Goal: Task Accomplishment & Management: Complete application form

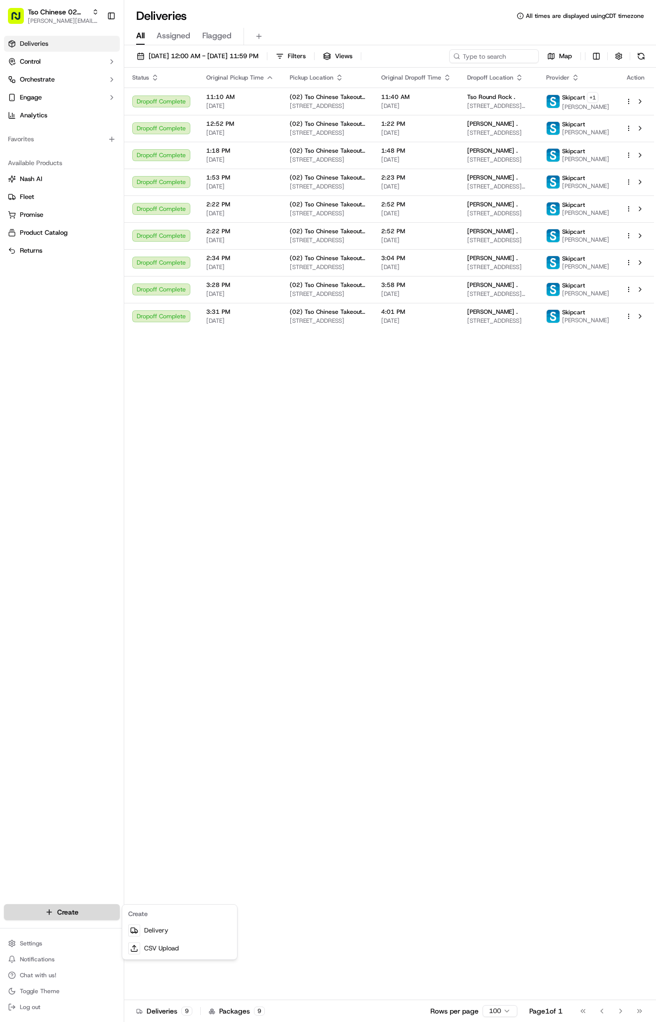
click at [53, 909] on html "Tso Chinese 02 Arbor [PERSON_NAME][EMAIL_ADDRESS][DOMAIN_NAME] Toggle Sidebar D…" at bounding box center [328, 511] width 656 height 1022
click at [153, 927] on link "Delivery" at bounding box center [179, 930] width 111 height 18
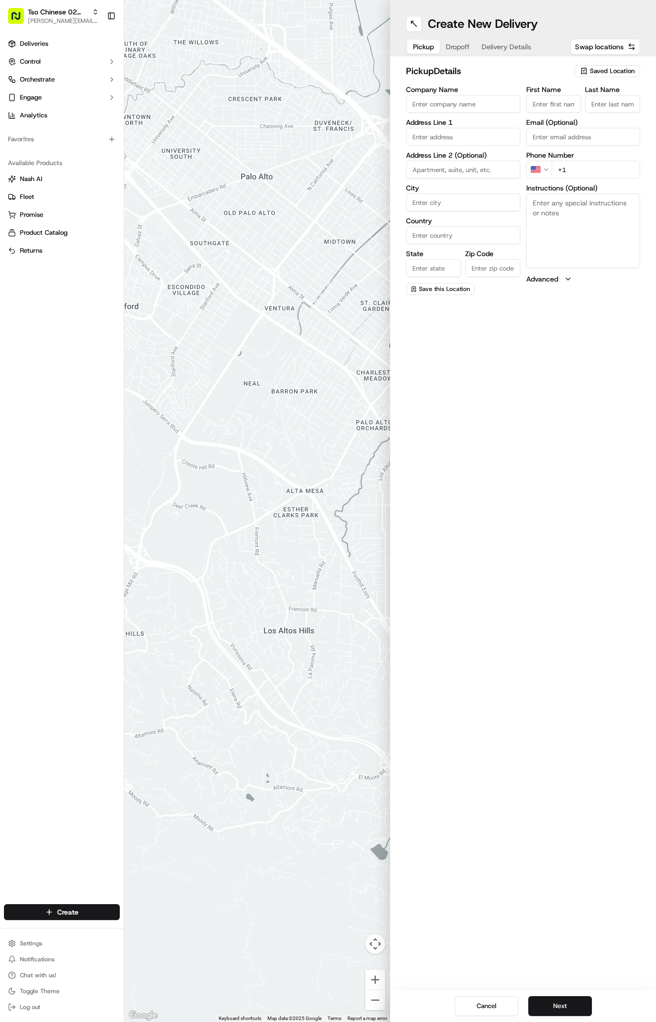
click at [617, 69] on span "Saved Location" at bounding box center [612, 71] width 45 height 9
click at [623, 116] on span "(02) Tso Chinese Takeout & Delivery [GEOGRAPHIC_DATA] (02)" at bounding box center [591, 113] width 122 height 18
type input "(02) Tso Chinese Takeout & Delivery [GEOGRAPHIC_DATA]"
type input "Bldg E Ste 402"
type input "Austin"
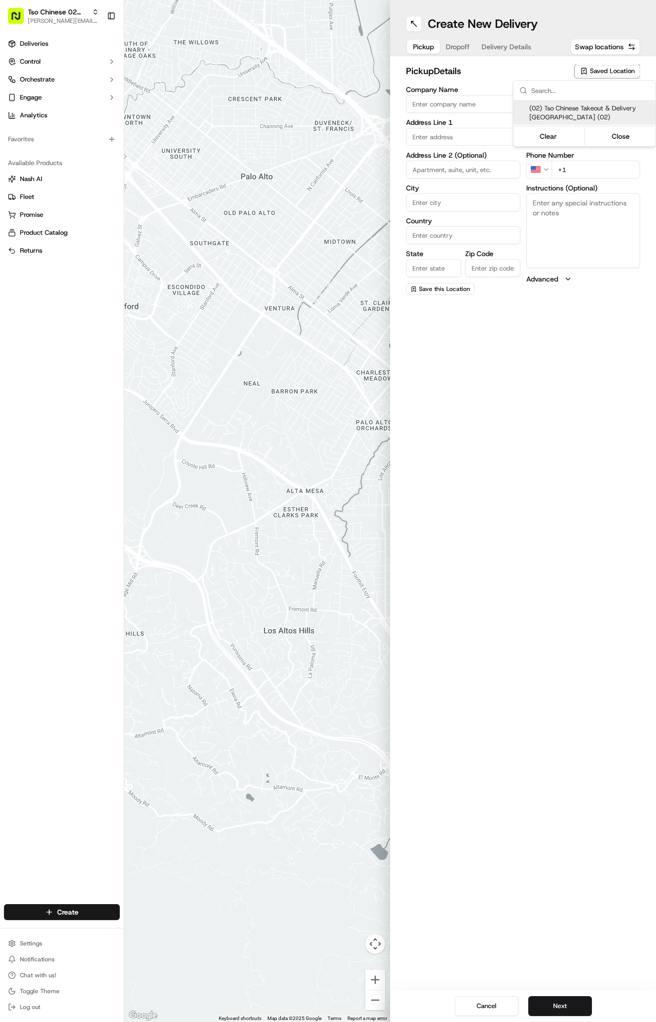
type input "US"
type input "[GEOGRAPHIC_DATA]"
type input "78759"
type input "Tso Chinese"
type input "Arboretum Crossing Manager"
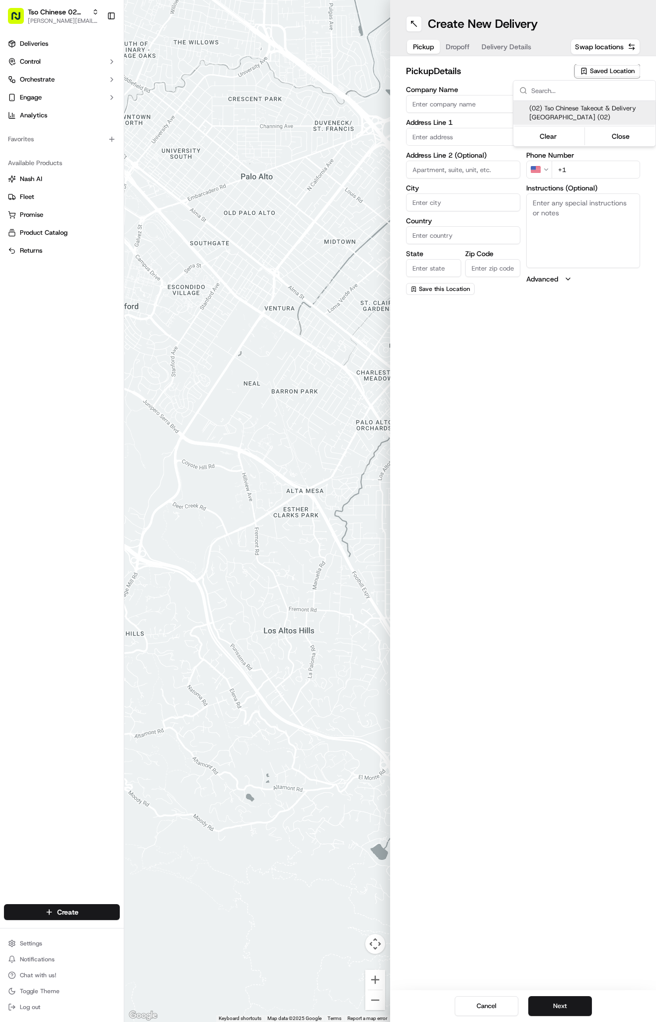
type input "[EMAIL_ADDRESS][DOMAIN_NAME]"
type input "[PHONE_NUMBER]"
type textarea "Submit a picture displaying address & food as Proof of Delivery. Envía una foto…"
type input "[STREET_ADDRESS]"
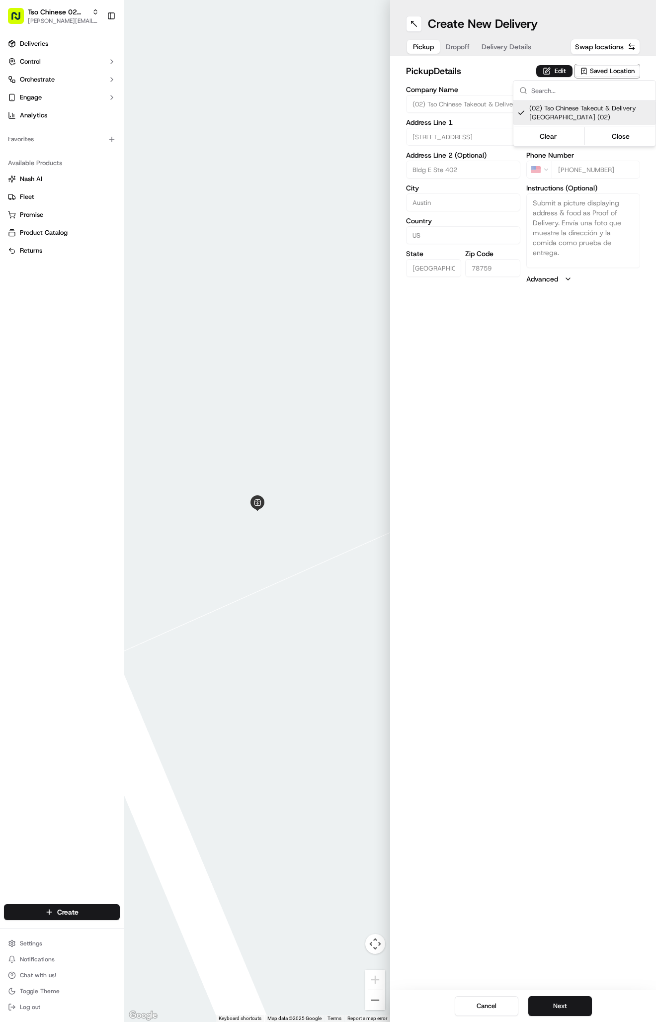
click at [493, 37] on html "Tso Chinese 02 Arbor [PERSON_NAME][EMAIL_ADDRESS][DOMAIN_NAME] Toggle Sidebar D…" at bounding box center [328, 511] width 656 height 1022
click at [493, 58] on div "pickup Details Edit Saved Location Company Name (02) Tso Chinese Takeout & Deli…" at bounding box center [523, 174] width 266 height 236
click at [492, 42] on button "Delivery Details" at bounding box center [507, 47] width 62 height 14
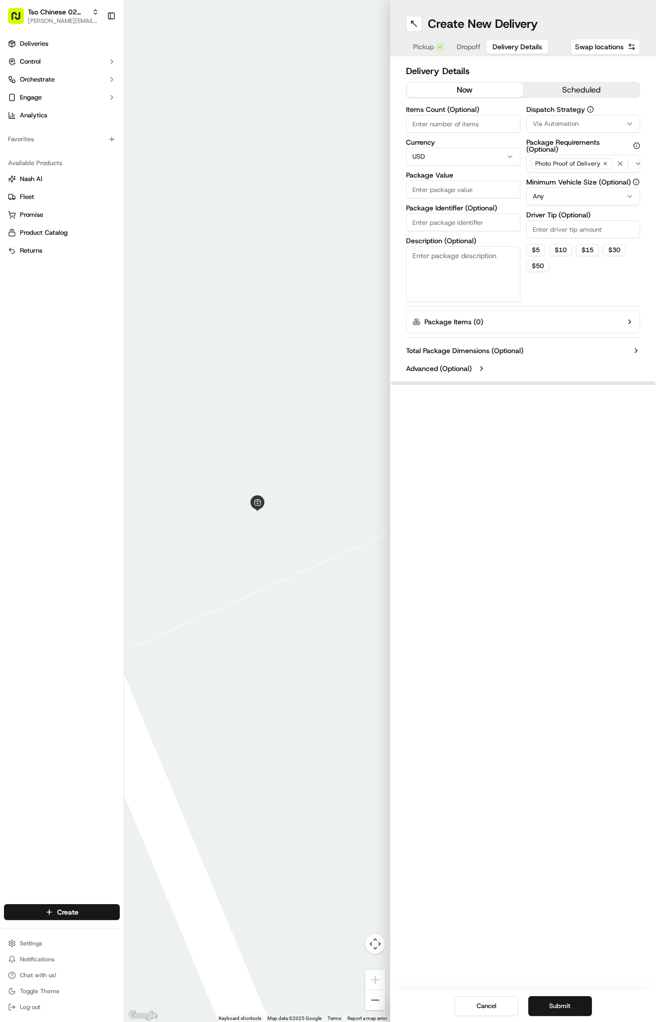
click at [555, 121] on span "Via Automation" at bounding box center [556, 123] width 46 height 9
click at [554, 182] on span "Tso Arbor Strategy" at bounding box center [591, 178] width 122 height 9
click at [554, 236] on html "Tso Chinese 02 Arbor antonia@tsochinese.com Toggle Sidebar Deliveries Control O…" at bounding box center [328, 511] width 656 height 1022
click at [554, 236] on input "Driver Tip (Optional)" at bounding box center [584, 229] width 114 height 18
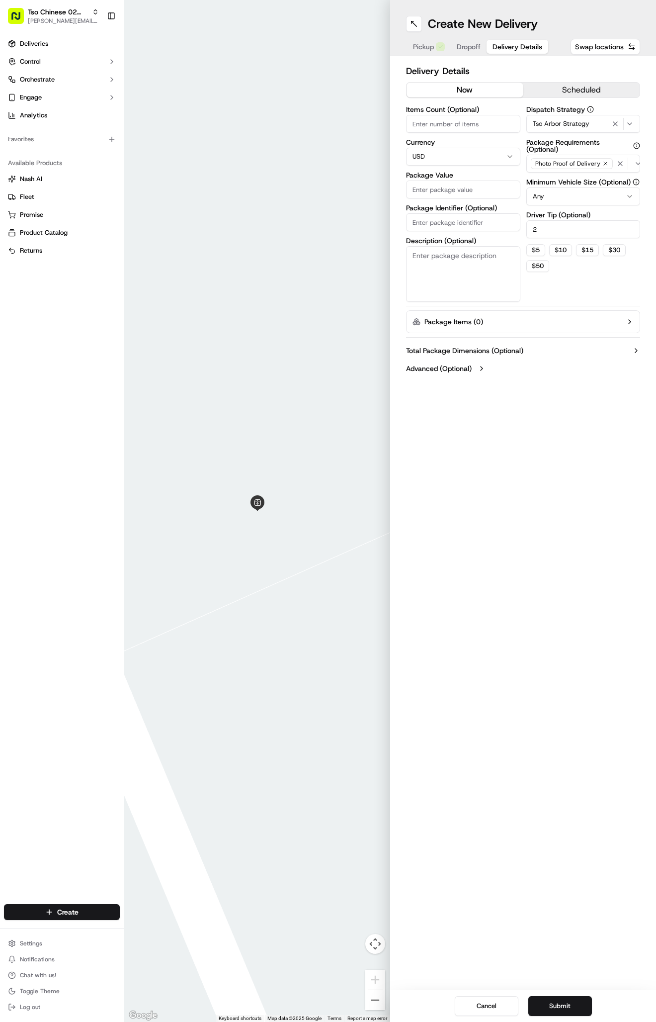
type input "2"
click at [456, 225] on input "Package Identifier (Optional)" at bounding box center [463, 222] width 114 height 18
paste input "FATTPU1"
type input "FATTPU1"
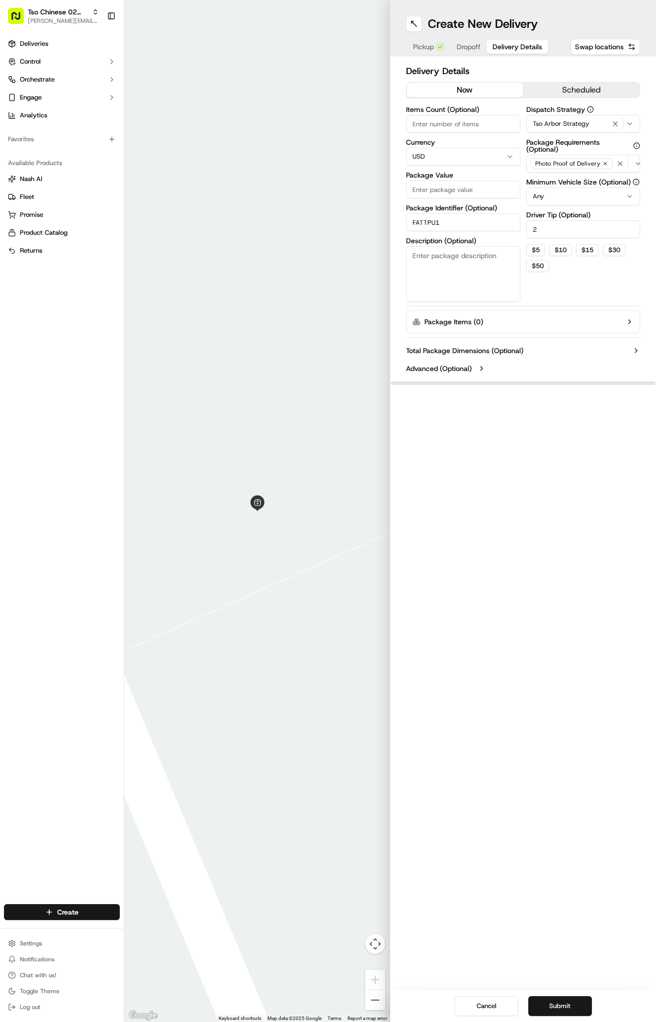
click at [447, 189] on input "Package Value" at bounding box center [463, 190] width 114 height 18
click at [421, 185] on input "Package Value" at bounding box center [463, 190] width 114 height 18
type input "58.18"
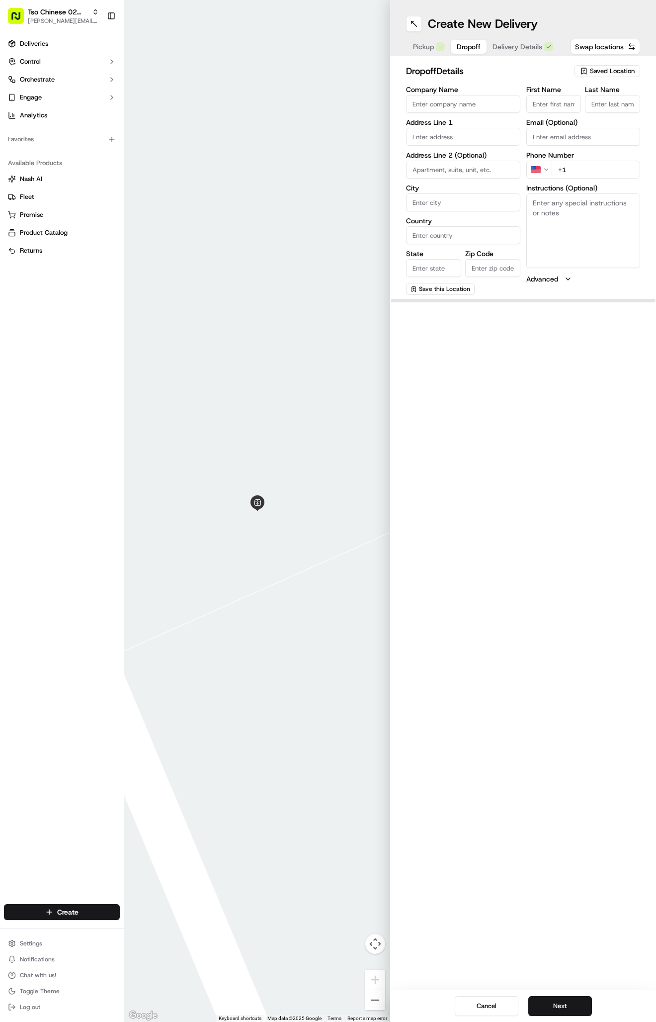
click at [467, 47] on span "Dropoff" at bounding box center [469, 47] width 24 height 10
paste input "972 989 1135"
type input "+1 972 989 1135"
click at [574, 109] on input "First Name" at bounding box center [554, 104] width 55 height 18
paste input "Carol SWARTZ"
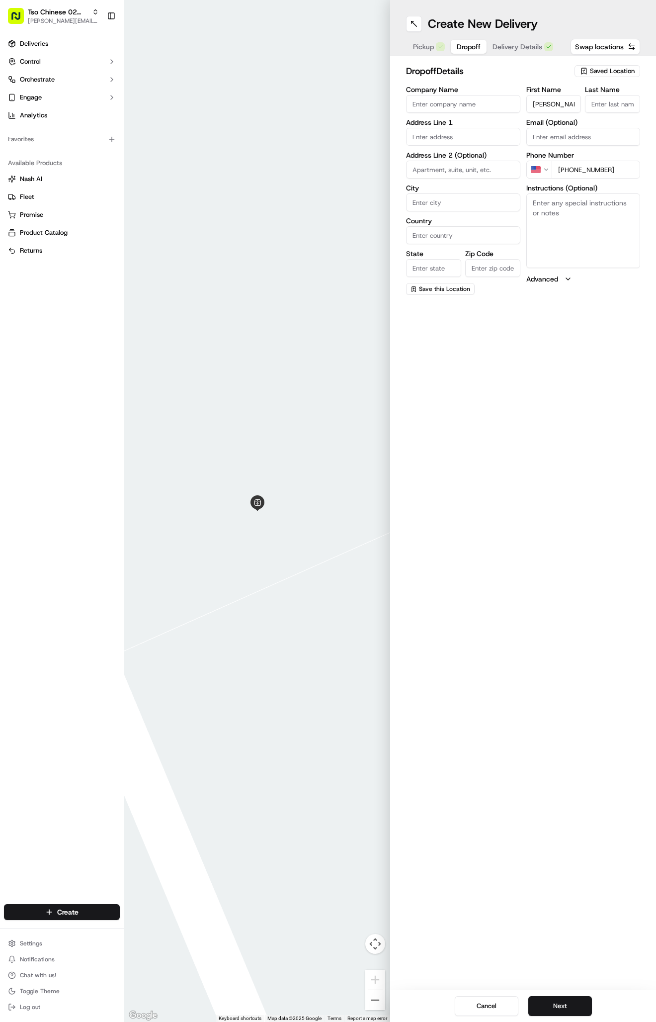
type input "Carol SWARTZ"
type input "."
paste input "10600 Jollyville Rd, Austin, TX 78759-6276, United States"
click at [453, 154] on div "10600 Jollyville Road, Austin, TX 78759, United States" at bounding box center [463, 157] width 109 height 15
type input "10600 Jollyville Rd, Austin, TX 78759, USA"
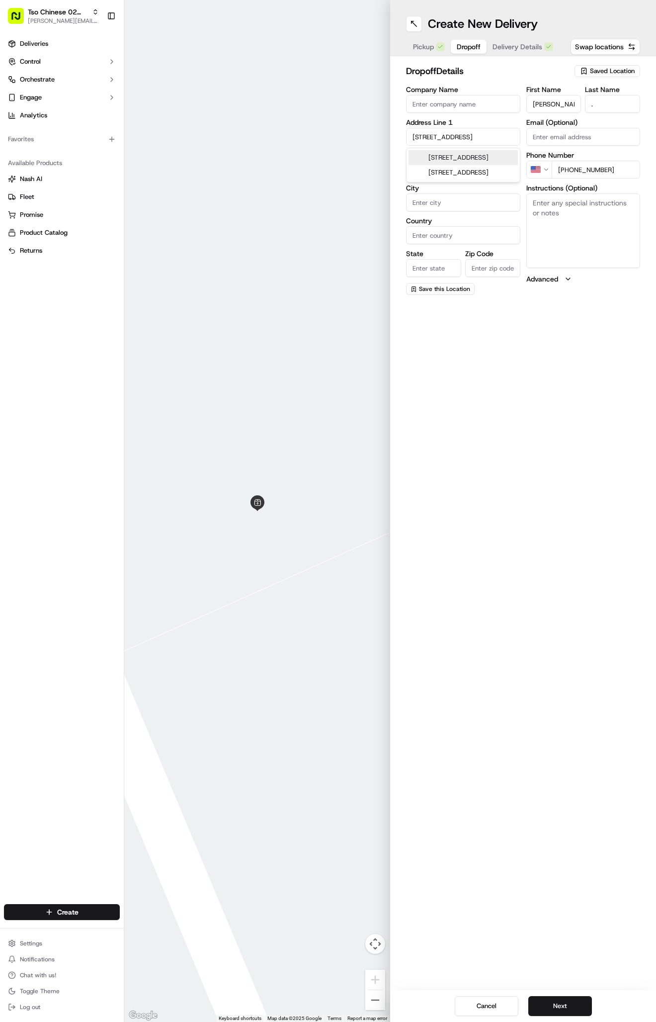
type input "Austin"
type input "[GEOGRAPHIC_DATA]"
type input "78759"
type input "10600 Jollyville Road"
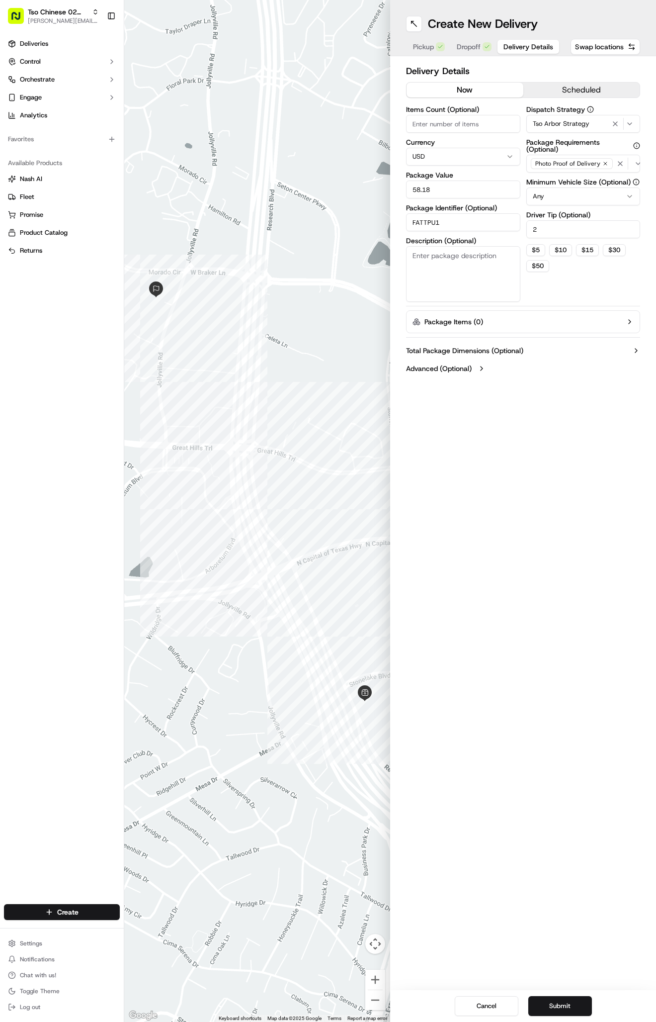
click at [501, 49] on button "Delivery Details" at bounding box center [529, 47] width 62 height 14
click at [560, 1003] on button "Submit" at bounding box center [561, 1006] width 64 height 20
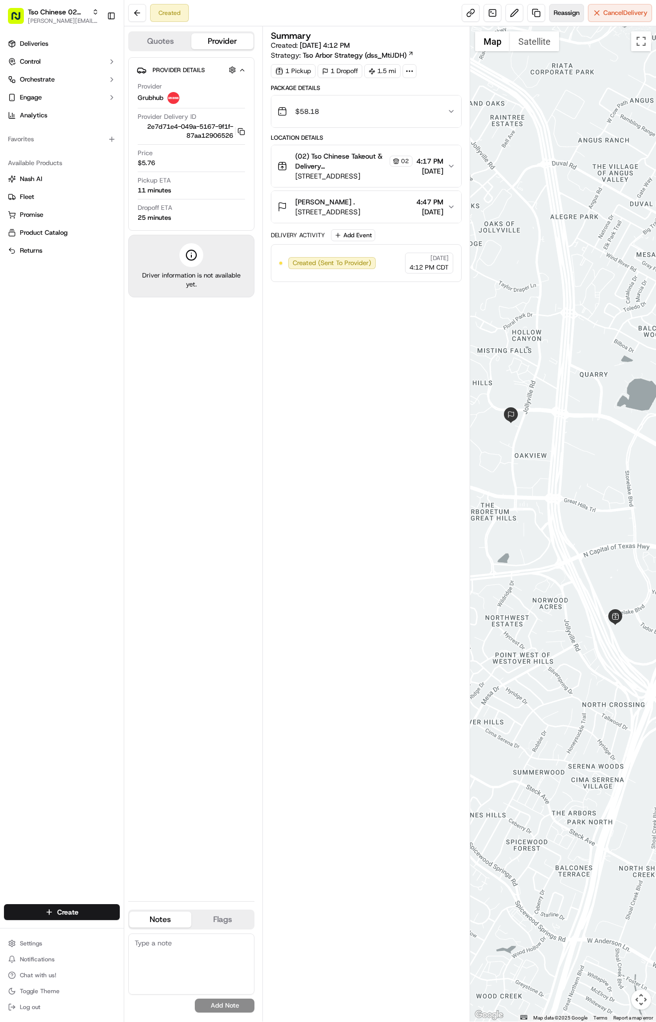
click at [565, 10] on span "Reassign" at bounding box center [567, 12] width 26 height 9
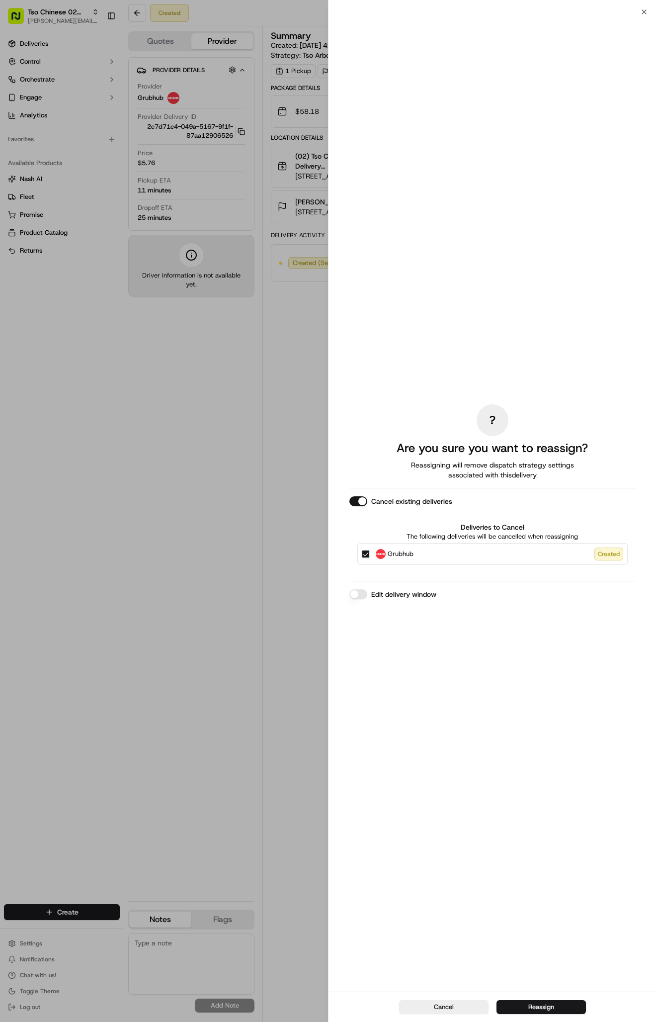
click at [565, 10] on div at bounding box center [328, 511] width 656 height 1022
click at [537, 1007] on button "Reassign" at bounding box center [542, 1007] width 90 height 14
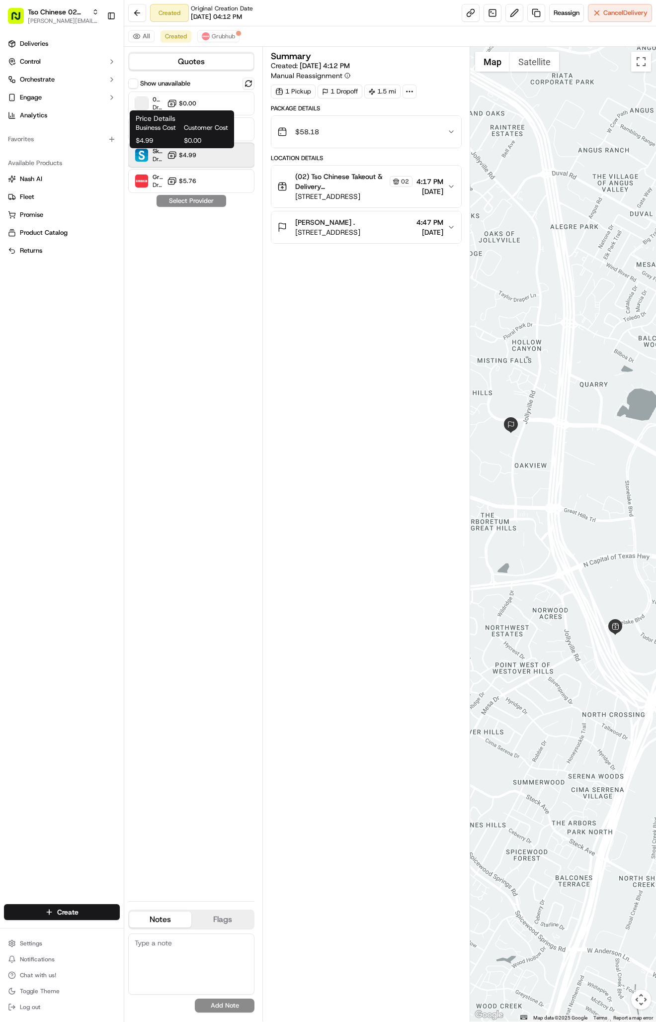
click at [198, 149] on div "Skipcart Dropoff ETA 26 minutes $4.99" at bounding box center [191, 155] width 126 height 24
click at [199, 202] on button "Assign Provider" at bounding box center [191, 201] width 71 height 12
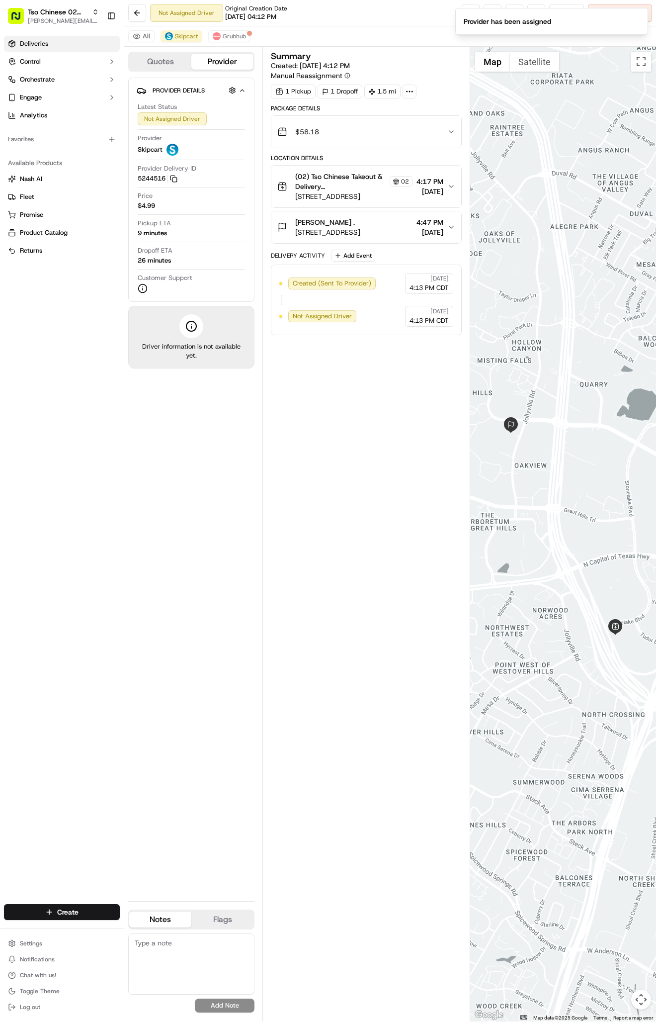
click at [31, 37] on link "Deliveries" at bounding box center [62, 44] width 116 height 16
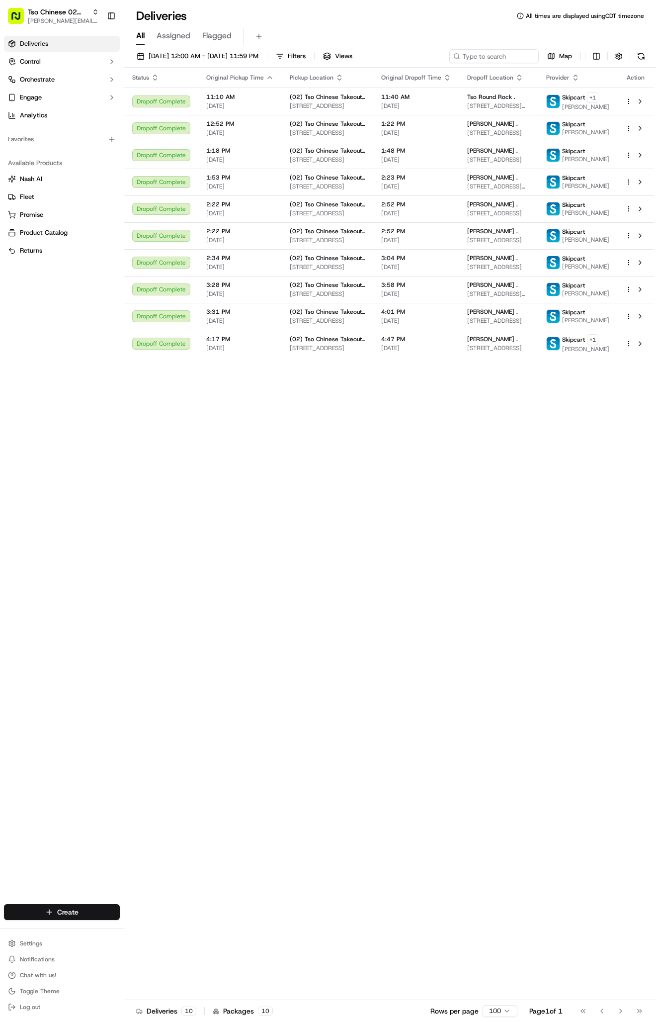
click at [68, 919] on html "Tso Chinese 02 Arbor antonia@tsochinese.com Toggle Sidebar Deliveries Control O…" at bounding box center [328, 511] width 656 height 1022
click at [155, 935] on link "Delivery" at bounding box center [179, 930] width 111 height 18
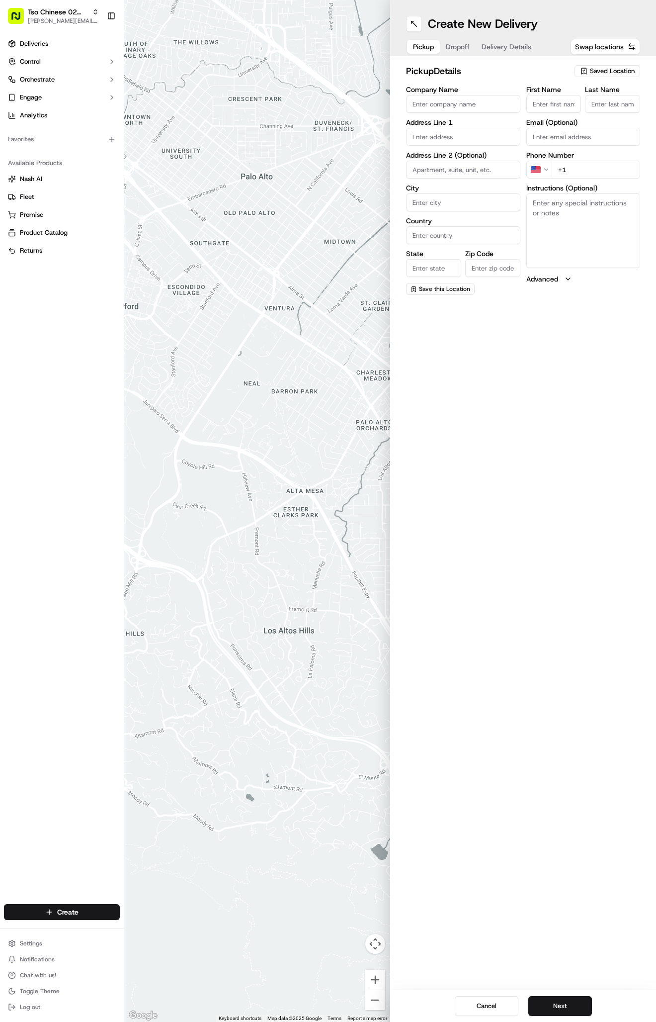
click at [599, 63] on div "pickup Details Saved Location Company Name Address Line 1 Address Line 2 (Optio…" at bounding box center [523, 179] width 266 height 247
click at [599, 72] on span "Saved Location" at bounding box center [612, 71] width 45 height 9
click at [589, 112] on span "(02) Tso Chinese Takeout & Delivery Arboretum Crossing (02)" at bounding box center [591, 113] width 122 height 18
type input "(02) Tso Chinese Takeout & Delivery [GEOGRAPHIC_DATA]"
type input "Bldg E Ste 402"
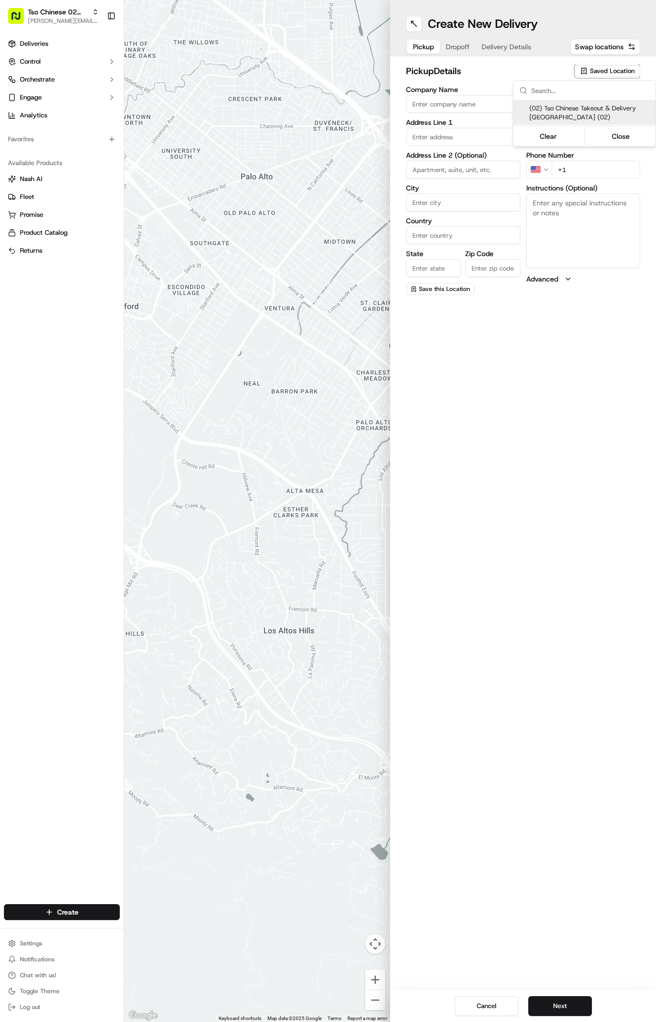
type input "Austin"
type input "US"
type input "TX"
type input "78759"
type input "Tso Chinese"
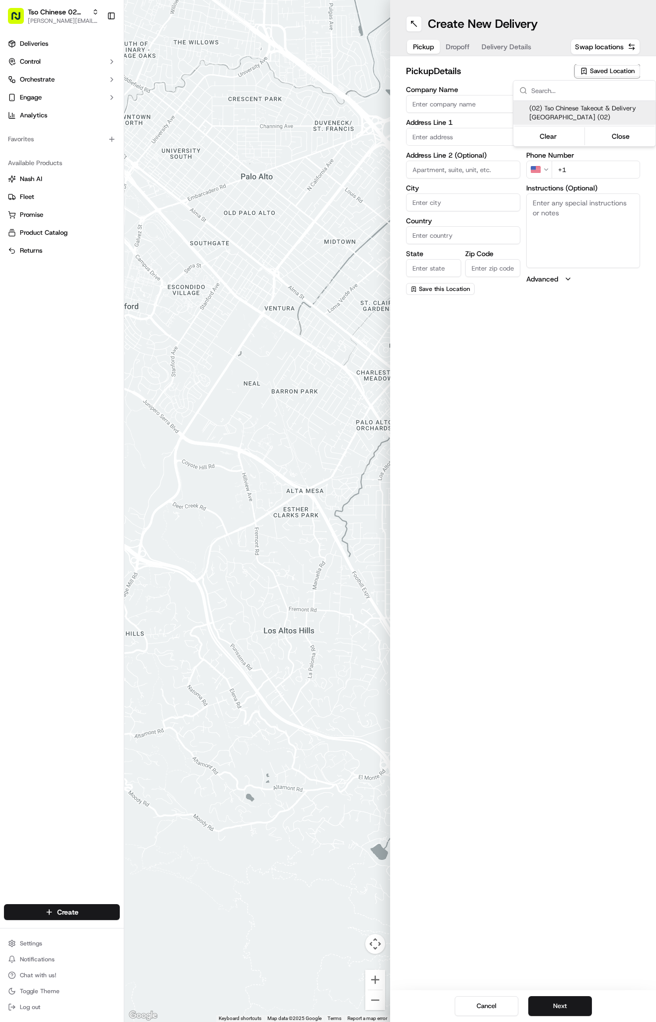
type input "Arboretum Crossing Manager"
type input "arborstore@tsochinese.com"
type input "+1 512 344 9434"
type textarea "Submit a picture displaying address & food as Proof of Delivery. Envía una foto…"
type input "9333 Research Blvd"
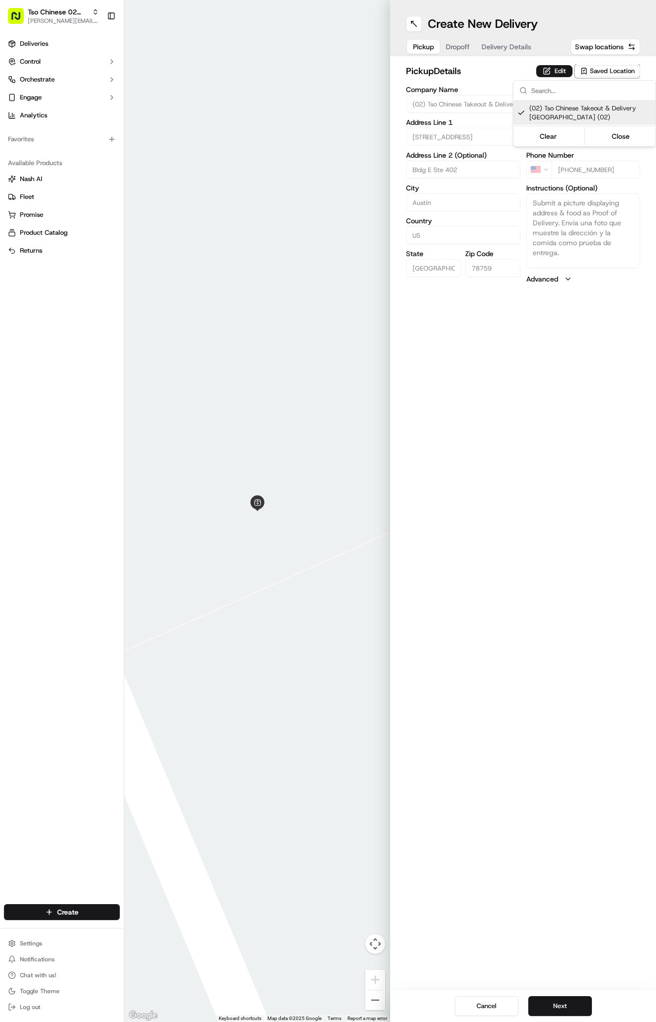
click at [512, 30] on html "Tso Chinese 02 Arbor antonia@tsochinese.com Toggle Sidebar Deliveries Control O…" at bounding box center [328, 511] width 656 height 1022
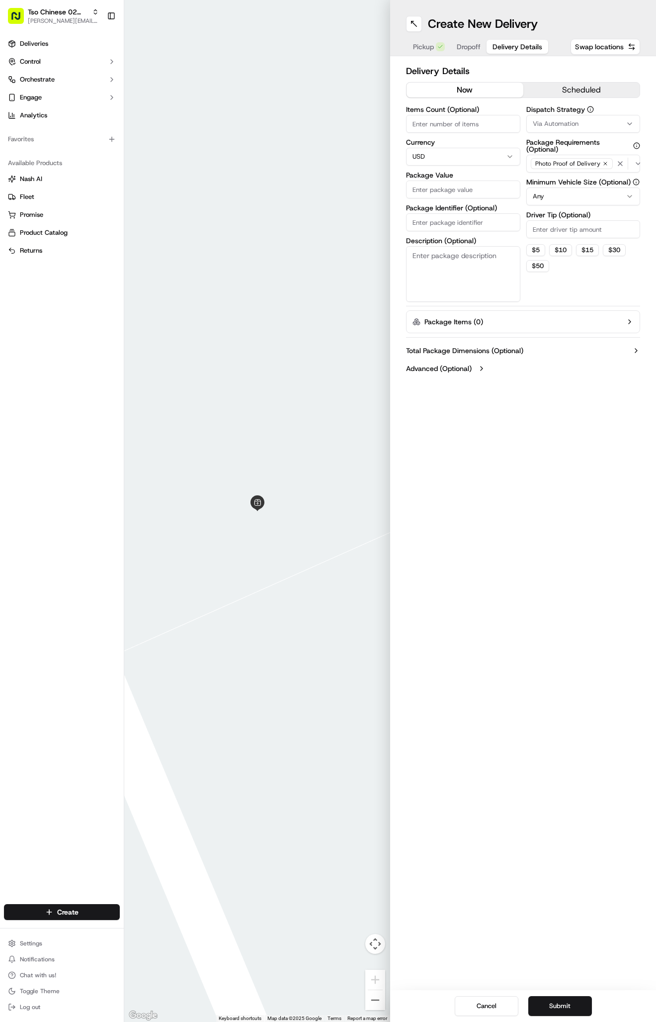
click at [512, 40] on button "Delivery Details" at bounding box center [518, 47] width 62 height 14
click at [547, 131] on button "Via Automation" at bounding box center [584, 124] width 114 height 18
click at [543, 183] on div "Tso Arbor Strategy" at bounding box center [585, 178] width 142 height 15
click at [545, 235] on html "Tso Chinese 02 Arbor antonia@tsochinese.com Toggle Sidebar Deliveries Control O…" at bounding box center [328, 511] width 656 height 1022
click at [545, 235] on input "Driver Tip (Optional)" at bounding box center [584, 229] width 114 height 18
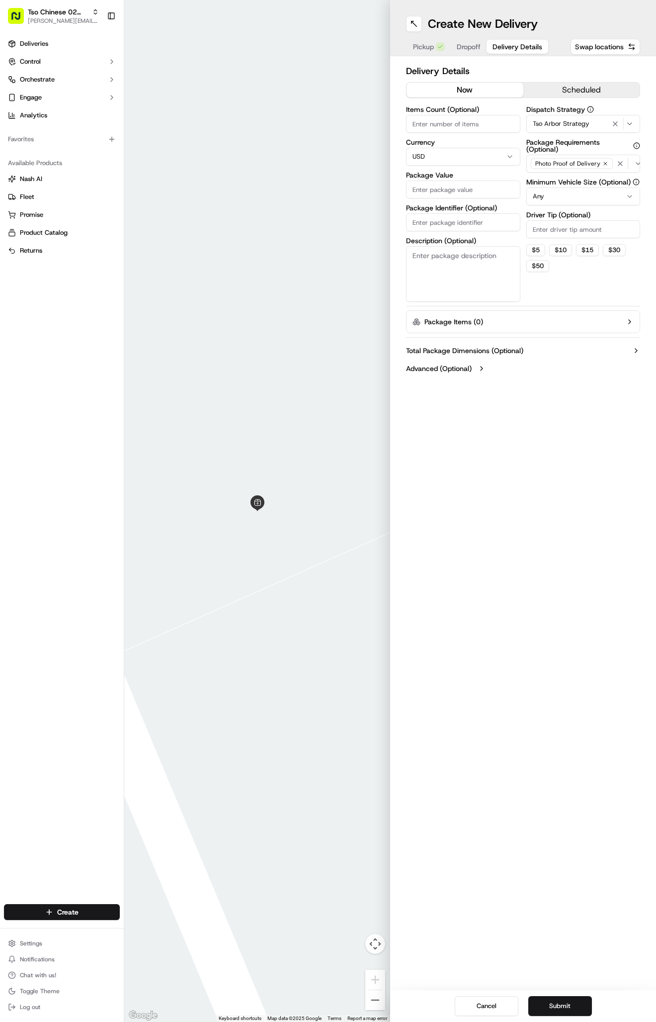
click at [545, 235] on input "Driver Tip (Optional)" at bounding box center [584, 229] width 114 height 18
type input "2"
type input "5"
click at [461, 188] on input "Package Value" at bounding box center [463, 190] width 114 height 18
type input "75.00"
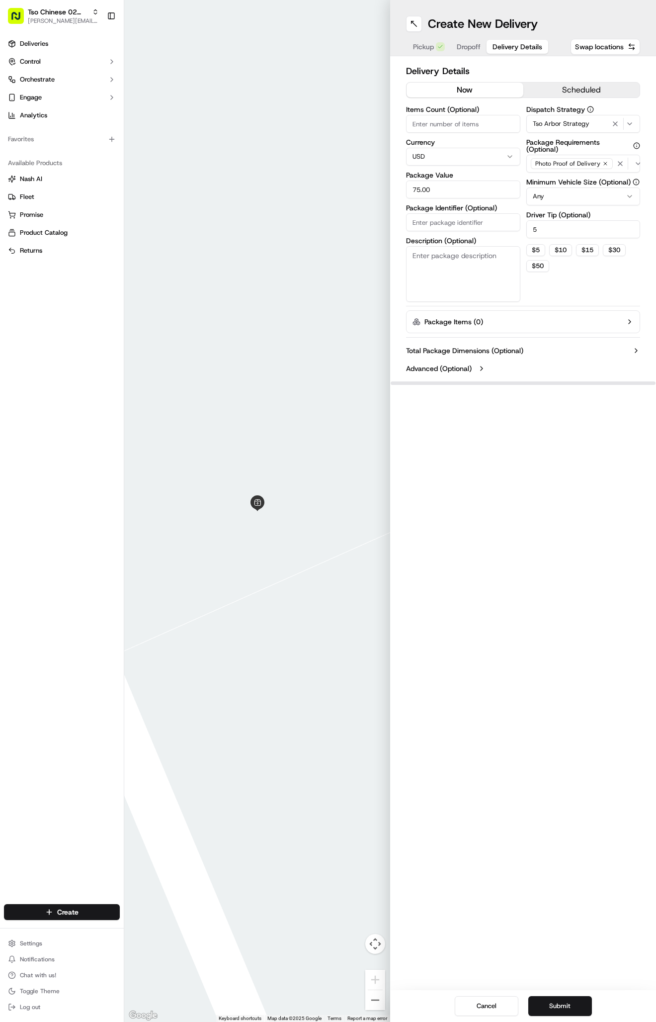
click at [442, 222] on input "Package Identifier (Optional)" at bounding box center [463, 222] width 114 height 18
click at [465, 50] on span "Dropoff" at bounding box center [469, 47] width 24 height 10
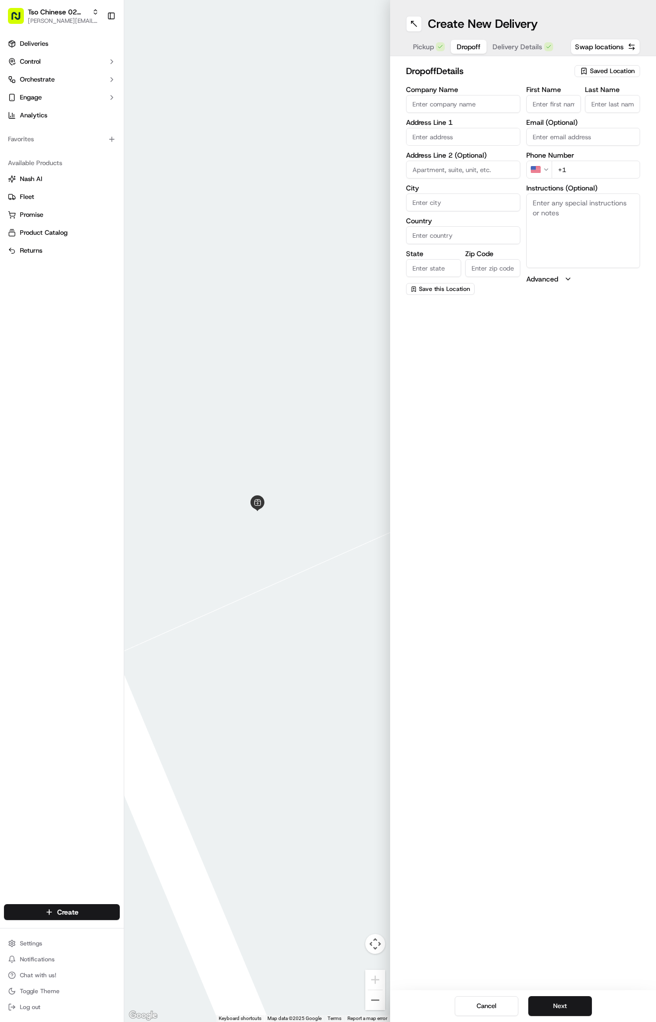
click at [536, 45] on span "Delivery Details" at bounding box center [518, 47] width 50 height 10
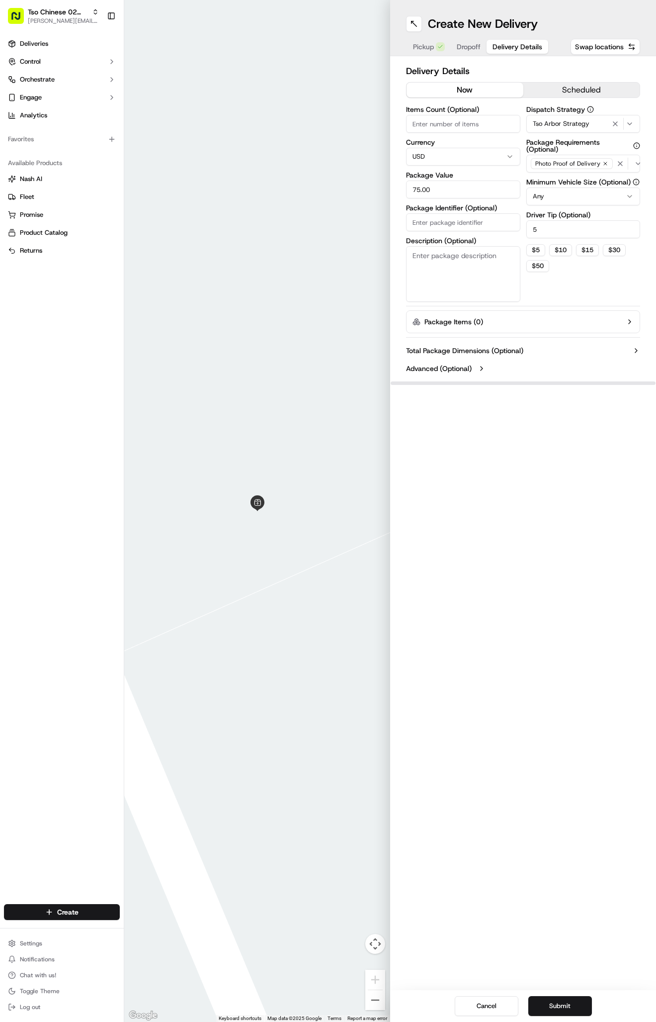
click at [458, 193] on input "75.00" at bounding box center [463, 190] width 114 height 18
type input "100.00"
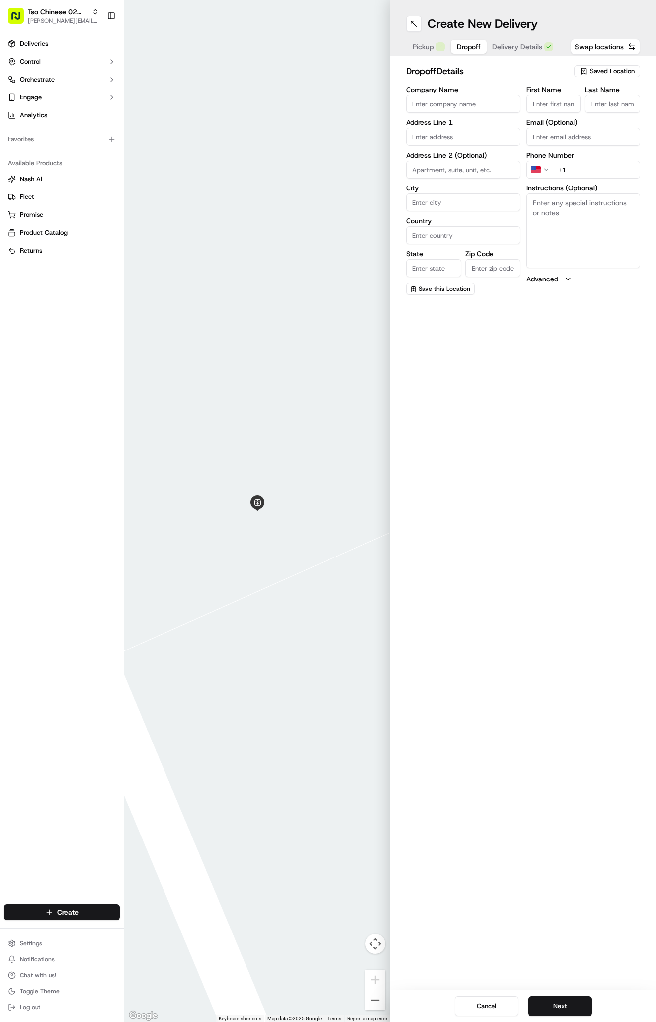
click at [473, 47] on span "Dropoff" at bounding box center [469, 47] width 24 height 10
type input "Tso Cherrywood"
type input "."
type input "+1 512 401 3232"
click at [606, 242] on textarea "Instructions (Optional)" at bounding box center [584, 230] width 114 height 75
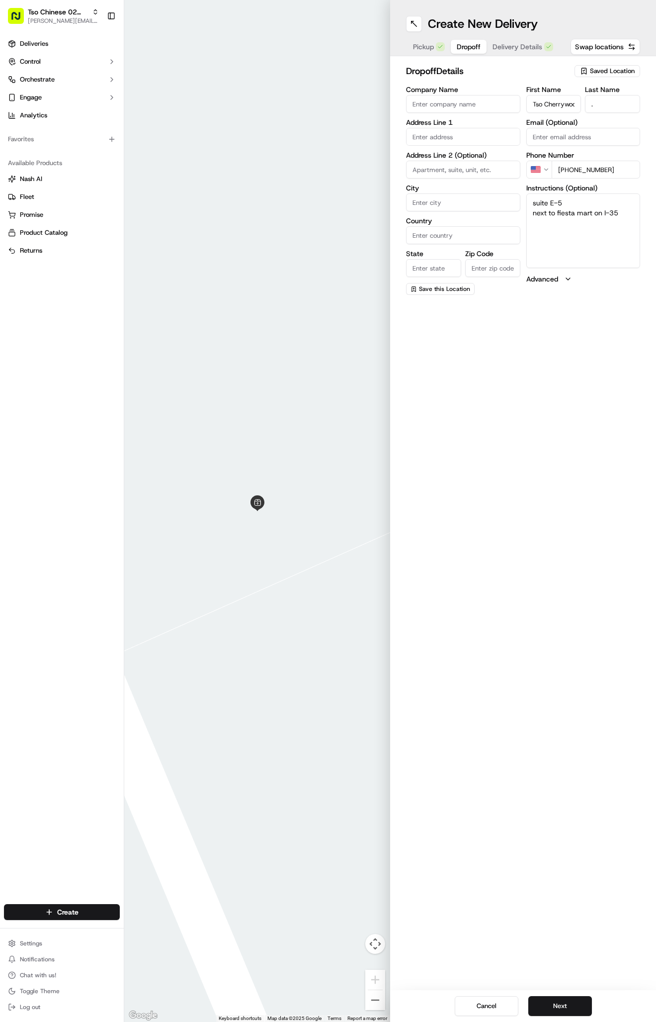
type textarea "suite E-5 next to fiesta mart on I-35"
click at [447, 125] on label "Address Line 1" at bounding box center [463, 122] width 114 height 7
click at [462, 165] on div "3909 North Interstate Highway 35, Austin, TX" at bounding box center [463, 157] width 109 height 15
type input "[STREET_ADDRESS]"
type input "Austin"
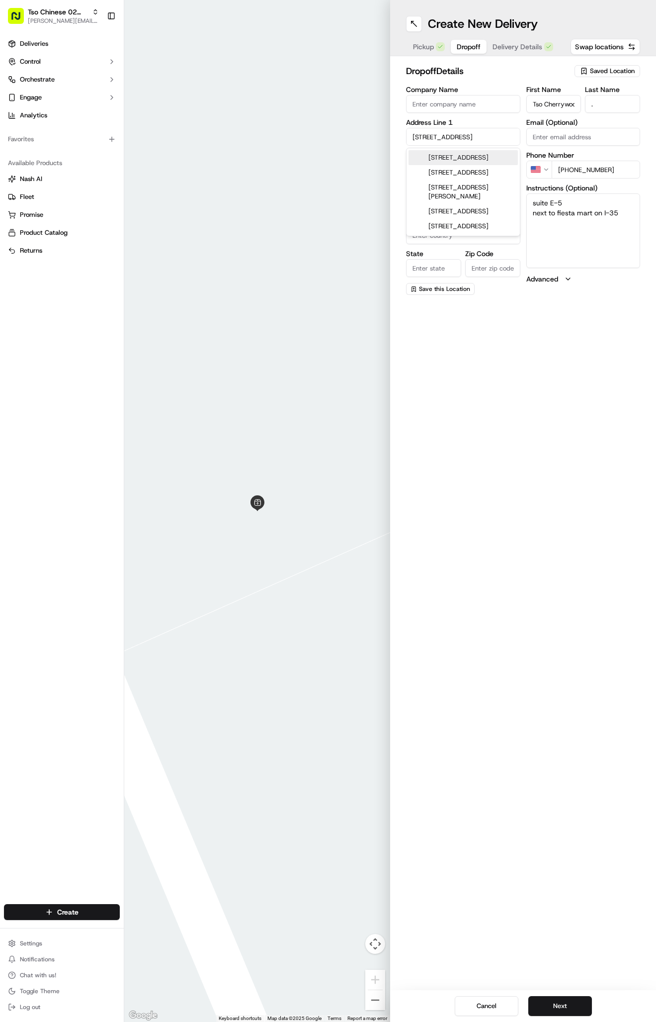
type input "United States"
type input "TX"
type input "78722"
type input "3909 North Interstate Highway 35"
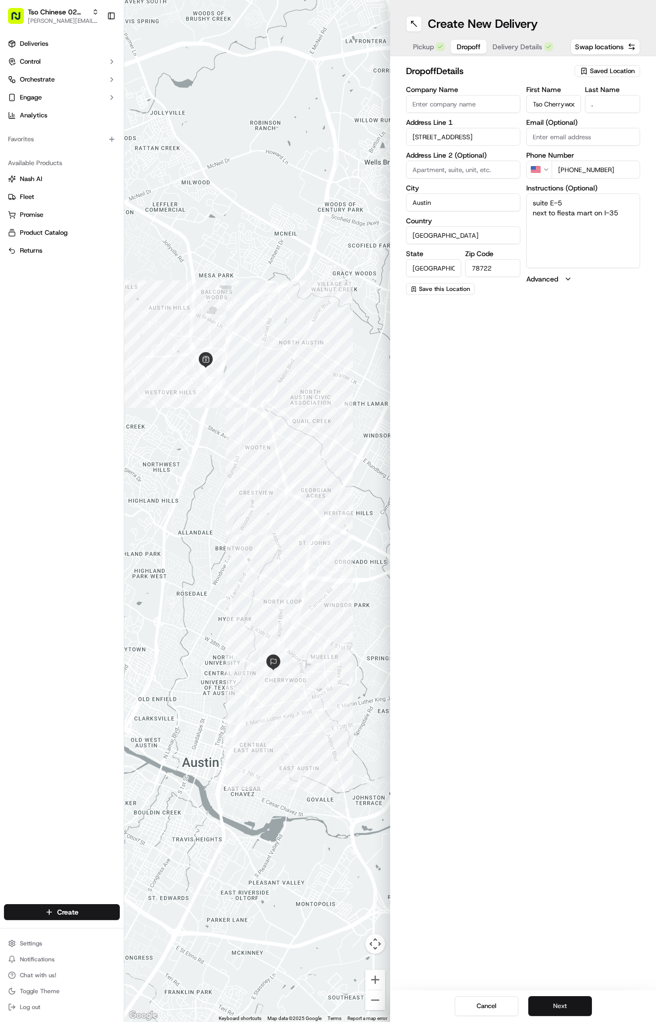
click at [571, 1002] on button "Next" at bounding box center [561, 1006] width 64 height 20
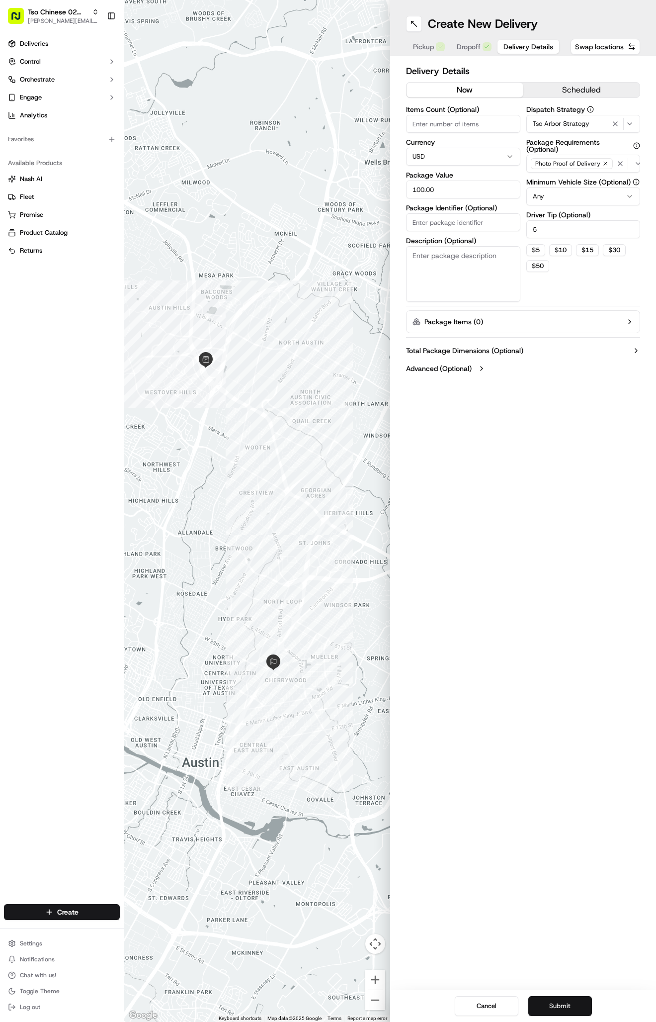
click at [571, 1002] on button "Submit" at bounding box center [561, 1006] width 64 height 20
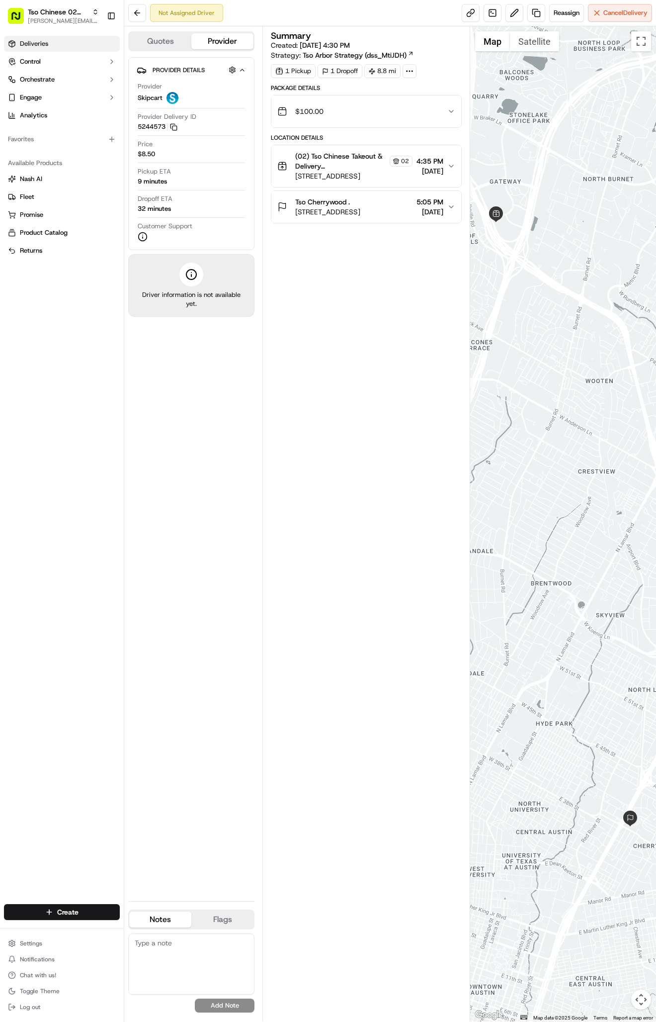
click at [62, 41] on link "Deliveries" at bounding box center [62, 44] width 116 height 16
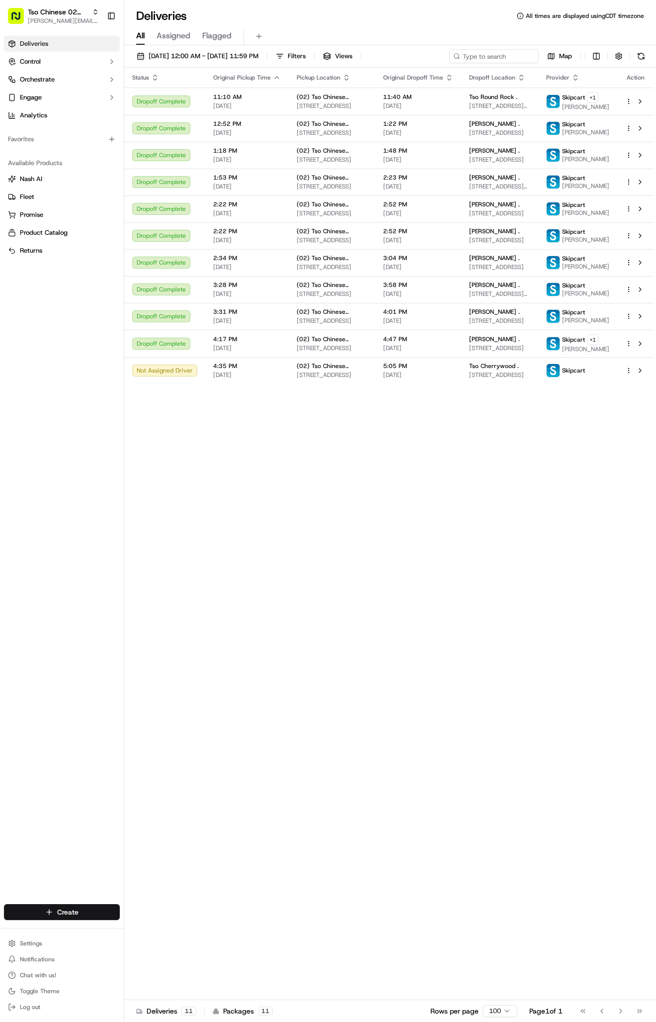
click at [83, 910] on html "Tso Chinese 02 Arbor antonia@tsochinese.com Toggle Sidebar Deliveries Control O…" at bounding box center [328, 511] width 656 height 1022
click at [184, 932] on link "Delivery" at bounding box center [179, 930] width 111 height 18
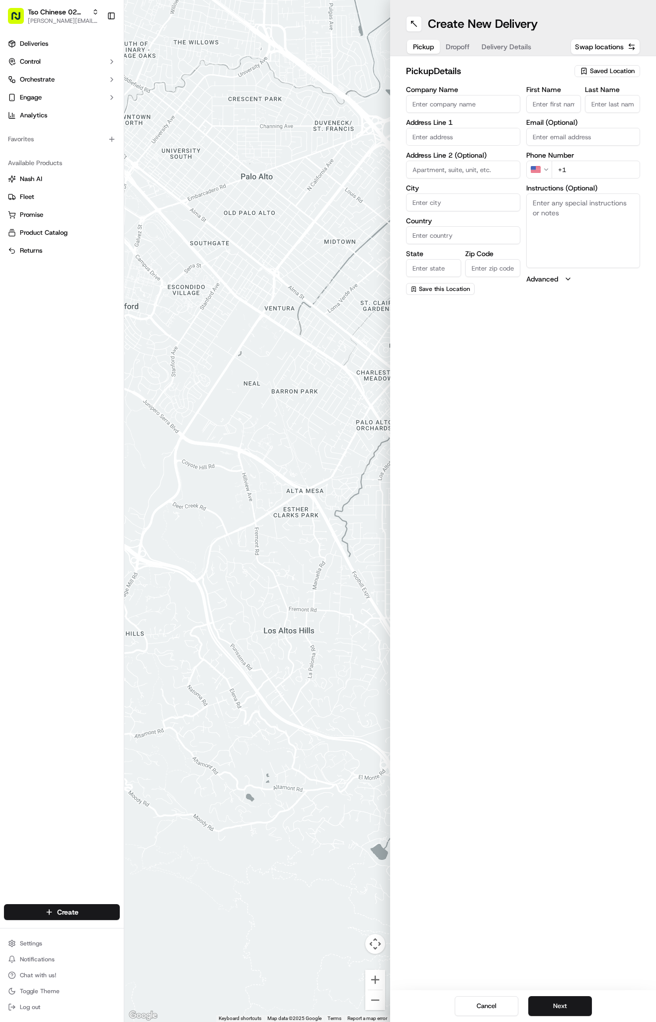
click at [586, 69] on icon "button" at bounding box center [584, 71] width 4 height 6
click at [584, 109] on span "(02) Tso Chinese Takeout & Delivery Arboretum Crossing (02)" at bounding box center [591, 113] width 122 height 18
type input "(02) Tso Chinese Takeout & Delivery [GEOGRAPHIC_DATA]"
type input "Bldg E Ste 402"
type input "Austin"
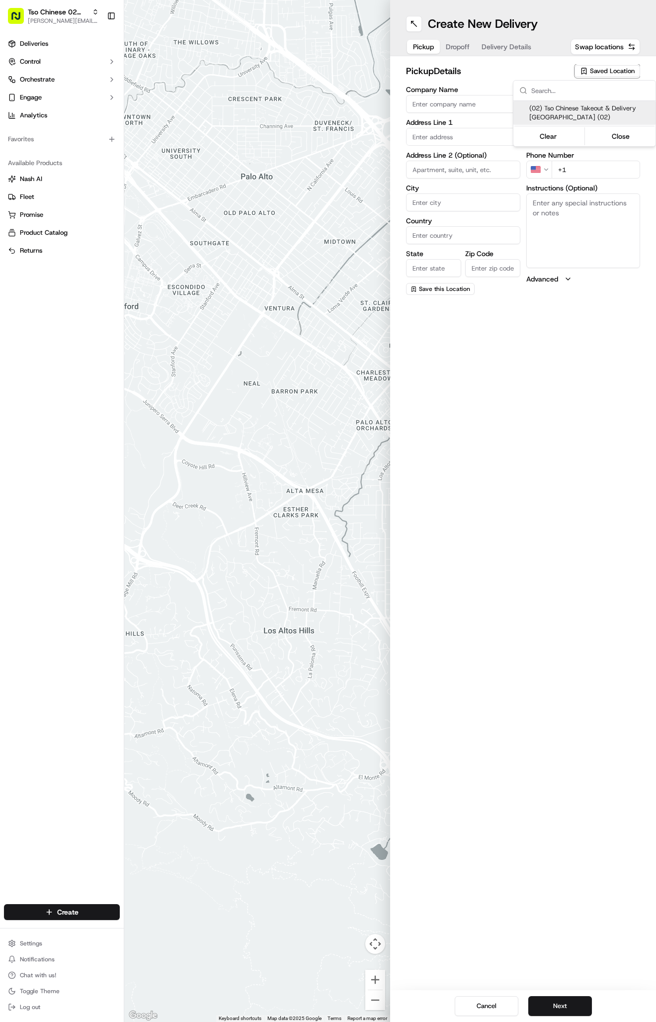
type input "US"
type input "TX"
type input "78759"
type input "Tso Chinese"
type input "Arboretum Crossing Manager"
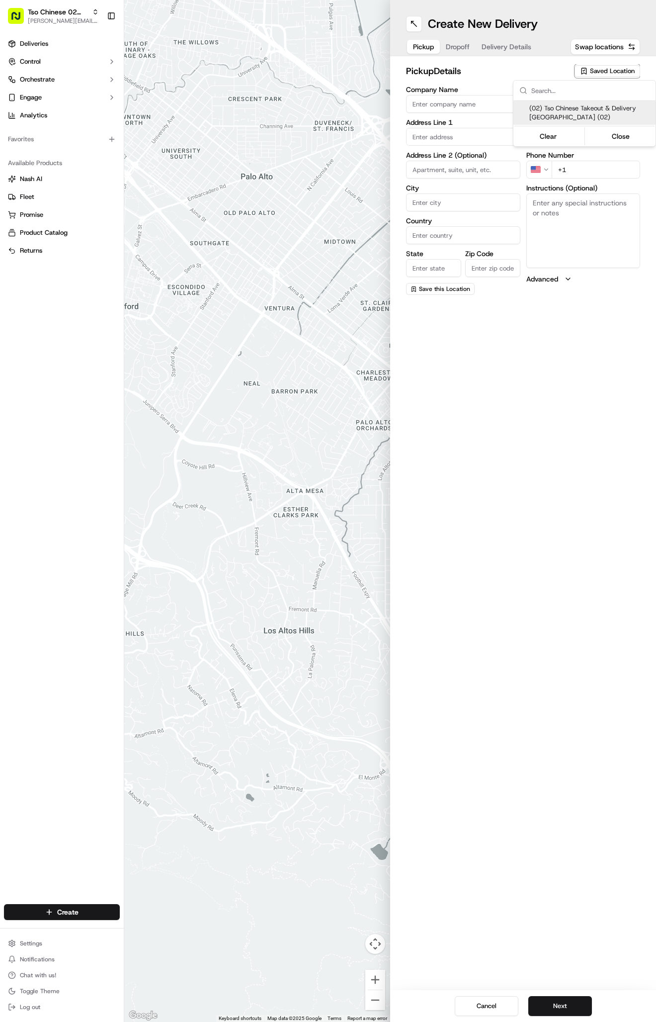
type input "arborstore@tsochinese.com"
type input "+1 512 344 9434"
type textarea "Submit a picture displaying address & food as Proof of Delivery. Envía una foto…"
type input "9333 Research Blvd"
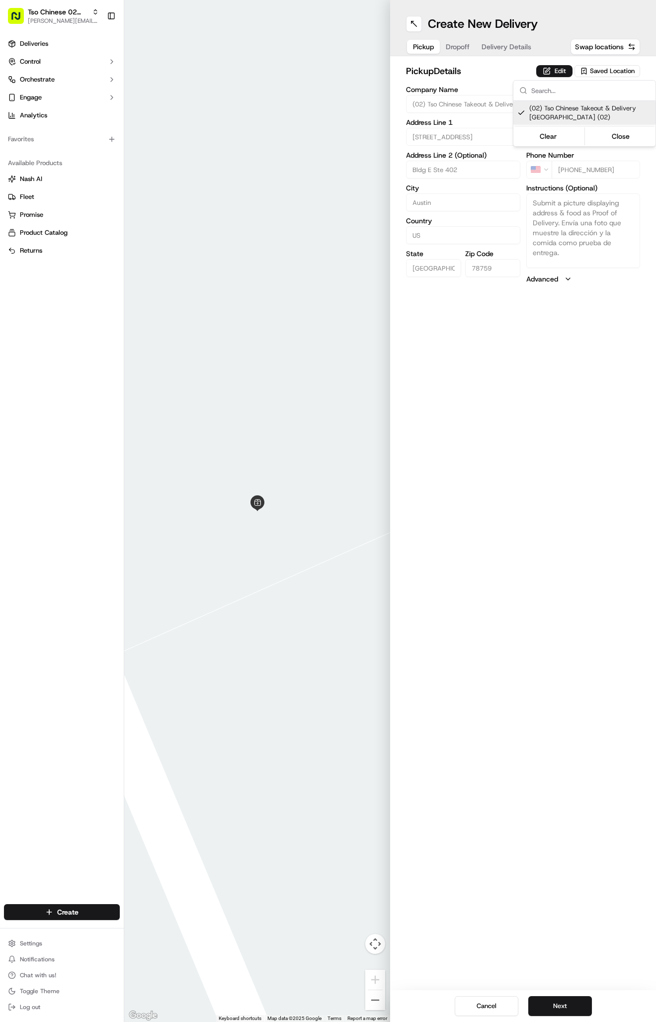
click at [525, 69] on html "Tso Chinese 02 Arbor antonia@tsochinese.com Toggle Sidebar Deliveries Control O…" at bounding box center [328, 511] width 656 height 1022
click at [510, 45] on span "Delivery Details" at bounding box center [507, 47] width 50 height 10
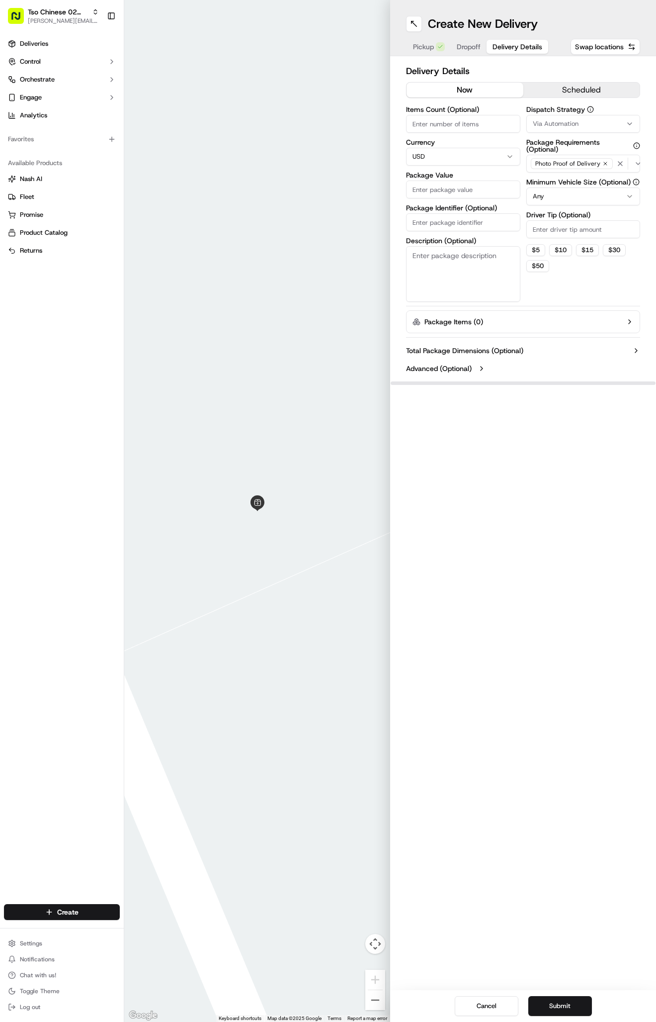
click at [548, 119] on button "Via Automation" at bounding box center [584, 124] width 114 height 18
click at [559, 171] on div "Via Automation Tso Arbor Strategy ONLY SKIPCART" at bounding box center [585, 178] width 142 height 45
click at [546, 233] on html "Tso Chinese 02 Arbor antonia@tsochinese.com Toggle Sidebar Deliveries Control O…" at bounding box center [328, 511] width 656 height 1022
click at [546, 233] on input "Driver Tip (Optional)" at bounding box center [584, 229] width 114 height 18
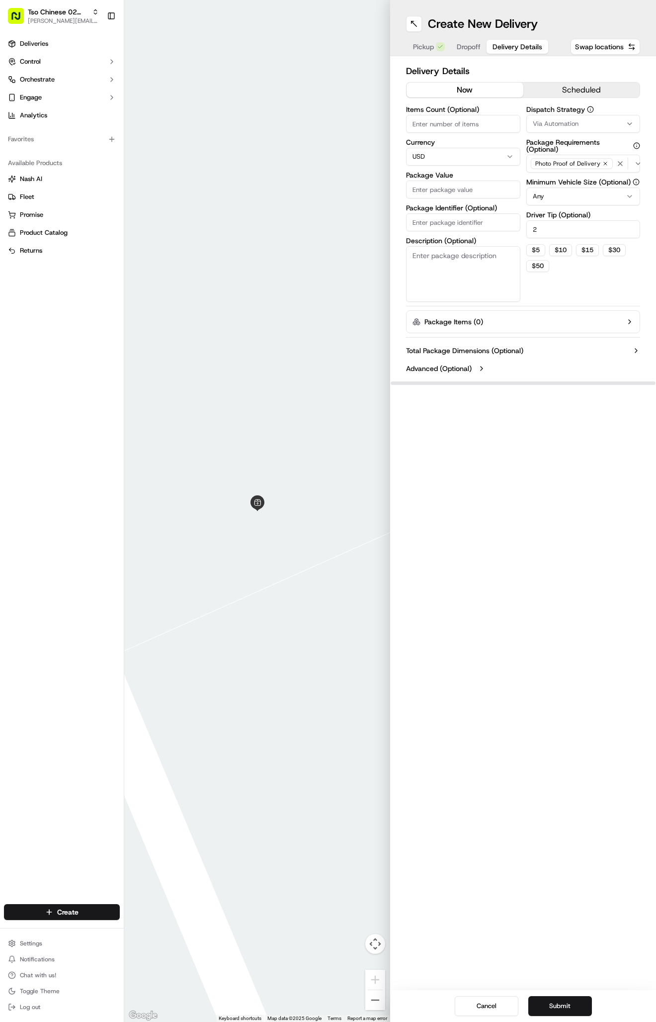
type input "2"
click at [440, 215] on input "Package Identifier (Optional)" at bounding box center [463, 222] width 114 height 18
paste input "UPLJEFR"
type input "UPLJEFR"
click at [440, 184] on input "Package Value" at bounding box center [463, 190] width 114 height 18
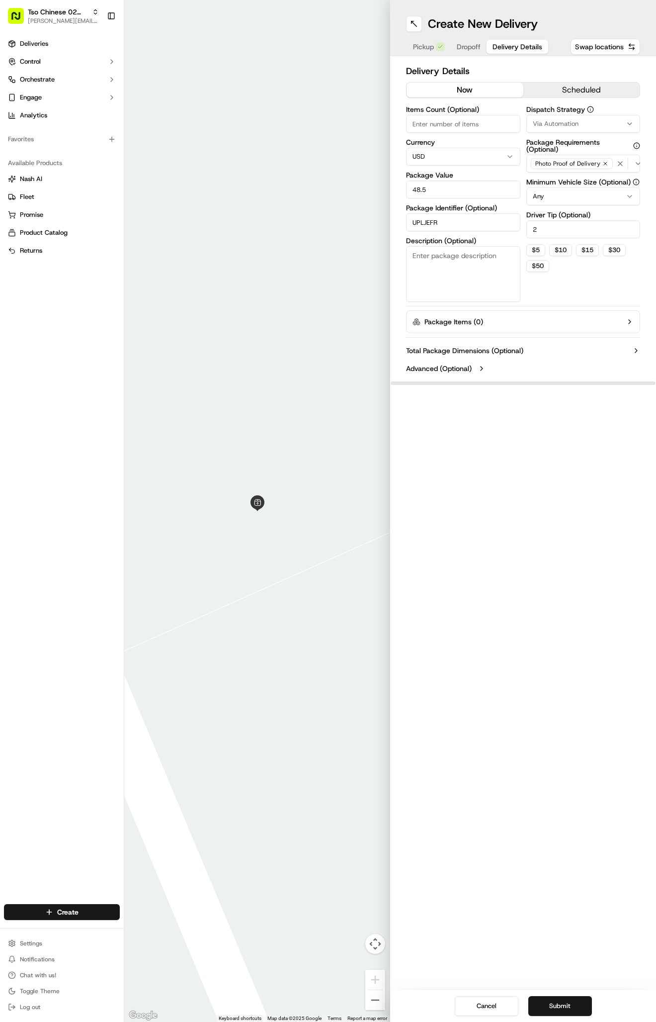
type input "48.55"
click at [474, 53] on button "Dropoff" at bounding box center [469, 47] width 36 height 14
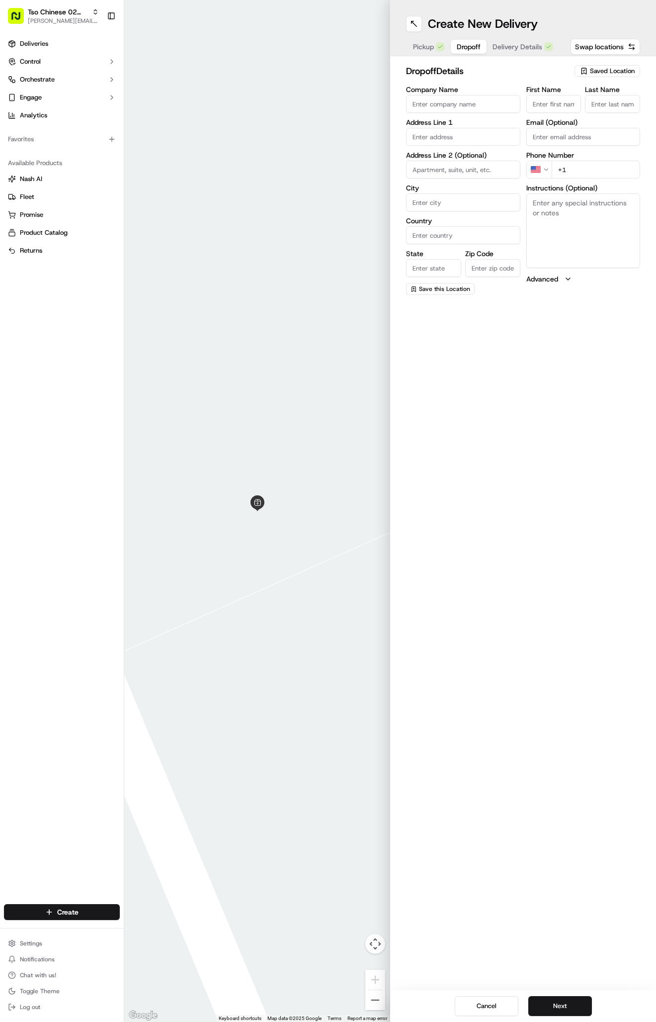
paste input "512 363 6655"
type input "+1 512 363 6655"
paste input "12808 Modena Trl"
click at [479, 157] on div "12808 Modena Trail, Austin, TX" at bounding box center [463, 157] width 109 height 15
type input "[STREET_ADDRESS]"
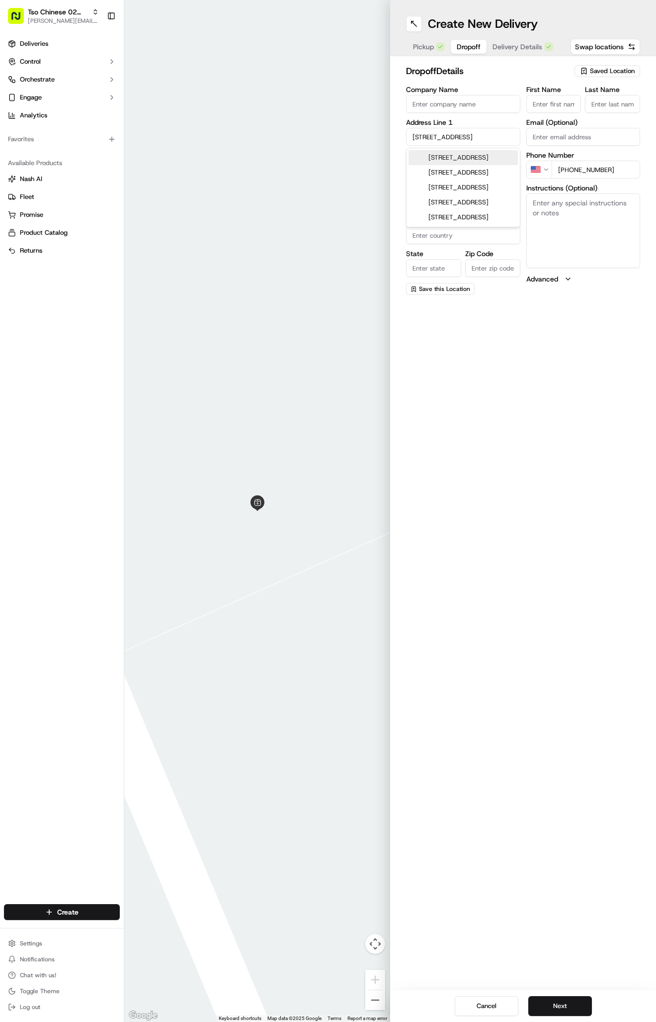
type input "Austin"
type input "United States"
type input "TX"
type input "78729"
type input "12808 Modena Trail"
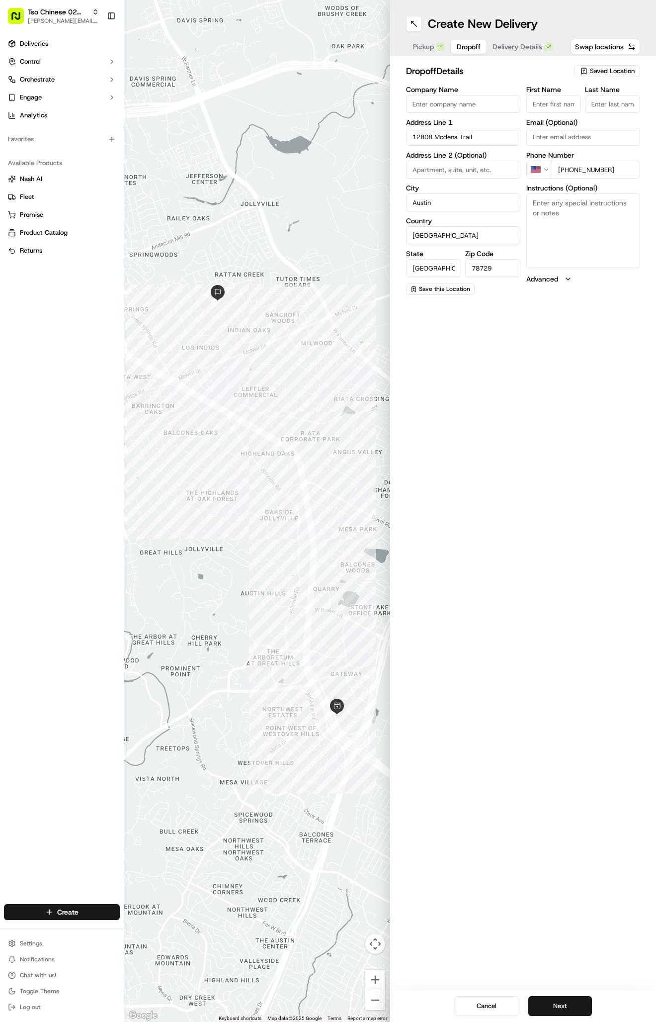
paste input "Dana Manickavasagam"
type input "Dana Manickavasagam"
type input "."
click at [534, 33] on div "Create New Delivery Pickup Dropoff Delivery Details Swap locations" at bounding box center [523, 28] width 266 height 56
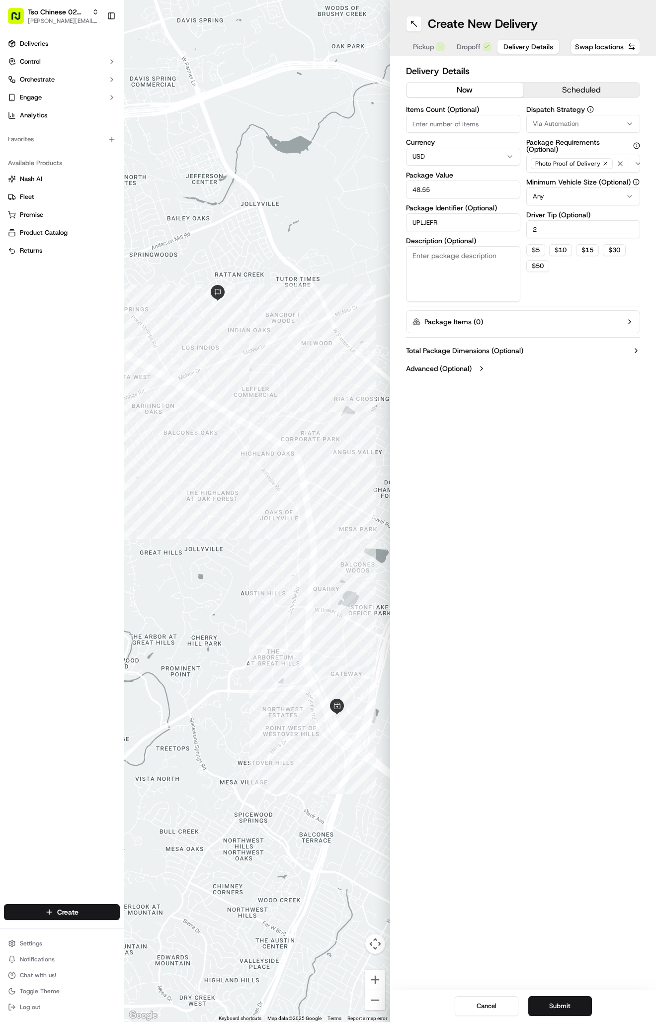
click at [534, 42] on span "Delivery Details" at bounding box center [529, 47] width 50 height 10
click at [549, 1002] on button "Submit" at bounding box center [561, 1006] width 64 height 20
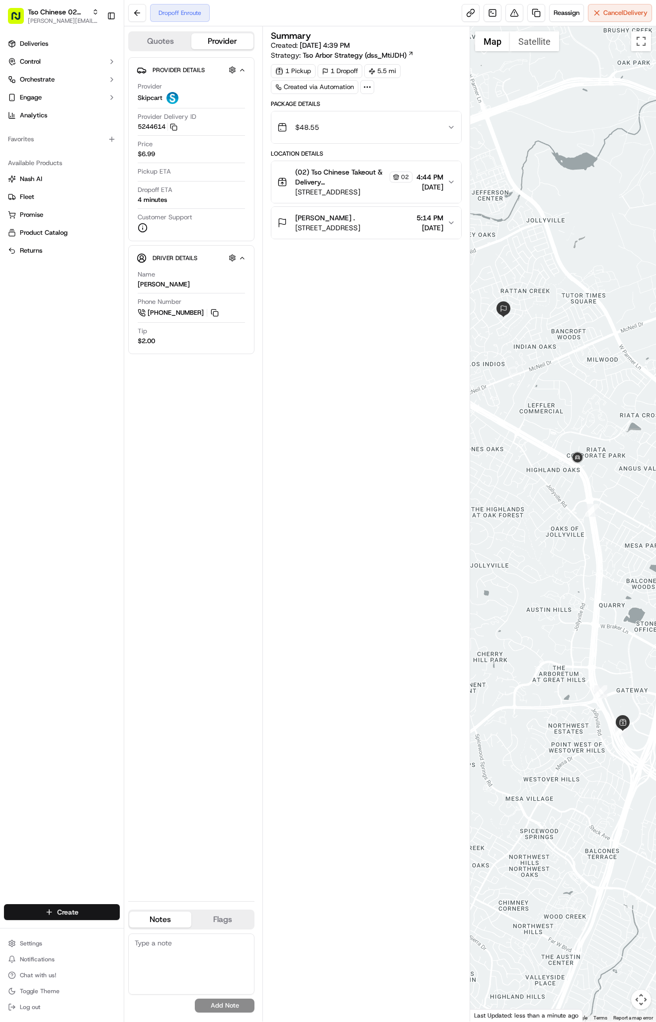
click at [71, 917] on html "Tso Chinese 02 Arbor antonia@tsochinese.com Toggle Sidebar Deliveries Control O…" at bounding box center [328, 511] width 656 height 1022
click at [177, 934] on link "Delivery" at bounding box center [179, 930] width 111 height 18
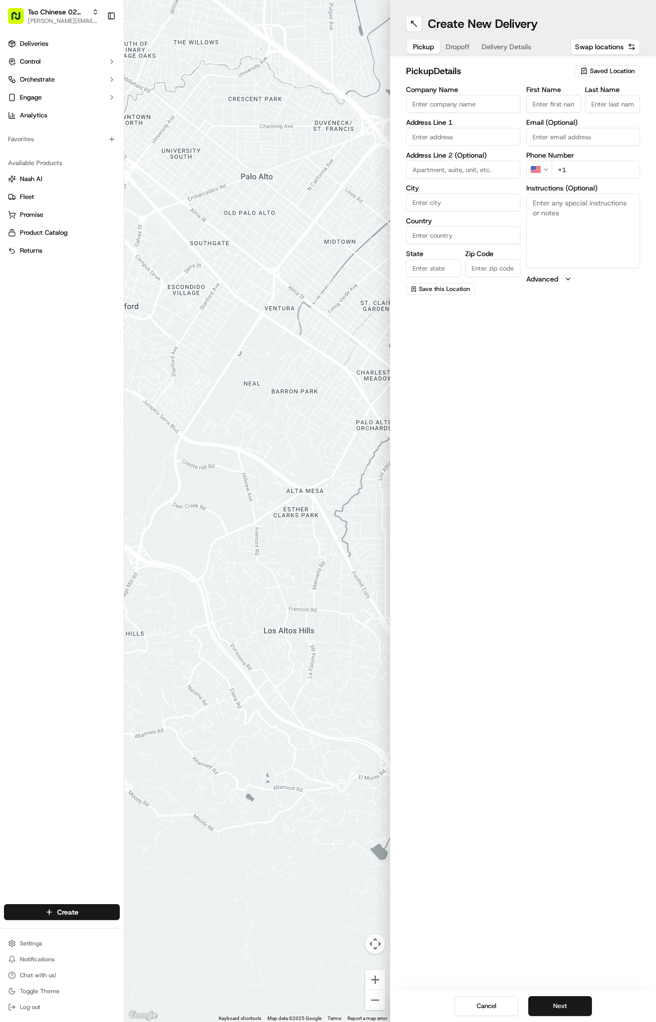
click at [588, 66] on div "Saved Location" at bounding box center [608, 71] width 66 height 12
click at [575, 106] on span "(02) Tso Chinese Takeout & Delivery Arboretum Crossing (02)" at bounding box center [591, 113] width 122 height 18
type input "(02) Tso Chinese Takeout & Delivery [GEOGRAPHIC_DATA]"
type input "Bldg E Ste 402"
type input "Austin"
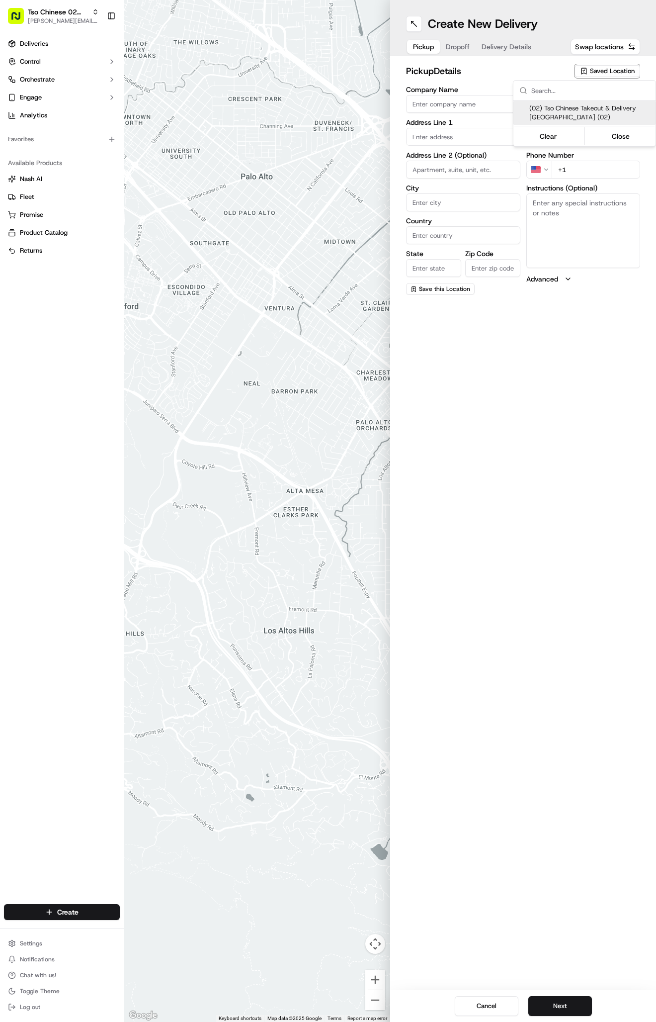
type input "US"
type input "TX"
type input "78759"
type input "Tso Chinese"
type input "Arboretum Crossing Manager"
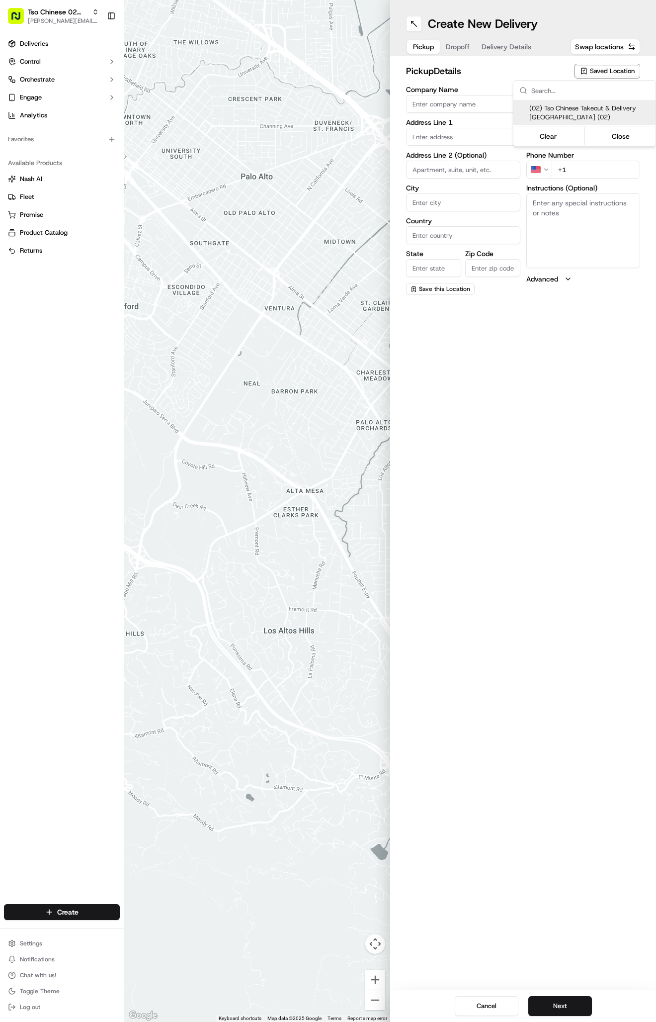
type input "[EMAIL_ADDRESS][DOMAIN_NAME]"
type input "[PHONE_NUMBER]"
type textarea "Submit a picture displaying address & food as Proof of Delivery. Envía una foto…"
type input "9333 Research Blvd"
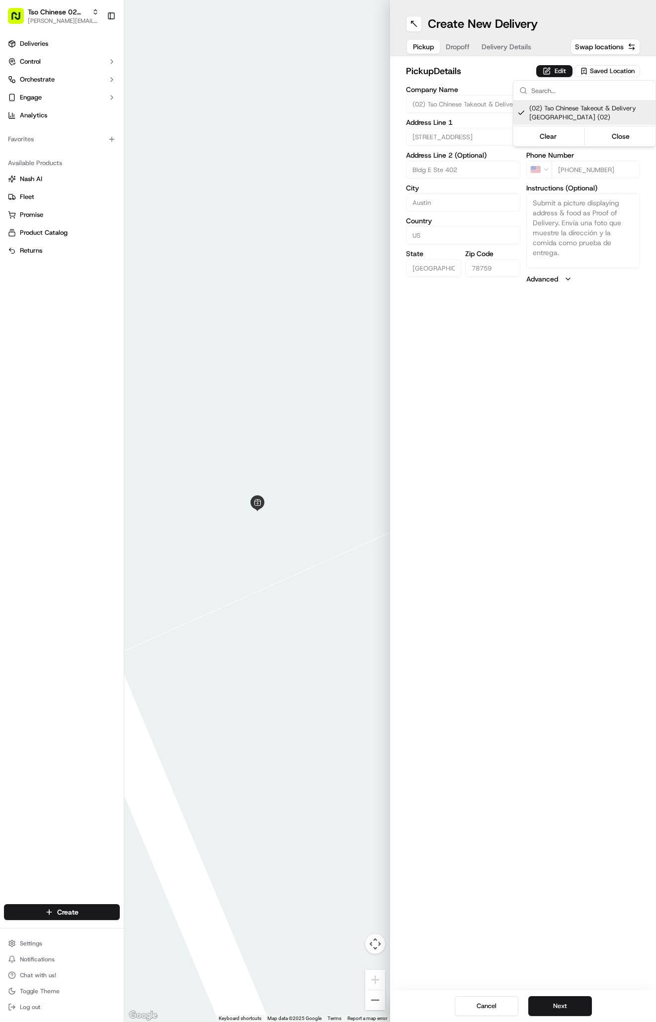
click at [495, 50] on html "Tso Chinese 02 Arbor antonia@tsochinese.com Toggle Sidebar Deliveries Control O…" at bounding box center [328, 511] width 656 height 1022
click at [71, 27] on button "Tso Chinese 02 Arbor [PERSON_NAME][EMAIL_ADDRESS][DOMAIN_NAME]" at bounding box center [53, 16] width 99 height 24
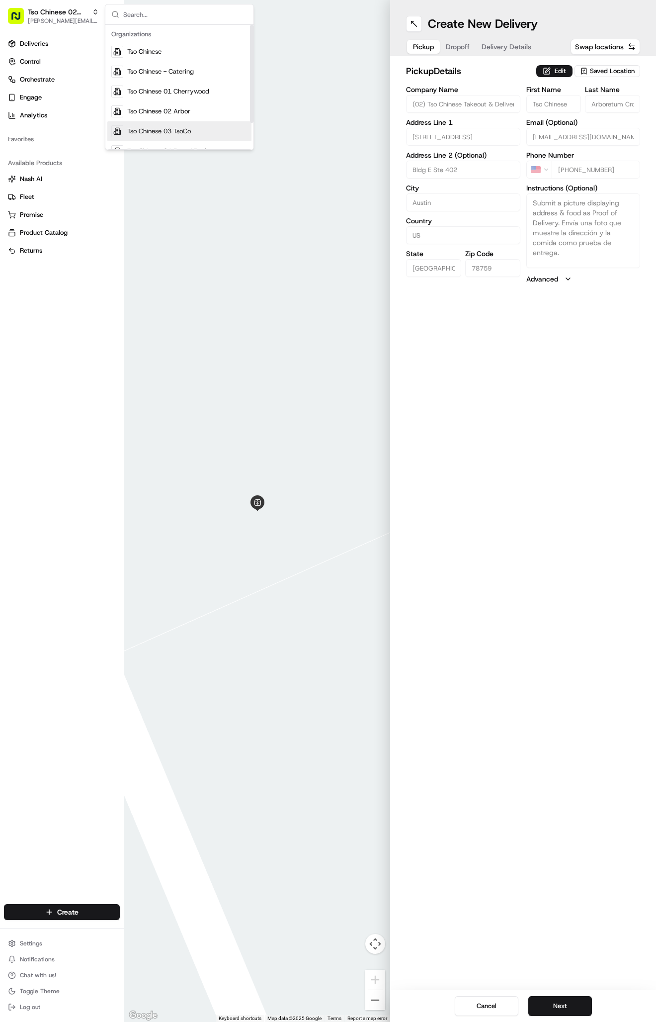
click at [177, 125] on div "Tso Chinese 03 TsoCo" at bounding box center [179, 131] width 144 height 20
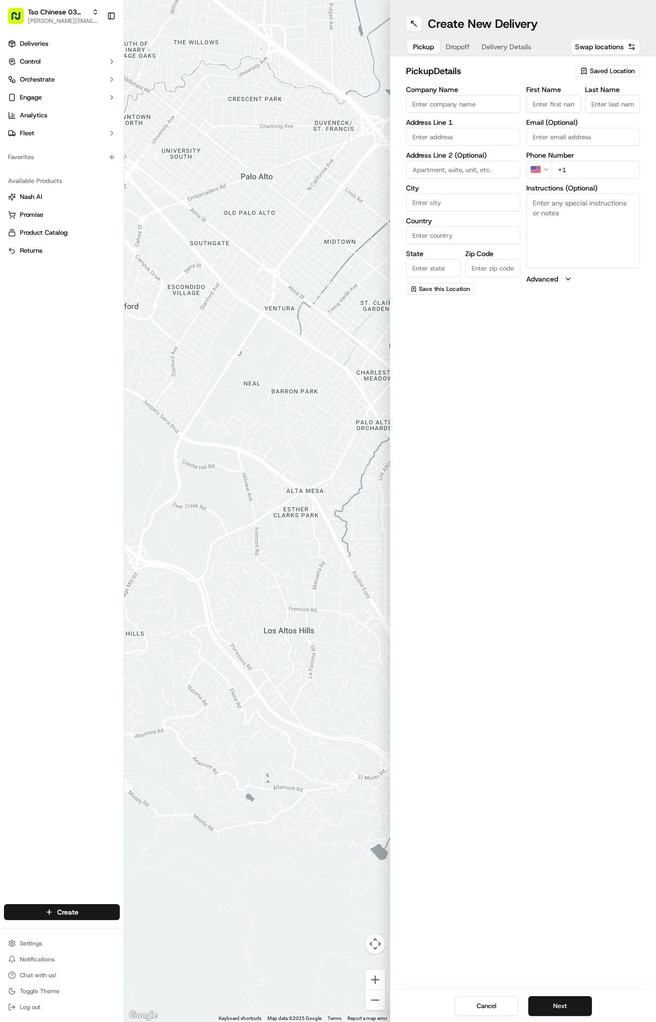
click at [611, 73] on span "Saved Location" at bounding box center [612, 71] width 45 height 9
click at [592, 114] on span "(03) Tso Chinese Takeout & Delivery TsoCo (03)" at bounding box center [591, 113] width 122 height 18
type input "(03) Tso Chinese Takeout & Delivery TsoCo"
type input "Ste F"
type input "Austin"
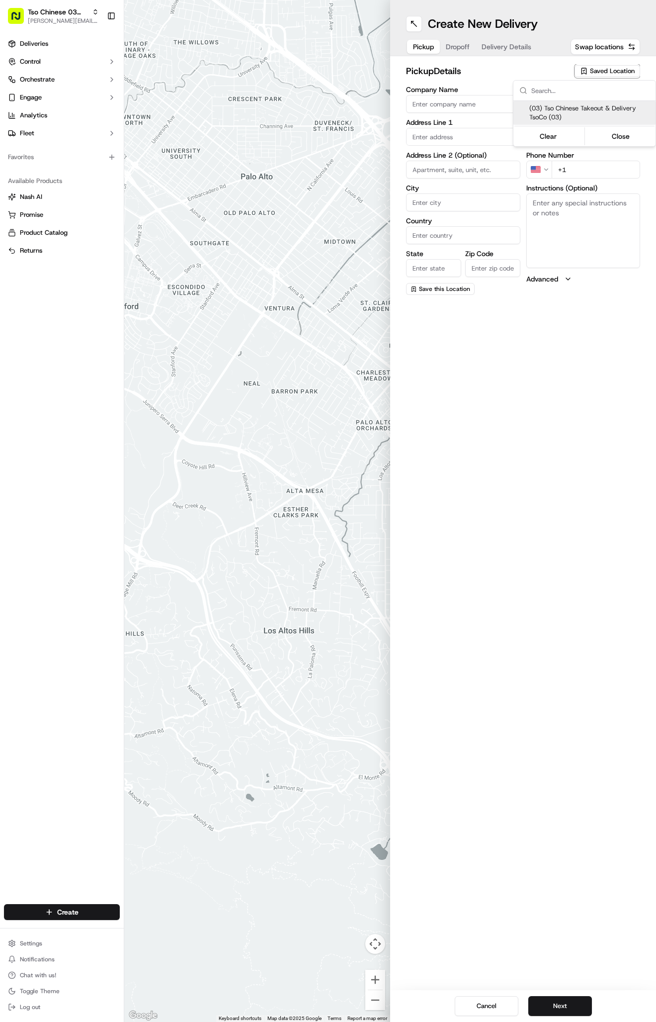
type input "US"
type input "TX"
type input "78704"
type input "Tso Chinese"
type input "TsoCo Manager"
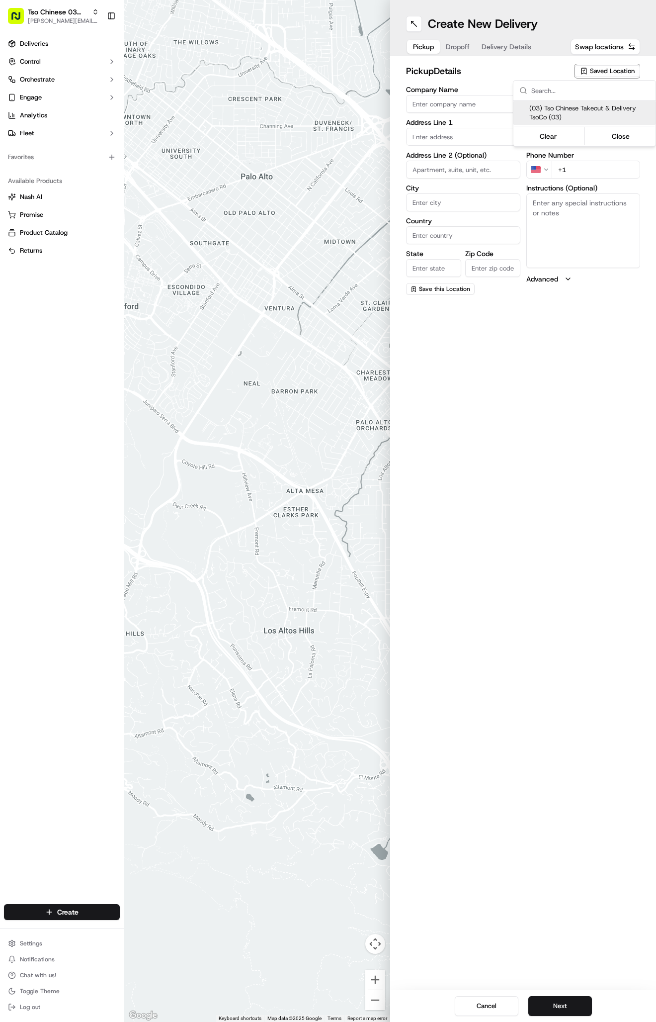
type input "tsocostore@tsochinese.com"
type input "+1 512 428 4445"
type textarea "Submit a picture displaying address & food as Proof of Delivery. Envía una foto…"
type input "2407 S Congress Ave"
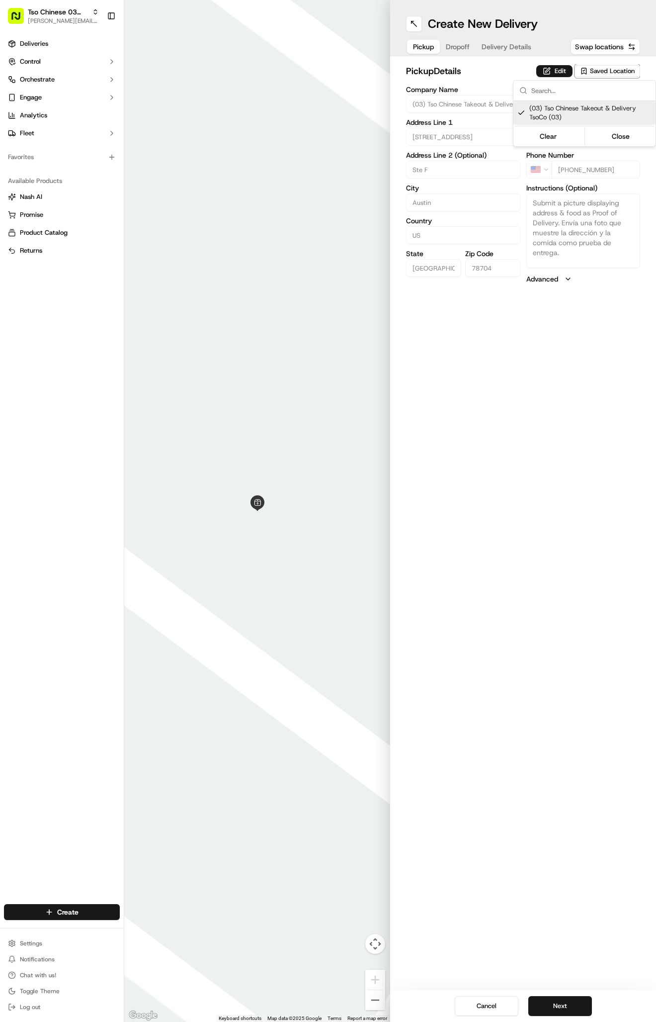
click at [509, 52] on html "Tso Chinese 03 TsoCo antonia@tsochinese.com Toggle Sidebar Deliveries Control O…" at bounding box center [328, 511] width 656 height 1022
click at [509, 48] on span "Delivery Details" at bounding box center [507, 47] width 50 height 10
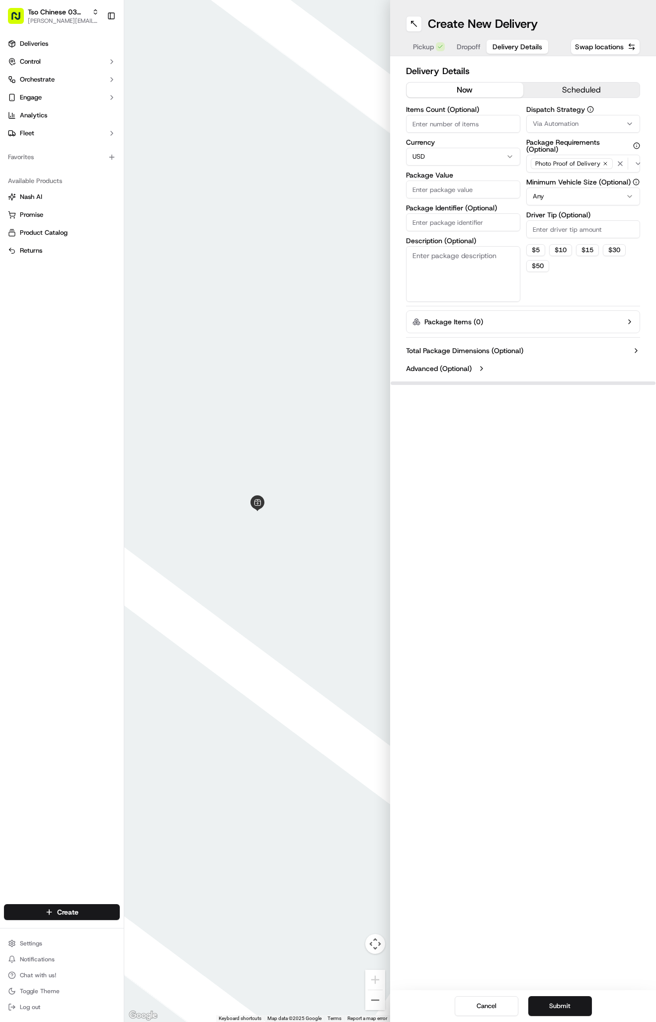
click at [547, 123] on span "Via Automation" at bounding box center [556, 123] width 46 height 9
click at [555, 181] on span "TsoCo Strategy" at bounding box center [591, 178] width 122 height 9
click at [556, 219] on html "Tso Chinese 03 TsoCo antonia@tsochinese.com Toggle Sidebar Deliveries Control O…" at bounding box center [328, 511] width 656 height 1022
click at [556, 228] on input "Driver Tip (Optional)" at bounding box center [584, 229] width 114 height 18
type input "2"
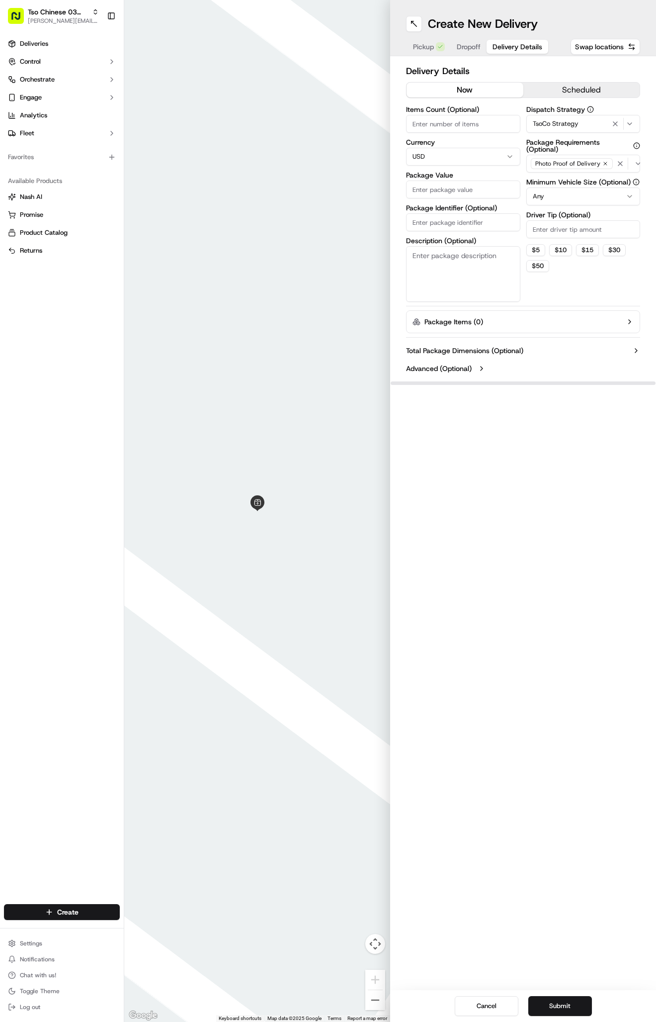
type input "6"
type input "5"
type input "6"
click at [443, 227] on input "Package Identifier (Optional)" at bounding box center [463, 222] width 114 height 18
click at [489, 188] on input "Package Value" at bounding box center [463, 190] width 114 height 18
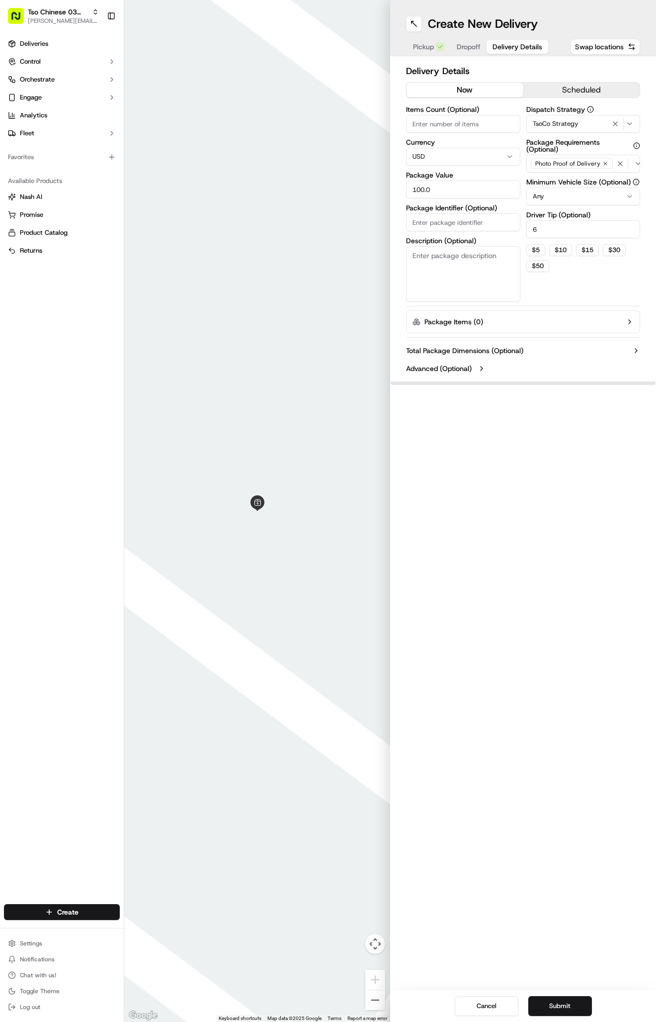
type input "100.00"
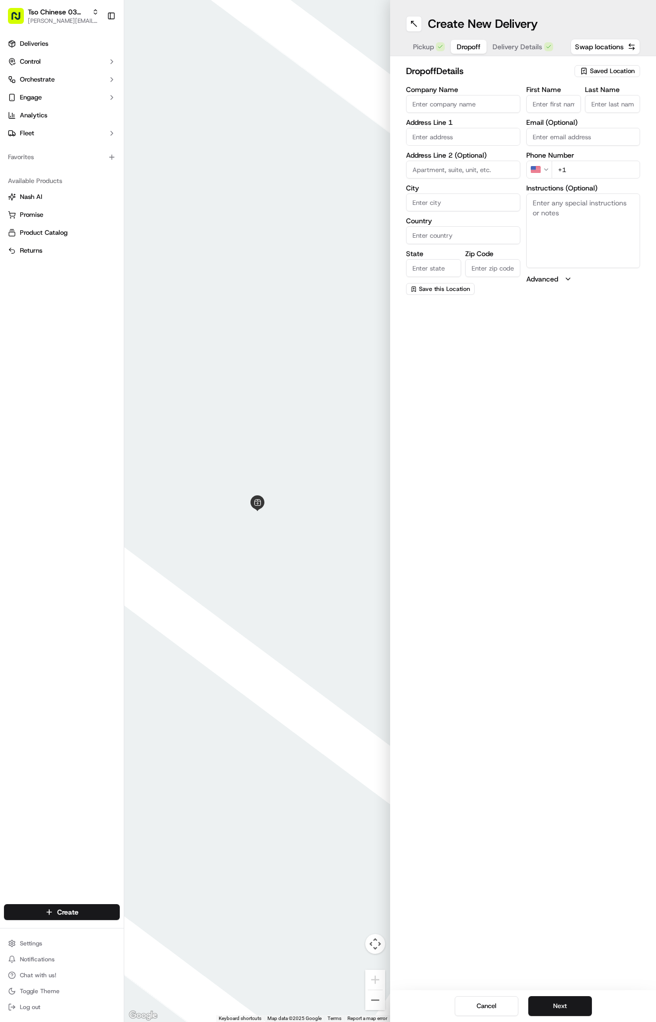
click at [467, 42] on span "Dropoff" at bounding box center [469, 47] width 24 height 10
type input "Tso Arboretum"
type input "."
click at [611, 70] on span "Saved Location" at bounding box center [612, 71] width 45 height 9
click at [556, 195] on html "Tso Chinese 03 TsoCo antonia@tsochinese.com Toggle Sidebar Deliveries Control O…" at bounding box center [328, 511] width 656 height 1022
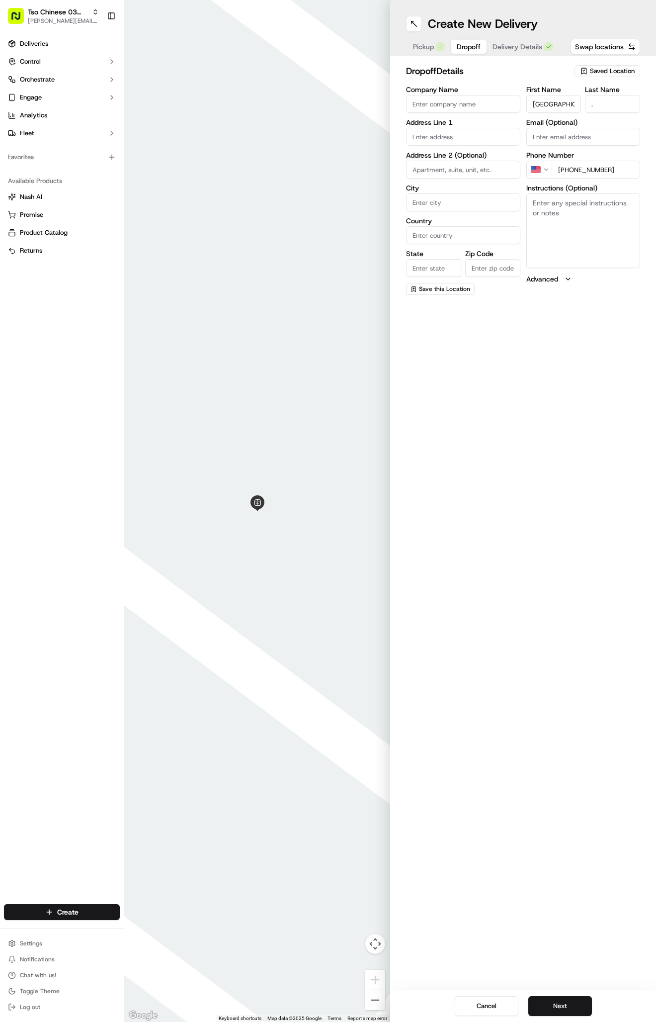
type input "+1 512 344 9434"
click at [593, 217] on textarea "Instructions (Optional)" at bounding box center [584, 230] width 114 height 75
type textarea "suite 402 Building E next to concentra urgent care"
click at [473, 158] on div "9333 Research Boulevard, Austin, TX" at bounding box center [463, 157] width 109 height 15
type input "9333 Research Blvd, Austin, TX 78759, USA"
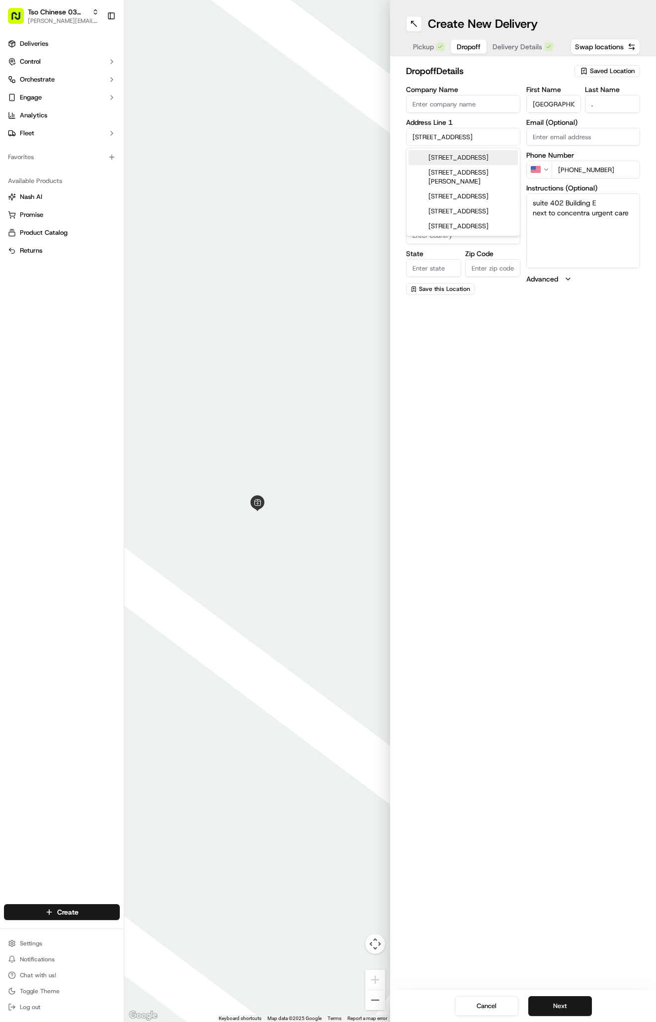
type input "Austin"
type input "United States"
type input "TX"
type input "78759"
type input "9333 Research Boulevard"
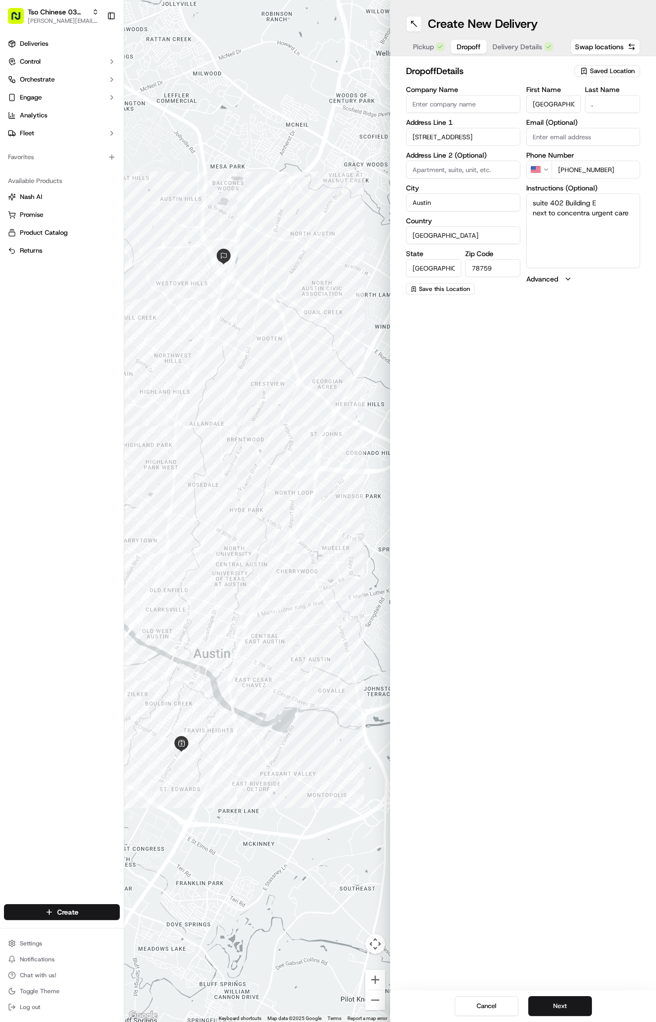
click at [507, 45] on span "Delivery Details" at bounding box center [518, 47] width 50 height 10
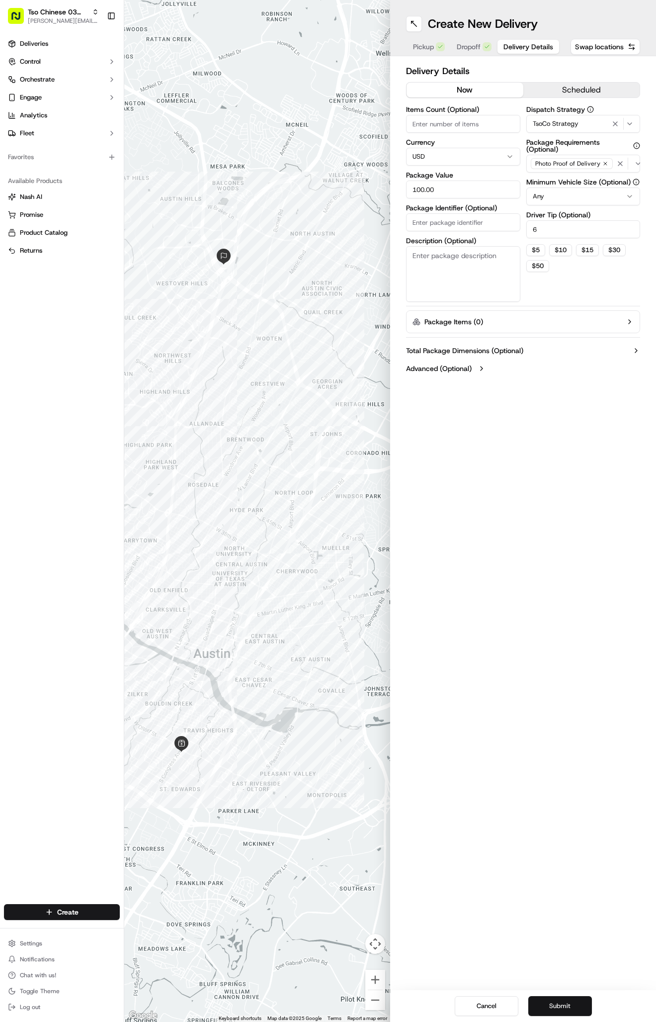
click at [565, 1000] on button "Submit" at bounding box center [561, 1006] width 64 height 20
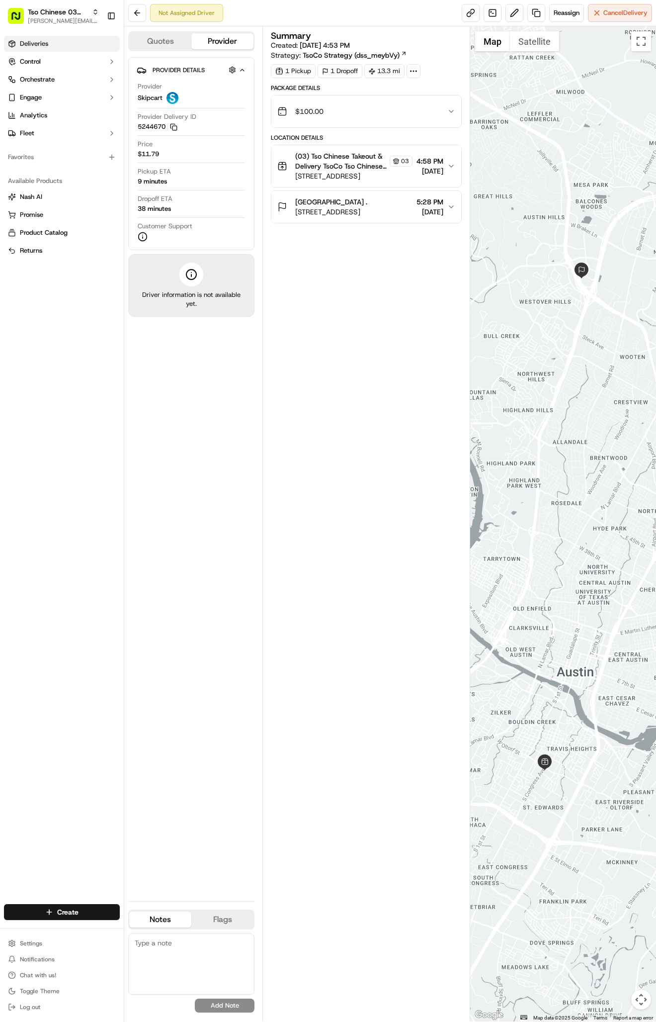
click at [58, 45] on link "Deliveries" at bounding box center [62, 44] width 116 height 16
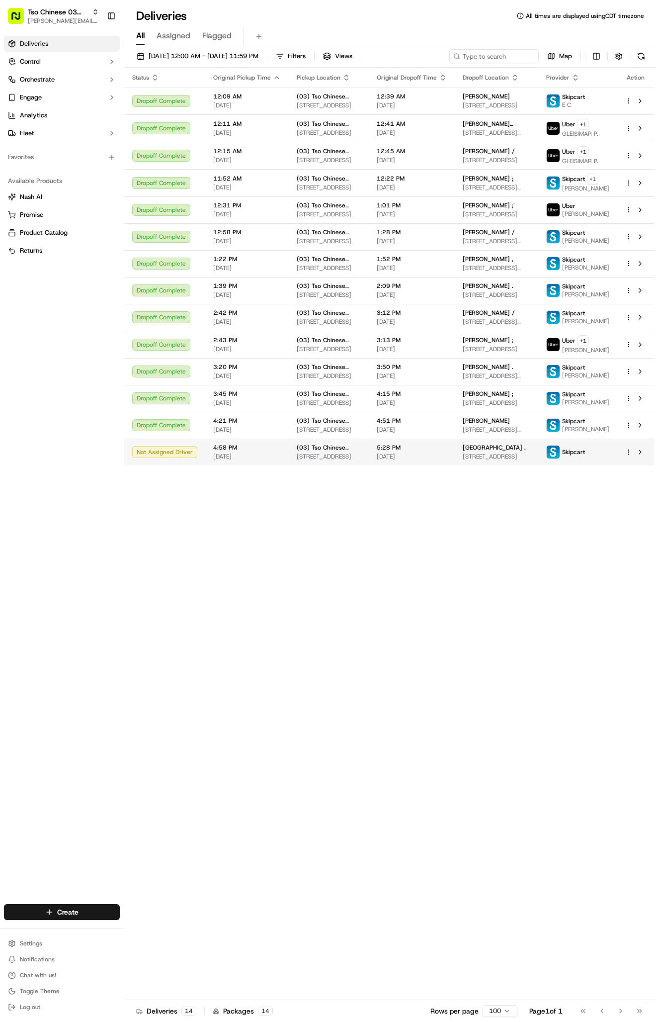
click at [333, 461] on span "2407 S Congress Ave, Ste F, Austin, TX 78704, US" at bounding box center [329, 457] width 64 height 8
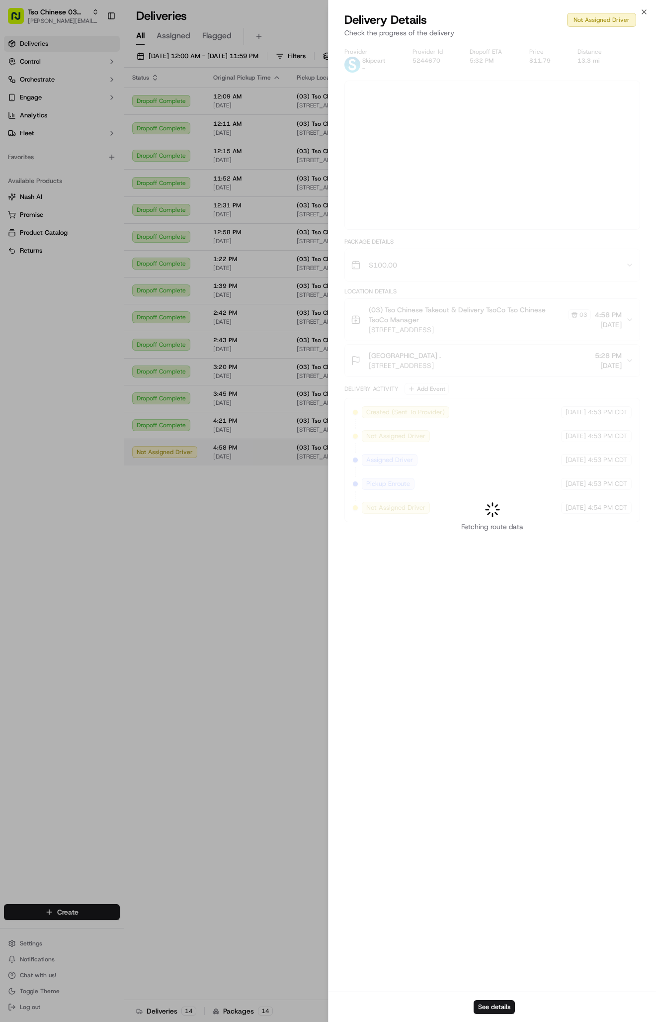
click at [333, 504] on div at bounding box center [328, 511] width 656 height 1022
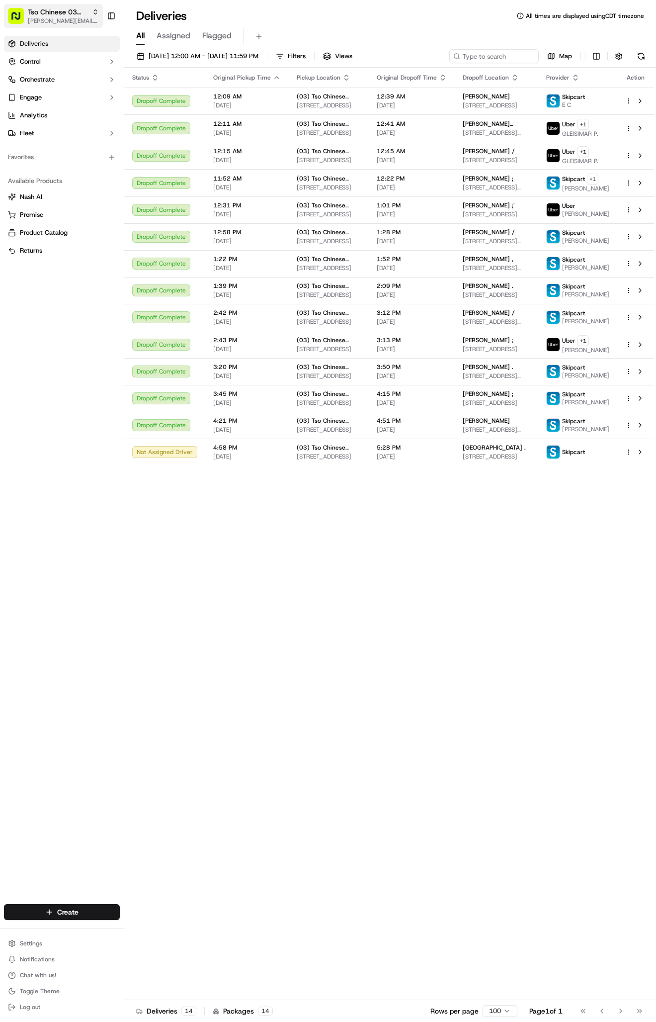
click at [46, 20] on span "[PERSON_NAME][EMAIL_ADDRESS][DOMAIN_NAME]" at bounding box center [63, 21] width 71 height 8
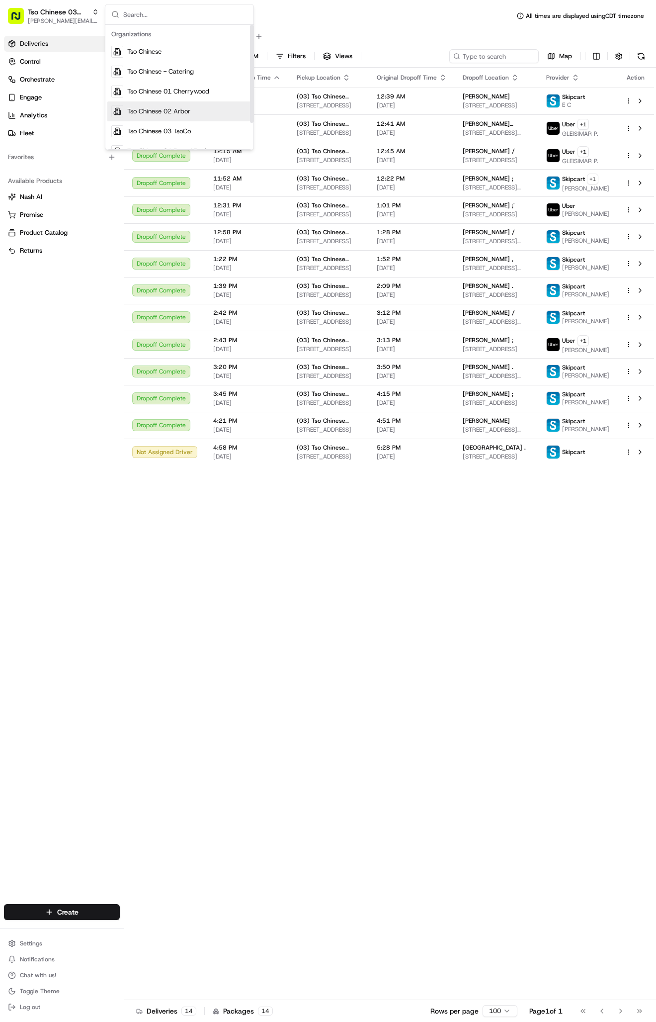
click at [166, 104] on div "Tso Chinese 02 Arbor" at bounding box center [179, 111] width 144 height 20
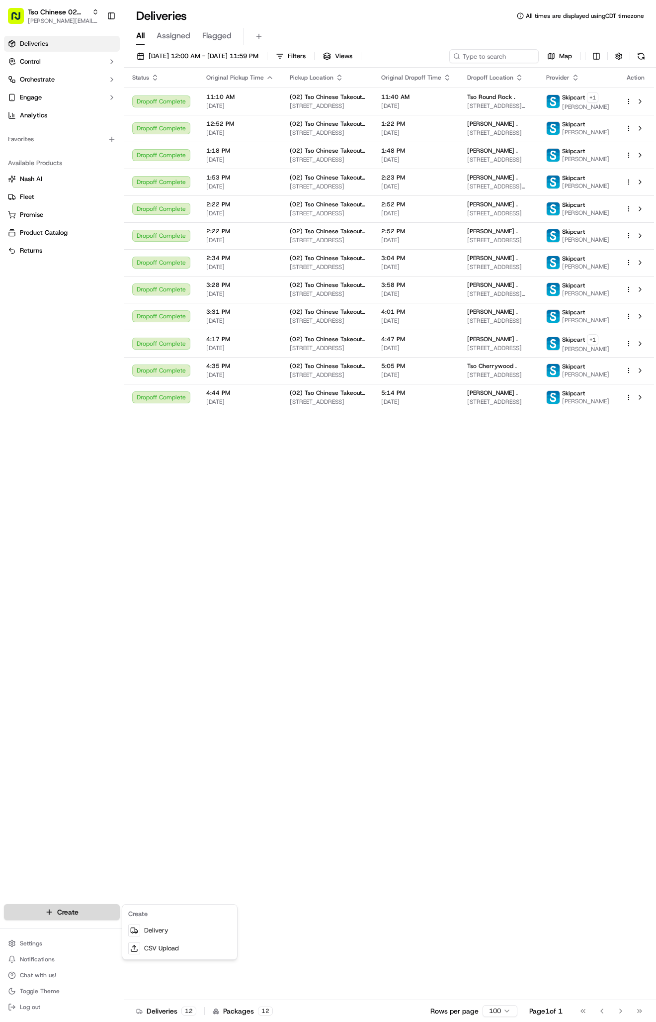
click at [52, 916] on html "Tso Chinese 02 Arbor antonia@tsochinese.com Toggle Sidebar Deliveries Control O…" at bounding box center [328, 511] width 656 height 1022
click at [138, 931] on icon at bounding box center [134, 930] width 8 height 8
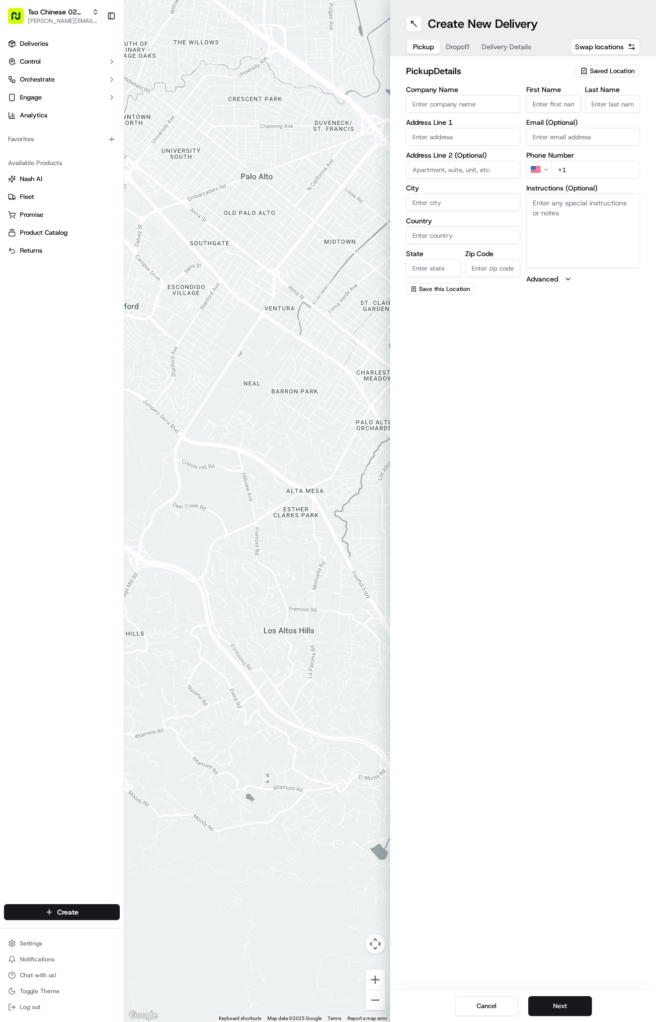
click at [595, 77] on div "Saved Location" at bounding box center [608, 71] width 66 height 12
click at [583, 127] on div "Clear Close" at bounding box center [585, 136] width 140 height 18
click at [583, 115] on span "(02) Tso Chinese Takeout & Delivery [GEOGRAPHIC_DATA] (02)" at bounding box center [591, 113] width 122 height 18
type input "(02) Tso Chinese Takeout & Delivery [GEOGRAPHIC_DATA]"
type input "Bldg E Ste 402"
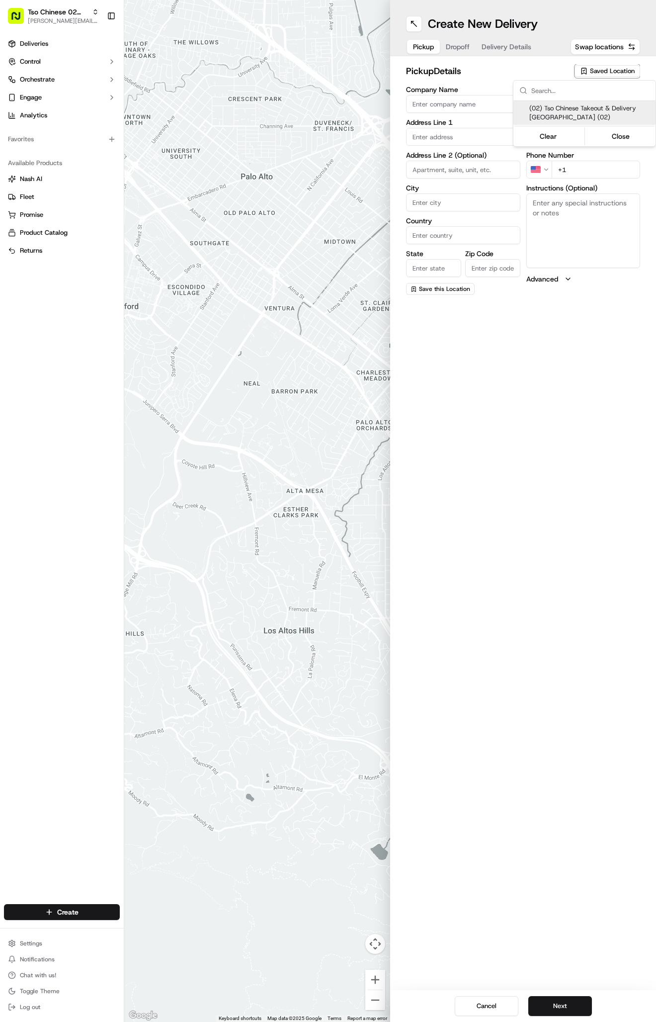
type input "Austin"
type input "US"
type input "[GEOGRAPHIC_DATA]"
type input "78759"
type input "Tso Chinese"
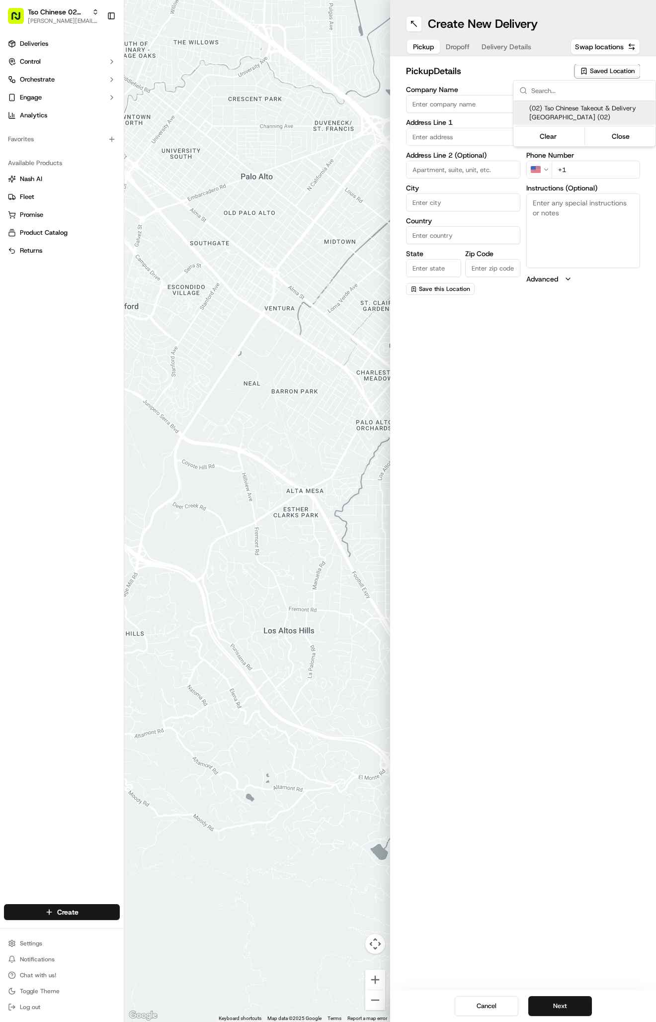
type input "Arboretum Crossing Manager"
type input "[EMAIL_ADDRESS][DOMAIN_NAME]"
type input "[PHONE_NUMBER]"
type textarea "Submit a picture displaying address & food as Proof of Delivery. Envía una foto…"
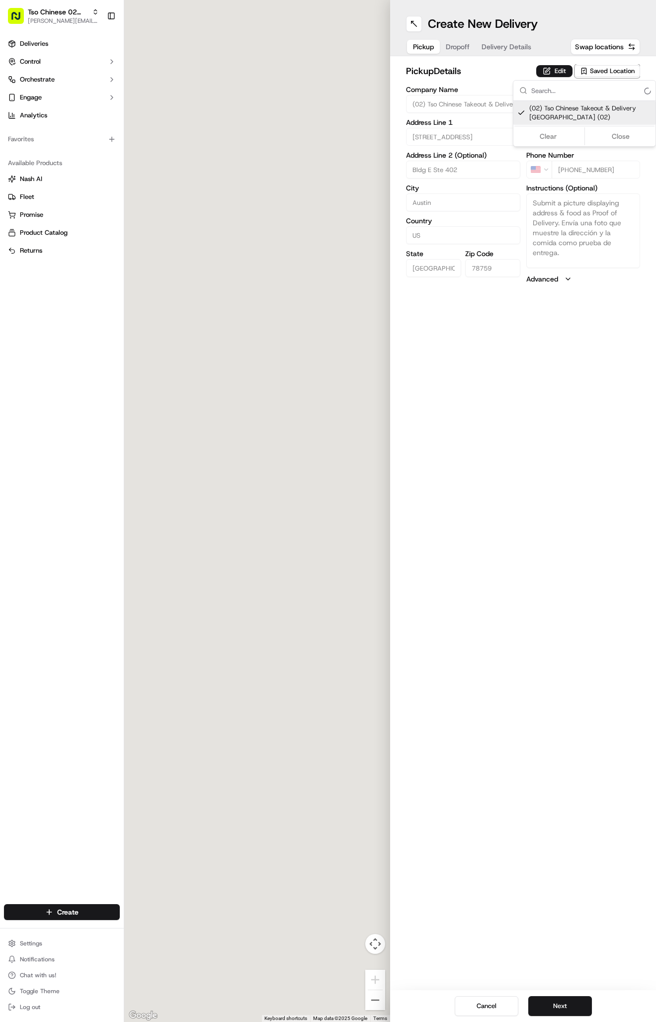
type input "[STREET_ADDRESS]"
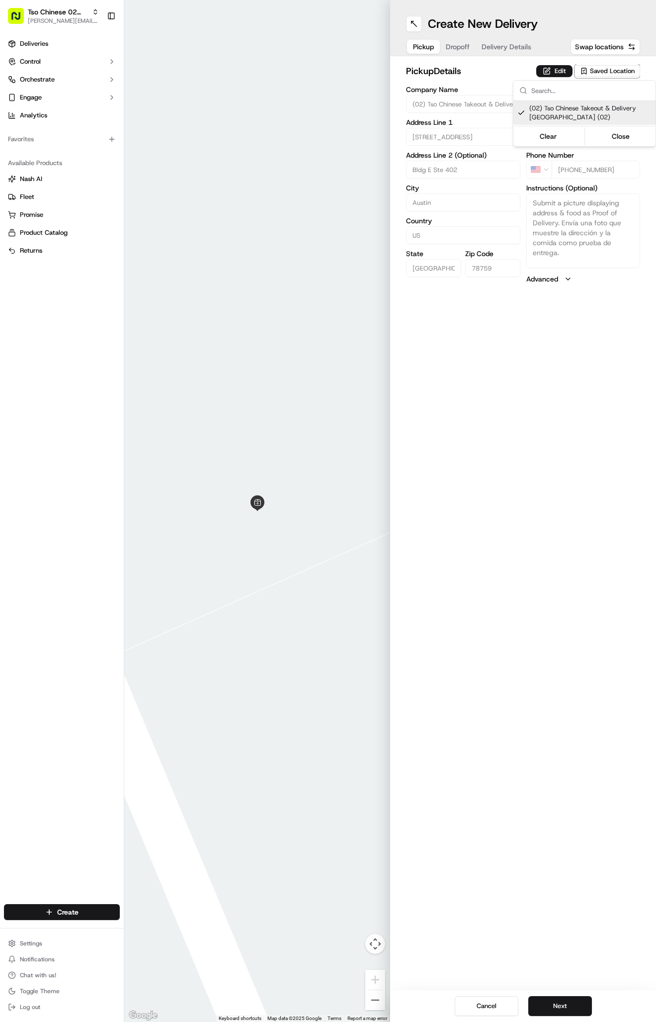
click at [496, 51] on html "Tso Chinese 02 Arbor [PERSON_NAME][EMAIL_ADDRESS][DOMAIN_NAME] Toggle Sidebar D…" at bounding box center [328, 511] width 656 height 1022
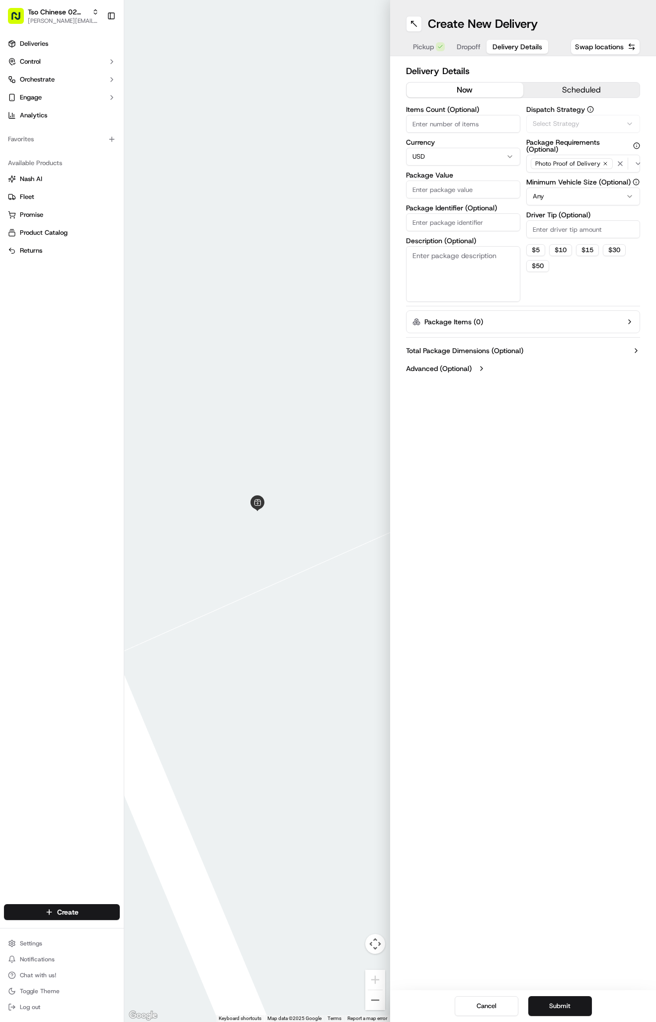
click at [496, 51] on span "Delivery Details" at bounding box center [518, 47] width 50 height 10
click at [590, 127] on div "Via Automation" at bounding box center [583, 123] width 109 height 9
click at [567, 180] on span "Tso Arbor Strategy" at bounding box center [591, 178] width 122 height 9
click at [569, 243] on html "Tso Chinese 02 Arbor antonia@tsochinese.com Toggle Sidebar Deliveries Control O…" at bounding box center [328, 511] width 656 height 1022
click at [569, 235] on input "Driver Tip (Optional)" at bounding box center [584, 229] width 114 height 18
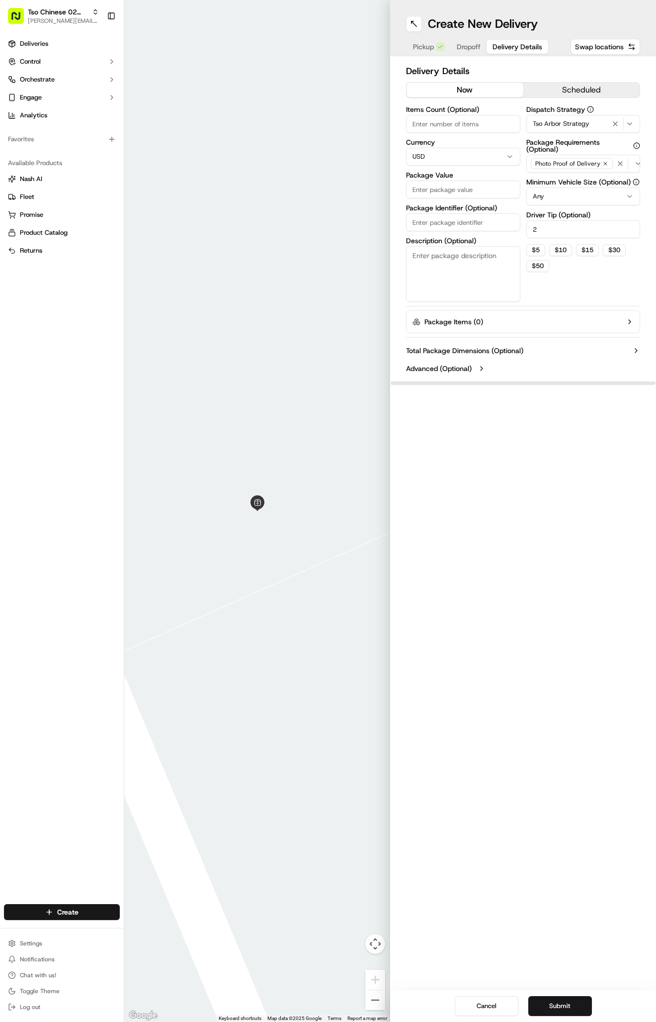
type input "2"
click at [431, 220] on input "Package Identifier (Optional)" at bounding box center [463, 222] width 114 height 18
paste input "3K052P4"
type input "3K052P4"
click at [460, 192] on input "Package Value" at bounding box center [463, 190] width 114 height 18
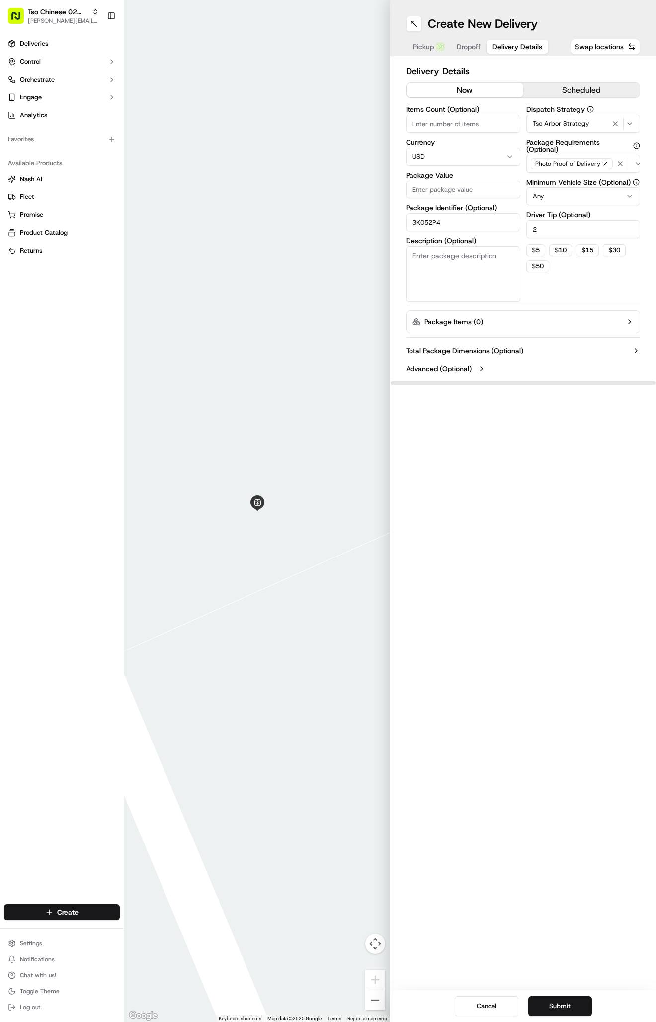
click at [446, 191] on input "Package Value" at bounding box center [463, 190] width 114 height 18
type input "44.22"
click at [467, 48] on span "Dropoff" at bounding box center [469, 47] width 24 height 10
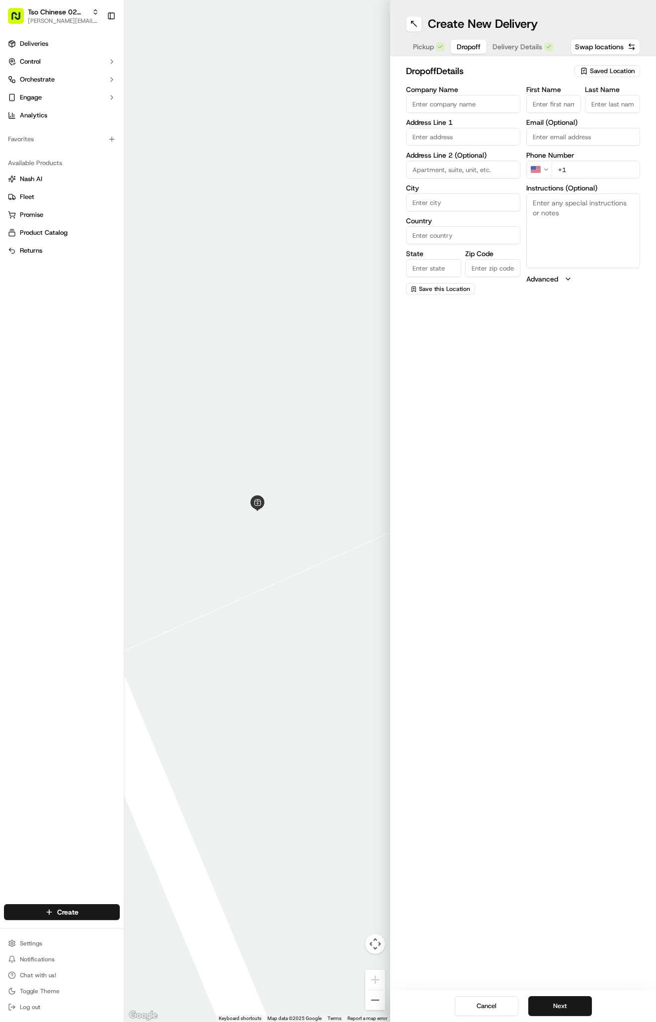
paste input "Nicole Neal"
type input "Nicole Neal"
type input "."
click at [491, 163] on div "13209 Briar Hollow Drive, Austin, TX" at bounding box center [463, 157] width 109 height 15
type input "[STREET_ADDRESS]"
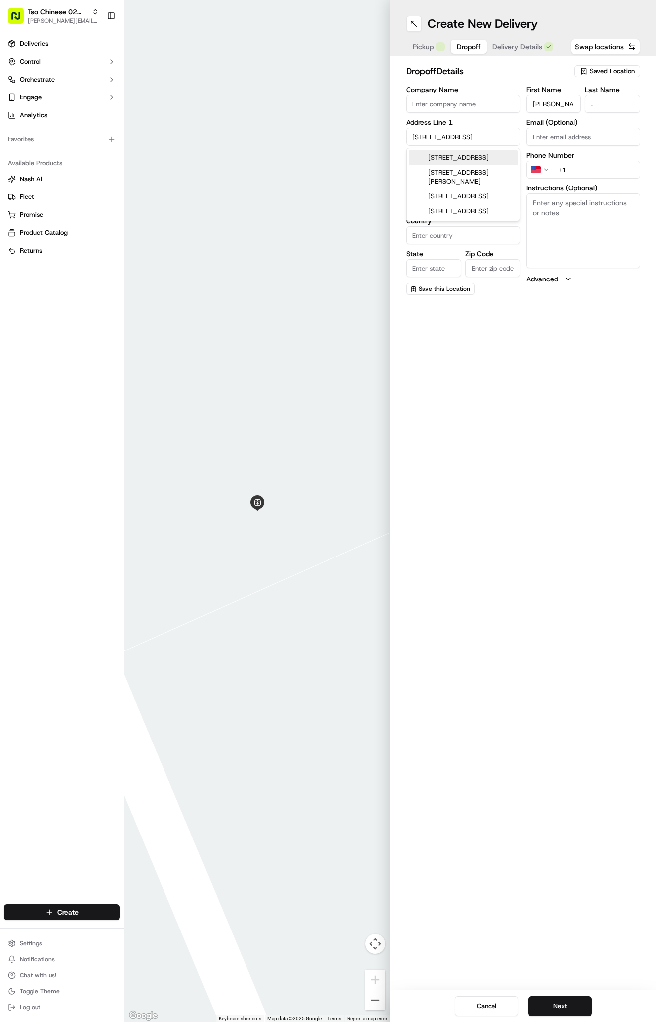
type input "Austin"
type input "United States"
type input "TX"
type input "78729"
type input "13209 Briar Hollow Drive"
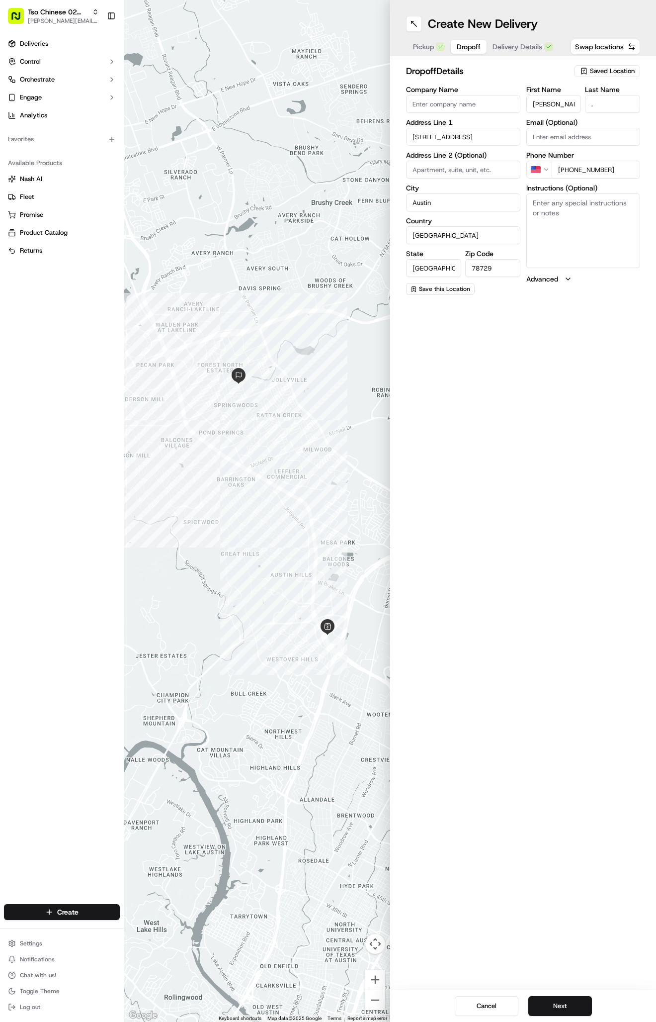
type input "+1 561 506 9853"
click at [548, 353] on div "Create New Delivery Pickup Dropoff Delivery Details Swap locations dropoff Deta…" at bounding box center [523, 511] width 266 height 1022
click at [545, 1003] on button "Next" at bounding box center [561, 1006] width 64 height 20
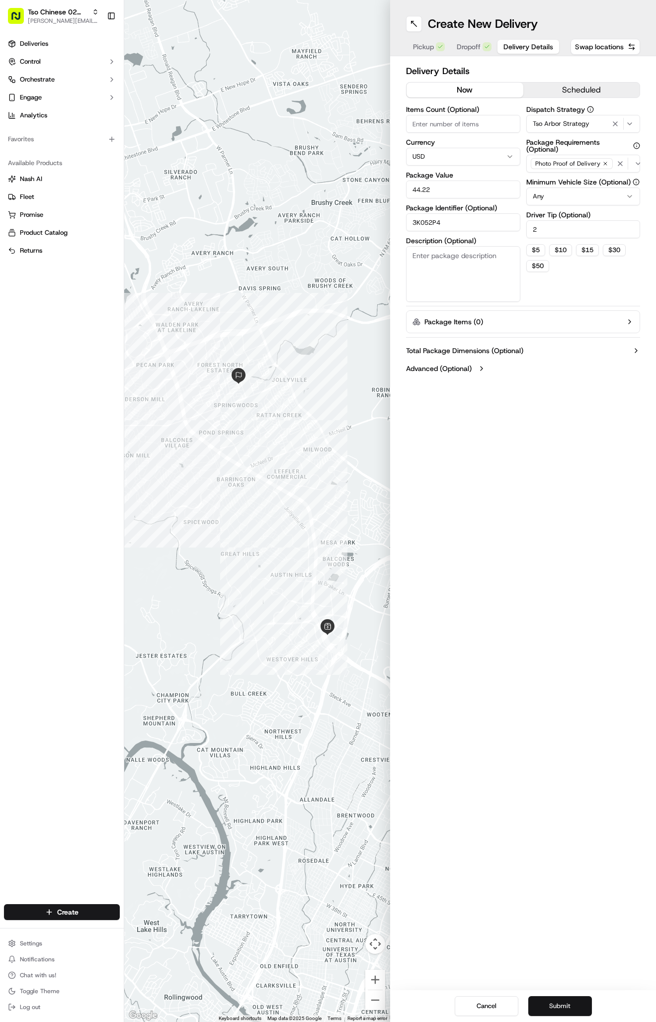
click at [545, 1003] on button "Submit" at bounding box center [561, 1006] width 64 height 20
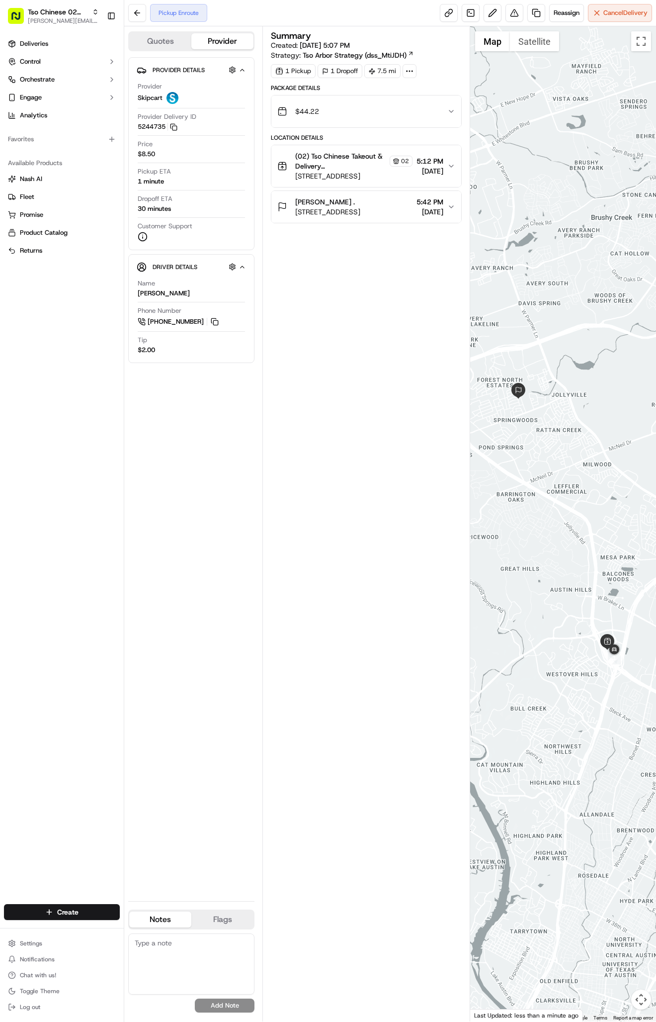
click at [452, 167] on icon "button" at bounding box center [452, 166] width 4 height 2
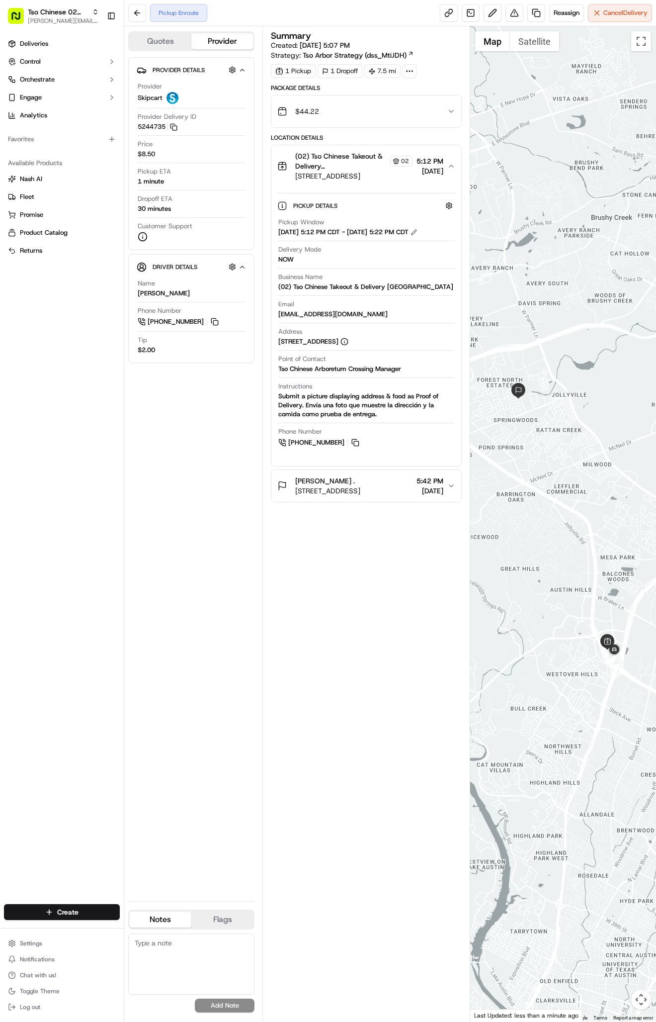
click at [452, 167] on icon "button" at bounding box center [452, 166] width 8 height 8
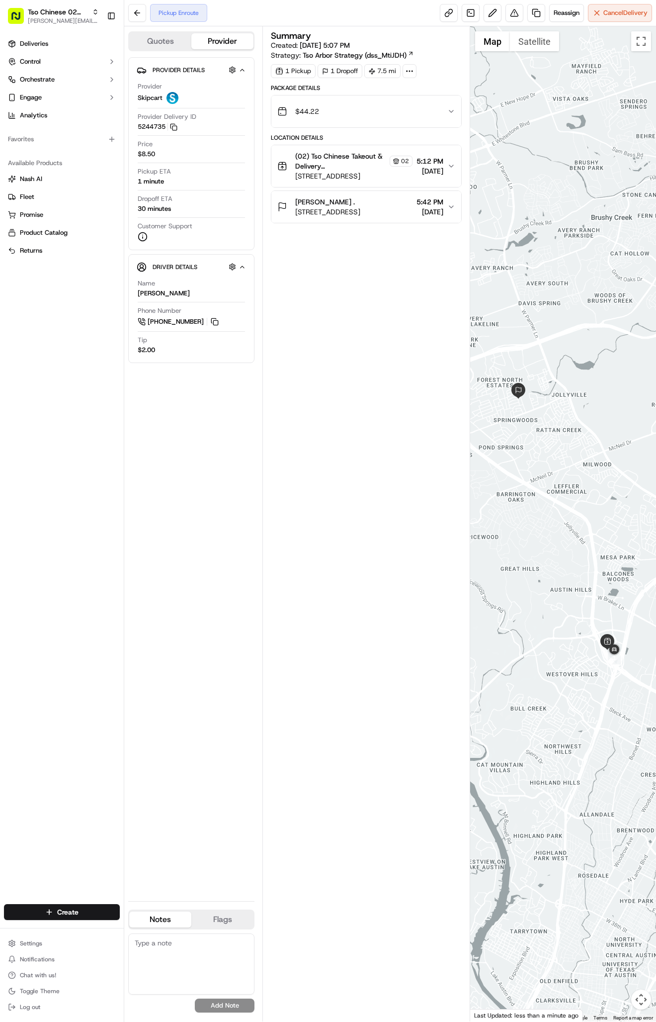
click at [227, 0] on div "Pickup Enroute Reassign Cancel Delivery" at bounding box center [390, 13] width 532 height 26
click at [133, 6] on button at bounding box center [137, 13] width 18 height 18
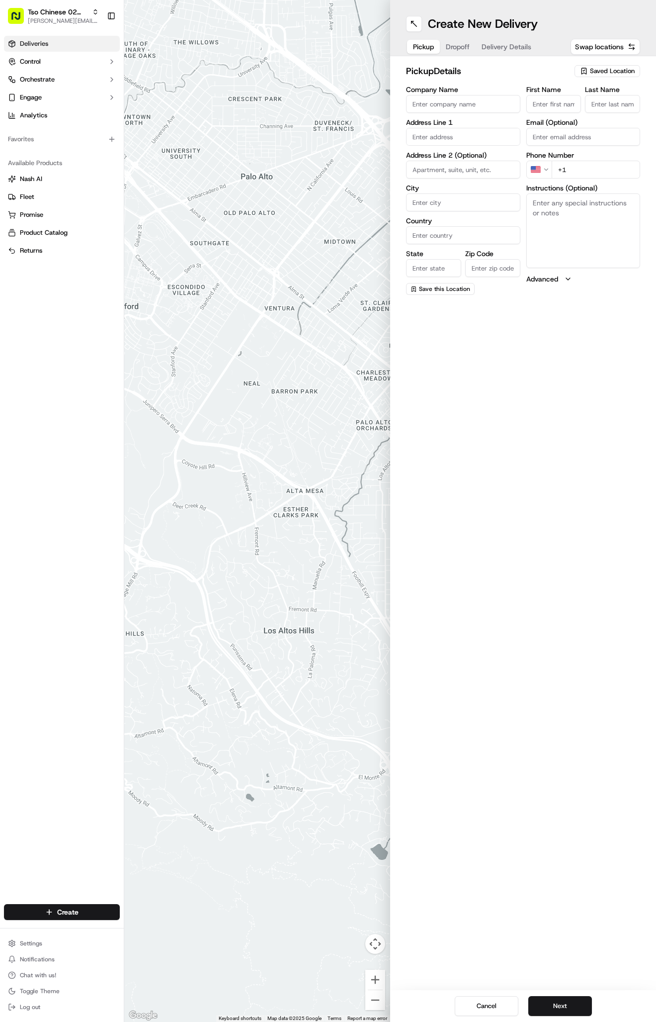
click at [56, 49] on link "Deliveries" at bounding box center [62, 44] width 116 height 16
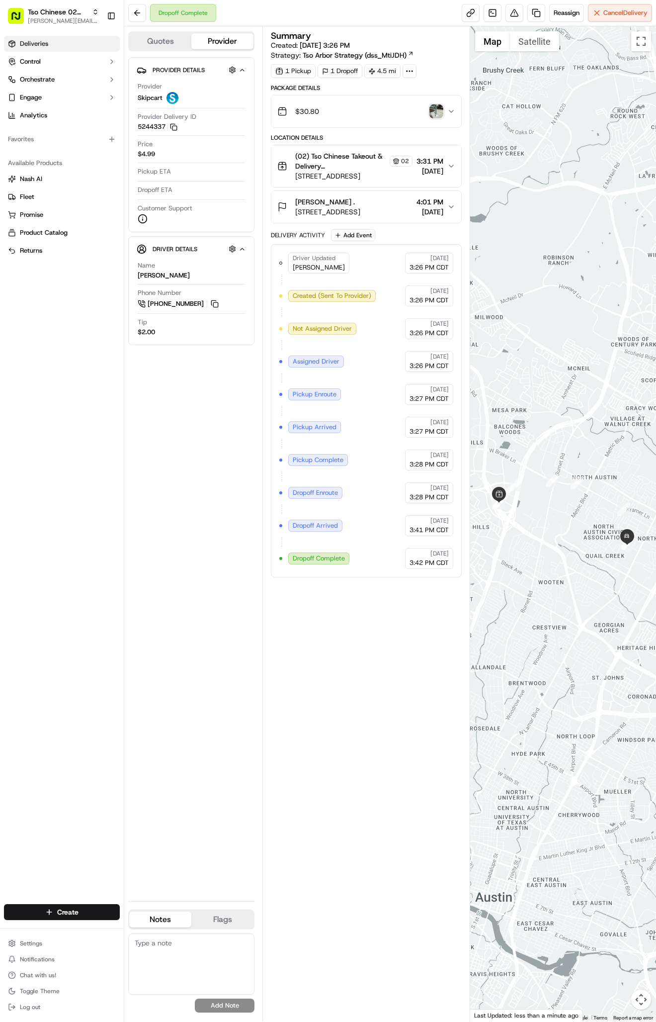
click at [56, 42] on link "Deliveries" at bounding box center [62, 44] width 116 height 16
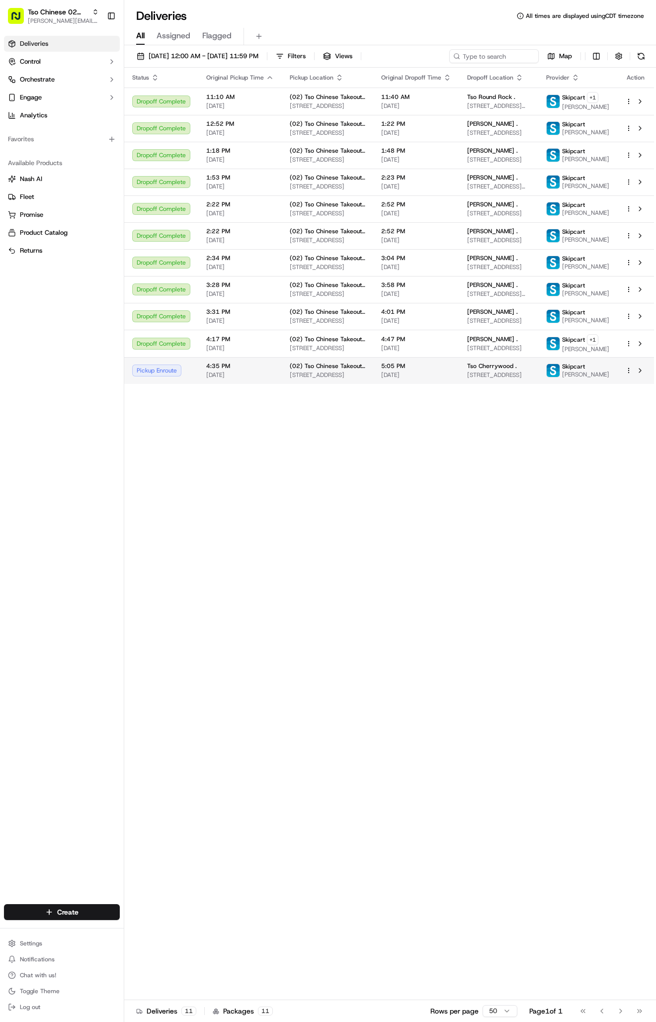
click at [430, 379] on span "[DATE]" at bounding box center [416, 375] width 70 height 8
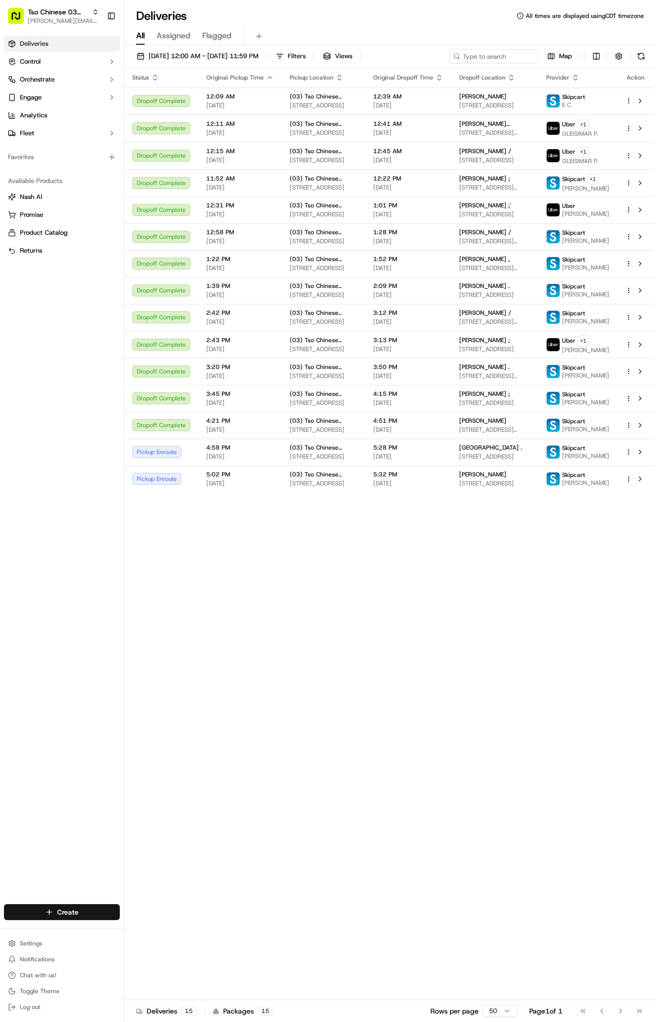
click at [46, 909] on html "Tso Chinese 03 TsoCo antonia@tsochinese.com Toggle Sidebar Deliveries Control O…" at bounding box center [328, 511] width 656 height 1022
click at [181, 934] on link "Delivery" at bounding box center [179, 930] width 111 height 18
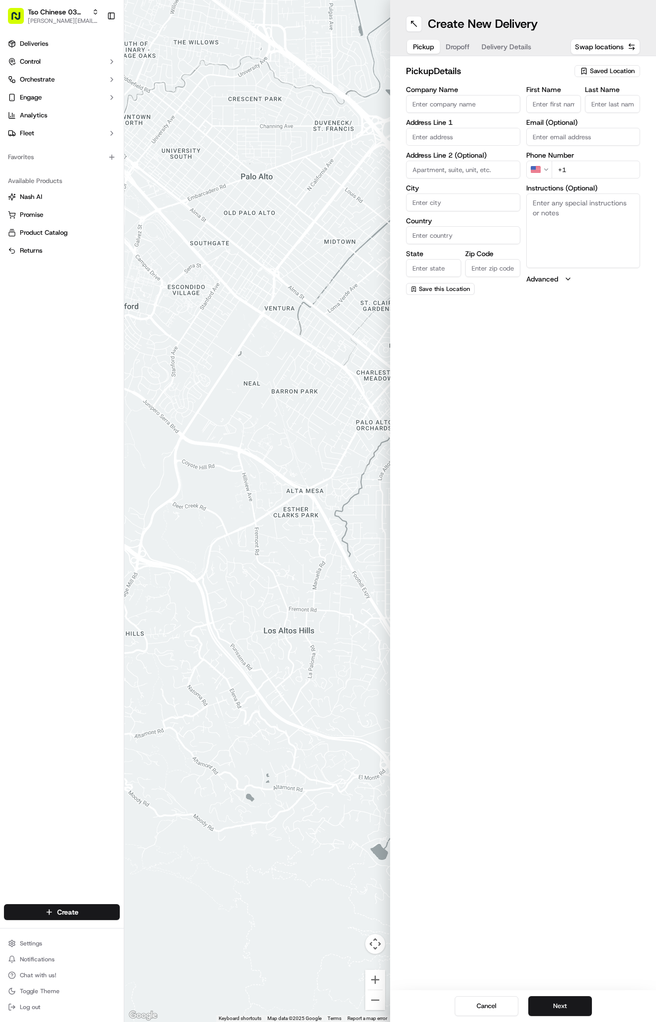
click at [625, 65] on div "Saved Location" at bounding box center [608, 71] width 66 height 12
click at [608, 110] on span "(03) Tso Chinese Takeout & Delivery TsoCo (03)" at bounding box center [591, 113] width 122 height 18
type input "(03) Tso Chinese Takeout & Delivery TsoCo"
type input "Ste F"
type input "Austin"
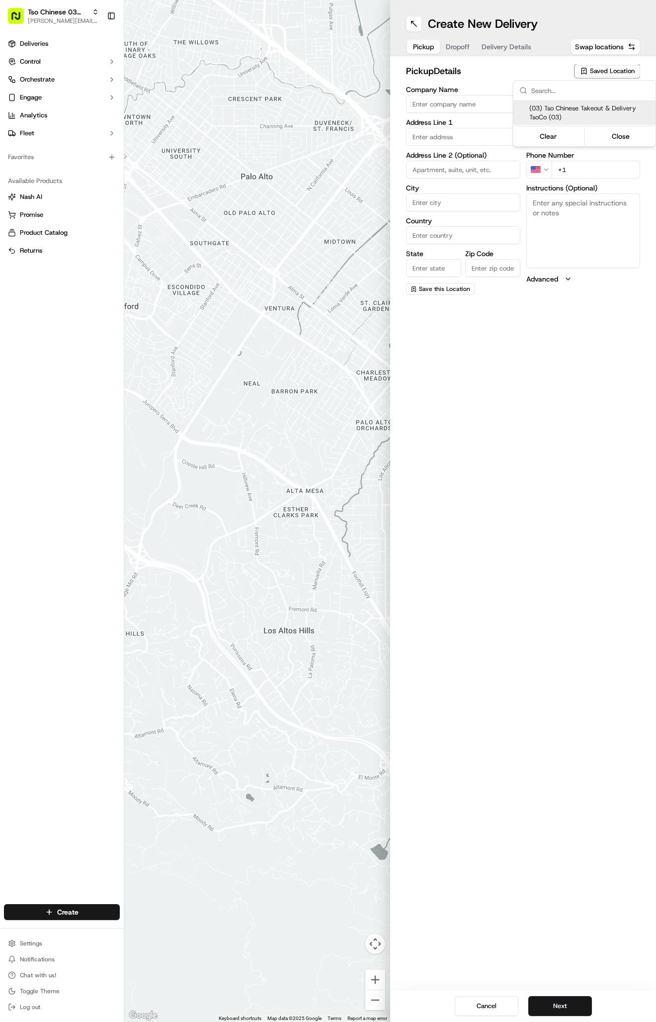
type input "US"
type input "[GEOGRAPHIC_DATA]"
type input "78704"
type input "Tso Chinese"
type input "TsoCo Manager"
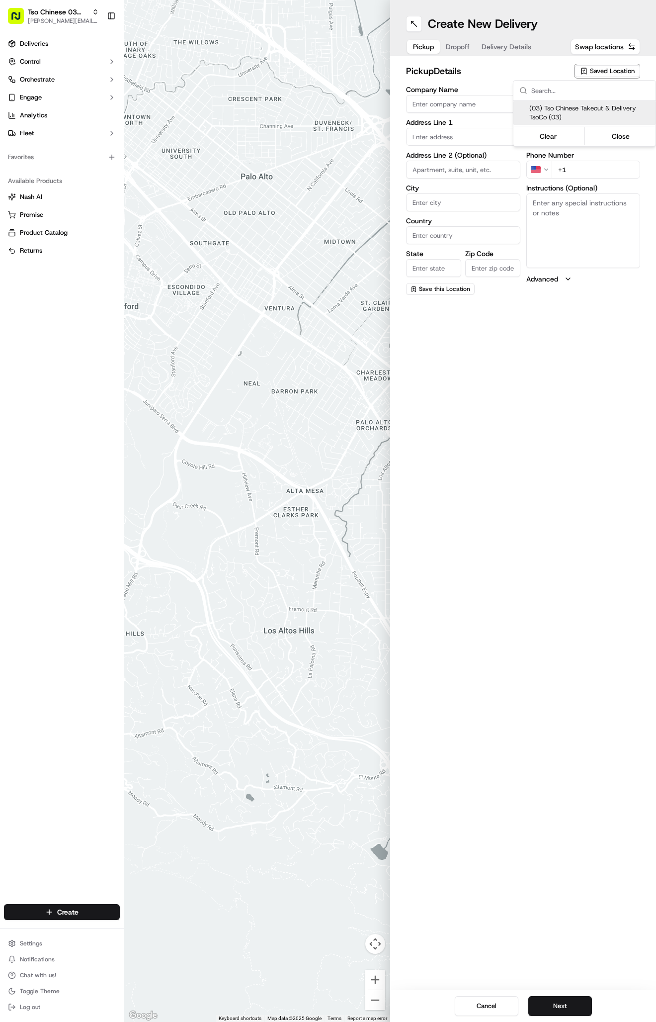
type input "tsocostore@tsochinese.com"
type input "+1 512 428 4445"
type textarea "Submit a picture displaying address & food as Proof of Delivery. Envía una foto…"
type input "2407 S Congress Ave"
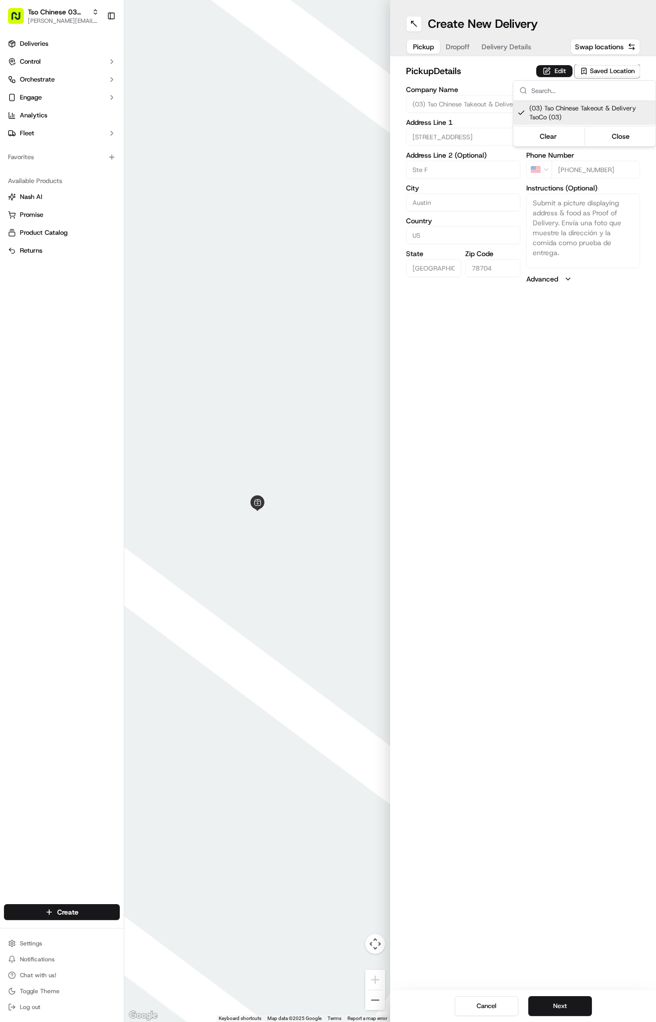
click at [451, 42] on html "Tso Chinese 03 TsoCo antonia@tsochinese.com Toggle Sidebar Deliveries Control O…" at bounding box center [328, 511] width 656 height 1022
click at [452, 45] on button "Dropoff" at bounding box center [458, 47] width 36 height 14
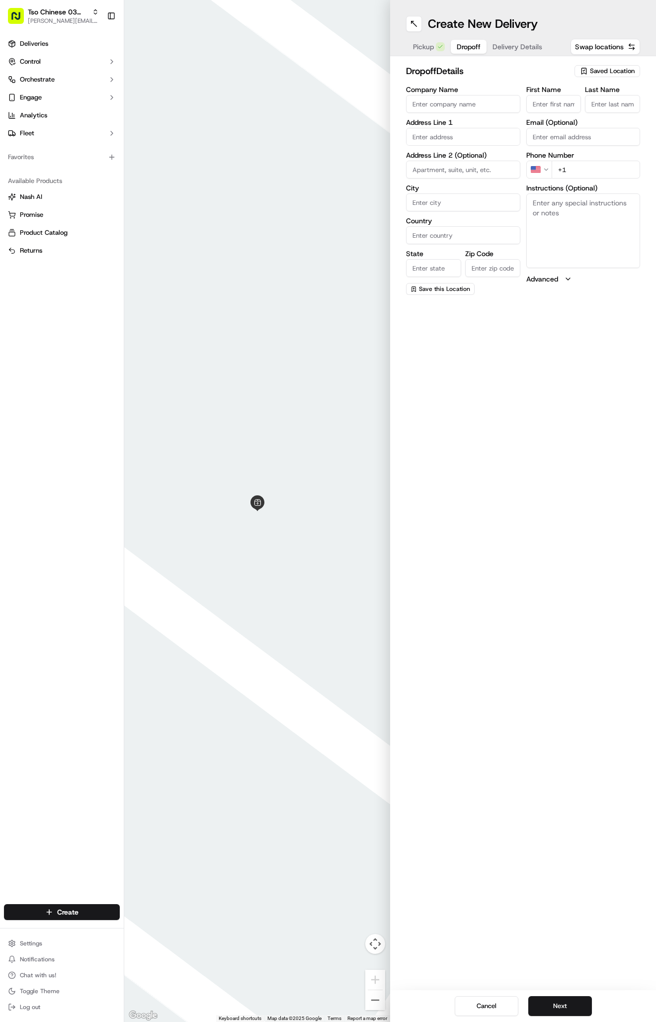
paste input "[PERSON_NAME]"
type input "[PERSON_NAME]"
type input "."
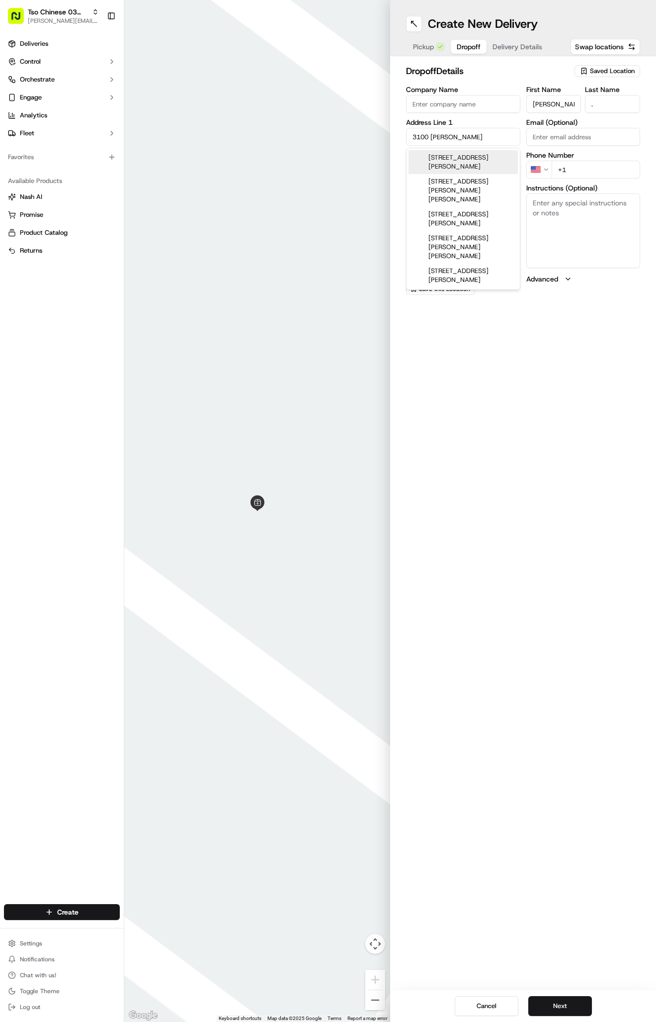
click at [481, 155] on div "3100 Kramer Ln, Austin, TX" at bounding box center [463, 162] width 109 height 24
type input "[STREET_ADDRESS][PERSON_NAME]"
type input "Austin"
type input "[GEOGRAPHIC_DATA]"
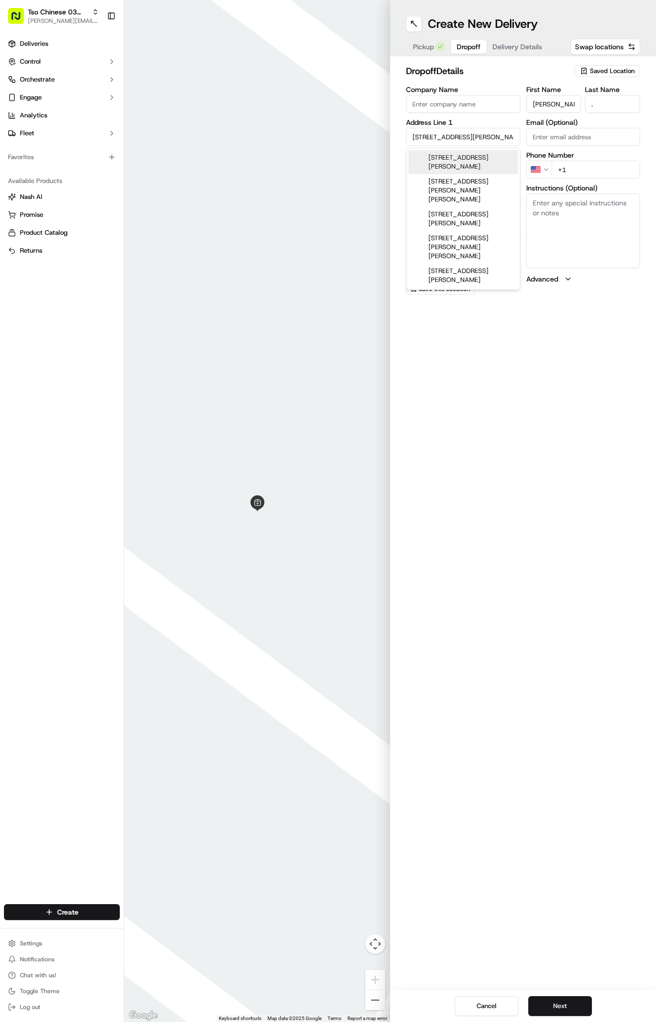
type input "78758"
type input "[STREET_ADDRESS][PERSON_NAME]"
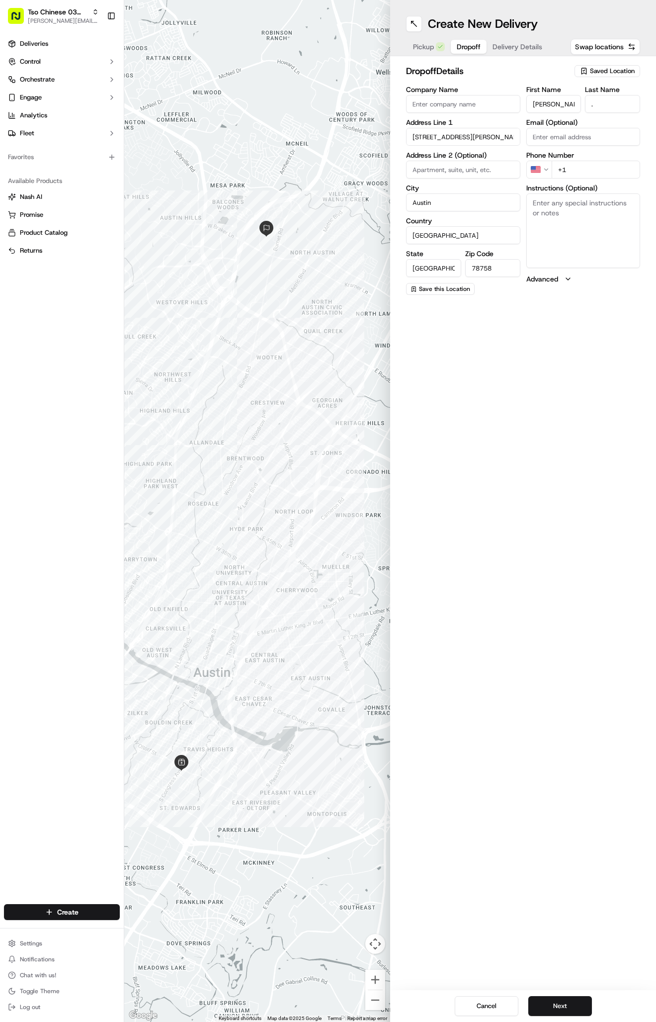
click at [553, 327] on div "Create New Delivery Pickup Dropoff Delivery Details Swap locations dropoff Deta…" at bounding box center [523, 511] width 266 height 1022
click at [471, 167] on input at bounding box center [463, 170] width 114 height 18
type input "126"
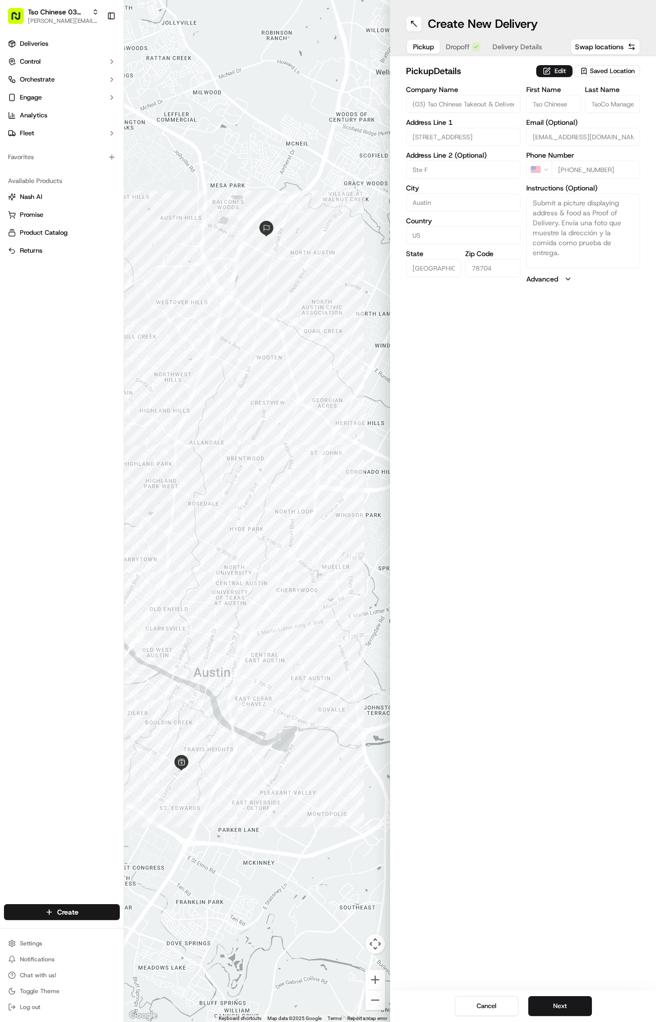
click at [425, 48] on span "Pickup" at bounding box center [423, 47] width 21 height 10
click at [151, 1] on div at bounding box center [257, 511] width 266 height 1022
click at [612, 71] on span "Saved Location" at bounding box center [612, 71] width 45 height 9
click at [612, 71] on html "Tso Chinese 03 TsoCo antonia@tsochinese.com Toggle Sidebar Deliveries Control O…" at bounding box center [328, 511] width 656 height 1022
click at [80, 41] on link "Deliveries" at bounding box center [62, 44] width 116 height 16
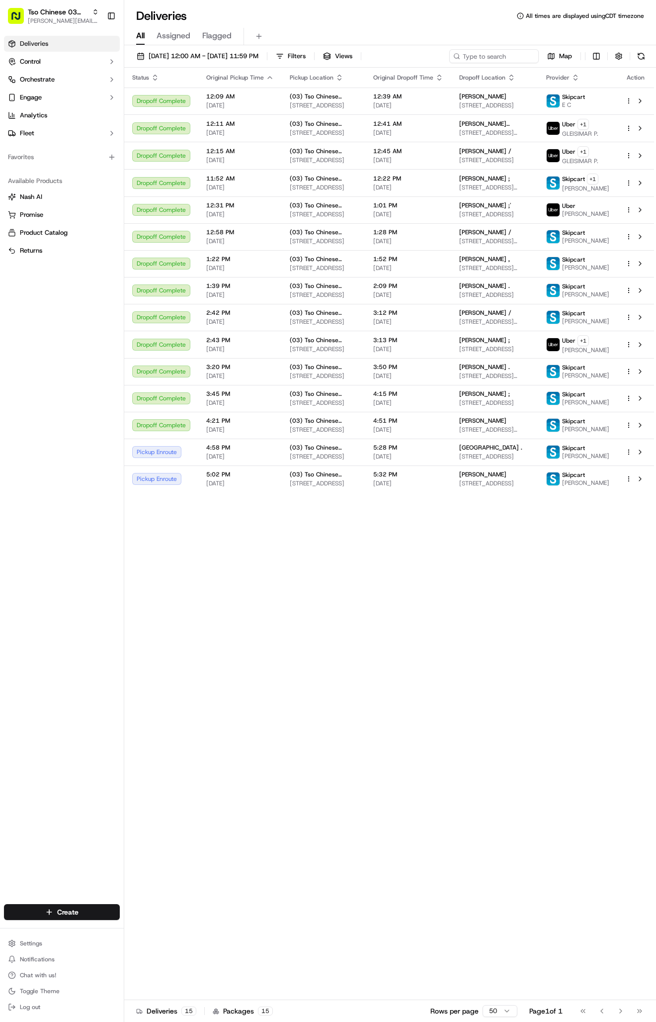
click at [464, 585] on div "Status Original Pickup Time Pickup Location Original Dropoff Time Dropoff Locat…" at bounding box center [389, 534] width 530 height 932
click at [68, 913] on html "Tso Chinese 03 TsoCo antonia@tsochinese.com Toggle Sidebar Deliveries Control O…" at bounding box center [328, 511] width 656 height 1022
click at [178, 929] on link "Delivery" at bounding box center [179, 930] width 111 height 18
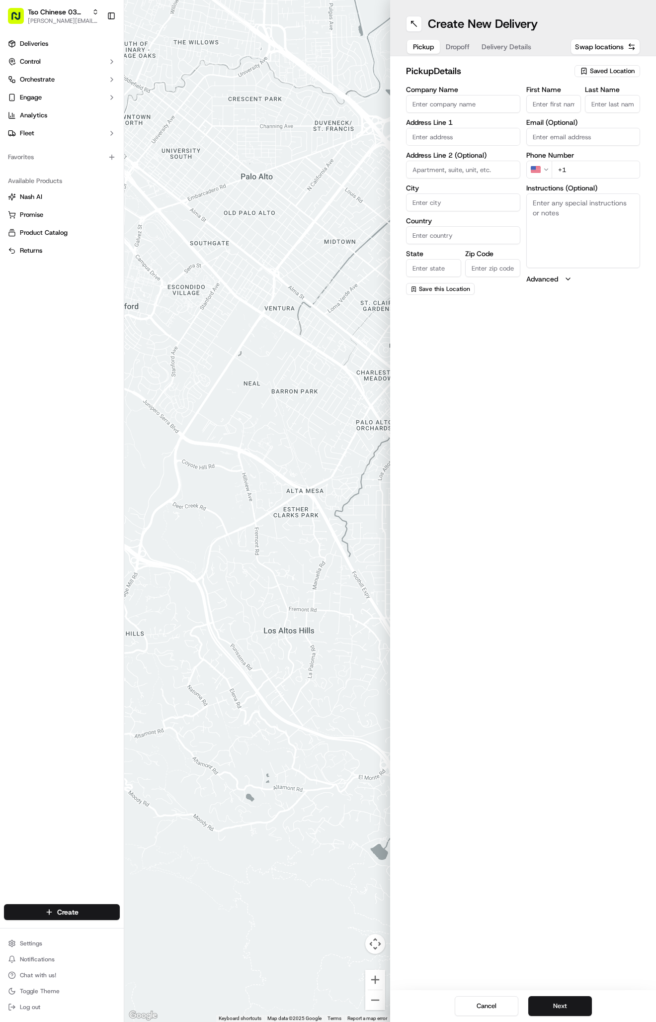
click at [590, 70] on span "Saved Location" at bounding box center [612, 71] width 45 height 9
click at [566, 433] on html "Tso Chinese 03 TsoCo antonia@tsochinese.com Toggle Sidebar Deliveries Control O…" at bounding box center [328, 511] width 656 height 1022
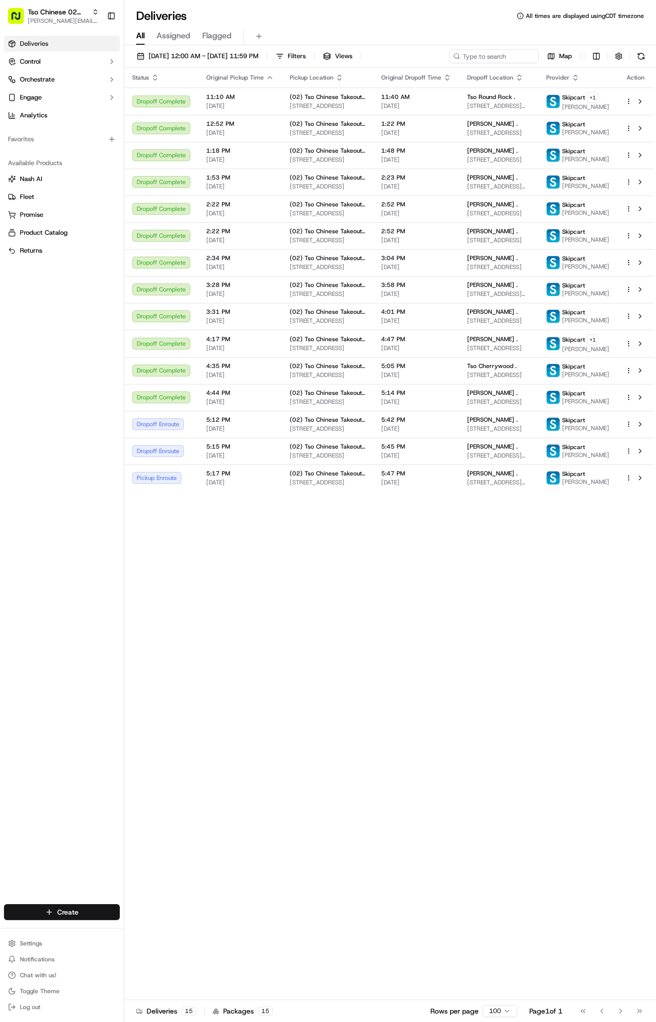
click at [68, 913] on html "Tso Chinese 02 Arbor [PERSON_NAME][EMAIL_ADDRESS][DOMAIN_NAME] Toggle Sidebar D…" at bounding box center [328, 511] width 656 height 1022
click at [154, 928] on link "Delivery" at bounding box center [179, 930] width 111 height 18
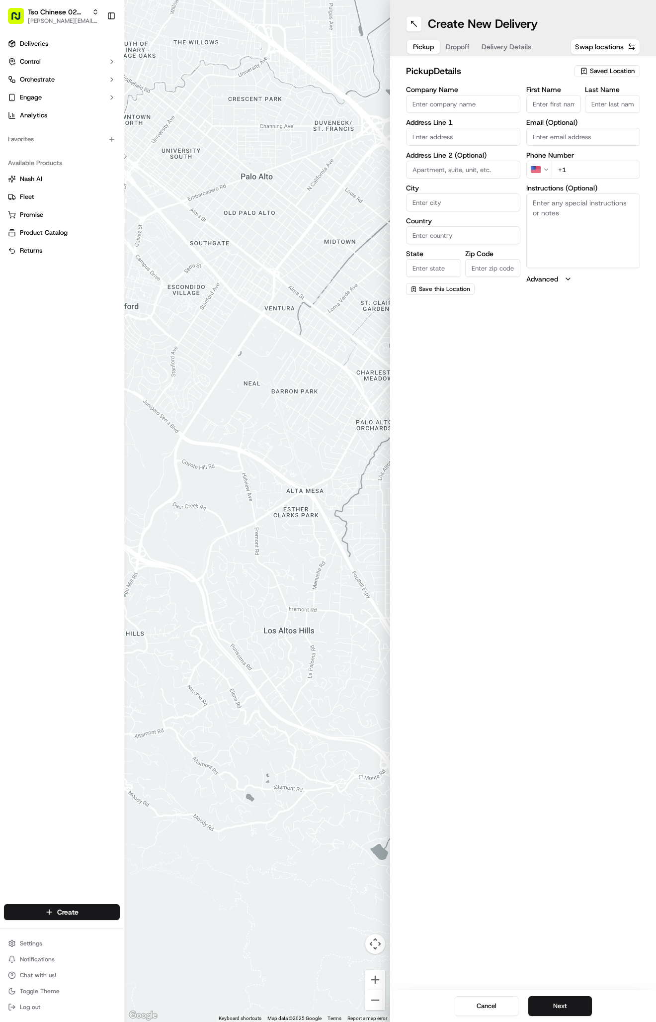
click at [596, 71] on span "Saved Location" at bounding box center [612, 71] width 45 height 9
click at [591, 112] on span "(02) Tso Chinese Takeout & Delivery [GEOGRAPHIC_DATA] (02)" at bounding box center [591, 113] width 122 height 18
type input "(02) Tso Chinese Takeout & Delivery [GEOGRAPHIC_DATA]"
type input "Bldg E Ste 402"
type input "Austin"
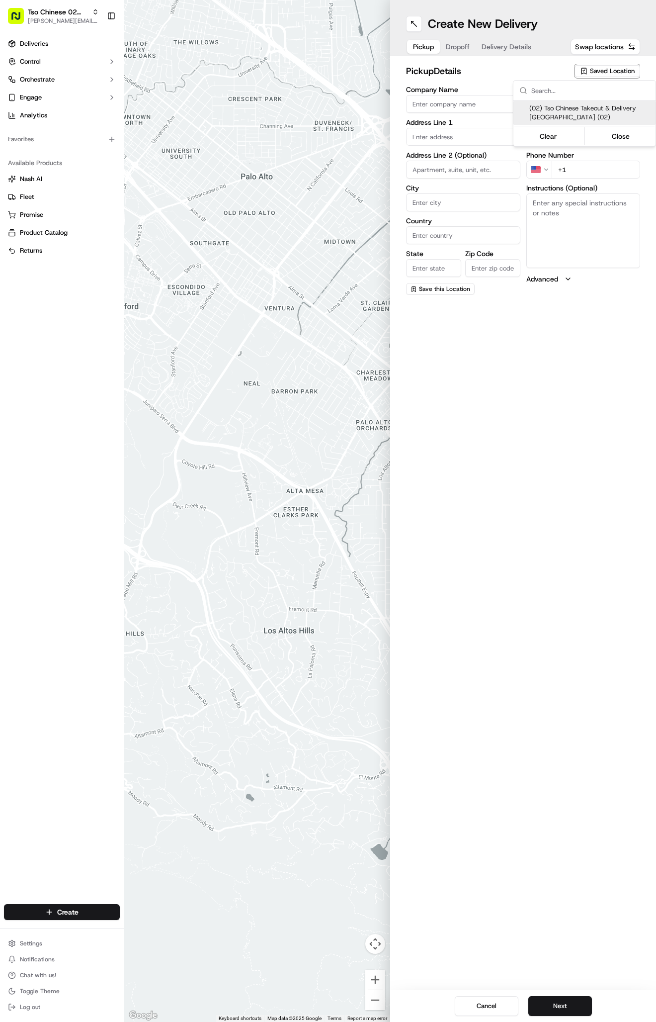
type input "US"
type input "[GEOGRAPHIC_DATA]"
type input "78759"
type input "Tso Chinese"
type input "Arboretum Crossing Manager"
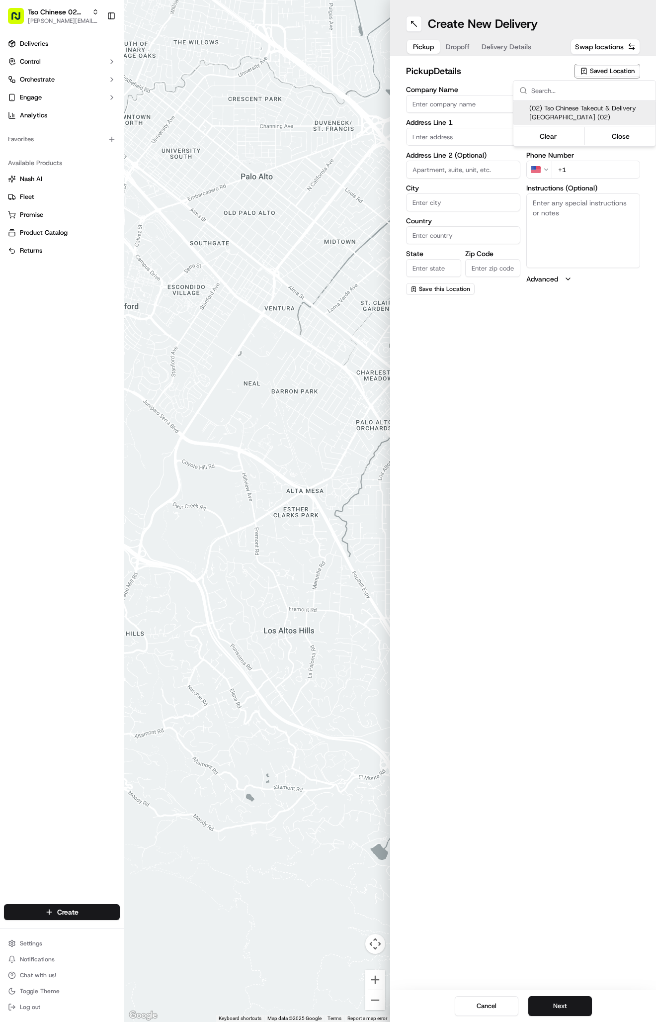
type input "[EMAIL_ADDRESS][DOMAIN_NAME]"
type input "[PHONE_NUMBER]"
type textarea "Submit a picture displaying address & food as Proof of Delivery. Envía una foto…"
type input "[STREET_ADDRESS]"
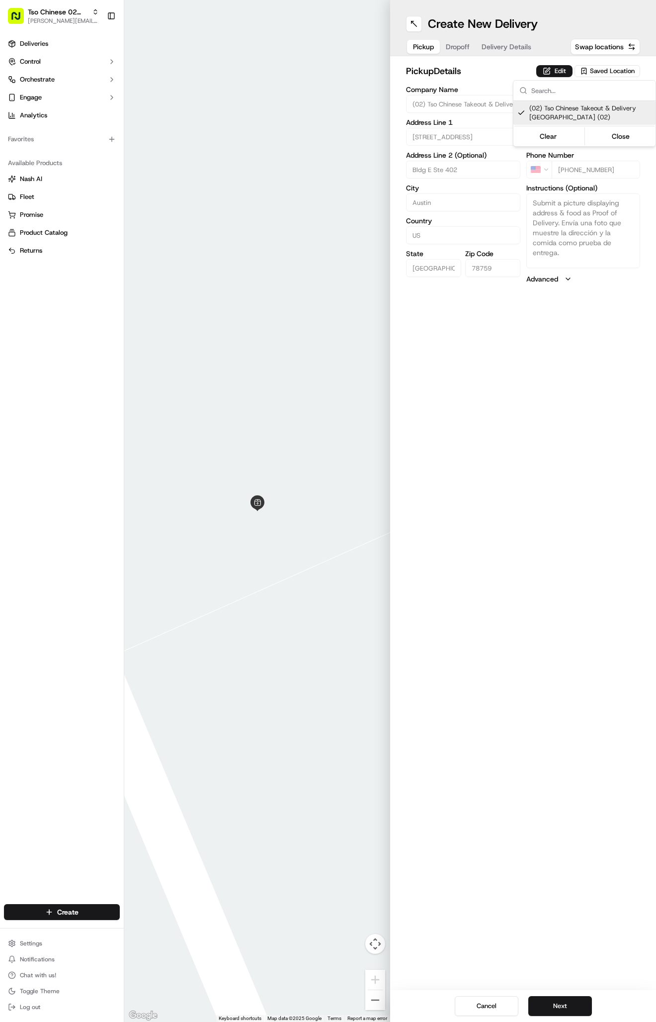
click at [453, 41] on html "Tso Chinese 02 Arbor [PERSON_NAME][EMAIL_ADDRESS][DOMAIN_NAME] Toggle Sidebar D…" at bounding box center [328, 511] width 656 height 1022
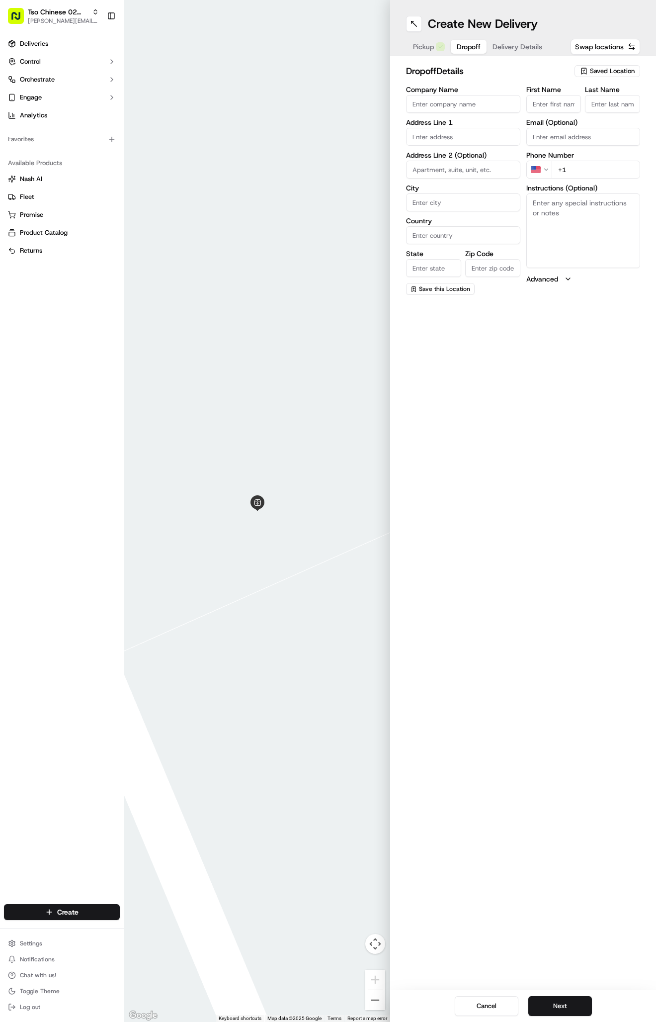
click at [453, 42] on button "Dropoff" at bounding box center [469, 47] width 36 height 14
paste input "Bryan Taylor"
type input "Bryan Taylor"
type input "."
click at [451, 146] on div "Company Name Address Line 1 Address Line 2 (Optional) City Country State Zip Co…" at bounding box center [463, 190] width 114 height 209
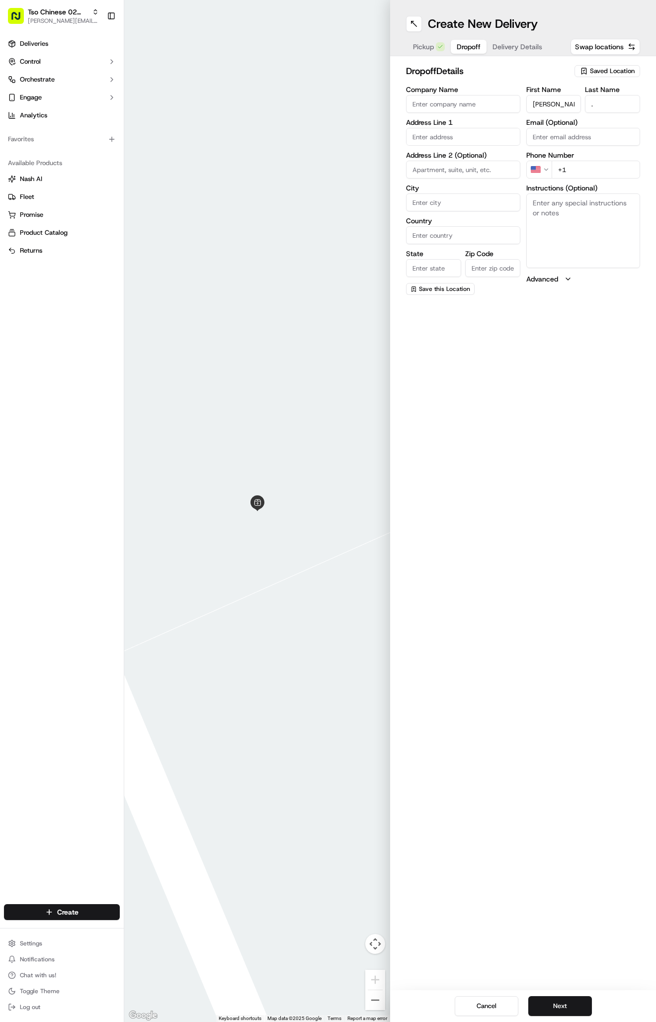
paste input "11701 Metric Blvd Apt. 426 Austin Texas 78758"
click at [455, 154] on div "11701 Metric Blvd apt 426, Austin, Texas 78758" at bounding box center [463, 162] width 109 height 24
type input "11701 Metric Blvd #426, Austin, TX 78758, USA"
type input "426"
type input "Austin"
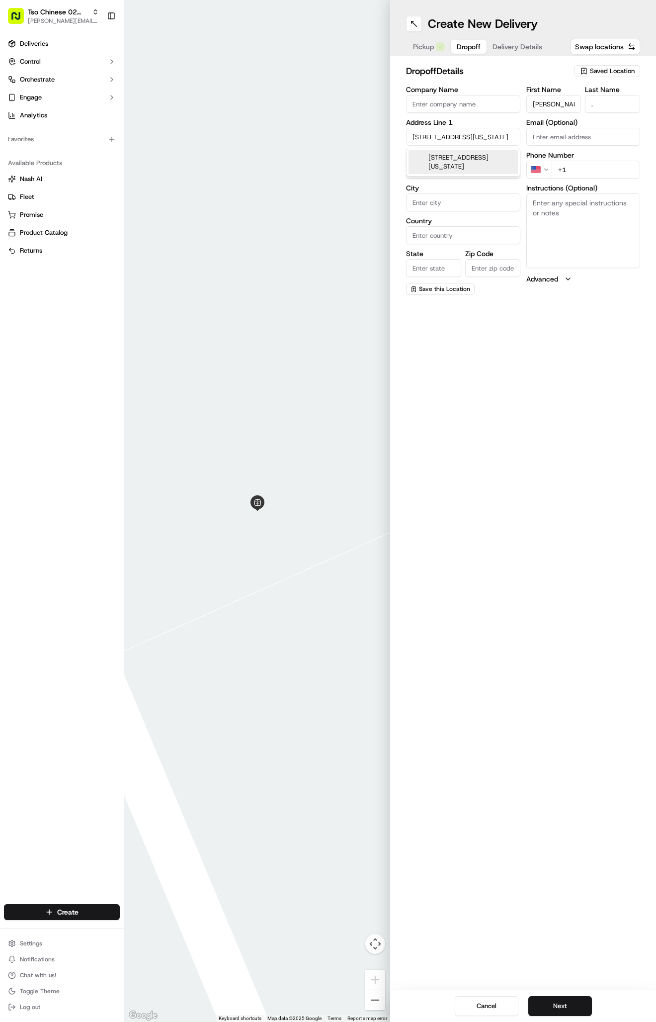
type input "[GEOGRAPHIC_DATA]"
type input "78758"
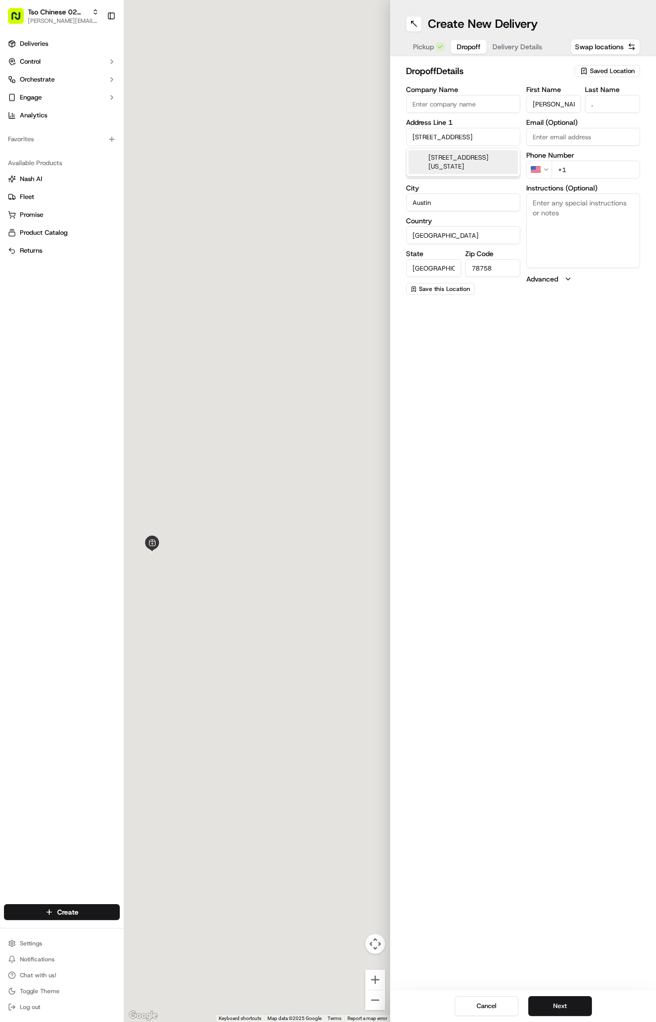
type input "11701 Metric Boulevard"
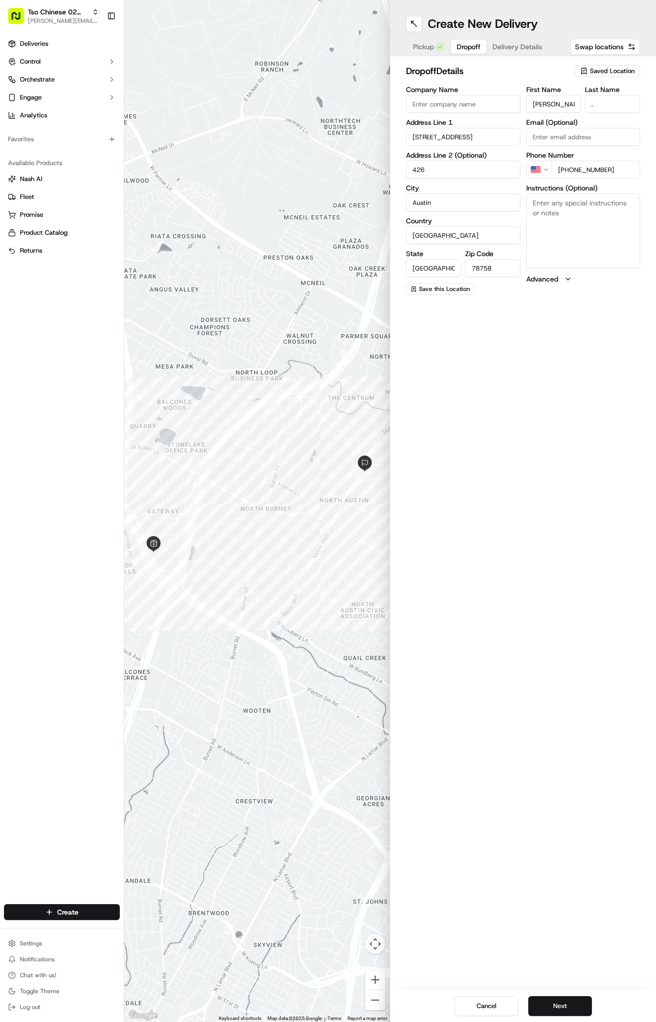
type input "+1 512 791 0366"
click at [602, 253] on textarea "Instructions (Optional)" at bounding box center [584, 230] width 114 height 75
click at [555, 487] on div "Create New Delivery Pickup Dropoff Delivery Details Swap locations dropoff Deta…" at bounding box center [523, 511] width 266 height 1022
click at [511, 54] on div "Pickup Dropoff Delivery Details" at bounding box center [477, 47] width 143 height 18
click at [510, 47] on span "Delivery Details" at bounding box center [518, 47] width 50 height 10
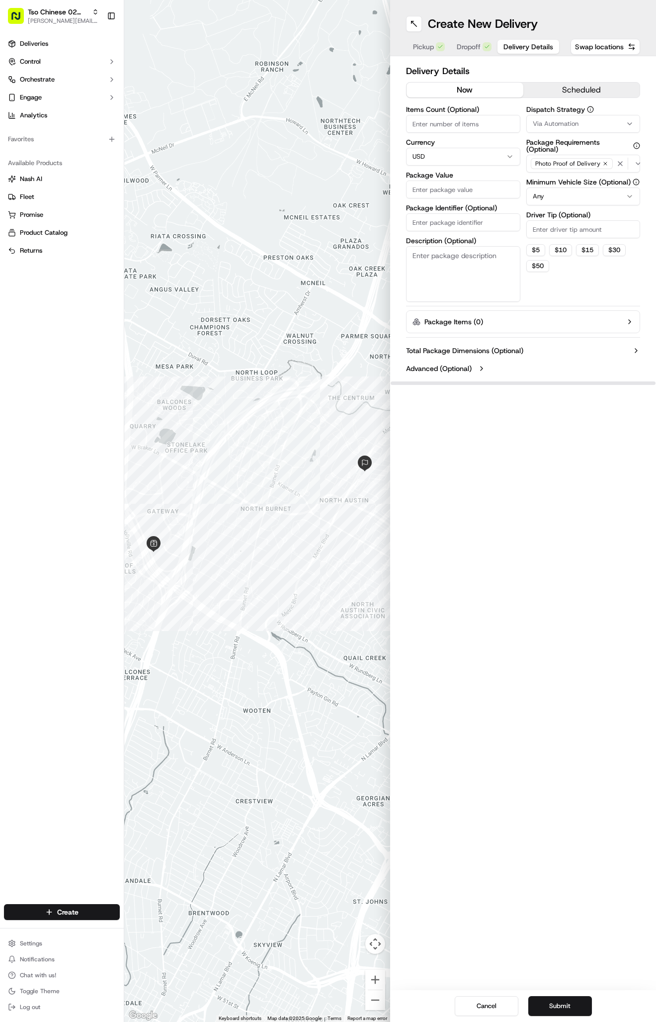
click at [581, 121] on div "Via Automation" at bounding box center [583, 123] width 109 height 9
click at [587, 177] on span "Tso Arbor Strategy" at bounding box center [591, 178] width 122 height 9
click at [588, 228] on html "Tso Chinese 02 Arbor [PERSON_NAME][EMAIL_ADDRESS][DOMAIN_NAME] Toggle Sidebar D…" at bounding box center [328, 511] width 656 height 1022
click at [588, 228] on input "Driver Tip (Optional)" at bounding box center [584, 229] width 114 height 18
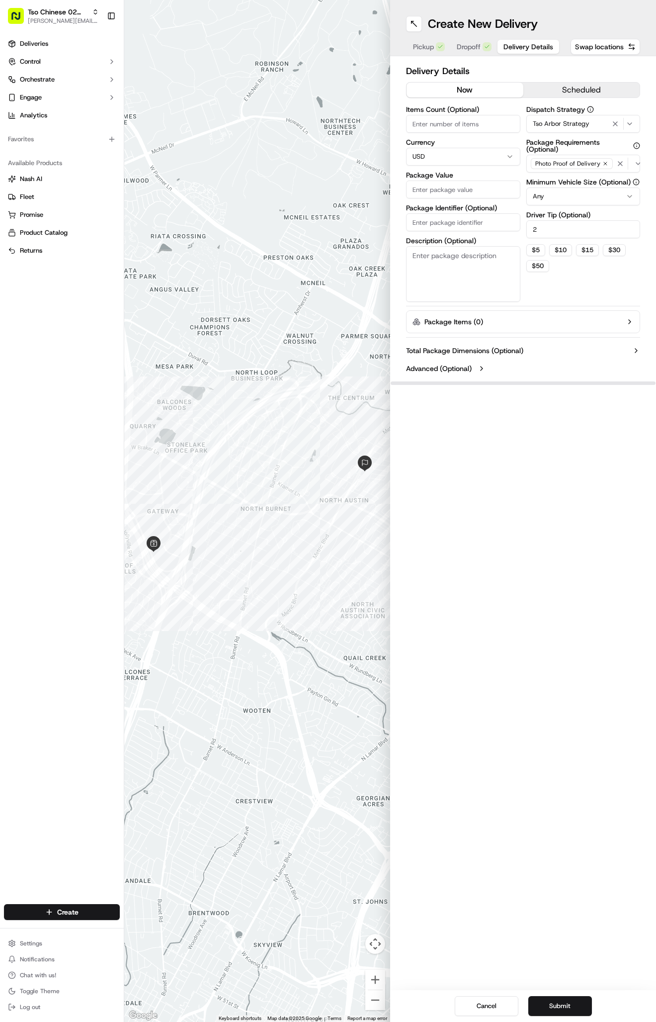
type input "2"
click at [448, 187] on input "Package Value" at bounding box center [463, 190] width 114 height 18
type input "32.37"
click at [472, 223] on input "Package Identifier (Optional)" at bounding box center [463, 222] width 114 height 18
paste input "IHMDIFA"
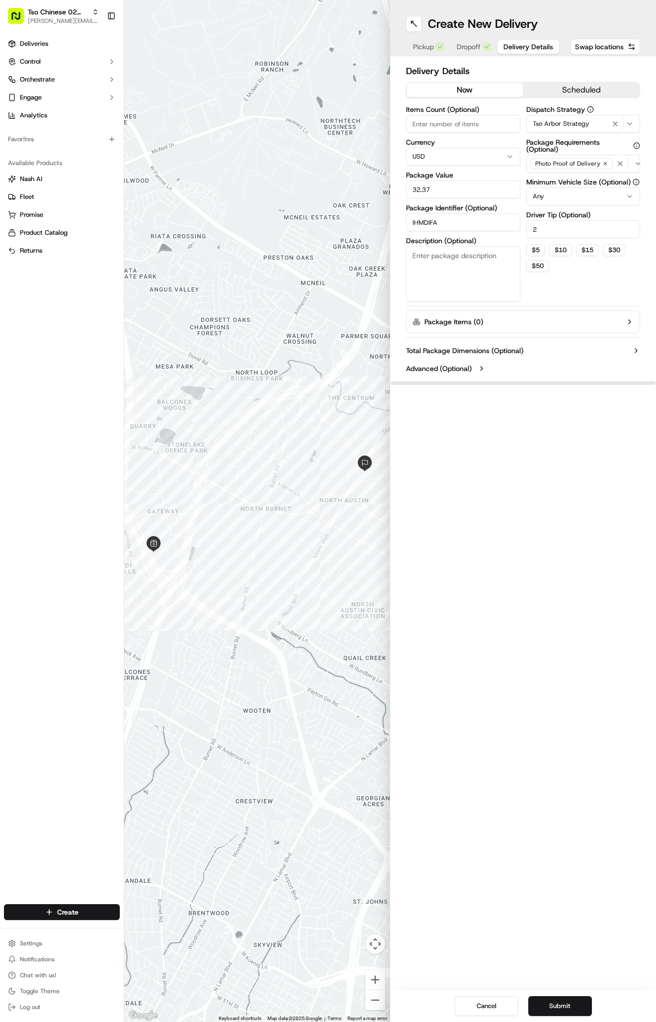
type input "IHMDIFA"
click at [498, 514] on div "Create New Delivery Pickup Dropoff Delivery Details Swap locations Delivery Det…" at bounding box center [523, 511] width 266 height 1022
click at [470, 46] on span "Dropoff" at bounding box center [469, 47] width 24 height 10
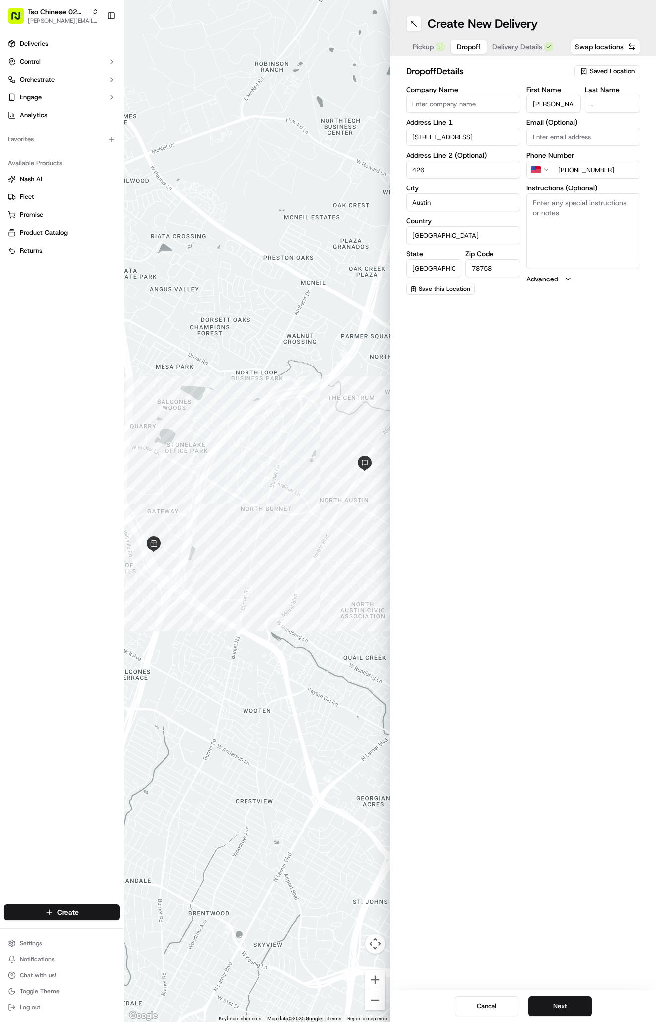
click at [553, 994] on div "Cancel Next" at bounding box center [523, 1006] width 266 height 32
click at [553, 1002] on button "Next" at bounding box center [561, 1006] width 64 height 20
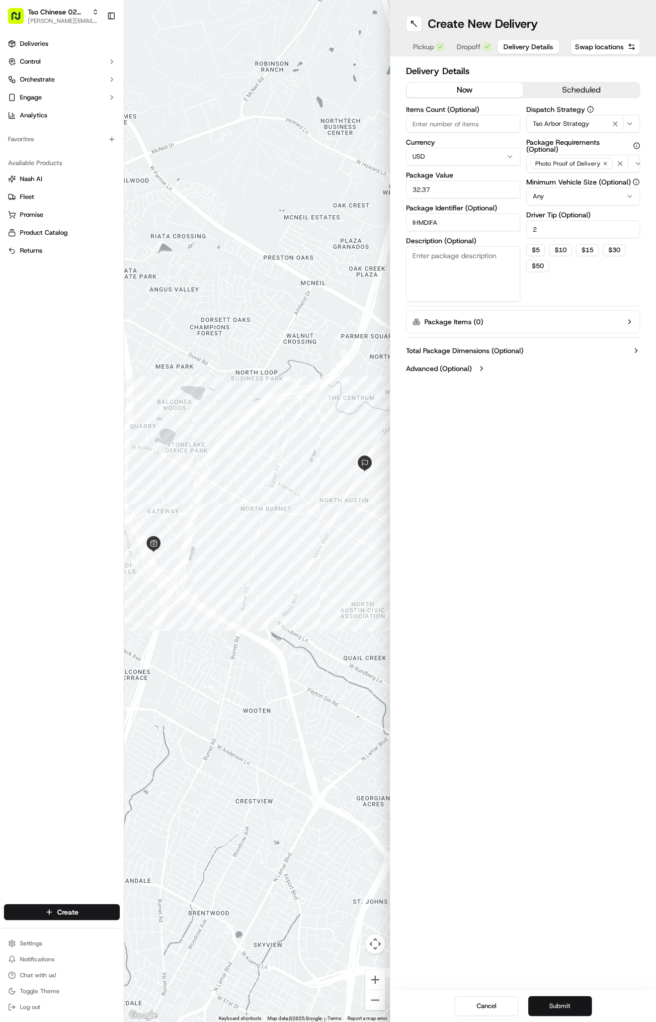
click at [553, 1002] on button "Submit" at bounding box center [561, 1006] width 64 height 20
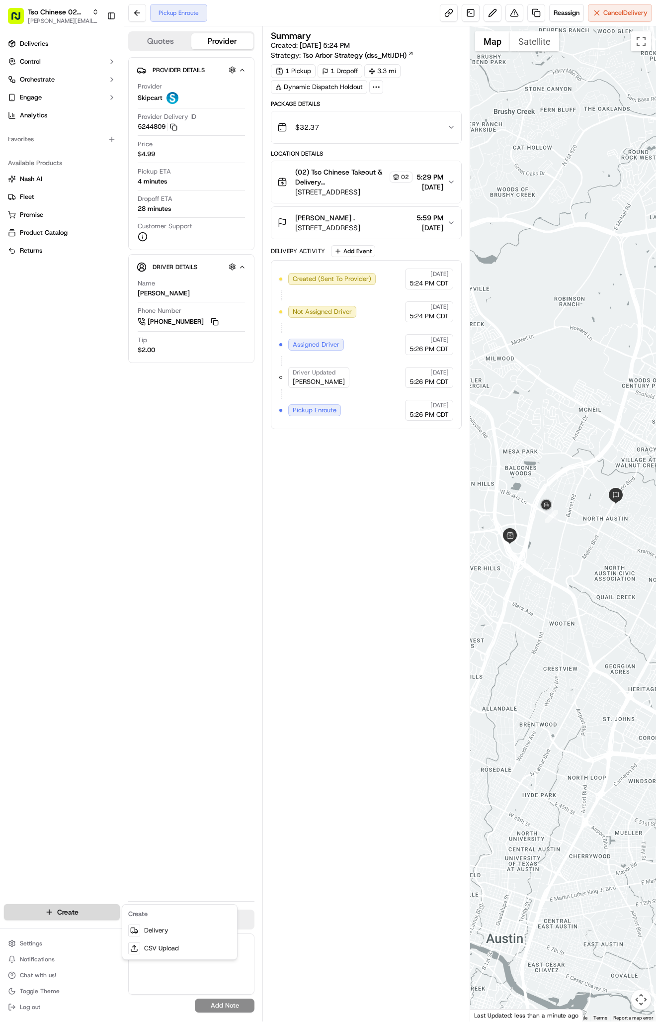
click at [59, 905] on html "Tso Chinese 02 Arbor antonia@tsochinese.com Toggle Sidebar Deliveries Control O…" at bounding box center [328, 511] width 656 height 1022
click at [152, 922] on link "Delivery" at bounding box center [179, 930] width 111 height 18
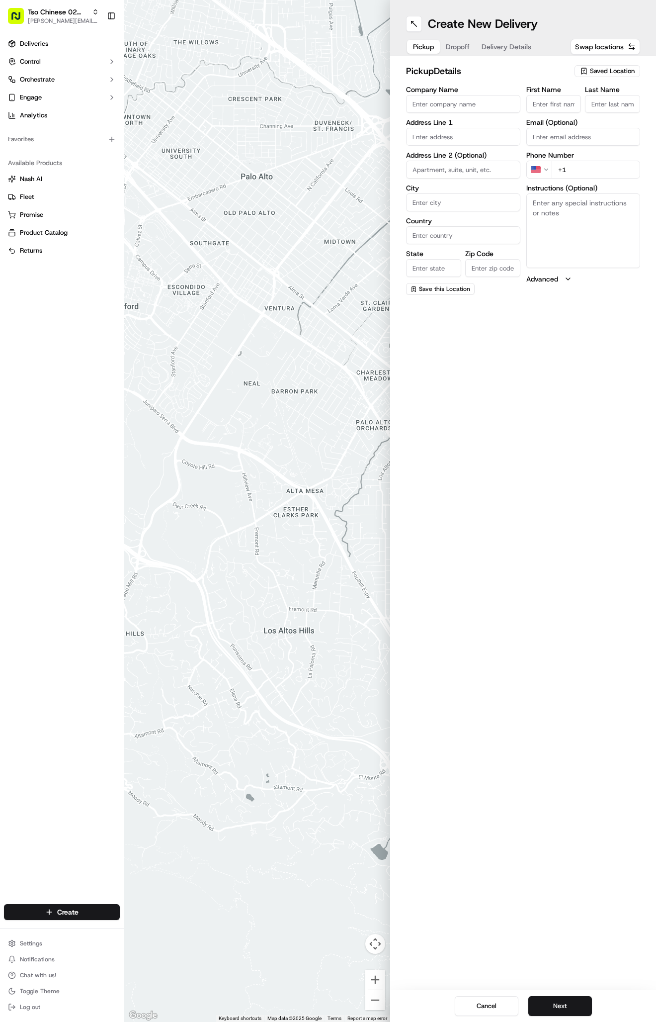
click at [583, 68] on icon "button" at bounding box center [584, 71] width 4 height 6
click at [586, 107] on span "(02) Tso Chinese Takeout & Delivery Arboretum Crossing (02)" at bounding box center [591, 113] width 122 height 18
type input "(02) Tso Chinese Takeout & Delivery [GEOGRAPHIC_DATA]"
type input "Bldg E Ste 402"
type input "Austin"
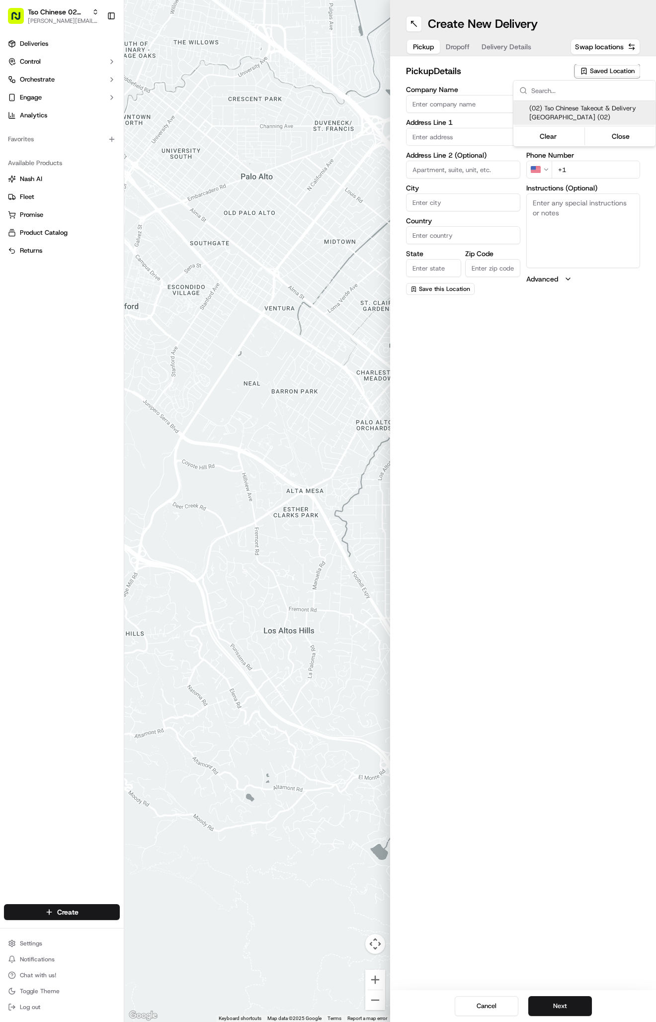
type input "US"
type input "TX"
type input "78759"
type input "Tso Chinese"
type input "Arboretum Crossing Manager"
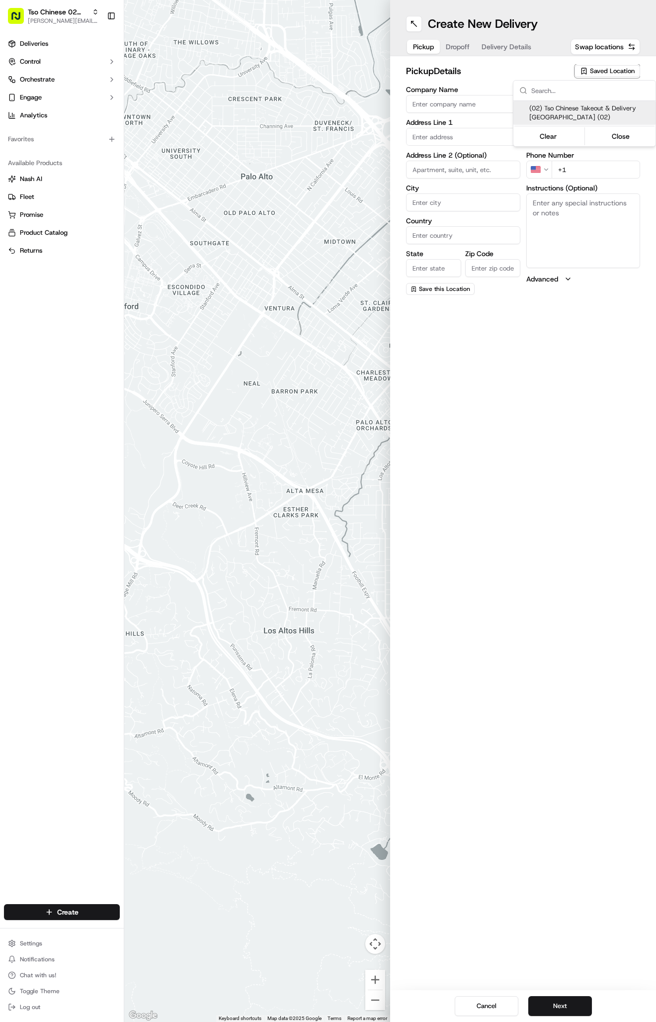
type input "arborstore@tsochinese.com"
type input "+1 512 344 9434"
type textarea "Submit a picture displaying address & food as Proof of Delivery. Envía una foto…"
type input "9333 Research Blvd"
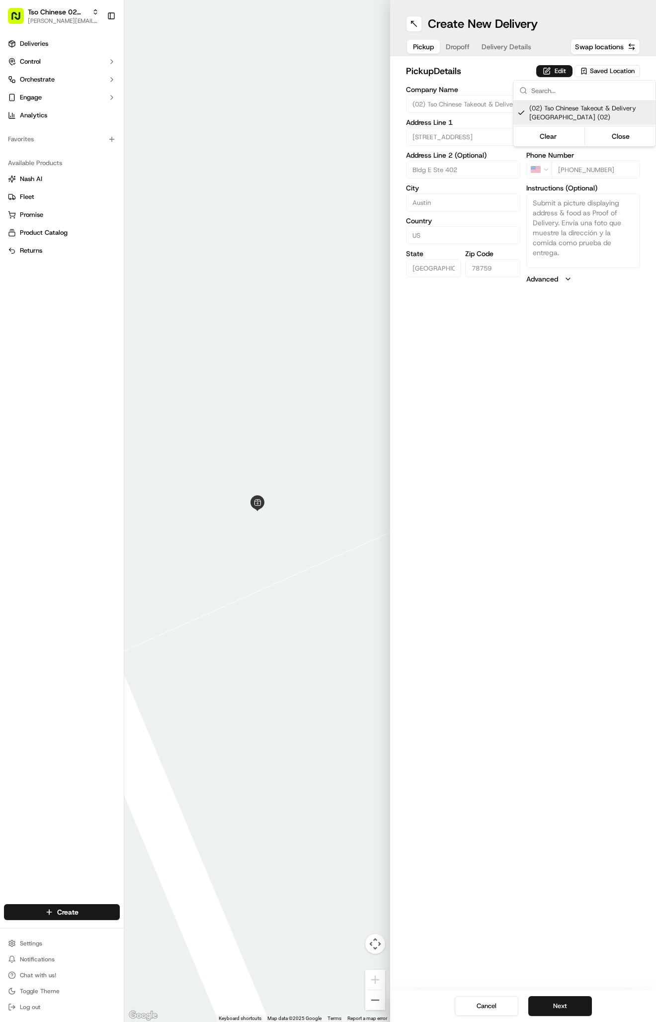
click at [455, 47] on html "Tso Chinese 02 Arbor antonia@tsochinese.com Toggle Sidebar Deliveries Control O…" at bounding box center [328, 511] width 656 height 1022
click at [455, 47] on button "Dropoff" at bounding box center [458, 47] width 36 height 14
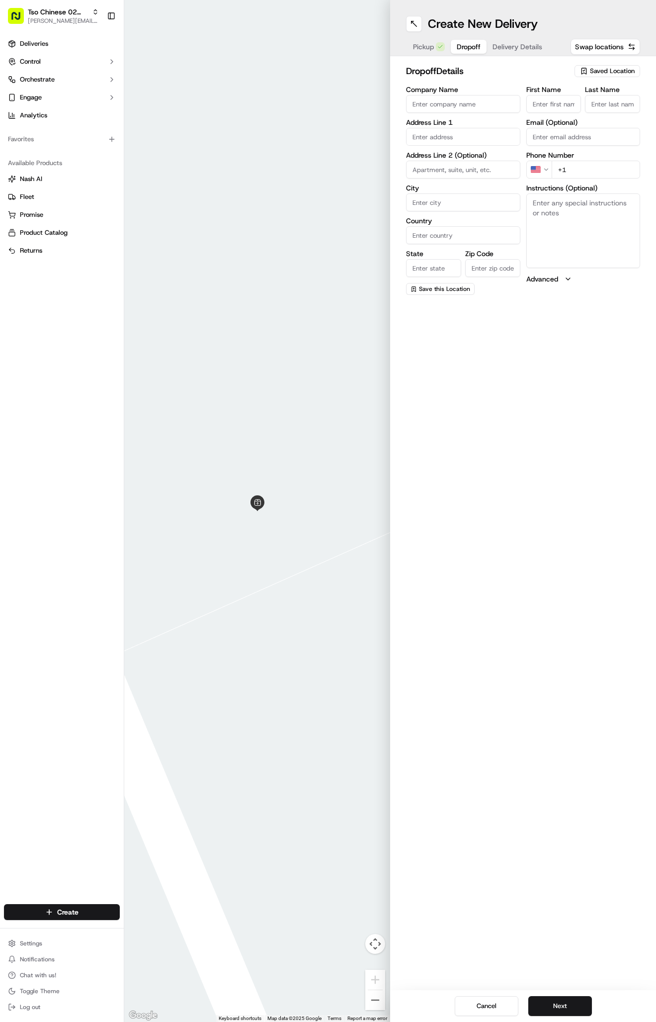
paste input "Caroline Laszcz"
type input "Caroline Laszcz"
type input "."
paste input "5116 Ganymede Dr Austin Texas 78727"
click at [467, 148] on div "5116 Ganymede Dr, Austin, Texas 78727" at bounding box center [463, 162] width 114 height 29
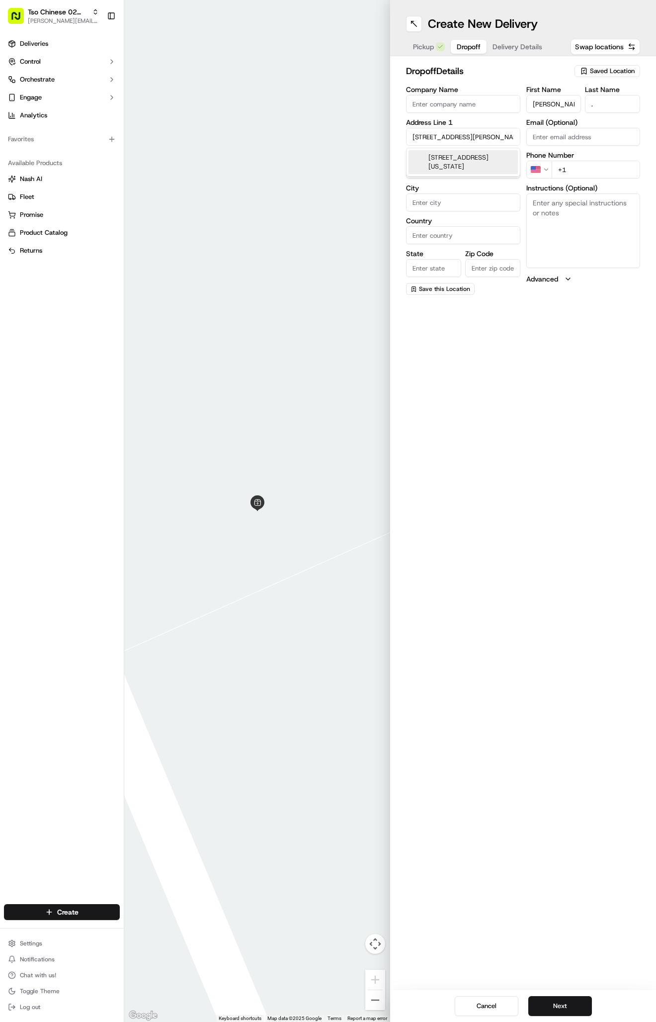
click at [471, 155] on div "5116 Ganymede Dr, Austin, Texas 78727" at bounding box center [463, 162] width 109 height 24
type input "[STREET_ADDRESS]"
type input "Austin"
type input "United States"
type input "TX"
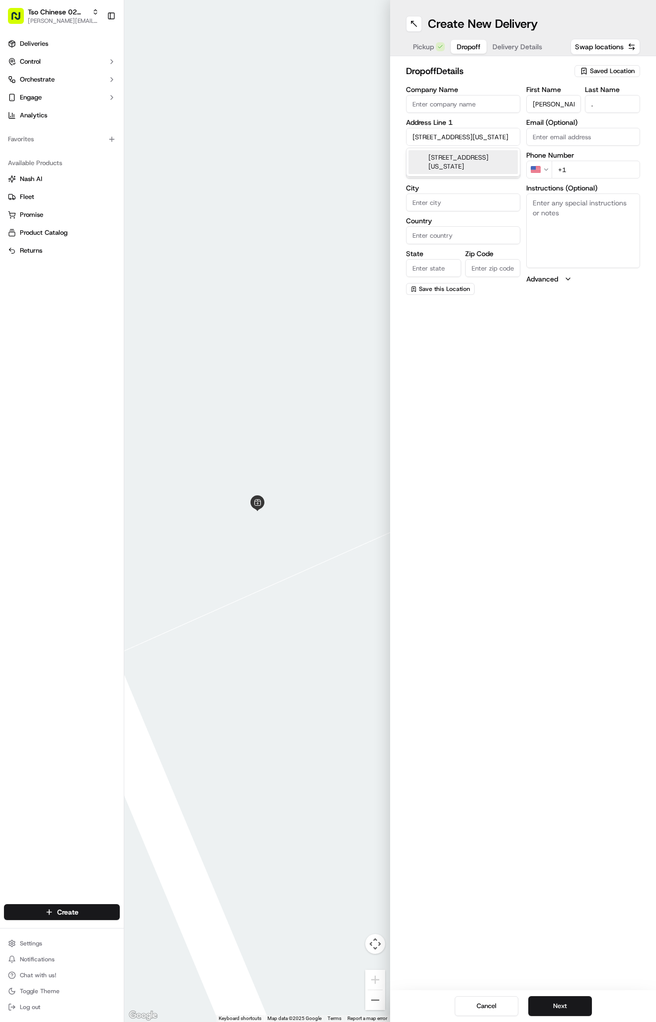
type input "78727"
type input "5116 Ganymede Drive"
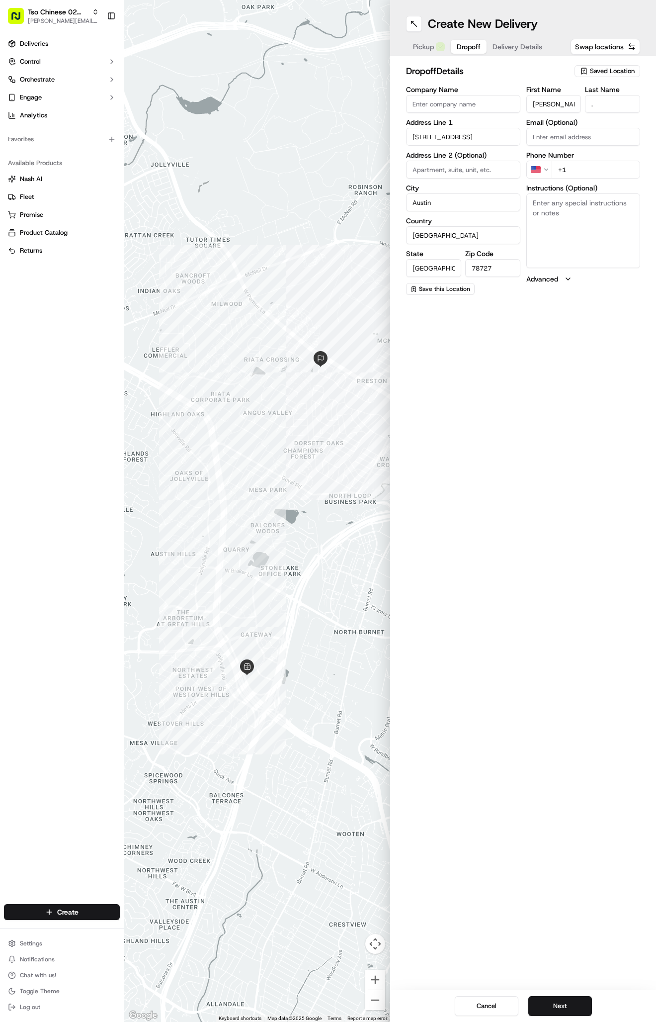
click at [593, 174] on input "+1" at bounding box center [596, 170] width 89 height 18
type input "+1 678 983 9920"
click at [567, 214] on textarea "Instructions (Optional)" at bounding box center [584, 230] width 114 height 75
paste textarea "Please leave food at front door. Thanks!"
type textarea "Please leave food at front door. Thanks!"
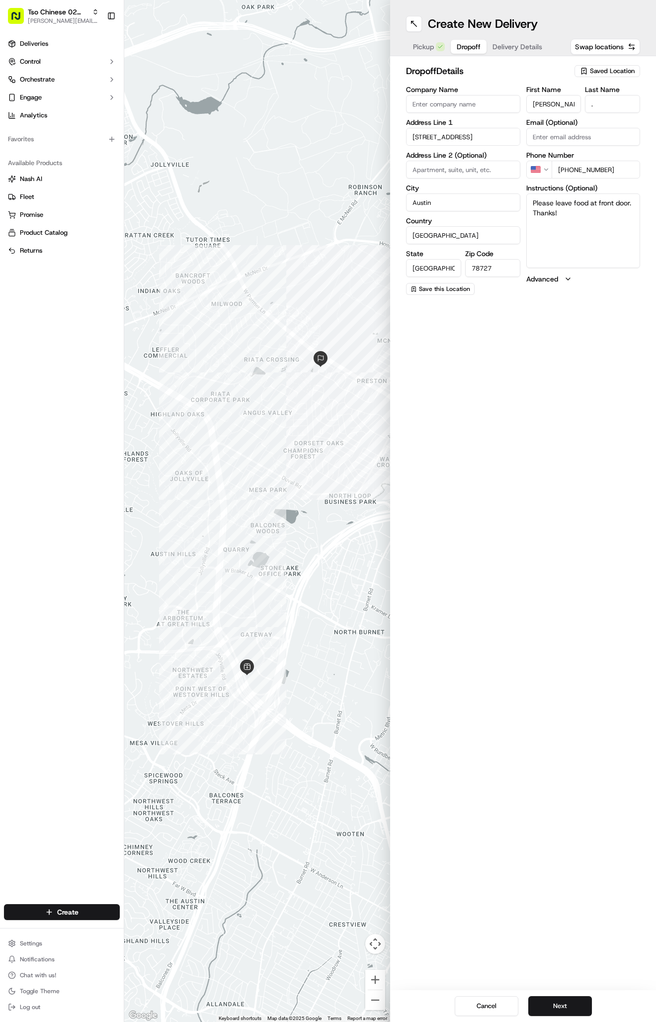
click at [573, 390] on div "Create New Delivery Pickup Dropoff Delivery Details Swap locations dropoff Deta…" at bounding box center [523, 511] width 266 height 1022
click at [511, 41] on button "Delivery Details" at bounding box center [518, 47] width 62 height 14
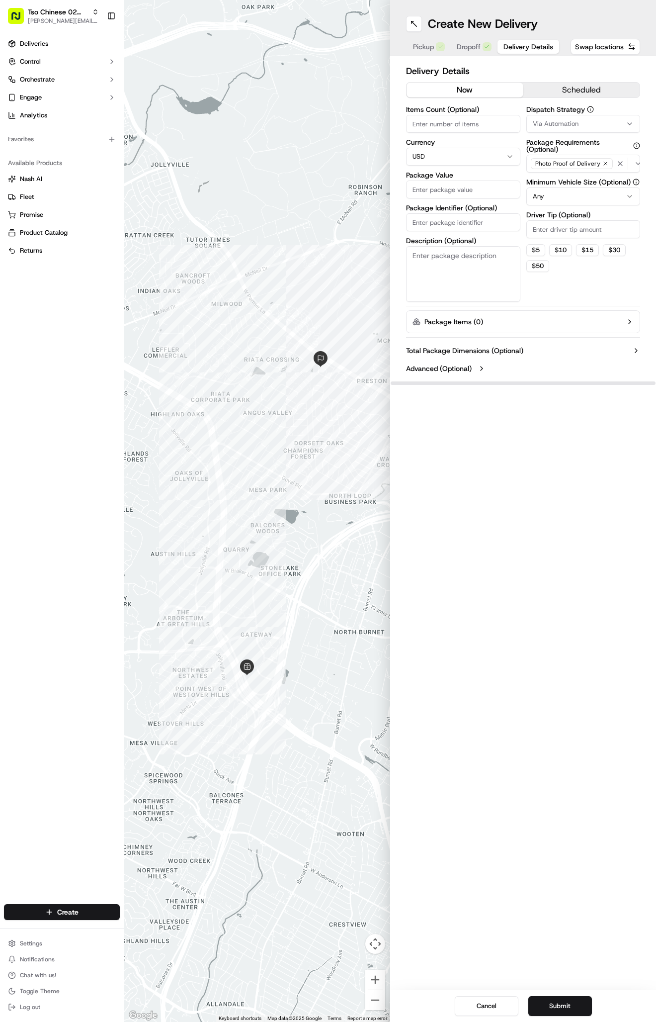
click at [553, 122] on span "Via Automation" at bounding box center [556, 123] width 46 height 9
click at [564, 177] on span "Tso Arbor Strategy" at bounding box center [591, 178] width 122 height 9
click at [562, 231] on html "Tso Chinese 02 Arbor antonia@tsochinese.com Toggle Sidebar Deliveries Control O…" at bounding box center [328, 511] width 656 height 1022
click at [562, 231] on input "Driver Tip (Optional)" at bounding box center [584, 229] width 114 height 18
type input "2"
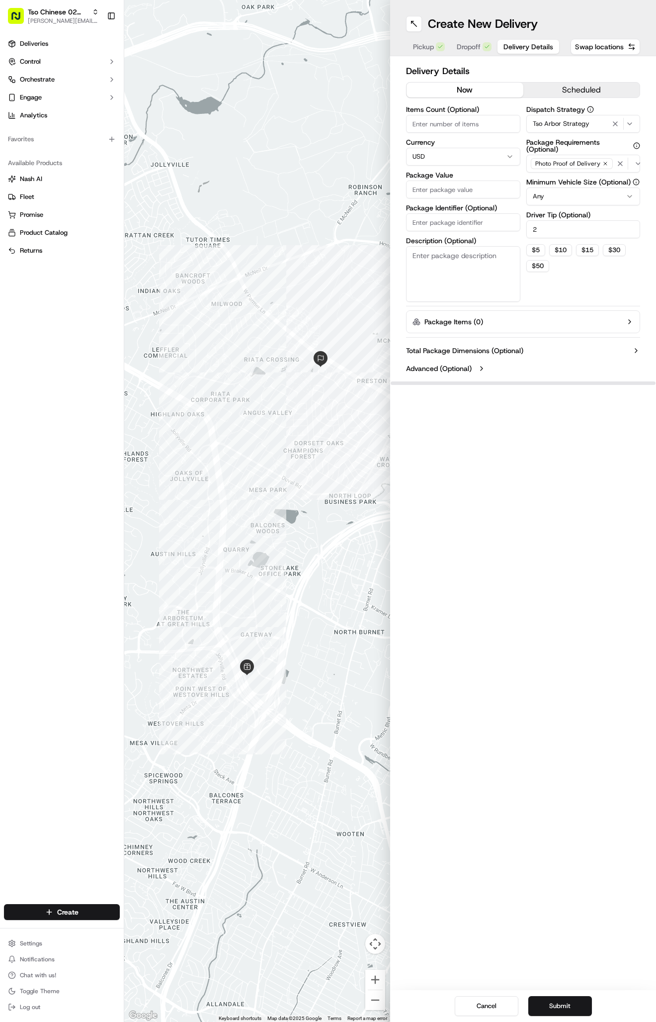
click at [432, 189] on input "Package Value" at bounding box center [463, 190] width 114 height 18
type input "36.7"
click at [441, 216] on input "Package Identifier (Optional)" at bounding box center [463, 222] width 114 height 18
paste input "#NZLCZHV"
type input "#NZLCZHV"
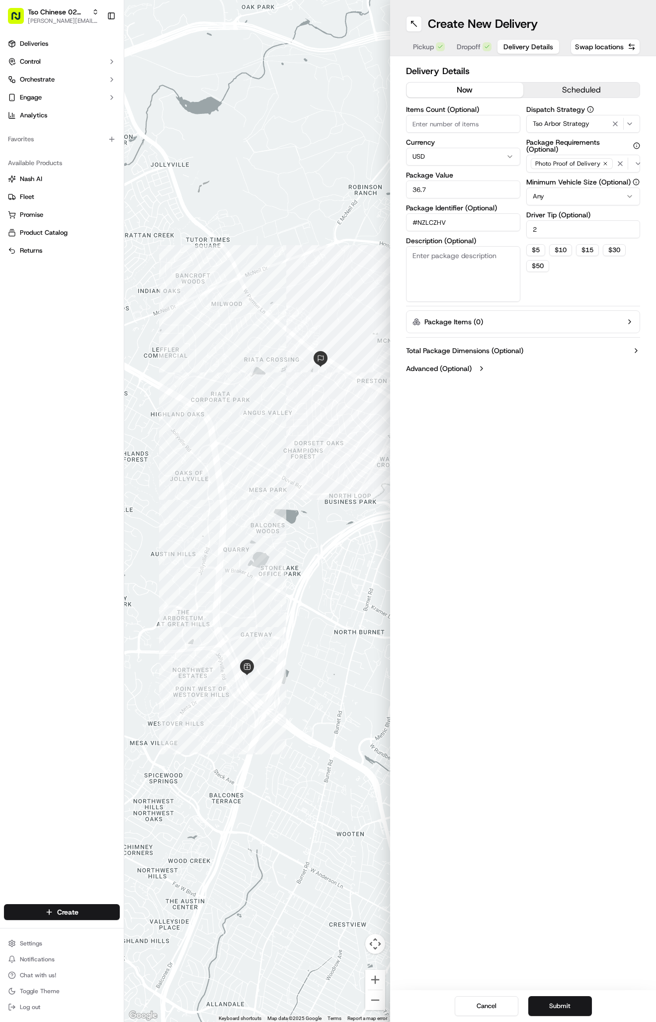
click at [545, 534] on div "Create New Delivery Pickup Dropoff Delivery Details Swap locations Delivery Det…" at bounding box center [523, 511] width 266 height 1022
click at [574, 1009] on button "Submit" at bounding box center [561, 1006] width 64 height 20
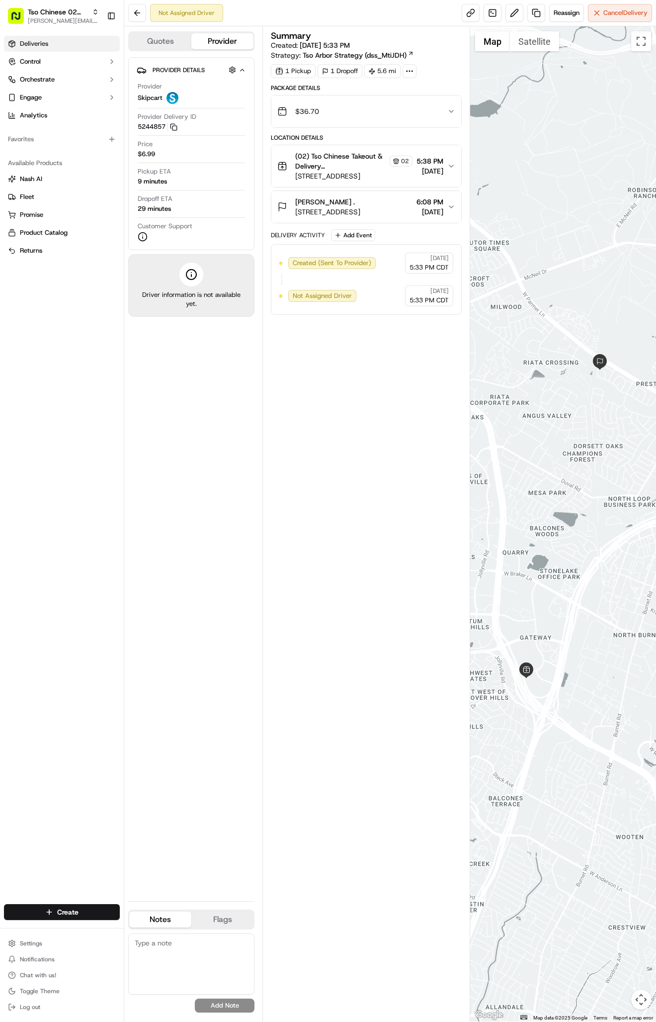
click at [58, 42] on link "Deliveries" at bounding box center [62, 44] width 116 height 16
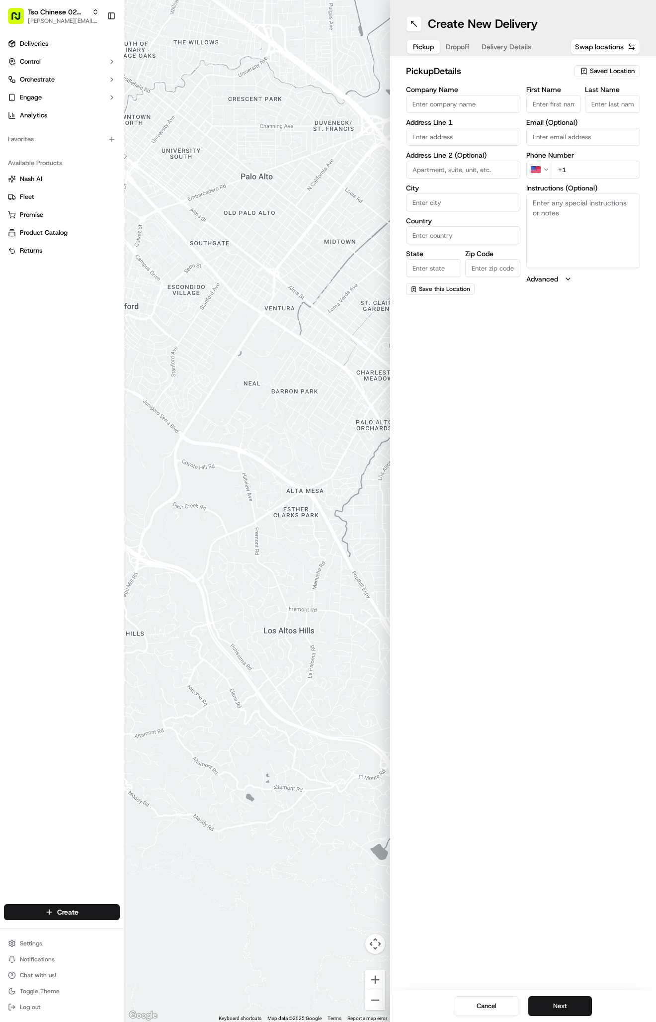
click at [625, 66] on div "Saved Location" at bounding box center [608, 71] width 66 height 12
click at [576, 116] on span "(02) Tso Chinese Takeout & Delivery [GEOGRAPHIC_DATA] (02)" at bounding box center [591, 113] width 122 height 18
type input "(02) Tso Chinese Takeout & Delivery [GEOGRAPHIC_DATA]"
type input "Bldg E Ste 402"
type input "Austin"
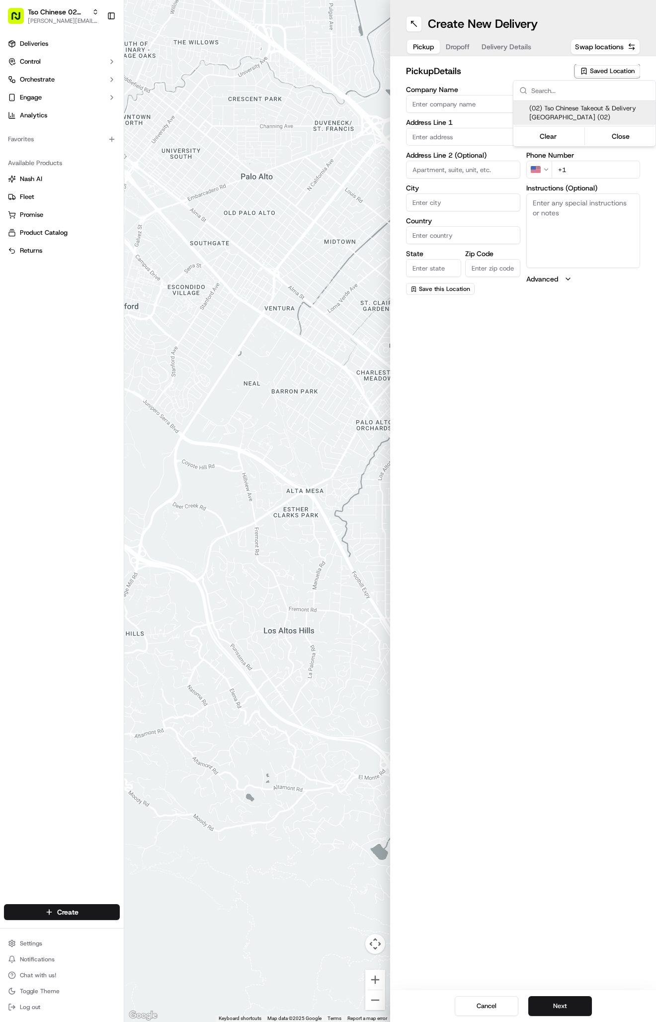
type input "US"
type input "[GEOGRAPHIC_DATA]"
type input "78759"
type input "Tso Chinese"
type input "Arboretum Crossing Manager"
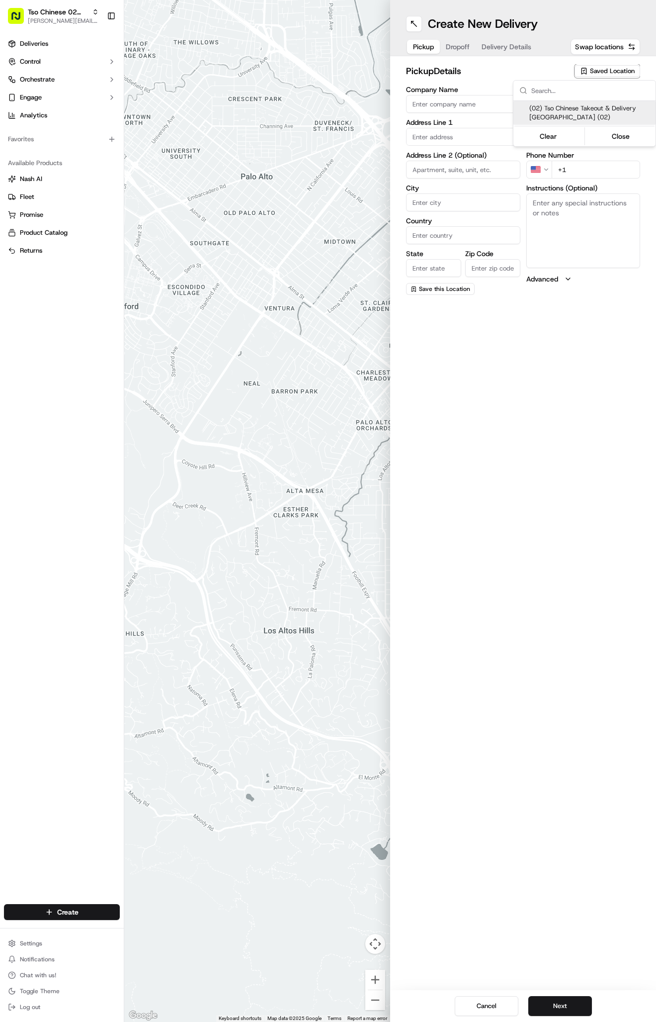
type input "[EMAIL_ADDRESS][DOMAIN_NAME]"
type input "[PHONE_NUMBER]"
type textarea "Submit a picture displaying address & food as Proof of Delivery. Envía una foto…"
type input "[STREET_ADDRESS]"
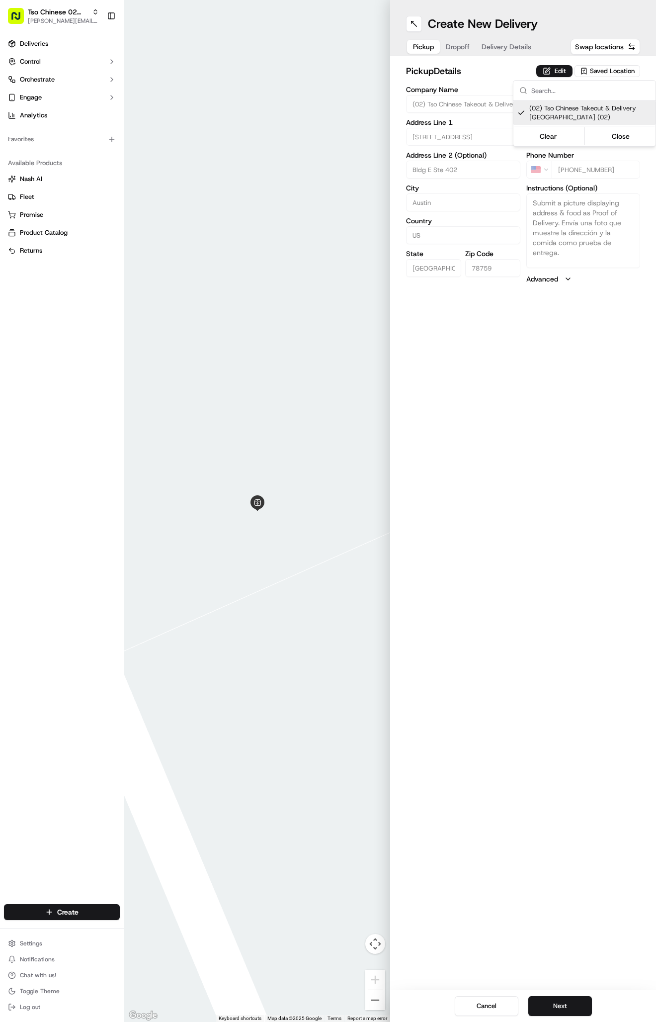
click at [609, 458] on html "Tso Chinese 02 Arbor [PERSON_NAME][EMAIL_ADDRESS][DOMAIN_NAME] Toggle Sidebar D…" at bounding box center [328, 511] width 656 height 1022
click at [467, 47] on span "Dropoff" at bounding box center [458, 47] width 24 height 10
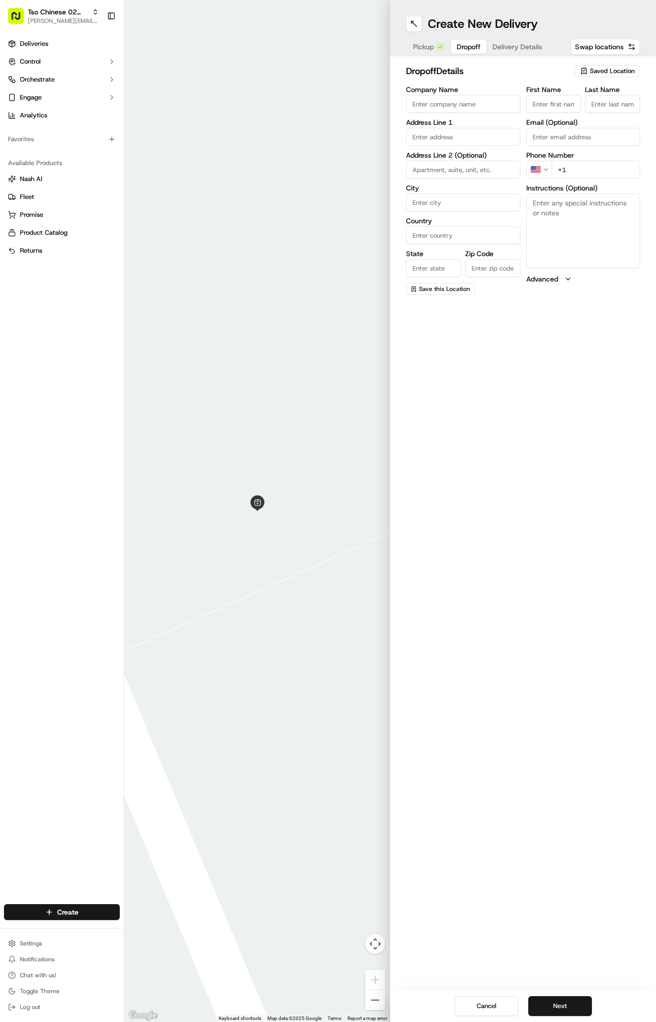
paste input "[PERSON_NAME]"
type input "[PERSON_NAME]"
type input "."
click at [490, 162] on div "[STREET_ADDRESS][PERSON_NAME]" at bounding box center [463, 162] width 109 height 24
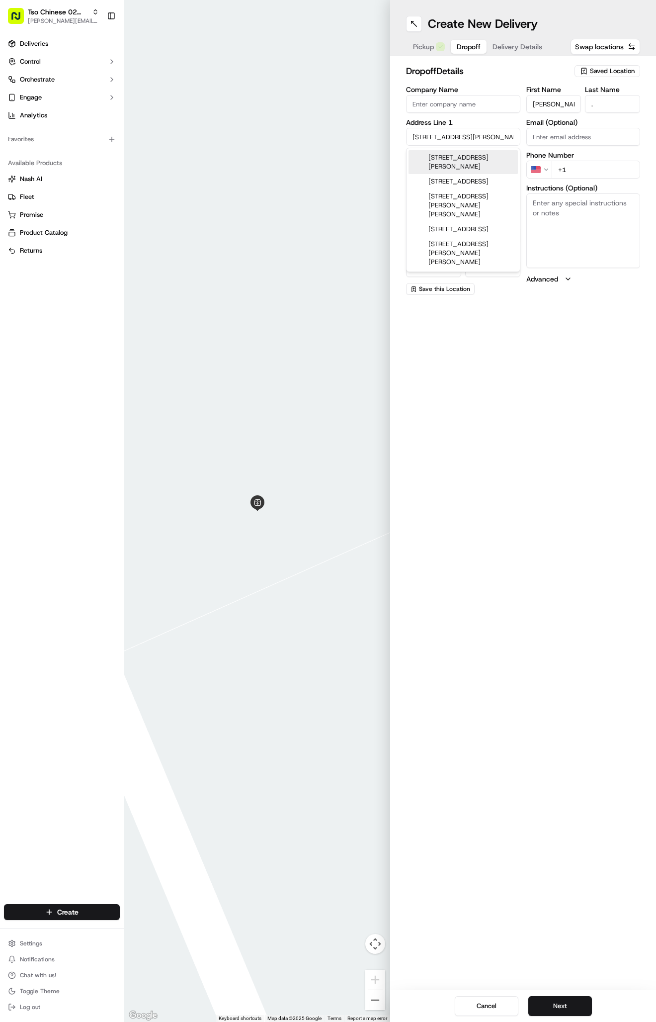
type input "[STREET_ADDRESS][PERSON_NAME]"
type input "Austin"
type input "[GEOGRAPHIC_DATA]"
type input "78758"
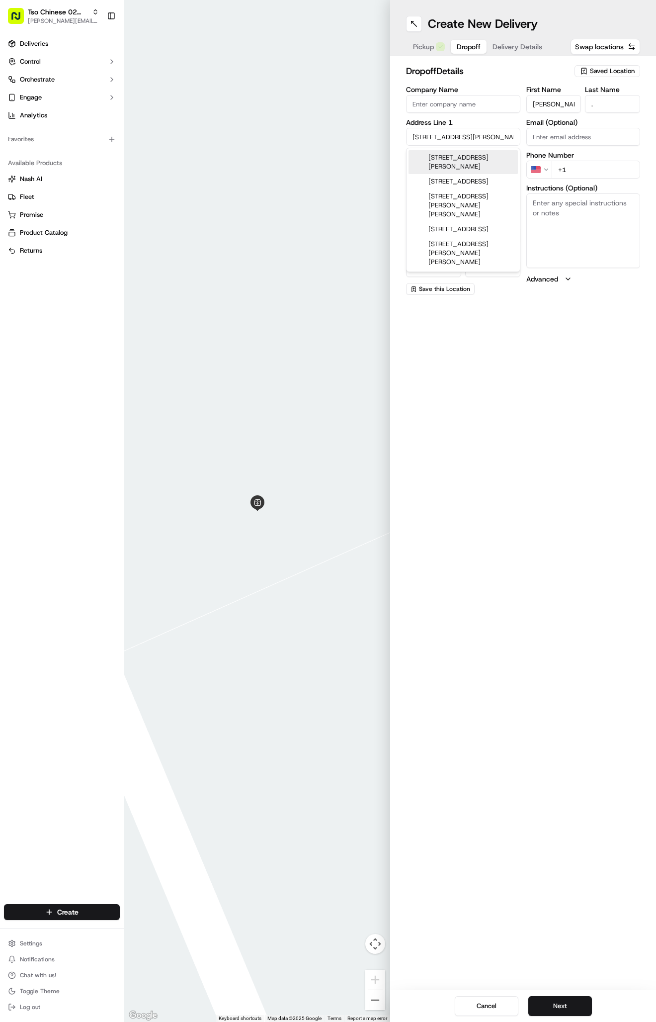
type input "[STREET_ADDRESS][PERSON_NAME]"
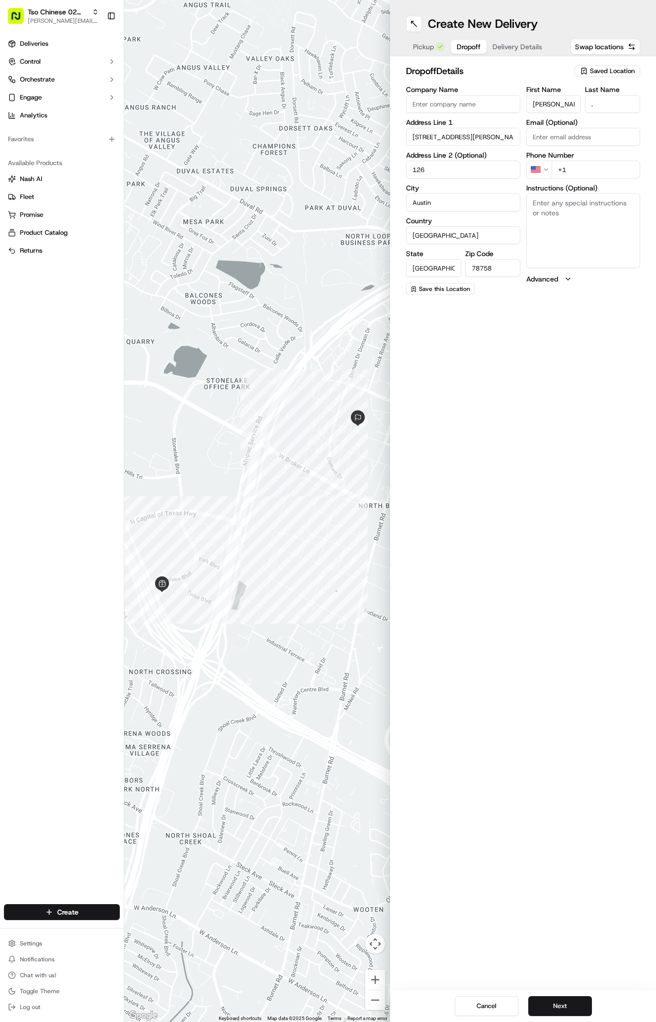
type input "126"
click at [593, 169] on input "+1" at bounding box center [596, 170] width 89 height 18
type input "+1 512 230 9980"
click at [598, 202] on textarea "Instructions (Optional)" at bounding box center [584, 230] width 114 height 75
click at [506, 46] on span "Delivery Details" at bounding box center [518, 47] width 50 height 10
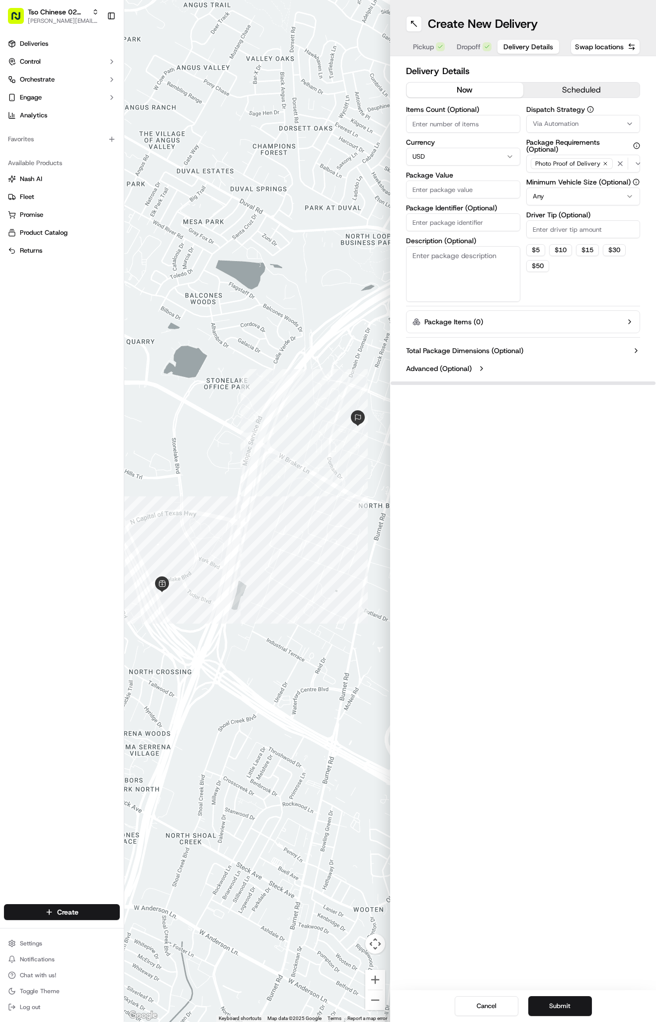
click at [546, 123] on span "Via Automation" at bounding box center [556, 123] width 46 height 9
click at [553, 177] on span "Tso Arbor Strategy" at bounding box center [591, 178] width 122 height 9
click at [563, 231] on html "Tso Chinese 02 Arbor antonia@tsochinese.com Toggle Sidebar Deliveries Control O…" at bounding box center [328, 511] width 656 height 1022
click at [563, 231] on input "Driver Tip (Optional)" at bounding box center [584, 229] width 114 height 18
type input "2"
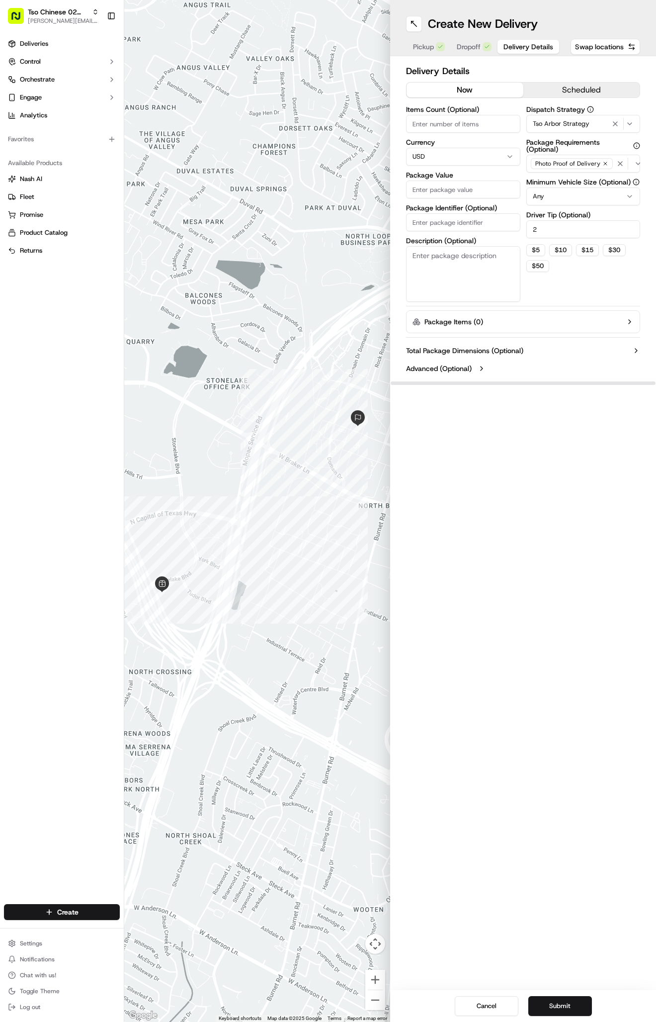
click at [438, 185] on input "Package Value" at bounding box center [463, 190] width 114 height 18
type input "62.03"
drag, startPoint x: 539, startPoint y: 415, endPoint x: 370, endPoint y: 397, distance: 169.5
click at [370, 397] on div "← Move left → Move right ↑ Move up ↓ Move down + Zoom in - Zoom out Home Jump l…" at bounding box center [390, 511] width 532 height 1022
click at [553, 471] on div "Create New Delivery Pickup Dropoff Delivery Details Swap locations Delivery Det…" at bounding box center [523, 511] width 266 height 1022
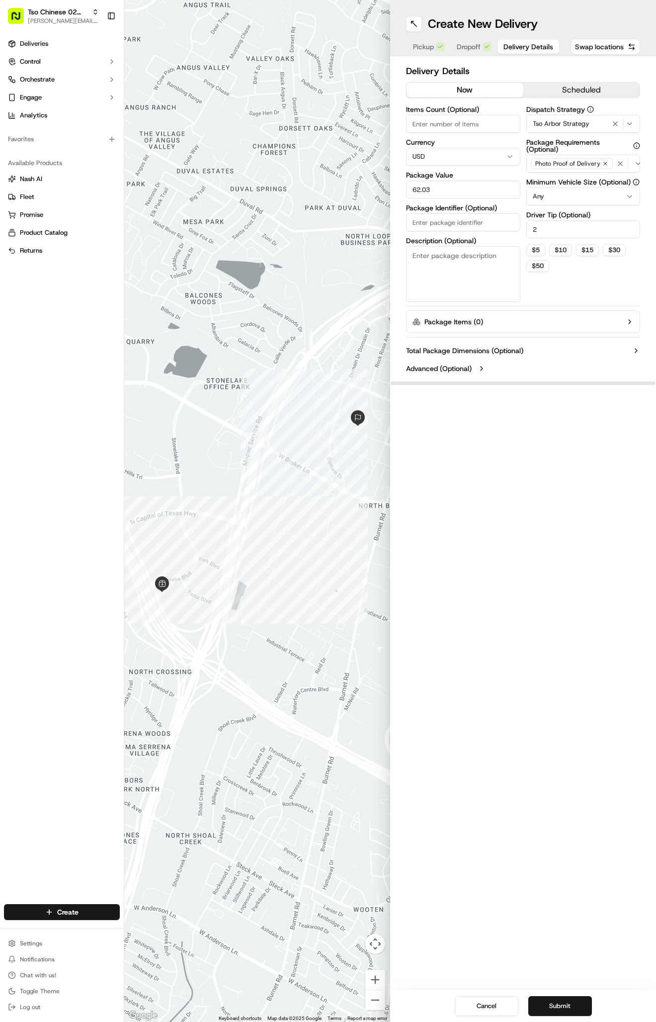
click at [445, 226] on input "Package Identifier (Optional)" at bounding box center [463, 222] width 114 height 18
paste input "8M3YDVQ"
type input "8M3YDVQ"
click at [505, 581] on div "Create New Delivery Pickup Dropoff Delivery Details Swap locations Delivery Det…" at bounding box center [523, 511] width 266 height 1022
click at [553, 1004] on button "Submit" at bounding box center [561, 1006] width 64 height 20
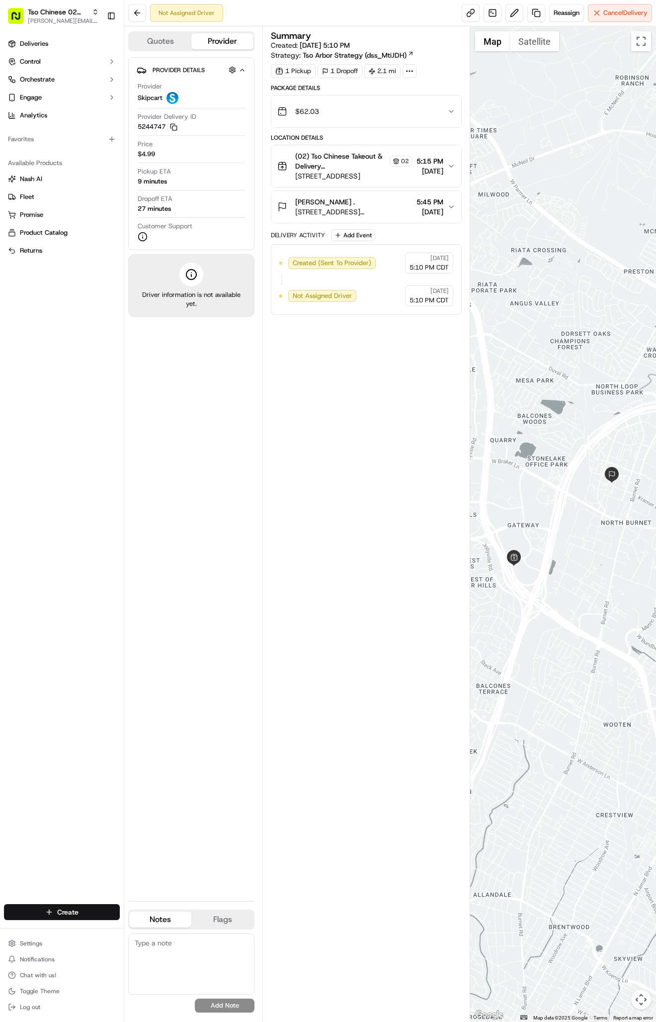
click at [63, 910] on html "Tso Chinese 02 Arbor antonia@tsochinese.com Toggle Sidebar Deliveries Control O…" at bounding box center [328, 511] width 656 height 1022
click at [156, 926] on link "Delivery" at bounding box center [179, 930] width 111 height 18
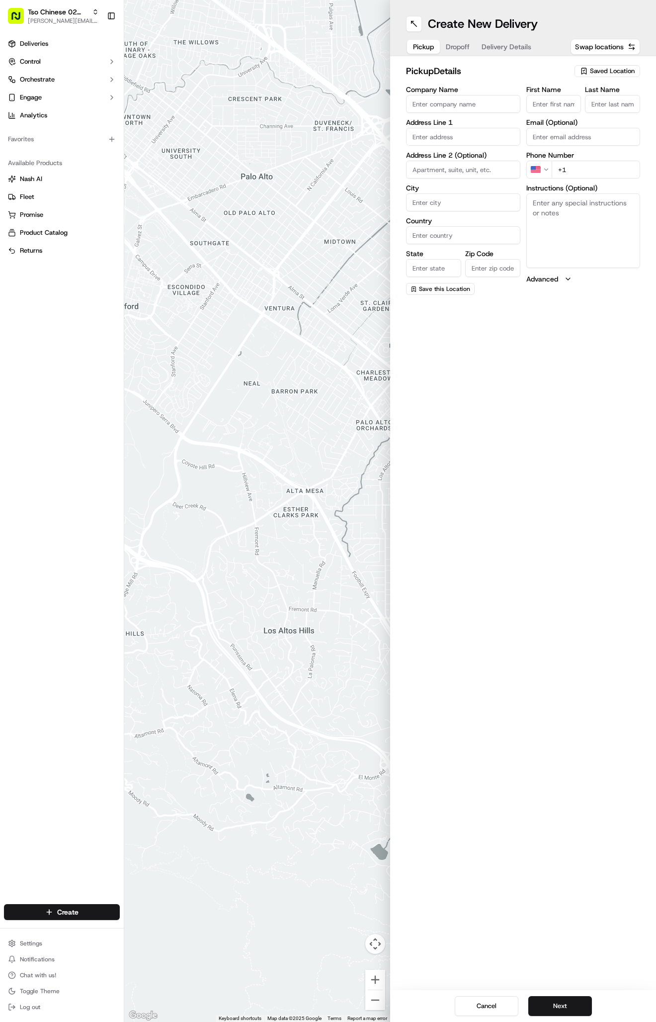
click at [609, 71] on span "Saved Location" at bounding box center [612, 71] width 45 height 9
click at [600, 111] on span "(02) Tso Chinese Takeout & Delivery Arboretum Crossing (02)" at bounding box center [591, 113] width 122 height 18
type input "(02) Tso Chinese Takeout & Delivery [GEOGRAPHIC_DATA]"
type input "Bldg E Ste 402"
type input "Austin"
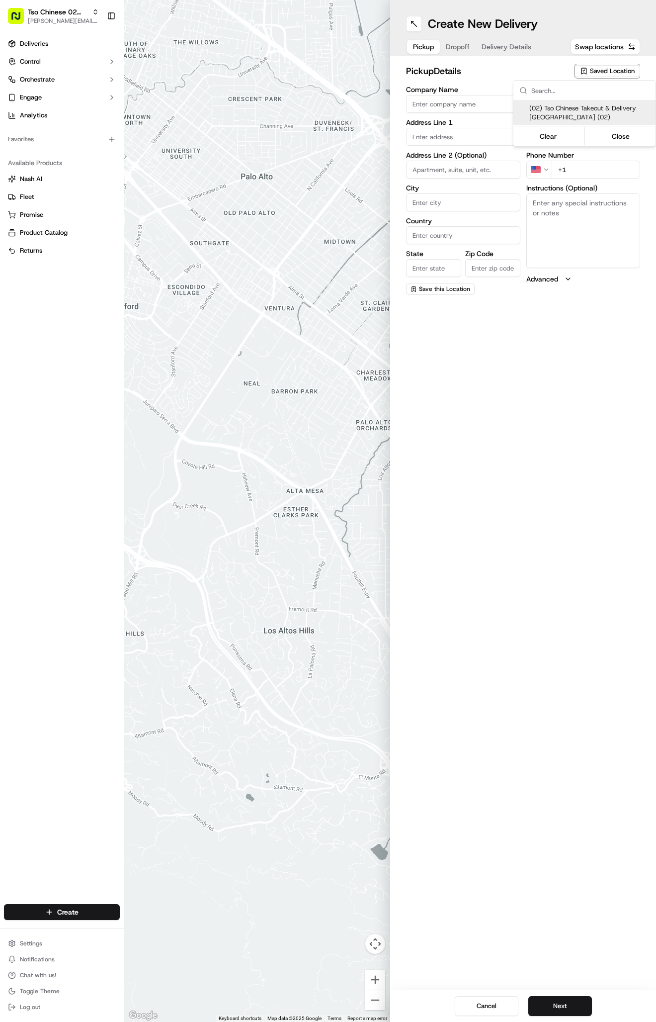
type input "US"
type input "TX"
type input "78759"
type input "Tso Chinese"
type input "Arboretum Crossing Manager"
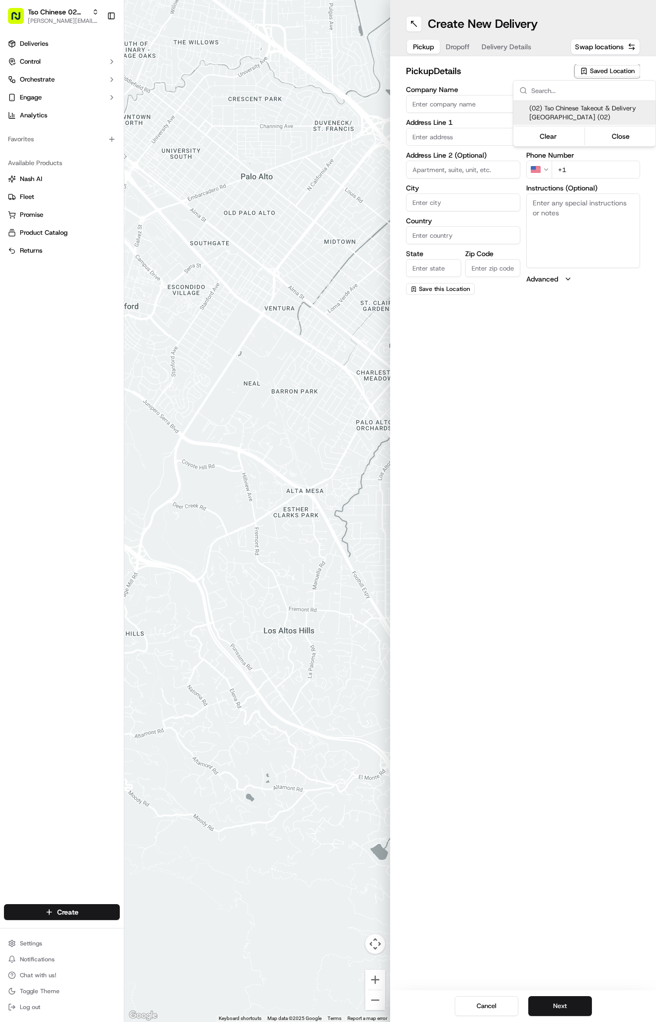
type input "arborstore@tsochinese.com"
type input "+1 512 344 9434"
type textarea "Submit a picture displaying address & food as Proof of Delivery. Envía una foto…"
type input "9333 Research Blvd"
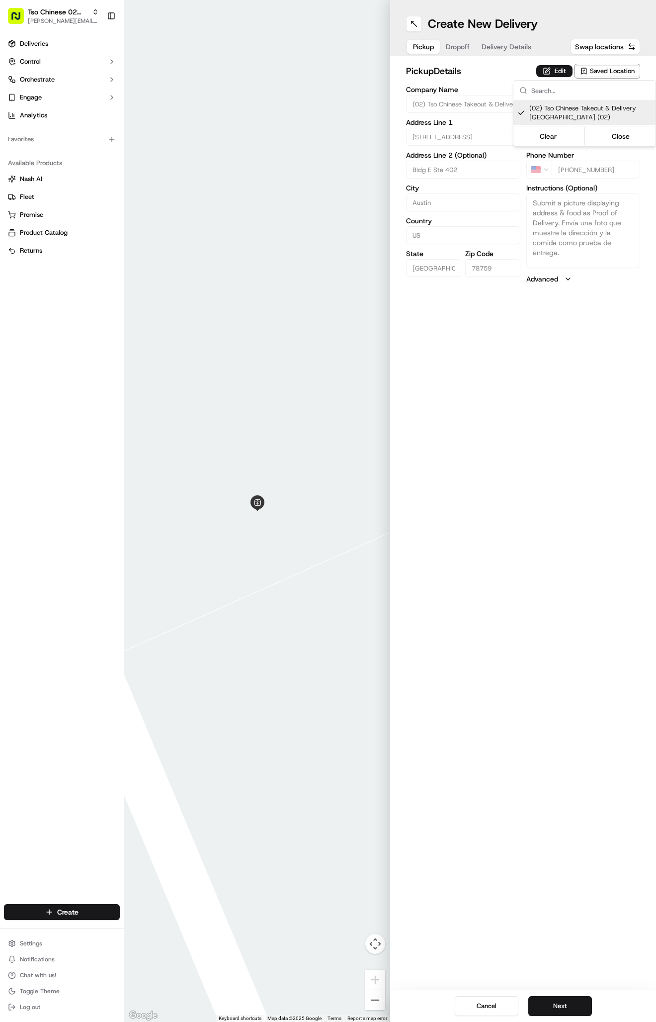
click at [461, 48] on html "Tso Chinese 02 Arbor antonia@tsochinese.com Toggle Sidebar Deliveries Control O…" at bounding box center [328, 511] width 656 height 1022
click at [461, 48] on span "Dropoff" at bounding box center [458, 47] width 24 height 10
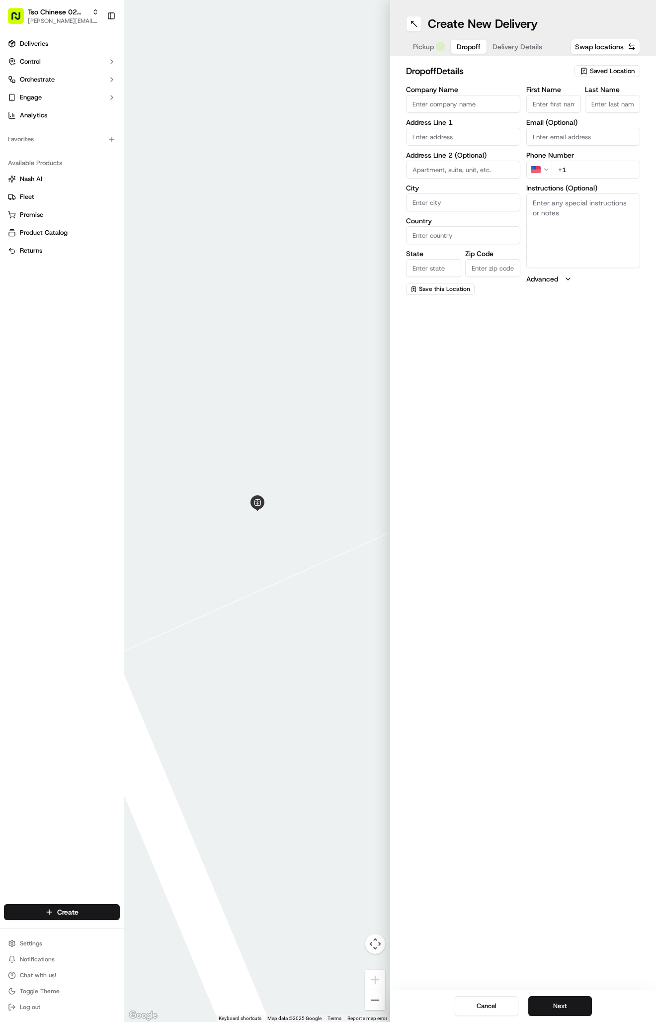
paste input "blake hampton"
type input "blake hampton"
type input "."
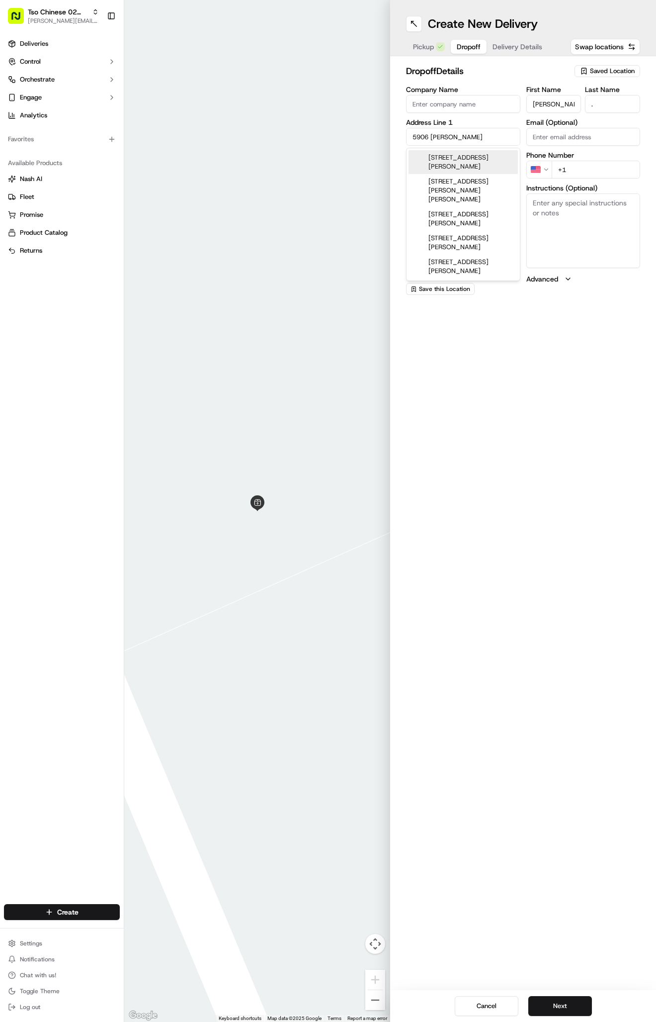
click at [492, 161] on div "5906 Laird Dr, Austin, TX" at bounding box center [463, 162] width 109 height 24
type input "[STREET_ADDRESS][PERSON_NAME]"
type input "Austin"
type input "United States"
type input "TX"
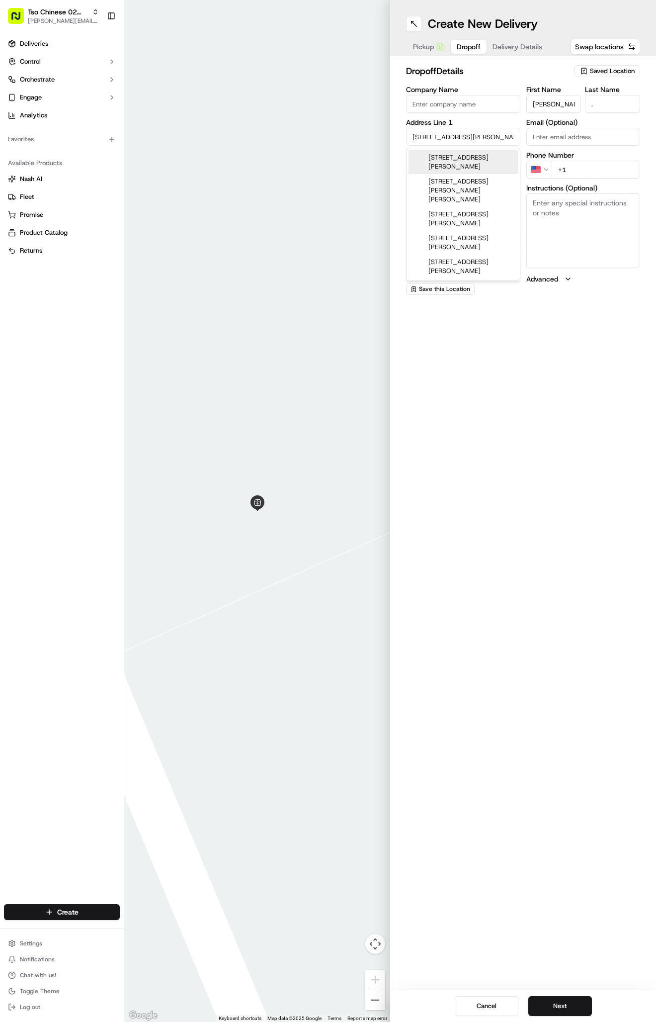
type input "78757"
type input "5906 Laird Drive"
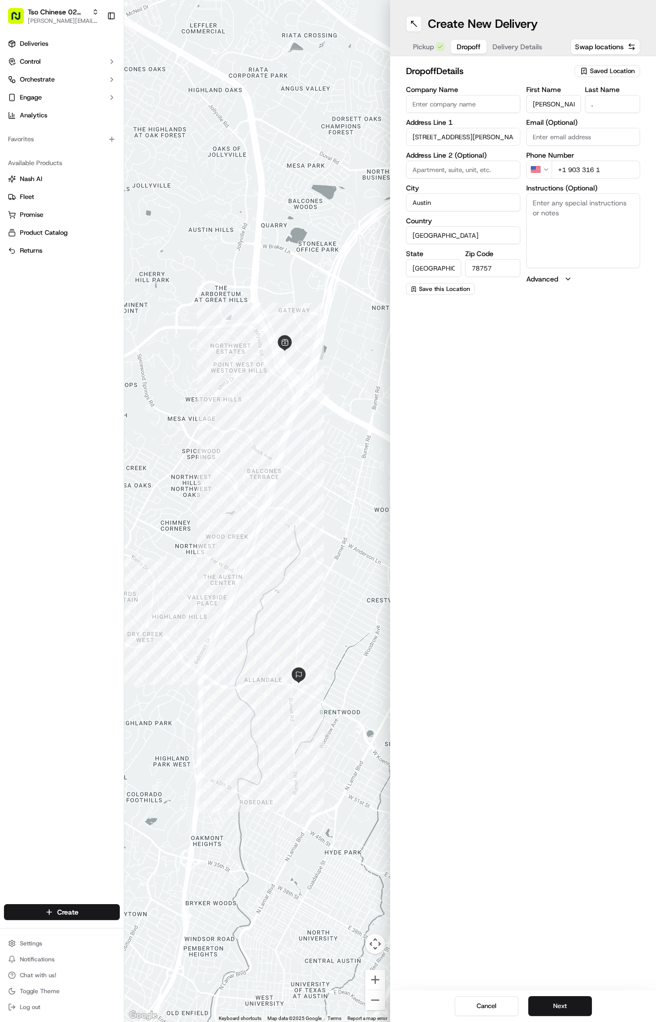
click at [598, 172] on input "+1 903 316 1" at bounding box center [596, 170] width 89 height 18
type input "+1 903 316 1022"
click at [561, 240] on textarea "Instructions (Optional)" at bounding box center [584, 230] width 114 height 75
paste textarea "You can leave in on the porch thx"
type textarea "You can leave in on the porch thx"
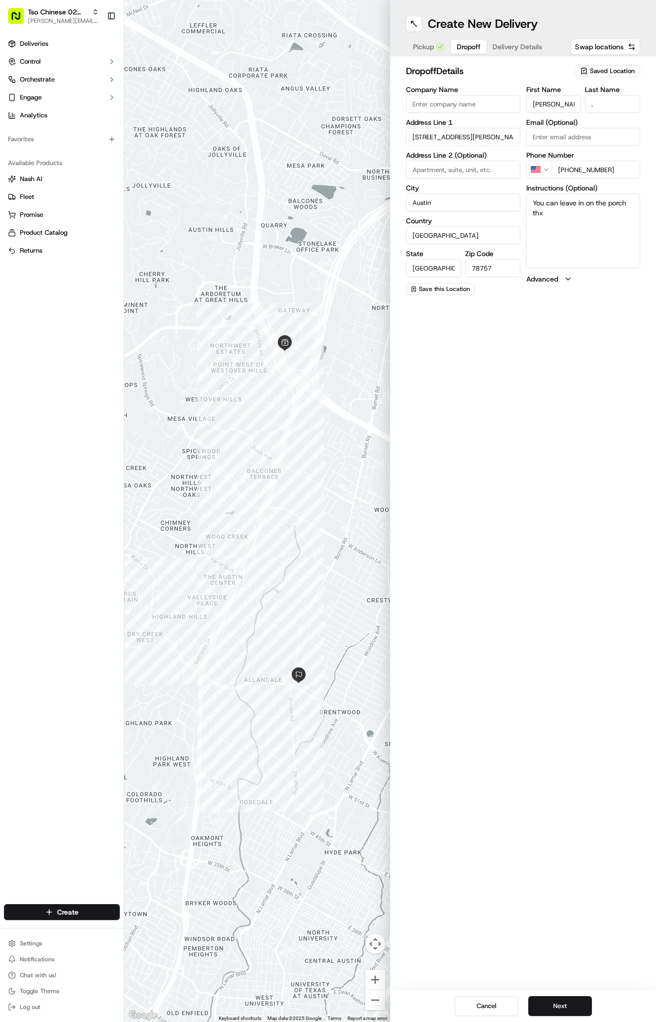
click at [582, 488] on div "Create New Delivery Pickup Dropoff Delivery Details Swap locations dropoff Deta…" at bounding box center [523, 511] width 266 height 1022
click at [511, 48] on span "Delivery Details" at bounding box center [518, 47] width 50 height 10
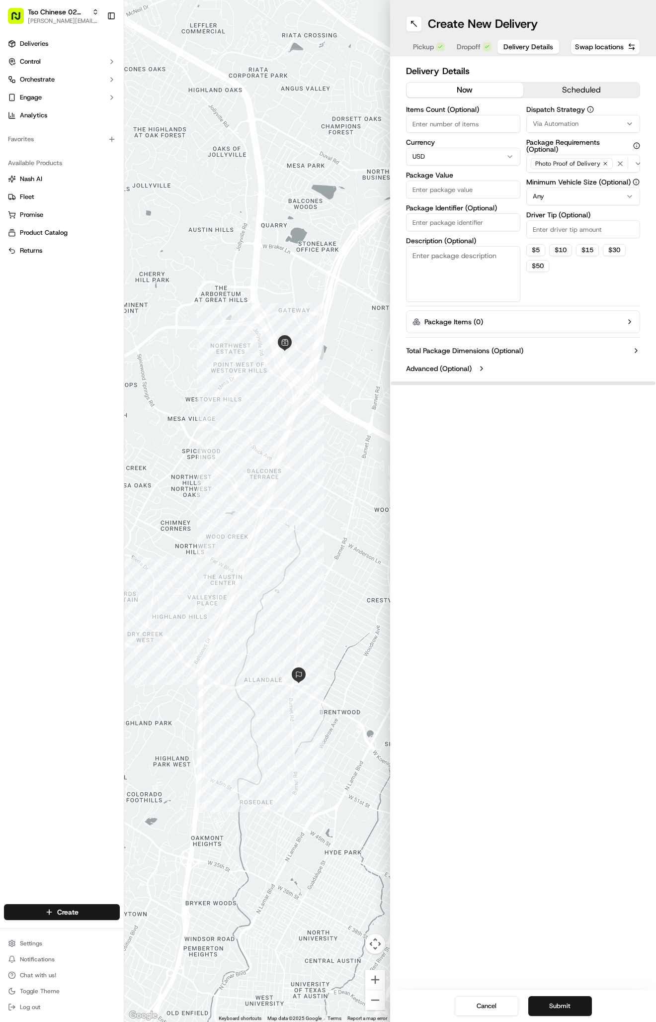
click at [566, 126] on span "Via Automation" at bounding box center [556, 123] width 46 height 9
click at [580, 180] on span "Tso Arbor Strategy" at bounding box center [591, 178] width 122 height 9
click at [593, 228] on html "Tso Chinese 02 Arbor antonia@tsochinese.com Toggle Sidebar Deliveries Control O…" at bounding box center [328, 511] width 656 height 1022
click at [593, 228] on input "Driver Tip (Optional)" at bounding box center [584, 229] width 114 height 18
type input "2"
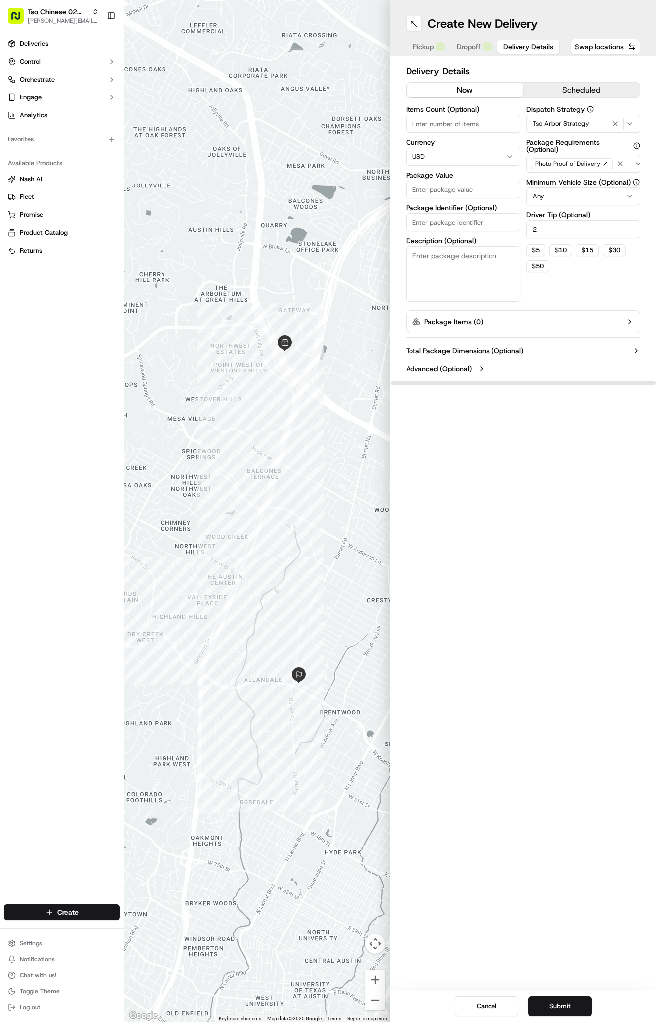
click at [487, 184] on input "Package Value" at bounding box center [463, 190] width 114 height 18
type input "57.7"
click at [458, 230] on input "Package Identifier (Optional)" at bounding box center [463, 222] width 114 height 18
paste input "STHRRB6"
type input "STHRRB6"
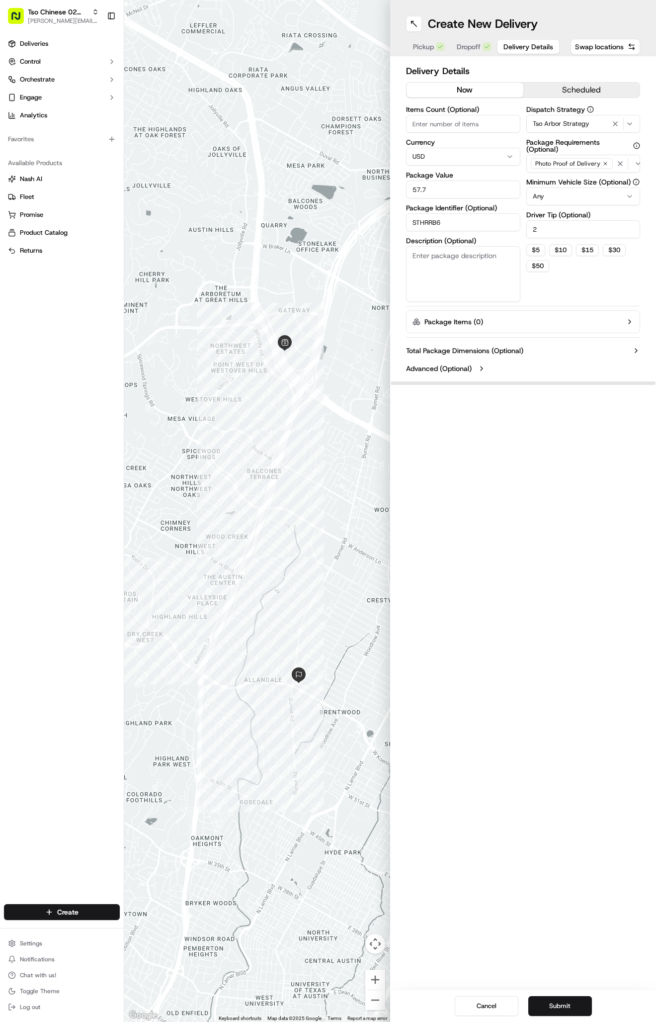
click at [524, 561] on div "Create New Delivery Pickup Dropoff Delivery Details Swap locations Delivery Det…" at bounding box center [523, 511] width 266 height 1022
click at [554, 1002] on button "Submit" at bounding box center [561, 1006] width 64 height 20
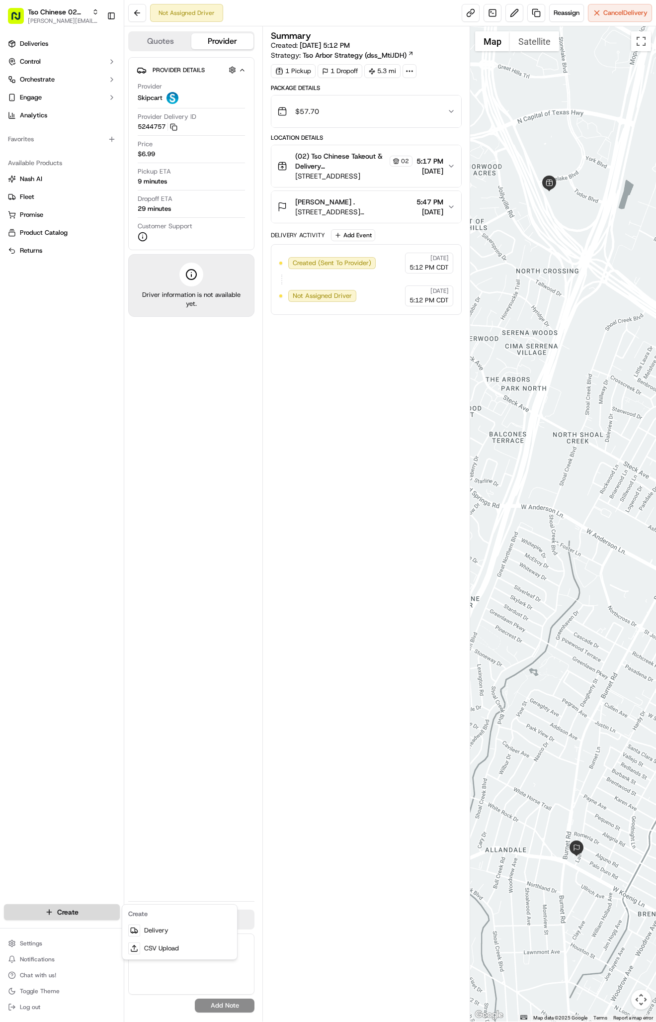
click at [55, 911] on html "Tso Chinese 02 Arbor antonia@tsochinese.com Toggle Sidebar Deliveries Control O…" at bounding box center [328, 511] width 656 height 1022
click at [167, 926] on link "Delivery" at bounding box center [179, 930] width 111 height 18
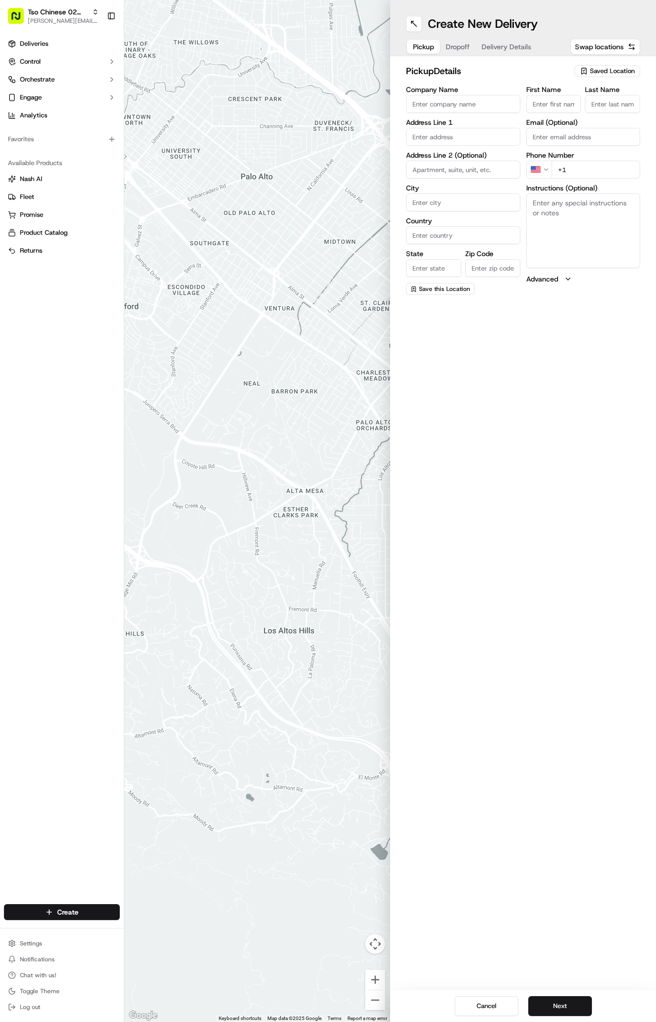
click at [598, 63] on div "pickup Details Saved Location Company Name Address Line 1 Address Line 2 (Optio…" at bounding box center [523, 179] width 266 height 247
click at [602, 70] on span "Saved Location" at bounding box center [612, 71] width 45 height 9
click at [593, 109] on span "(02) Tso Chinese Takeout & Delivery Arboretum Crossing (02)" at bounding box center [591, 113] width 122 height 18
type input "(02) Tso Chinese Takeout & Delivery [GEOGRAPHIC_DATA]"
type input "Bldg E Ste 402"
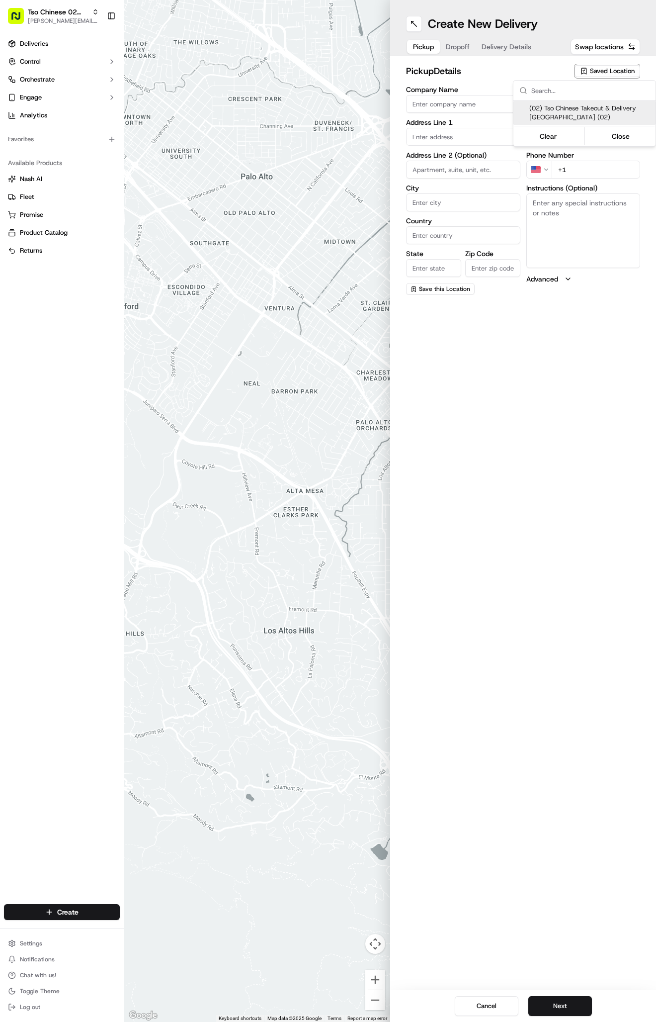
type input "Austin"
type input "US"
type input "TX"
type input "78759"
type input "Tso Chinese"
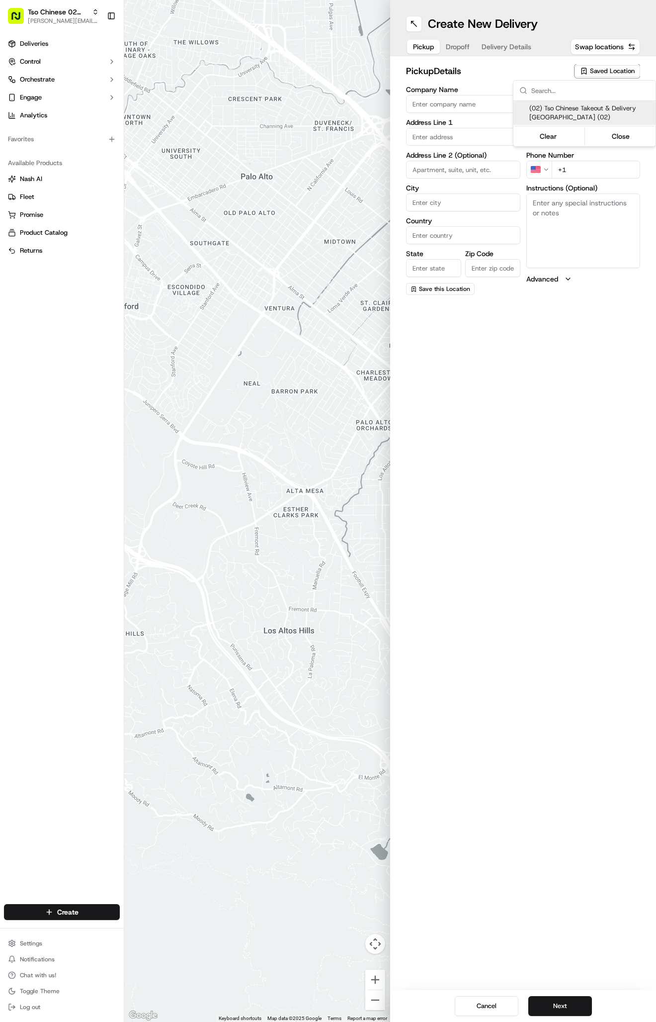
type input "Arboretum Crossing Manager"
type input "arborstore@tsochinese.com"
type input "+1 512 344 9434"
type textarea "Submit a picture displaying address & food as Proof of Delivery. Envía una foto…"
type input "9333 Research Blvd"
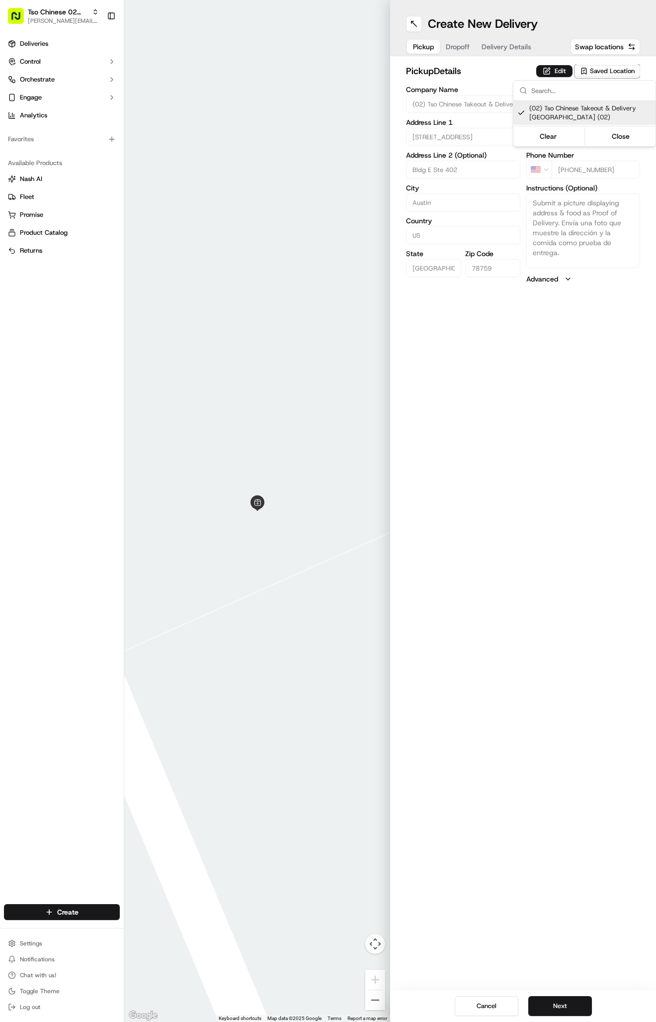
click at [463, 48] on html "Tso Chinese 02 Arbor antonia@tsochinese.com Toggle Sidebar Deliveries Control O…" at bounding box center [328, 511] width 656 height 1022
click at [463, 48] on span "Dropoff" at bounding box center [458, 47] width 24 height 10
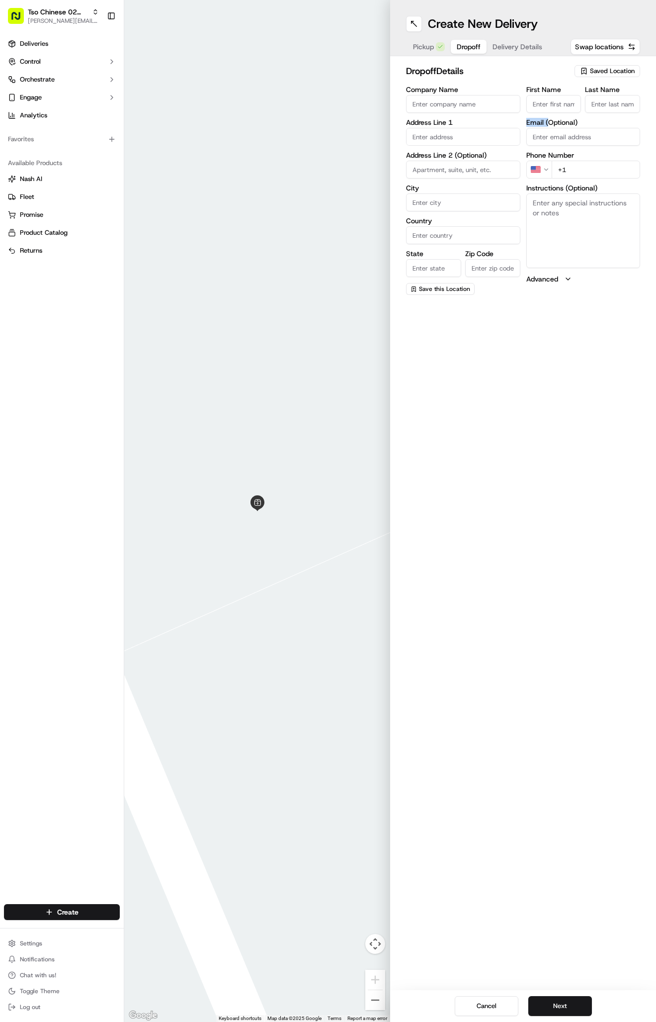
click at [549, 117] on div "First Name Last Name Email (Optional) Phone Number US +1 Instructions (Optional…" at bounding box center [584, 190] width 114 height 209
paste input "Valeria Jauregui"
type input "Valeria Jauregui"
type input "."
paste input "1831 Wells Branch Pkwy Apt 1426 Austin Texas 78728"
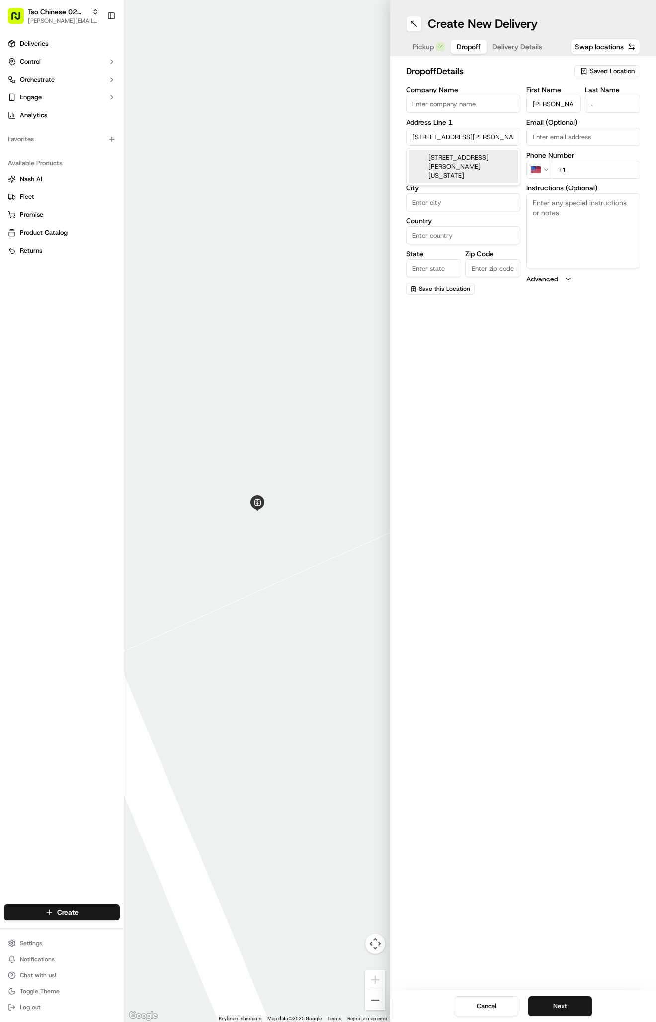
click at [468, 158] on div "1831 Wells Branch Pkwy apt 1426, Austin, Texas 78728" at bounding box center [463, 166] width 109 height 33
type input "[STREET_ADDRESS][PERSON_NAME]"
type input "1426"
type input "Austin"
type input "United States"
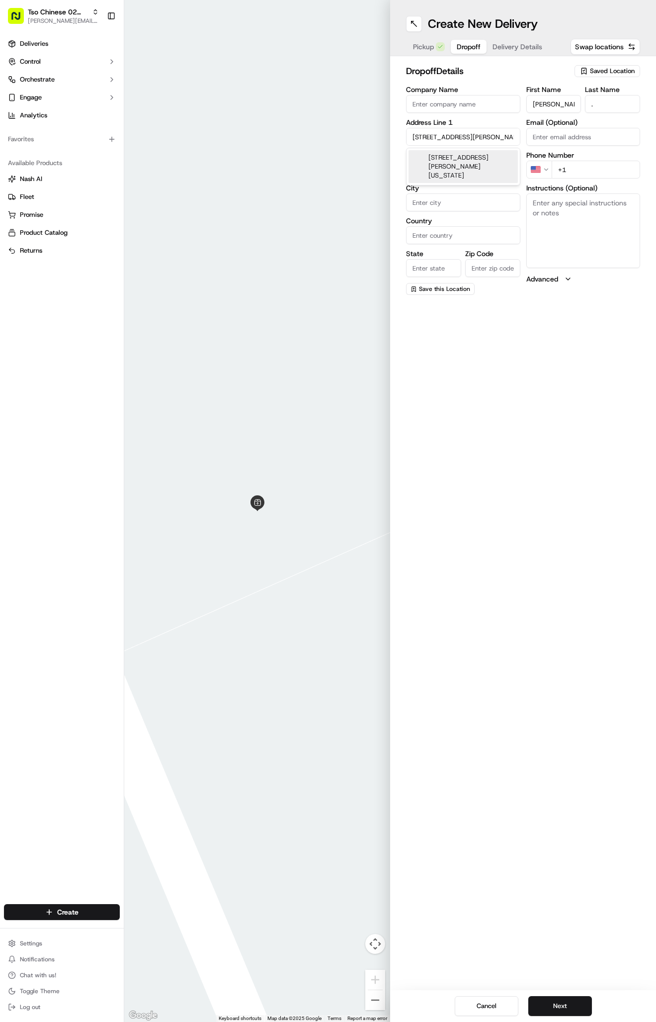
type input "TX"
type input "78728"
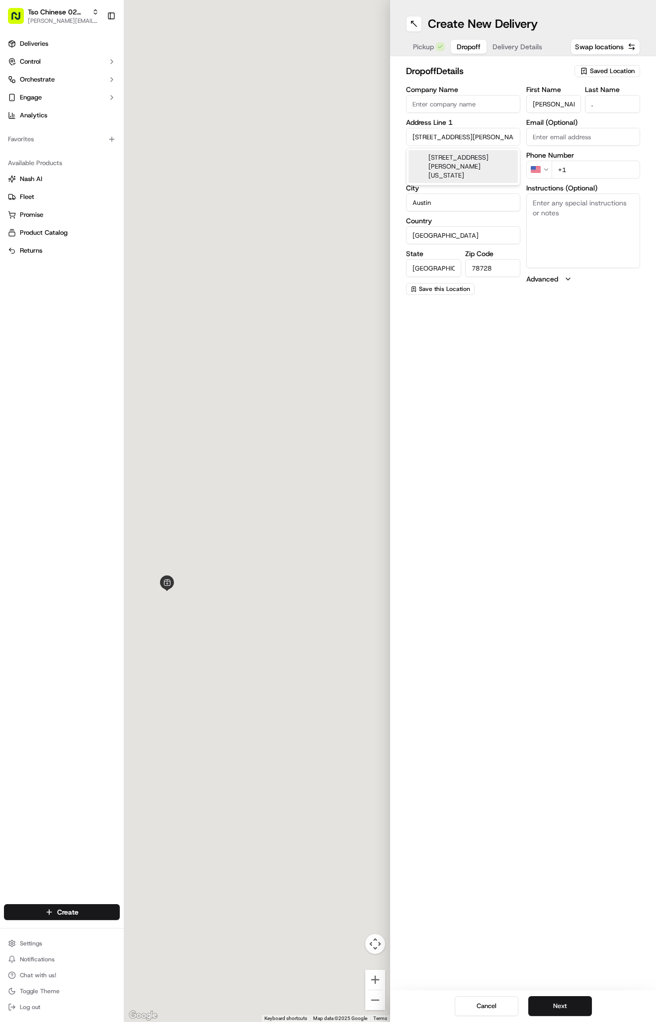
type input "1831 Wells Branch Parkway"
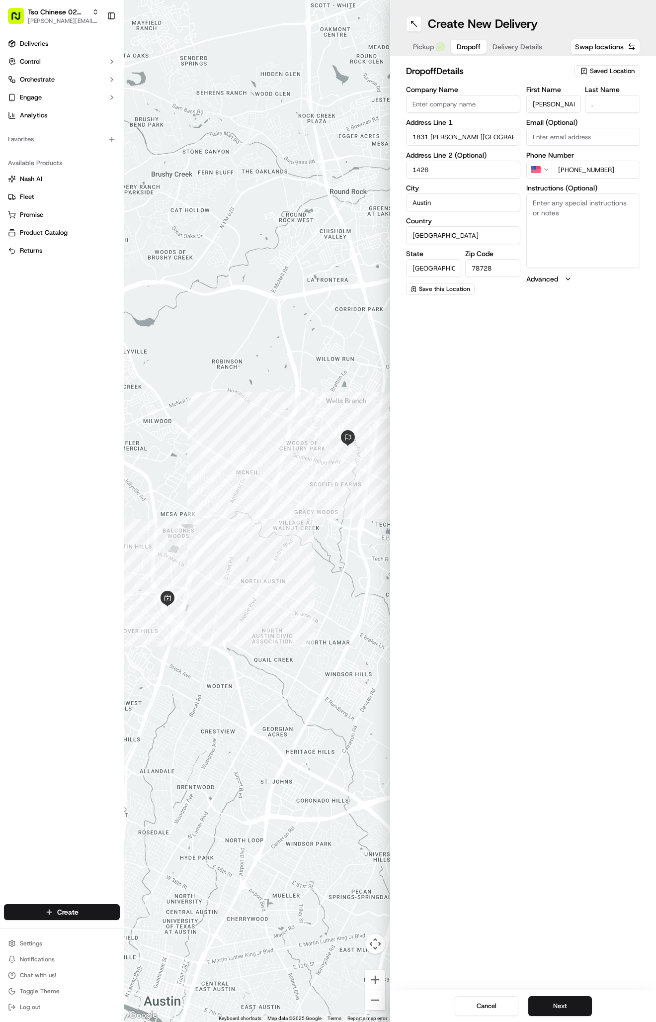
type input "+1 346 265 0271"
click at [548, 377] on div "Create New Delivery Pickup Dropoff Delivery Details Swap locations dropoff Deta…" at bounding box center [523, 511] width 266 height 1022
click at [567, 250] on textarea "Instructions (Optional)" at bounding box center [584, 230] width 114 height 75
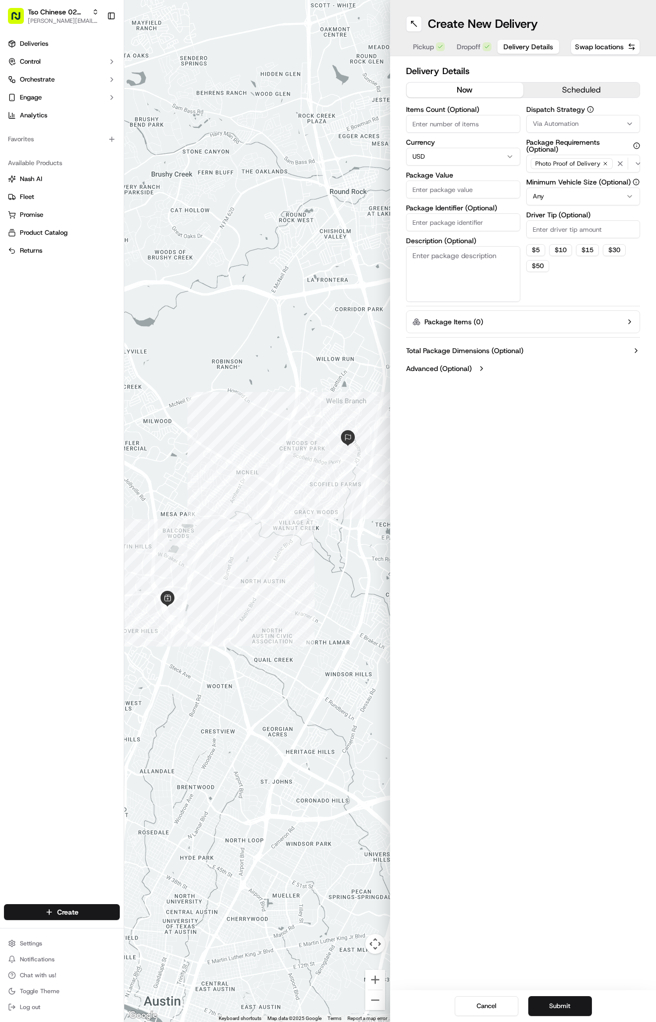
click at [506, 53] on button "Delivery Details" at bounding box center [529, 47] width 62 height 14
click at [551, 129] on button "Via Automation" at bounding box center [584, 124] width 114 height 18
click at [556, 178] on span "Tso Arbor Strategy" at bounding box center [591, 178] width 122 height 9
click at [562, 229] on html "Tso Chinese 02 Arbor [PERSON_NAME][EMAIL_ADDRESS][DOMAIN_NAME] Toggle Sidebar D…" at bounding box center [328, 511] width 656 height 1022
click at [562, 229] on input "Driver Tip (Optional)" at bounding box center [584, 229] width 114 height 18
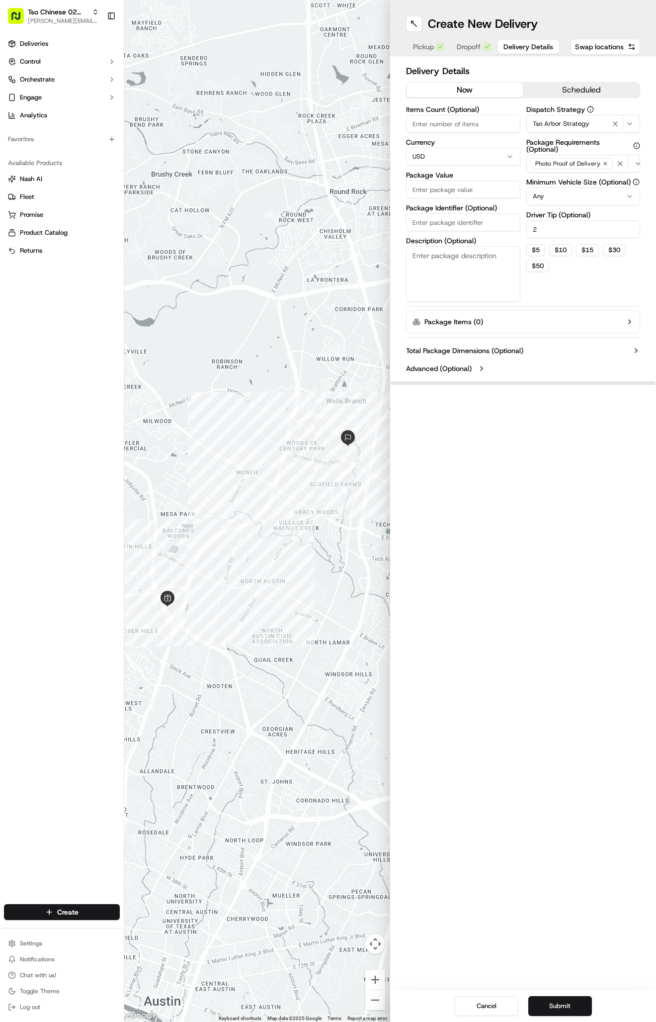
type input "2"
click at [434, 183] on input "Package Value" at bounding box center [463, 190] width 114 height 18
type input "46.39"
click at [477, 219] on input "Package Identifier (Optional)" at bounding box center [463, 222] width 114 height 18
click at [419, 221] on input "Package Identifier (Optional)" at bounding box center [463, 222] width 114 height 18
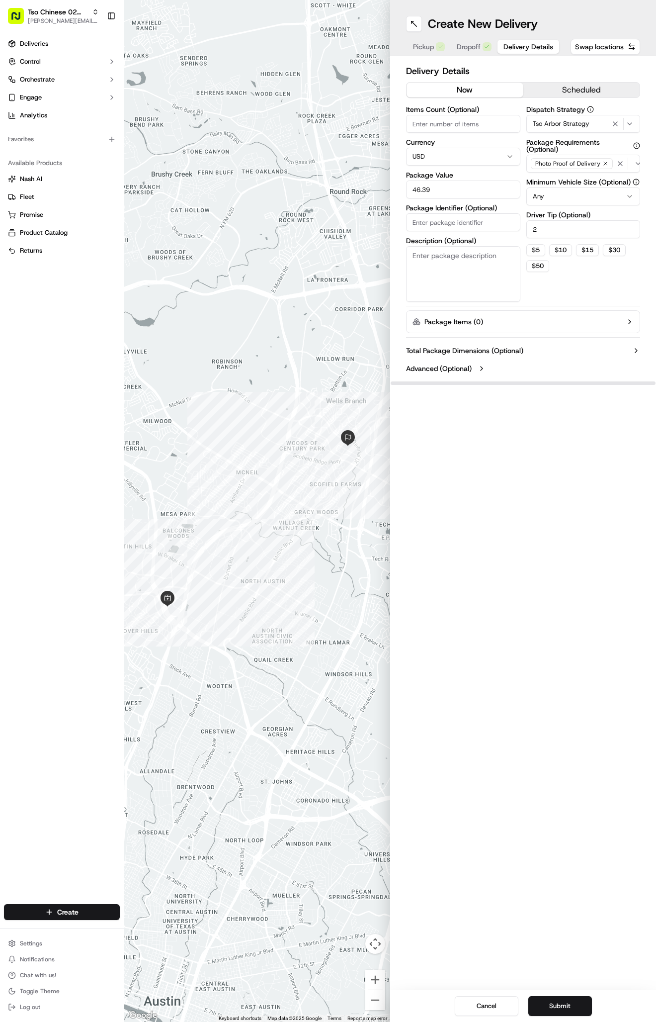
click at [419, 221] on input "Package Identifier (Optional)" at bounding box center [463, 222] width 114 height 18
paste input "#8CIMFDW"
type input "#8CIMFDW"
click at [521, 611] on div "Create New Delivery Pickup Dropoff Delivery Details Swap locations Delivery Det…" at bounding box center [523, 511] width 266 height 1022
click at [472, 38] on div "Pickup Dropoff Delivery Details" at bounding box center [483, 47] width 154 height 18
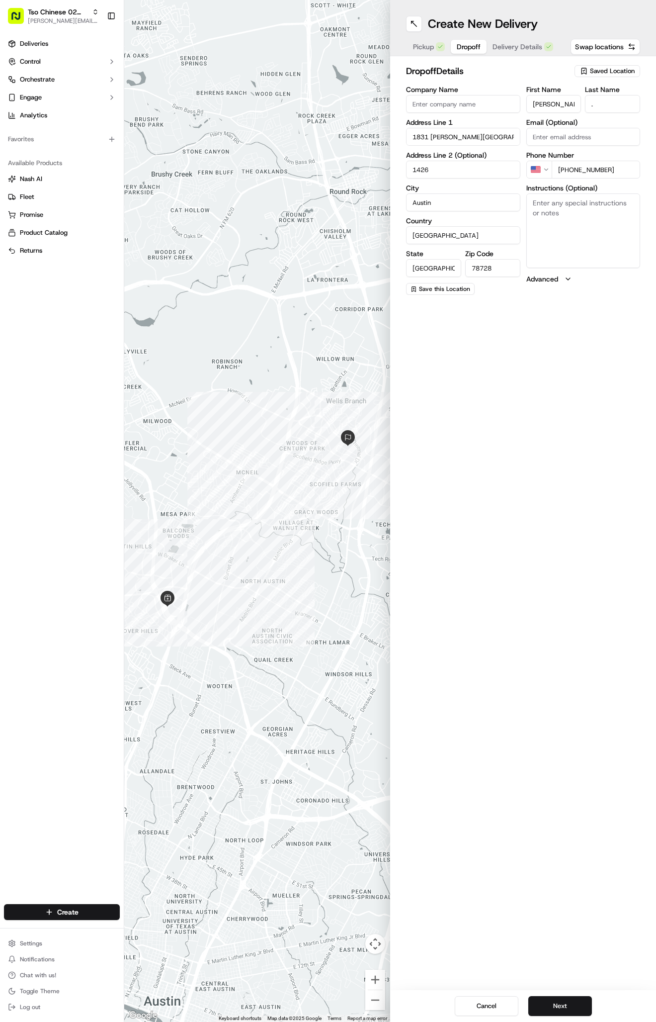
click at [472, 48] on span "Dropoff" at bounding box center [469, 47] width 24 height 10
click at [307, 0] on div at bounding box center [257, 511] width 266 height 1022
click at [153, 1] on div at bounding box center [257, 511] width 266 height 1022
click at [553, 994] on div "Cancel Next" at bounding box center [523, 1006] width 266 height 32
click at [552, 1010] on button "Next" at bounding box center [561, 1006] width 64 height 20
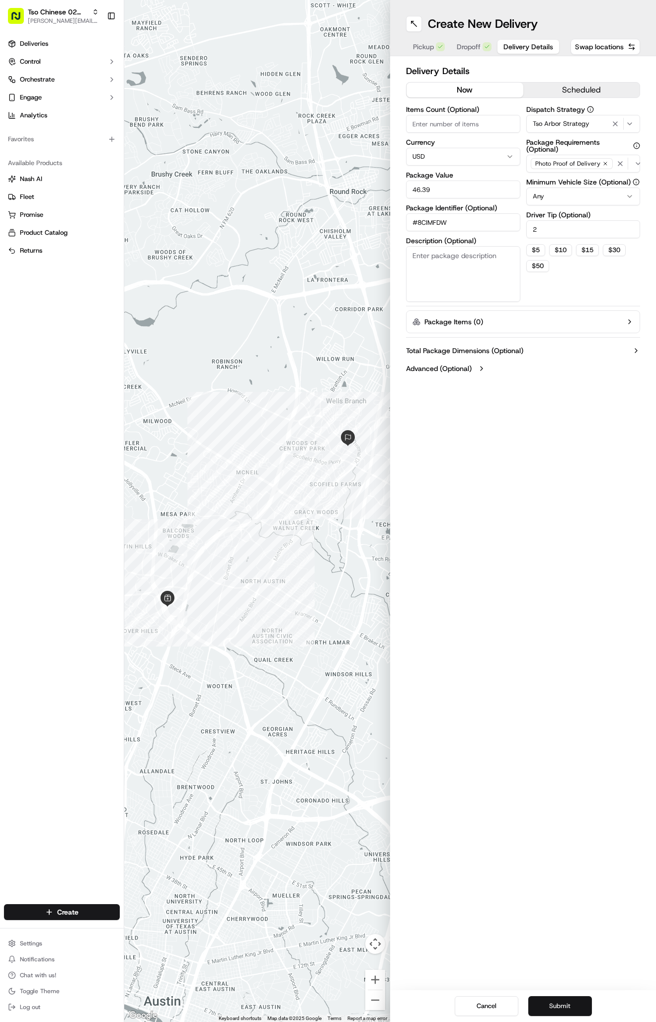
click at [552, 1010] on button "Submit" at bounding box center [561, 1006] width 64 height 20
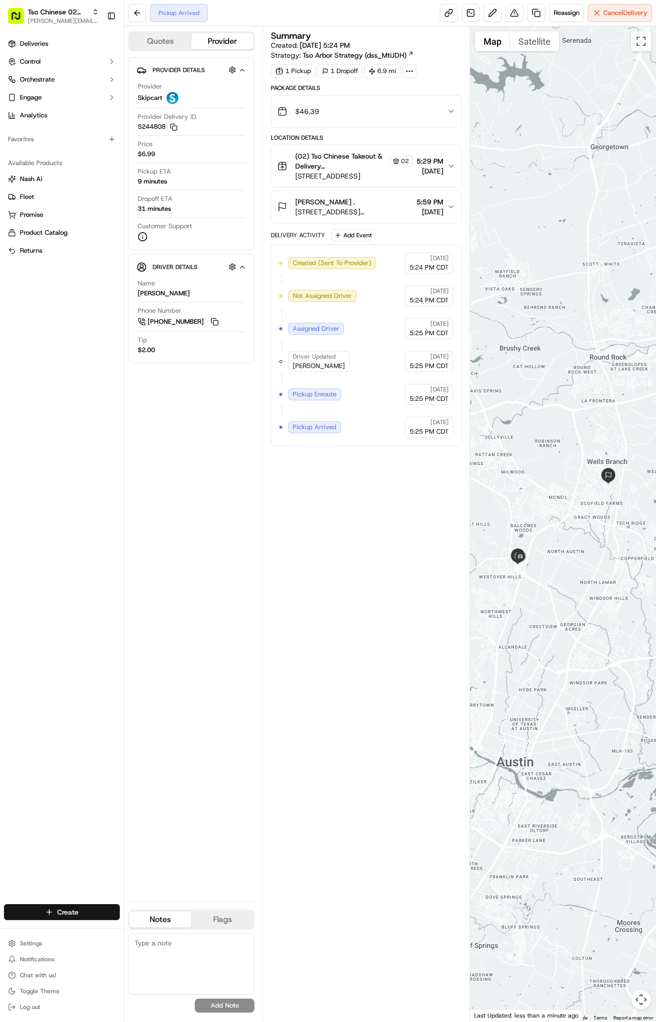
click at [62, 905] on html "Tso Chinese 02 Arbor antonia@tsochinese.com Toggle Sidebar Deliveries Control O…" at bounding box center [328, 511] width 656 height 1022
click at [158, 923] on link "Delivery" at bounding box center [179, 930] width 111 height 18
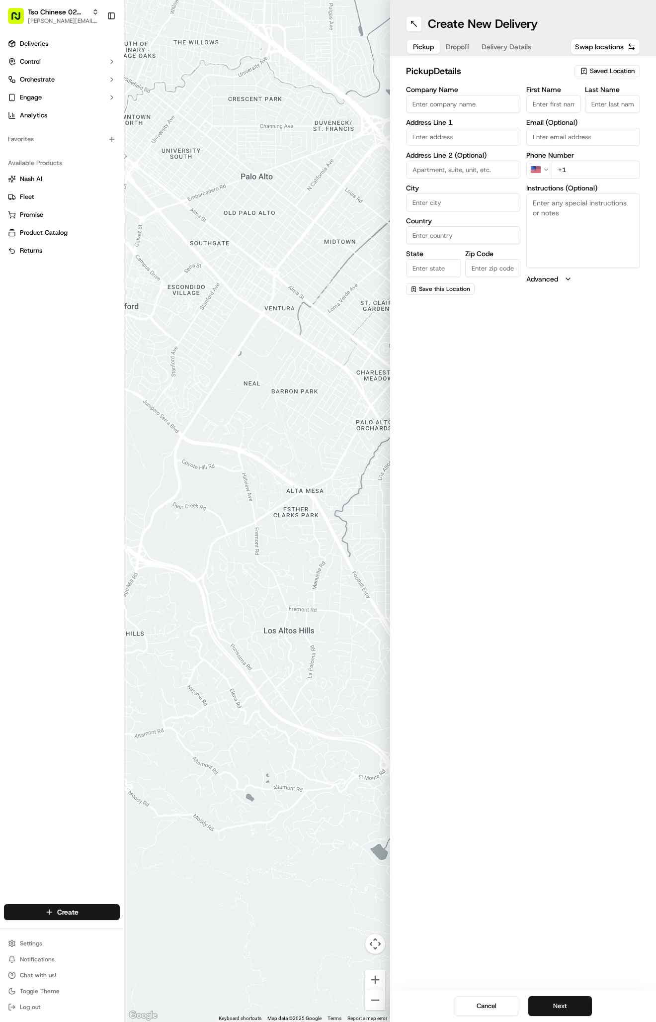
click at [596, 63] on div "pickup Details Saved Location Company Name Address Line 1 Address Line 2 (Optio…" at bounding box center [523, 179] width 266 height 247
click at [596, 72] on span "Saved Location" at bounding box center [612, 71] width 45 height 9
click at [597, 98] on input "text" at bounding box center [591, 91] width 118 height 20
click at [596, 107] on span "(02) Tso Chinese Takeout & Delivery [GEOGRAPHIC_DATA] (02)" at bounding box center [591, 113] width 122 height 18
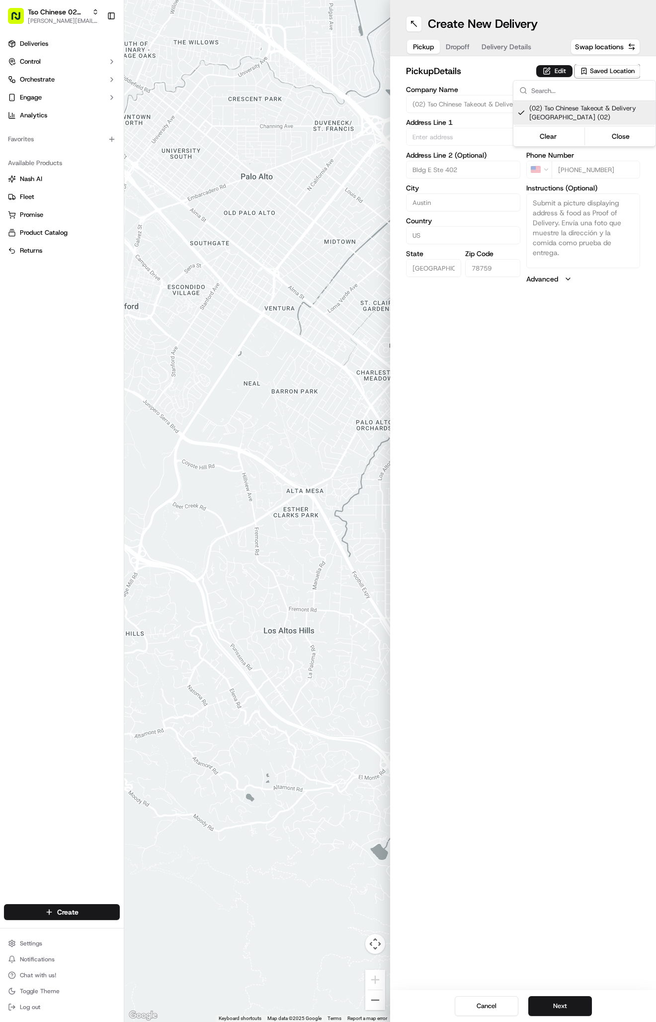
type input "(02) Tso Chinese Takeout & Delivery [GEOGRAPHIC_DATA]"
type input "Bldg E Ste 402"
type input "Austin"
type input "US"
type input "[GEOGRAPHIC_DATA]"
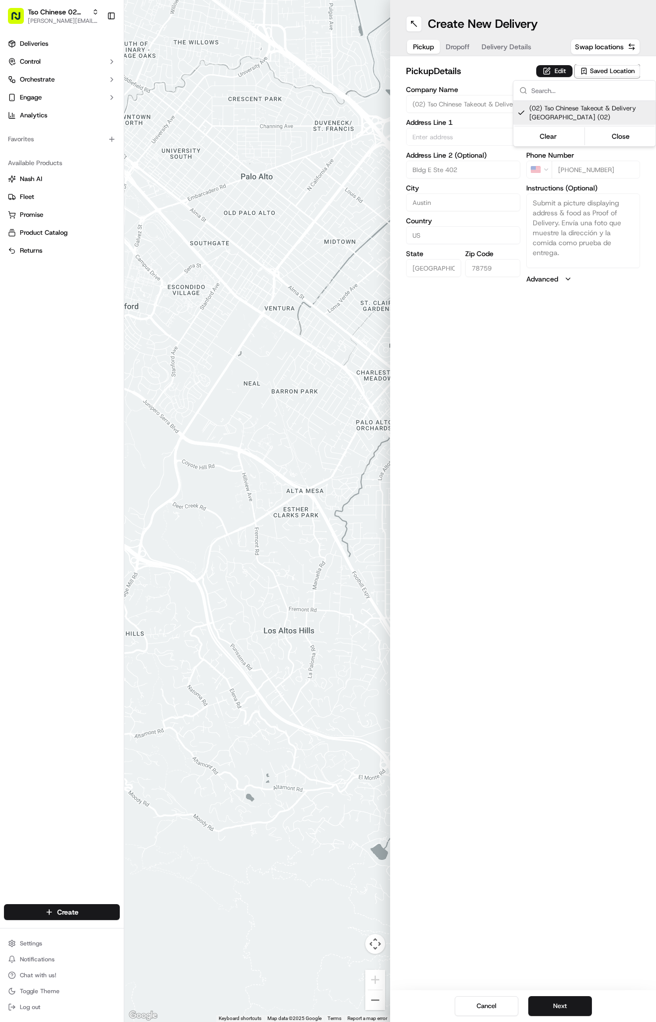
type input "78759"
type input "Tso Chinese"
type input "Arboretum Crossing Manager"
type input "[EMAIL_ADDRESS][DOMAIN_NAME]"
type input "[PHONE_NUMBER]"
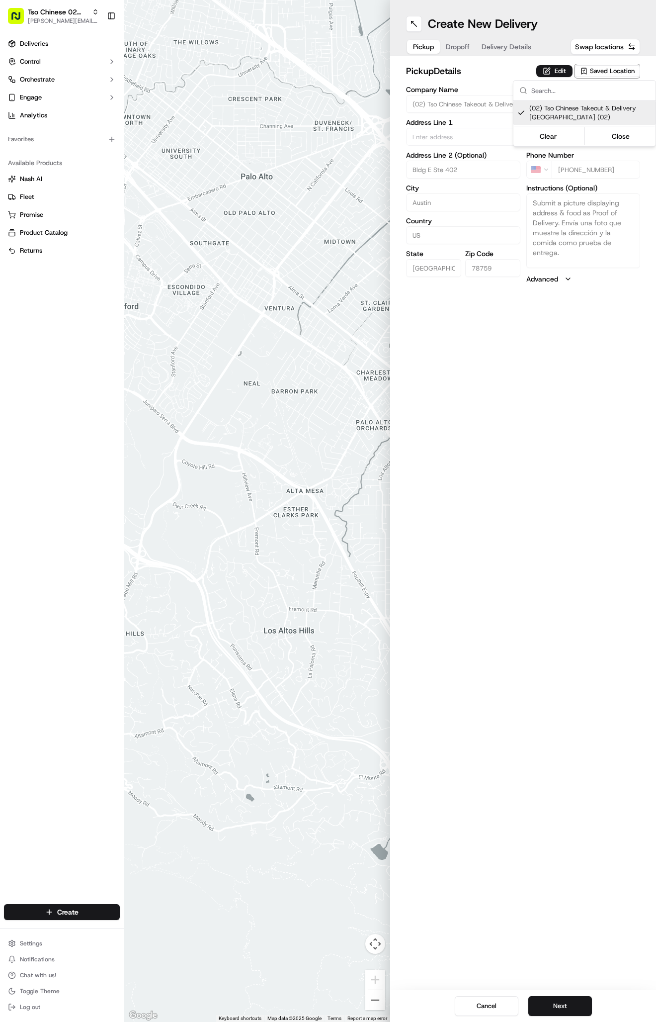
type textarea "Submit a picture displaying address & food as Proof of Delivery. Envía una foto…"
type input "[STREET_ADDRESS]"
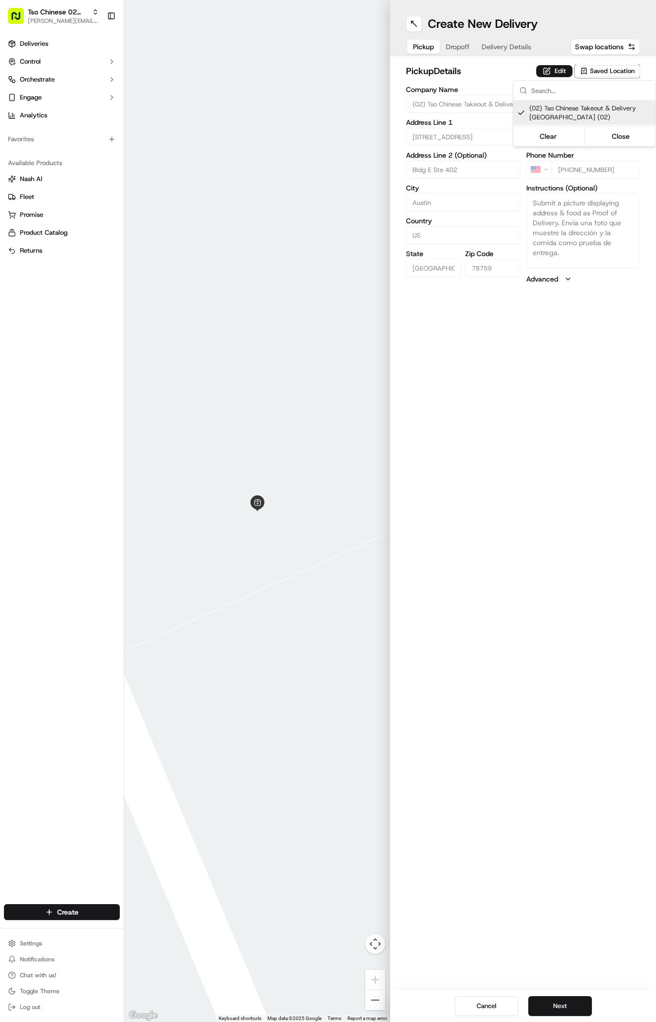
click at [467, 46] on html "Tso Chinese 02 Arbor [PERSON_NAME][EMAIL_ADDRESS][DOMAIN_NAME] Toggle Sidebar D…" at bounding box center [328, 511] width 656 height 1022
click at [459, 46] on span "Dropoff" at bounding box center [458, 47] width 24 height 10
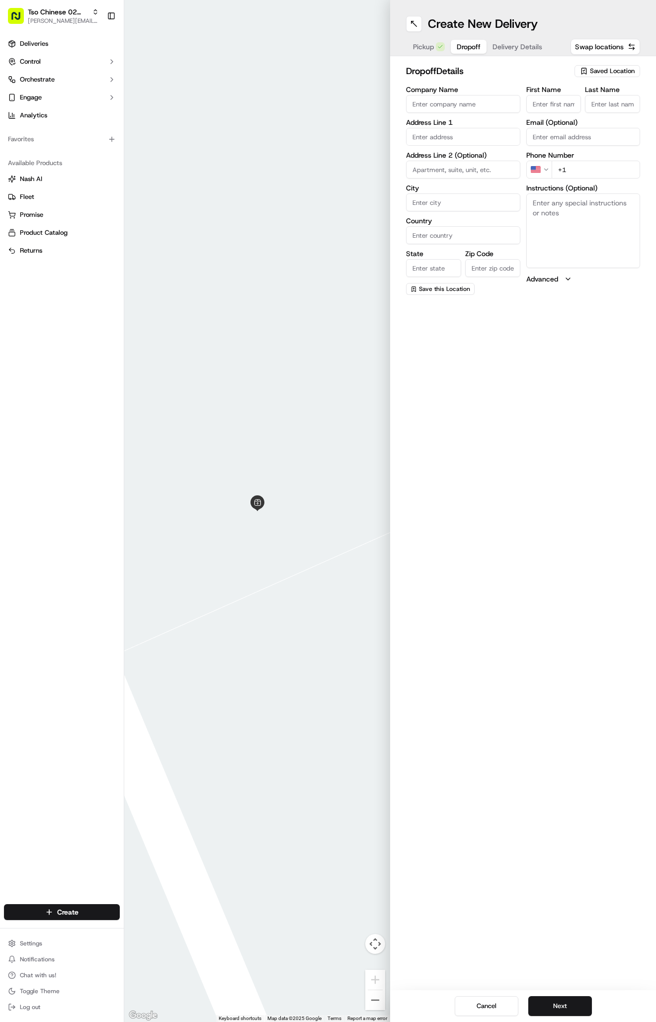
paste input "Cynthia Adams"
type input "Cynthia Adams"
type input "."
paste input "6803 Miranda Dr Austin Texas 78752"
click at [482, 161] on div "6803 Miranda Dr, Austin, Texas 78752" at bounding box center [463, 166] width 109 height 33
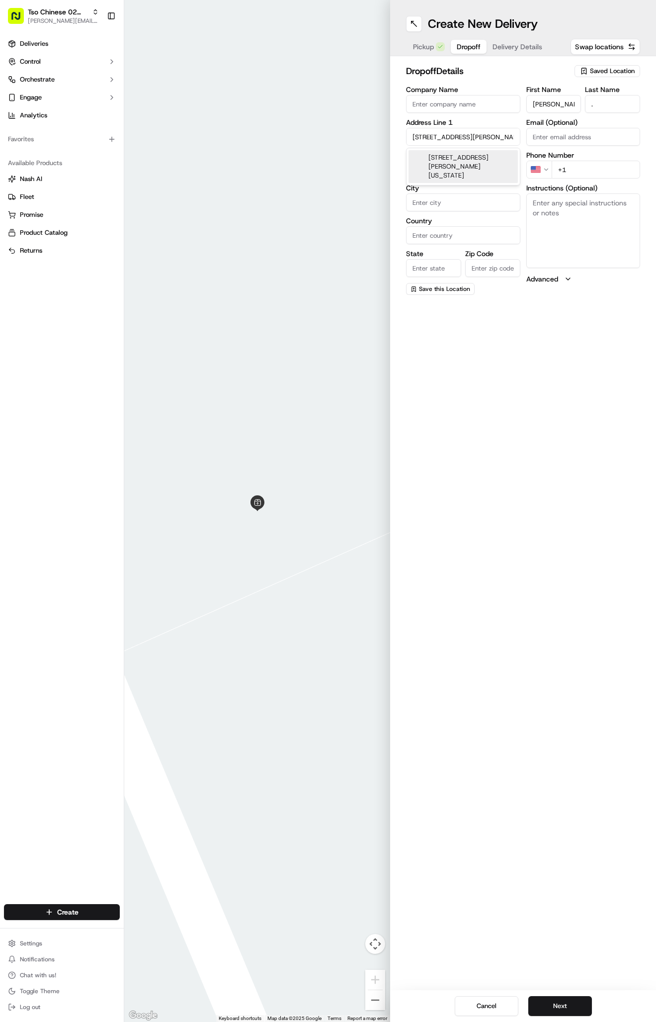
type input "[STREET_ADDRESS][PERSON_NAME]"
type input "Austin"
type input "[GEOGRAPHIC_DATA]"
type input "78752"
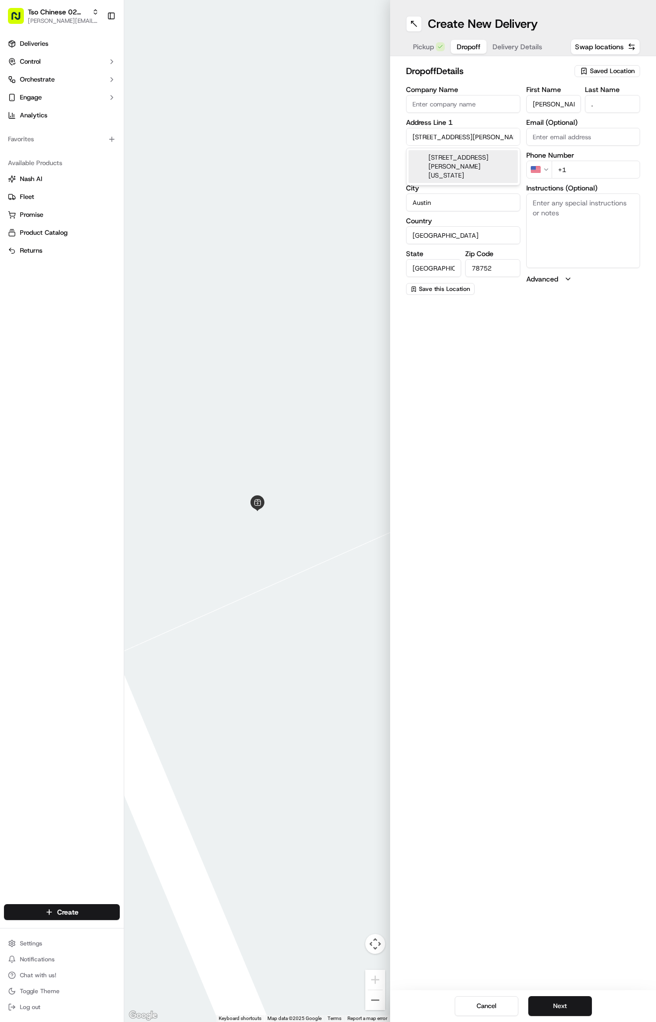
type input "6803 Miranda Drive"
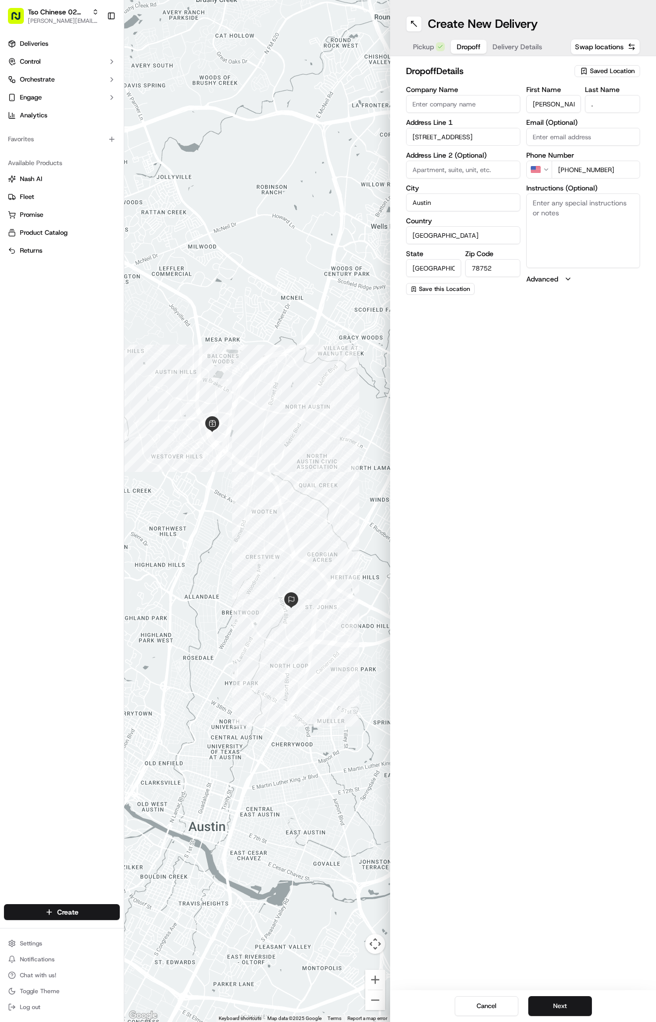
type input "+1 512 453 3385"
click at [595, 233] on textarea "Instructions (Optional)" at bounding box center [584, 230] width 114 height 75
click at [511, 55] on div "Pickup Dropoff Delivery Details" at bounding box center [477, 47] width 143 height 18
click at [511, 50] on span "Delivery Details" at bounding box center [518, 47] width 50 height 10
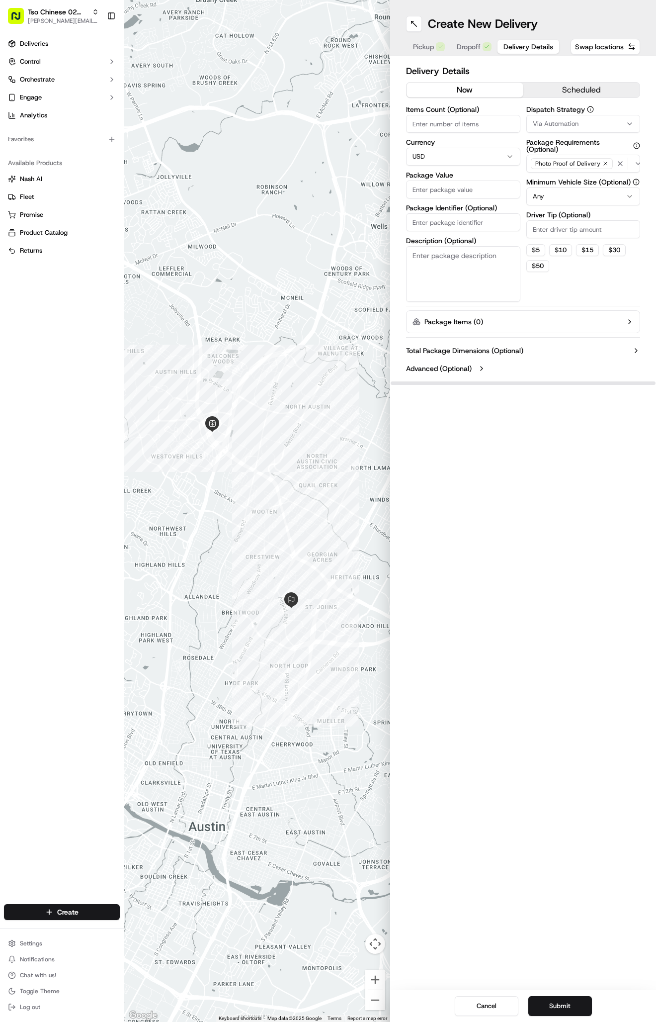
click at [552, 120] on span "Via Automation" at bounding box center [556, 123] width 46 height 9
click at [566, 179] on span "Tso Arbor Strategy" at bounding box center [591, 178] width 122 height 9
click at [577, 224] on html "Tso Chinese 02 Arbor antonia@tsochinese.com Toggle Sidebar Deliveries Control O…" at bounding box center [328, 511] width 656 height 1022
click at [577, 224] on input "Driver Tip (Optional)" at bounding box center [584, 229] width 114 height 18
type input "2"
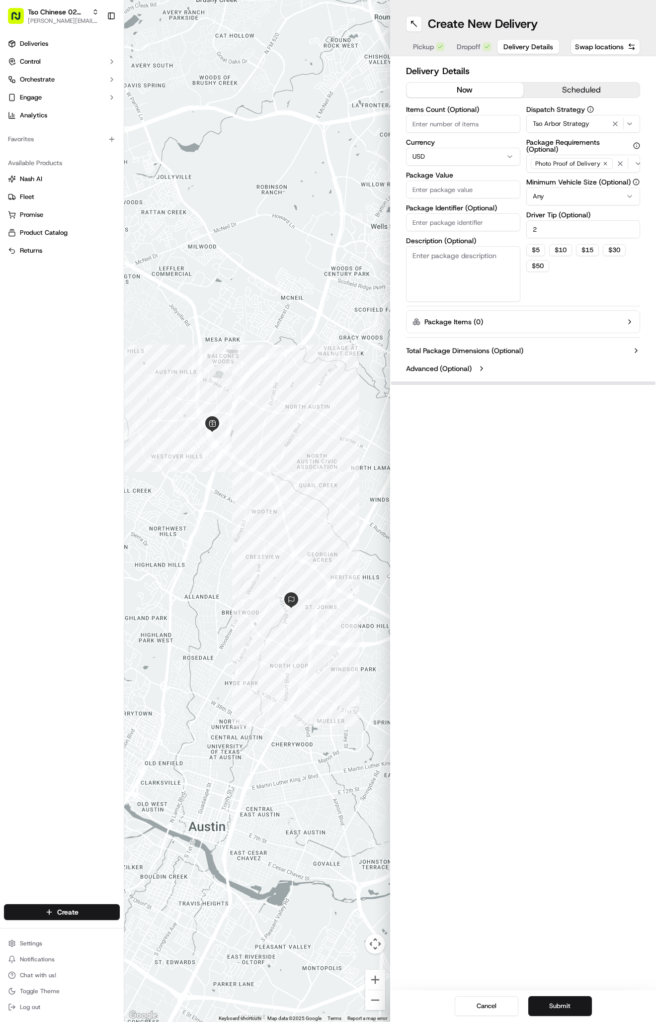
click at [451, 192] on input "Package Value" at bounding box center [463, 190] width 114 height 18
type input "39.94"
click at [434, 217] on input "Package Identifier (Optional)" at bounding box center [463, 222] width 114 height 18
paste input "#SU7X9V5"
click at [527, 526] on div "Create New Delivery Pickup Dropoff Delivery Details Swap locations Delivery Det…" at bounding box center [523, 511] width 266 height 1022
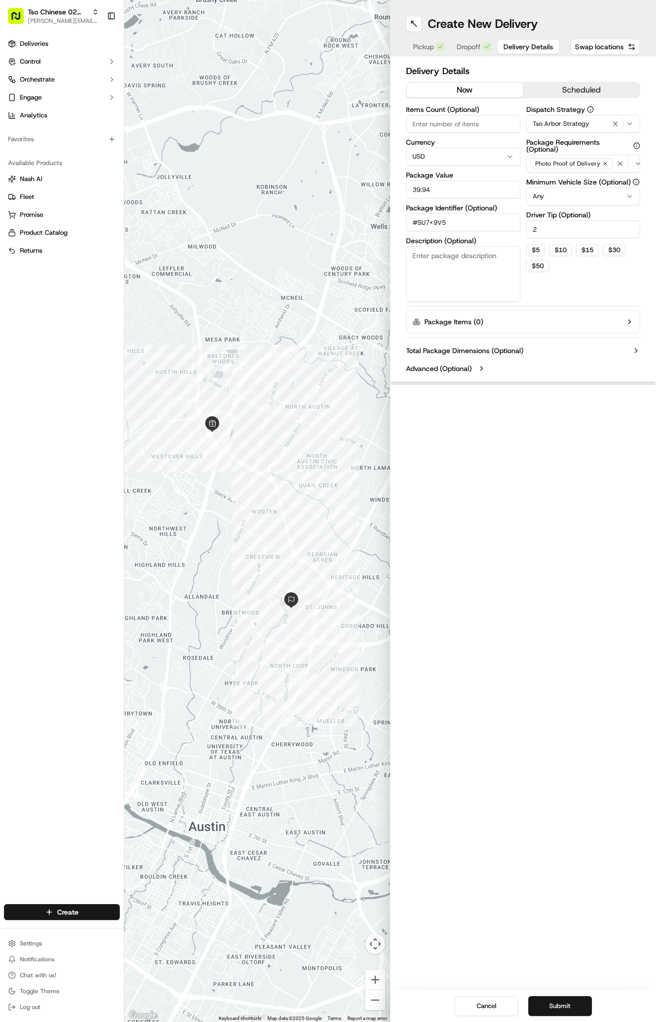
click at [435, 219] on input "#SU7X9V5" at bounding box center [463, 222] width 114 height 18
type input "#SU7x9V5"
click at [565, 503] on div "Create New Delivery Pickup Dropoff Delivery Details Swap locations Delivery Det…" at bounding box center [523, 511] width 266 height 1022
click at [563, 1002] on button "Submit" at bounding box center [561, 1006] width 64 height 20
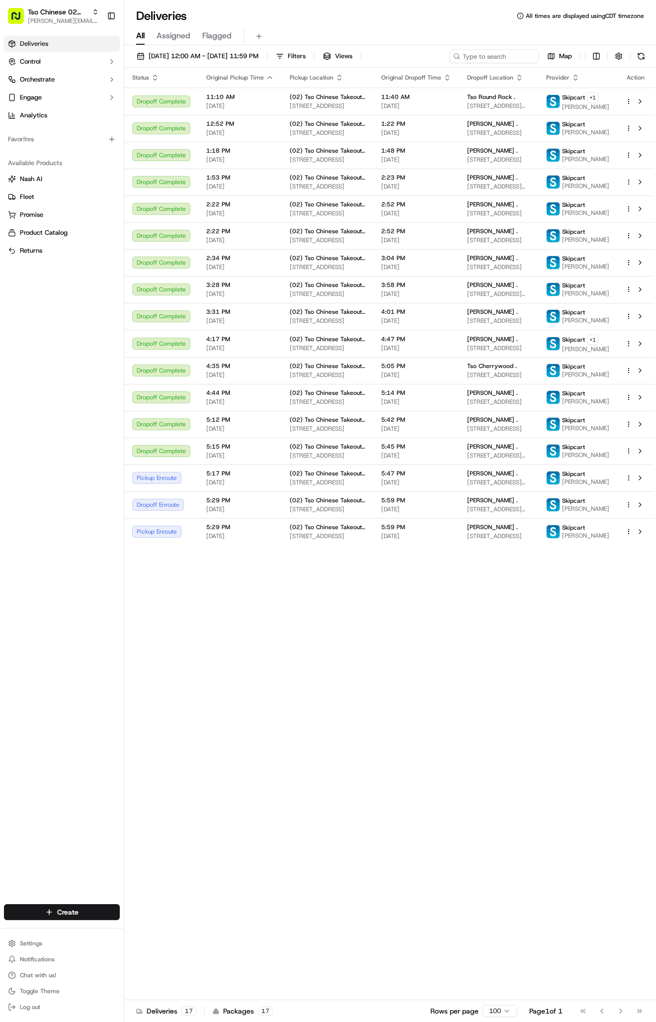
click at [541, 794] on div "Status Original Pickup Time Pickup Location Original Dropoff Time Dropoff Locat…" at bounding box center [389, 534] width 530 height 932
click at [428, 700] on div "Status Original Pickup Time Pickup Location Original Dropoff Time Dropoff Locat…" at bounding box center [389, 534] width 530 height 932
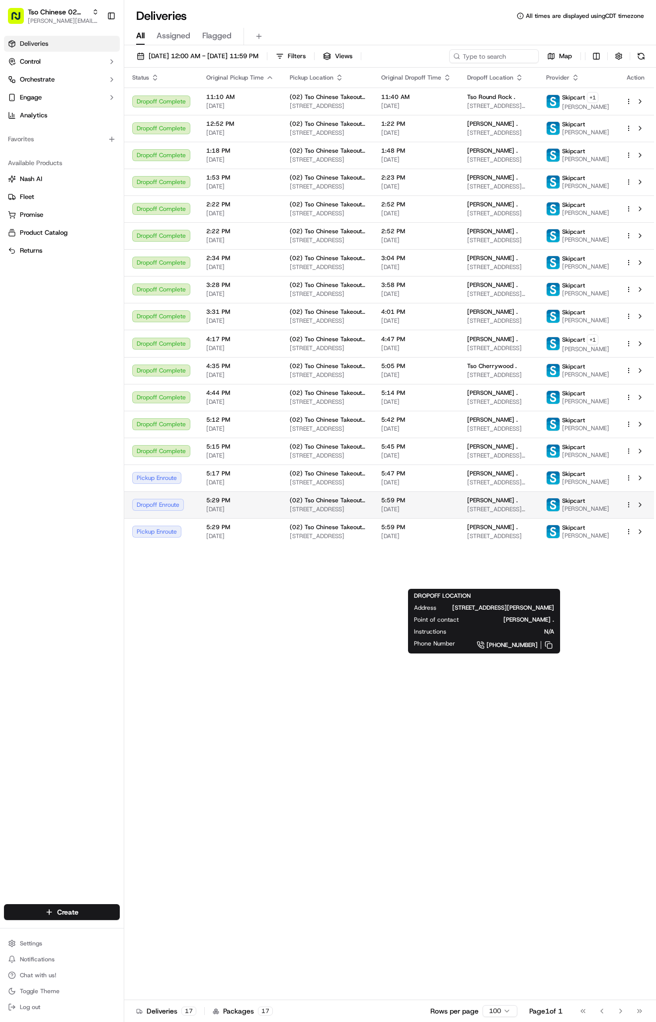
click at [437, 504] on span "5:59 PM" at bounding box center [416, 500] width 70 height 8
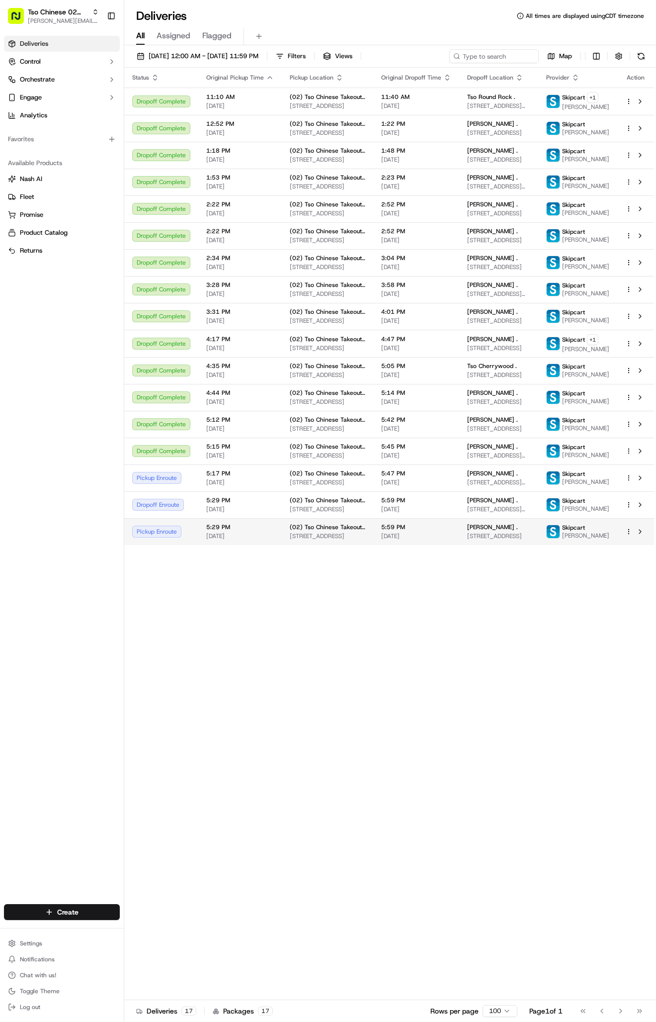
click at [442, 531] on span "5:59 PM" at bounding box center [416, 527] width 70 height 8
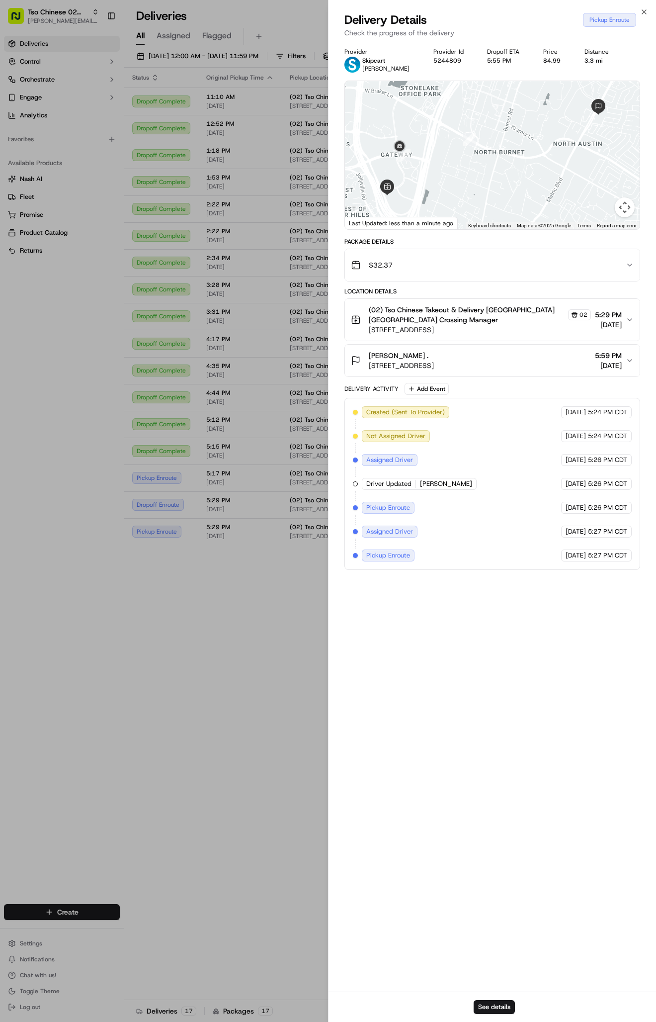
click at [332, 670] on div "Provider Skipcart [PERSON_NAME] Provider Id 5244809 Dropoff ETA 5:55 PM Price $…" at bounding box center [493, 517] width 328 height 950
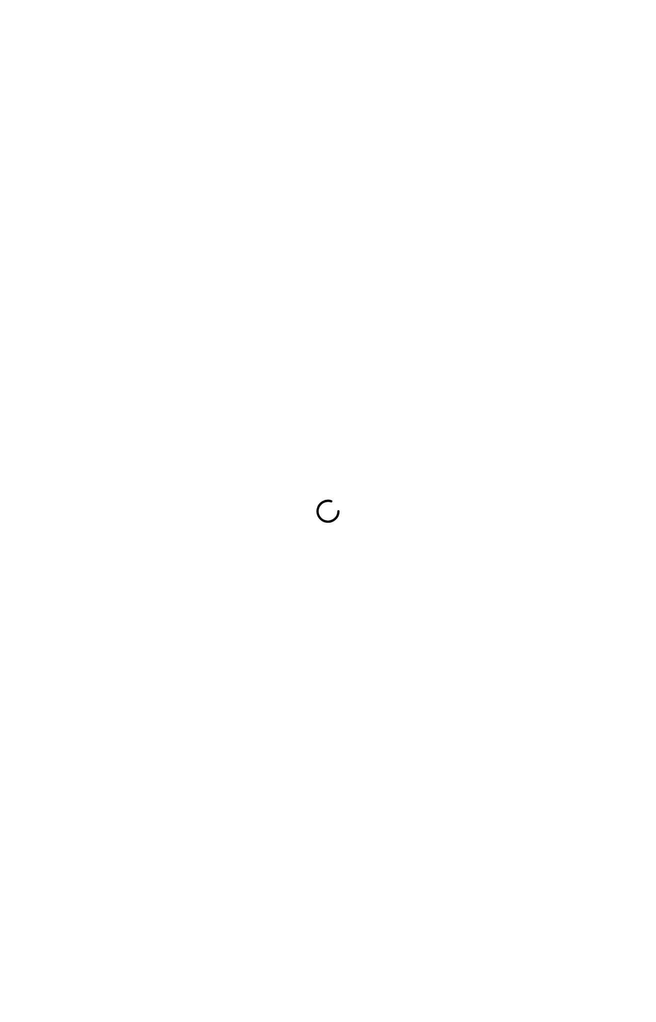
click at [474, 758] on div at bounding box center [328, 511] width 656 height 1022
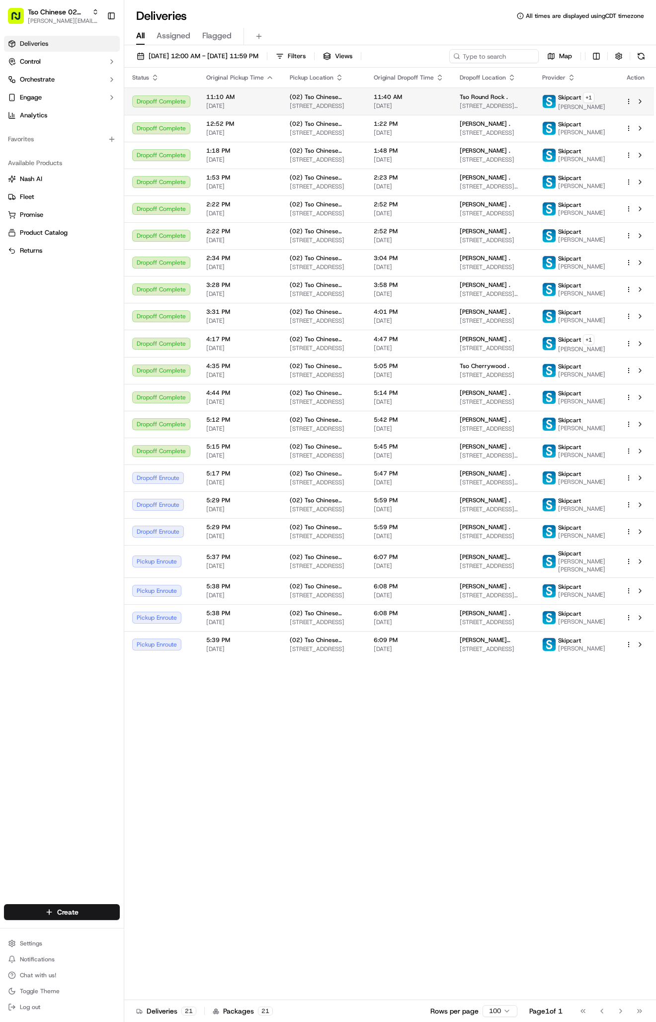
click at [422, 513] on span "[DATE]" at bounding box center [409, 509] width 70 height 8
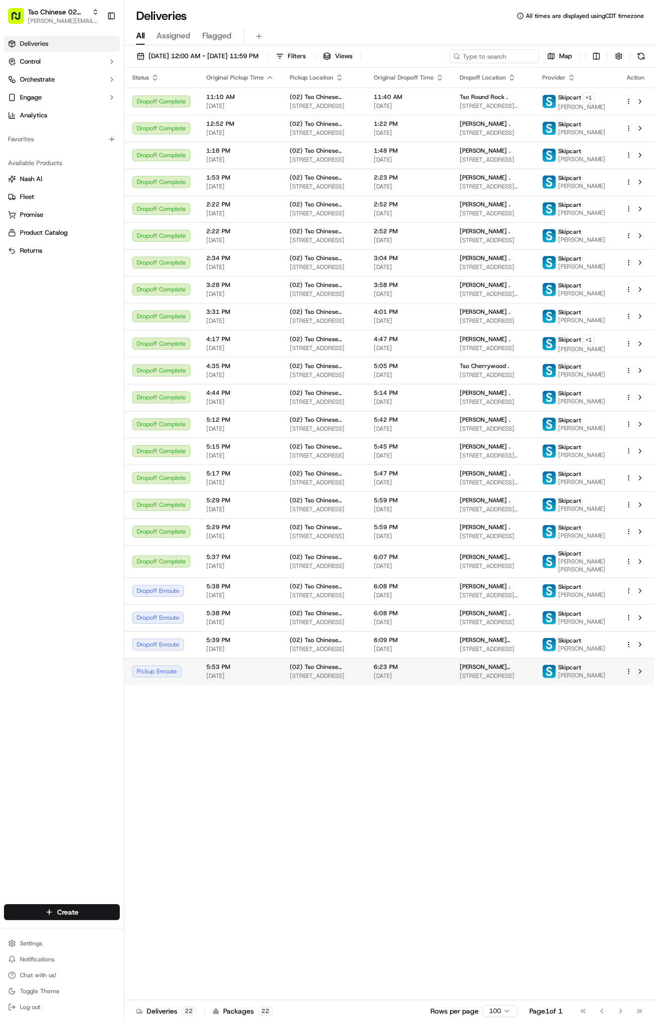
click at [535, 685] on td "[PERSON_NAME] [PERSON_NAME] [STREET_ADDRESS]" at bounding box center [493, 671] width 83 height 27
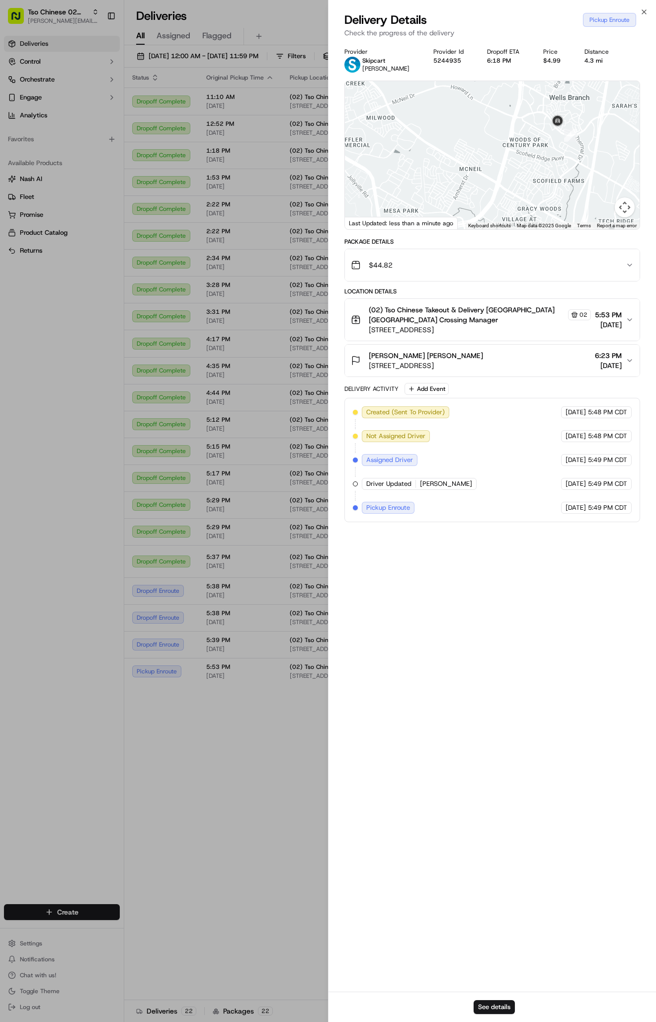
drag, startPoint x: 565, startPoint y: 136, endPoint x: 511, endPoint y: 326, distance: 197.4
click at [511, 326] on div "Provider Skipcart [PERSON_NAME] Provider Id 5244935 Dropoff ETA 6:18 PM Price $…" at bounding box center [493, 285] width 296 height 474
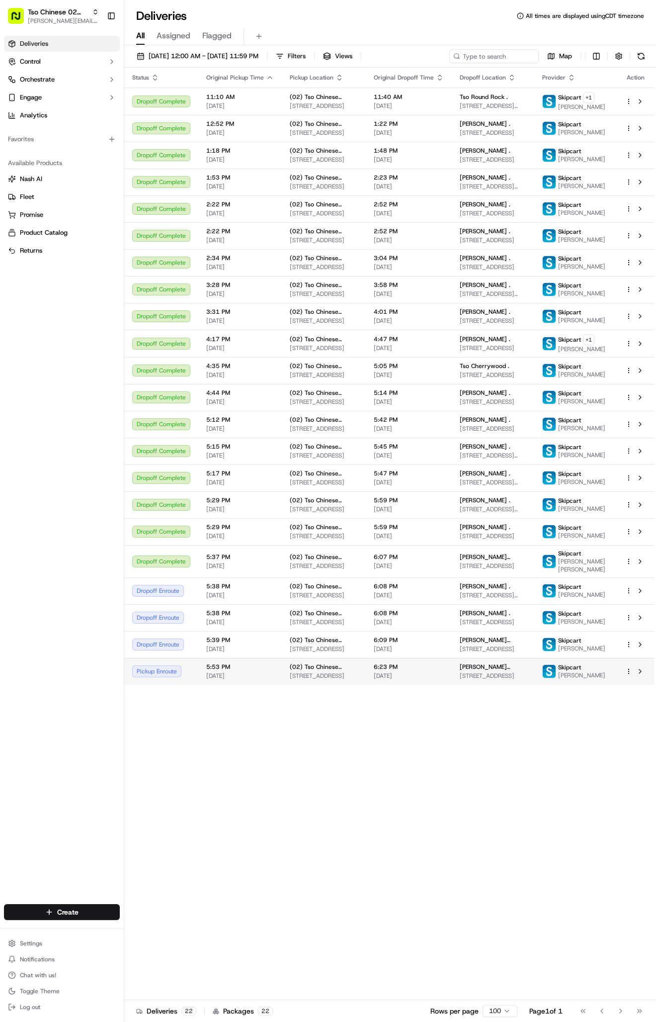
click at [420, 685] on td "6:23 PM [DATE]" at bounding box center [409, 671] width 86 height 27
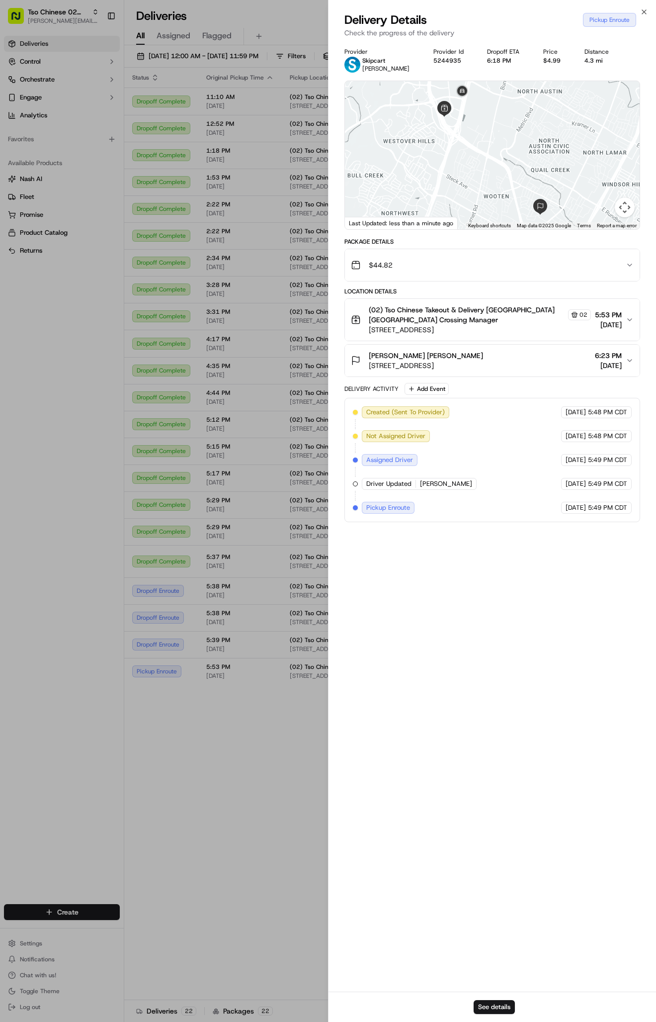
drag, startPoint x: 528, startPoint y: 157, endPoint x: 529, endPoint y: 181, distance: 23.9
click at [529, 181] on div at bounding box center [492, 155] width 295 height 148
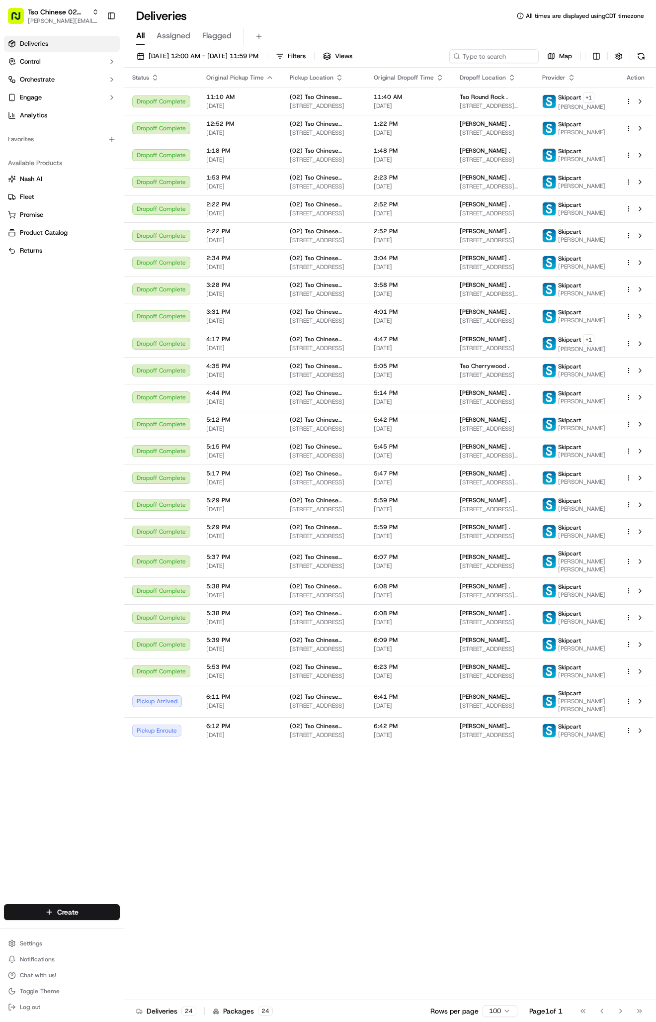
click at [236, 744] on td "6:12 PM [DATE]" at bounding box center [240, 730] width 84 height 27
click at [416, 739] on span "[DATE]" at bounding box center [409, 735] width 70 height 8
click at [358, 710] on span "[STREET_ADDRESS]" at bounding box center [324, 706] width 68 height 8
click at [488, 744] on td "[PERSON_NAME] [PERSON_NAME] [STREET_ADDRESS]" at bounding box center [493, 730] width 83 height 27
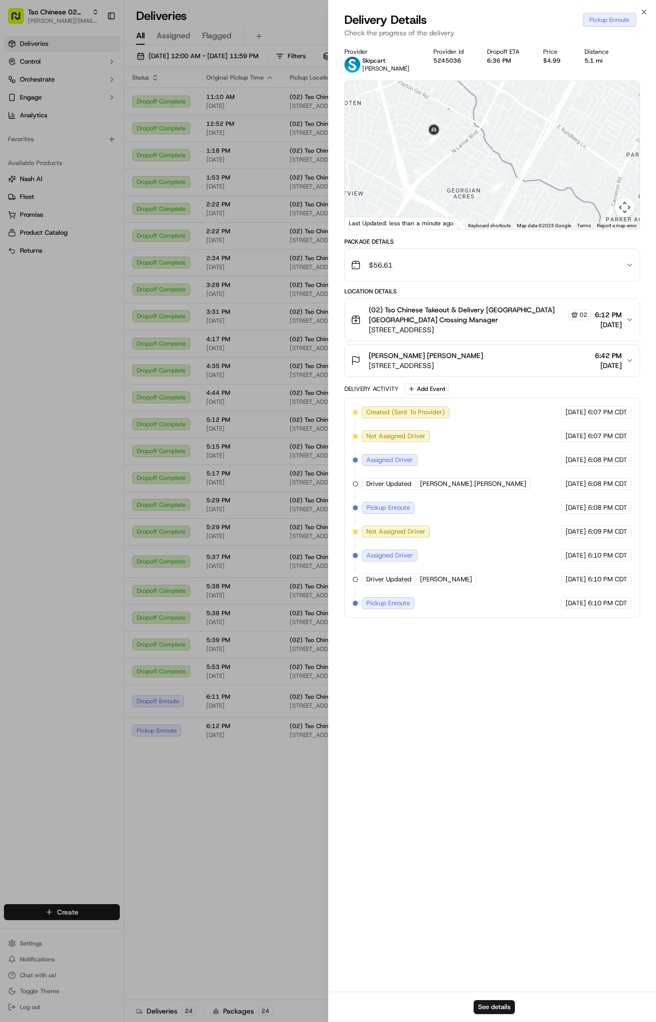
drag, startPoint x: 607, startPoint y: 140, endPoint x: 386, endPoint y: 190, distance: 226.6
click at [386, 190] on div at bounding box center [492, 155] width 295 height 148
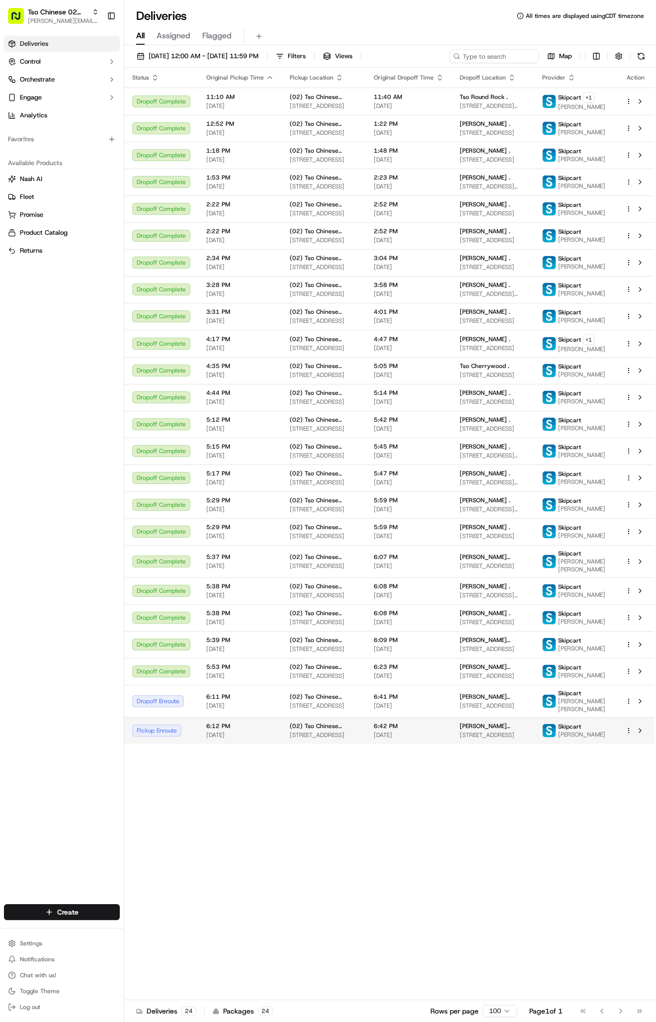
click at [297, 739] on span "[STREET_ADDRESS]" at bounding box center [324, 735] width 68 height 8
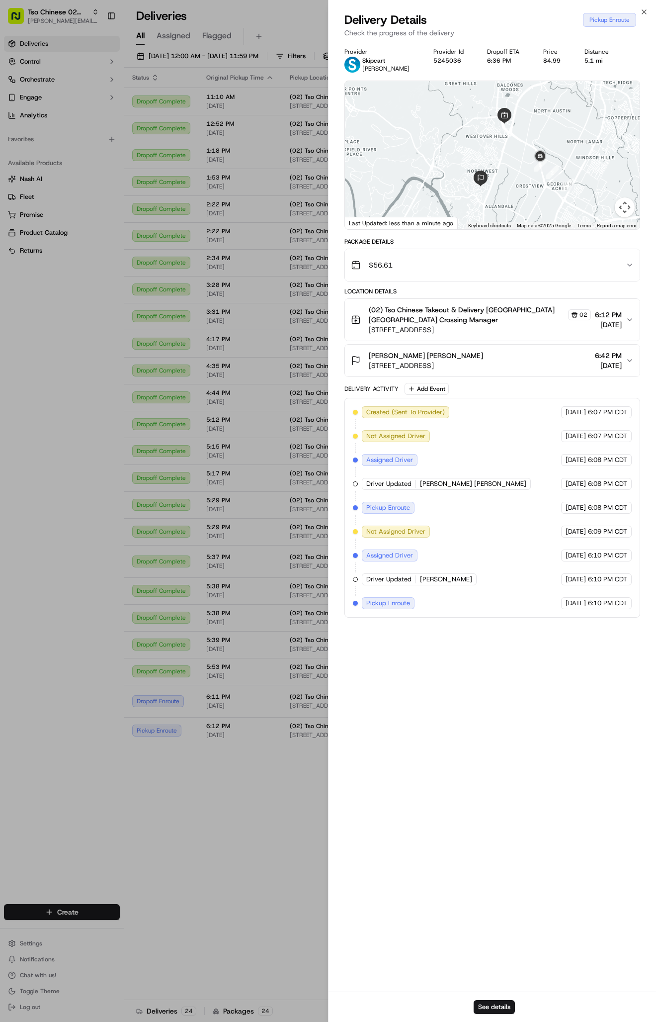
click at [572, 193] on div at bounding box center [492, 155] width 295 height 148
drag, startPoint x: 497, startPoint y: 115, endPoint x: 498, endPoint y: 185, distance: 70.6
click at [498, 185] on div "To navigate, press the arrow keys." at bounding box center [492, 155] width 295 height 148
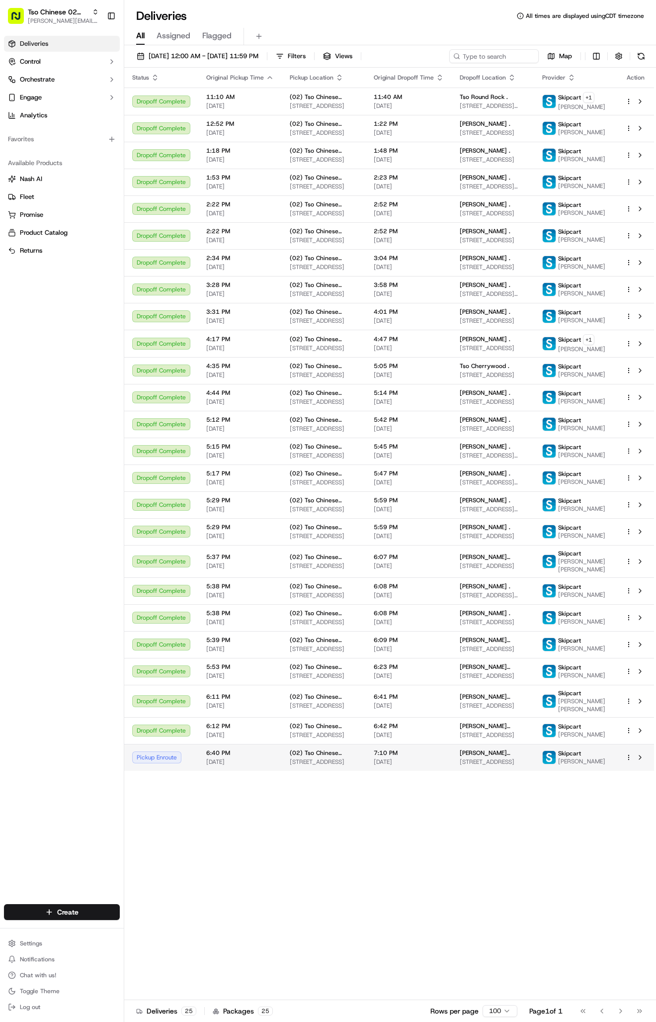
click at [505, 766] on span "[STREET_ADDRESS]" at bounding box center [493, 762] width 67 height 8
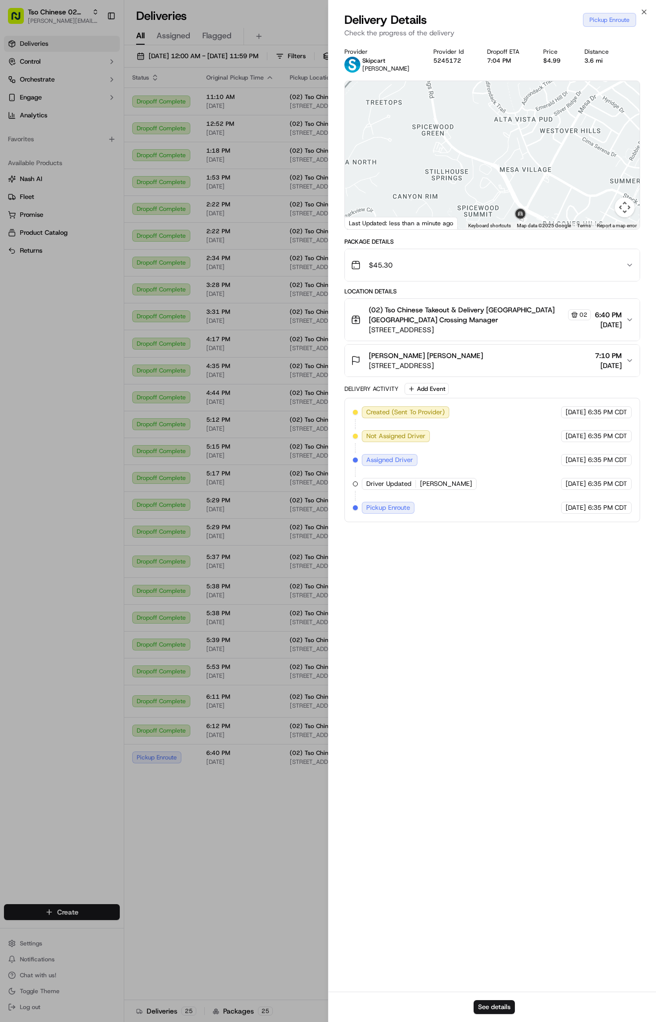
drag, startPoint x: 509, startPoint y: 174, endPoint x: 486, endPoint y: 165, distance: 24.6
click at [486, 165] on div at bounding box center [492, 155] width 295 height 148
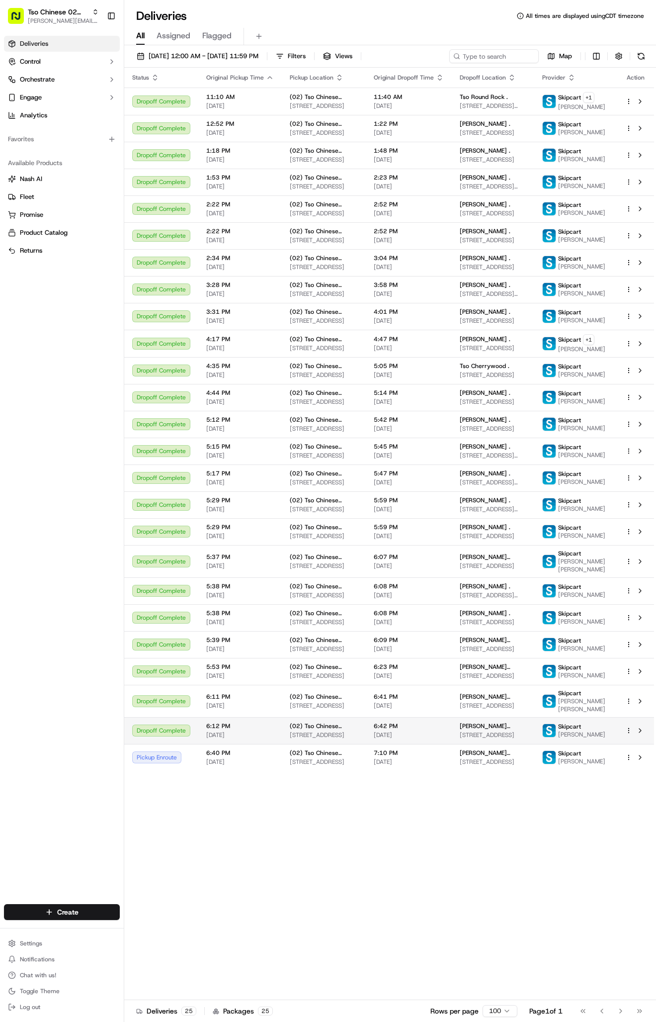
click at [504, 739] on span "[STREET_ADDRESS]" at bounding box center [493, 735] width 67 height 8
click at [207, 766] on span "[DATE]" at bounding box center [240, 762] width 68 height 8
click at [208, 766] on span "[DATE]" at bounding box center [240, 762] width 68 height 8
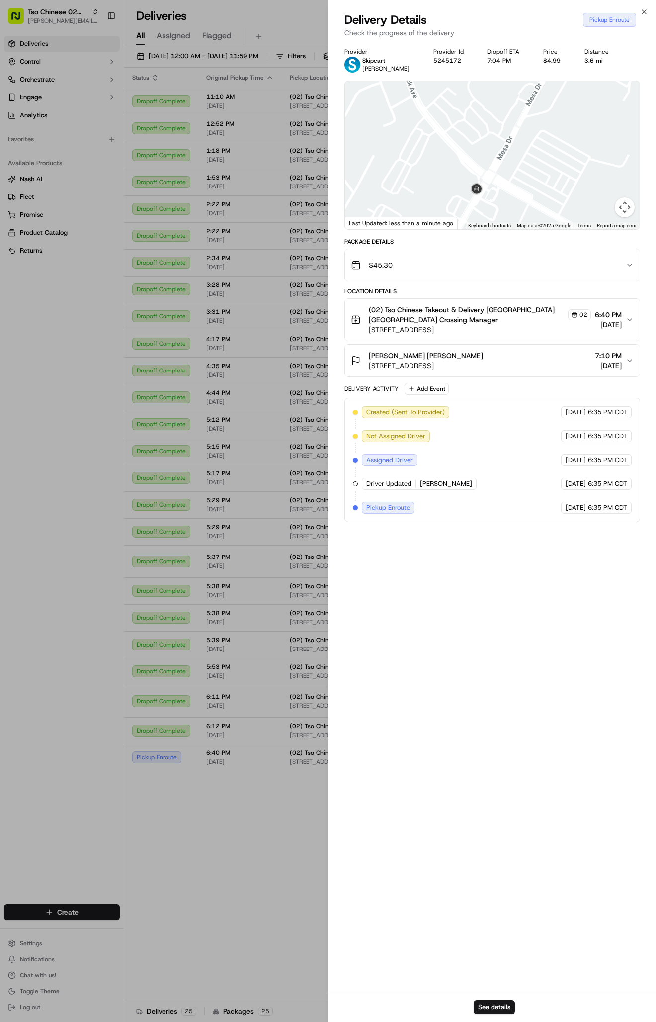
drag, startPoint x: 497, startPoint y: 184, endPoint x: 482, endPoint y: 121, distance: 64.5
click at [482, 121] on div at bounding box center [492, 155] width 295 height 148
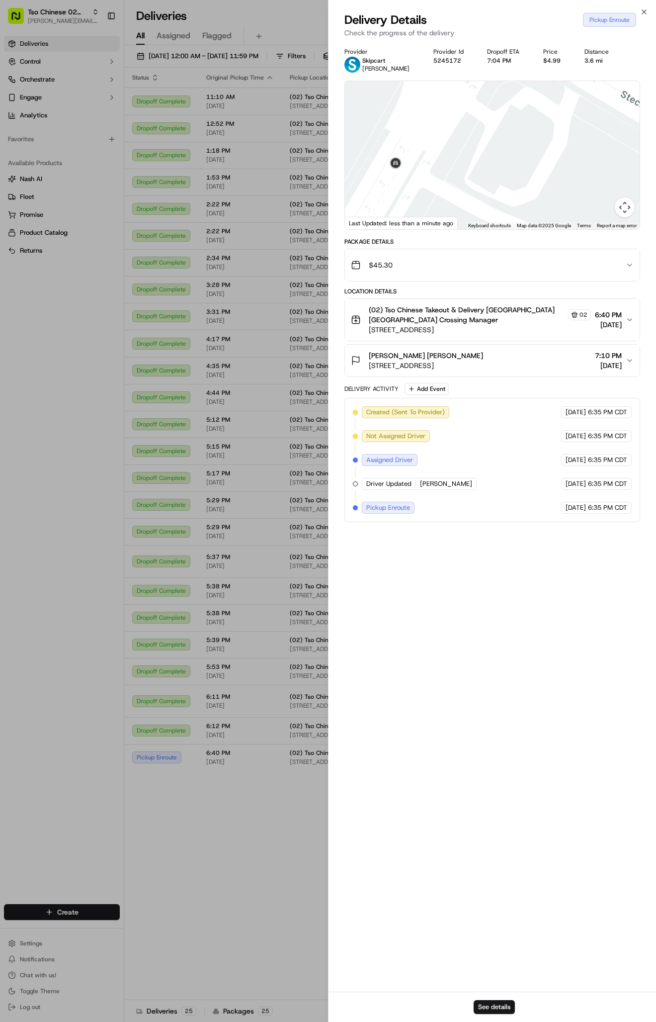
drag, startPoint x: 482, startPoint y: 183, endPoint x: 489, endPoint y: 154, distance: 29.7
click at [489, 154] on div at bounding box center [492, 155] width 295 height 148
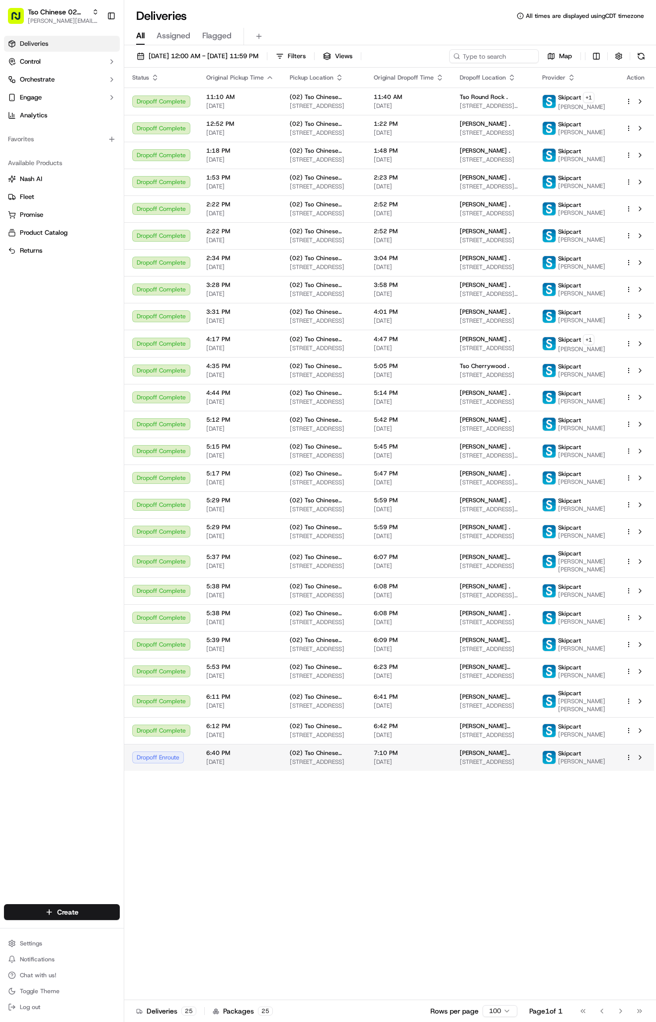
click at [491, 757] on span "[PERSON_NAME] [PERSON_NAME]" at bounding box center [493, 753] width 67 height 8
click at [227, 880] on div "Status Original Pickup Time Pickup Location Original Dropoff Time Dropoff Locat…" at bounding box center [389, 534] width 530 height 932
click at [225, 766] on span "[DATE]" at bounding box center [240, 762] width 68 height 8
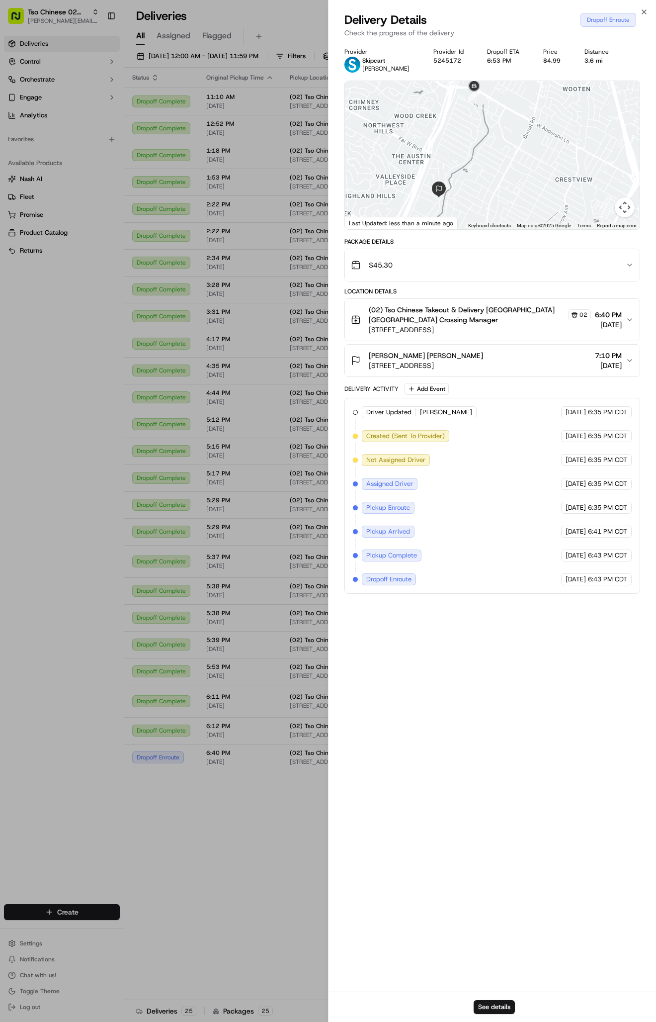
drag, startPoint x: 495, startPoint y: 138, endPoint x: 495, endPoint y: 113, distance: 24.9
click at [495, 113] on div at bounding box center [492, 155] width 295 height 148
drag, startPoint x: 495, startPoint y: 113, endPoint x: 522, endPoint y: 31, distance: 86.3
click at [522, 31] on div "Delivery Details Dropoff Enroute Check the progress of the delivery Provider Sk…" at bounding box center [493, 517] width 328 height 1010
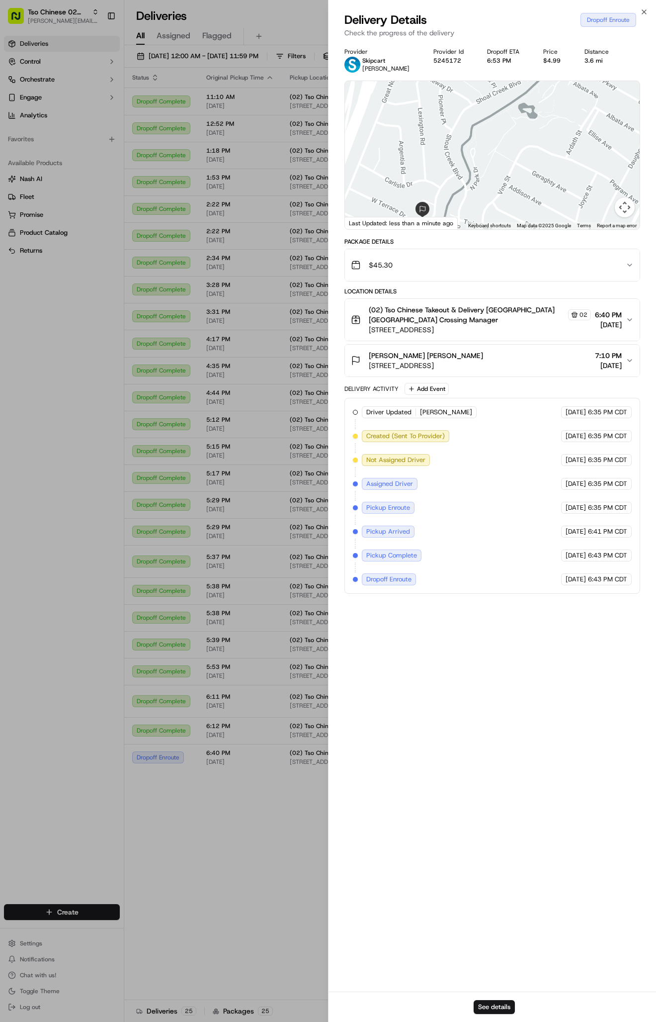
drag, startPoint x: 463, startPoint y: 197, endPoint x: 586, endPoint y: 61, distance: 182.8
click at [586, 61] on div "Provider Skipcart Javier Rodriguez Provider Id 5245172 Dropoff ETA 6:53 PM Pric…" at bounding box center [493, 321] width 296 height 546
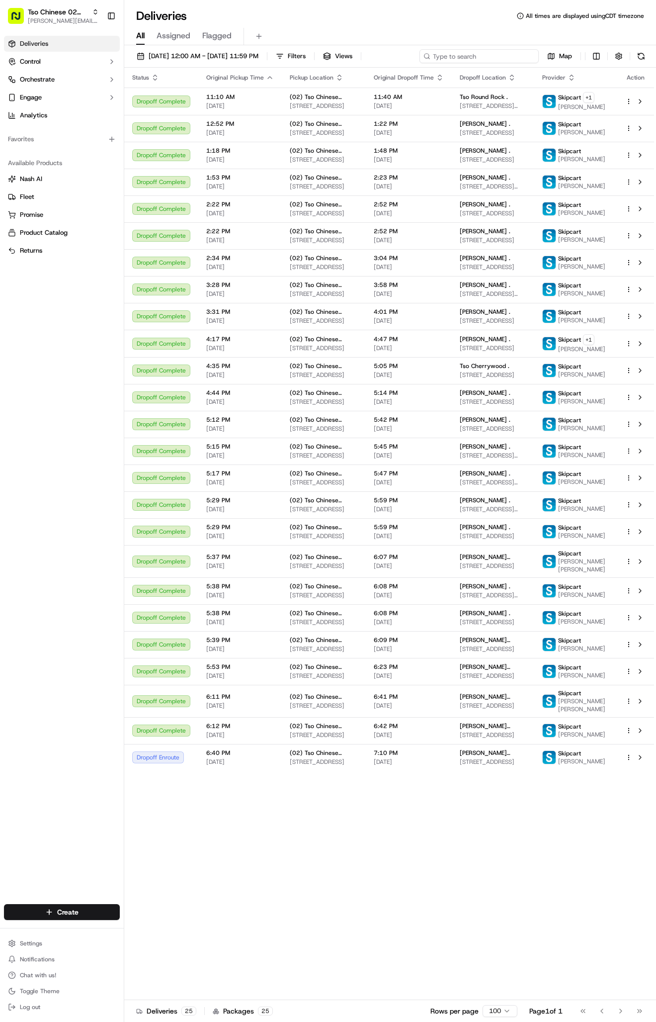
click at [487, 57] on input at bounding box center [479, 56] width 119 height 14
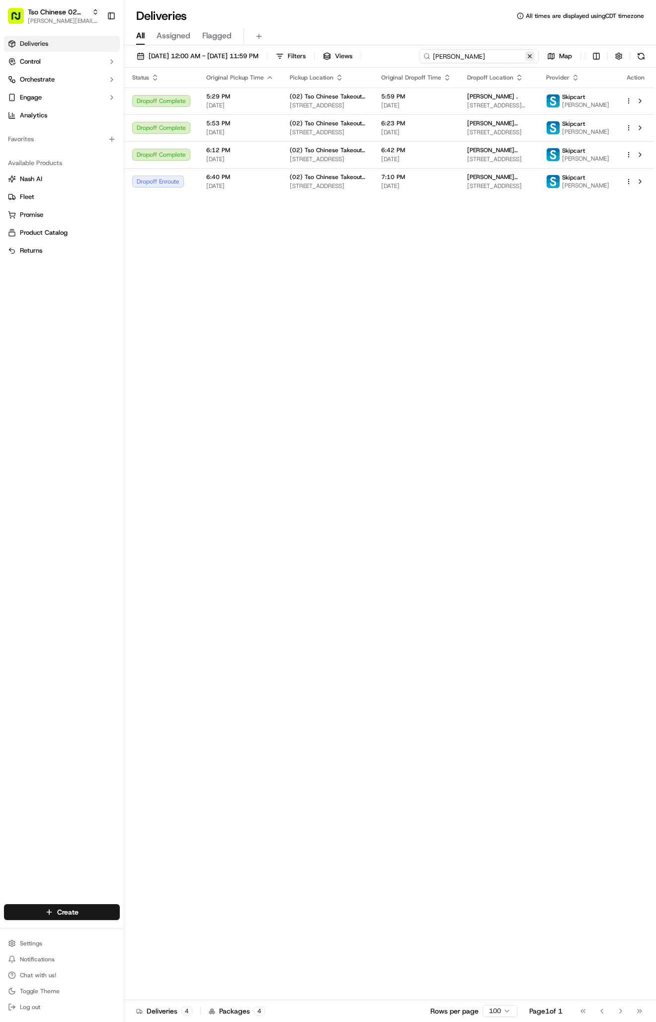
type input "javier ro"
click at [531, 56] on button at bounding box center [530, 56] width 10 height 10
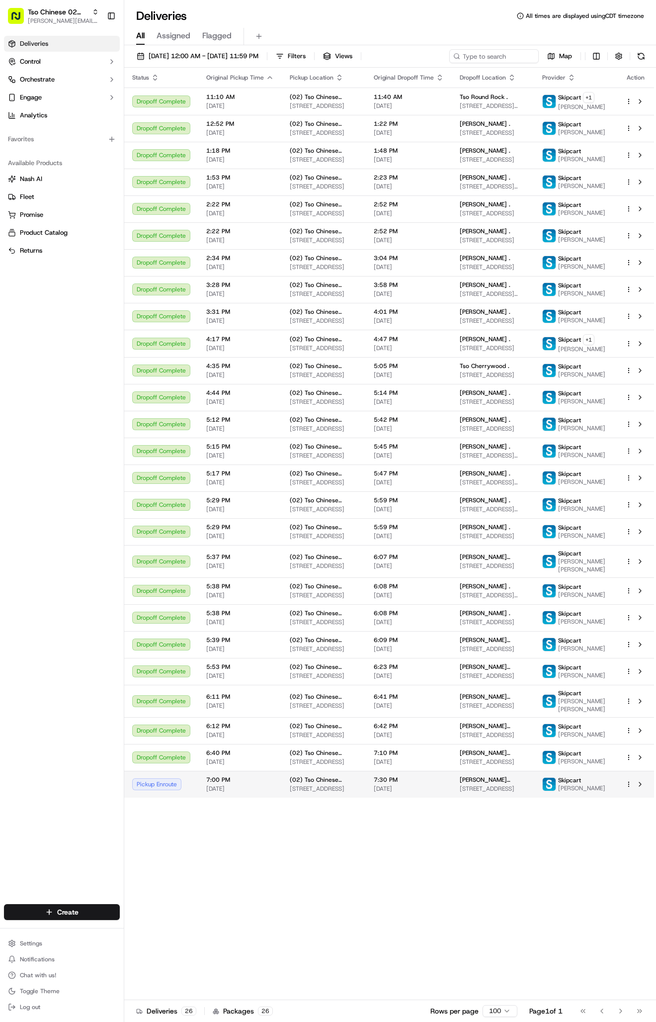
click at [406, 784] on span "7:30 PM" at bounding box center [409, 780] width 70 height 8
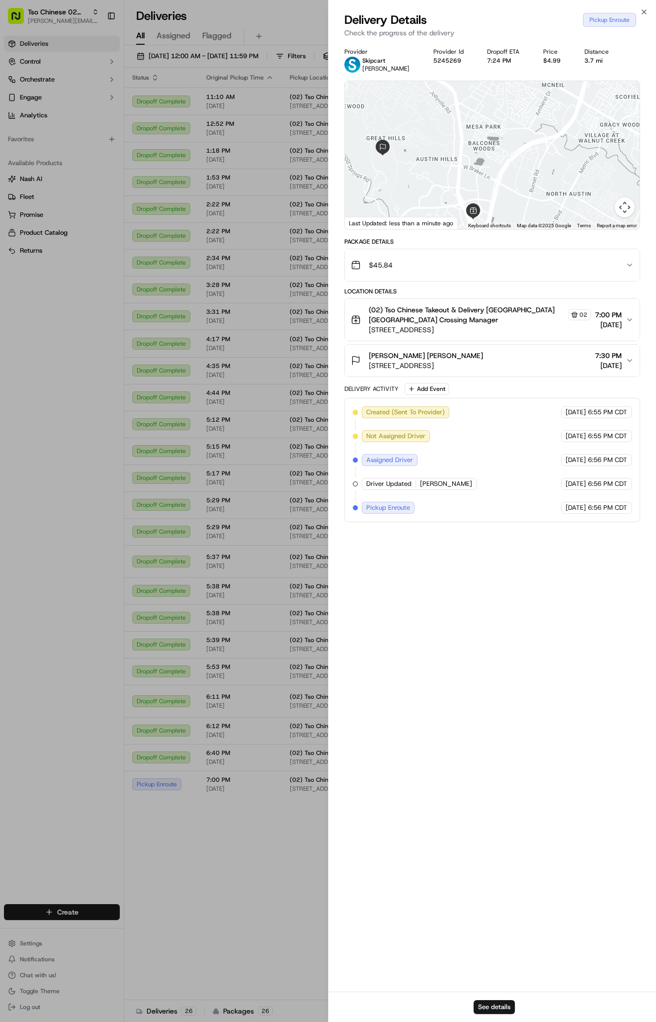
drag, startPoint x: 512, startPoint y: 136, endPoint x: 444, endPoint y: 166, distance: 73.7
click at [444, 166] on div at bounding box center [492, 155] width 295 height 148
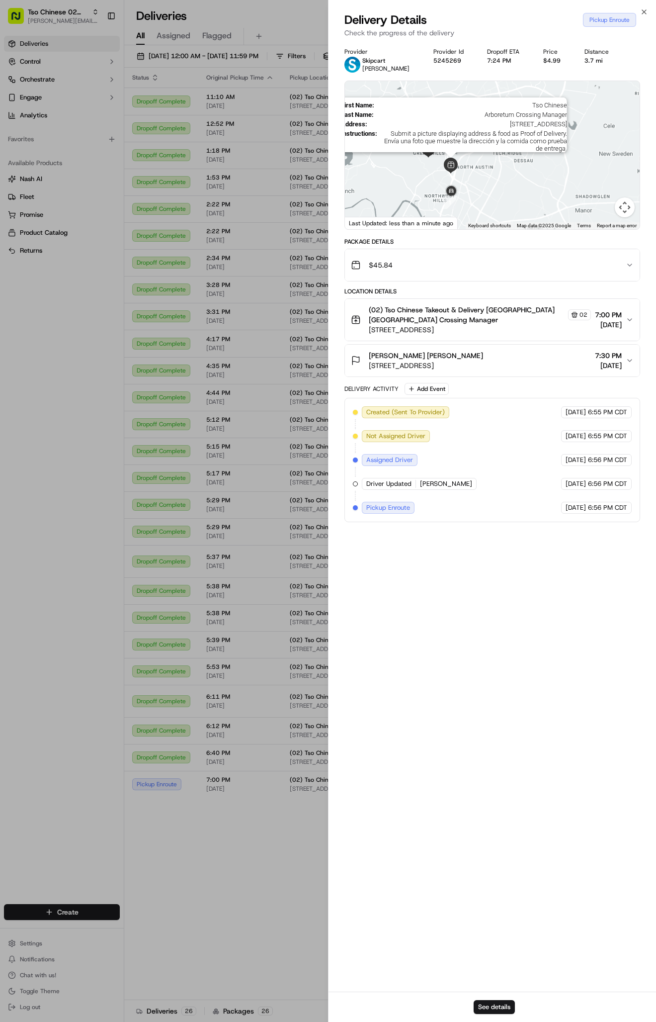
drag, startPoint x: 447, startPoint y: 180, endPoint x: 447, endPoint y: 156, distance: 23.9
click at [447, 156] on div "First Name : [PERSON_NAME] Chinese Last Name : Arboretum Crossing Manager Addre…" at bounding box center [492, 155] width 295 height 148
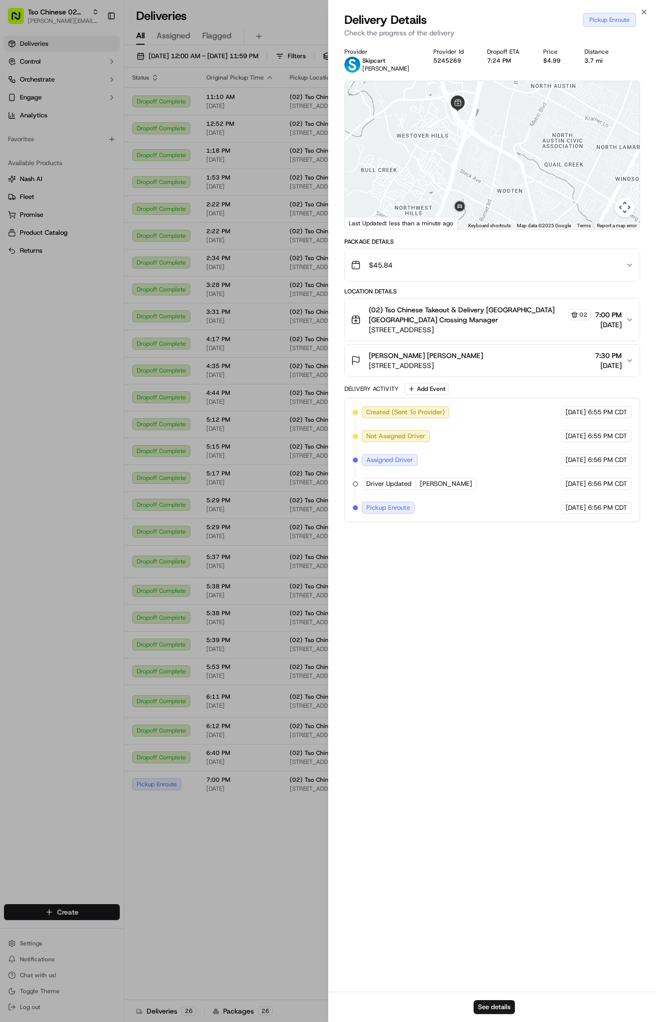
drag, startPoint x: 479, startPoint y: 166, endPoint x: 479, endPoint y: 154, distance: 12.4
click at [479, 154] on div at bounding box center [492, 155] width 295 height 148
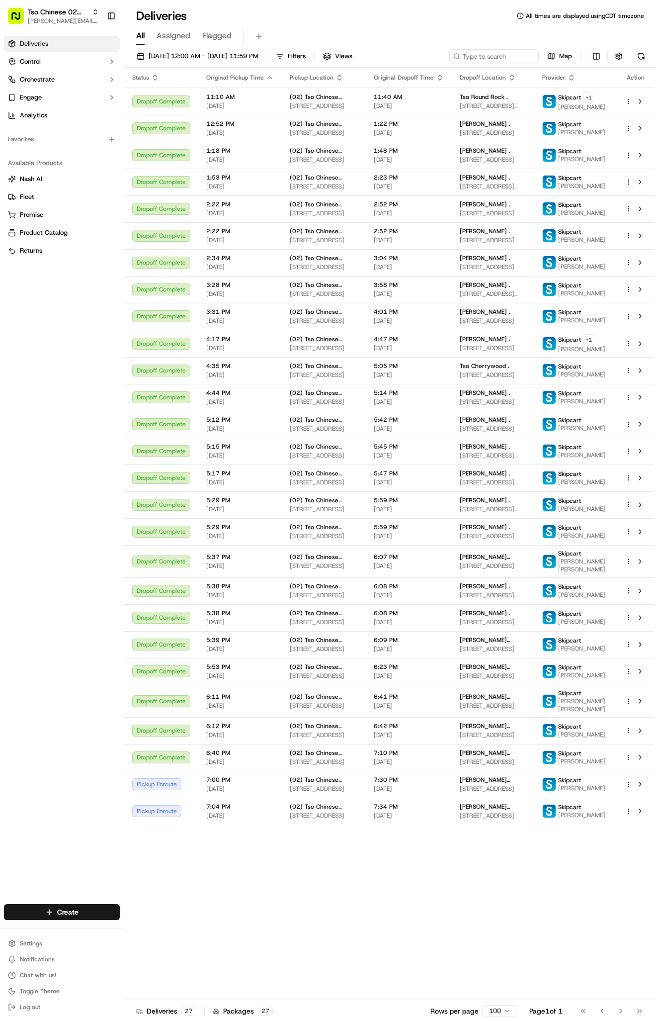
click at [210, 820] on span "[DATE]" at bounding box center [240, 816] width 68 height 8
click at [470, 784] on span "[PERSON_NAME] [PERSON_NAME]" at bounding box center [493, 780] width 67 height 8
click at [109, 784] on div "Deliveries Control Orchestrate Engage Analytics Favorites Available Products [P…" at bounding box center [62, 464] width 124 height 864
click at [285, 949] on div "Status Original Pickup Time Pickup Location Original Dropoff Time Dropoff Locat…" at bounding box center [389, 534] width 530 height 932
click at [41, 10] on span "Tso Chinese 02 Arbor" at bounding box center [58, 12] width 60 height 10
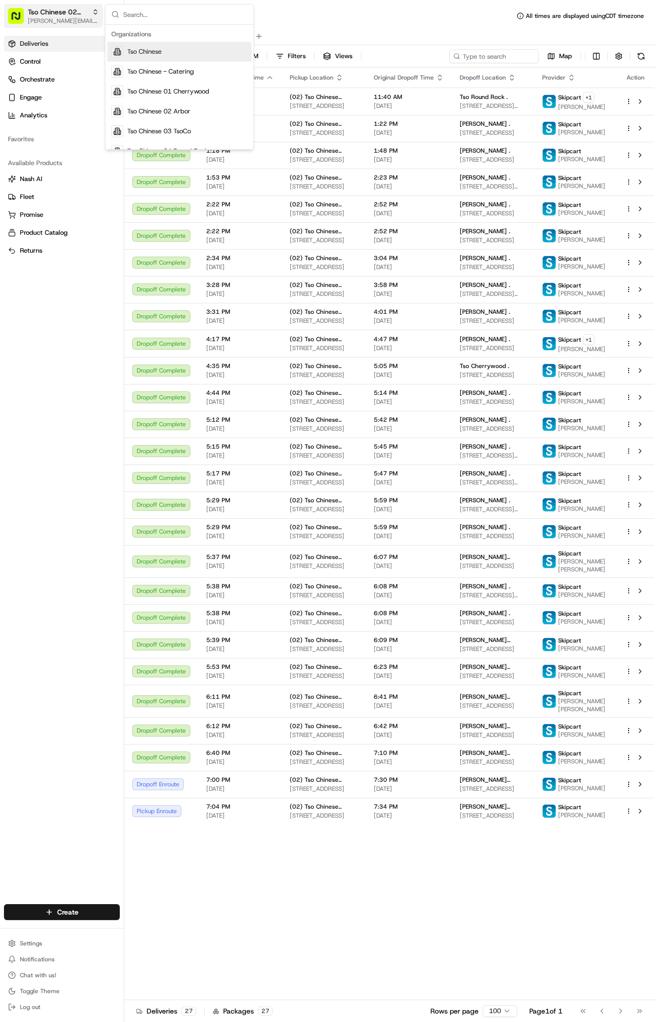
click at [50, 15] on span "Tso Chinese 02 Arbor" at bounding box center [58, 12] width 60 height 10
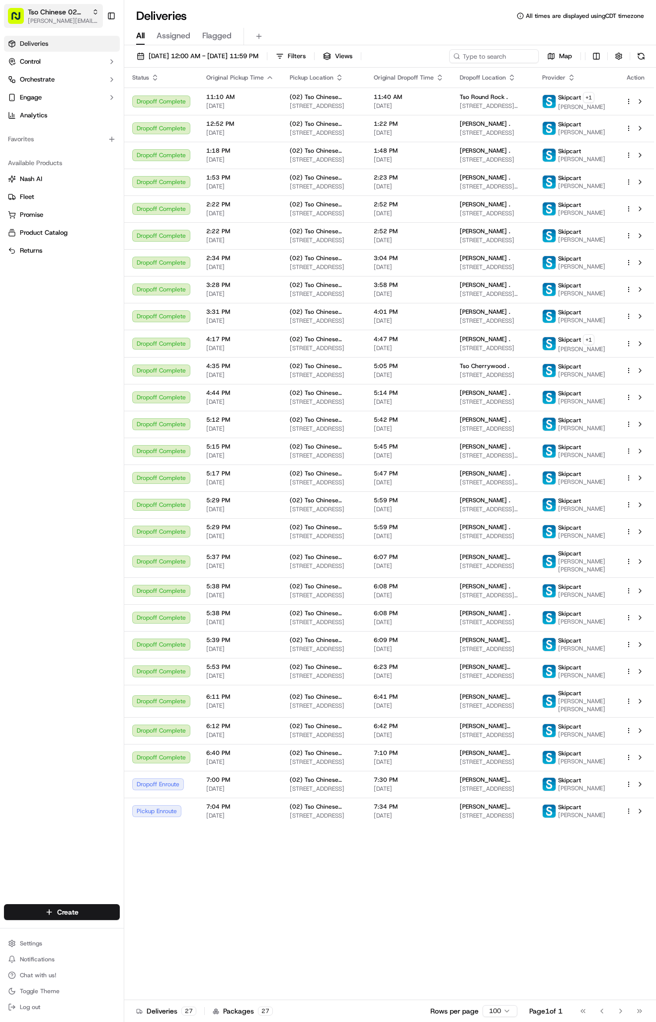
click at [61, 13] on span "Tso Chinese 02 Arbor" at bounding box center [58, 12] width 60 height 10
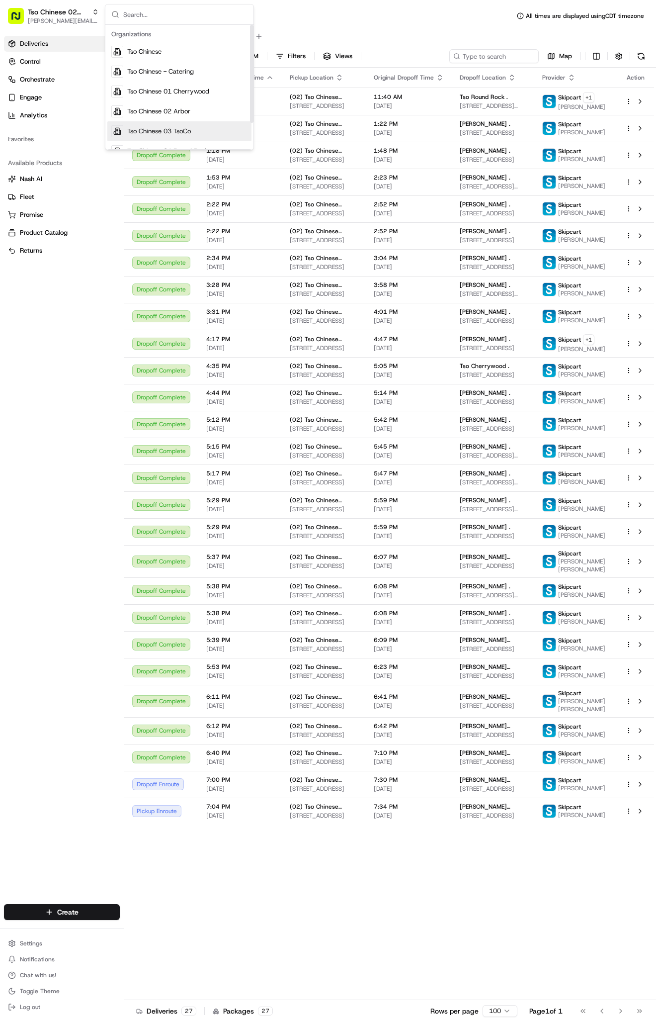
click at [179, 131] on span "Tso Chinese 03 TsoCo" at bounding box center [159, 131] width 64 height 9
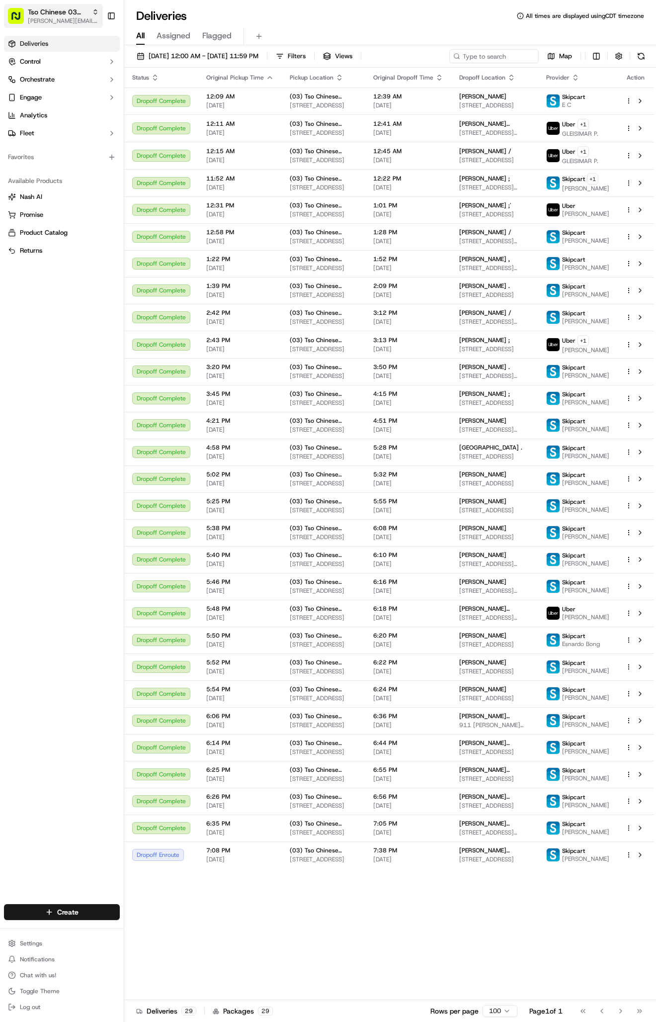
click at [78, 25] on button "Tso Chinese 03 [PERSON_NAME] [PERSON_NAME][EMAIL_ADDRESS][DOMAIN_NAME]" at bounding box center [53, 16] width 99 height 24
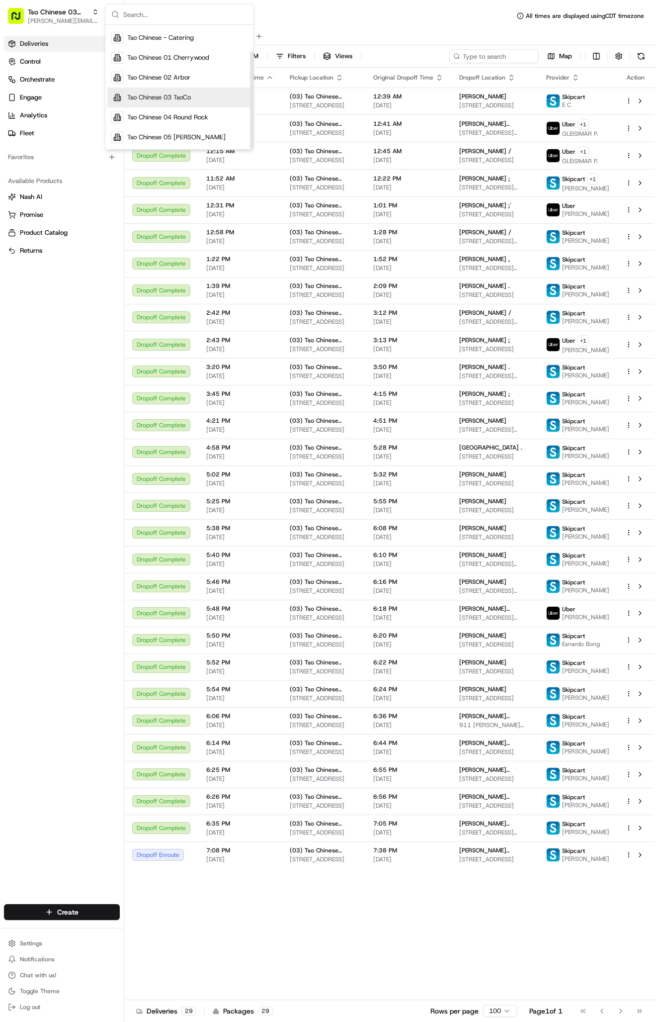
scroll to position [34, 0]
click at [183, 118] on span "Tso Chinese 04 Round Rock" at bounding box center [167, 117] width 81 height 9
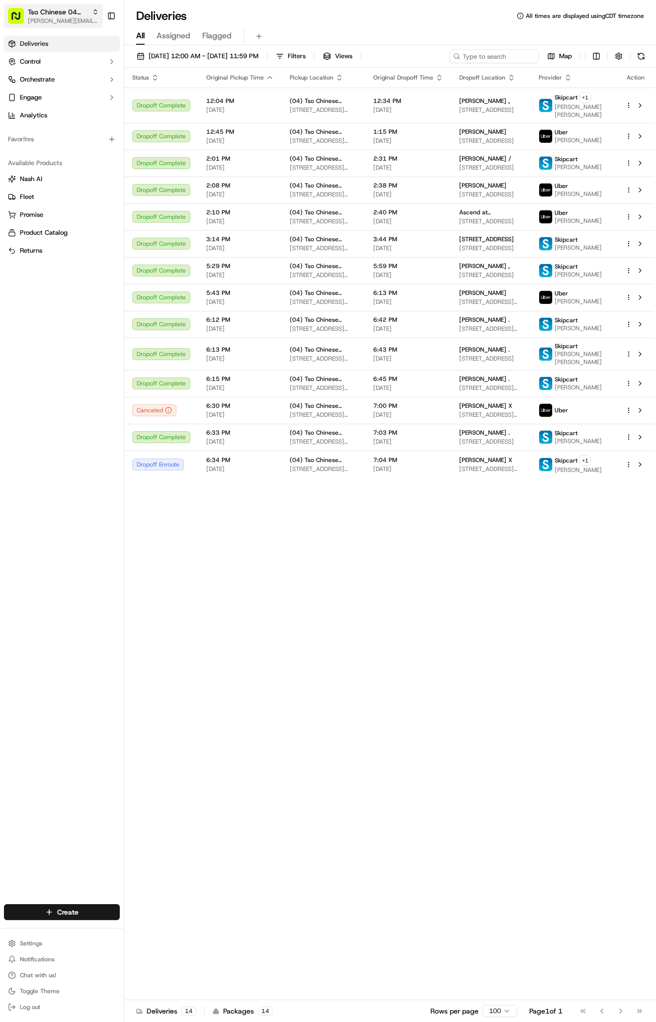
click at [64, 13] on span "Tso Chinese 04 Round Rock" at bounding box center [58, 12] width 60 height 10
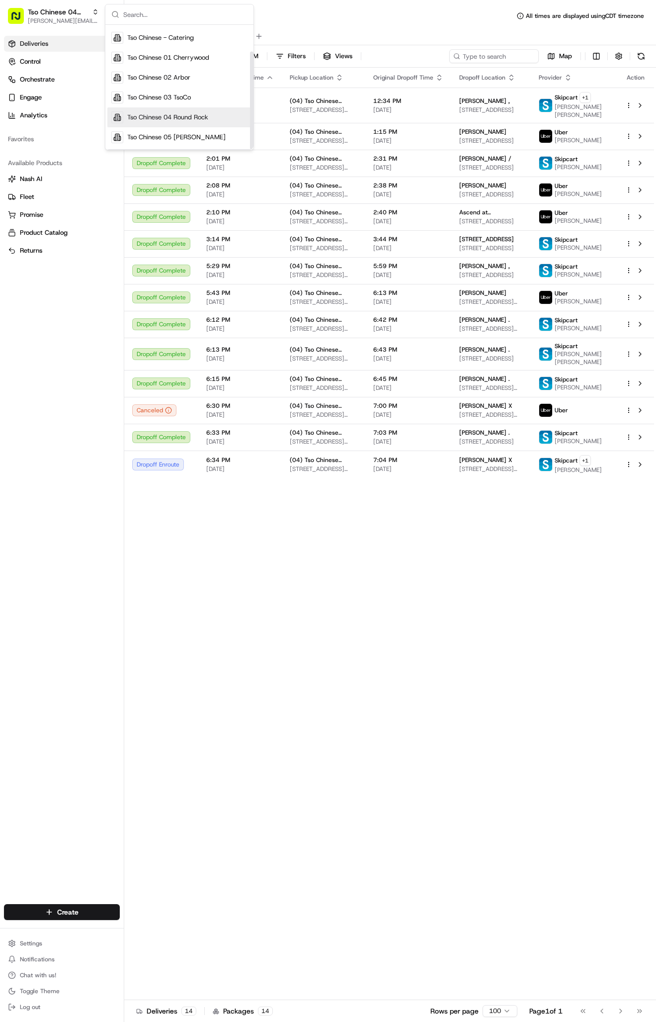
click at [187, 110] on div "Tso Chinese 04 Round Rock" at bounding box center [179, 117] width 144 height 20
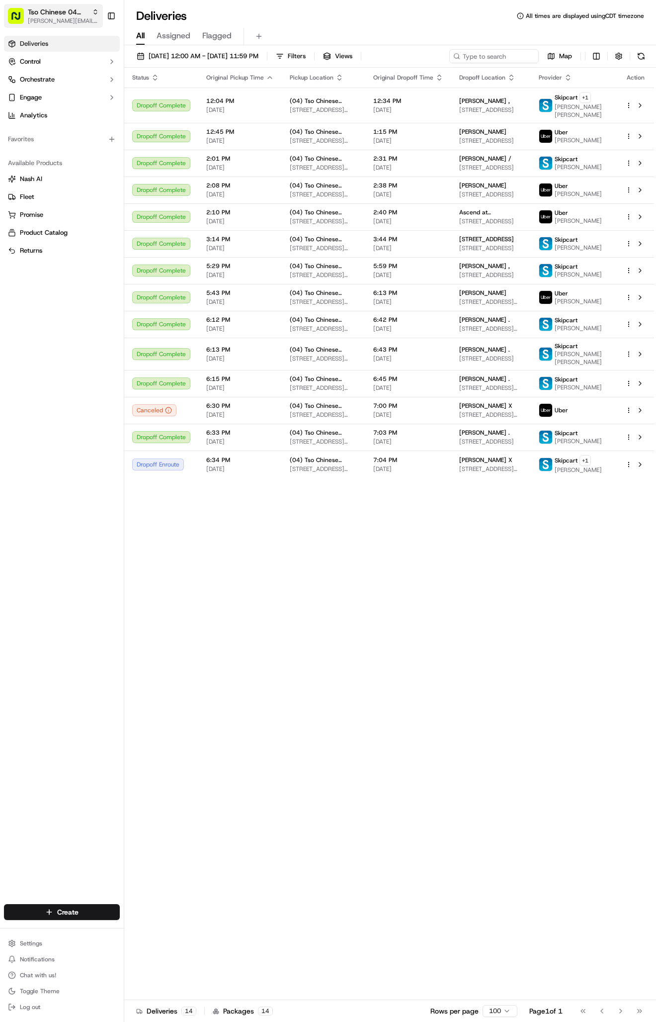
click at [69, 11] on span "Tso Chinese 04 Round Rock" at bounding box center [58, 12] width 60 height 10
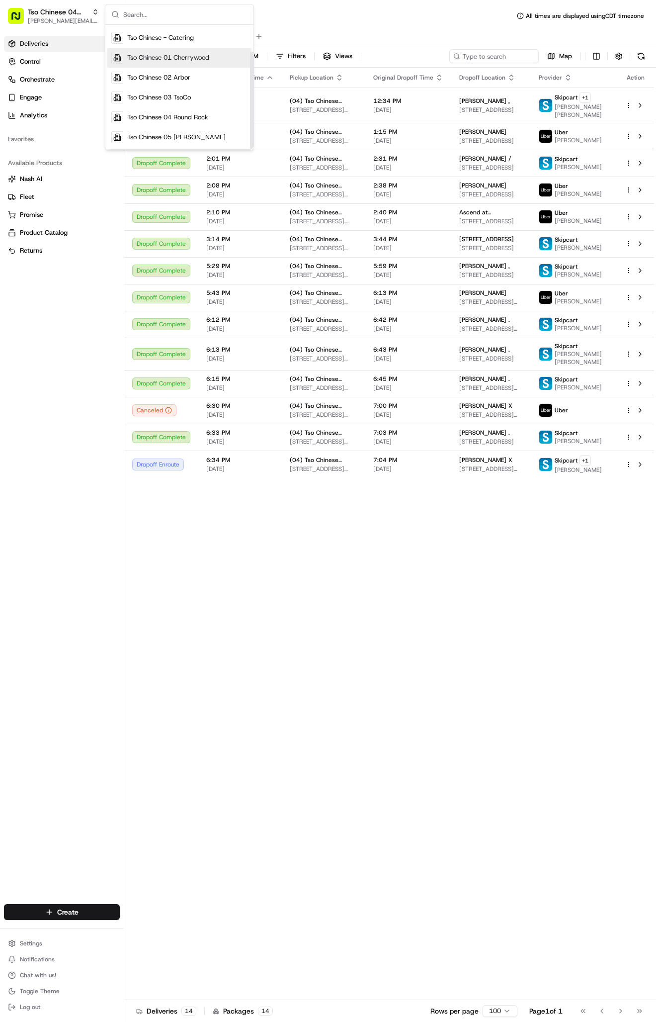
click at [153, 50] on div "Tso Chinese 01 Cherrywood" at bounding box center [179, 58] width 144 height 20
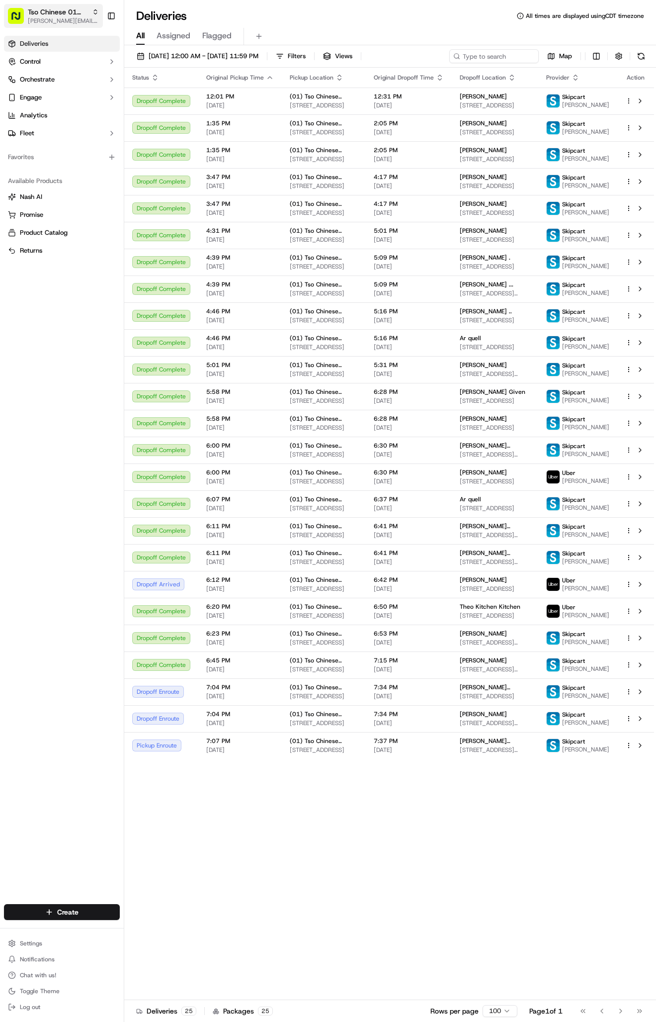
click at [78, 22] on span "[PERSON_NAME][EMAIL_ADDRESS][DOMAIN_NAME]" at bounding box center [63, 21] width 71 height 8
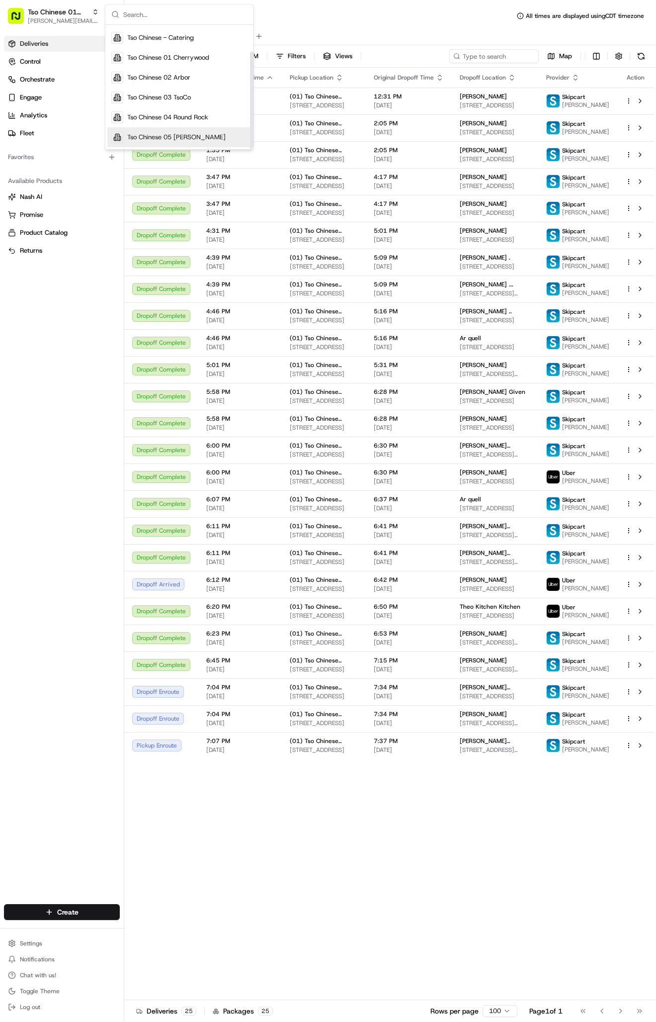
click at [162, 136] on span "Tso Chinese 05 Menchaca" at bounding box center [176, 137] width 98 height 9
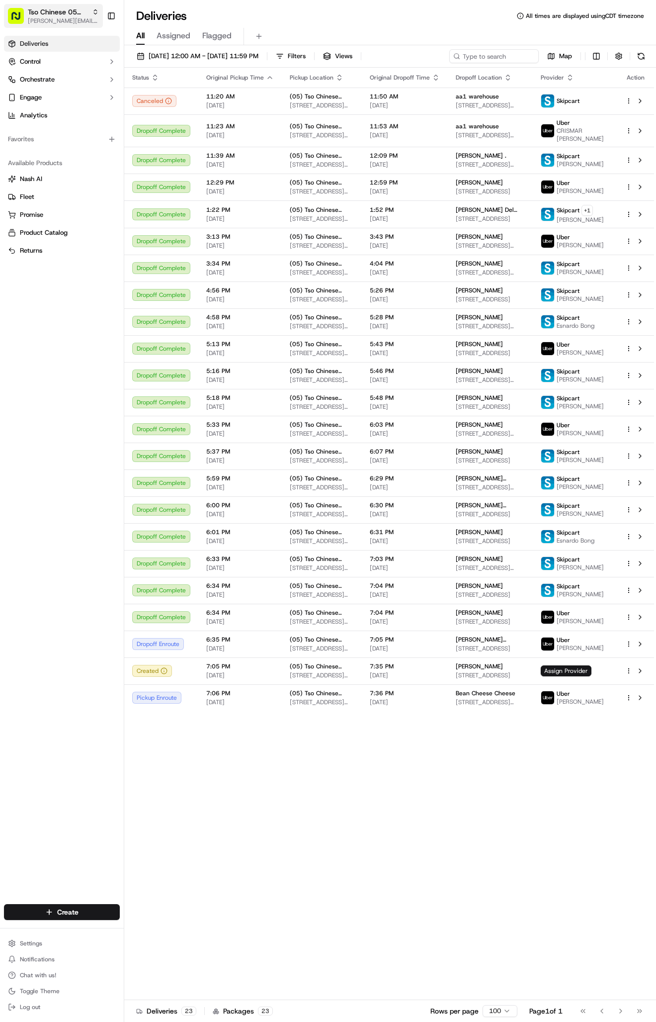
click at [50, 20] on span "[PERSON_NAME][EMAIL_ADDRESS][DOMAIN_NAME]" at bounding box center [63, 21] width 71 height 8
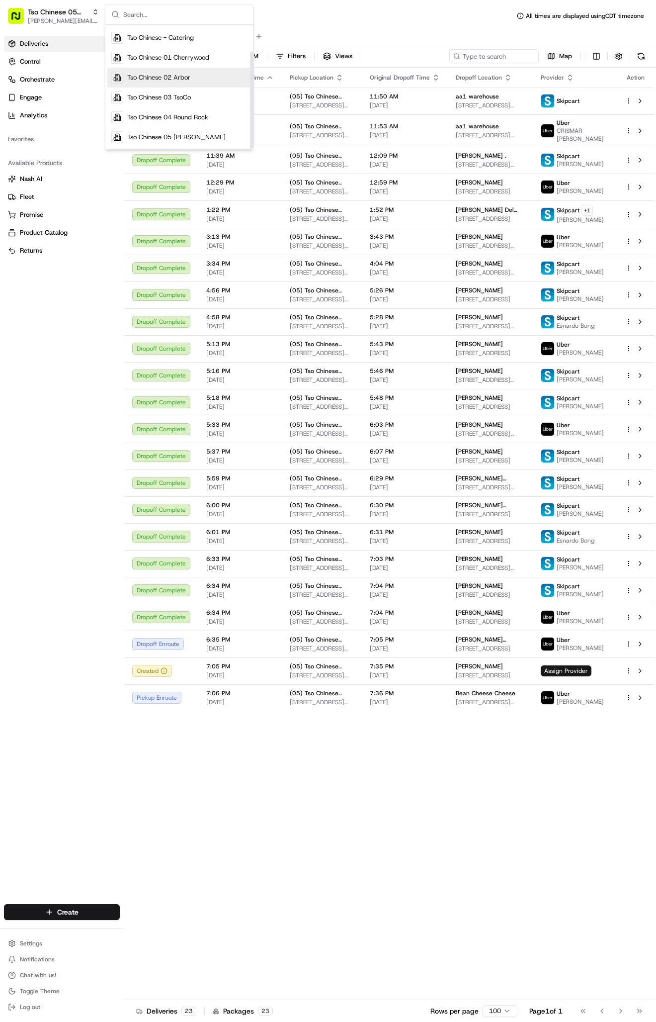
click at [202, 75] on div "Tso Chinese 02 Arbor" at bounding box center [179, 78] width 144 height 20
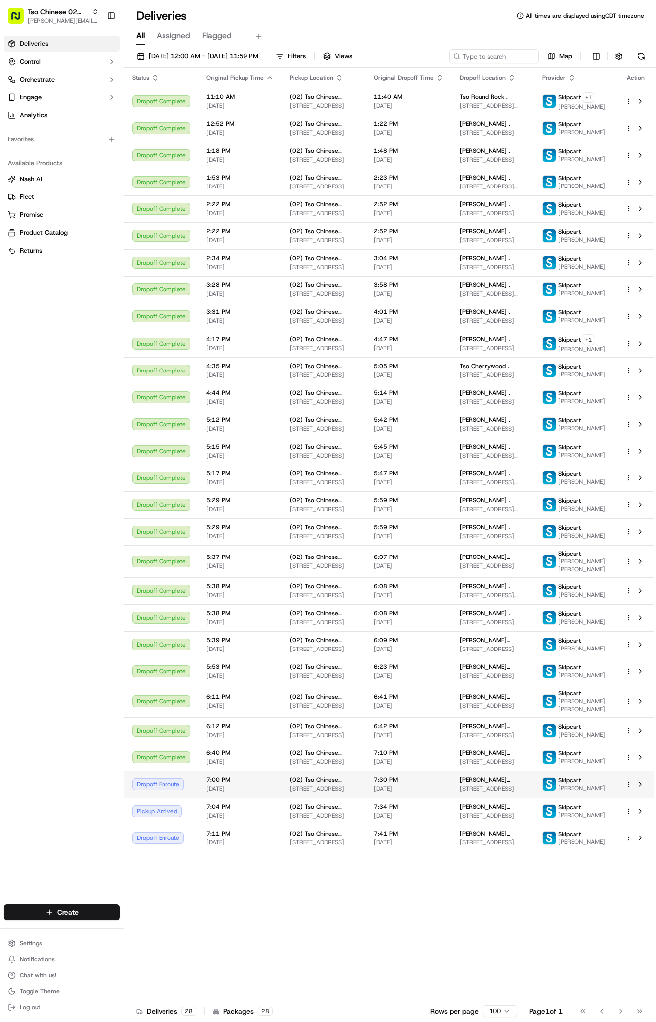
click at [386, 784] on span "7:30 PM" at bounding box center [409, 780] width 70 height 8
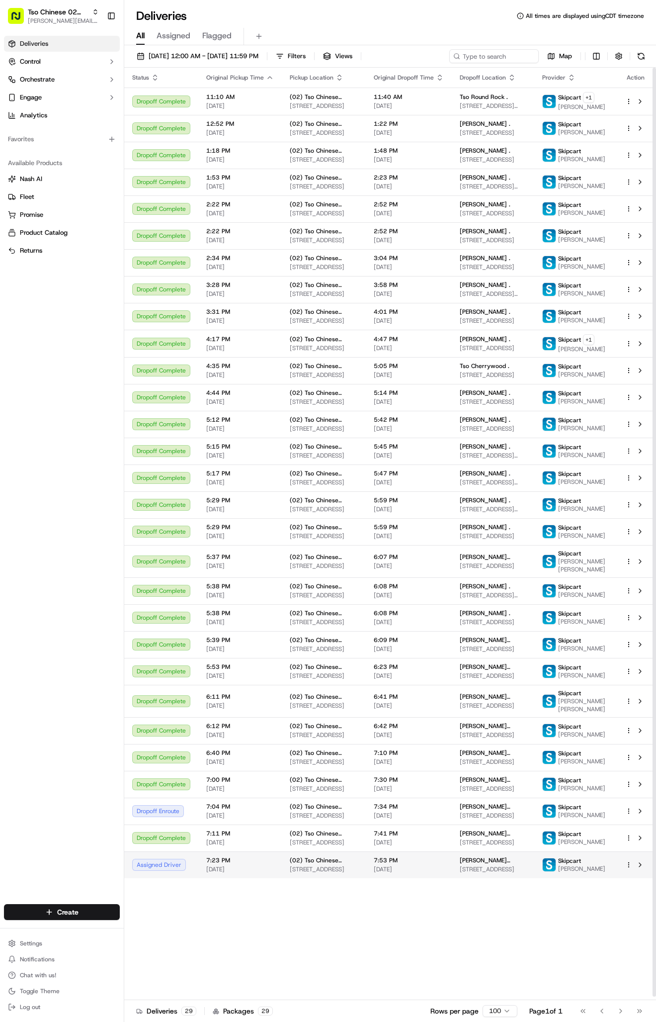
click at [389, 864] on span "7:53 PM" at bounding box center [409, 860] width 70 height 8
click at [246, 744] on td "6:12 PM 09/20/2025" at bounding box center [240, 730] width 84 height 27
click at [469, 798] on td "Dave Marks Dave Marks 9604 Bitternut Cove, Austin, TX 78759, USA" at bounding box center [493, 784] width 83 height 27
click at [272, 518] on td "5:29 PM 09/20/2025" at bounding box center [240, 504] width 84 height 27
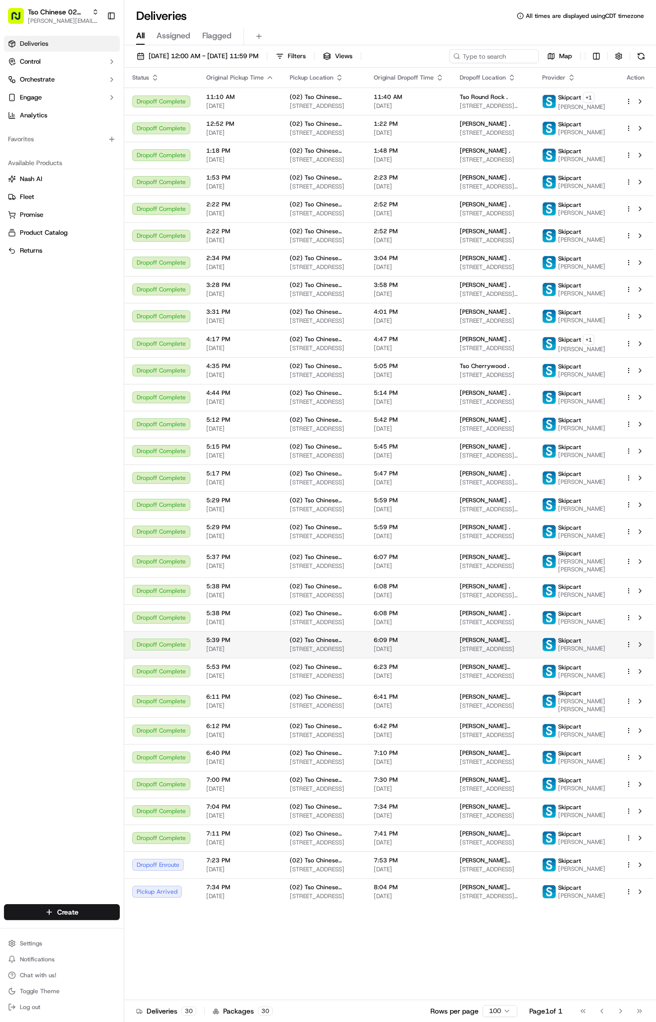
scroll to position [36, 0]
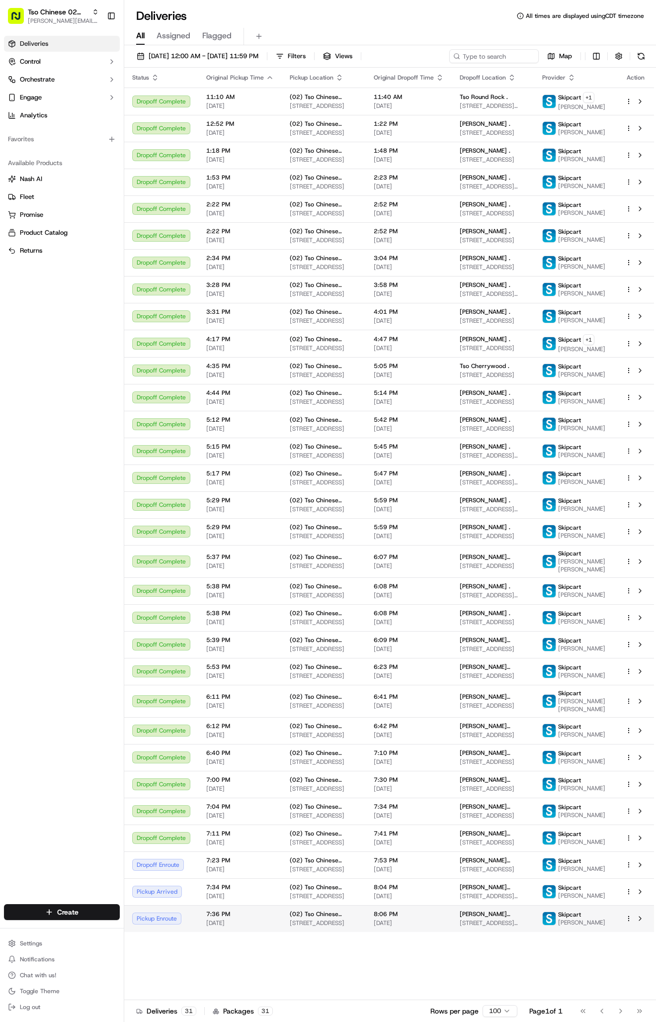
click at [463, 932] on td "[PERSON_NAME] [PERSON_NAME] [STREET_ADDRESS][PERSON_NAME]" at bounding box center [493, 918] width 83 height 27
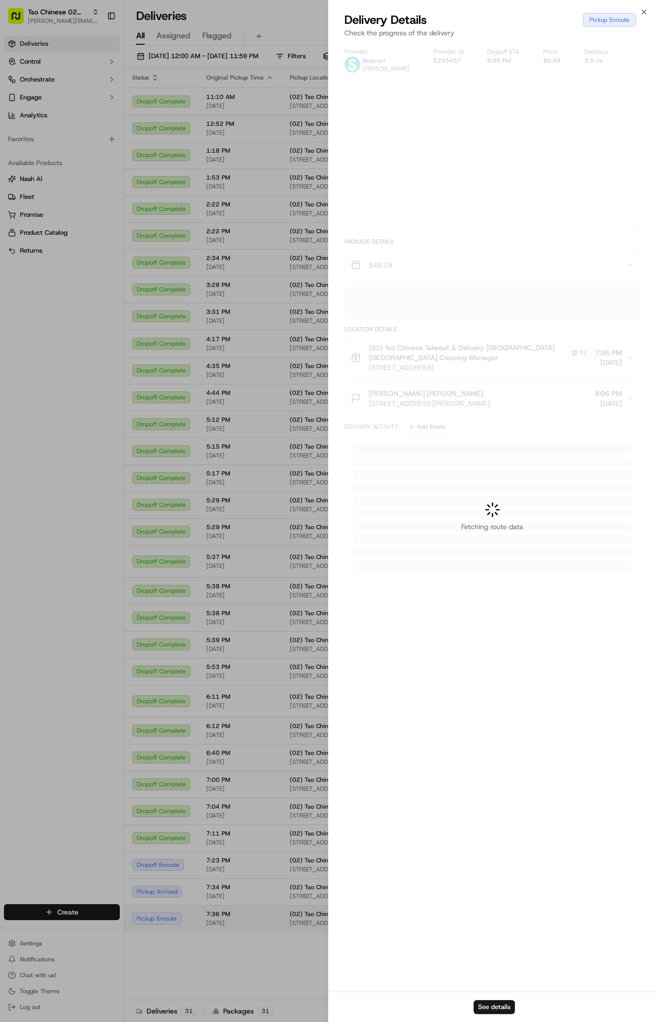
click at [463, 992] on div at bounding box center [328, 511] width 656 height 1022
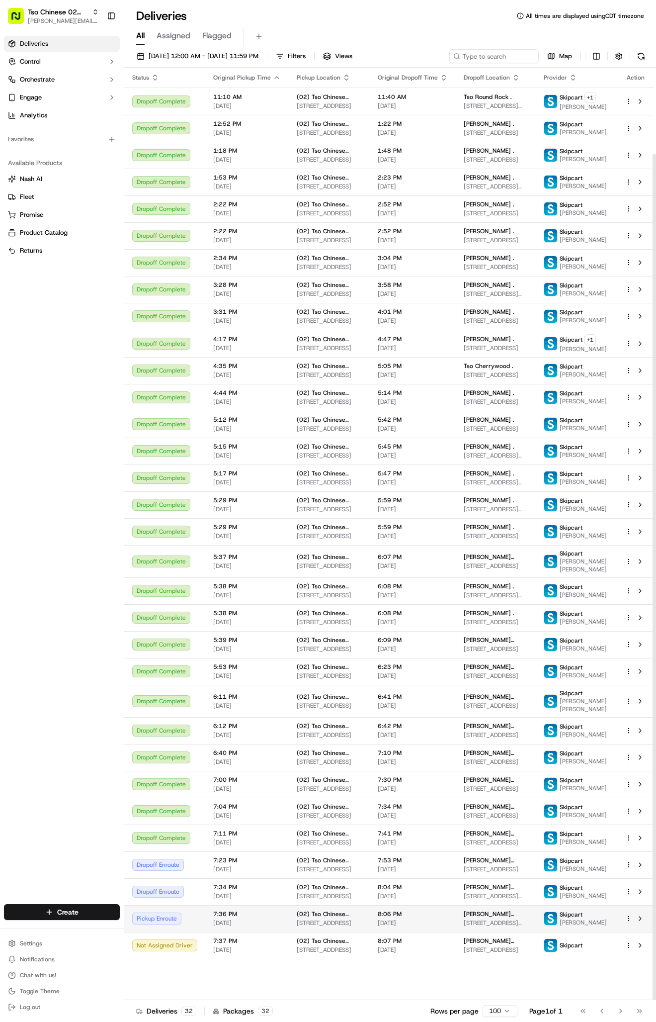
scroll to position [95, 0]
click at [334, 954] on span "[STREET_ADDRESS]" at bounding box center [329, 950] width 65 height 8
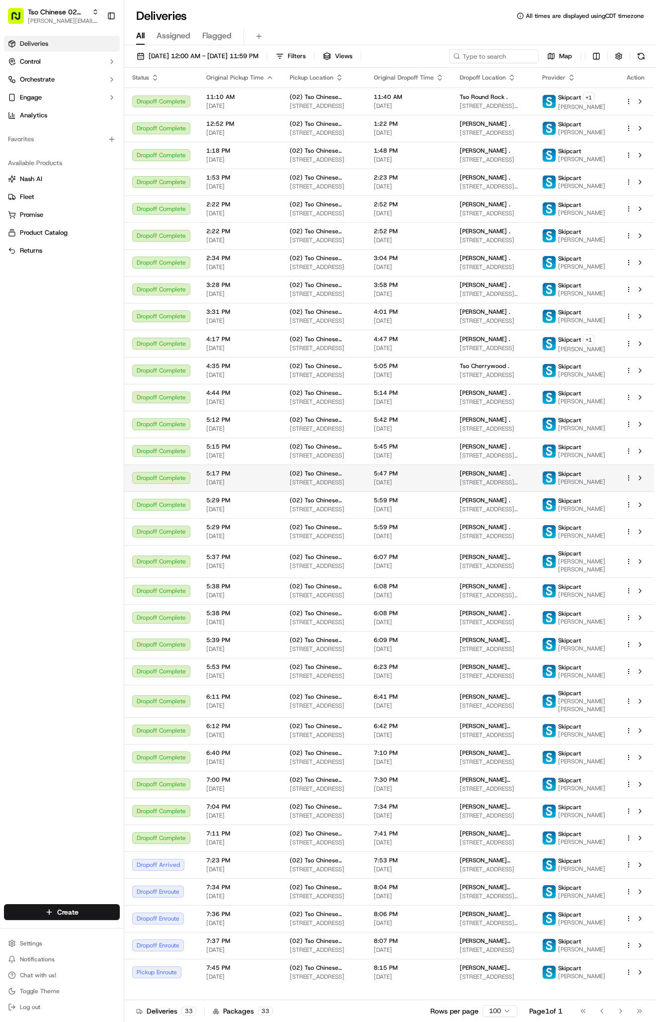
scroll to position [0, 0]
click at [65, 18] on span "[PERSON_NAME][EMAIL_ADDRESS][DOMAIN_NAME]" at bounding box center [63, 21] width 71 height 8
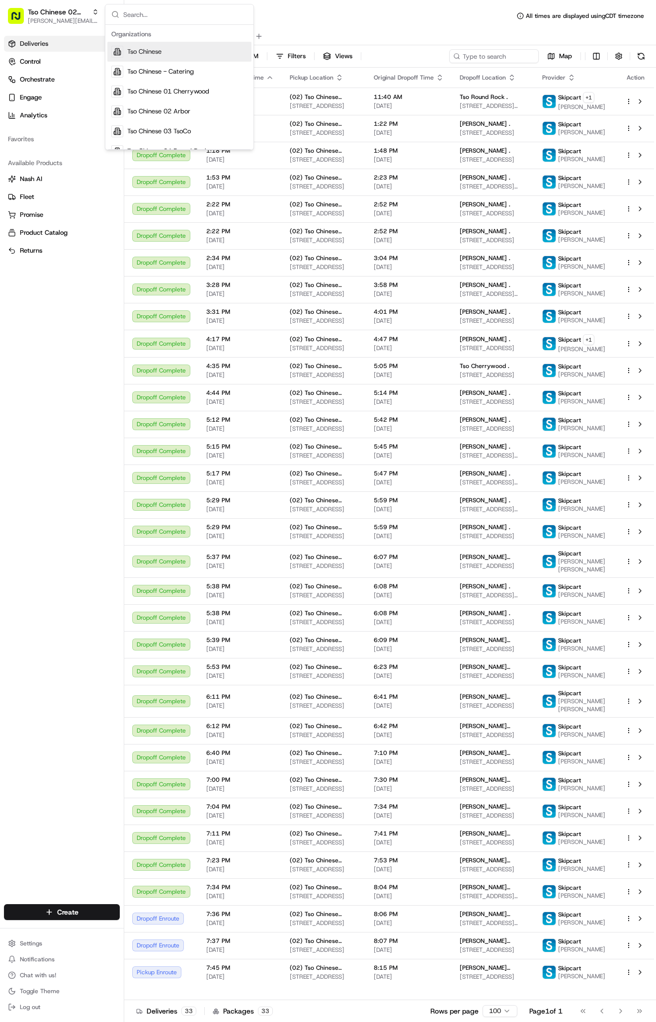
scroll to position [133, 0]
click at [497, 945] on span "[PERSON_NAME] [PERSON_NAME]" at bounding box center [493, 941] width 67 height 8
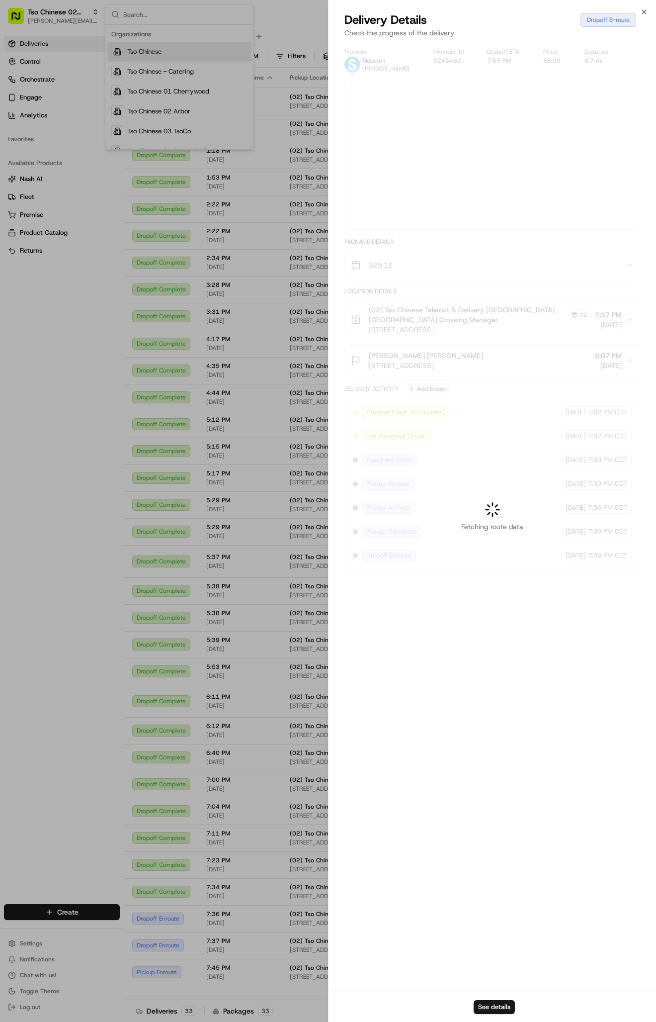
drag, startPoint x: 3, startPoint y: 62, endPoint x: 497, endPoint y: 949, distance: 1015.2
click at [497, 949] on div at bounding box center [328, 511] width 656 height 1022
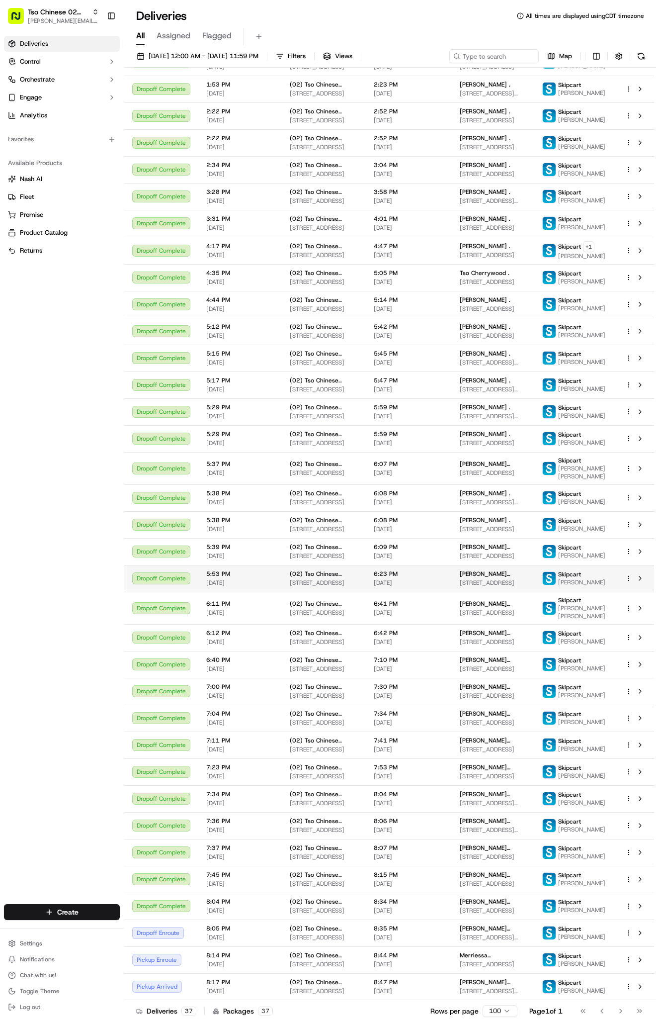
scroll to position [257, 0]
click at [405, 988] on span "[DATE]" at bounding box center [409, 991] width 70 height 8
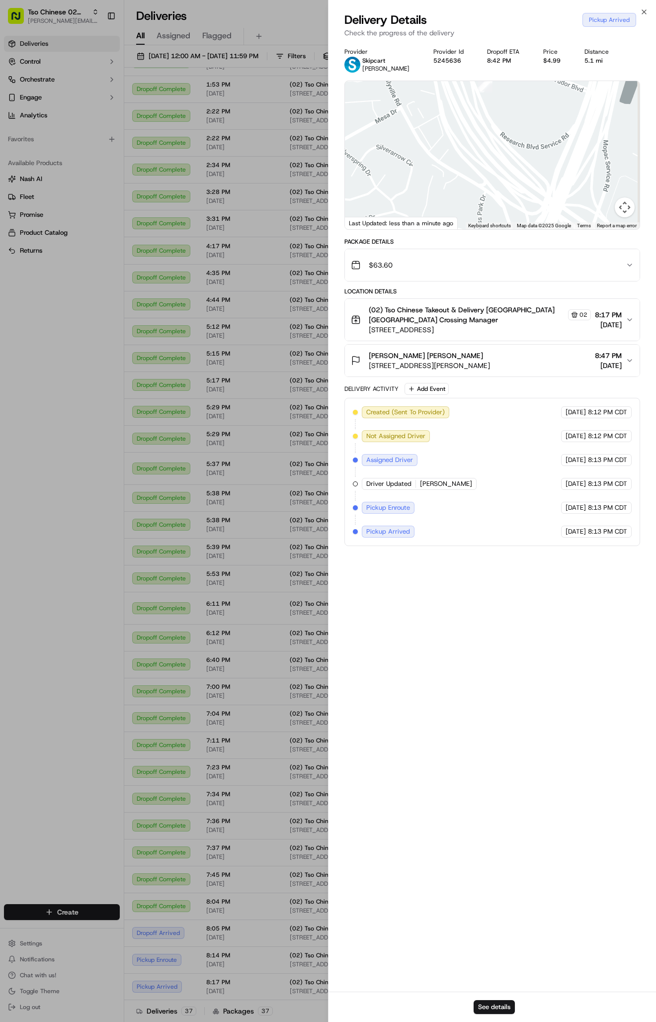
drag, startPoint x: 568, startPoint y: 141, endPoint x: 460, endPoint y: 169, distance: 111.6
click at [460, 170] on div at bounding box center [492, 155] width 295 height 148
drag, startPoint x: 502, startPoint y: 138, endPoint x: 501, endPoint y: 175, distance: 36.8
click at [501, 175] on div at bounding box center [492, 155] width 295 height 148
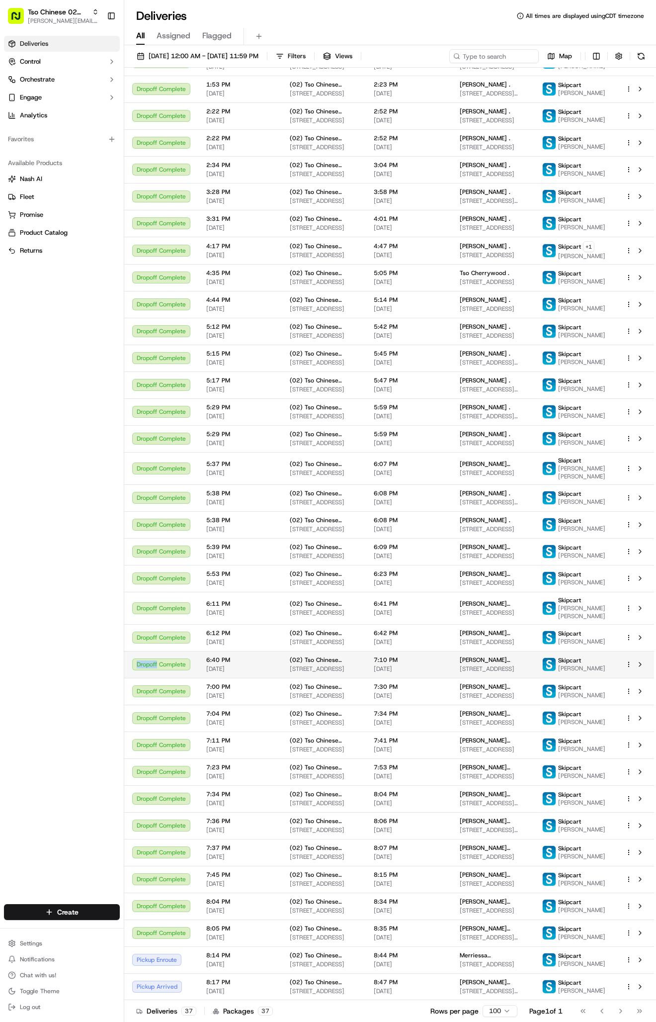
click at [192, 651] on td "Dropoff Complete" at bounding box center [161, 664] width 74 height 27
click at [491, 975] on td "Alison Means Alison Means 6205 Treadwell Blvd, Austin, TX 78757, USA" at bounding box center [493, 986] width 83 height 27
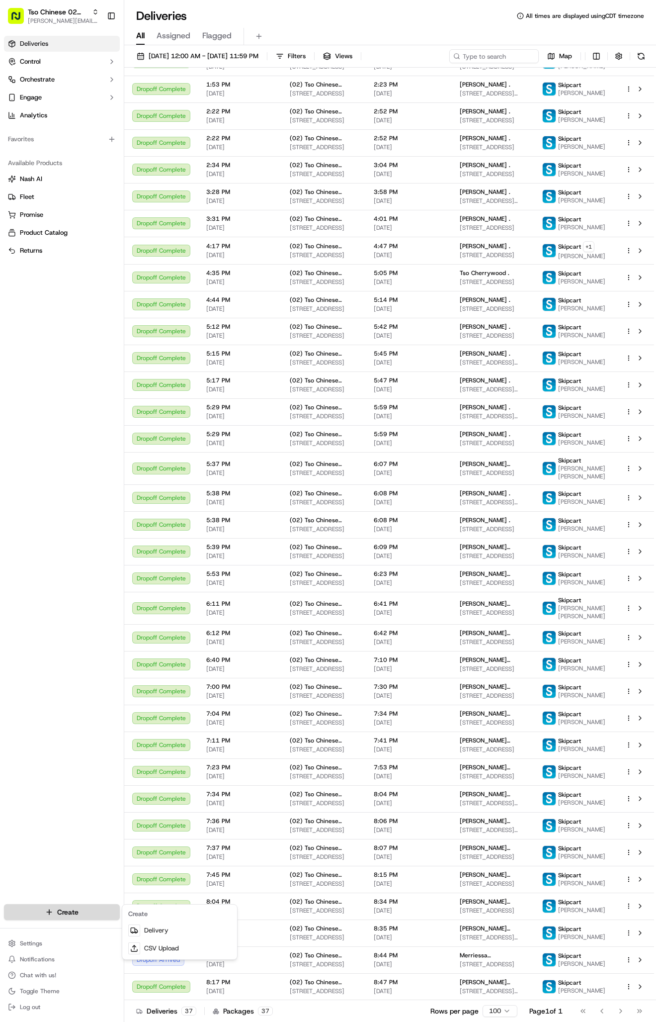
click at [30, 910] on html "Tso Chinese 02 Arbor antonia@tsochinese.com Toggle Sidebar Deliveries Control O…" at bounding box center [328, 511] width 656 height 1022
click at [166, 938] on link "Delivery" at bounding box center [179, 930] width 111 height 18
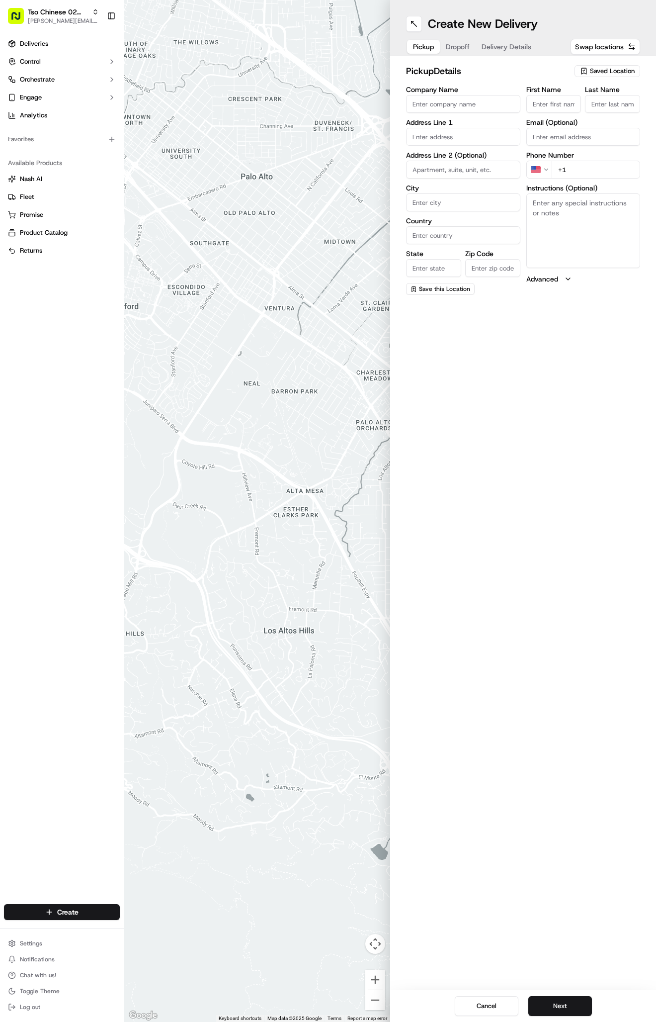
click at [605, 72] on span "Saved Location" at bounding box center [612, 71] width 45 height 9
click at [591, 107] on span "(02) Tso Chinese Takeout & Delivery [GEOGRAPHIC_DATA] (02)" at bounding box center [591, 113] width 122 height 18
type input "(02) Tso Chinese Takeout & Delivery [GEOGRAPHIC_DATA]"
type input "Bldg E Ste 402"
type input "Austin"
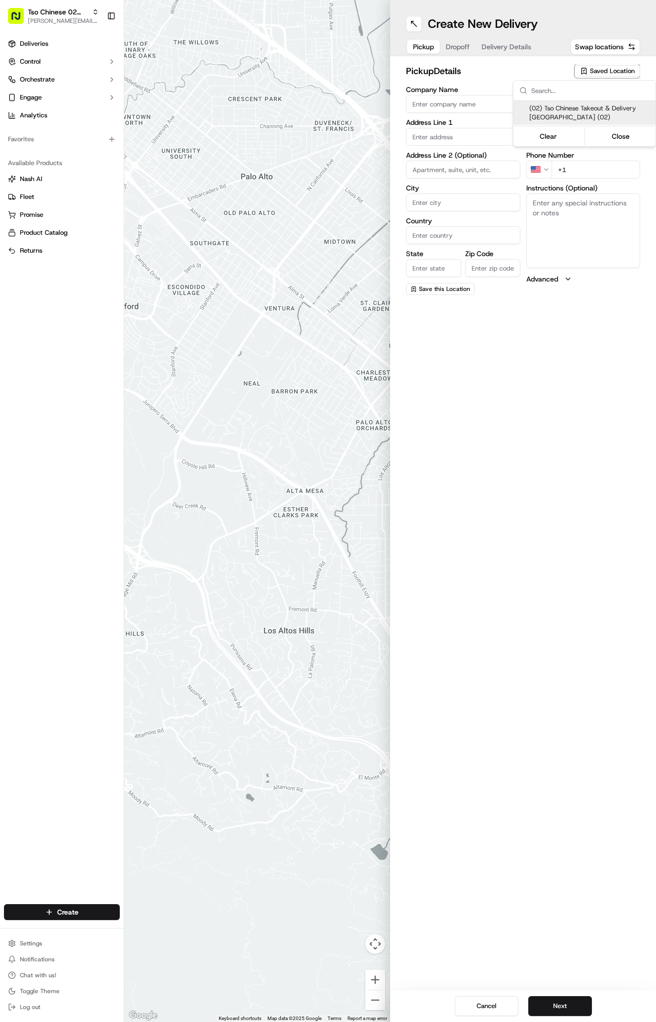
type input "US"
type input "[GEOGRAPHIC_DATA]"
type input "78759"
type input "Tso Chinese"
type input "Arboretum Crossing Manager"
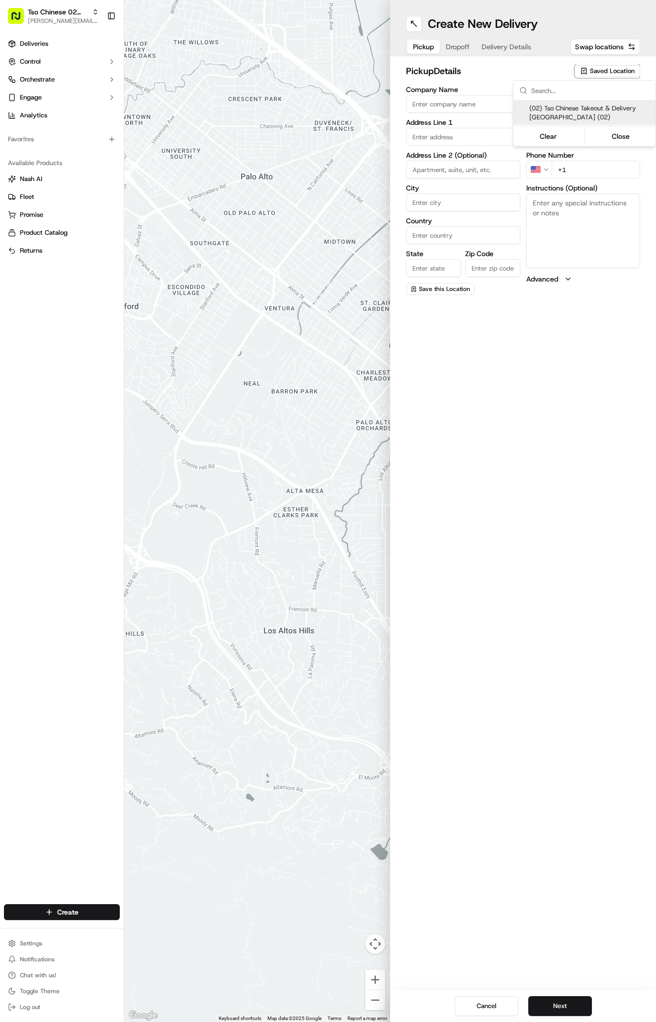
type input "[EMAIL_ADDRESS][DOMAIN_NAME]"
type input "[PHONE_NUMBER]"
type textarea "Submit a picture displaying address & food as Proof of Delivery. Envía una foto…"
type input "[STREET_ADDRESS]"
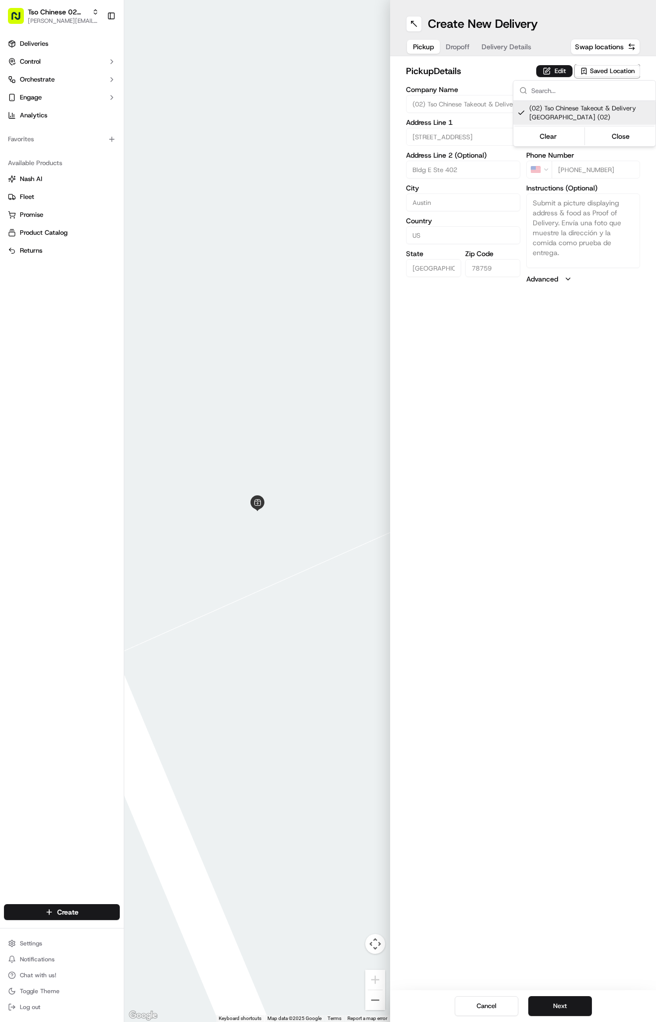
click at [472, 59] on html "Tso Chinese 02 Arbor [PERSON_NAME][EMAIL_ADDRESS][DOMAIN_NAME] Toggle Sidebar D…" at bounding box center [328, 511] width 656 height 1022
click at [472, 52] on button "Dropoff" at bounding box center [458, 47] width 36 height 14
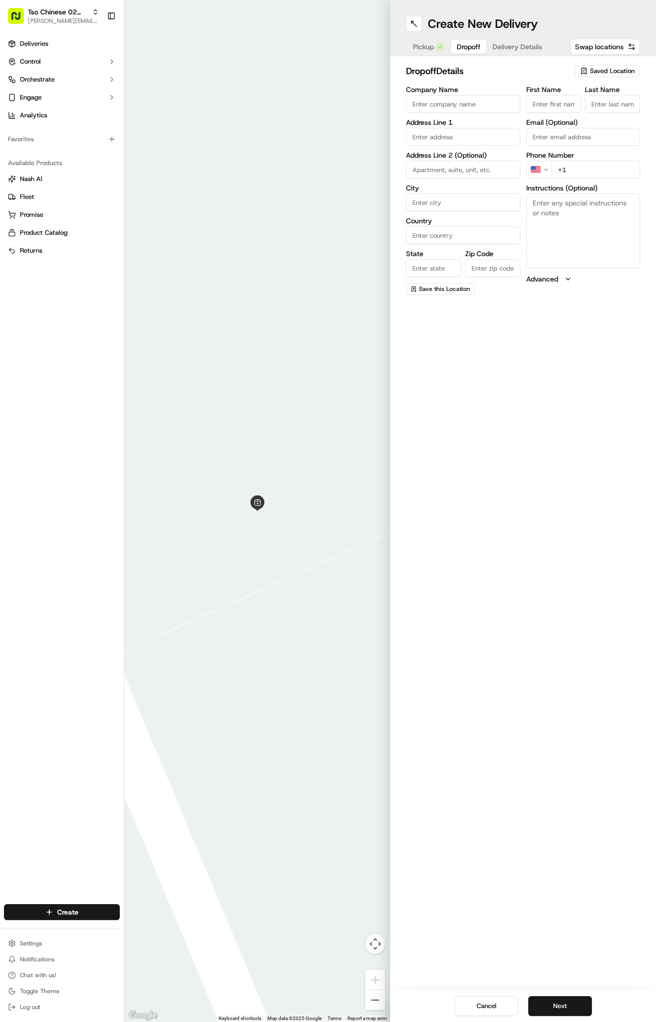
click at [603, 71] on span "Saved Location" at bounding box center [612, 71] width 45 height 9
click at [524, 45] on html "Tso Chinese 02 Arbor antonia@tsochinese.com Toggle Sidebar Deliveries Control O…" at bounding box center [328, 511] width 656 height 1022
click at [524, 45] on span "Delivery Details" at bounding box center [518, 47] width 50 height 10
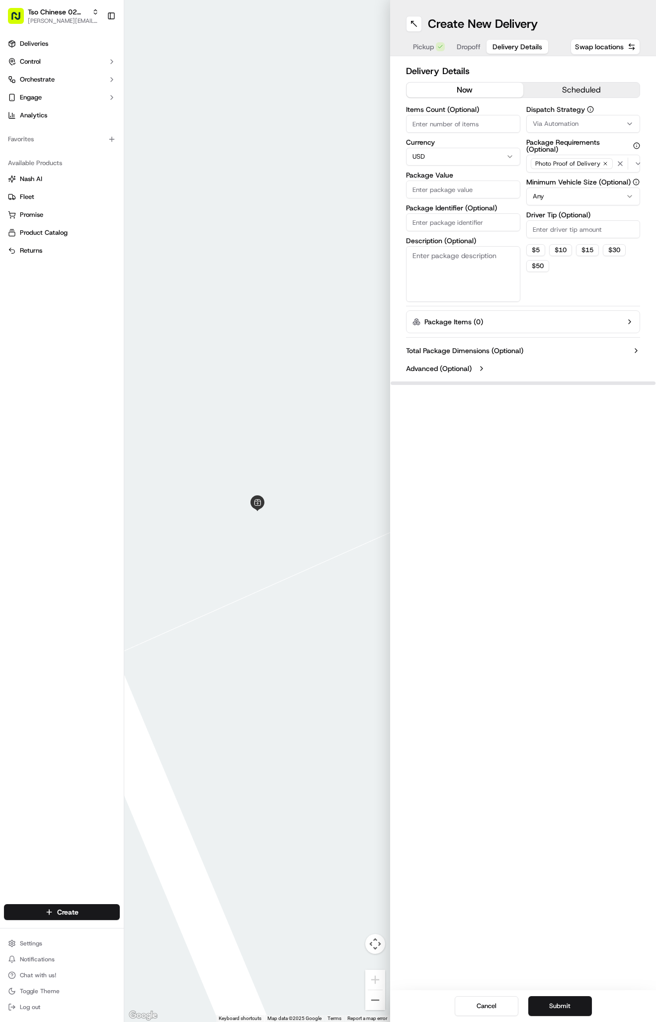
click at [450, 215] on input "Package Identifier (Optional)" at bounding box center [463, 222] width 114 height 18
paste input "#IVTPTD8"
type input "#IVTPTD8"
click at [544, 126] on span "Via Automation" at bounding box center [556, 123] width 46 height 9
click at [546, 178] on span "Tso Arbor Strategy" at bounding box center [591, 178] width 122 height 9
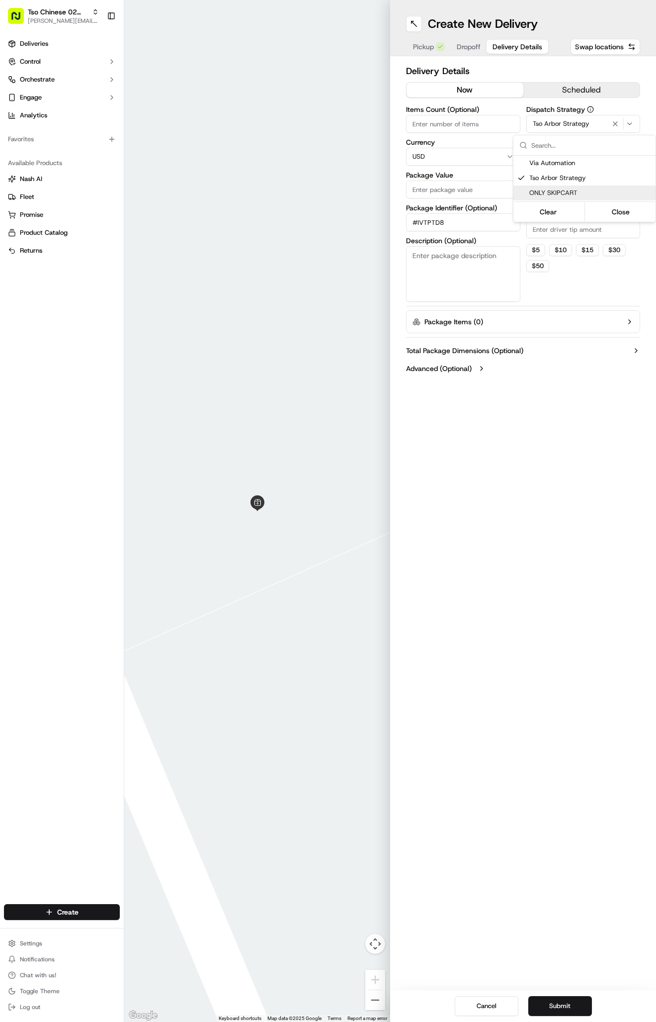
click at [533, 229] on html "Tso Chinese 02 Arbor antonia@tsochinese.com Toggle Sidebar Deliveries Control O…" at bounding box center [328, 511] width 656 height 1022
click at [533, 230] on input "Driver Tip (Optional)" at bounding box center [584, 229] width 114 height 18
type input "2"
click at [452, 182] on input "Package Value" at bounding box center [463, 190] width 114 height 18
click at [452, 183] on input "Package Value" at bounding box center [463, 190] width 114 height 18
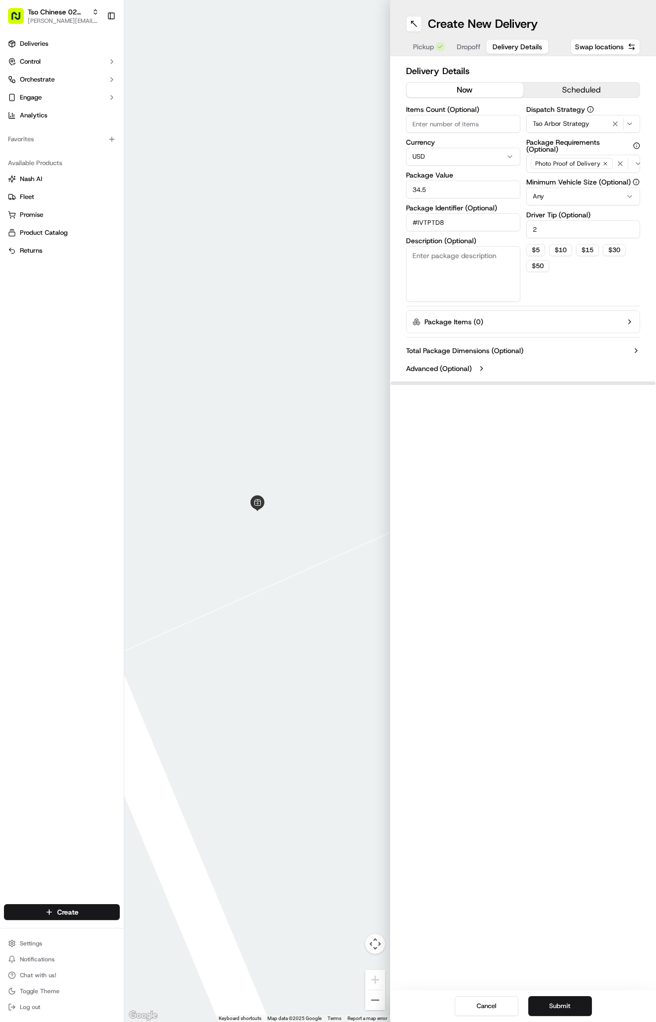
type input "34.59"
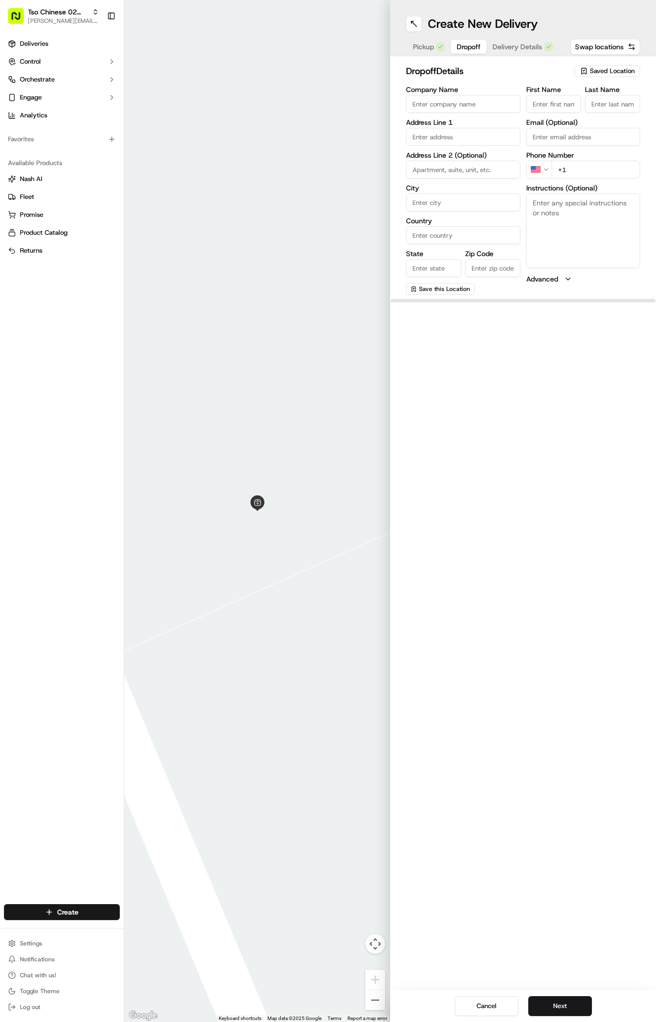
click at [461, 43] on span "Dropoff" at bounding box center [469, 47] width 24 height 10
click at [549, 237] on textarea "Instructions (Optional)" at bounding box center [584, 230] width 114 height 75
paste textarea "The Reserve to the left last building 12, 2nd floor Apt 1228"
type textarea "The Reserve to the left last building 12, 2nd floor Apt 1228"
paste input "8038 Exchange Dr"
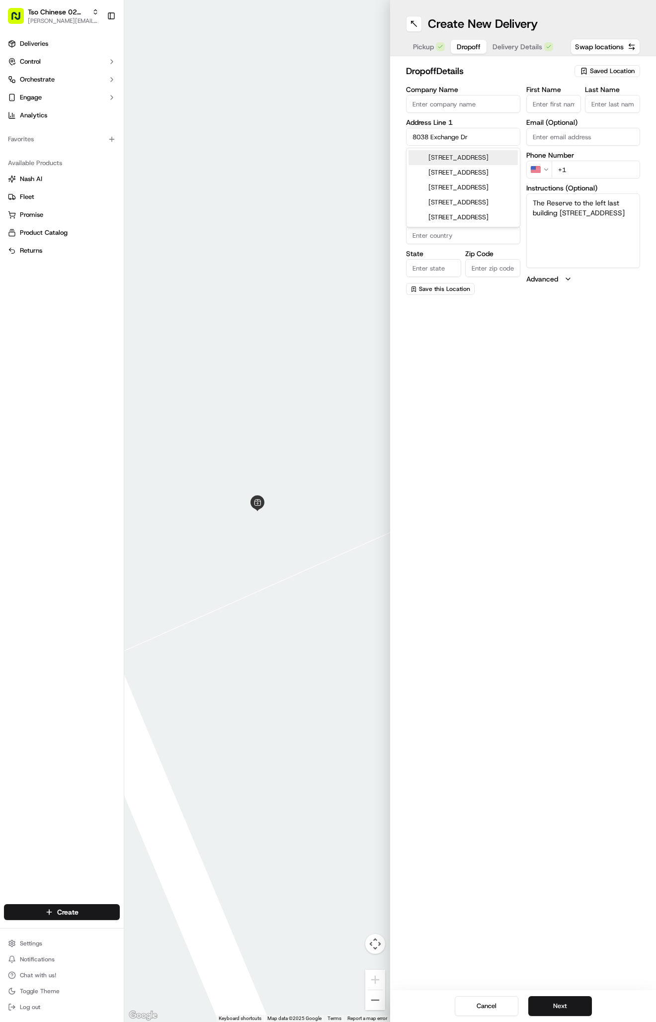
click at [448, 162] on div "8038 Exchange Drive, Austin, TX" at bounding box center [463, 157] width 109 height 15
type input "[STREET_ADDRESS]"
type input "Austin"
type input "[GEOGRAPHIC_DATA]"
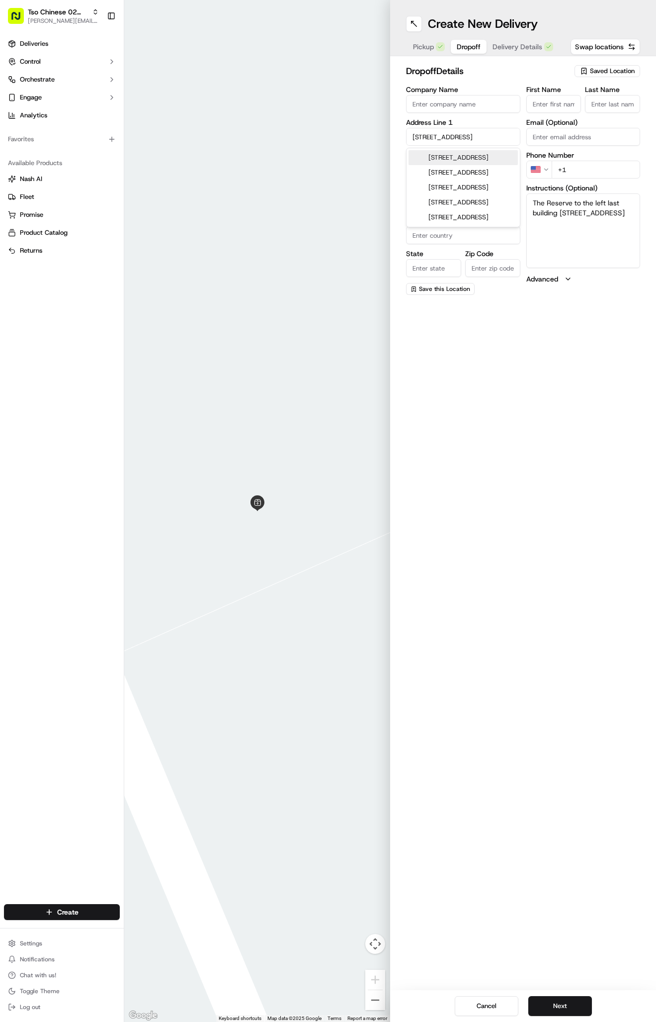
type input "78754"
type input "8038 Exchange Drive"
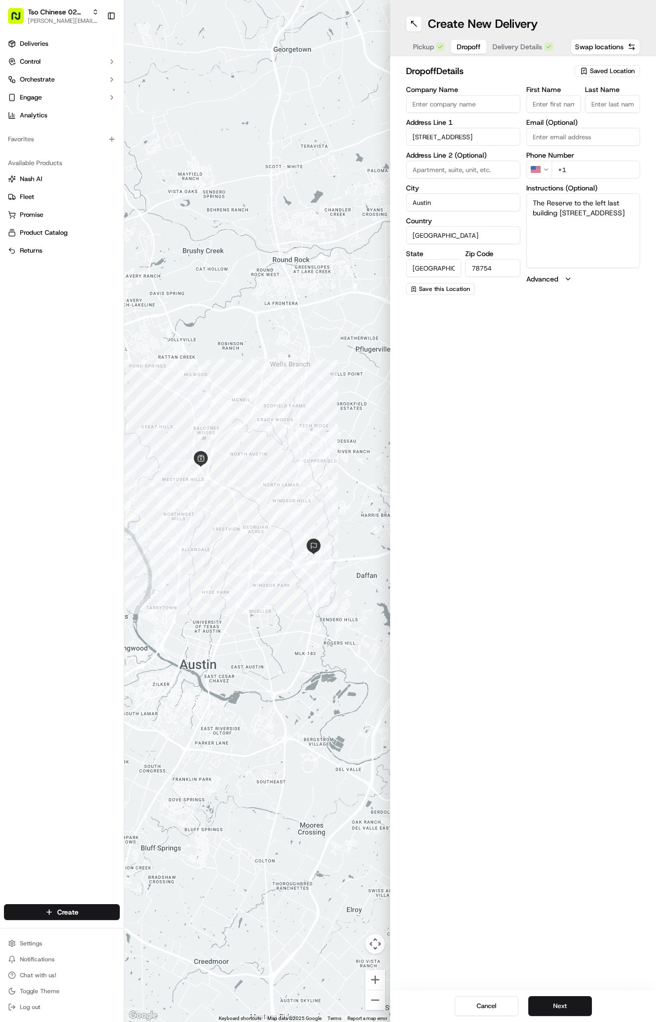
click at [595, 249] on textarea "The Reserve to the left last building 12, 2nd floor Apt 1228" at bounding box center [584, 230] width 114 height 75
paste textarea "Apt 1228/ 2nd floor/ Building 12"
paste textarea "Company: The Reserve"
type textarea "The Reserve to the left last building 12, 2nd floor Apt 1228 Apt 1228/ 2nd floo…"
paste input "gruss512 2"
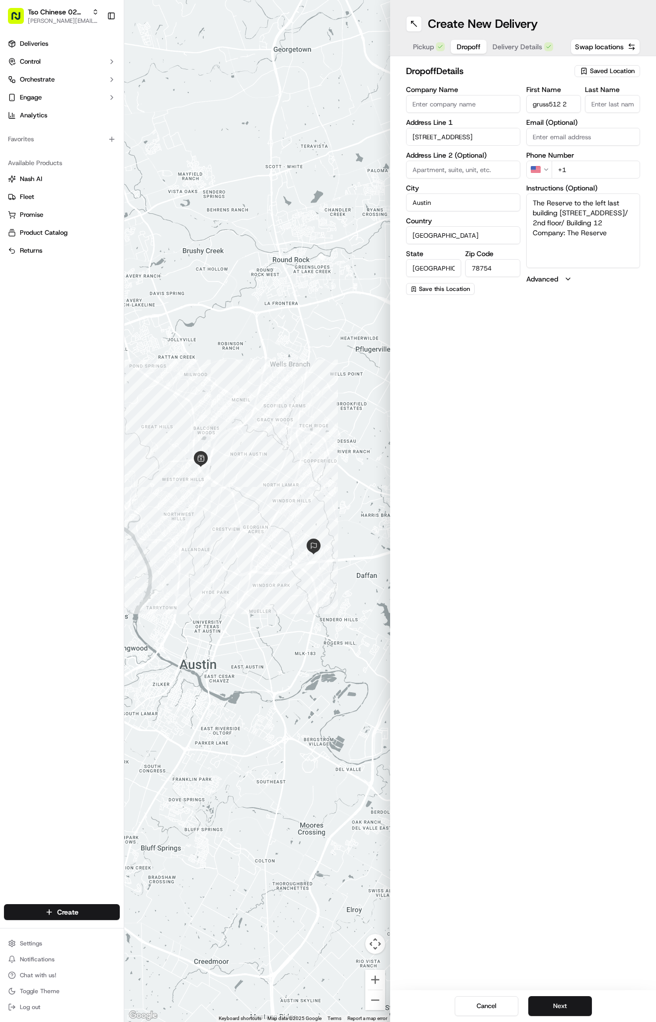
type input "gruss512 2"
type input "."
paste input "512 228 4603"
type input "+1 512 228 4603"
click at [569, 1003] on button "Next" at bounding box center [561, 1006] width 64 height 20
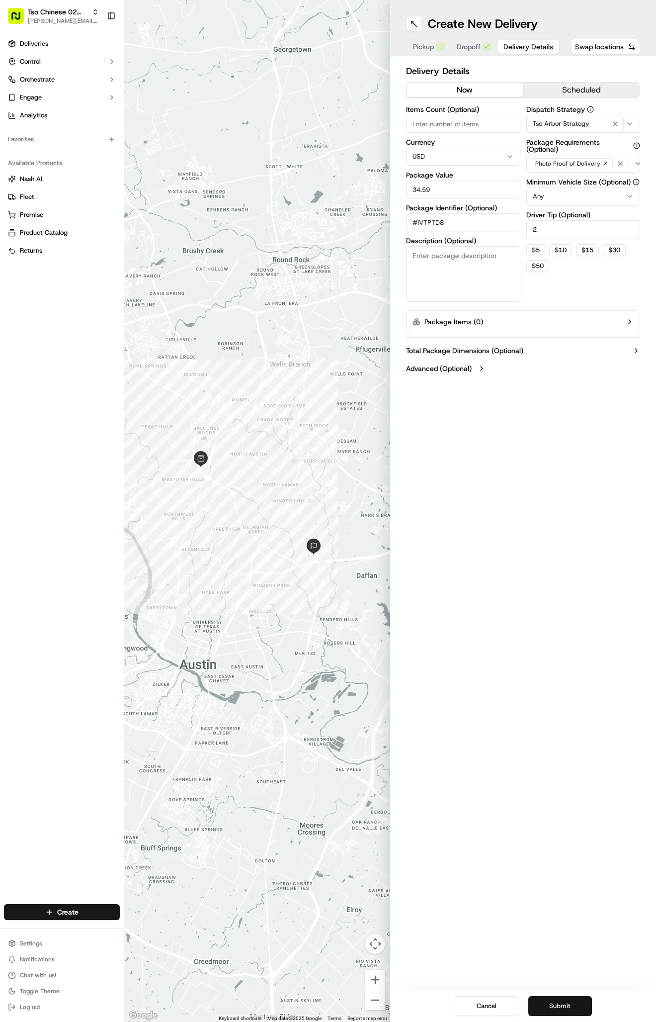
click at [569, 1004] on button "Submit" at bounding box center [561, 1006] width 64 height 20
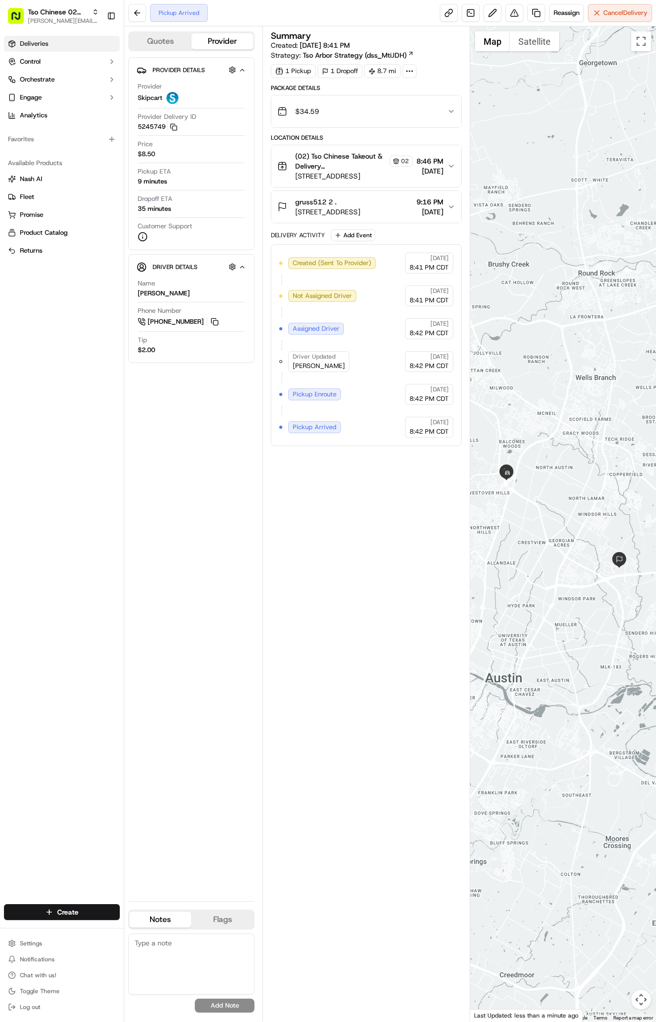
click at [40, 44] on span "Deliveries" at bounding box center [34, 43] width 28 height 9
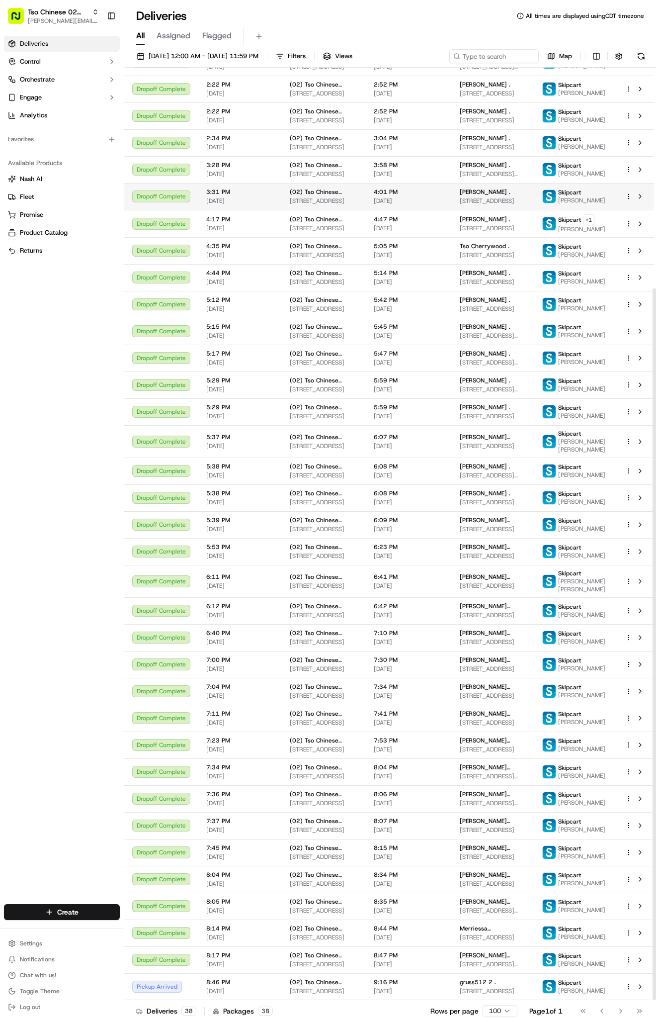
scroll to position [289, 0]
click at [514, 987] on span "[STREET_ADDRESS]" at bounding box center [493, 991] width 67 height 8
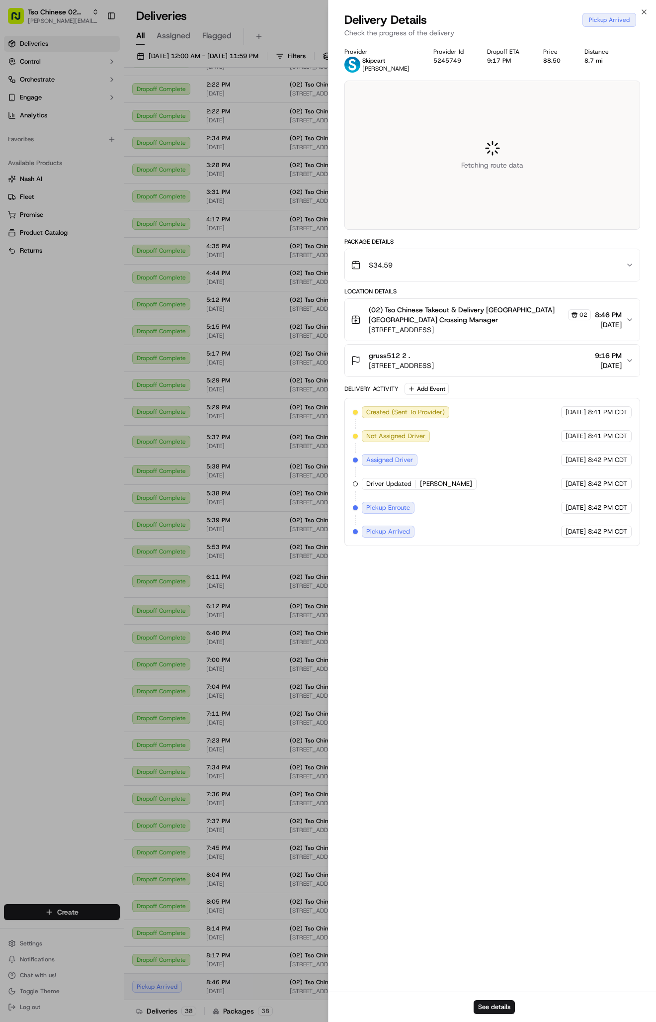
click at [514, 986] on div at bounding box center [328, 511] width 656 height 1022
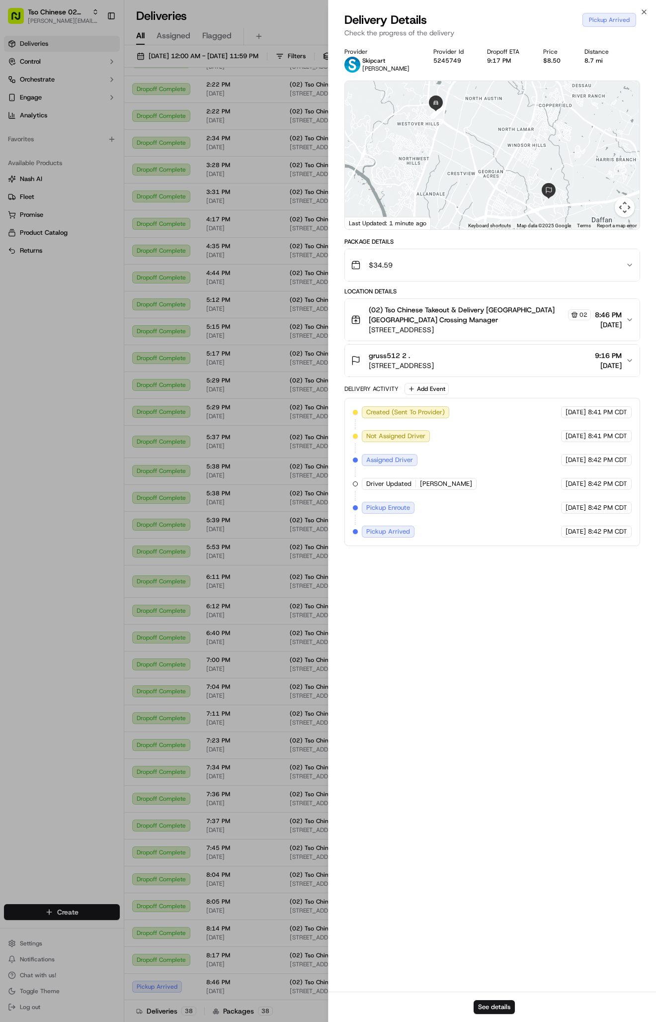
click at [525, 248] on div "Package Details $34.59" at bounding box center [493, 260] width 296 height 44
click at [523, 260] on div "$34.59" at bounding box center [488, 265] width 275 height 20
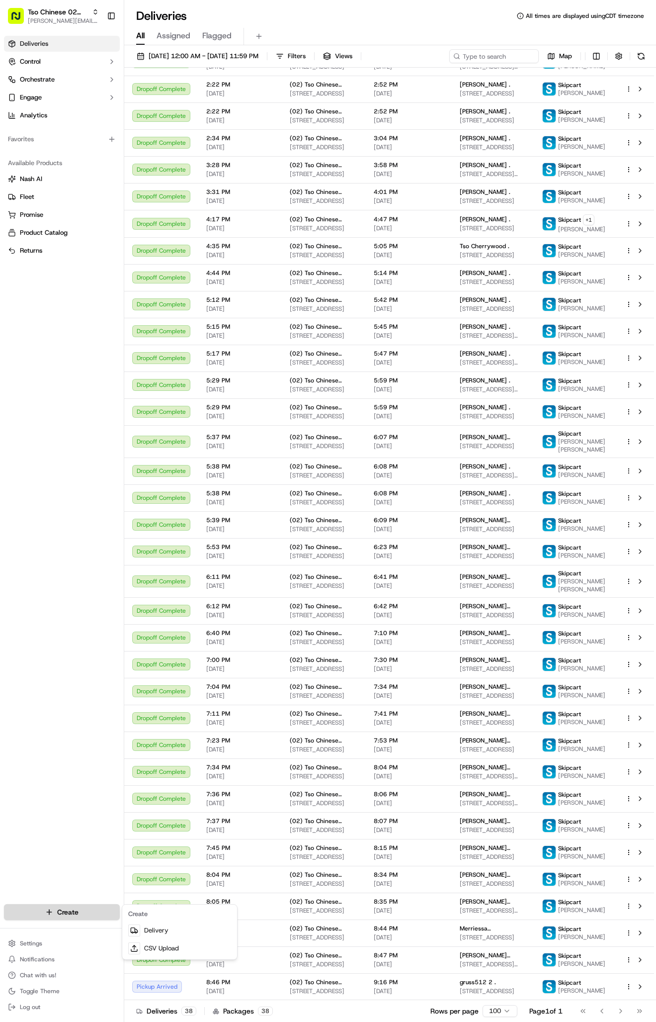
click at [51, 912] on html "Tso Chinese 02 Arbor [PERSON_NAME][EMAIL_ADDRESS][DOMAIN_NAME] Toggle Sidebar D…" at bounding box center [328, 511] width 656 height 1022
click at [173, 929] on link "Delivery" at bounding box center [179, 930] width 111 height 18
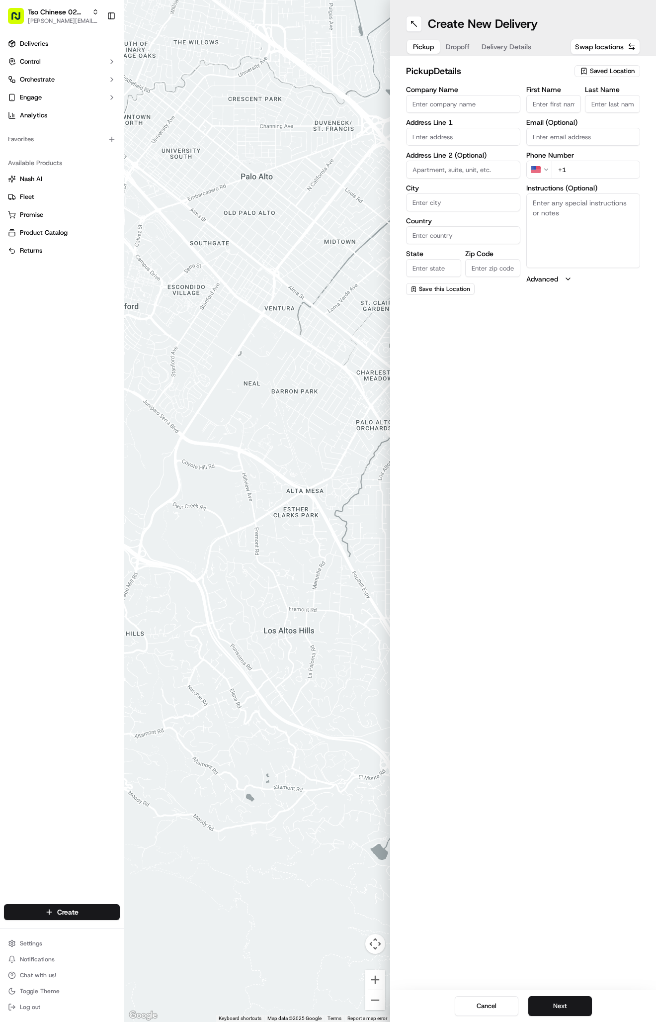
click at [604, 72] on span "Saved Location" at bounding box center [612, 71] width 45 height 9
click at [576, 112] on span "(02) Tso Chinese Takeout & Delivery [GEOGRAPHIC_DATA] (02)" at bounding box center [591, 113] width 122 height 18
type input "(02) Tso Chinese Takeout & Delivery [GEOGRAPHIC_DATA]"
type input "Bldg E Ste 402"
type input "Austin"
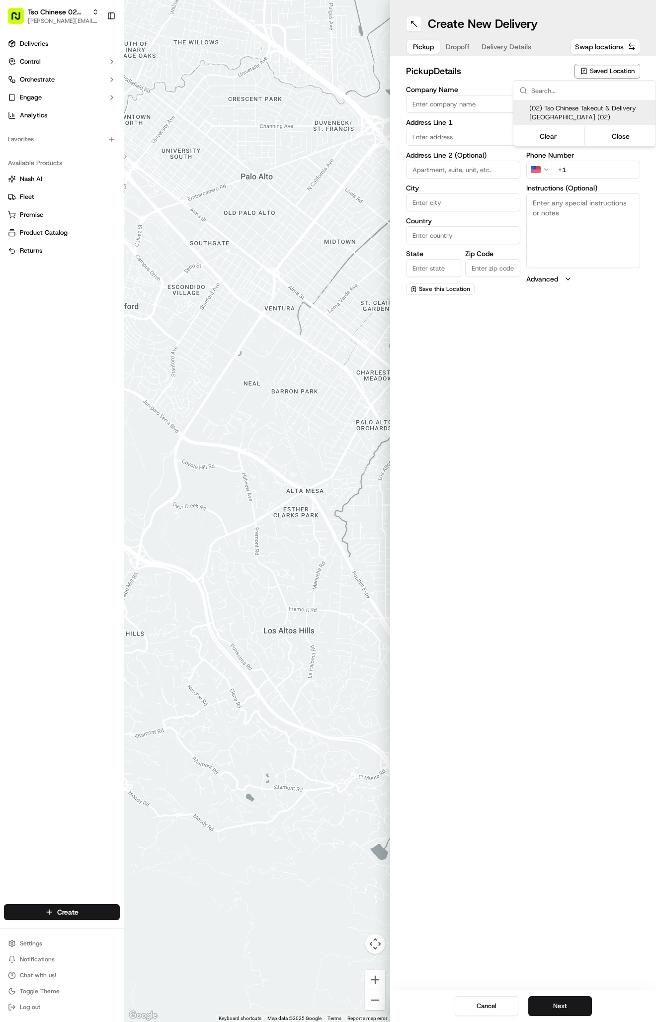
type input "US"
type input "[GEOGRAPHIC_DATA]"
type input "78759"
type input "Tso Chinese"
type input "Arboretum Crossing Manager"
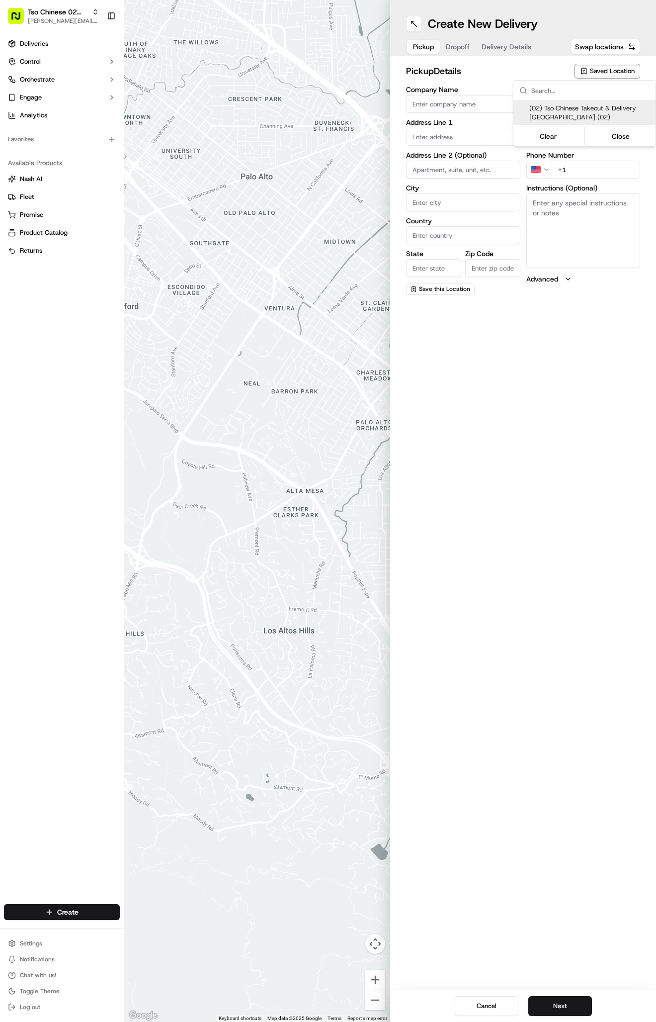
type input "[EMAIL_ADDRESS][DOMAIN_NAME]"
type input "[PHONE_NUMBER]"
type textarea "Submit a picture displaying address & food as Proof of Delivery. Envía una foto…"
type input "[STREET_ADDRESS]"
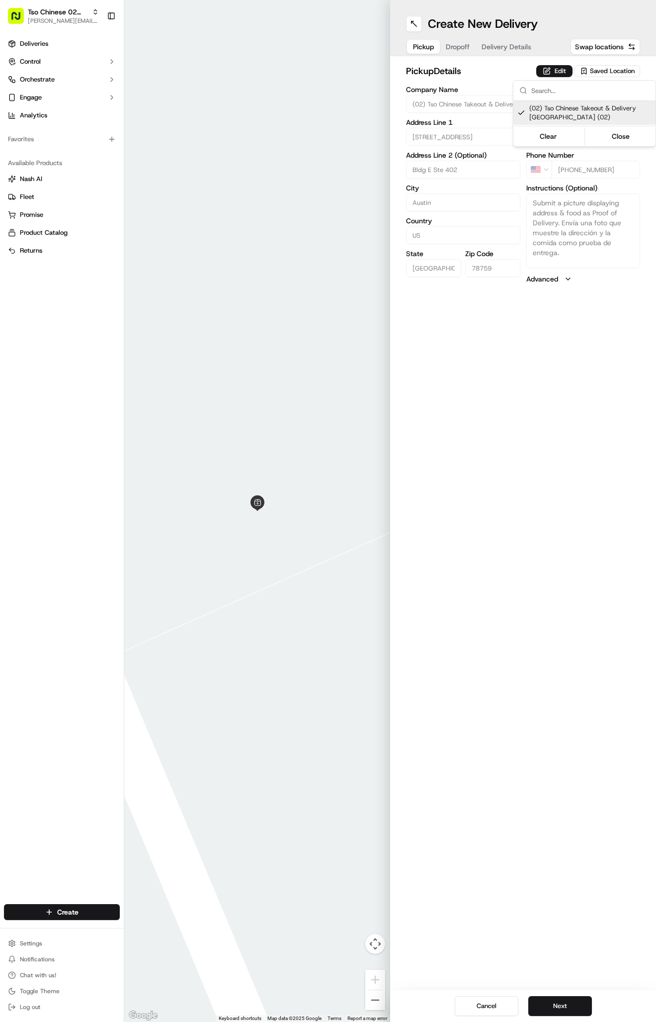
click at [517, 66] on html "Tso Chinese 02 Arbor [PERSON_NAME][EMAIL_ADDRESS][DOMAIN_NAME] Toggle Sidebar D…" at bounding box center [328, 511] width 656 height 1022
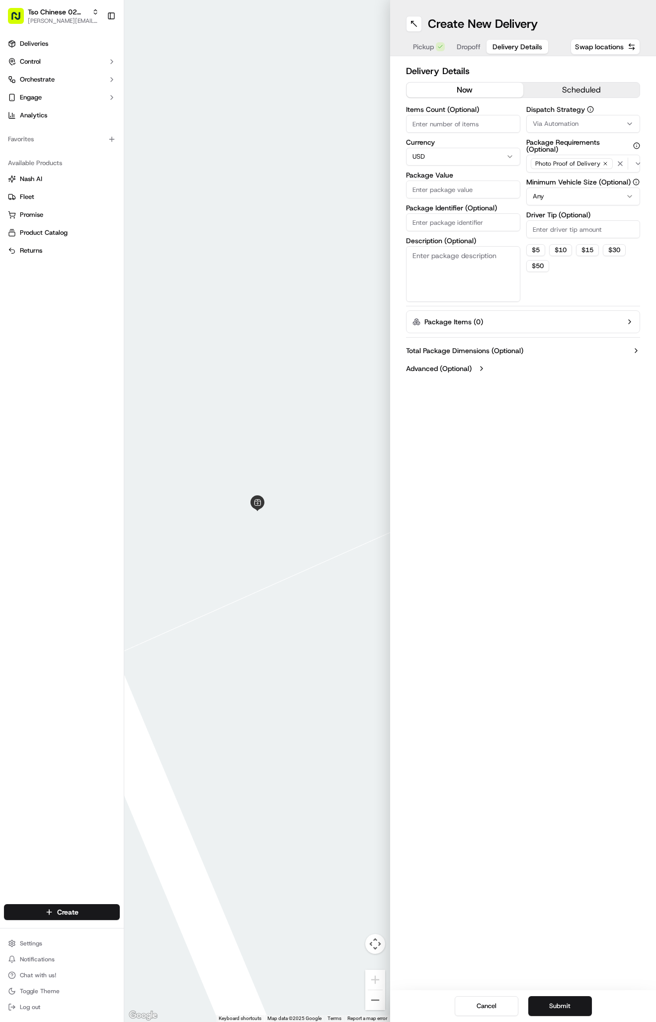
click at [505, 49] on span "Delivery Details" at bounding box center [518, 47] width 50 height 10
click at [469, 221] on input "Package Identifier (Optional)" at bounding box center [463, 222] width 114 height 18
paste input "VKJQEBG"
type input "VKJQEBG"
click at [566, 106] on label "Dispatch Strategy" at bounding box center [584, 109] width 114 height 7
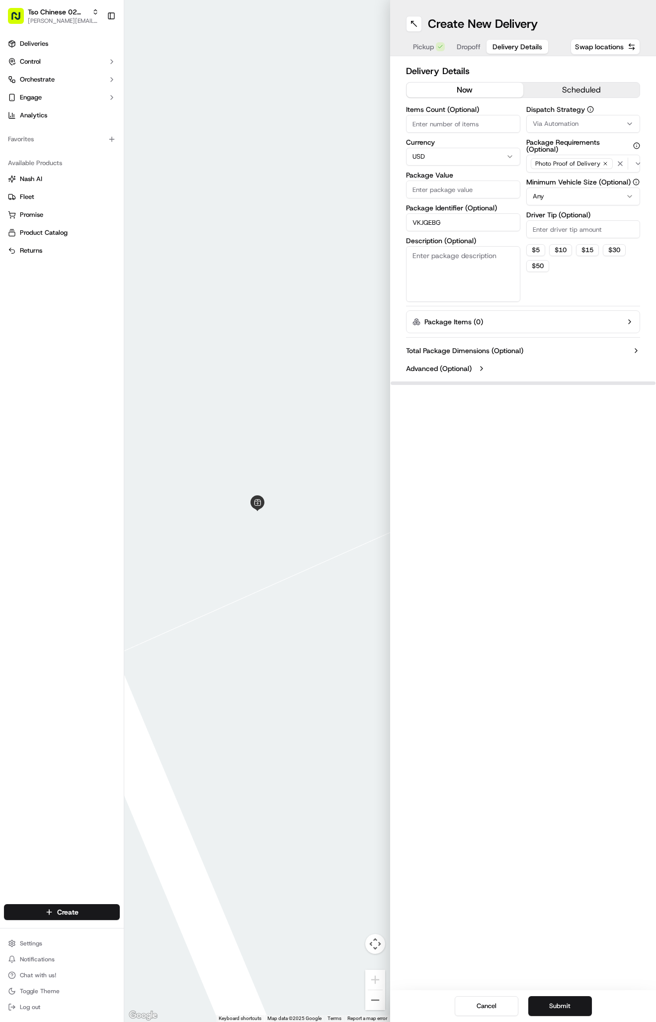
click at [566, 119] on button "Via Automation" at bounding box center [584, 124] width 114 height 18
click at [558, 184] on div "Tso Arbor Strategy" at bounding box center [585, 178] width 142 height 15
click at [550, 234] on html "Tso Chinese 02 Arbor antonia@tsochinese.com Toggle Sidebar Deliveries Control O…" at bounding box center [328, 511] width 656 height 1022
click at [550, 232] on input "Driver Tip (Optional)" at bounding box center [584, 229] width 114 height 18
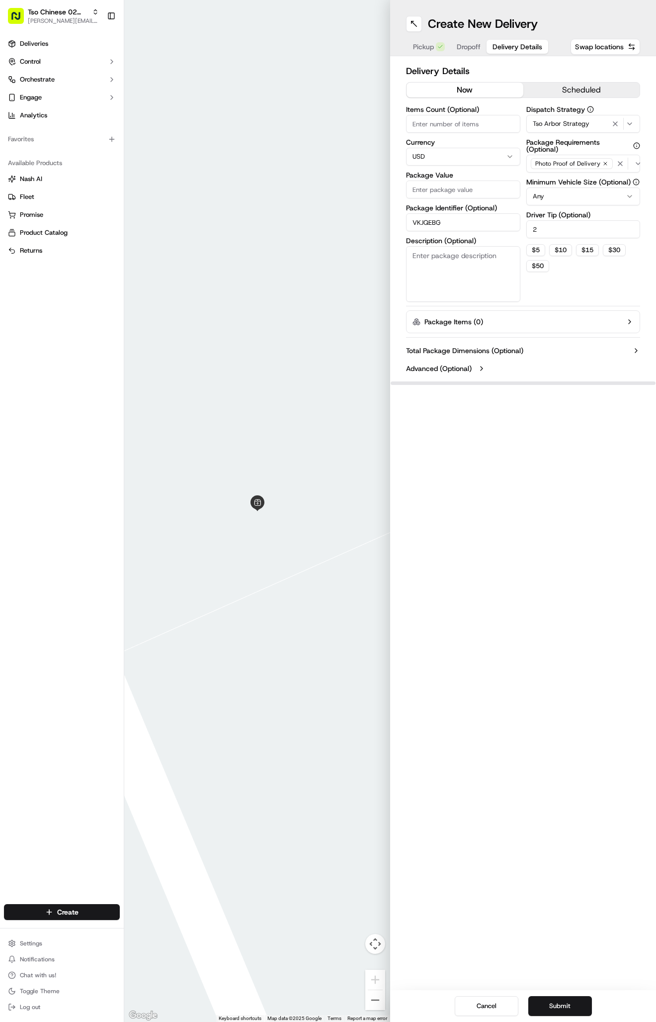
type input "2"
click at [473, 187] on input "Package Value" at bounding box center [463, 190] width 114 height 18
click at [441, 189] on input "Package Value" at bounding box center [463, 190] width 114 height 18
type input "47.2"
click at [468, 44] on span "Dropoff" at bounding box center [469, 47] width 24 height 10
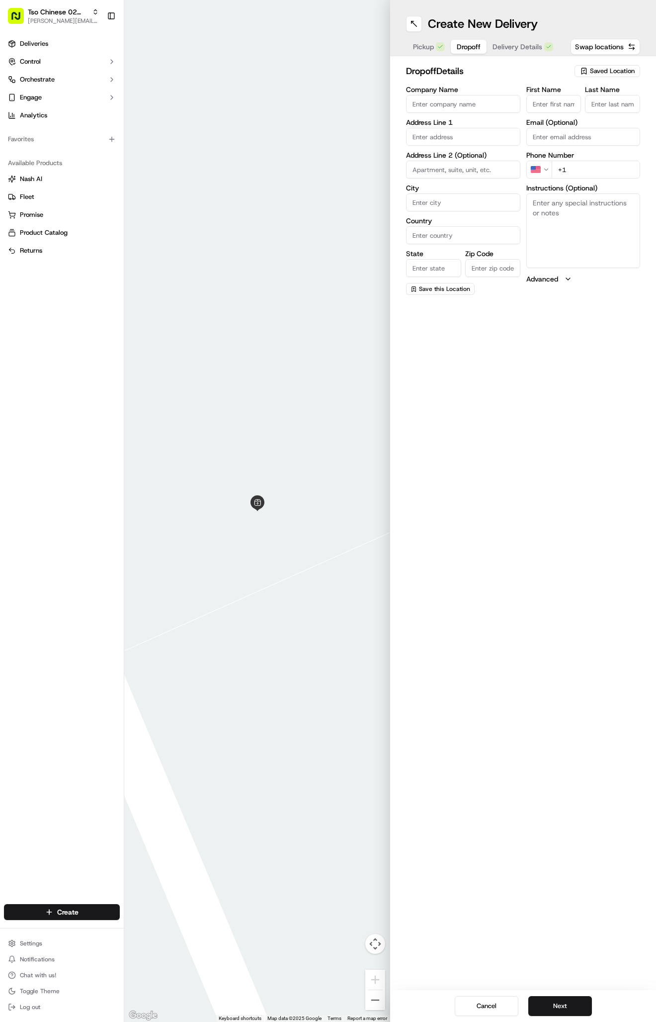
paste input "Chris Hornsby"
type input "Chris Hornsby"
type input "."
paste input "512 627 3975"
type input "+1 512 627 3975"
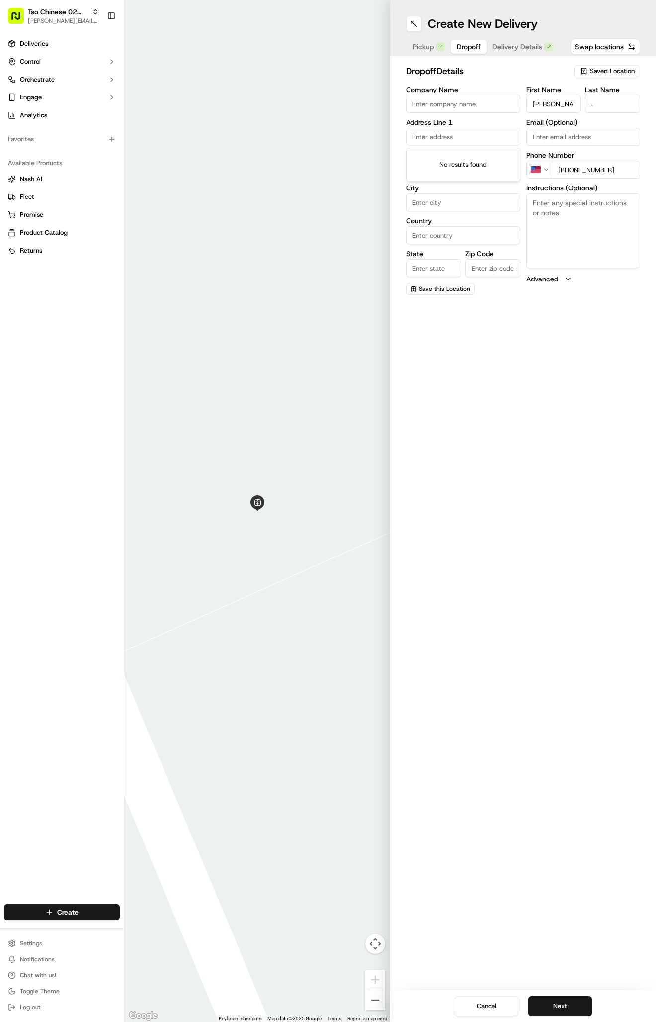
paste input "10708 Bull Ridge Dr, Austin, TX 78759-5138, United States"
click at [485, 160] on div "10708 Bull Ridge Dr, Austin, TX" at bounding box center [463, 157] width 109 height 15
type input "[STREET_ADDRESS]"
type input "Austin"
type input "United States"
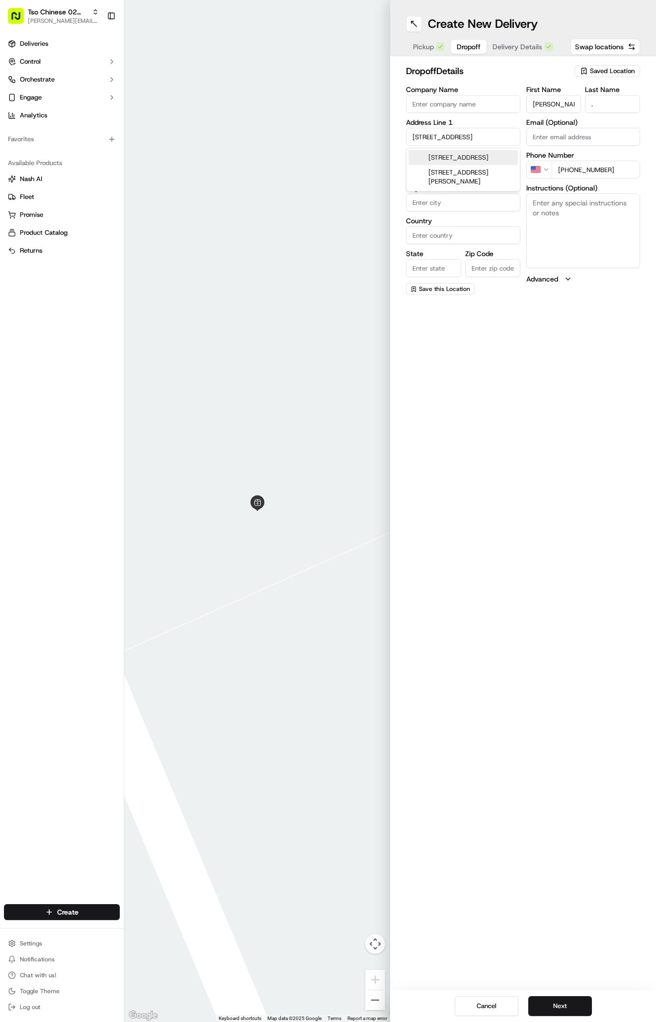
type input "TX"
type input "78759"
type input "10708 Bull Ridge Drive"
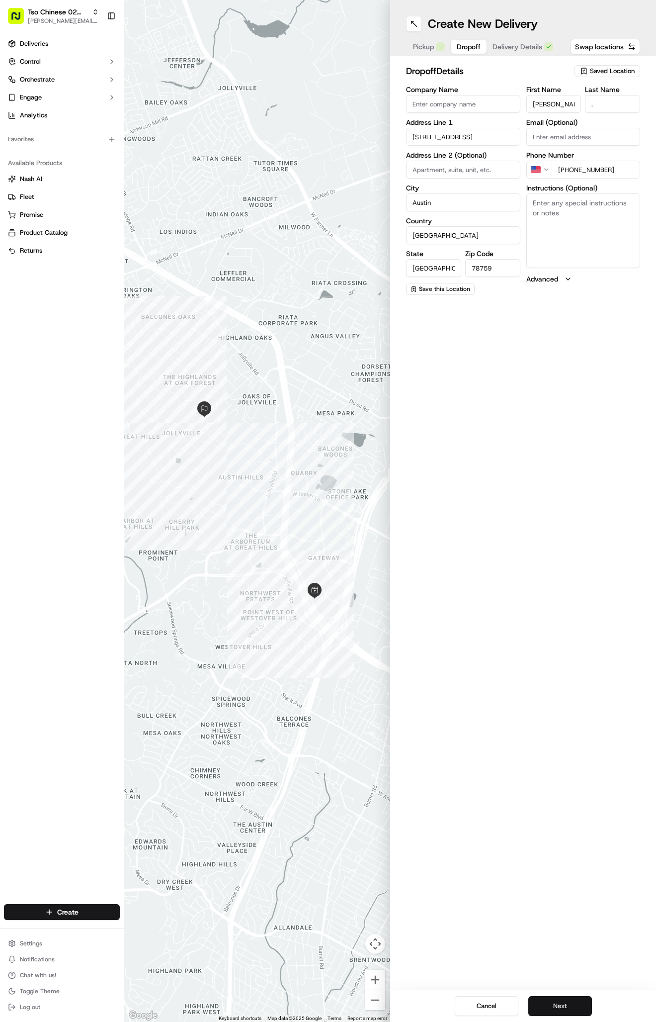
click at [551, 1012] on button "Next" at bounding box center [561, 1006] width 64 height 20
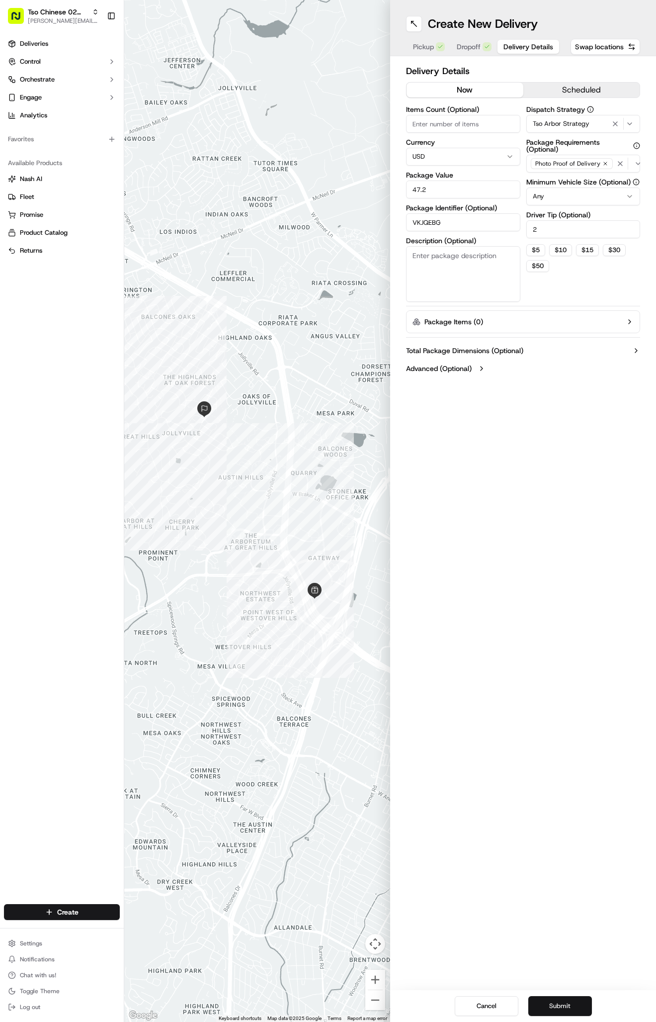
click at [551, 1012] on button "Submit" at bounding box center [561, 1006] width 64 height 20
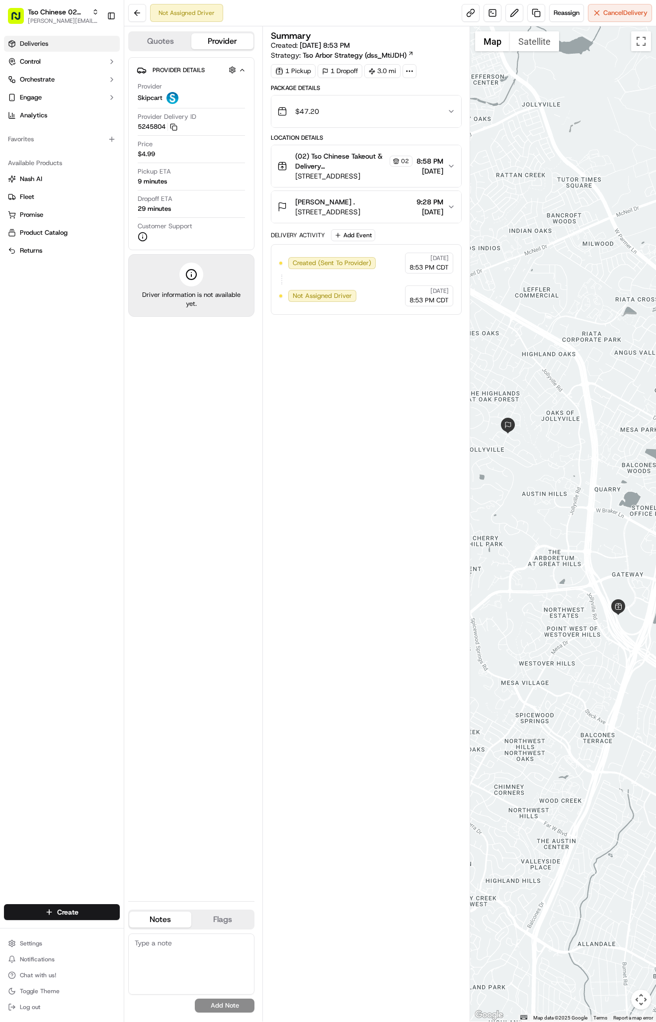
click at [48, 45] on span "Deliveries" at bounding box center [34, 43] width 28 height 9
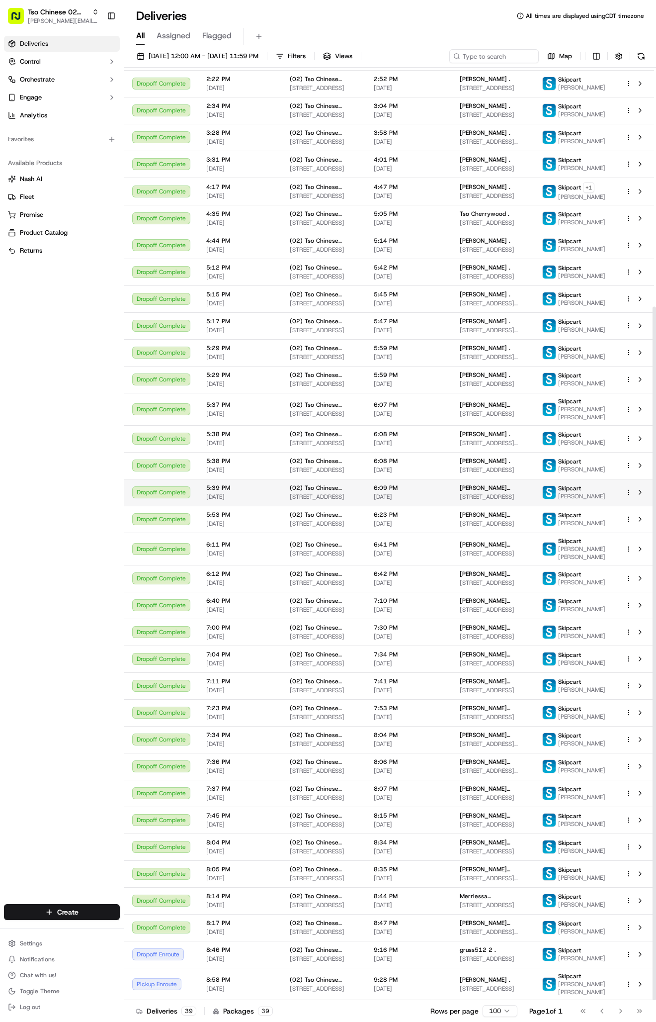
scroll to position [321, 0]
click at [35, 626] on div "Deliveries Control Orchestrate Engage Analytics Favorites Available Products Na…" at bounding box center [62, 464] width 124 height 864
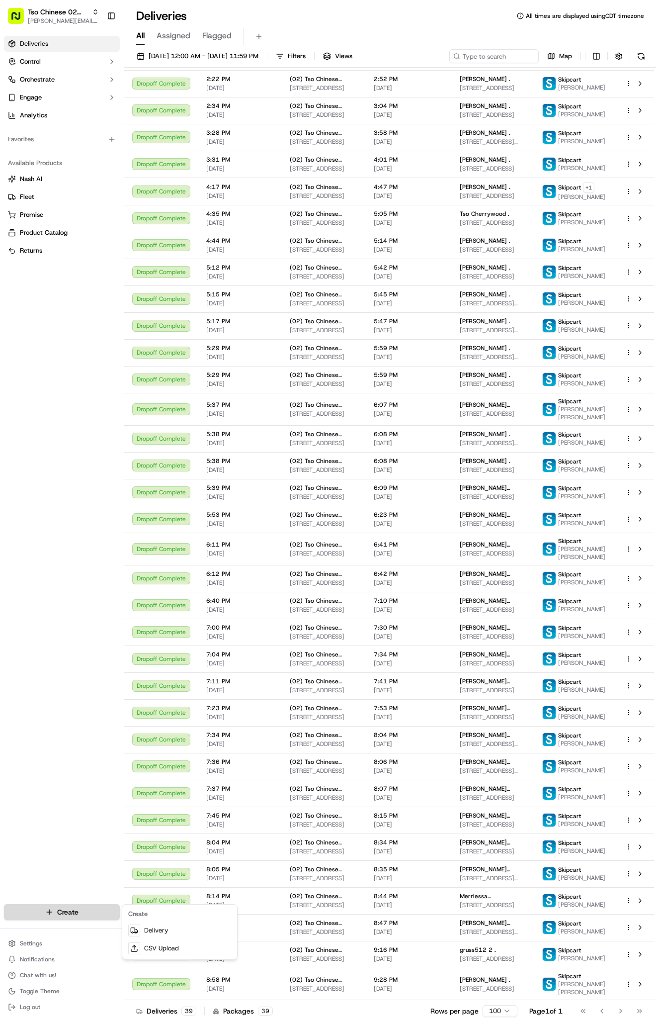
click at [87, 917] on html "Tso Chinese 02 Arbor antonia@tsochinese.com Toggle Sidebar Deliveries Control O…" at bounding box center [328, 511] width 656 height 1022
click at [163, 925] on link "Delivery" at bounding box center [179, 930] width 111 height 18
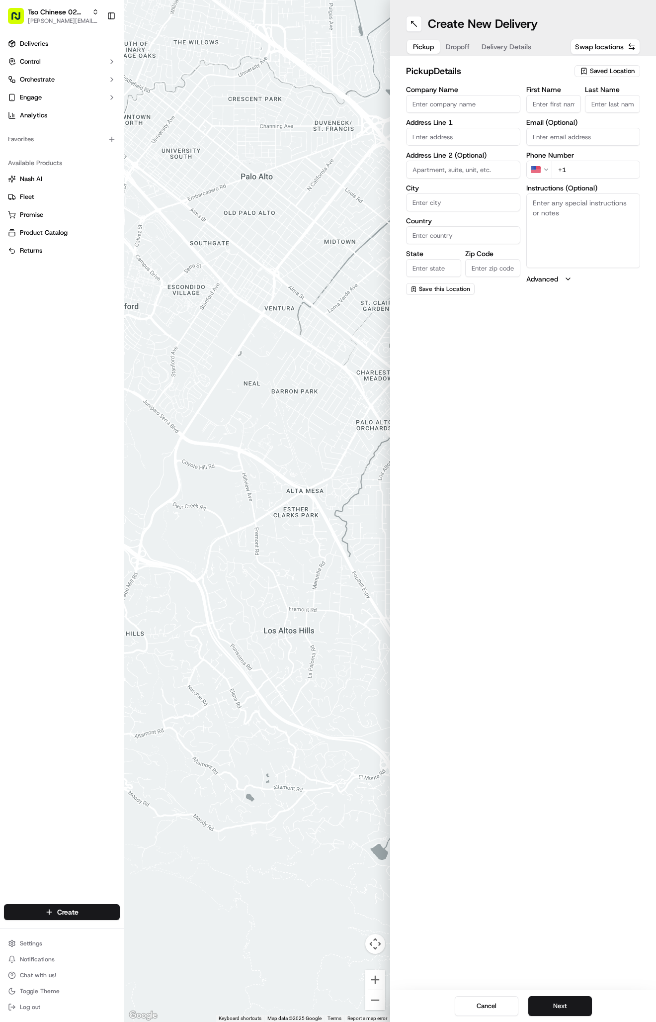
click at [593, 64] on div "pickup Details Saved Location Company Name Address Line 1 Address Line 2 (Optio…" at bounding box center [523, 179] width 266 height 247
click at [593, 73] on span "Saved Location" at bounding box center [612, 71] width 45 height 9
click at [578, 110] on span "(02) Tso Chinese Takeout & Delivery Arboretum Crossing (02)" at bounding box center [591, 113] width 122 height 18
type input "(02) Tso Chinese Takeout & Delivery [GEOGRAPHIC_DATA]"
type input "Bldg E Ste 402"
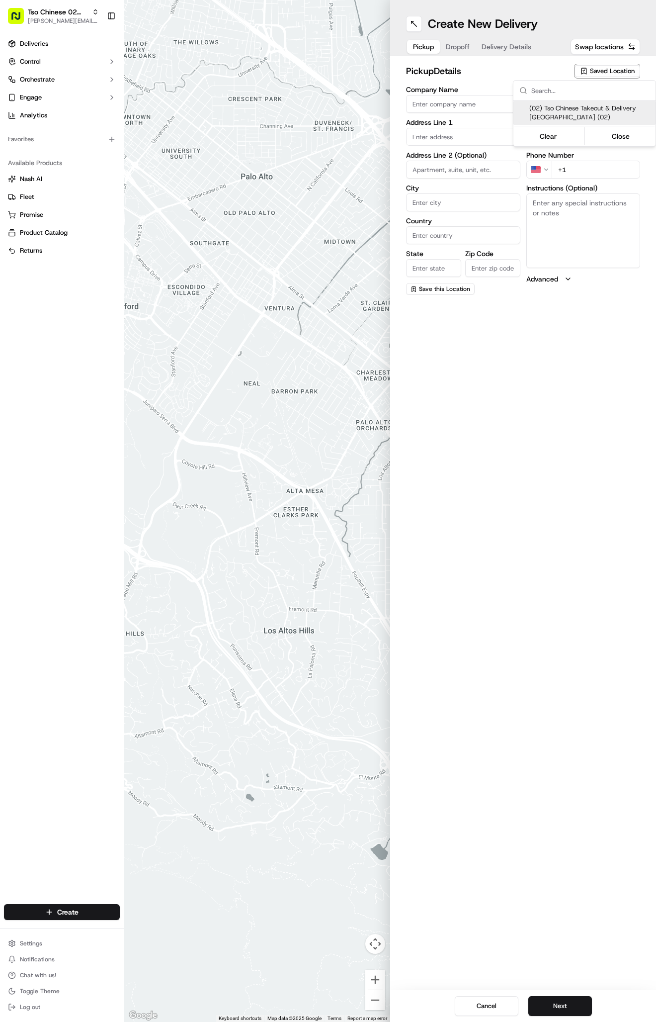
type input "Austin"
type input "US"
type input "TX"
type input "78759"
type input "Tso Chinese"
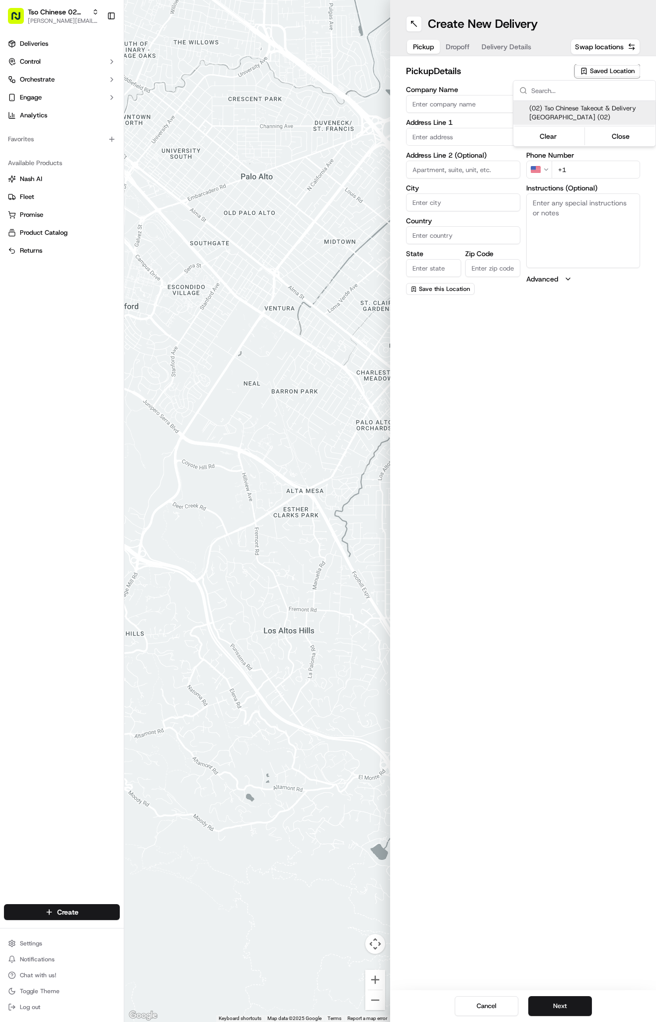
type input "Arboretum Crossing Manager"
type input "[EMAIL_ADDRESS][DOMAIN_NAME]"
type input "[PHONE_NUMBER]"
type textarea "Submit a picture displaying address & food as Proof of Delivery. Envía una foto…"
type input "9333 Research Blvd"
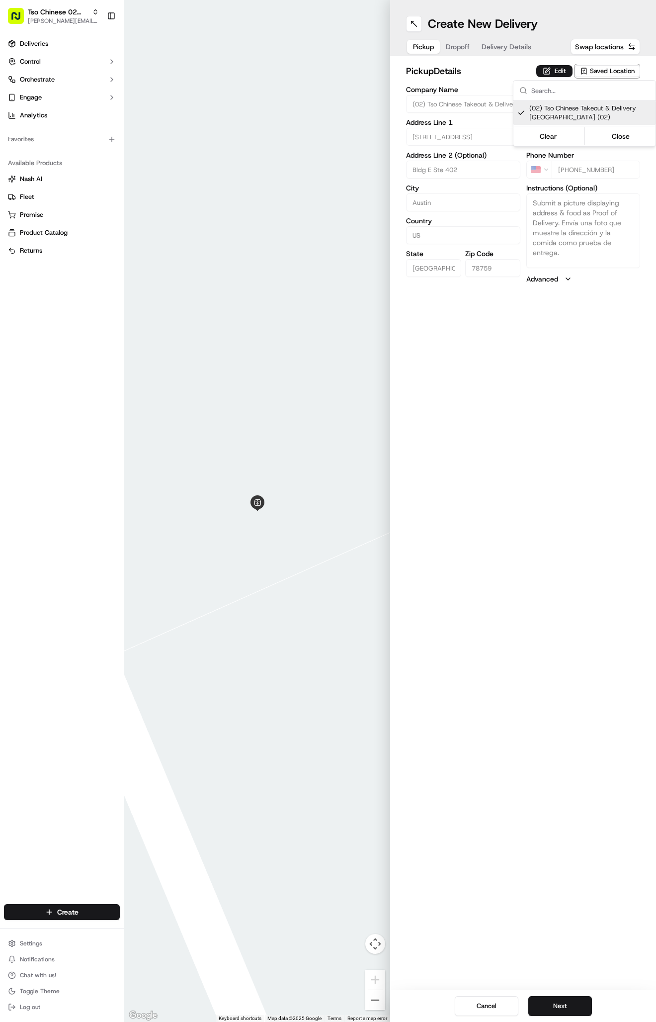
click at [504, 408] on html "Tso Chinese 02 Arbor antonia@tsochinese.com Toggle Sidebar Deliveries Control O…" at bounding box center [328, 511] width 656 height 1022
click at [452, 54] on div "Pickup Dropoff Delivery Details" at bounding box center [472, 47] width 132 height 18
click at [452, 45] on button "Dropoff" at bounding box center [458, 47] width 36 height 14
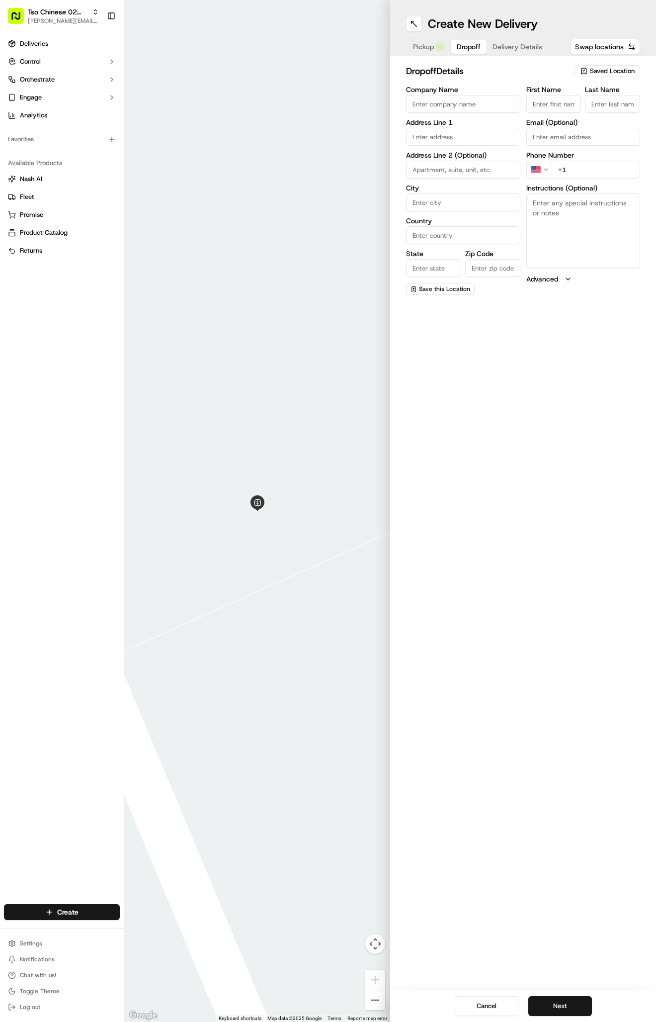
paste input "Silvana Giannetti"
type input "Silvana Giannetti"
type input "."
paste input "11503 Pencewood Dr Austin Texas 78750"
click at [514, 162] on div "11503 Pencewood Dr, Austin, Texas 78750" at bounding box center [463, 162] width 109 height 24
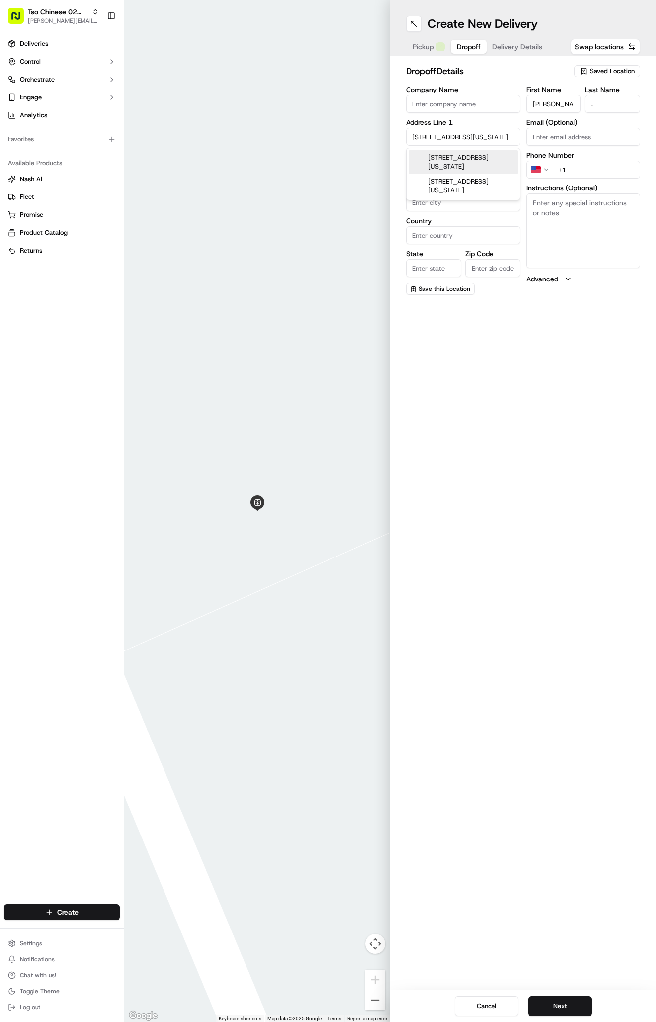
type input "[STREET_ADDRESS]"
type input "Austin"
type input "United States"
type input "TX"
type input "78750"
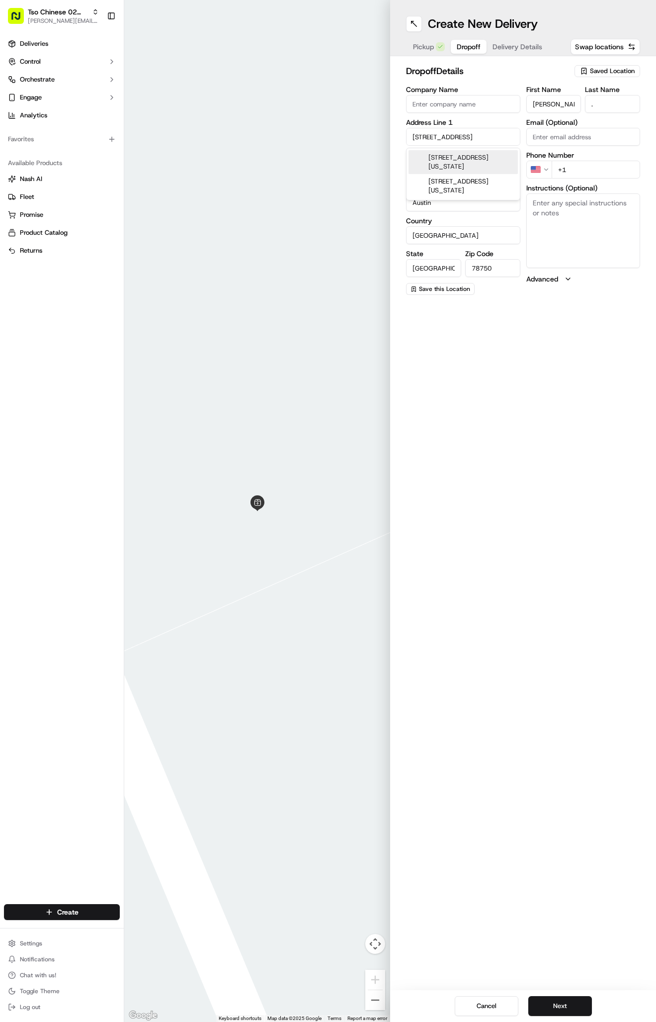
type input "11503 Pencewood Drive"
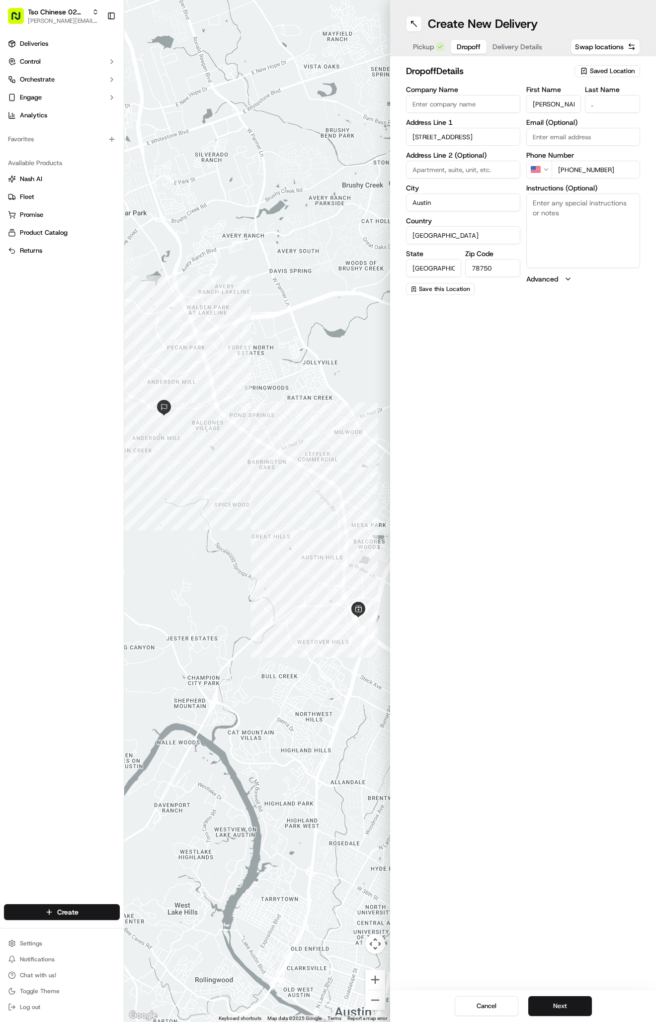
type input "+1 512 695 6812"
click at [515, 42] on span "Delivery Details" at bounding box center [518, 47] width 50 height 10
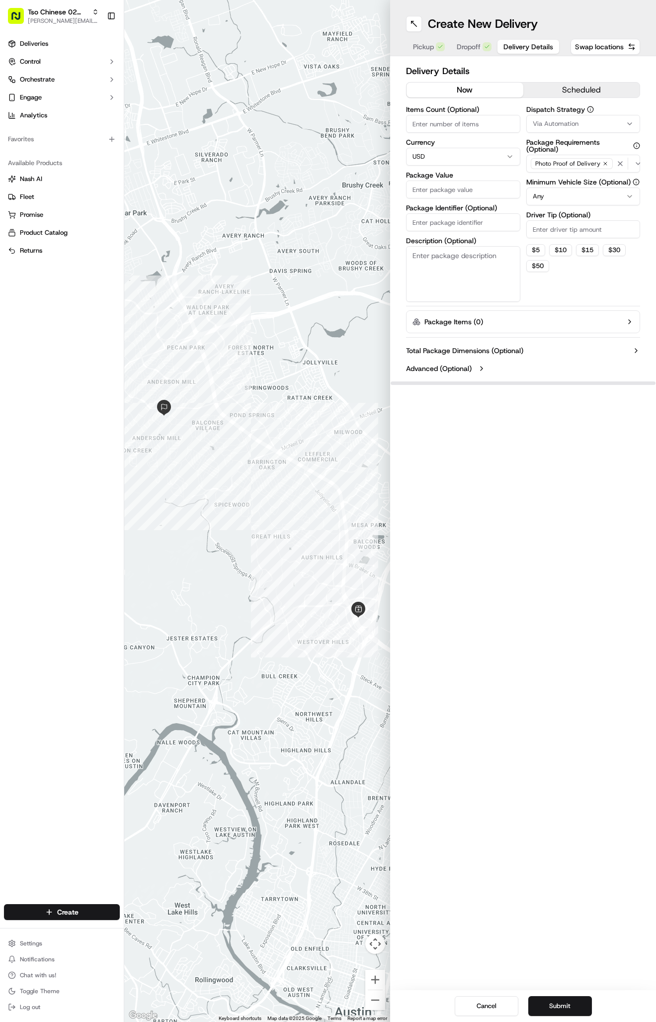
click at [549, 121] on span "Via Automation" at bounding box center [556, 123] width 46 height 9
click at [556, 174] on span "Tso Arbor Strategy" at bounding box center [591, 178] width 122 height 9
click at [555, 229] on html "Tso Chinese 02 Arbor antonia@tsochinese.com Toggle Sidebar Deliveries Control O…" at bounding box center [328, 511] width 656 height 1022
click at [555, 229] on input "Driver Tip (Optional)" at bounding box center [584, 229] width 114 height 18
type input "2"
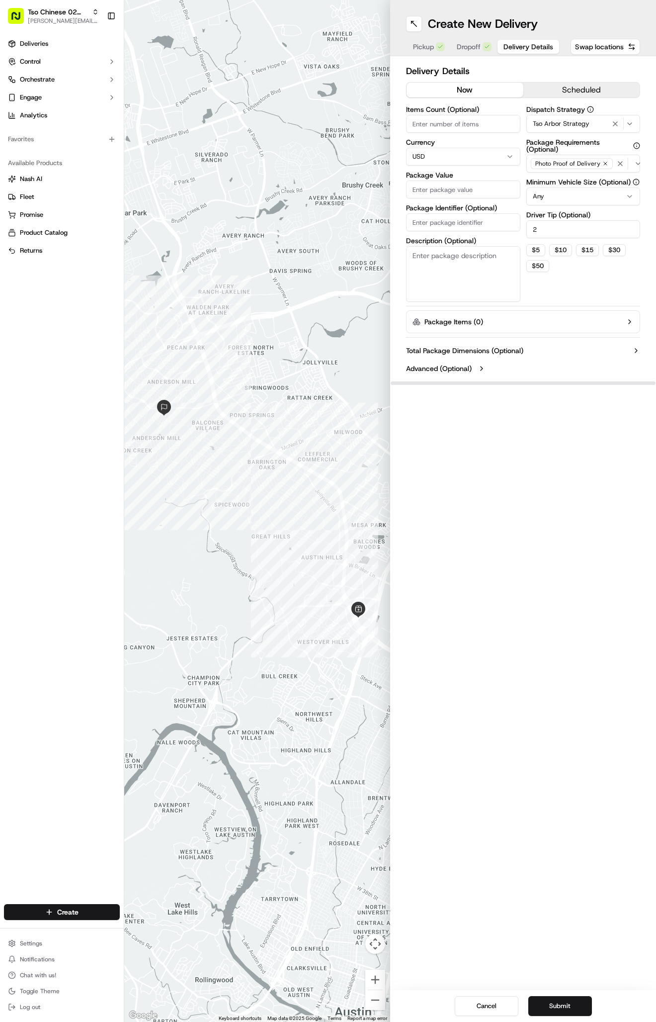
click at [462, 198] on input "Package Value" at bounding box center [463, 190] width 114 height 18
type input "61.49"
click at [504, 221] on input "Package Identifier (Optional)" at bounding box center [463, 222] width 114 height 18
paste input "#NUEYPZD"
type input "#NUEYPZD"
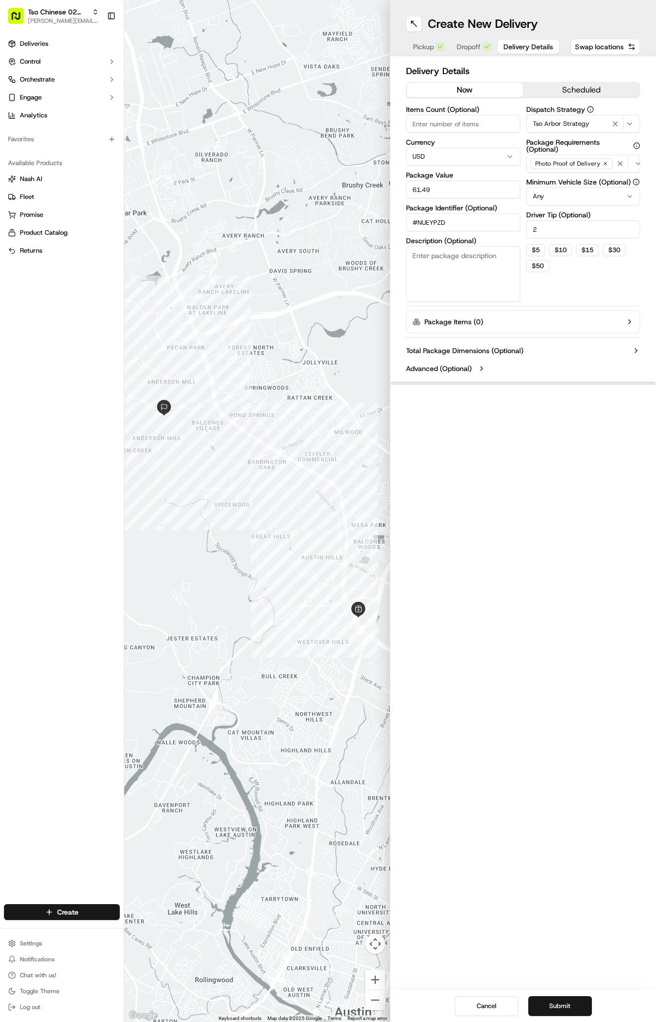
click at [542, 593] on div "Create New Delivery Pickup Dropoff Delivery Details Swap locations Delivery Det…" at bounding box center [523, 511] width 266 height 1022
click at [577, 1004] on button "Submit" at bounding box center [561, 1006] width 64 height 20
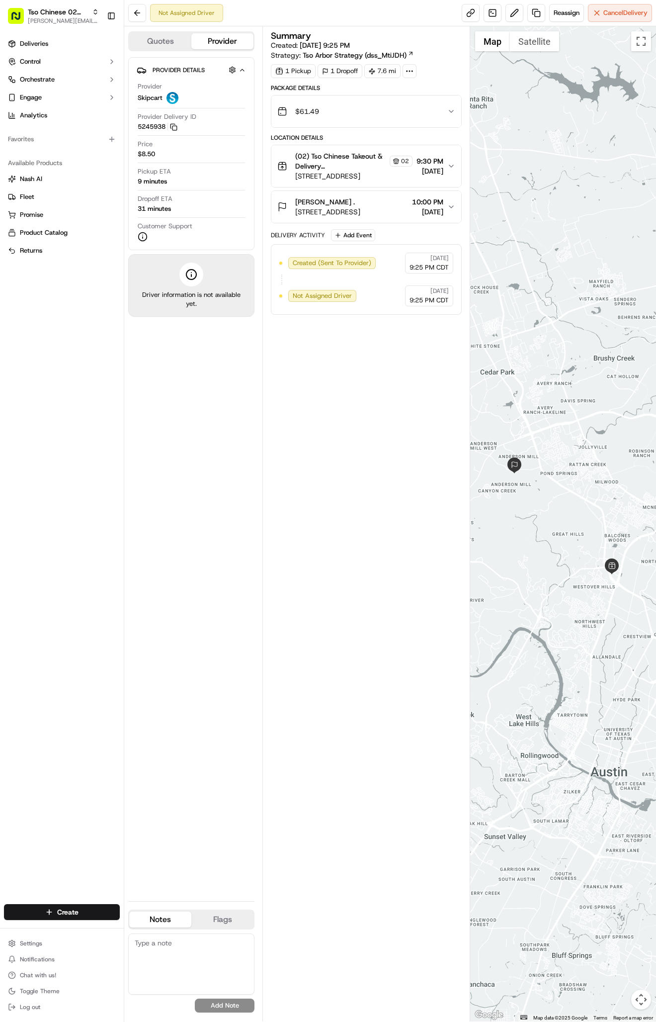
click at [524, 142] on div at bounding box center [563, 523] width 186 height 995
click at [44, 48] on span "Deliveries" at bounding box center [34, 43] width 28 height 9
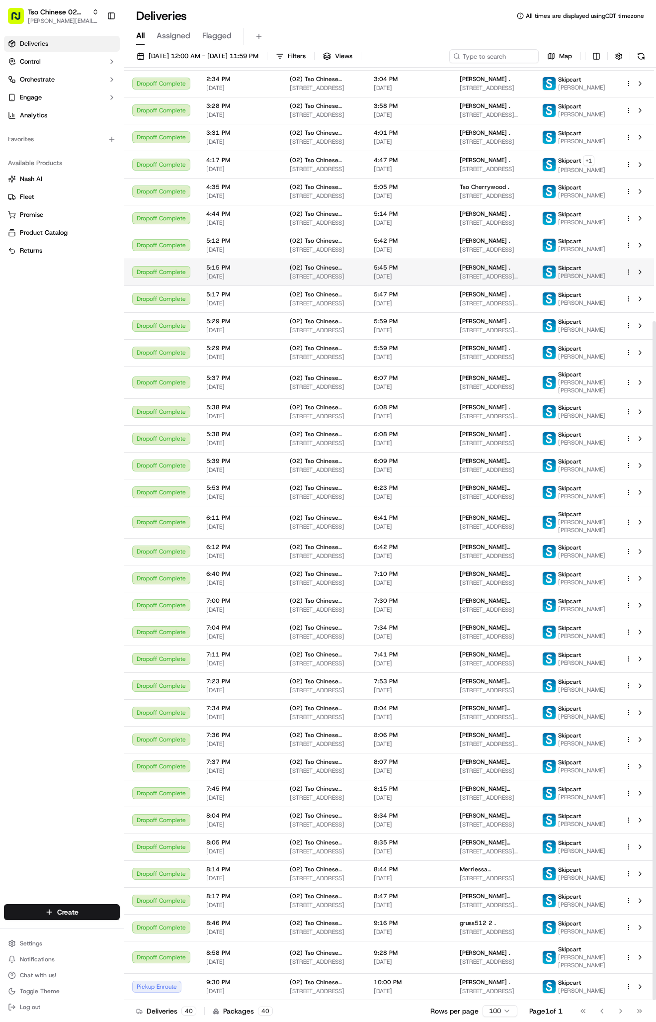
scroll to position [348, 0]
click at [80, 907] on html "Tso Chinese 02 Arbor antonia@tsochinese.com Toggle Sidebar Deliveries Control O…" at bounding box center [328, 511] width 656 height 1022
click at [147, 930] on link "Delivery" at bounding box center [179, 930] width 111 height 18
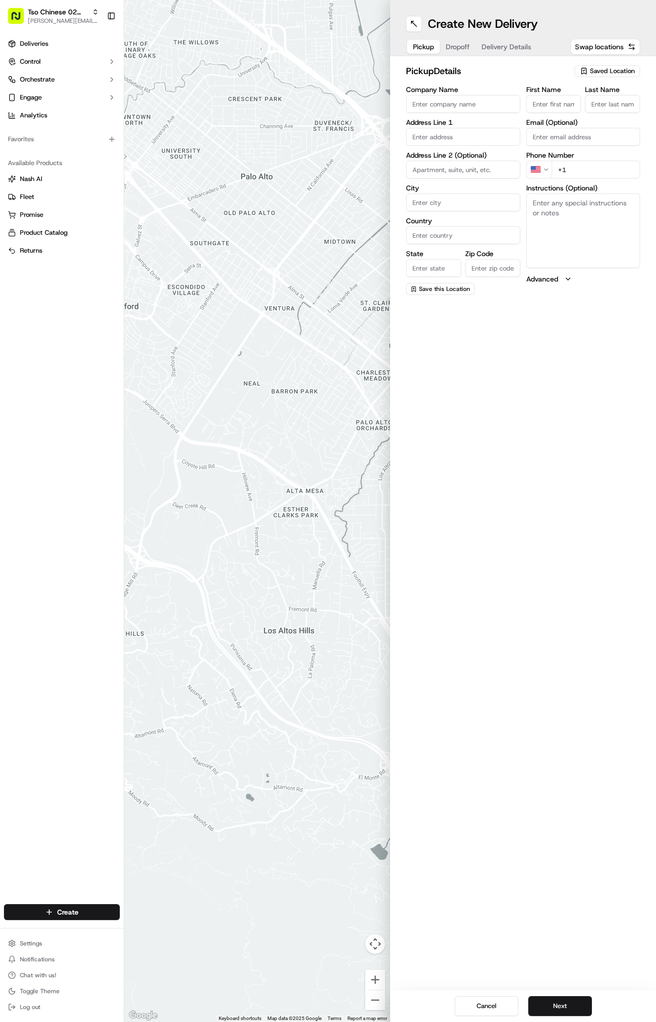
click at [592, 75] on span "Saved Location" at bounding box center [612, 71] width 45 height 9
click at [593, 114] on span "(02) Tso Chinese Takeout & Delivery Arboretum Crossing (02)" at bounding box center [591, 113] width 122 height 18
type input "(02) Tso Chinese Takeout & Delivery [GEOGRAPHIC_DATA]"
type input "Bldg E Ste 402"
type input "Austin"
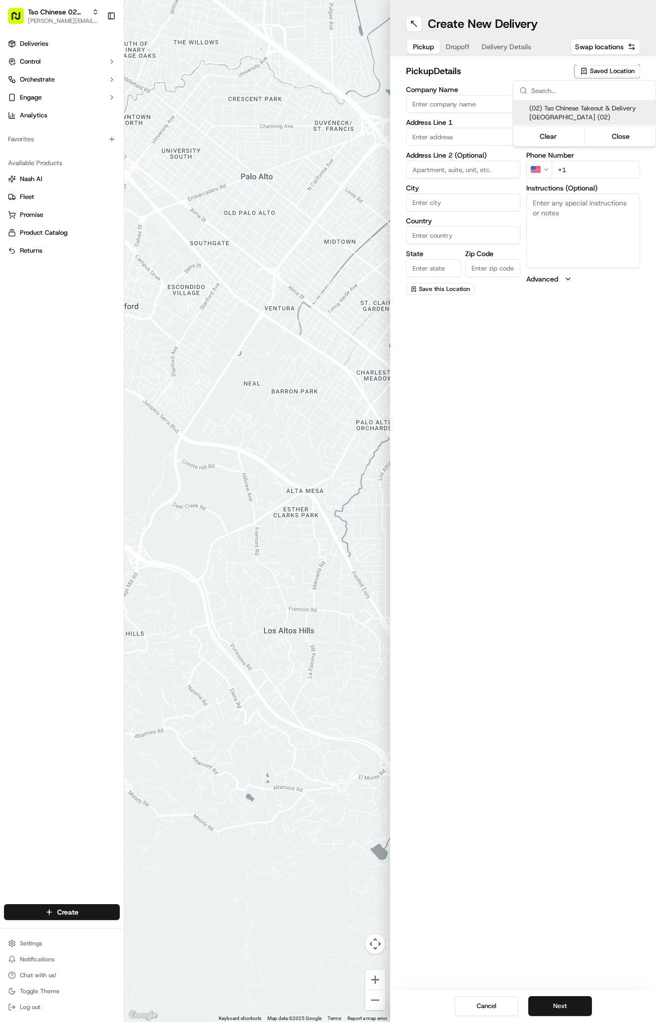
type input "US"
type input "TX"
type input "78759"
type input "Tso Chinese"
type input "Arboretum Crossing Manager"
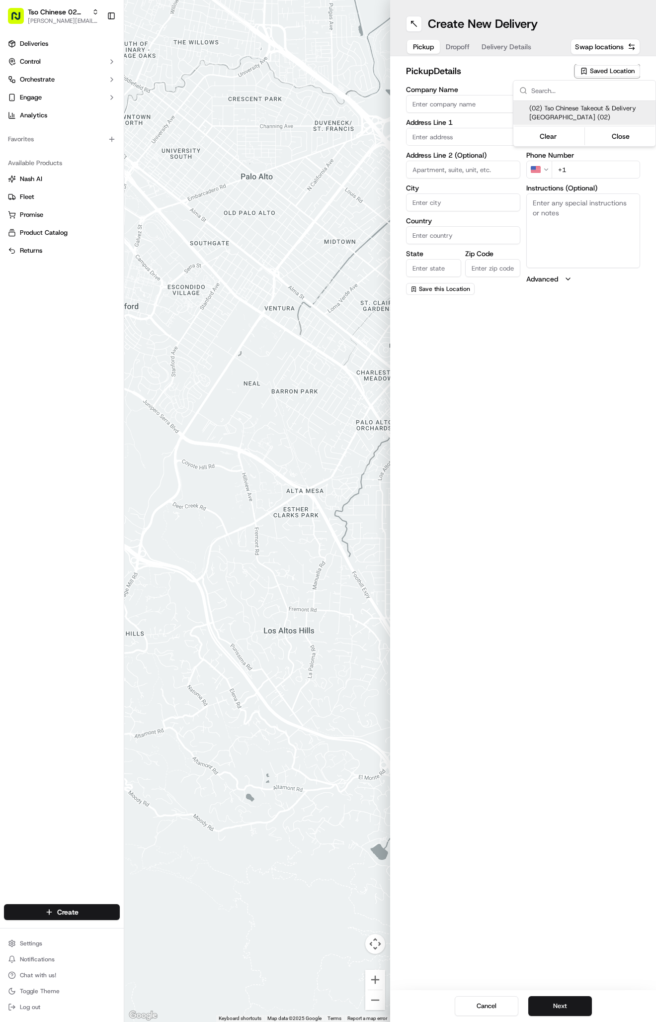
type input "arborstore@tsochinese.com"
type input "+1 512 344 9434"
type textarea "Submit a picture displaying address & food as Proof of Delivery. Envía una foto…"
type input "9333 Research Blvd"
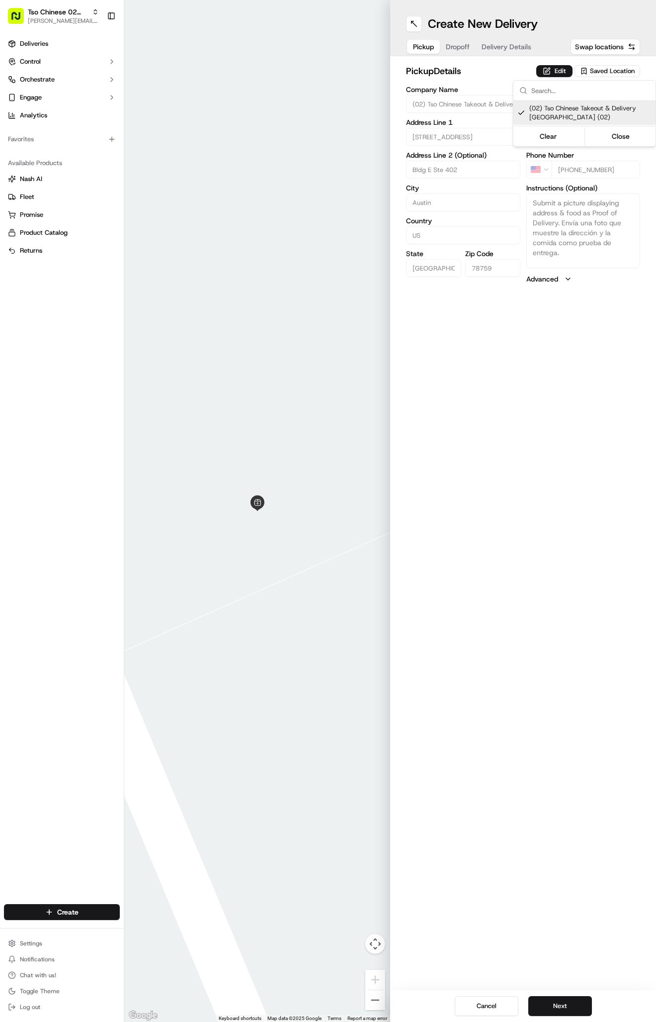
click at [477, 50] on html "Tso Chinese 02 Arbor antonia@tsochinese.com Toggle Sidebar Deliveries Control O…" at bounding box center [328, 511] width 656 height 1022
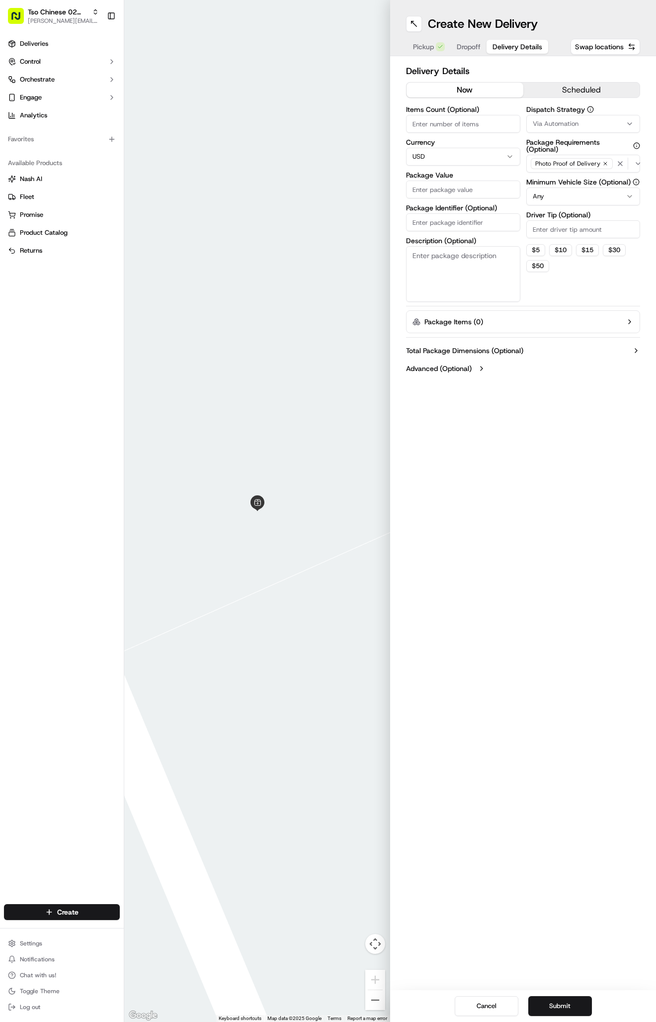
click at [508, 50] on span "Delivery Details" at bounding box center [518, 47] width 50 height 10
click at [581, 130] on button "Via Automation" at bounding box center [584, 124] width 114 height 18
click at [595, 185] on div "ONLY SKIPCART" at bounding box center [585, 192] width 142 height 15
click at [591, 175] on span "Tso Arbor Strategy" at bounding box center [591, 178] width 122 height 9
click at [607, 230] on html "Tso Chinese 02 Arbor antonia@tsochinese.com Toggle Sidebar Deliveries Control O…" at bounding box center [328, 511] width 656 height 1022
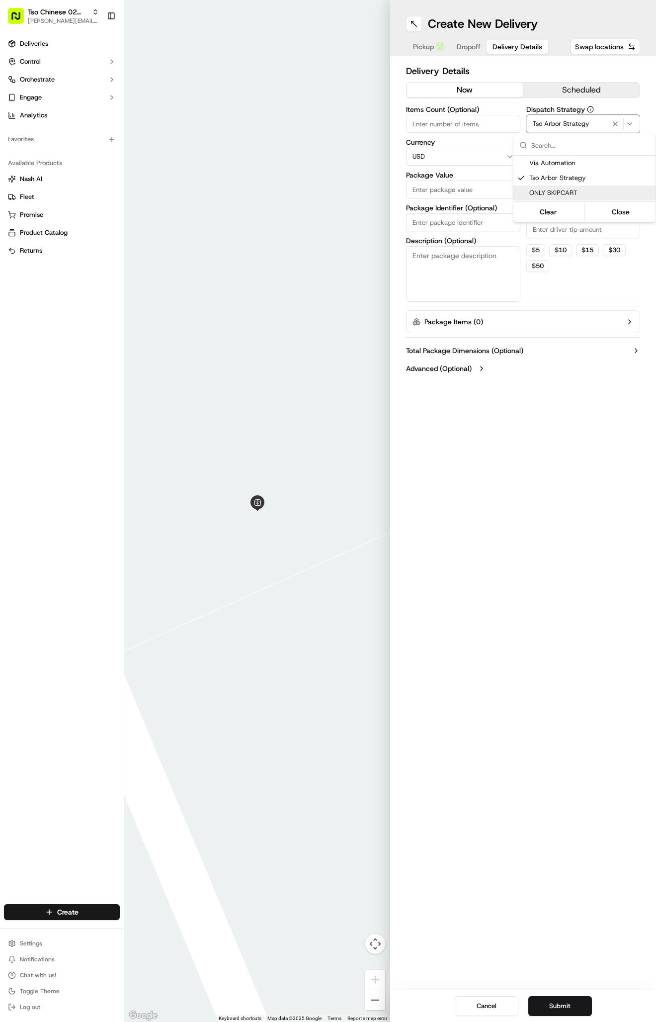
click at [607, 230] on html "Tso Chinese 02 Arbor antonia@tsochinese.com Toggle Sidebar Deliveries Control O…" at bounding box center [328, 511] width 656 height 1022
click at [606, 226] on input "Driver Tip (Optional)" at bounding box center [584, 229] width 114 height 18
type input "2"
click at [425, 219] on input "Package Identifier (Optional)" at bounding box center [463, 222] width 114 height 18
paste input "#PEYZB2T"
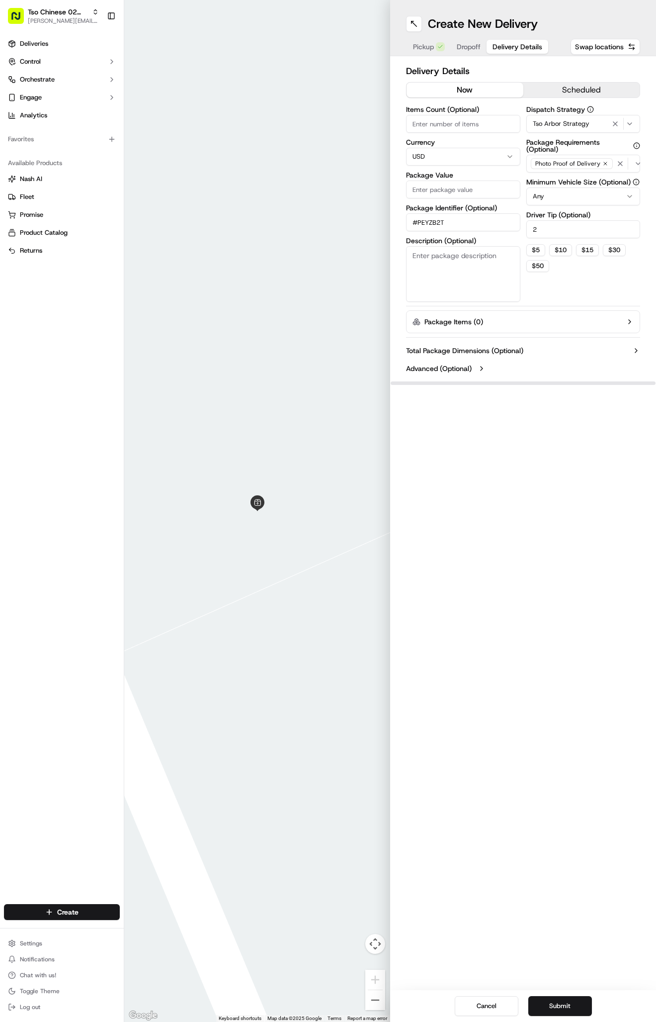
type input "#PEYZB2T"
click at [426, 190] on input "Package Value" at bounding box center [463, 190] width 114 height 18
type input "49.63"
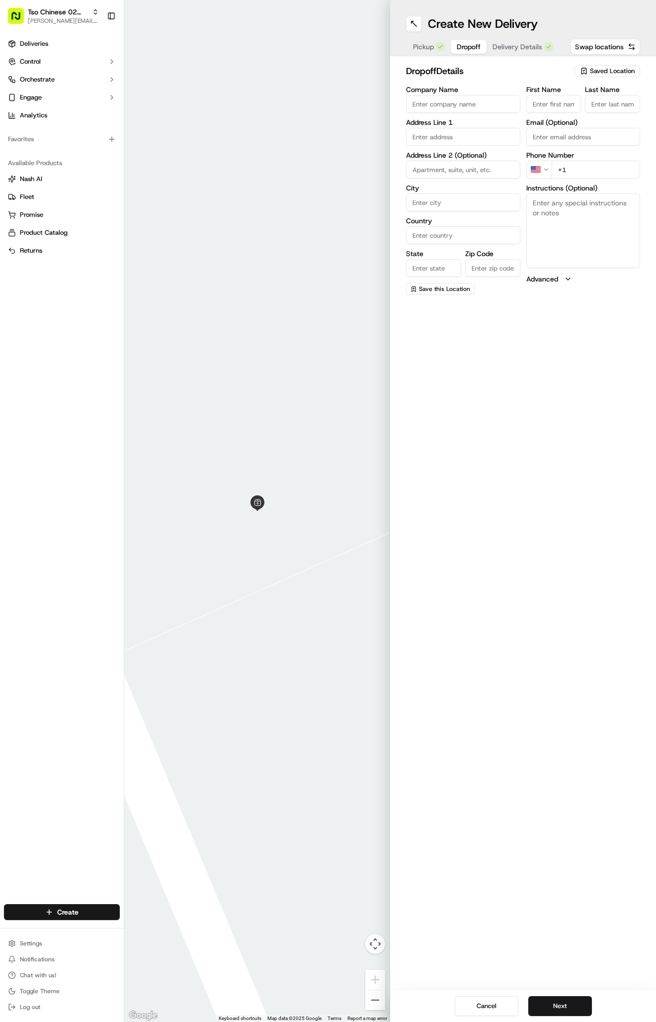
click at [473, 41] on button "Dropoff" at bounding box center [469, 47] width 36 height 14
click at [581, 240] on textarea "Instructions (Optional)" at bounding box center [584, 230] width 114 height 75
paste textarea "Please leave at the front desk of Holiday Inn Express and say the order is for …"
paste textarea "Company: Holiday Inn Express (Leave at Front Desk)"
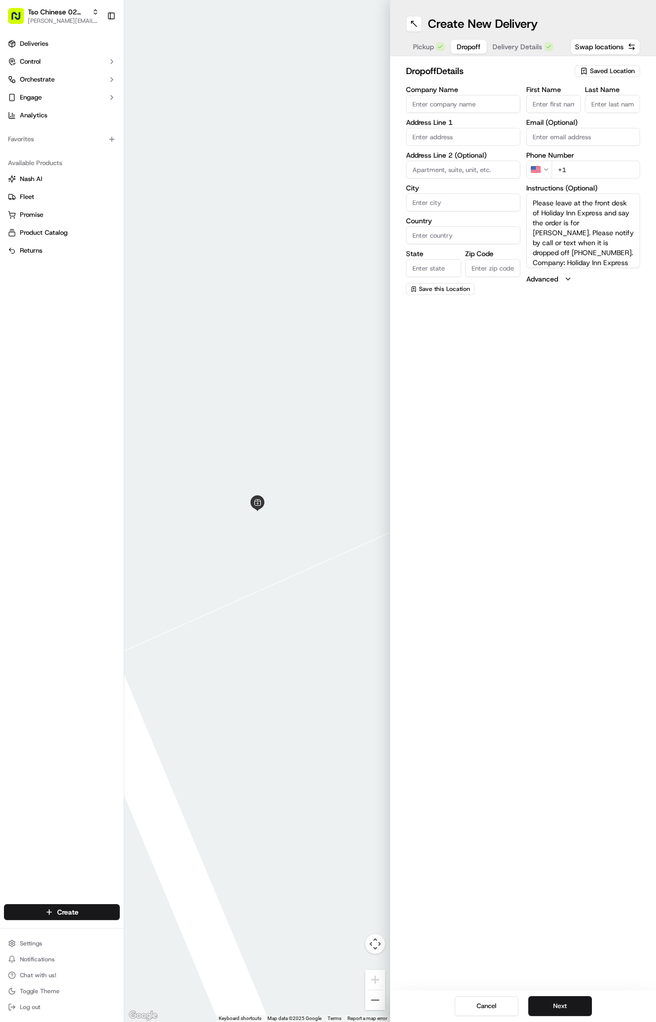
scroll to position [9, 0]
type textarea "Please leave at the front desk of Holiday Inn Express and say the order is for …"
paste input "8500 N Interstate 35"
click at [465, 153] on div "8500 N Interstate 35, Austin, TX" at bounding box center [463, 157] width 109 height 15
type input "[STREET_ADDRESS]"
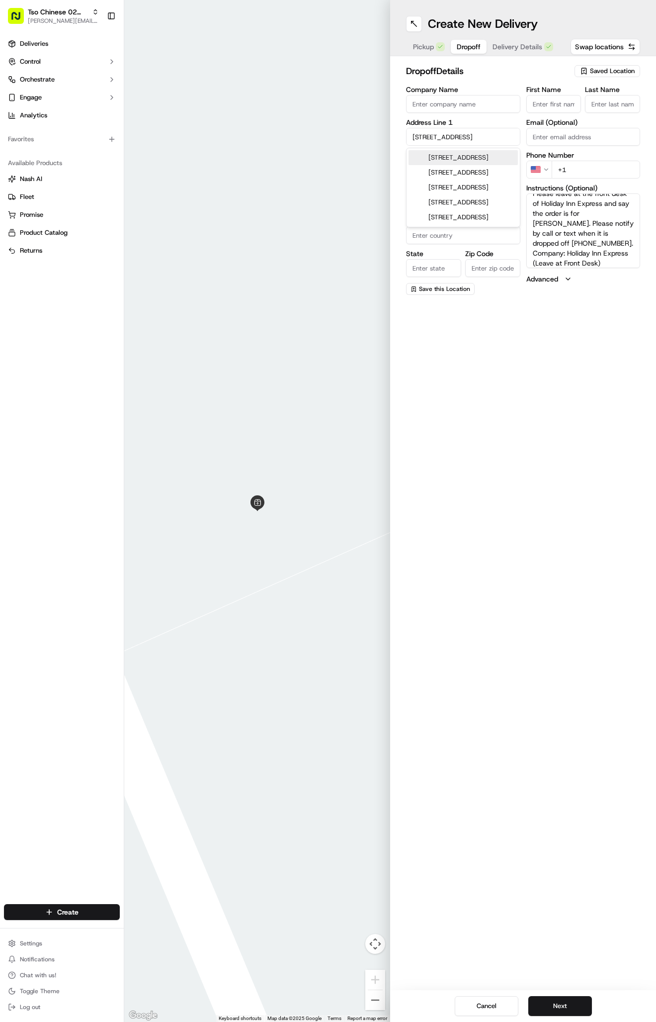
type input "Austin"
type input "United States"
type input "TX"
type input "78753"
type input "8500 North Interstate Highway 35"
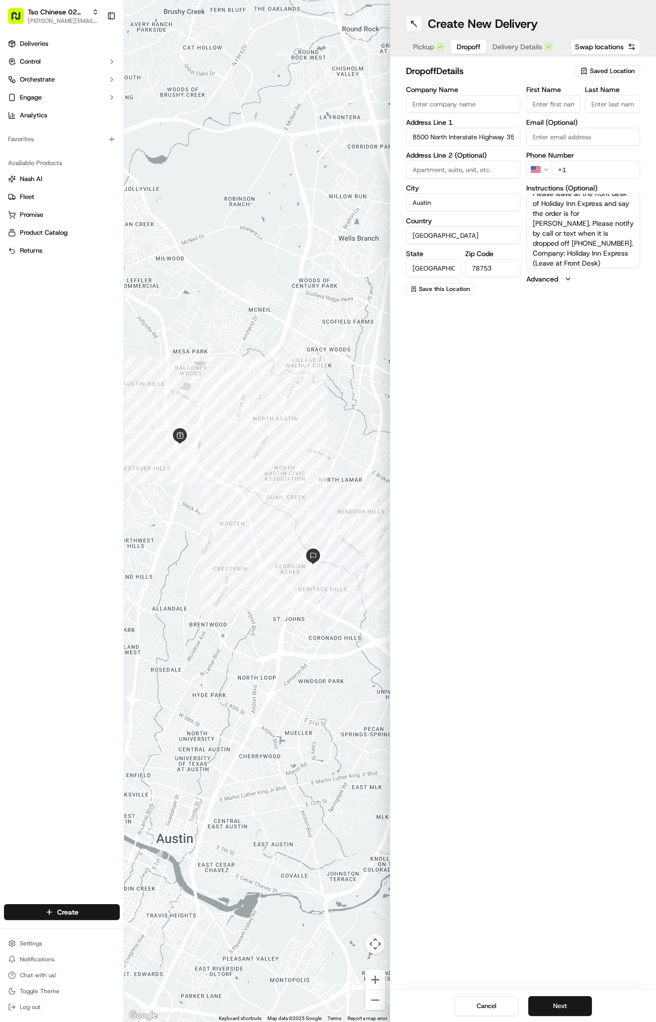
paste input "Simone Leal"
type input "Simone Leal"
click at [583, 100] on div "First Name Simone Leal Last Name" at bounding box center [584, 99] width 114 height 27
type input "."
paste input "707 344 4503"
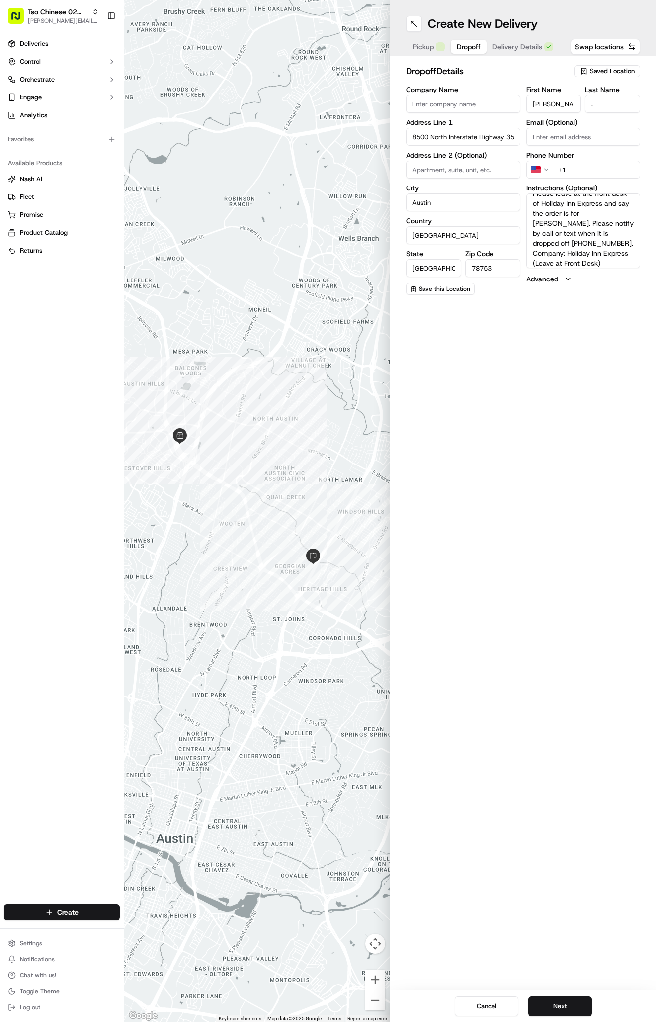
type input "+1 707 344 4503"
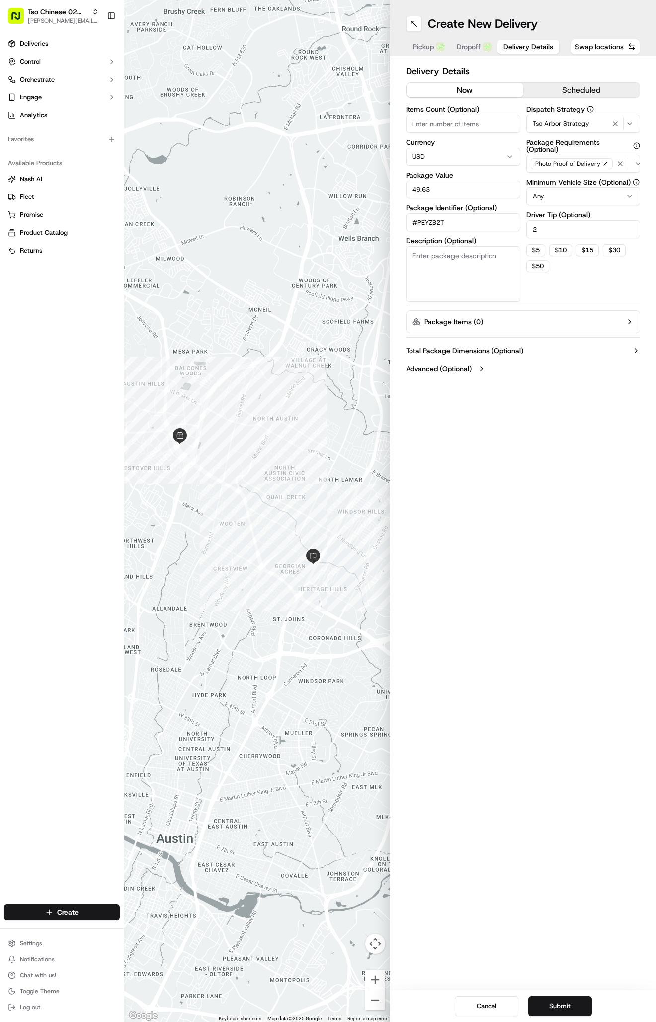
click at [507, 48] on span "Delivery Details" at bounding box center [529, 47] width 50 height 10
click at [582, 1006] on button "Submit" at bounding box center [561, 1006] width 64 height 20
click at [582, 1006] on div "Cancel Submit" at bounding box center [523, 1006] width 266 height 32
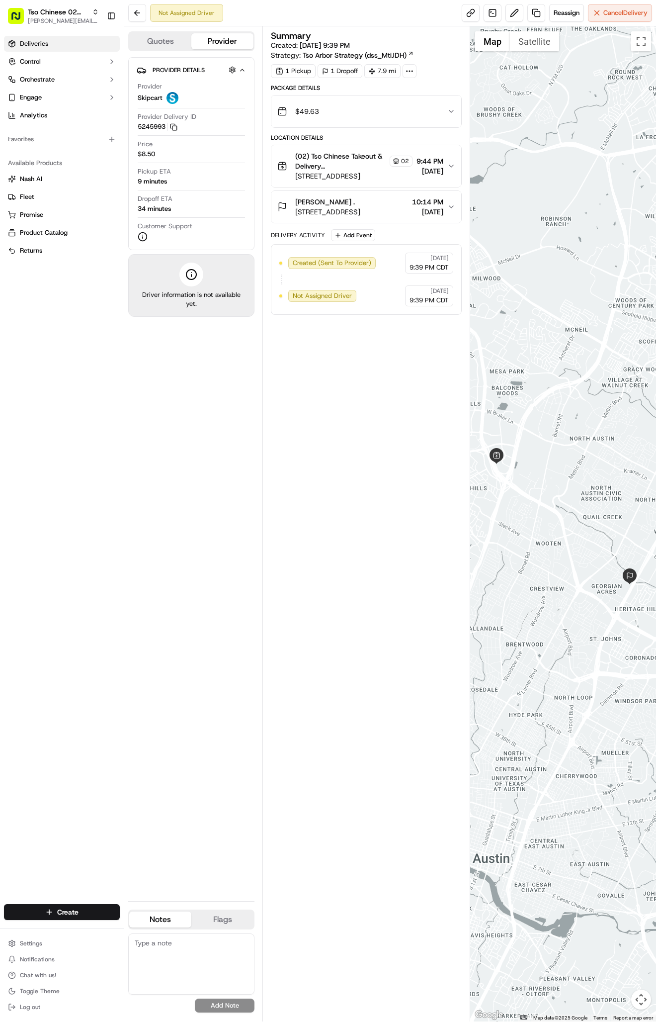
click at [63, 46] on link "Deliveries" at bounding box center [62, 44] width 116 height 16
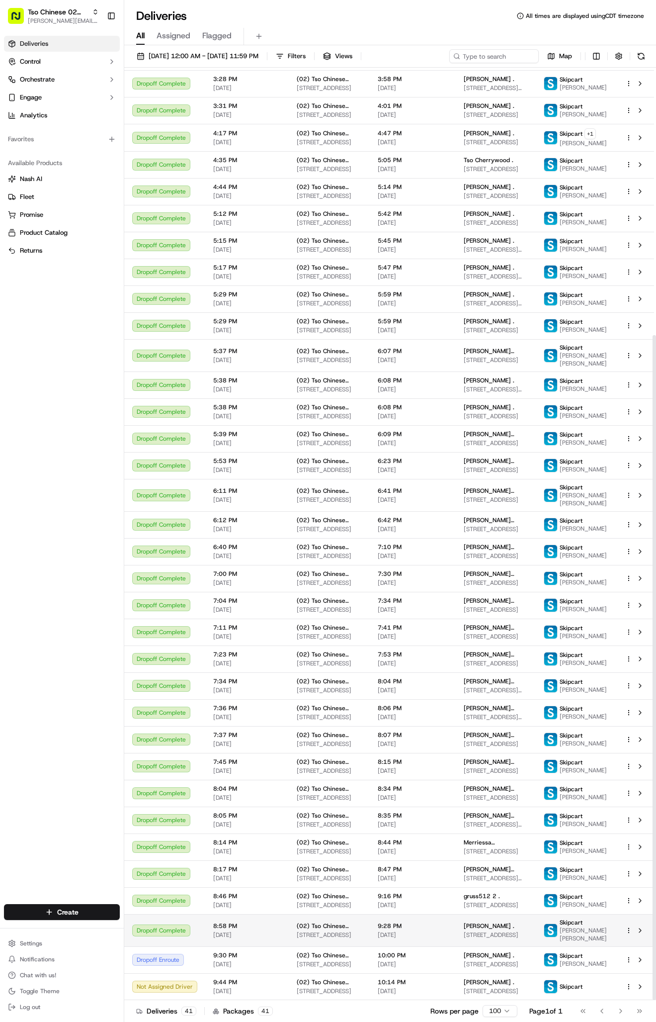
scroll to position [375, 0]
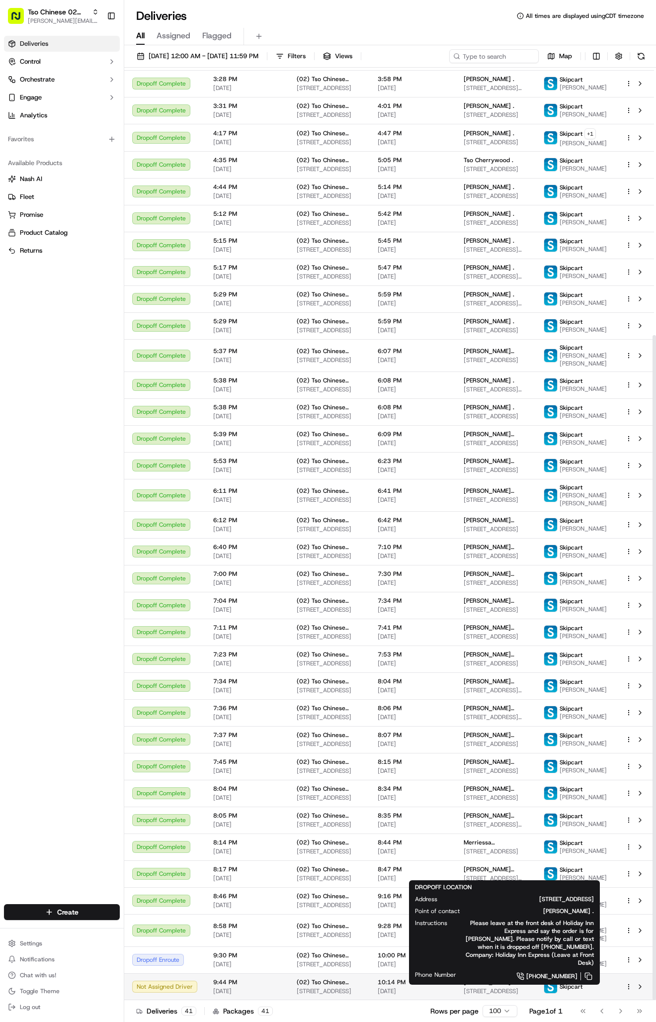
click at [521, 989] on span "[STREET_ADDRESS]" at bounding box center [496, 991] width 64 height 8
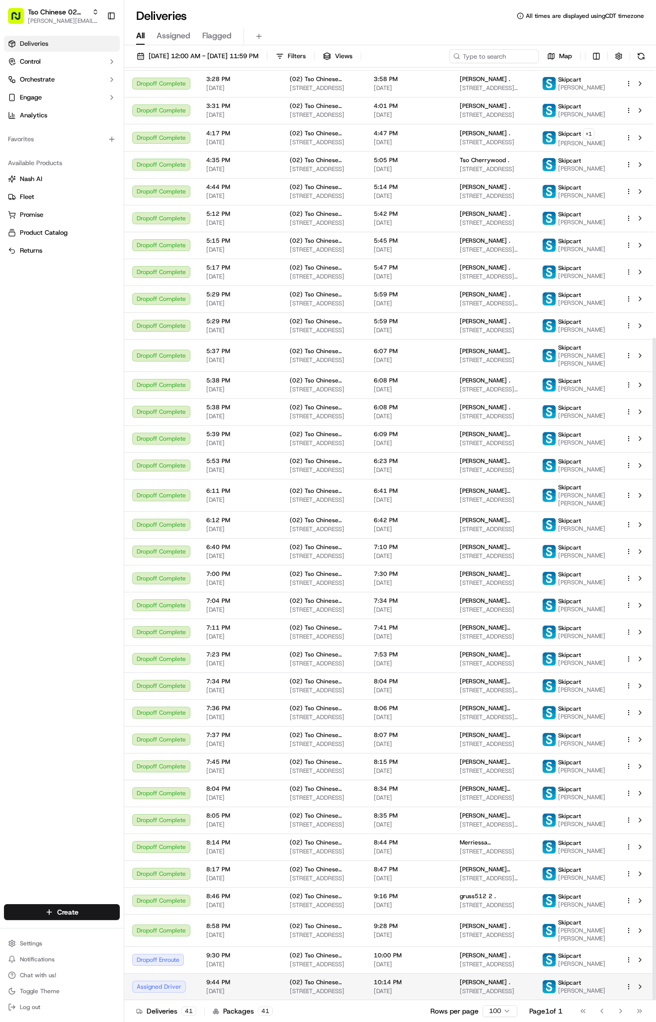
scroll to position [380, 0]
click at [366, 988] on td "(02) Tso Chinese Takeout & Delivery Arboretum Crossing 9333 Research Blvd, Bldg…" at bounding box center [324, 986] width 84 height 27
click at [493, 987] on span "[STREET_ADDRESS]" at bounding box center [493, 991] width 67 height 8
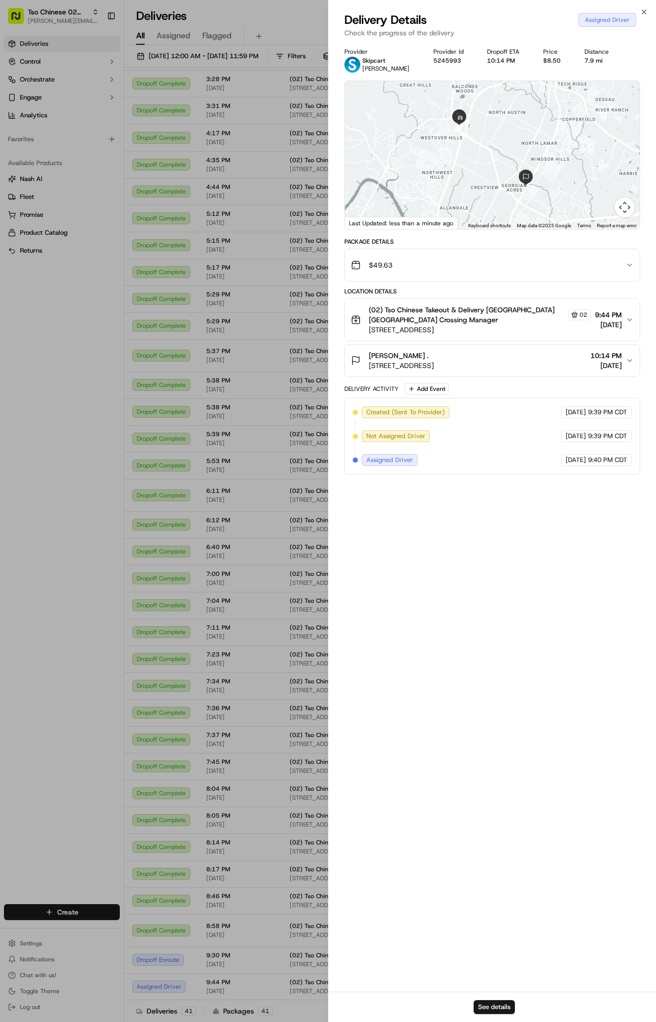
click at [477, 264] on div "$49.63" at bounding box center [488, 265] width 275 height 20
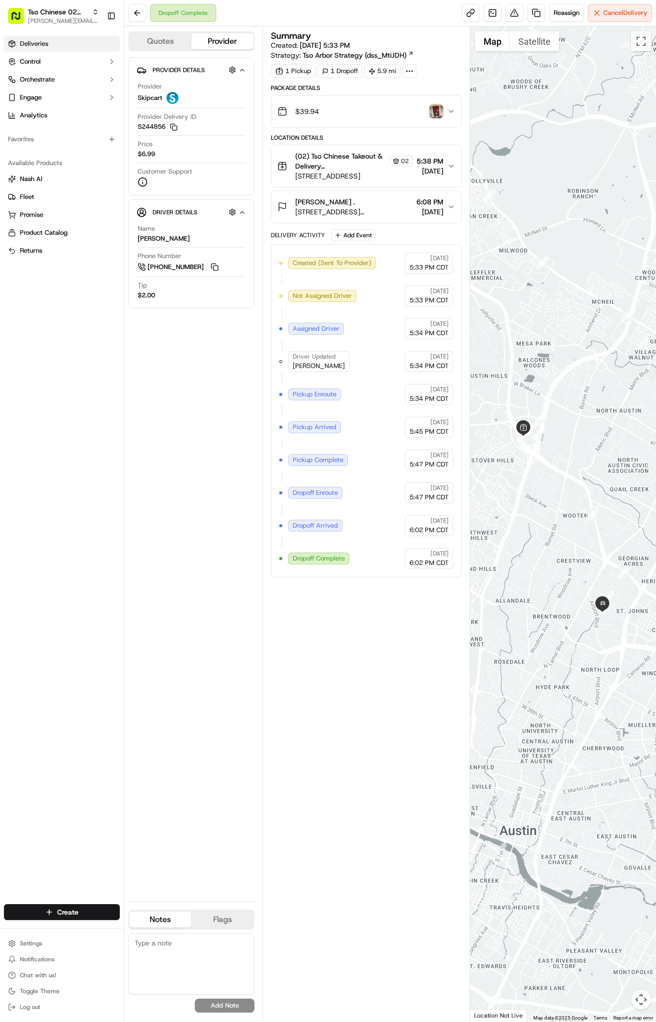
click at [85, 47] on link "Deliveries" at bounding box center [62, 44] width 116 height 16
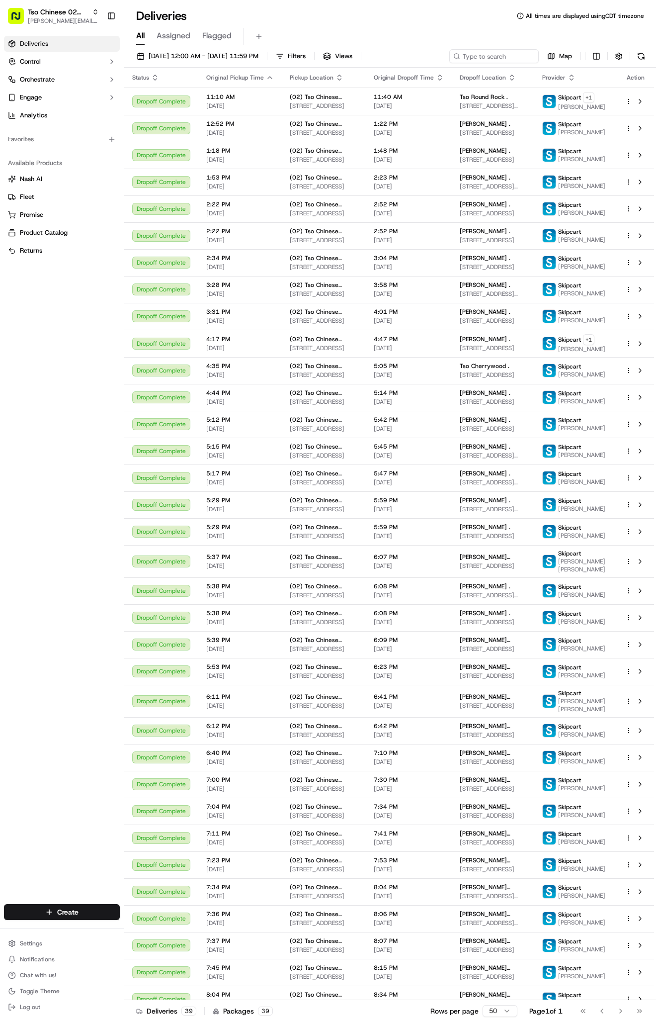
drag, startPoint x: 85, startPoint y: 47, endPoint x: 85, endPoint y: 30, distance: 16.9
click at [85, 30] on div "Tso Chinese 02 Arbor [PERSON_NAME][EMAIL_ADDRESS][DOMAIN_NAME] Toggle Sidebar D…" at bounding box center [62, 511] width 124 height 1022
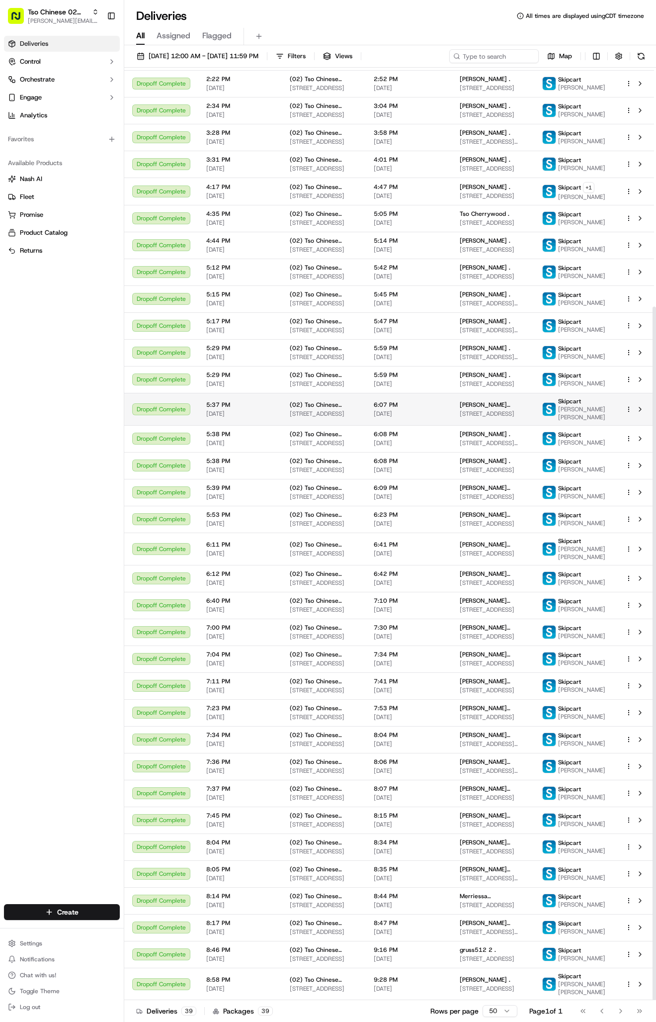
scroll to position [321, 0]
click at [401, 946] on span "9:16 PM" at bounding box center [409, 950] width 70 height 8
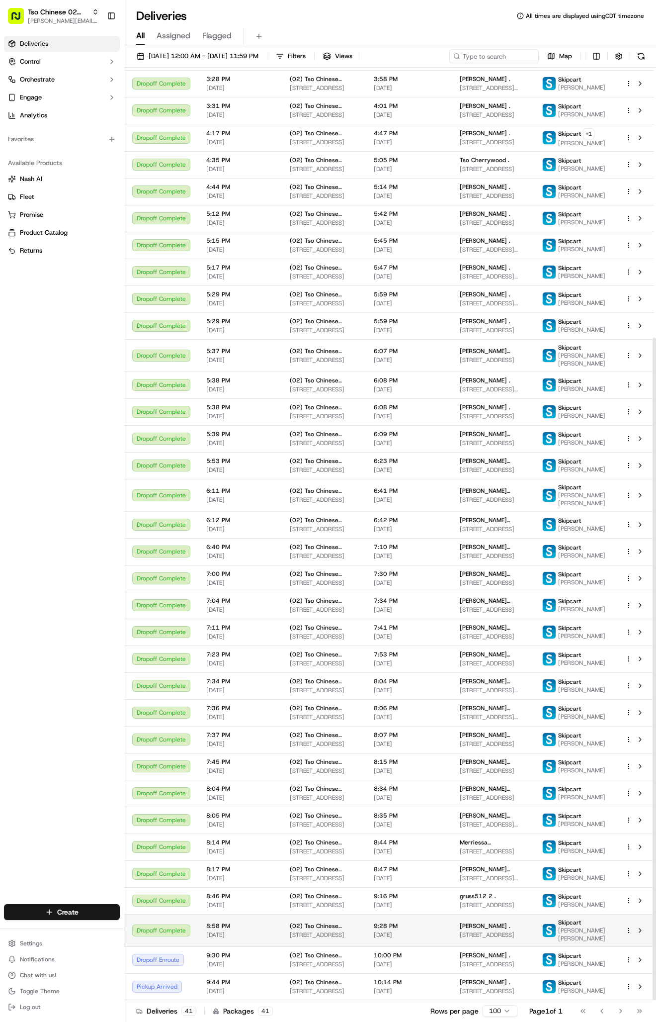
scroll to position [380, 0]
click at [521, 989] on span "[STREET_ADDRESS]" at bounding box center [493, 991] width 67 height 8
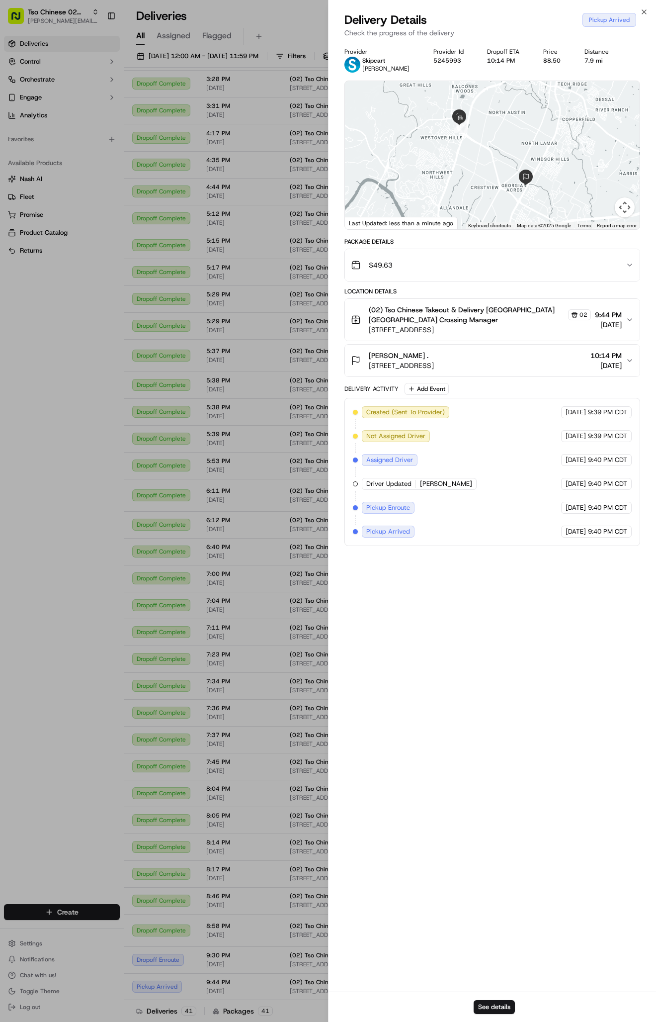
click at [434, 359] on div "[PERSON_NAME] ." at bounding box center [401, 356] width 65 height 10
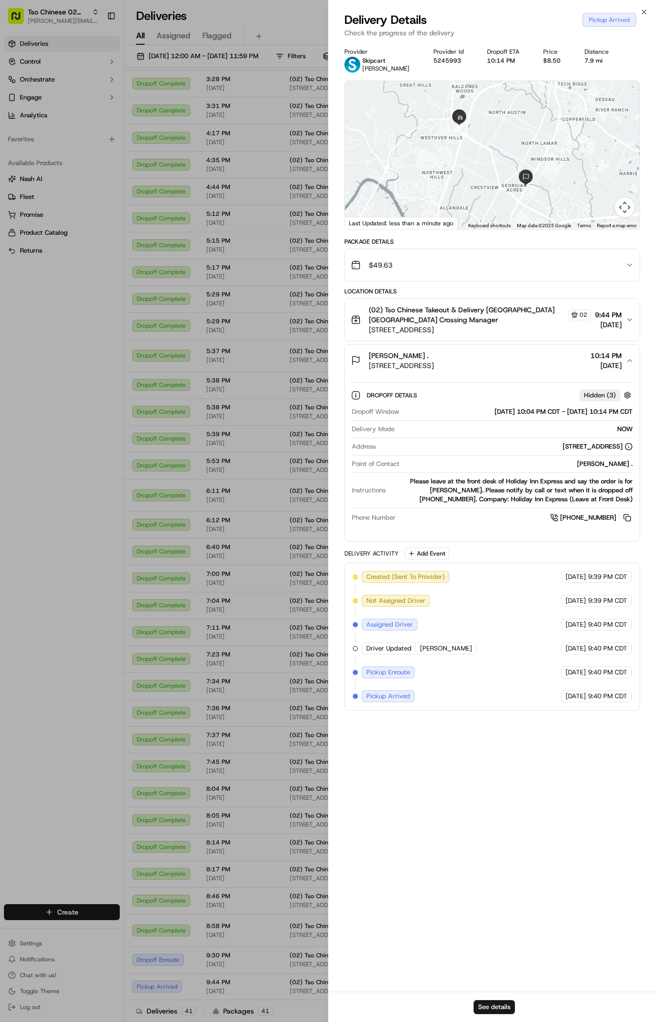
scroll to position [0, 0]
click at [513, 272] on div "$49.63" at bounding box center [488, 265] width 275 height 20
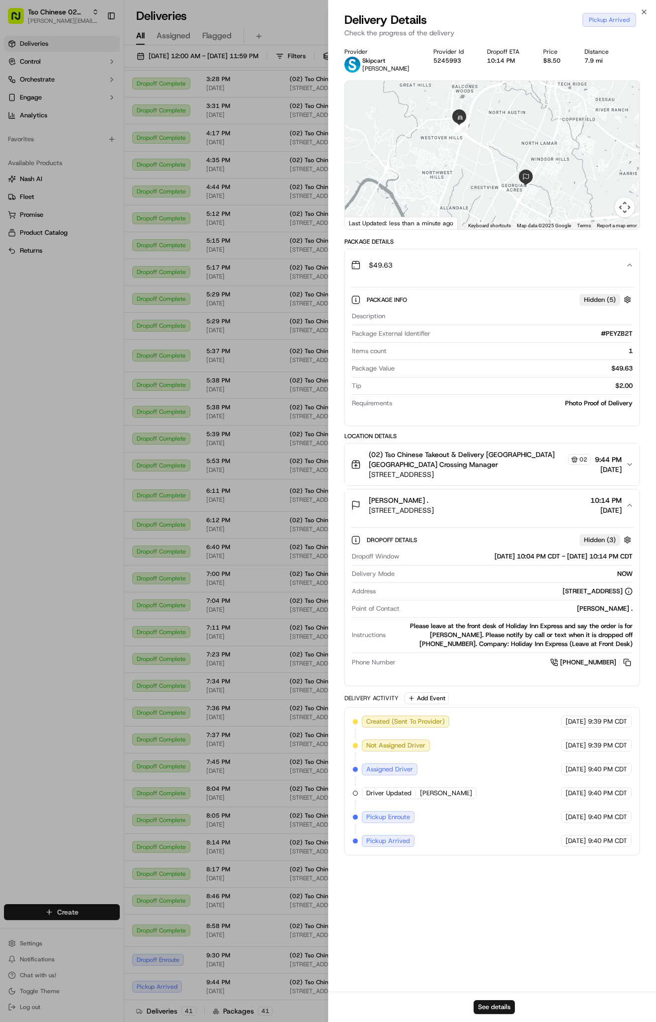
click at [603, 387] on div "$2.00" at bounding box center [500, 385] width 268 height 9
click at [614, 385] on div "$2.00" at bounding box center [500, 385] width 268 height 9
drag, startPoint x: 625, startPoint y: 387, endPoint x: 647, endPoint y: 381, distance: 23.2
click at [647, 381] on div "Provider Skipcart Javier Rodriguez Provider Id 5245993 Dropoff ETA 10:14 PM Pri…" at bounding box center [493, 517] width 328 height 950
click at [630, 385] on div "$2.00" at bounding box center [500, 385] width 268 height 9
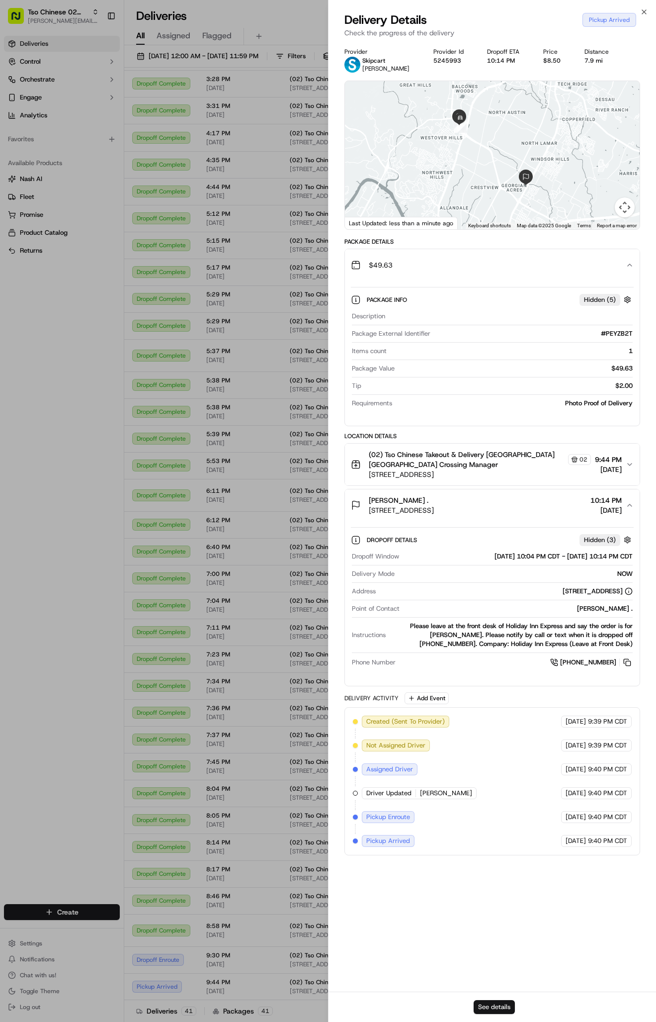
click at [488, 1009] on button "See details" at bounding box center [494, 1007] width 41 height 14
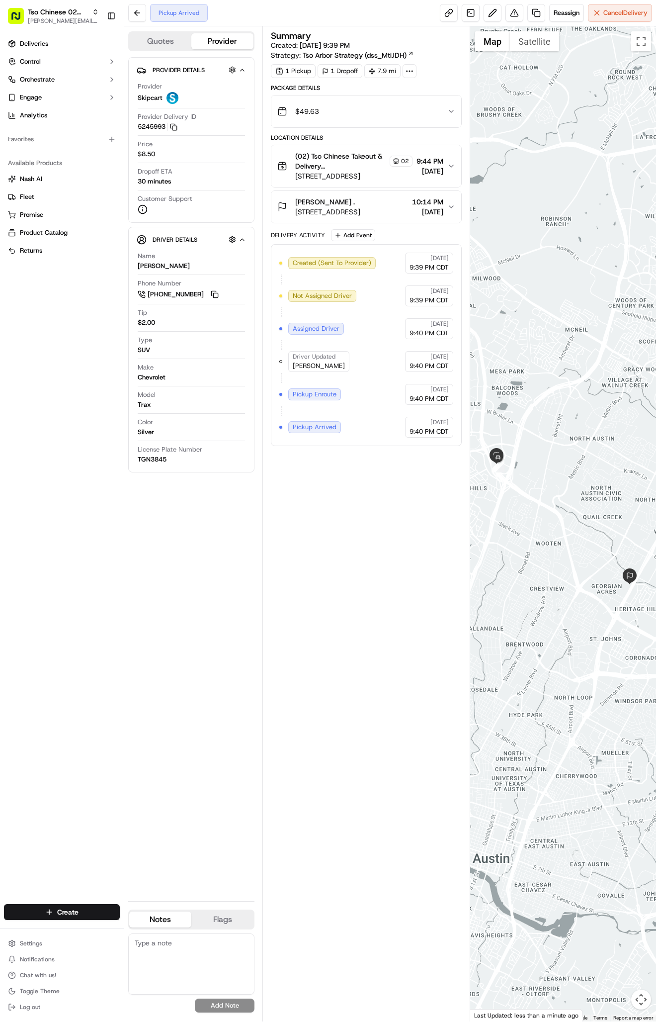
click at [364, 114] on div "$49.63" at bounding box center [362, 111] width 170 height 20
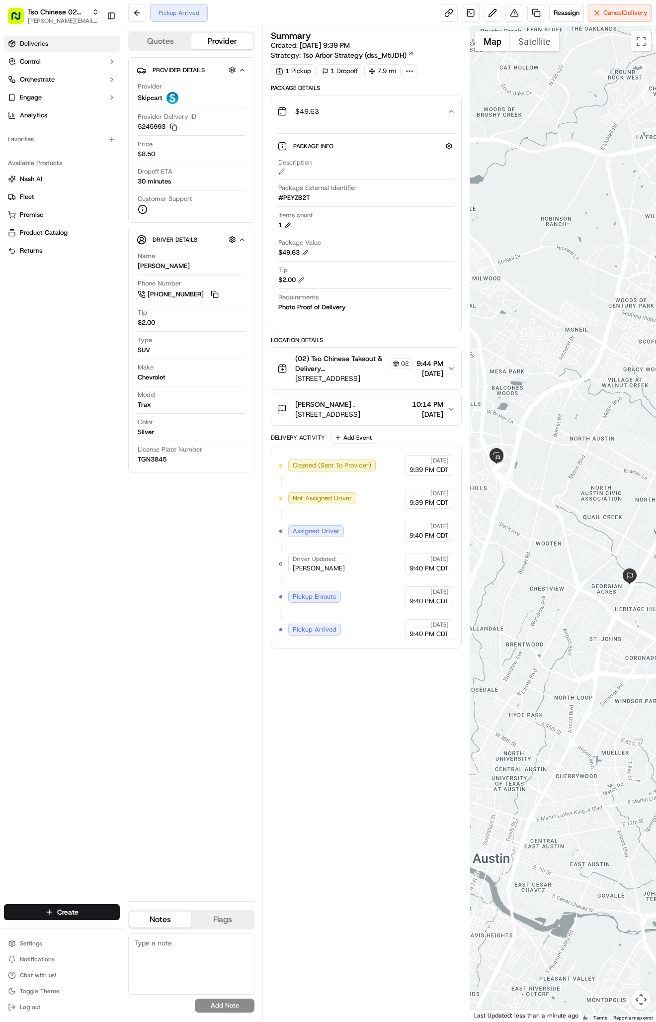
click at [28, 50] on link "Deliveries" at bounding box center [62, 44] width 116 height 16
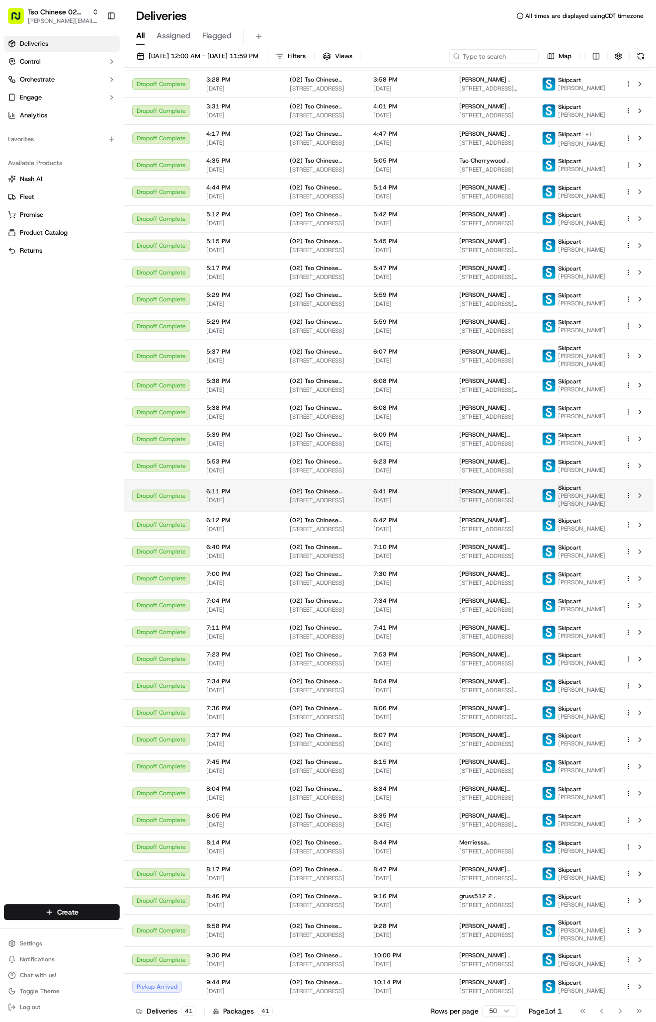
scroll to position [380, 0]
click at [319, 347] on span "(02) Tso Chinese Takeout & Delivery [GEOGRAPHIC_DATA]" at bounding box center [324, 351] width 68 height 8
click at [485, 58] on input at bounding box center [479, 56] width 119 height 14
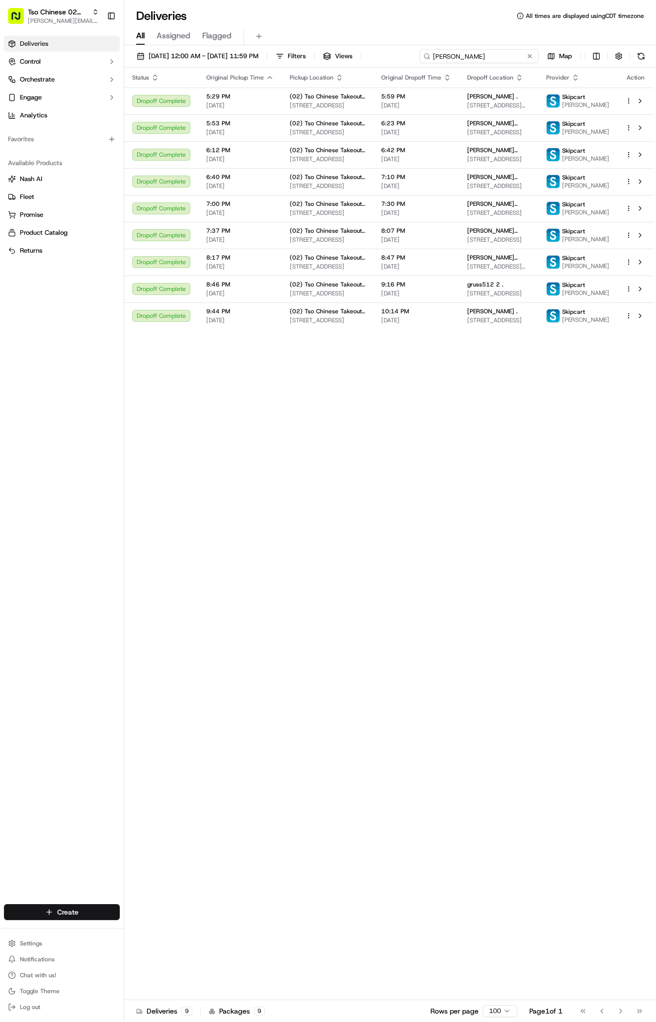
type input "javier ro"
click at [32, 912] on html "Tso Chinese 02 Arbor antonia@tsochinese.com Toggle Sidebar Deliveries Control O…" at bounding box center [328, 511] width 656 height 1022
click at [130, 931] on div at bounding box center [134, 930] width 12 height 12
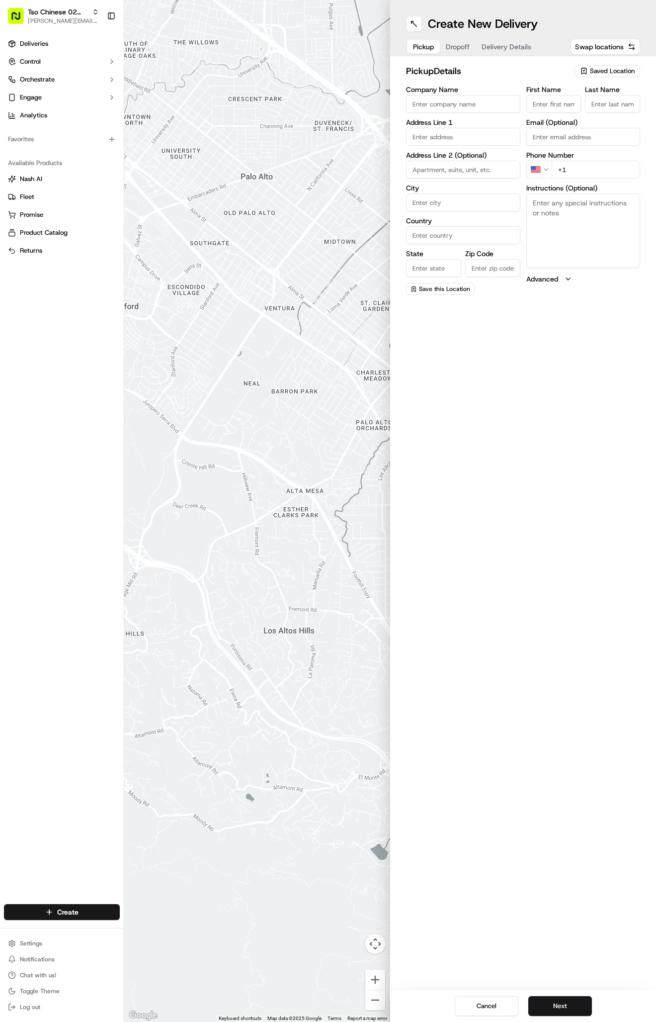
click at [595, 68] on span "Saved Location" at bounding box center [612, 71] width 45 height 9
click at [583, 103] on div "(02) Tso Chinese Takeout & Delivery [GEOGRAPHIC_DATA] (02)" at bounding box center [585, 113] width 142 height 24
type input "(02) Tso Chinese Takeout & Delivery [GEOGRAPHIC_DATA]"
type input "Bldg E Ste 402"
type input "Austin"
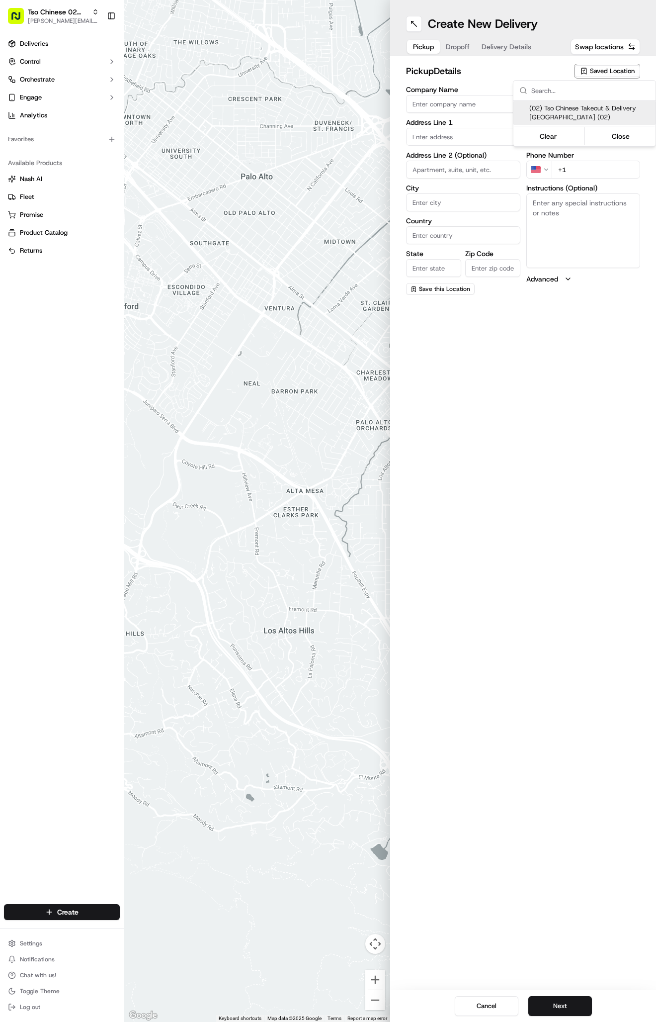
type input "US"
type input "[GEOGRAPHIC_DATA]"
type input "78759"
type input "Tso Chinese"
type input "Arboretum Crossing Manager"
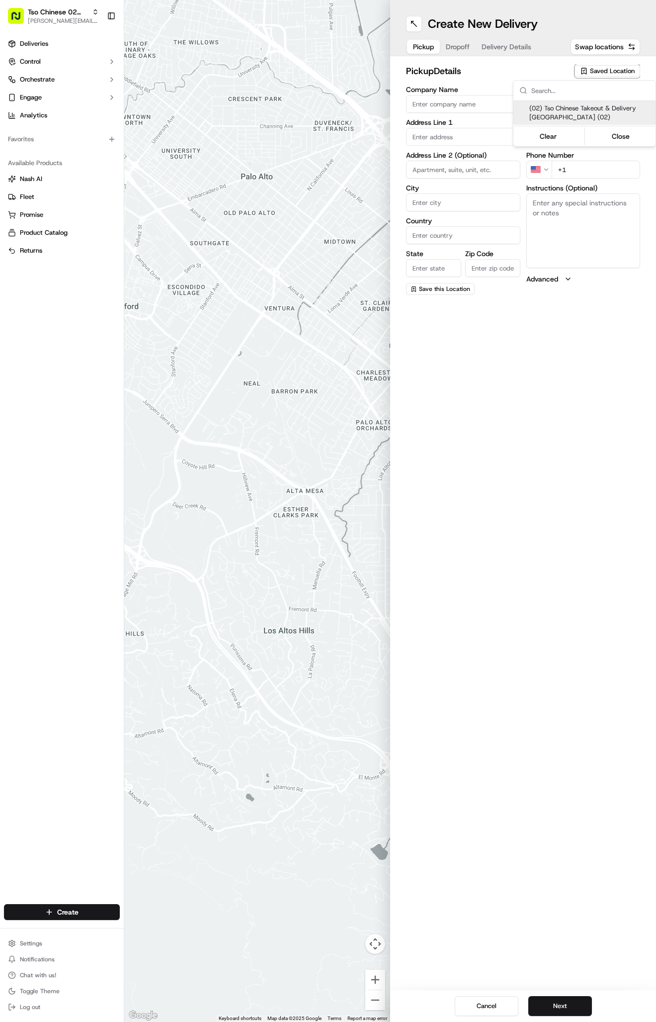
type input "[EMAIL_ADDRESS][DOMAIN_NAME]"
type input "[PHONE_NUMBER]"
type textarea "Submit a picture displaying address & food as Proof of Delivery. Envía una foto…"
type input "[STREET_ADDRESS]"
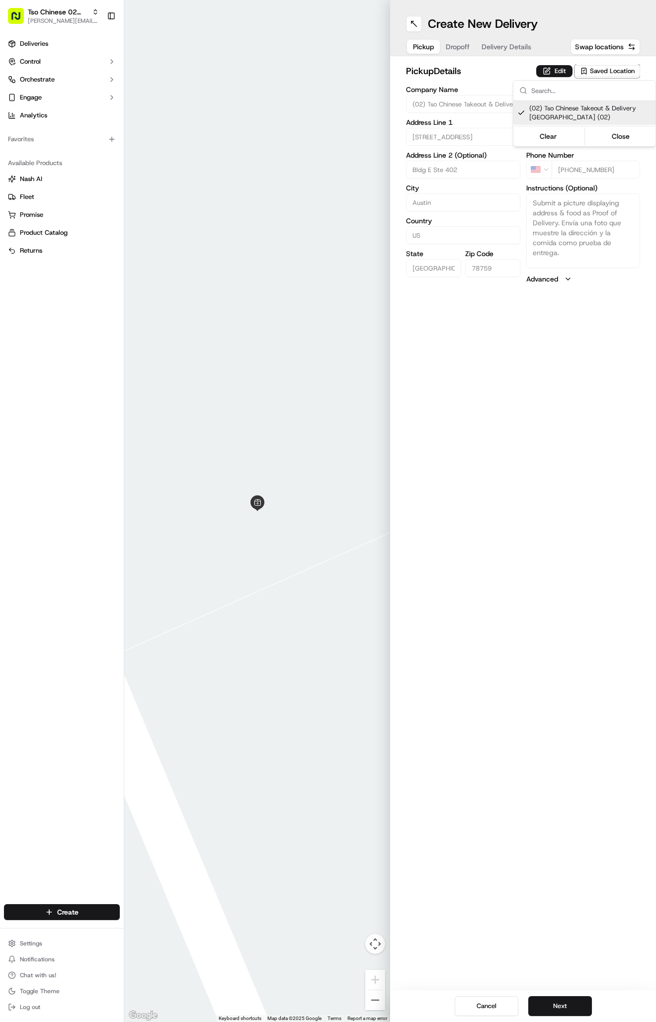
click at [525, 57] on html "Tso Chinese 02 Arbor [PERSON_NAME][EMAIL_ADDRESS][DOMAIN_NAME] Toggle Sidebar D…" at bounding box center [328, 511] width 656 height 1022
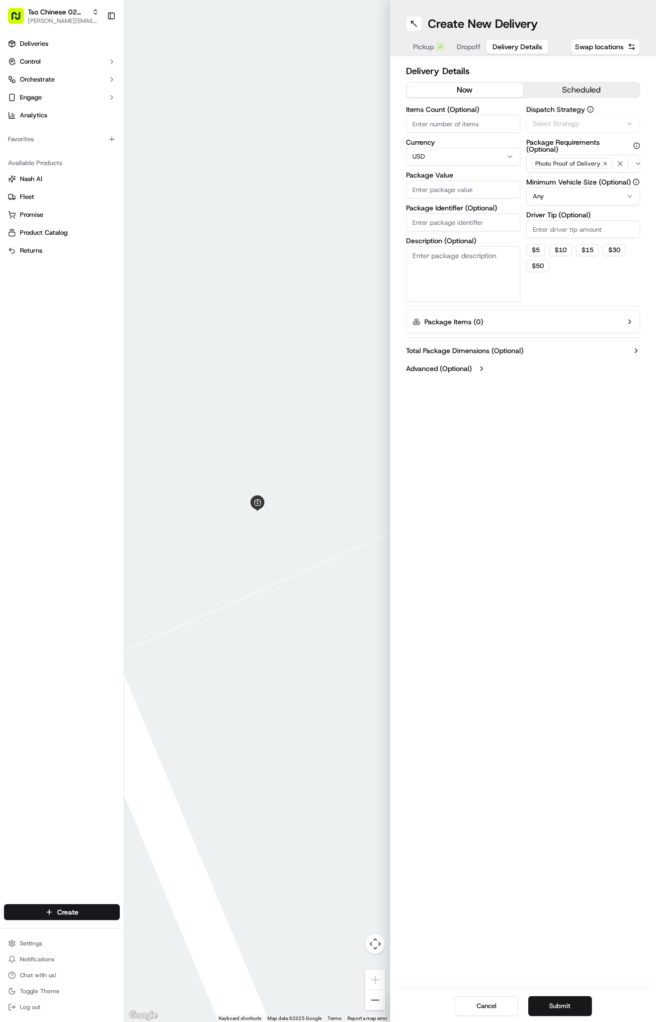
click at [515, 48] on span "Delivery Details" at bounding box center [518, 47] width 50 height 10
click at [561, 116] on button "Via Automation" at bounding box center [584, 124] width 114 height 18
click at [555, 178] on span "Tso Arbor Strategy" at bounding box center [591, 178] width 122 height 9
click at [549, 231] on html "Tso Chinese 02 Arbor antonia@tsochinese.com Toggle Sidebar Deliveries Control O…" at bounding box center [328, 511] width 656 height 1022
click at [549, 231] on input "Driver Tip (Optional)" at bounding box center [584, 229] width 114 height 18
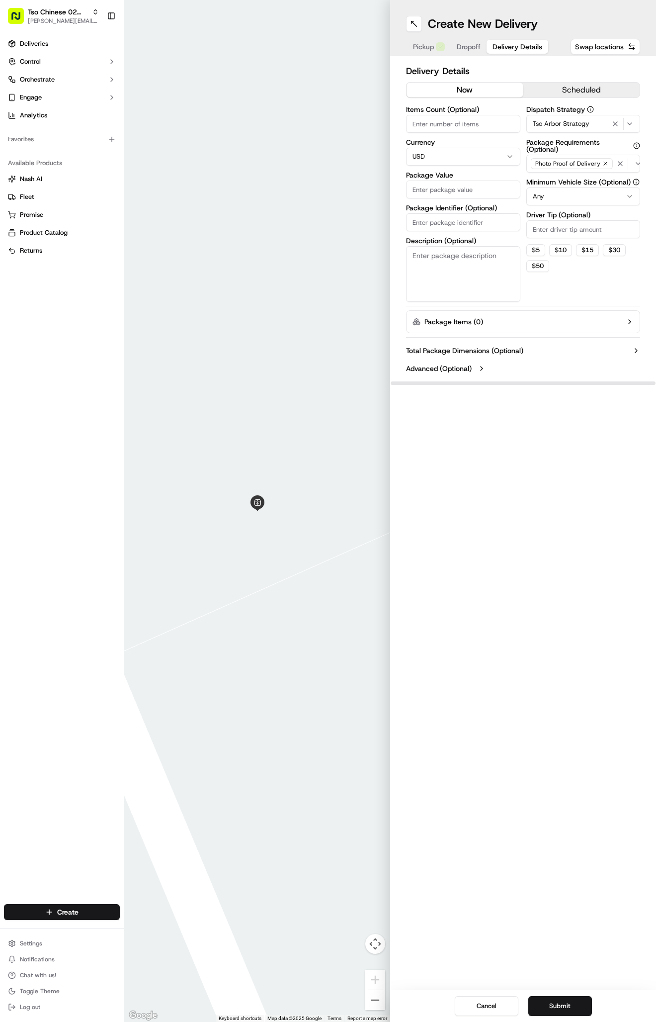
click at [549, 231] on input "Driver Tip (Optional)" at bounding box center [584, 229] width 114 height 18
type input "2"
click at [463, 219] on input "Package Identifier (Optional)" at bounding box center [463, 222] width 114 height 18
paste input "#QJ010WI"
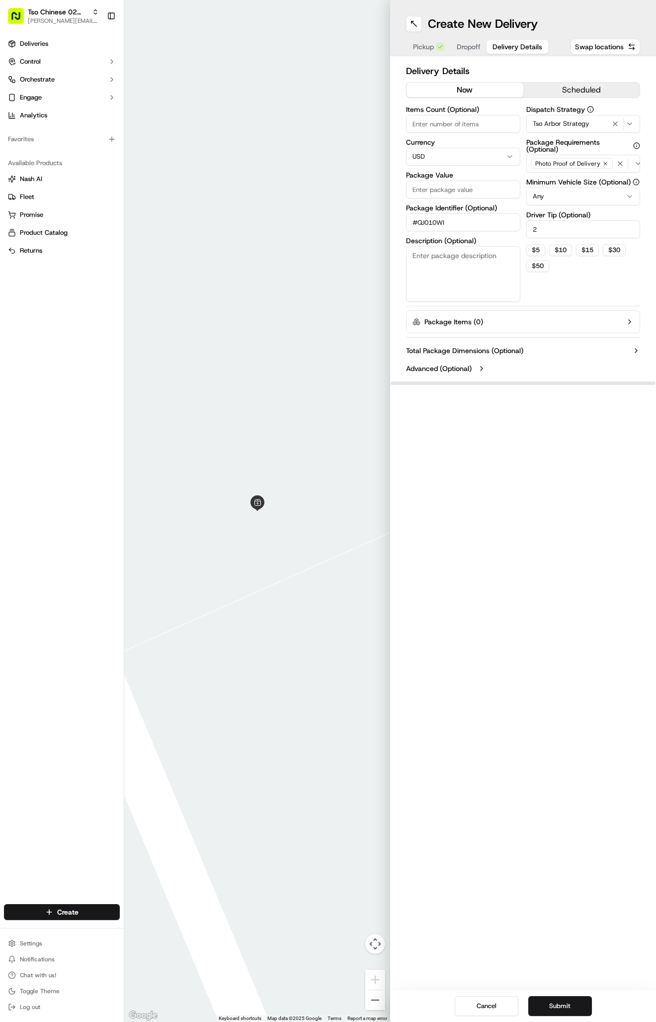
type input "#QJ010WI"
click at [450, 191] on input "Package Value" at bounding box center [463, 190] width 114 height 18
type input "33.4"
click at [468, 49] on span "Dropoff" at bounding box center [469, 47] width 24 height 10
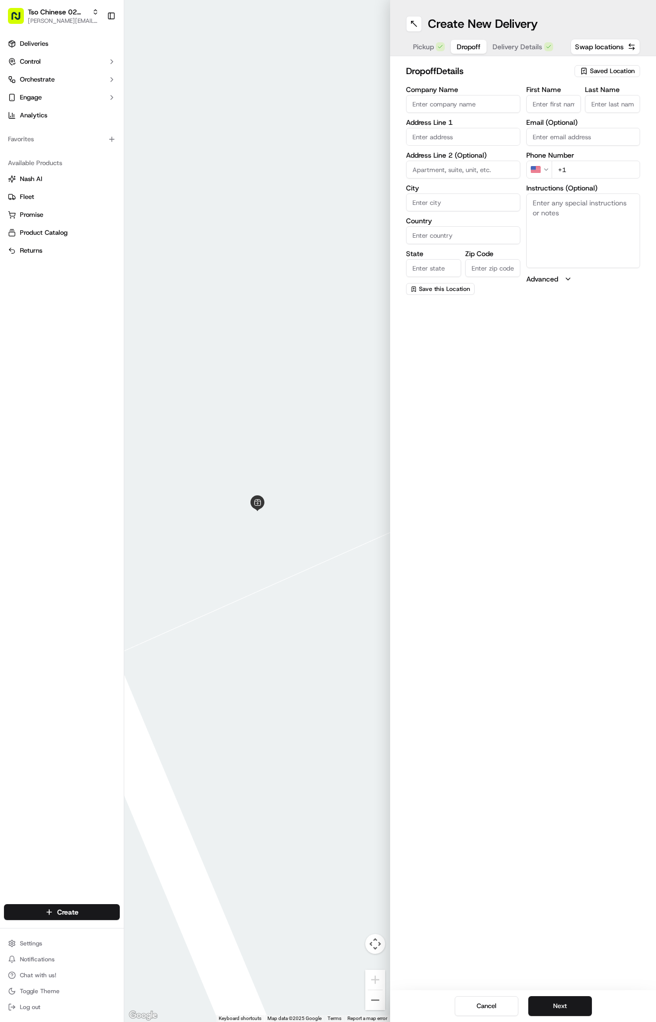
click at [560, 255] on textarea "Instructions (Optional)" at bounding box center [584, 230] width 114 height 75
paste textarea "#3324 turn into right gate first building to your left 2n floor door 220"
paste textarea "Company: The amethyst"
paste textarea "220 2nd floor"
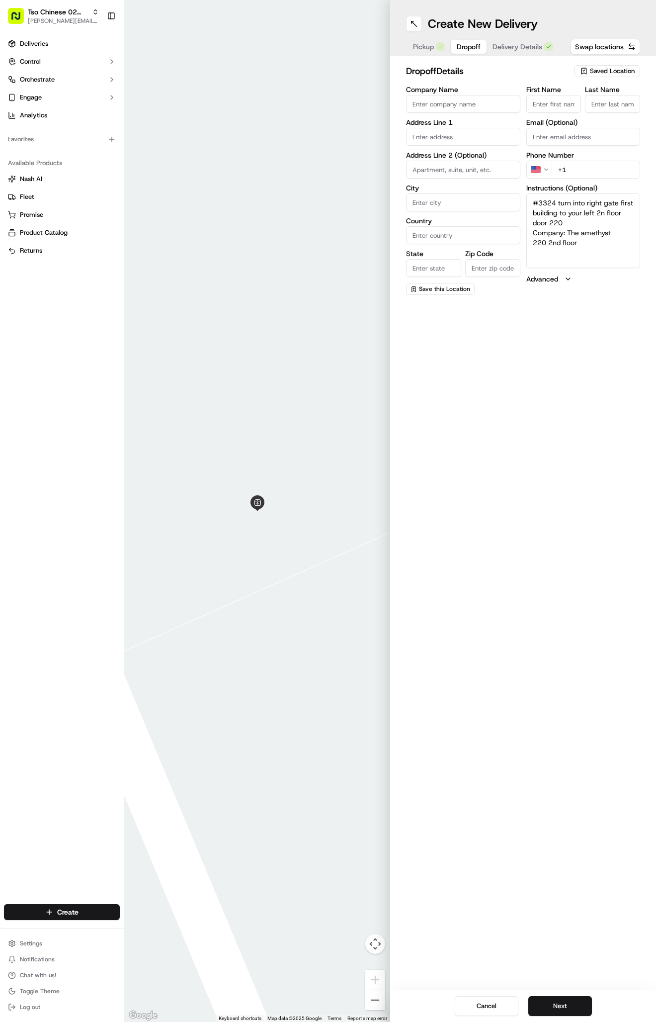
type textarea "#3324 turn into right gate first building to your left 2n floor door 220 Compan…"
paste input "A1 Blackwell"
type input "A1 Blackwell"
click at [641, 95] on div "dropoff Details Saved Location Company Name Address Line 1 Address Line 2 (Opti…" at bounding box center [523, 179] width 266 height 247
type input "."
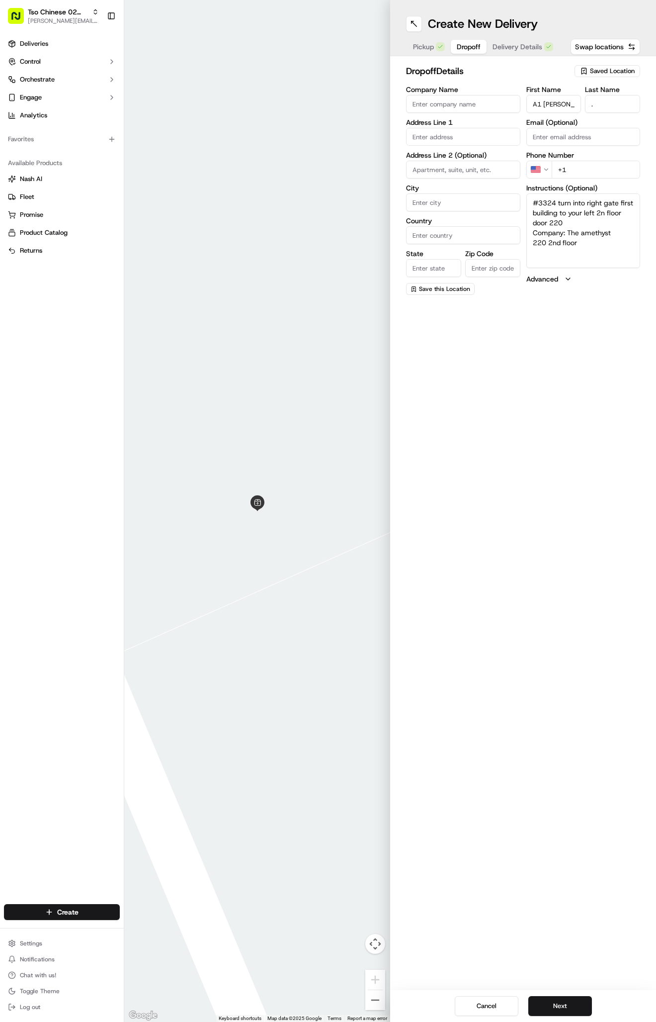
click at [590, 181] on div "First Name A1 Blackwell Last Name . Email (Optional) Phone Number US +1 Instruc…" at bounding box center [584, 190] width 114 height 209
click at [587, 173] on input "+1" at bounding box center [596, 170] width 89 height 18
paste input "737 400 7318"
type input "+1 737 400 7318"
paste input "13401 Metric Blvd"
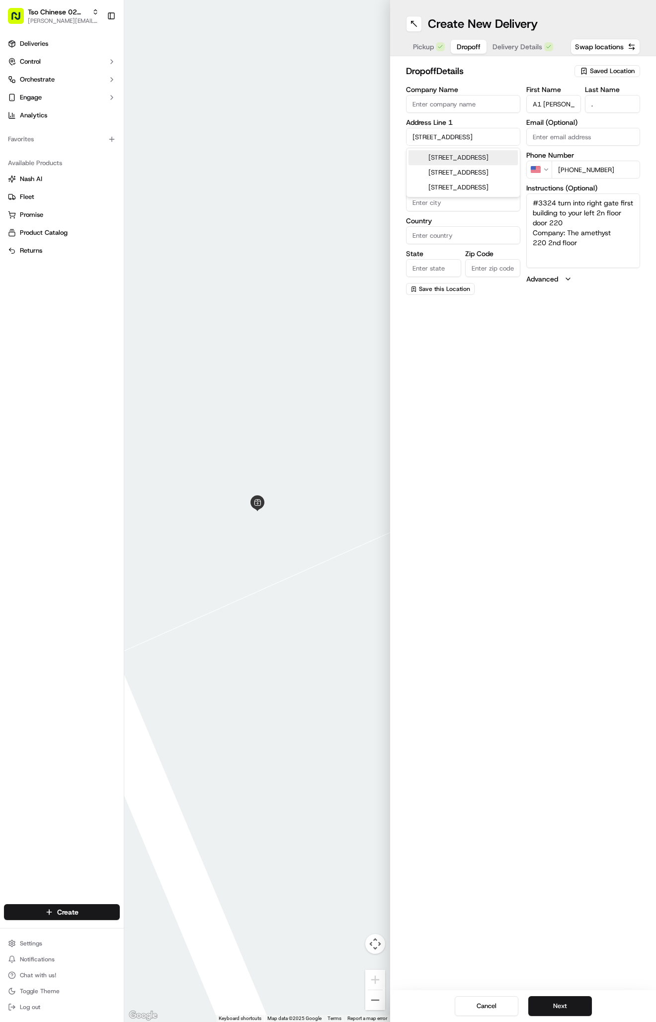
click at [481, 165] on div "13401 Metric Blvd, Austin, TX" at bounding box center [463, 157] width 109 height 15
type input "13401 Metric Blvd, Austin, TX 78727, USA"
type input "Austin"
type input "United States"
type input "TX"
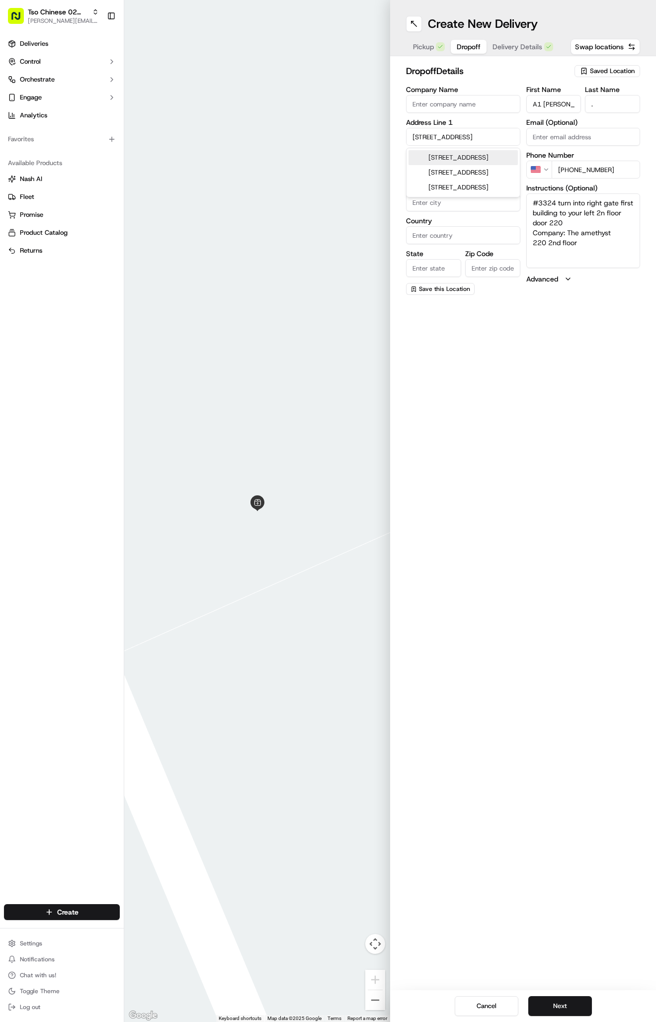
type input "78727"
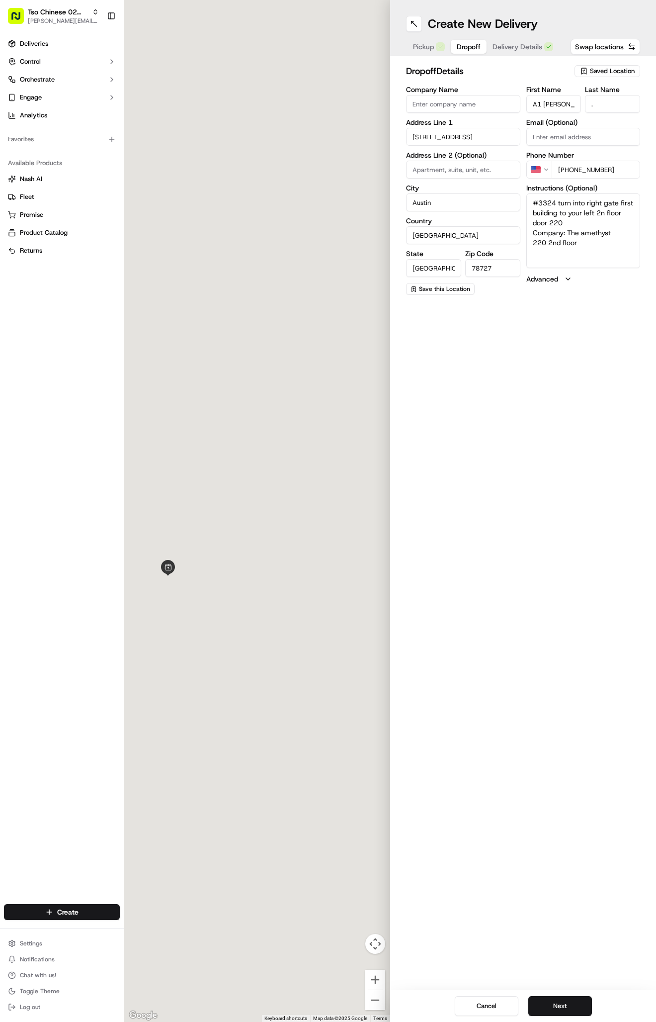
type input "13401 Metric Boulevard"
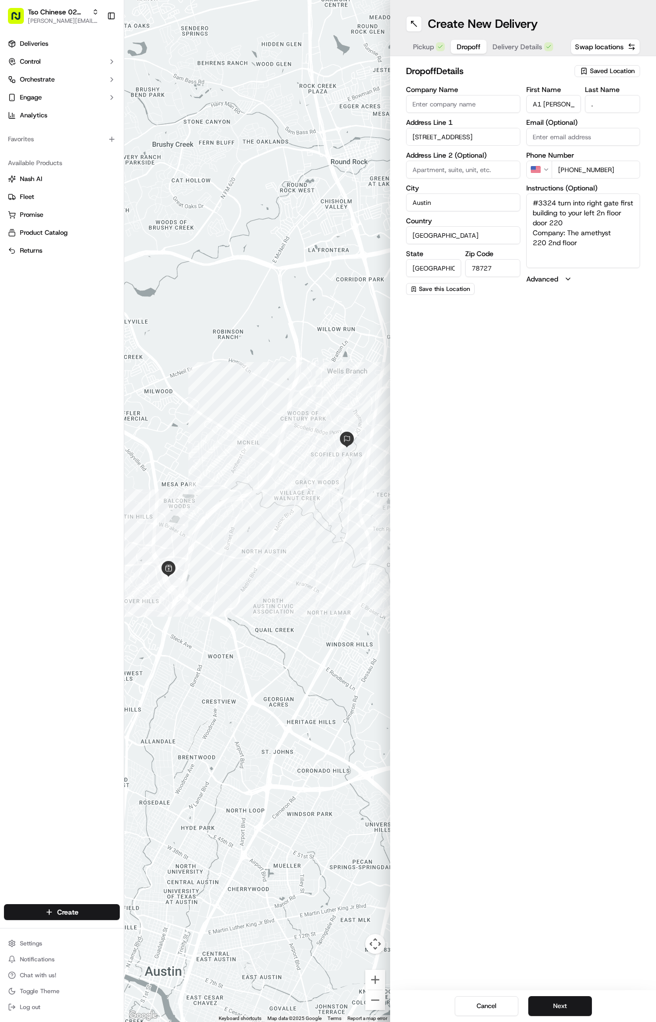
click at [512, 50] on span "Delivery Details" at bounding box center [518, 47] width 50 height 10
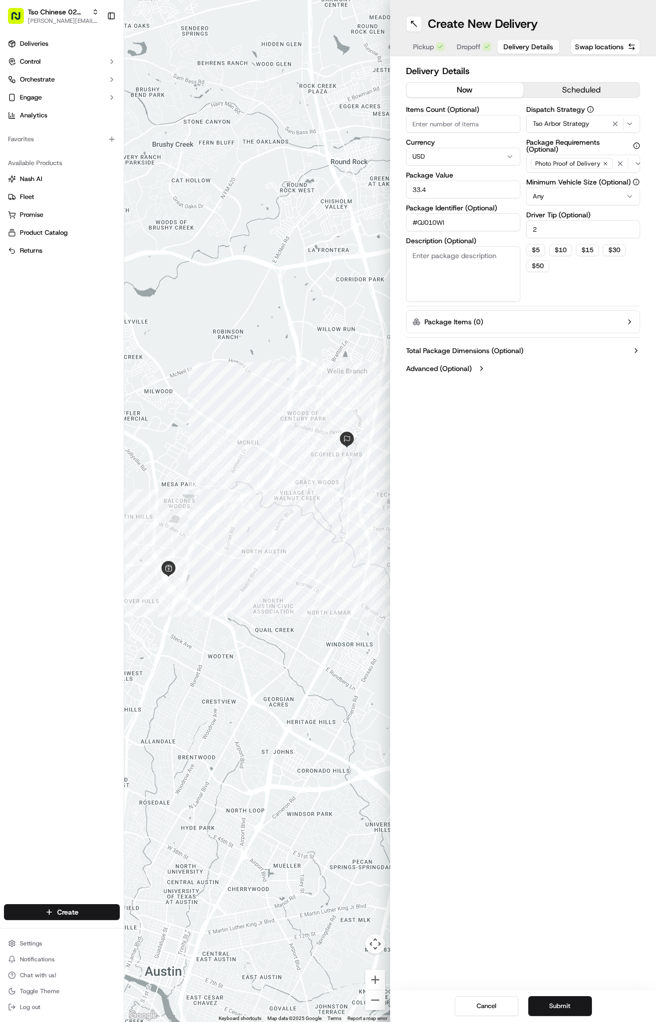
click at [566, 998] on button "Submit" at bounding box center [561, 1006] width 64 height 20
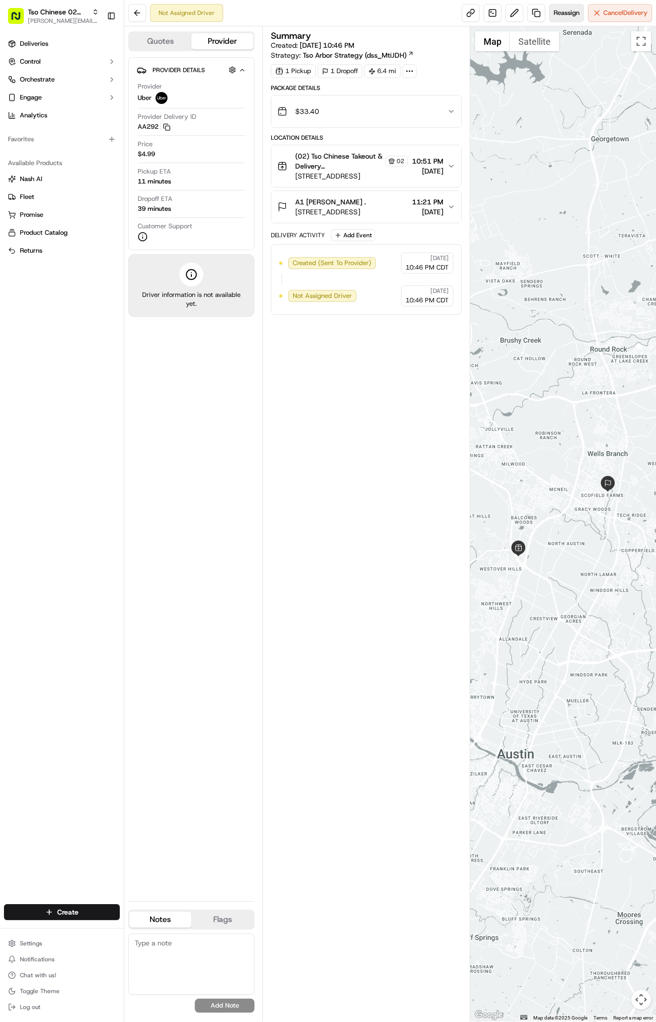
click at [565, 10] on span "Reassign" at bounding box center [567, 12] width 26 height 9
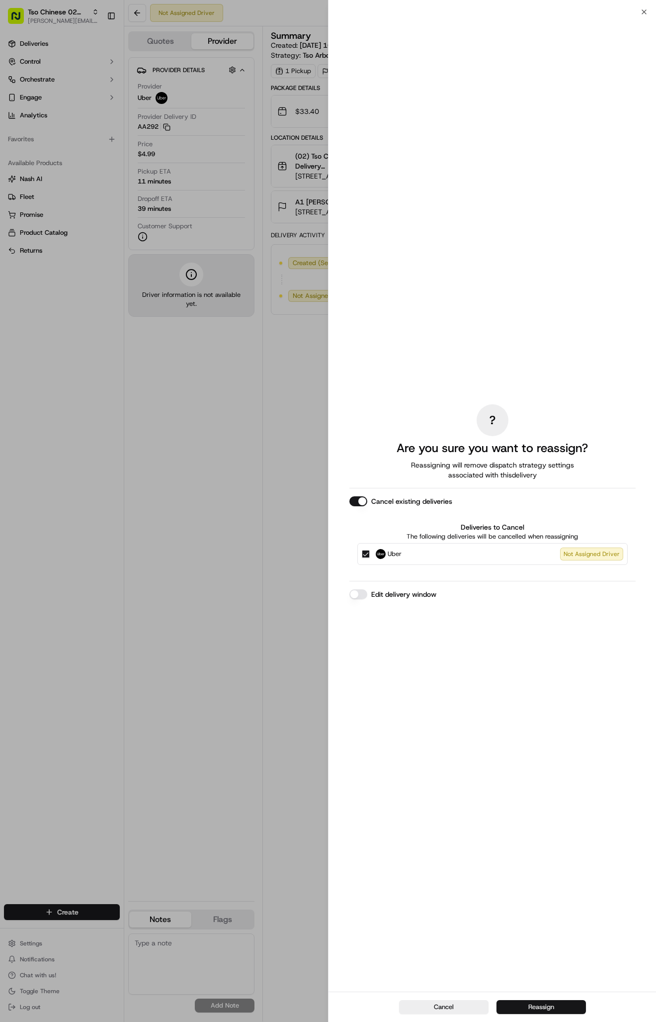
click at [548, 1007] on button "Reassign" at bounding box center [542, 1007] width 90 height 14
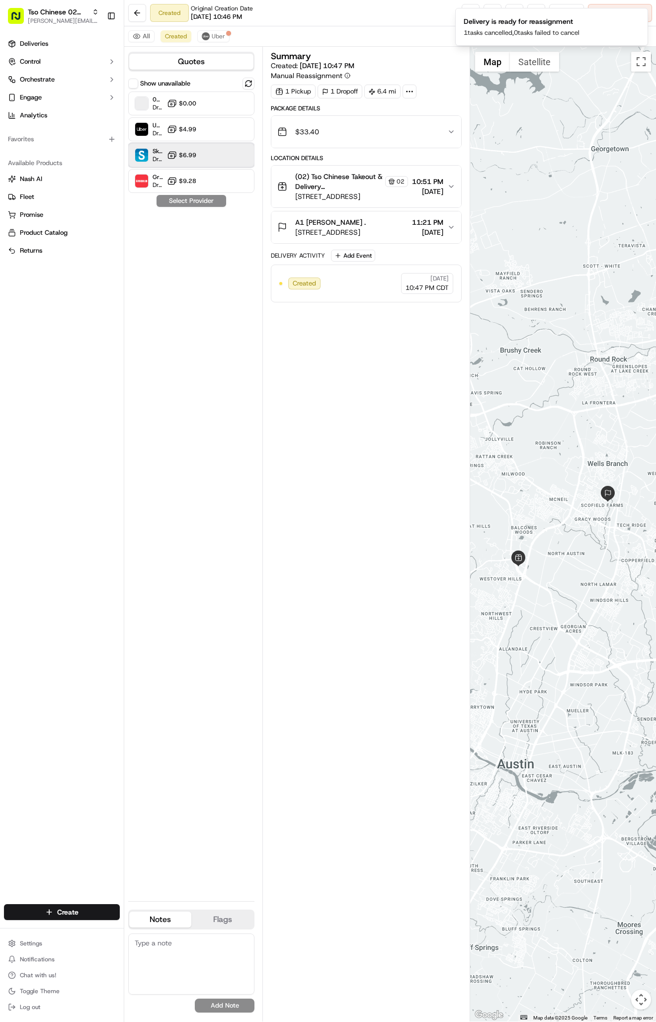
click at [205, 162] on div "Skipcart Dropoff ETA 31 minutes $6.99" at bounding box center [191, 155] width 126 height 24
click at [203, 200] on button "Assign Provider" at bounding box center [191, 201] width 71 height 12
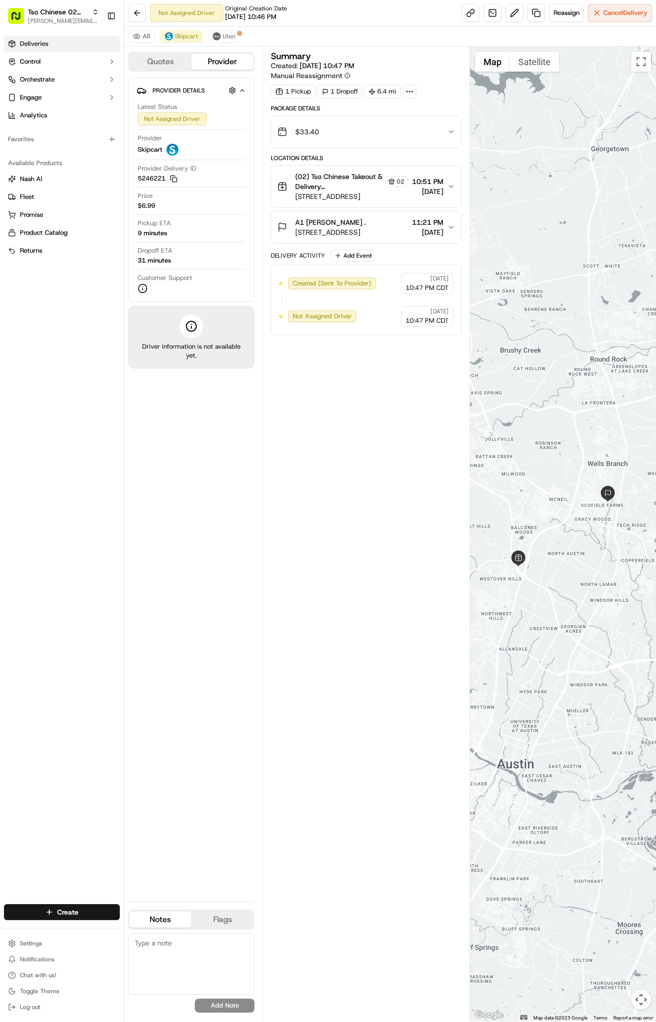
click at [75, 41] on link "Deliveries" at bounding box center [62, 44] width 116 height 16
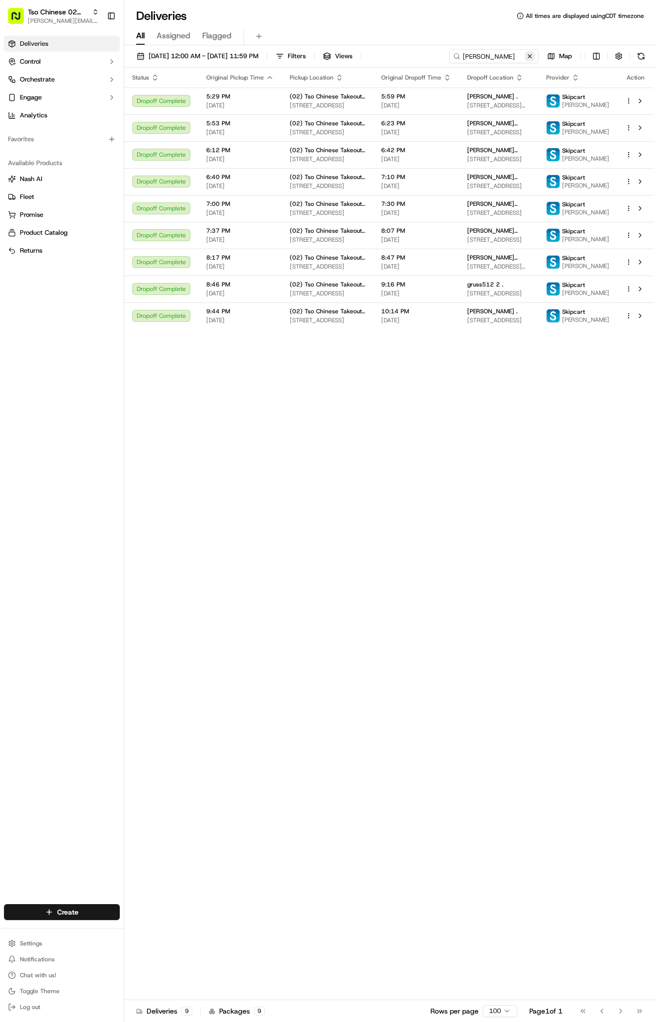
click at [530, 55] on button at bounding box center [530, 56] width 10 height 10
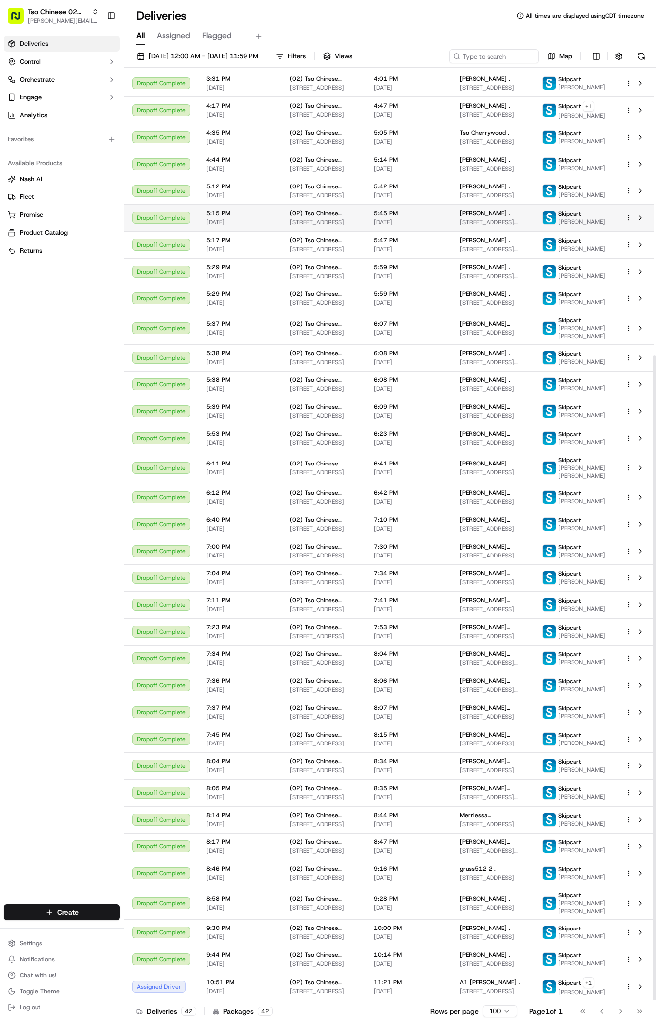
scroll to position [416, 0]
click at [480, 991] on td "A1 Blackwell . 13401 Metric Blvd, Austin, TX 78727, USA" at bounding box center [493, 986] width 83 height 27
click at [366, 992] on td "(02) Tso Chinese Takeout & Delivery Arboretum Crossing 9333 Research Blvd, Bldg…" at bounding box center [324, 986] width 84 height 27
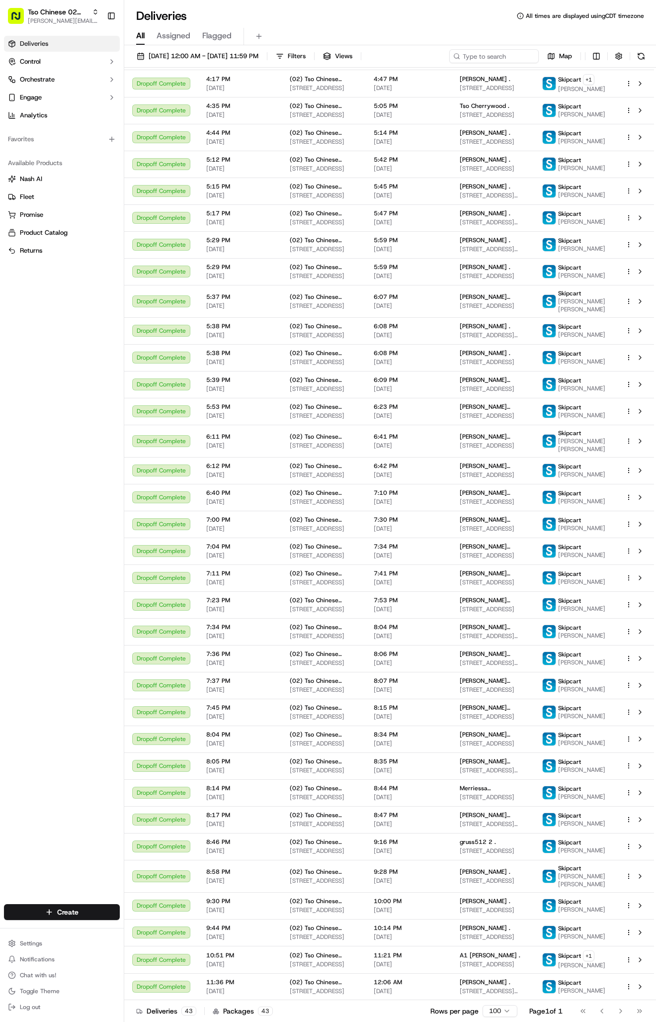
scroll to position [448, 0]
click at [385, 994] on td "12:06 AM 09/21/2025" at bounding box center [409, 986] width 86 height 27
click at [56, 906] on html "Tso Chinese 02 Arbor antonia@tsochinese.com Toggle Sidebar Deliveries Control O…" at bounding box center [328, 511] width 656 height 1022
click at [155, 927] on link "Delivery" at bounding box center [179, 930] width 111 height 18
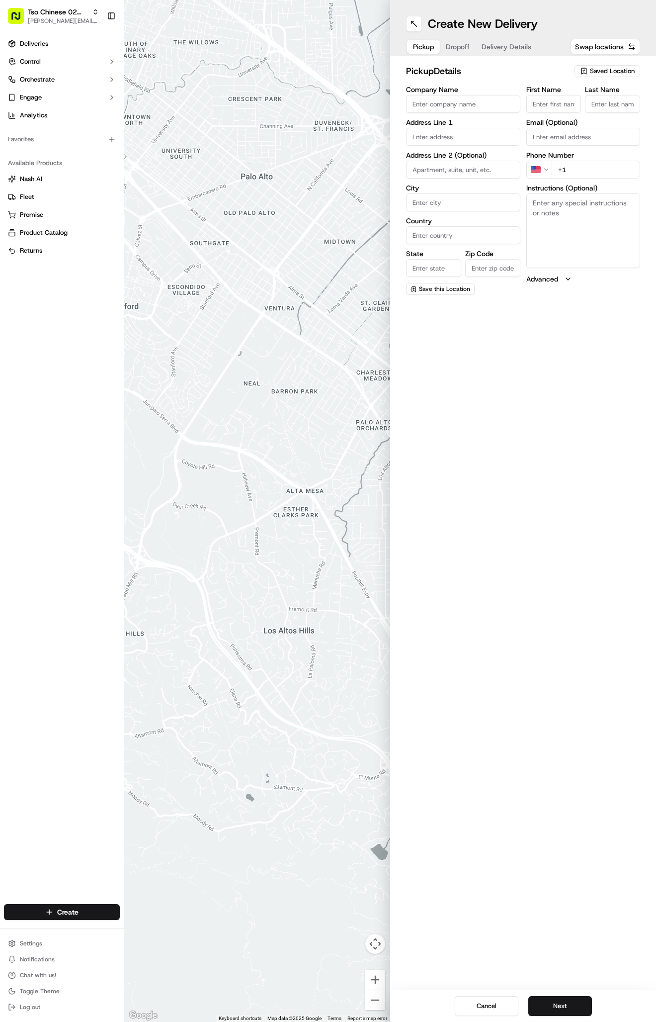
click at [594, 73] on span "Saved Location" at bounding box center [612, 71] width 45 height 9
click at [588, 109] on span "(02) Tso Chinese Takeout & Delivery Arboretum Crossing (02)" at bounding box center [591, 113] width 122 height 18
type input "(02) Tso Chinese Takeout & Delivery [GEOGRAPHIC_DATA]"
type input "Bldg E Ste 402"
type input "Austin"
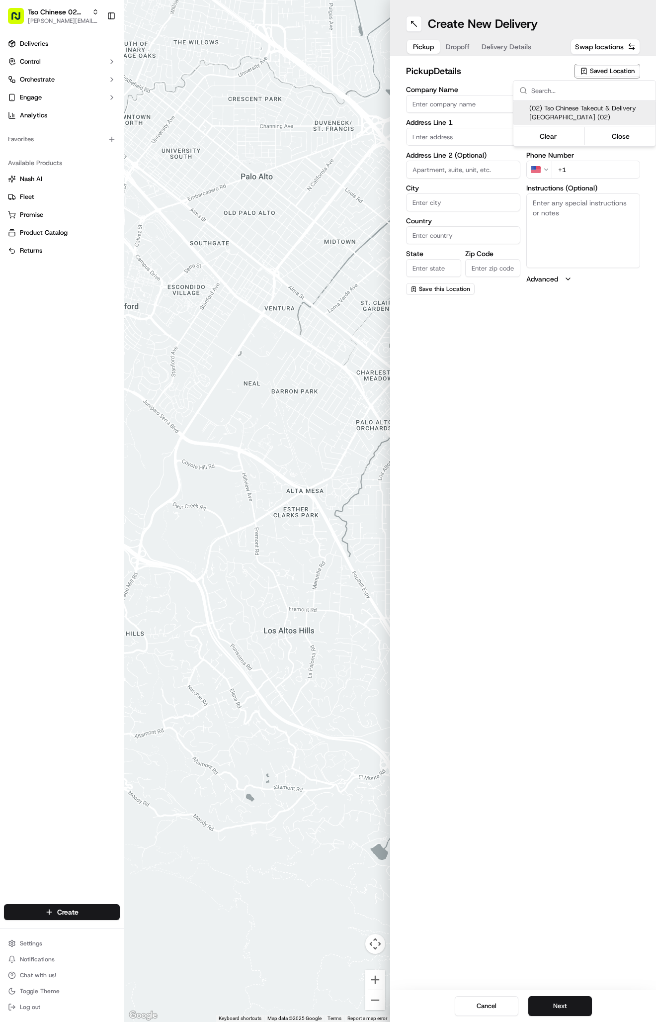
type input "US"
type input "[GEOGRAPHIC_DATA]"
type input "78759"
type input "Tso Chinese"
type input "Arboretum Crossing Manager"
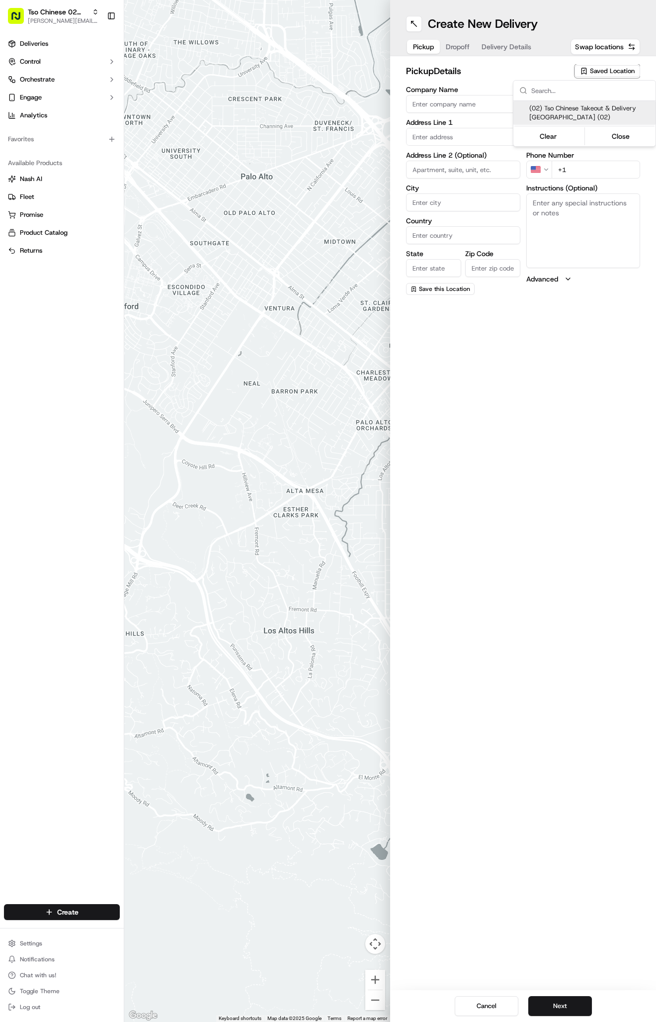
type input "[EMAIL_ADDRESS][DOMAIN_NAME]"
type input "[PHONE_NUMBER]"
type textarea "Submit a picture displaying address & food as Proof of Delivery. Envía una foto…"
type input "[STREET_ADDRESS]"
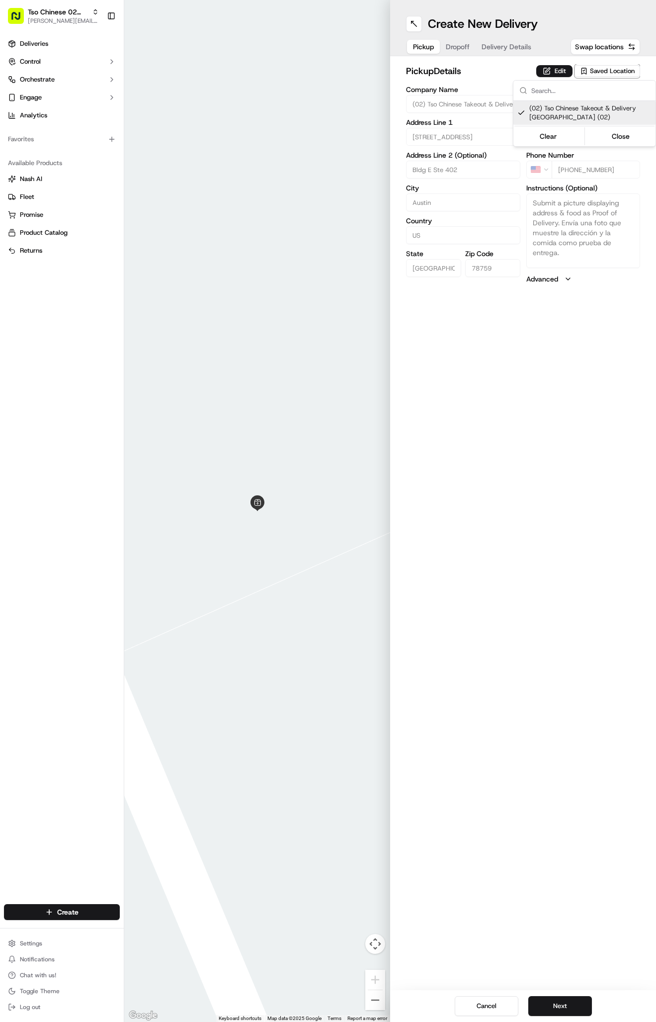
click at [498, 40] on html "Tso Chinese 02 Arbor antonia@tsochinese.com Toggle Sidebar Deliveries Control O…" at bounding box center [328, 511] width 656 height 1022
click at [498, 50] on span "Delivery Details" at bounding box center [507, 47] width 50 height 10
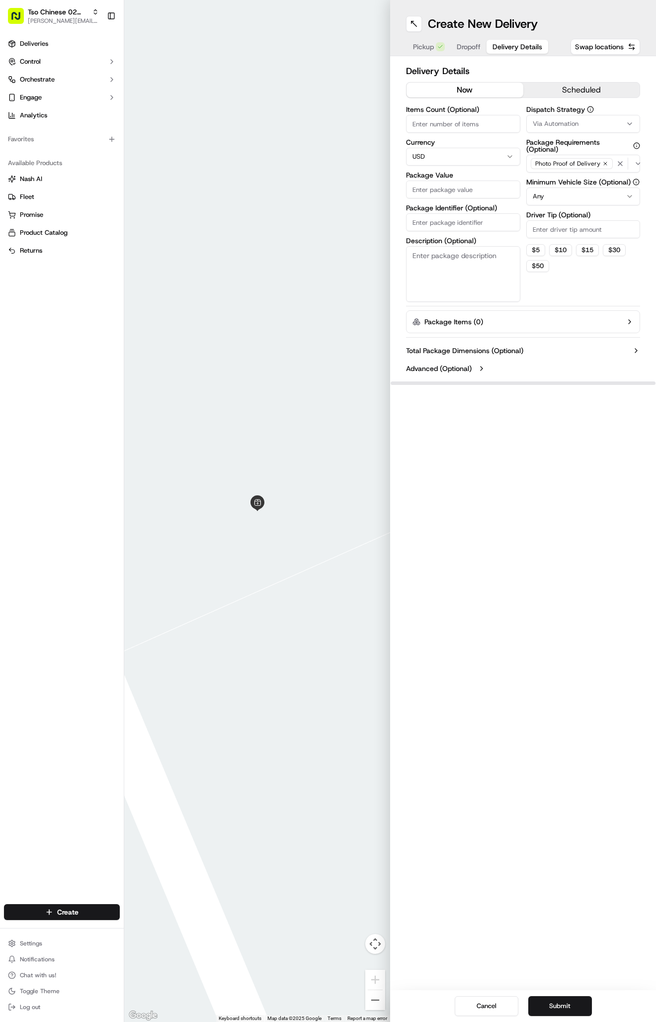
click at [532, 123] on div "Via Automation" at bounding box center [583, 123] width 109 height 9
click at [537, 181] on span "Tso Arbor Strategy" at bounding box center [591, 178] width 122 height 9
click at [535, 233] on html "Tso Chinese 02 Arbor antonia@tsochinese.com Toggle Sidebar Deliveries Control O…" at bounding box center [328, 511] width 656 height 1022
click at [535, 233] on input "Driver Tip (Optional)" at bounding box center [584, 229] width 114 height 18
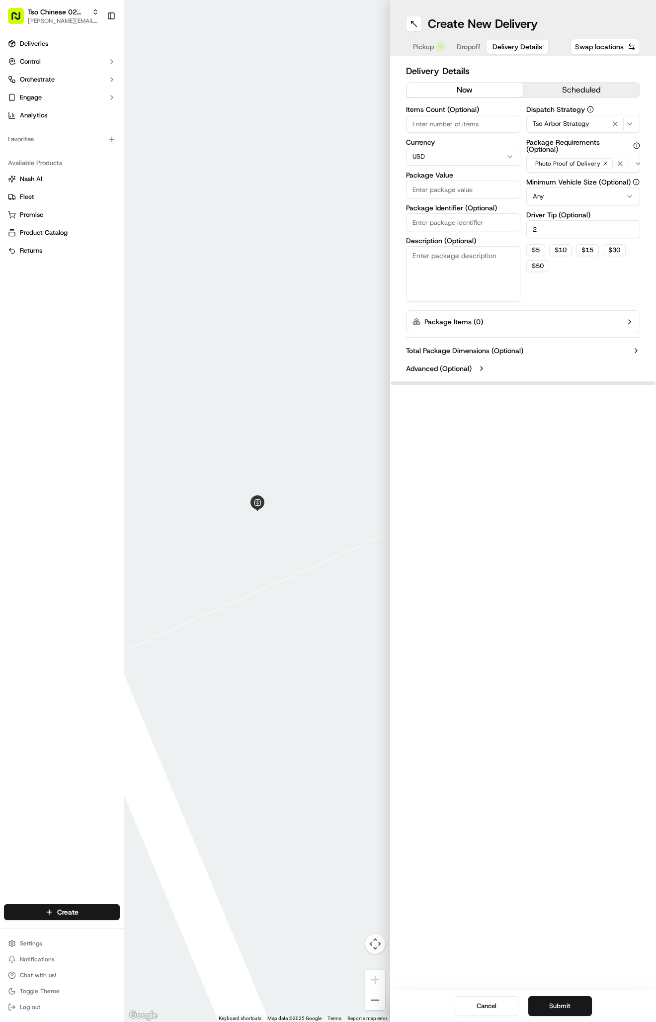
type input "2"
click at [471, 238] on label "Description (Optional)" at bounding box center [463, 240] width 114 height 7
click at [471, 246] on textarea "Description (Optional)" at bounding box center [463, 274] width 114 height 56
click at [469, 230] on input "Package Identifier (Optional)" at bounding box center [463, 222] width 114 height 18
paste input "LXH3750"
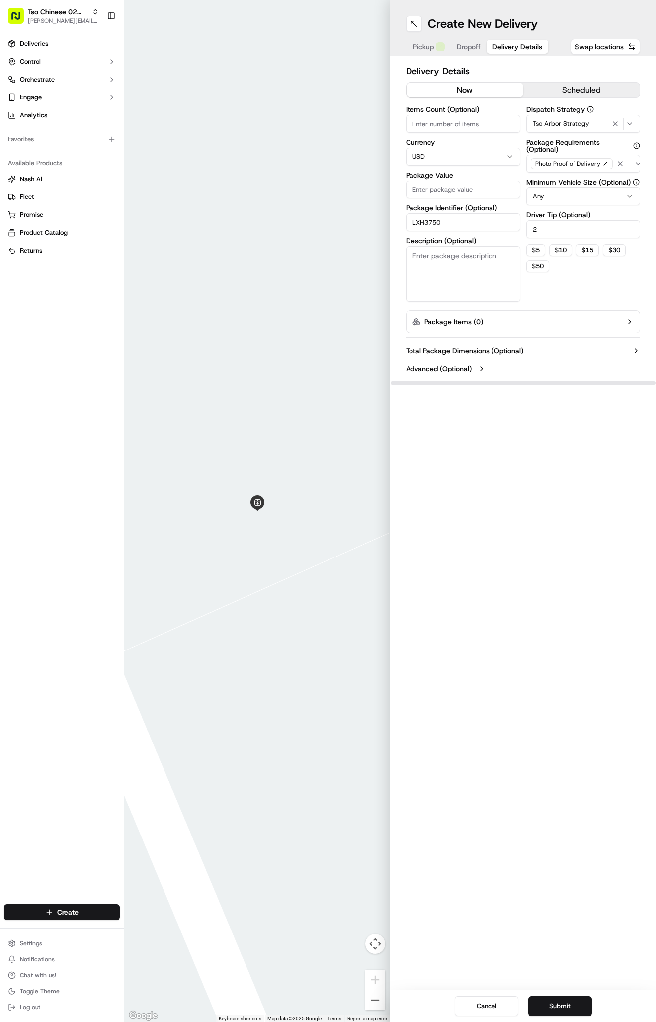
type input "LXH3750"
click at [449, 197] on input "Package Value" at bounding box center [463, 190] width 114 height 18
click at [466, 194] on input "Package Value" at bounding box center [463, 190] width 114 height 18
type input "45.3"
click at [476, 46] on span "Dropoff" at bounding box center [469, 47] width 24 height 10
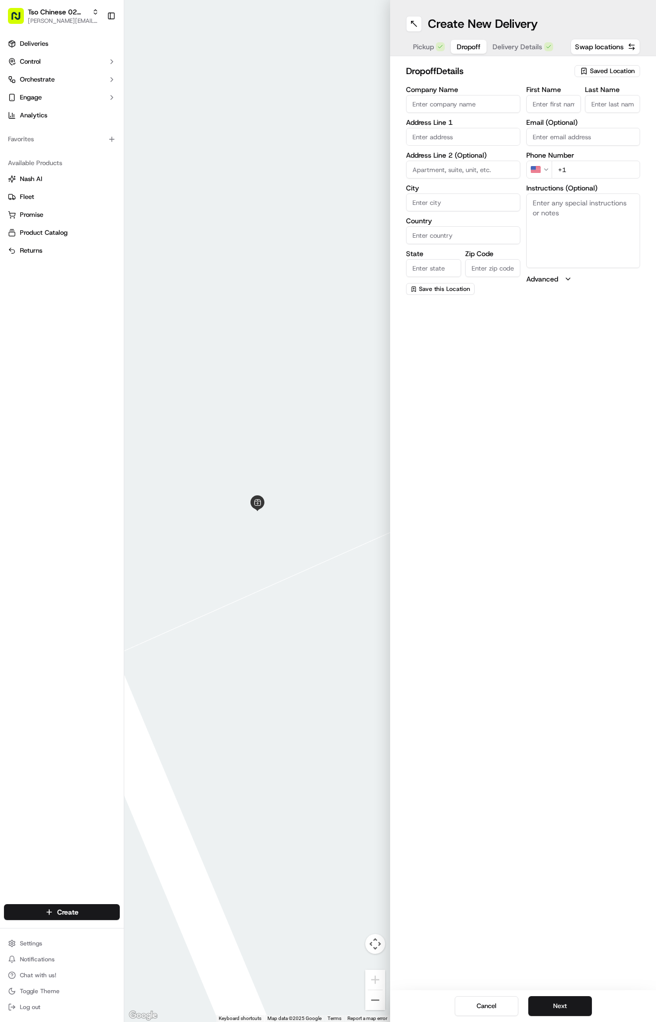
click at [573, 102] on input "First Name" at bounding box center [554, 104] width 55 height 18
paste input "J Quinn"
type input "J Quinn"
type input "."
paste input "512 851 7079"
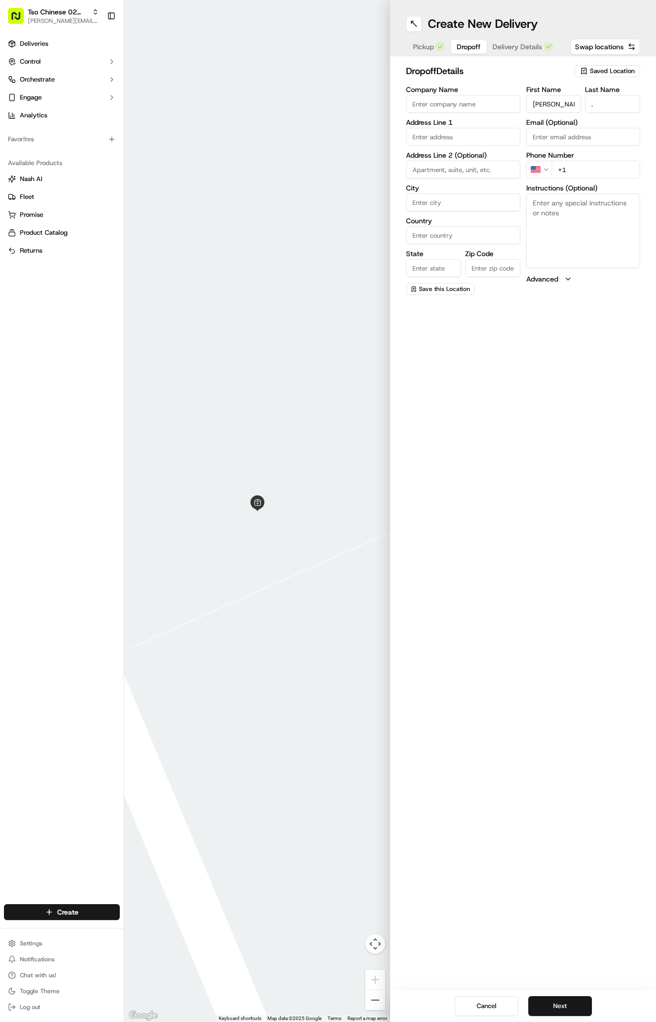
type input "+1 512 851 7079"
click at [577, 236] on textarea "Instructions (Optional)" at bounding box center [584, 230] width 114 height 75
paste textarea "Bldg 10, 3rd floor, Apt 1035"
paste textarea "Stonelake Apartments"
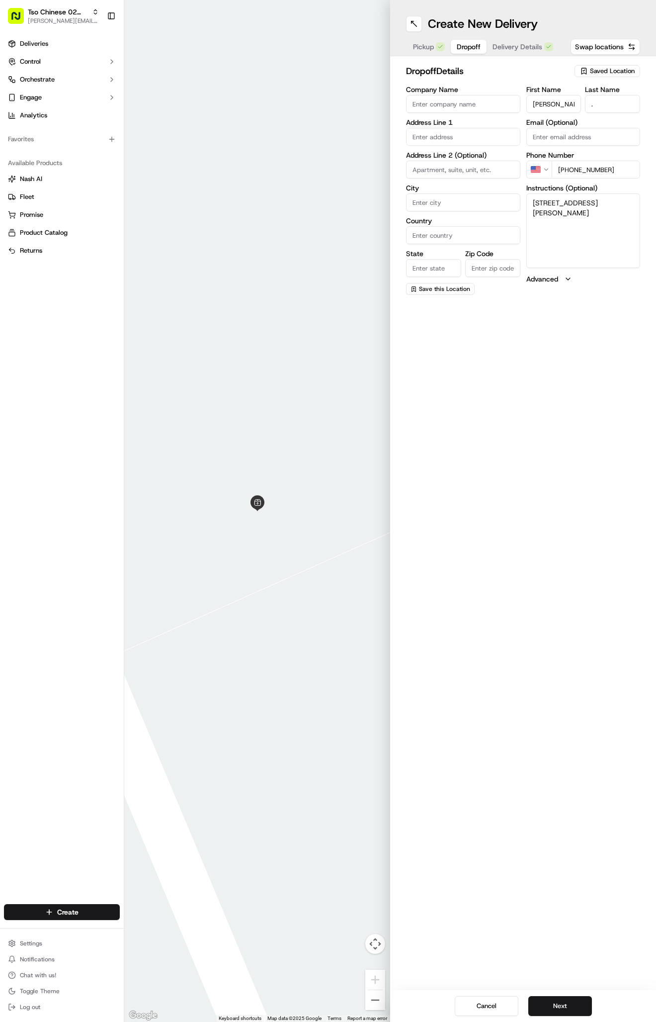
paste textarea "Enter through Right gate Gate code: 1836* Building 10 is on the left, just befo…"
type textarea "Bldg 10, 3rd floor, Apt 1035 Stonelake Apartments Enter through Right gate Gate…"
click at [434, 139] on input "text" at bounding box center [463, 137] width 114 height 18
paste input "9801 Stonelake Blvd, Austin, TX 78759-5940, United States"
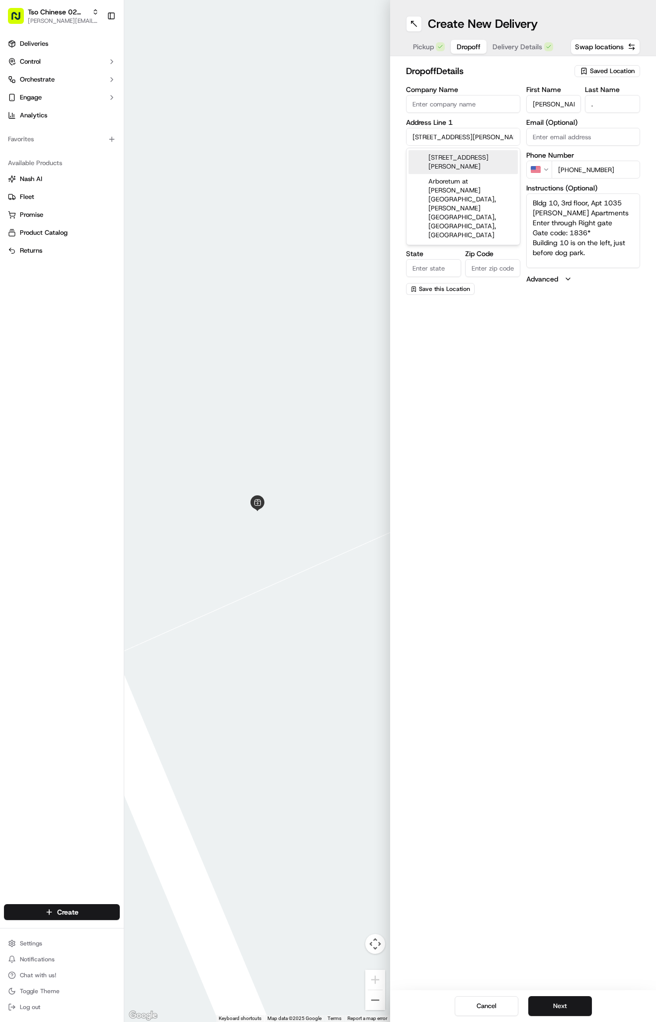
click at [477, 167] on div "9801 Stonelake Blvd, Austin, TX 78759, United States" at bounding box center [463, 162] width 109 height 24
type input "Arboretum at Stonelake Apartments, 9801 Stonelake Blvd, Austin, TX 78759, USA"
type input "Austin"
type input "United States"
type input "[GEOGRAPHIC_DATA]"
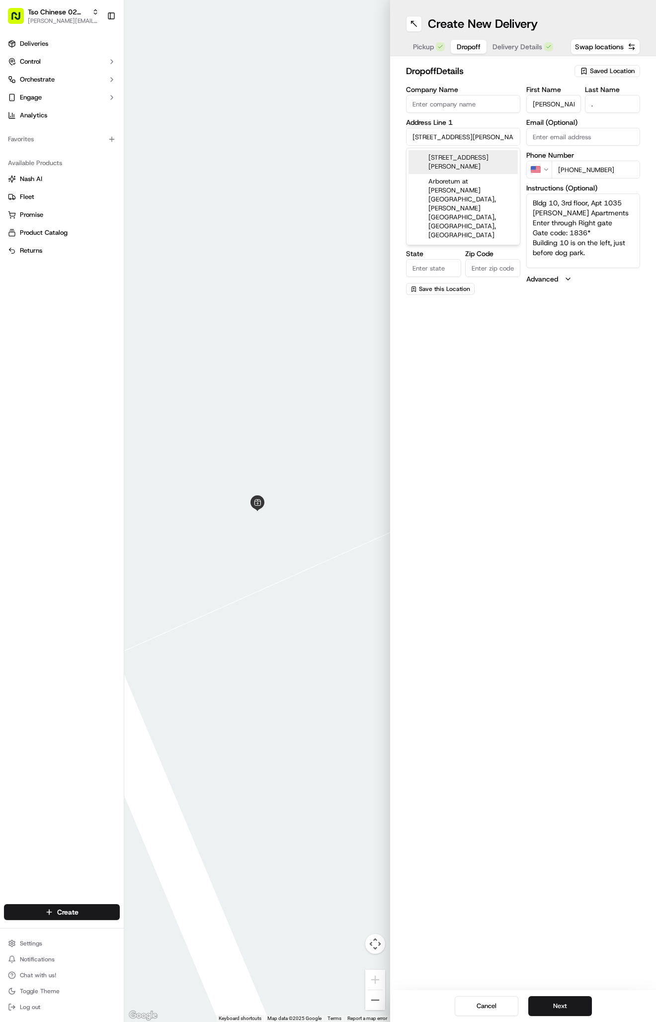
type input "78759"
type input "9801 Stonelake Boulevard"
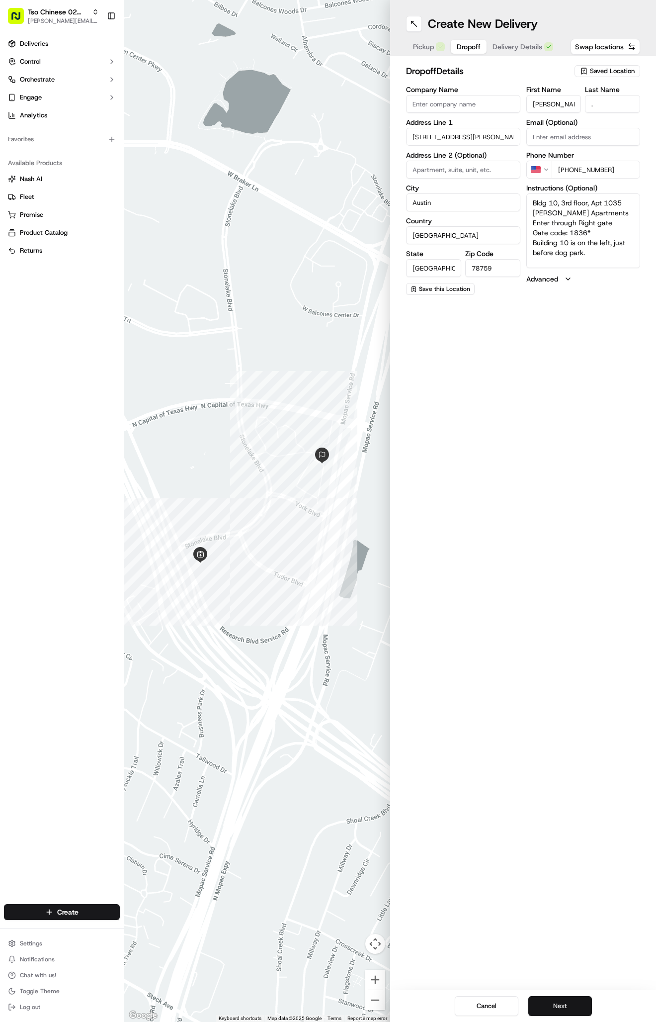
click at [550, 1004] on button "Next" at bounding box center [561, 1006] width 64 height 20
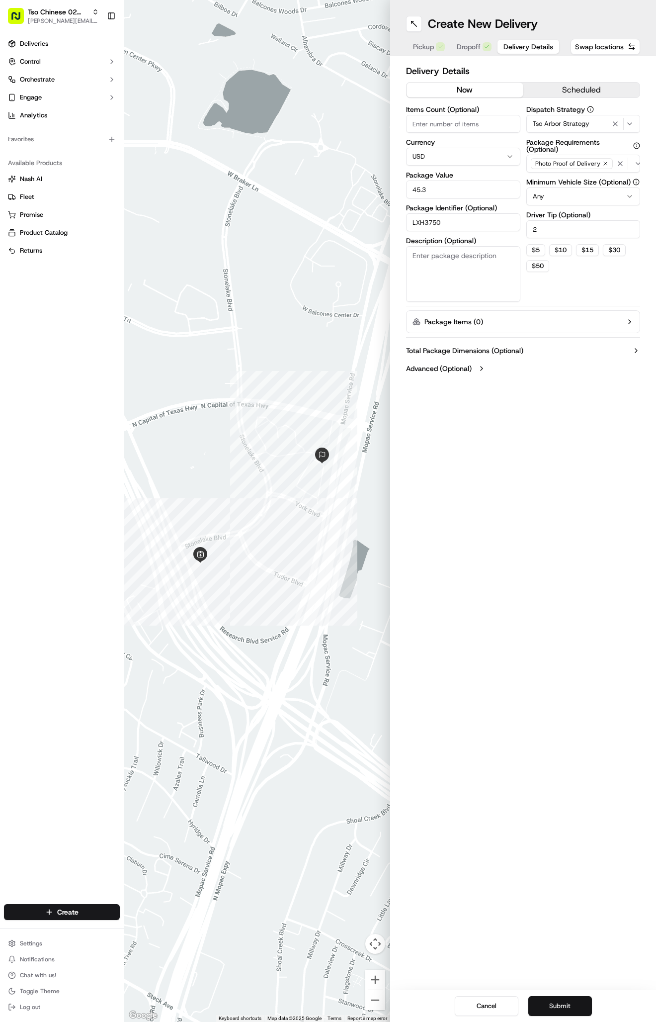
click at [550, 1004] on button "Submit" at bounding box center [561, 1006] width 64 height 20
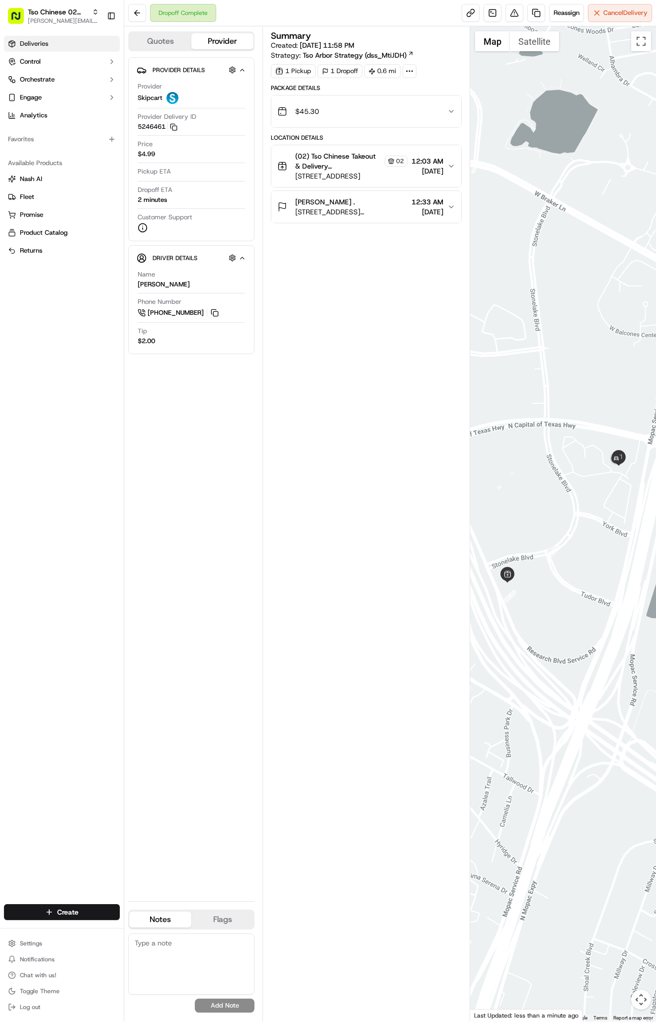
click at [45, 44] on span "Deliveries" at bounding box center [34, 43] width 28 height 9
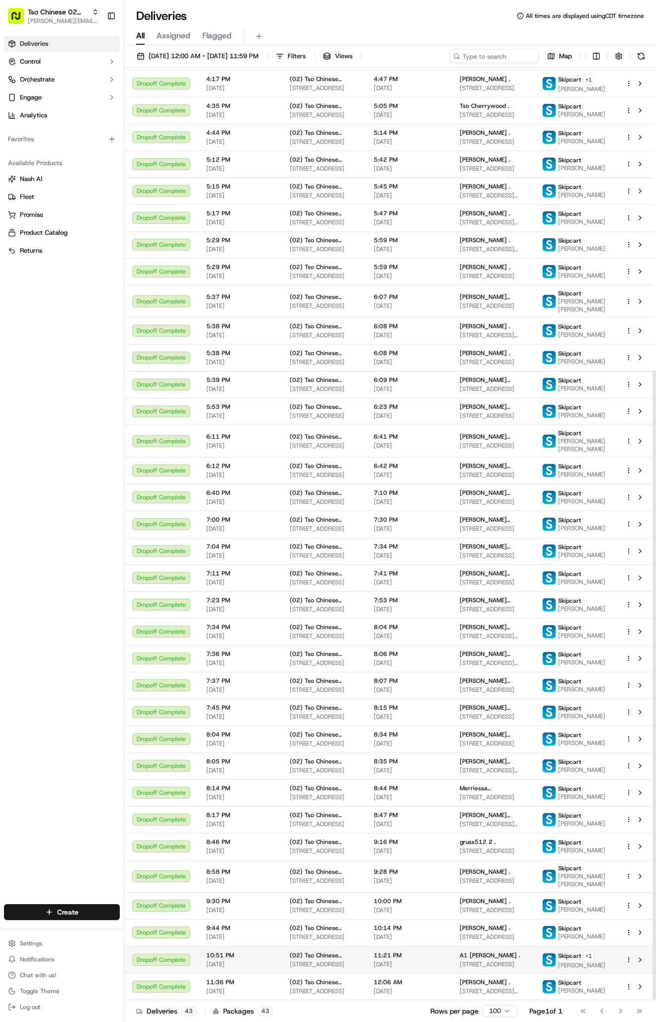
scroll to position [448, 0]
click at [440, 987] on span "[DATE]" at bounding box center [409, 991] width 70 height 8
click at [220, 897] on span "9:30 PM" at bounding box center [240, 901] width 68 height 8
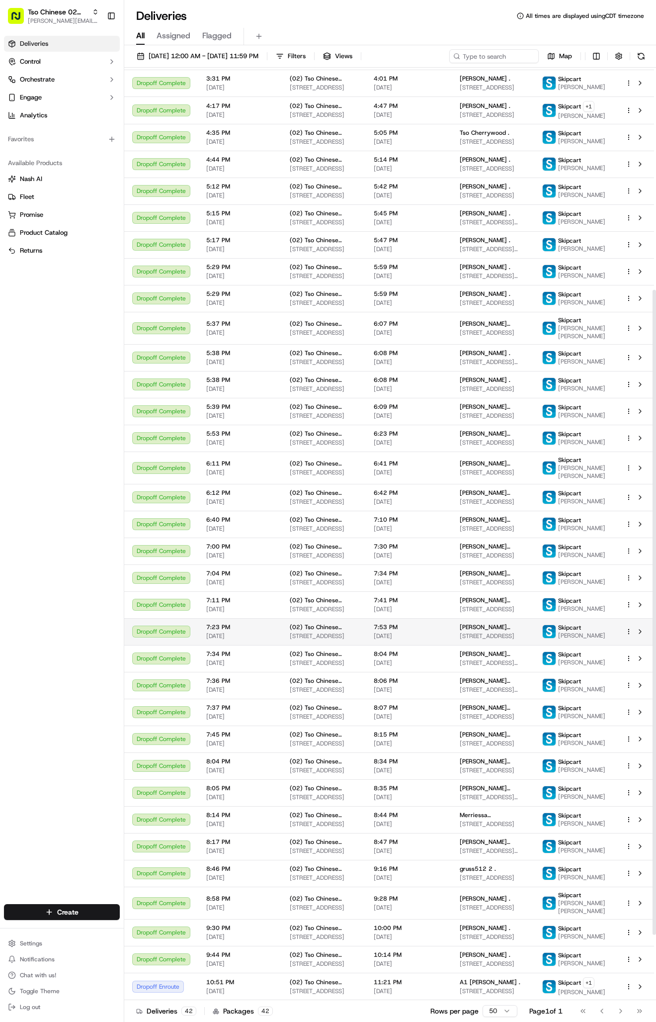
scroll to position [416, 0]
click at [53, 916] on html "Tso Chinese 02 Arbor [PERSON_NAME][EMAIL_ADDRESS][DOMAIN_NAME] Toggle Sidebar D…" at bounding box center [328, 511] width 656 height 1022
click at [148, 930] on link "Delivery" at bounding box center [179, 930] width 111 height 18
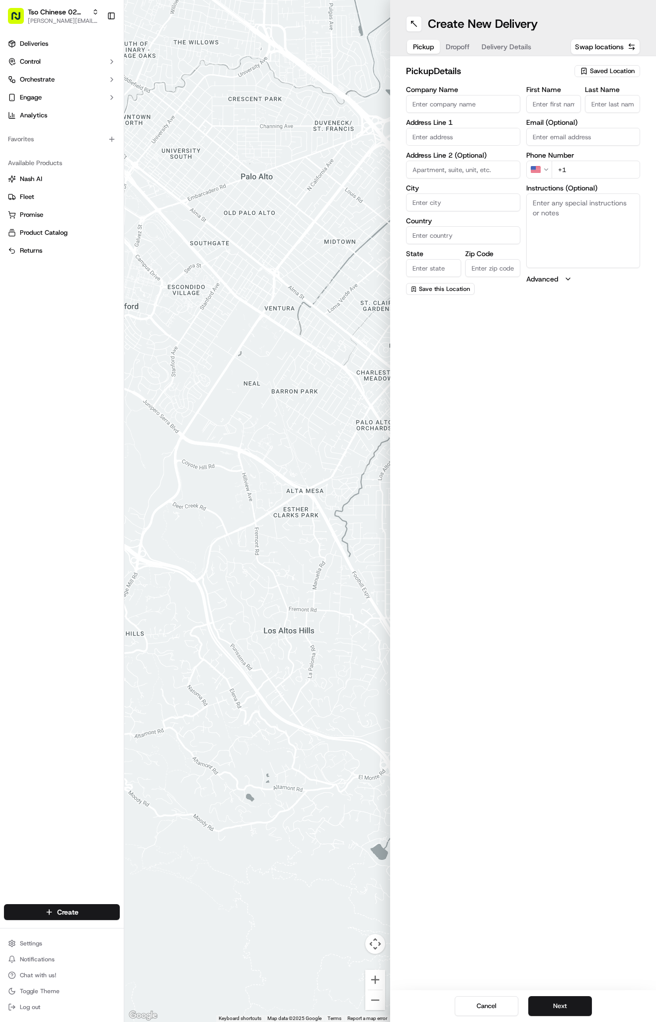
click at [591, 70] on span "Saved Location" at bounding box center [612, 71] width 45 height 9
click at [584, 100] on input "text" at bounding box center [591, 91] width 118 height 20
click at [572, 110] on span "(02) Tso Chinese Takeout & Delivery Arboretum Crossing (02)" at bounding box center [591, 113] width 122 height 18
type input "(02) Tso Chinese Takeout & Delivery [GEOGRAPHIC_DATA]"
type input "Bldg E Ste 402"
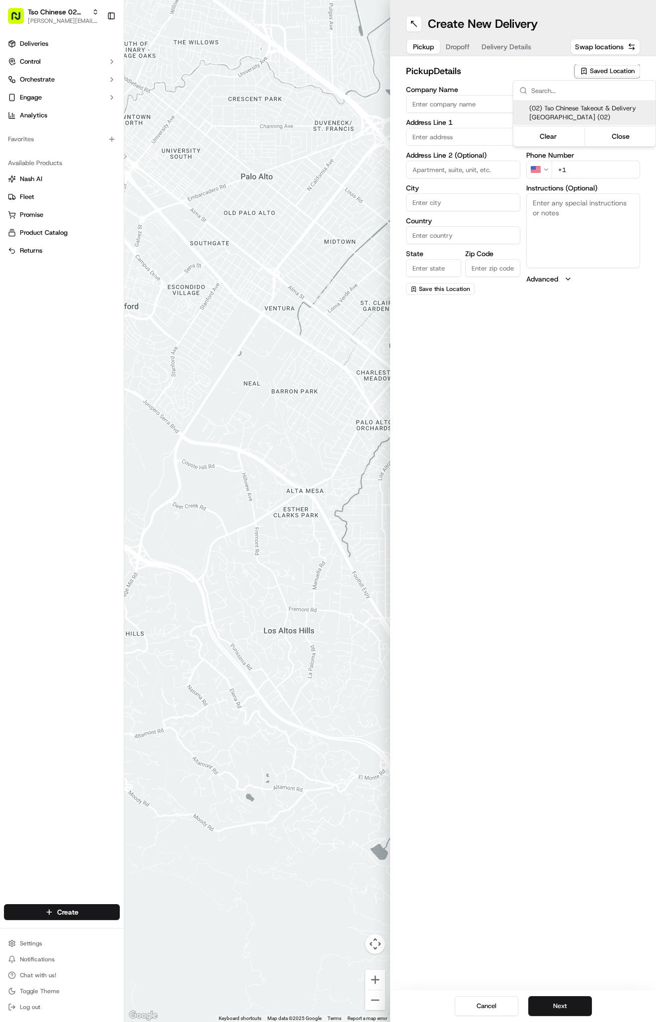
type input "Austin"
type input "US"
type input "TX"
type input "78759"
type input "Tso Chinese"
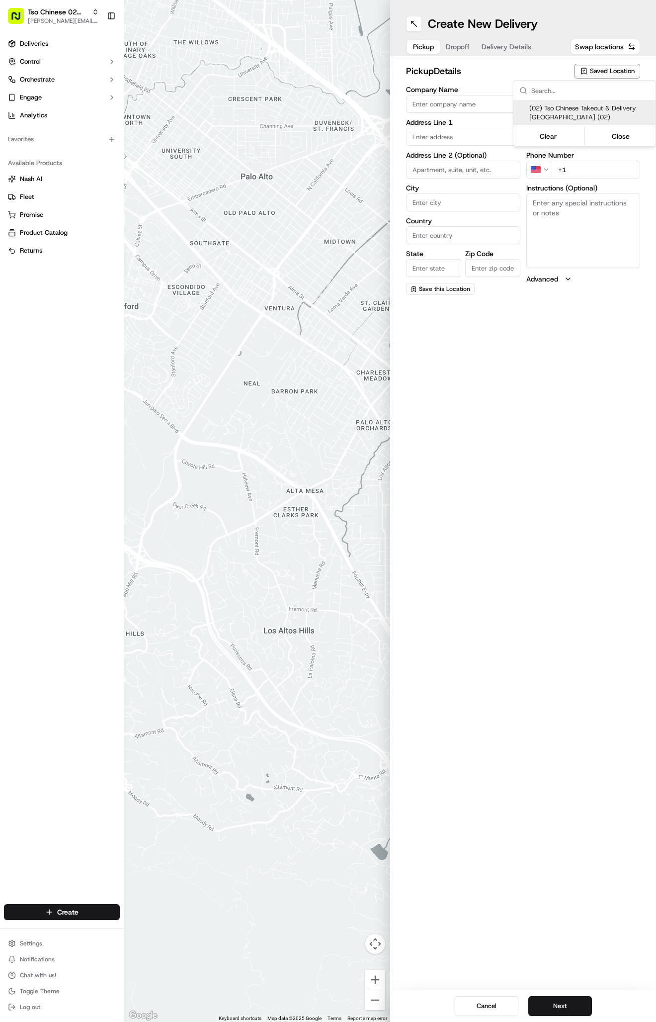
type input "Arboretum Crossing Manager"
type input "arborstore@tsochinese.com"
type input "+1 512 344 9434"
type textarea "Submit a picture displaying address & food as Proof of Delivery. Envía una foto…"
type input "9333 Research Blvd"
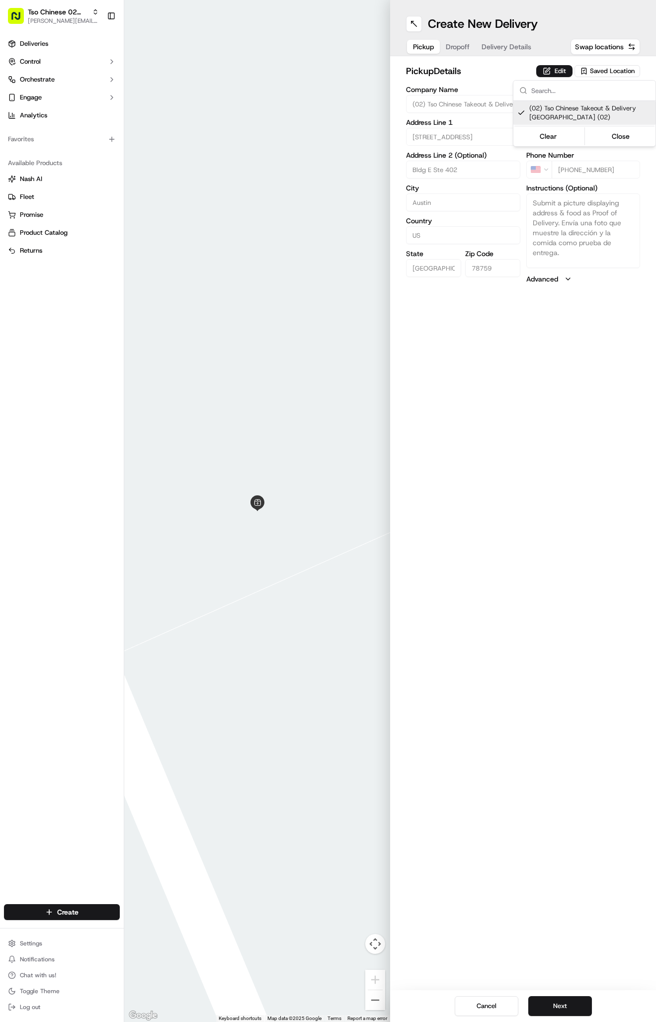
click at [456, 46] on html "Tso Chinese 02 Arbor antonia@tsochinese.com Toggle Sidebar Deliveries Control O…" at bounding box center [328, 511] width 656 height 1022
click at [456, 46] on button "Dropoff" at bounding box center [458, 47] width 36 height 14
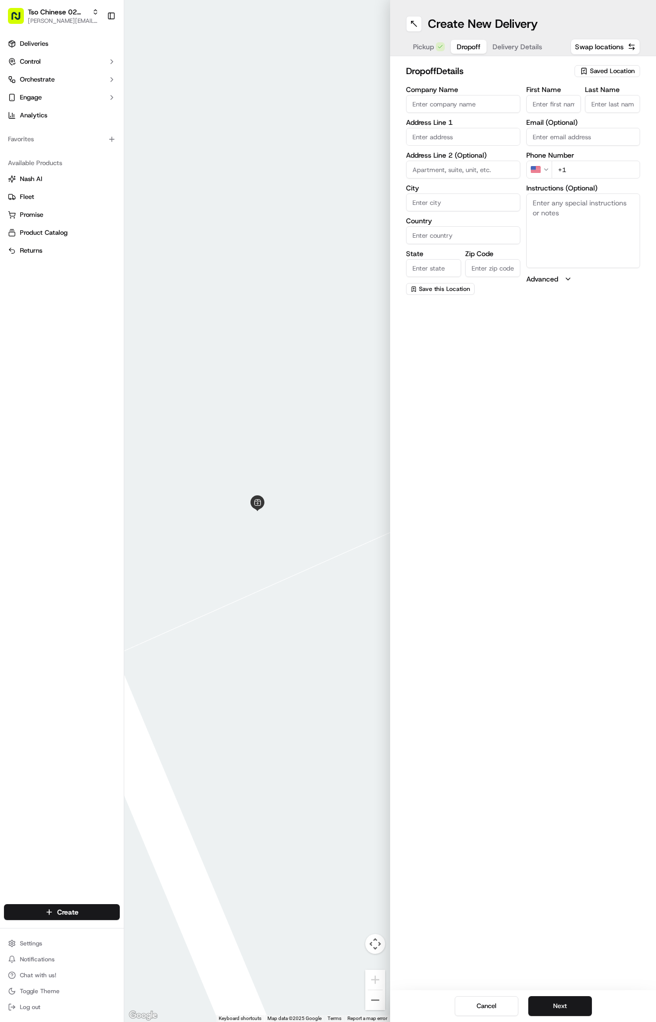
paste input "Ben Burke"
type input "Ben Burke"
type input "."
paste input "1003 Justin Ln Apt 2037 Austin Texas 78757"
click at [442, 152] on div "1003 Justin Ln apt 2037, Austin, Texas 78757" at bounding box center [463, 166] width 109 height 33
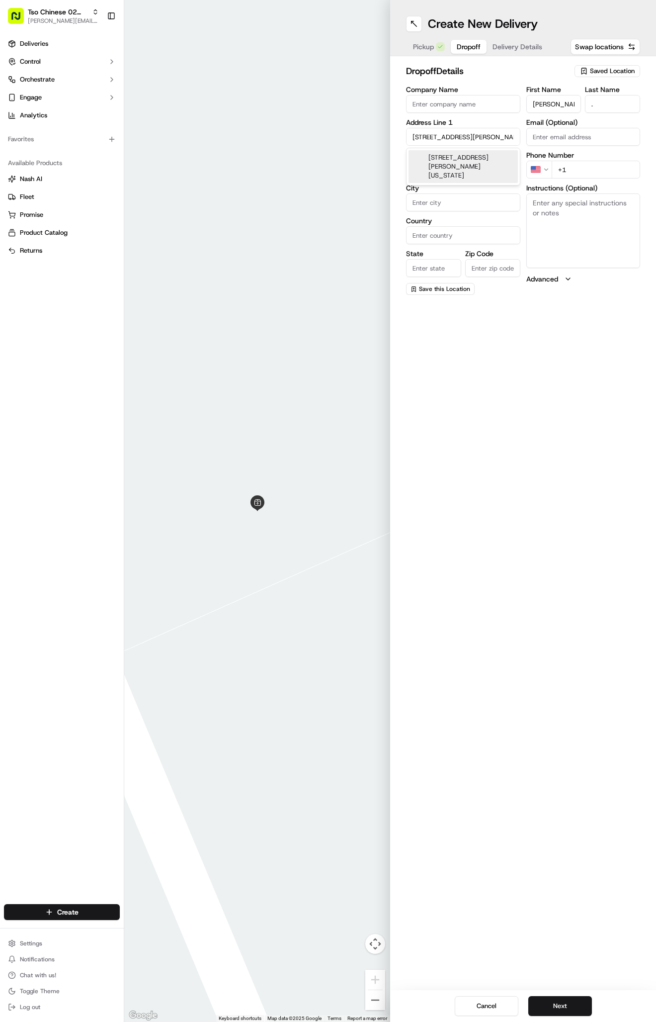
type input "1003 Justin Ln #2037, Austin, TX 78757, USA"
type input "2037"
type input "Austin"
type input "United States"
type input "[GEOGRAPHIC_DATA]"
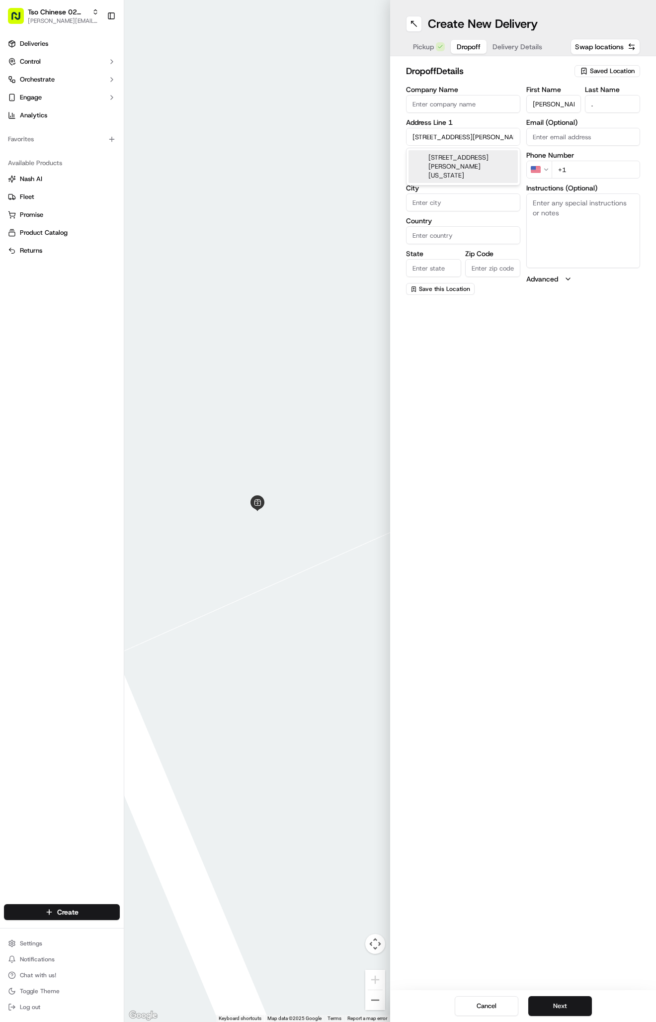
type input "78757"
type input "1003 Justin Lane"
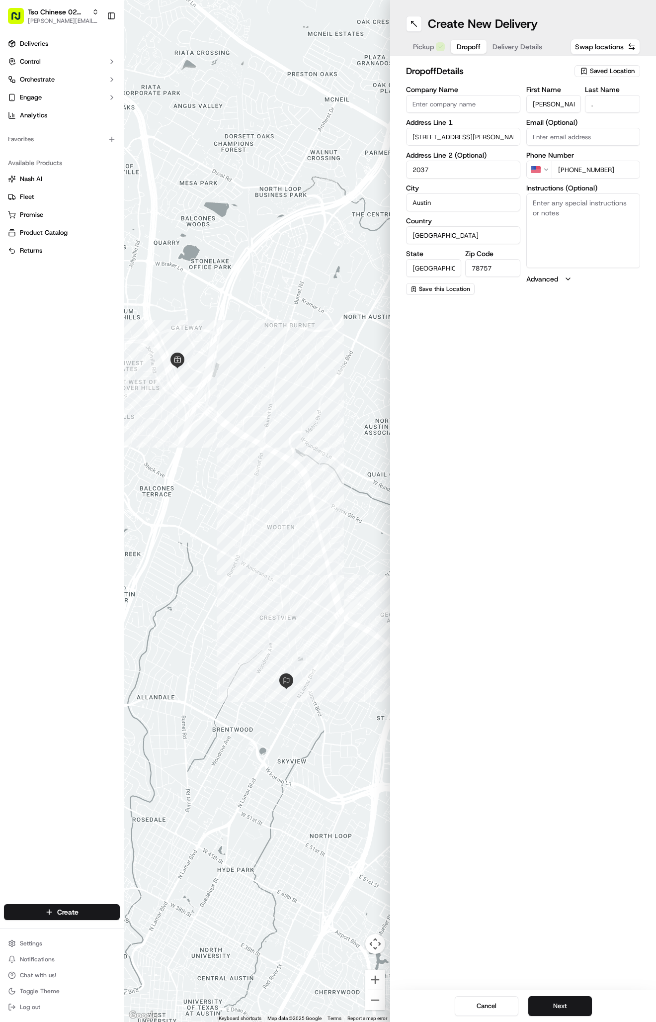
type input "+1 214 310 7815"
click at [605, 211] on textarea "Instructions (Optional)" at bounding box center [584, 230] width 114 height 75
paste textarea "Second floor of building 5 in SW corner of the complex. Turn right at main entr…"
type textarea "Second floor of building 5 in SW corner of the complex. Turn right at main entr…"
click at [573, 388] on div "Create New Delivery Pickup Dropoff Delivery Details Swap locations dropoff Deta…" at bounding box center [523, 511] width 266 height 1022
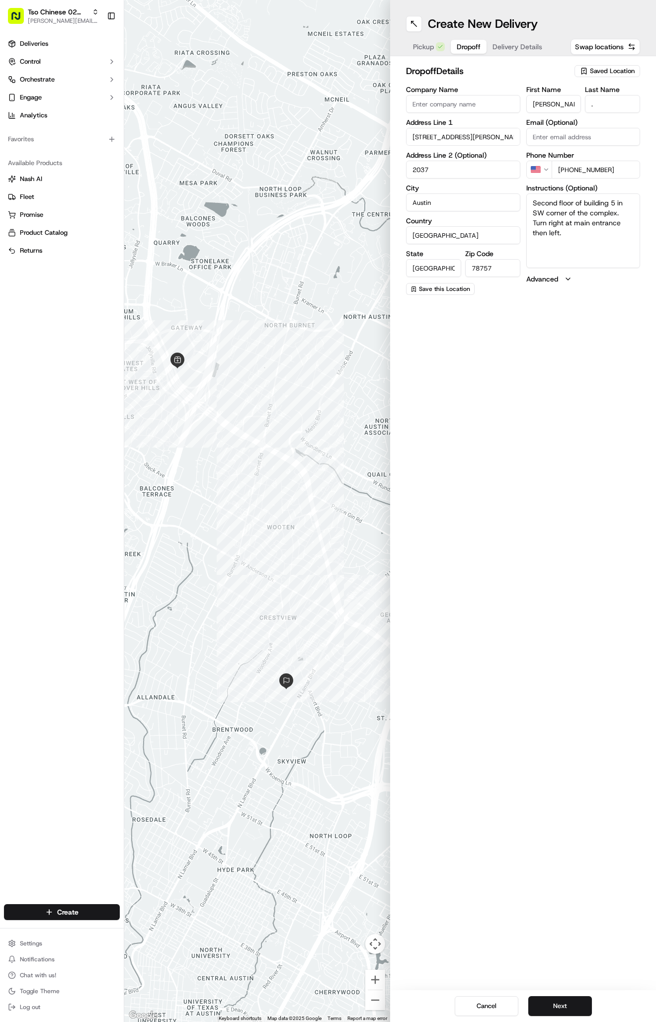
click at [521, 37] on div "Create New Delivery Pickup Dropoff Delivery Details Swap locations" at bounding box center [523, 28] width 266 height 56
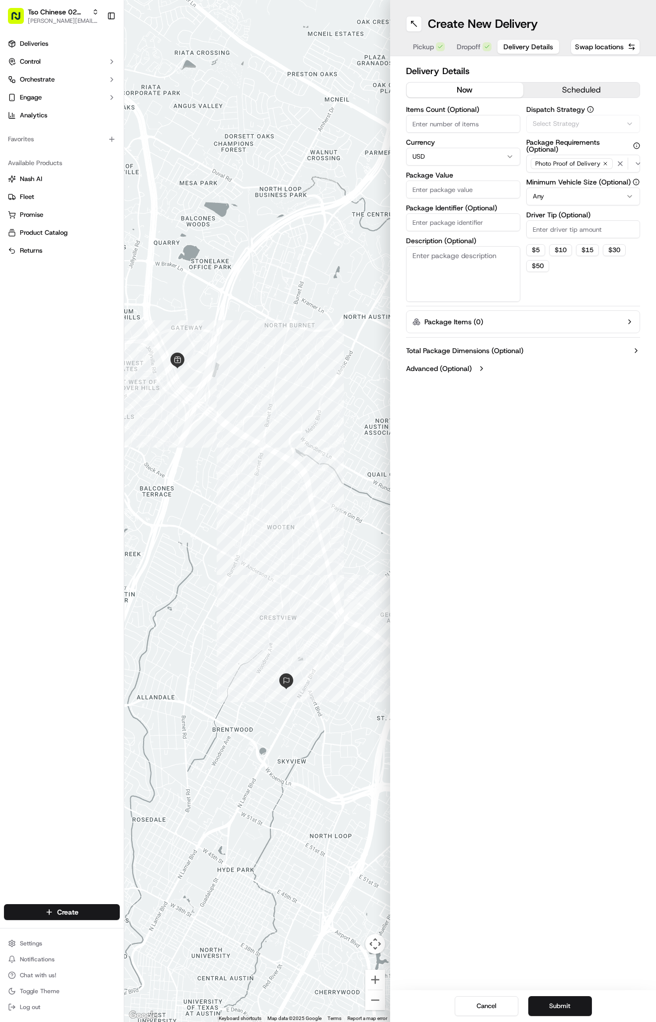
click at [521, 45] on span "Delivery Details" at bounding box center [529, 47] width 50 height 10
click at [566, 126] on span "Via Automation" at bounding box center [556, 123] width 46 height 9
click at [566, 182] on span "Tso Arbor Strategy" at bounding box center [591, 178] width 122 height 9
click at [565, 232] on html "Tso Chinese 02 Arbor antonia@tsochinese.com Toggle Sidebar Deliveries Control O…" at bounding box center [328, 511] width 656 height 1022
click at [565, 232] on input "Driver Tip (Optional)" at bounding box center [584, 229] width 114 height 18
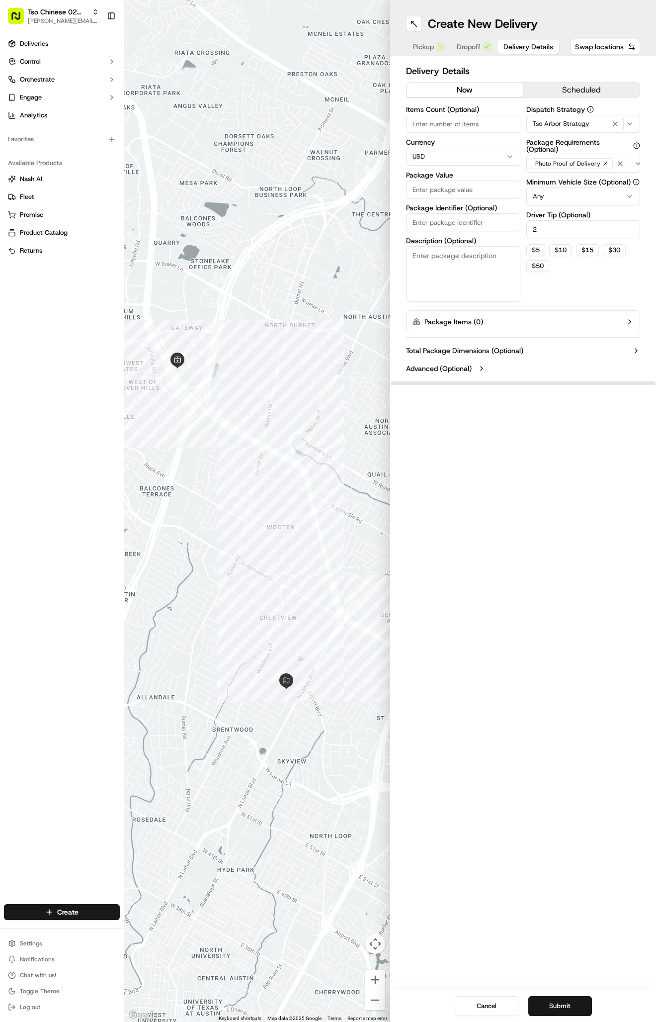
type input "2"
click at [459, 192] on input "Package Value" at bounding box center [463, 190] width 114 height 18
type input "28.04"
click at [451, 218] on input "Package Identifier (Optional)" at bounding box center [463, 222] width 114 height 18
paste input "#VIYDT4V"
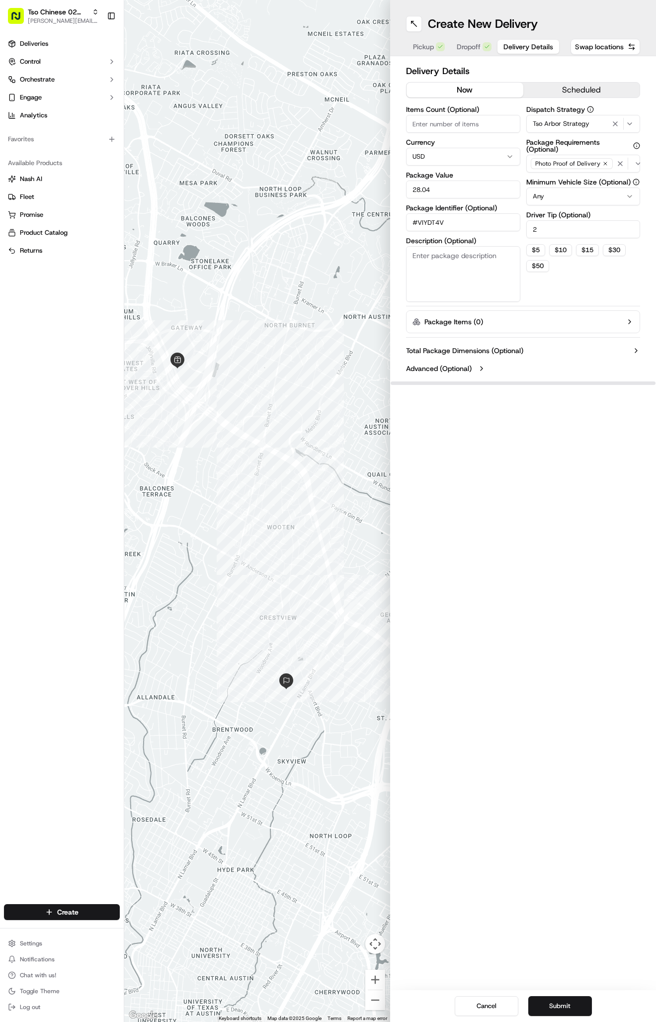
type input "#VIYDT4V"
click at [533, 458] on div "Create New Delivery Pickup Dropoff Delivery Details Swap locations Delivery Det…" at bounding box center [523, 511] width 266 height 1022
click at [563, 1001] on button "Submit" at bounding box center [561, 1006] width 64 height 20
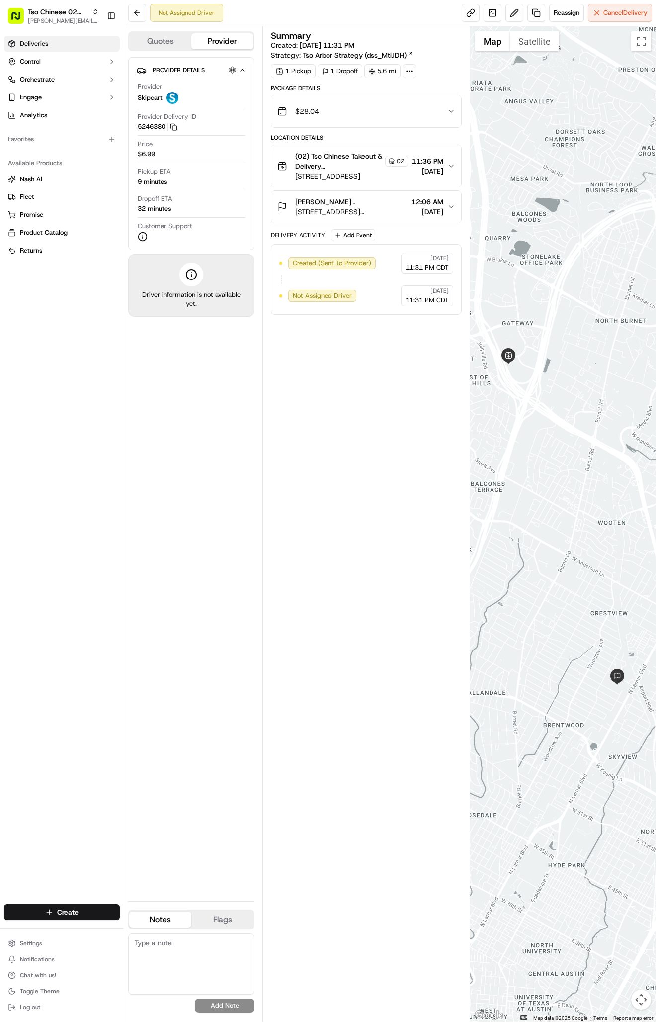
click at [31, 50] on link "Deliveries" at bounding box center [62, 44] width 116 height 16
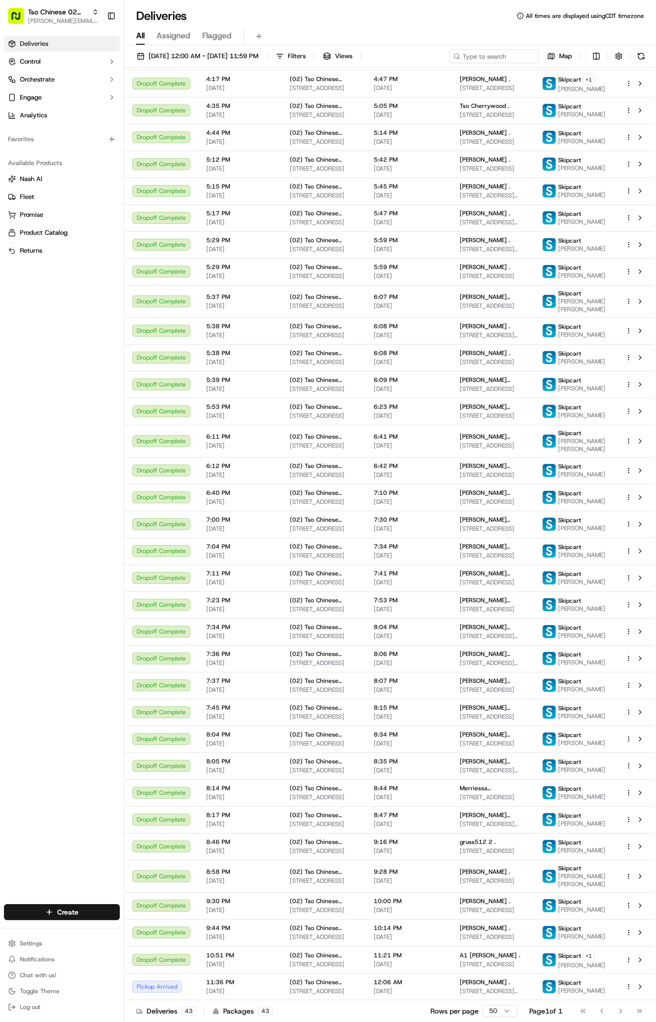
scroll to position [448, 0]
click at [441, 979] on span "12:06 AM" at bounding box center [409, 982] width 70 height 8
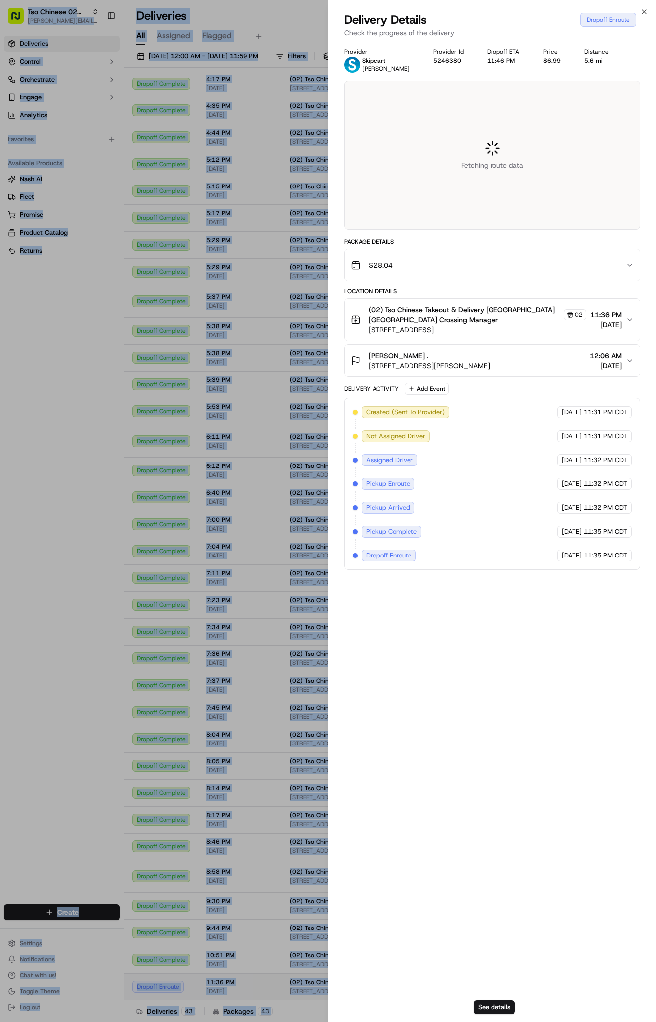
click at [441, 979] on div at bounding box center [328, 511] width 656 height 1022
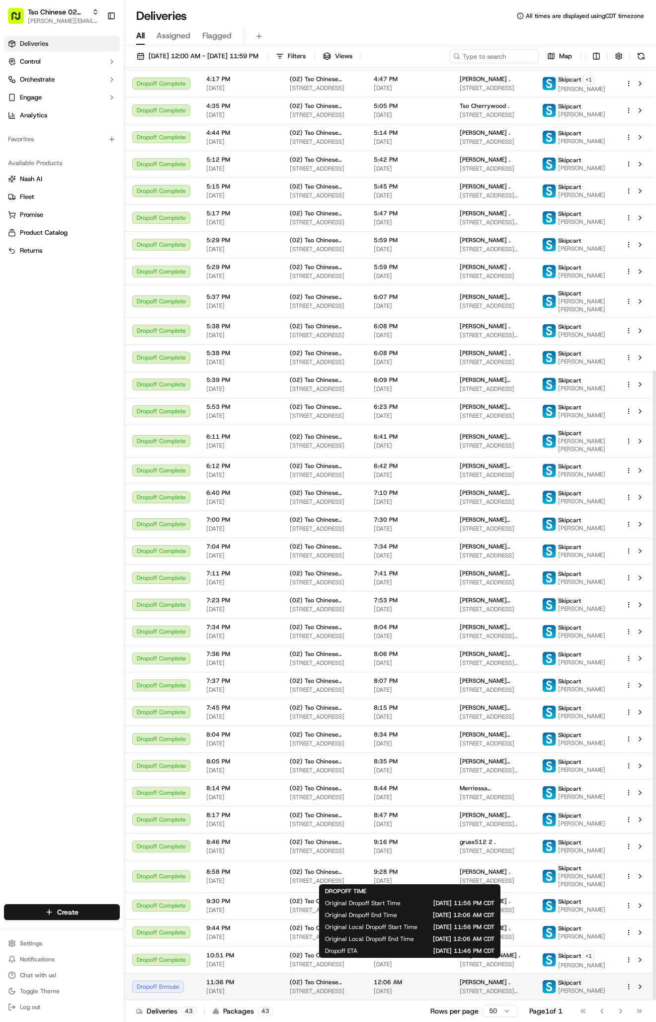
click at [411, 999] on td "12:06 AM 09/21/2025" at bounding box center [409, 986] width 86 height 27
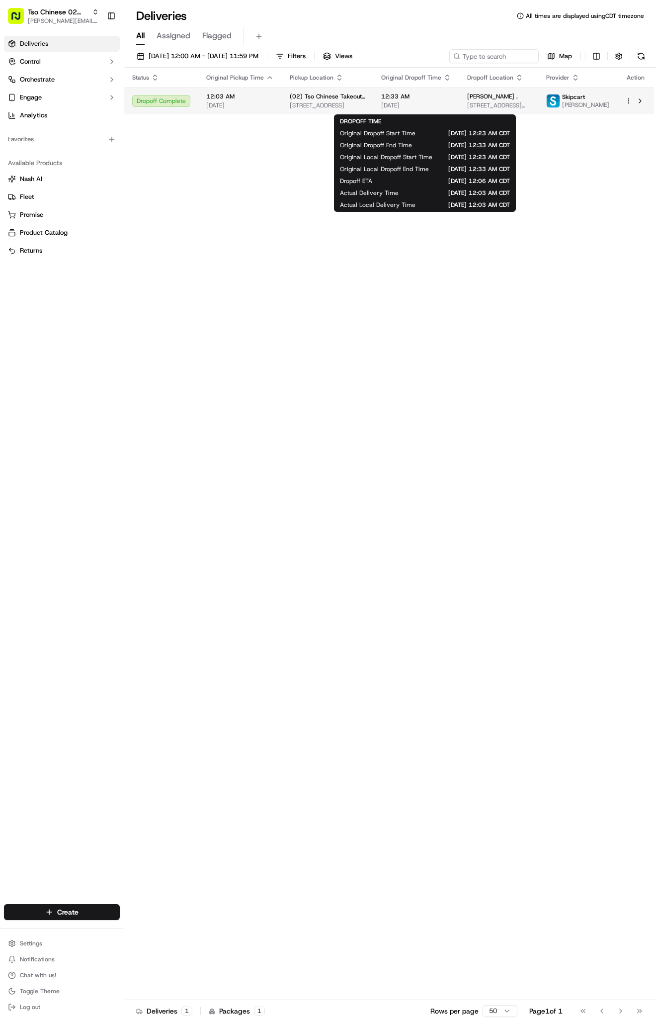
click at [452, 100] on span "12:33 AM" at bounding box center [416, 96] width 70 height 8
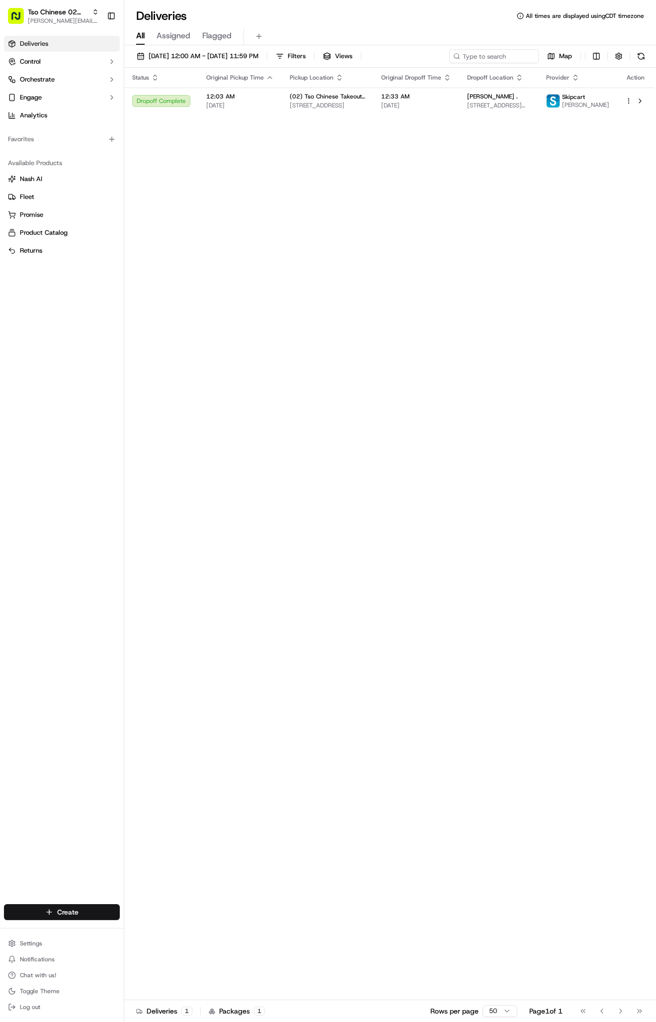
click at [81, 910] on html "Tso Chinese 02 Arbor antonia@tsochinese.com Toggle Sidebar Deliveries Control O…" at bounding box center [328, 511] width 656 height 1022
click at [146, 926] on link "Delivery" at bounding box center [179, 930] width 111 height 18
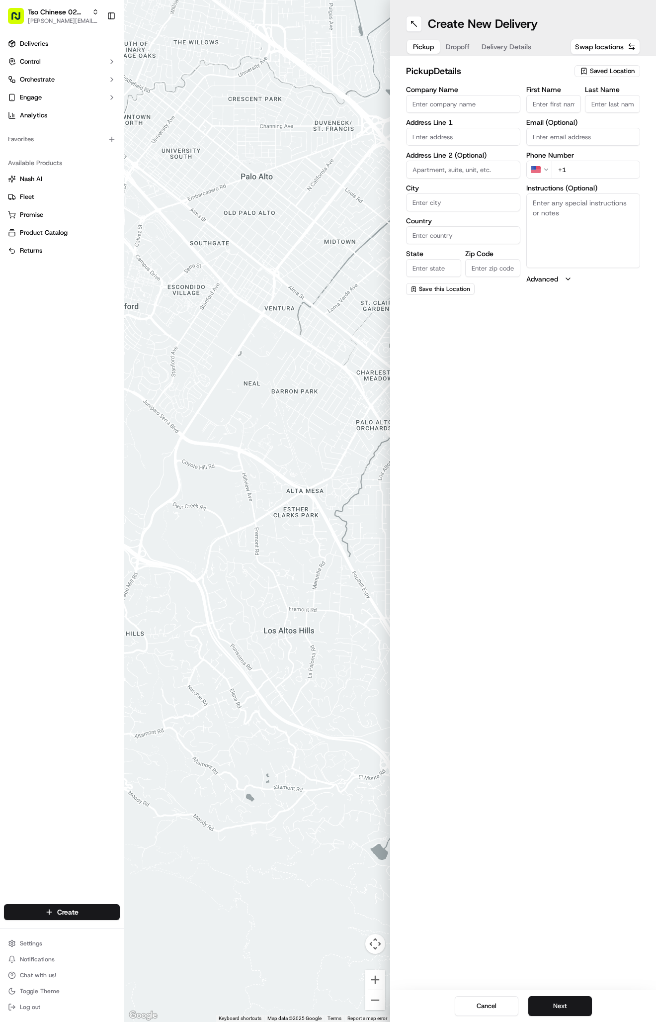
click at [624, 68] on span "Saved Location" at bounding box center [612, 71] width 45 height 9
click at [609, 114] on span "(02) Tso Chinese Takeout & Delivery Arboretum Crossing (02)" at bounding box center [591, 113] width 122 height 18
type input "(02) Tso Chinese Takeout & Delivery [GEOGRAPHIC_DATA]"
type input "Bldg E Ste 402"
type input "Austin"
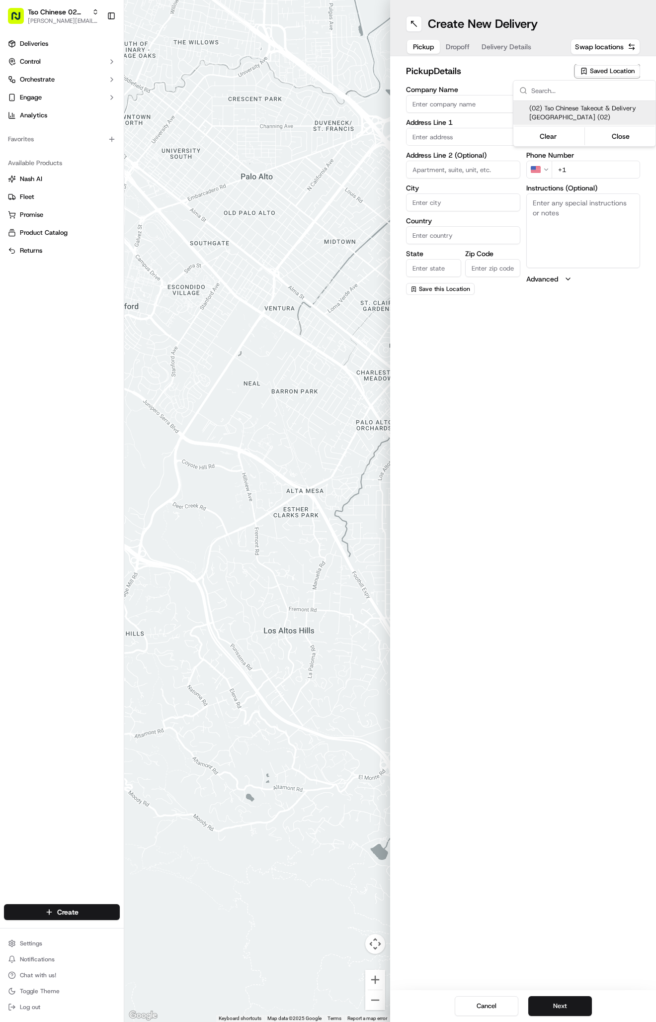
type input "US"
type input "[GEOGRAPHIC_DATA]"
type input "78759"
type input "Tso Chinese"
type input "Arboretum Crossing Manager"
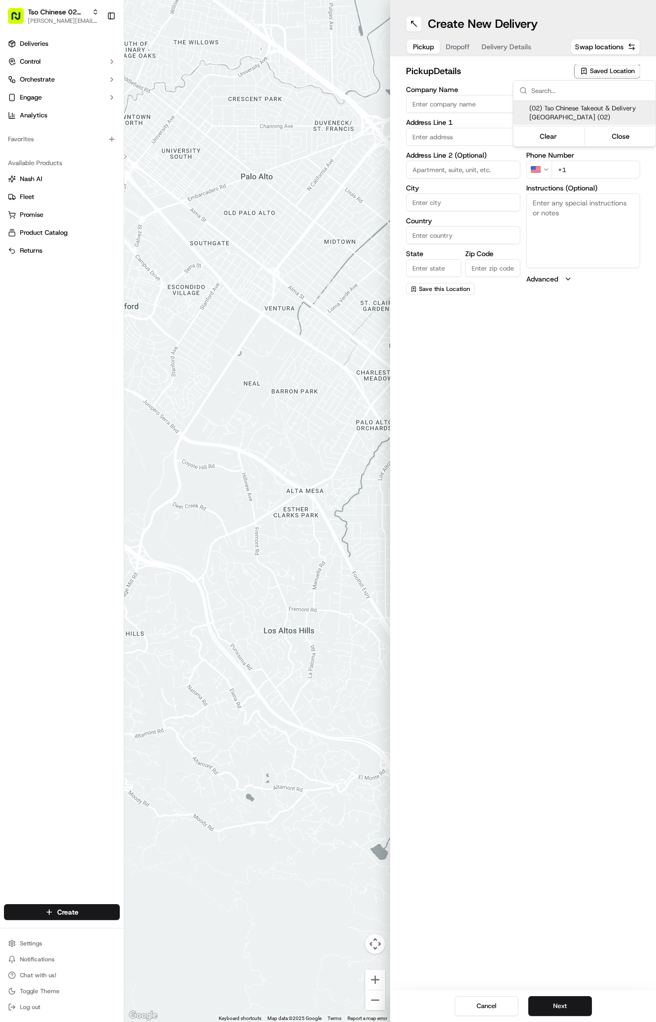
type input "[EMAIL_ADDRESS][DOMAIN_NAME]"
type input "[PHONE_NUMBER]"
type textarea "Submit a picture displaying address & food as Proof of Delivery. Envía una foto…"
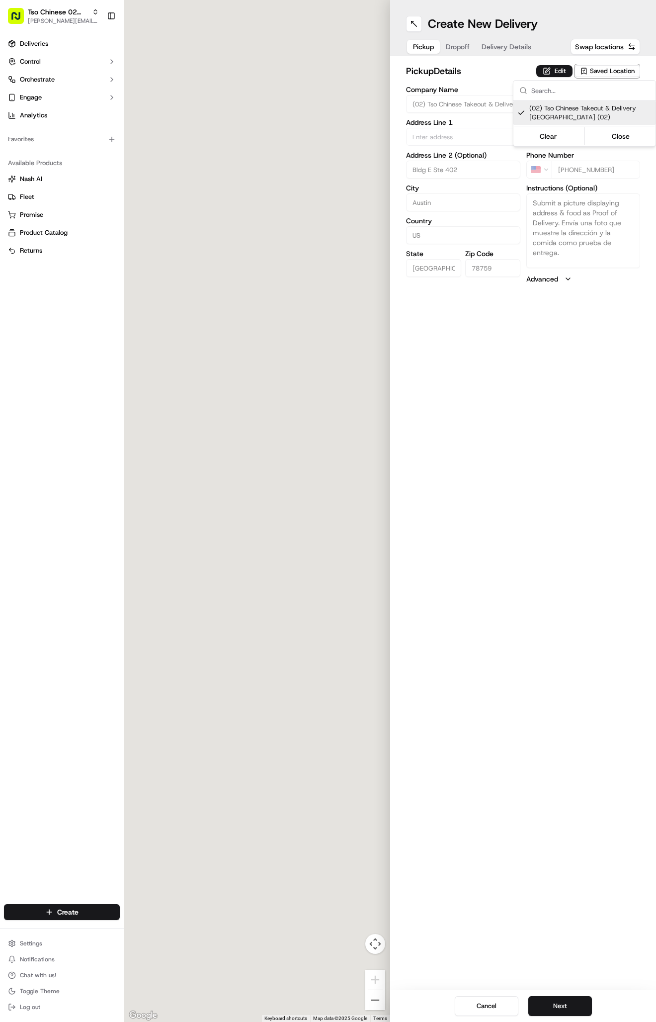
type input "[STREET_ADDRESS]"
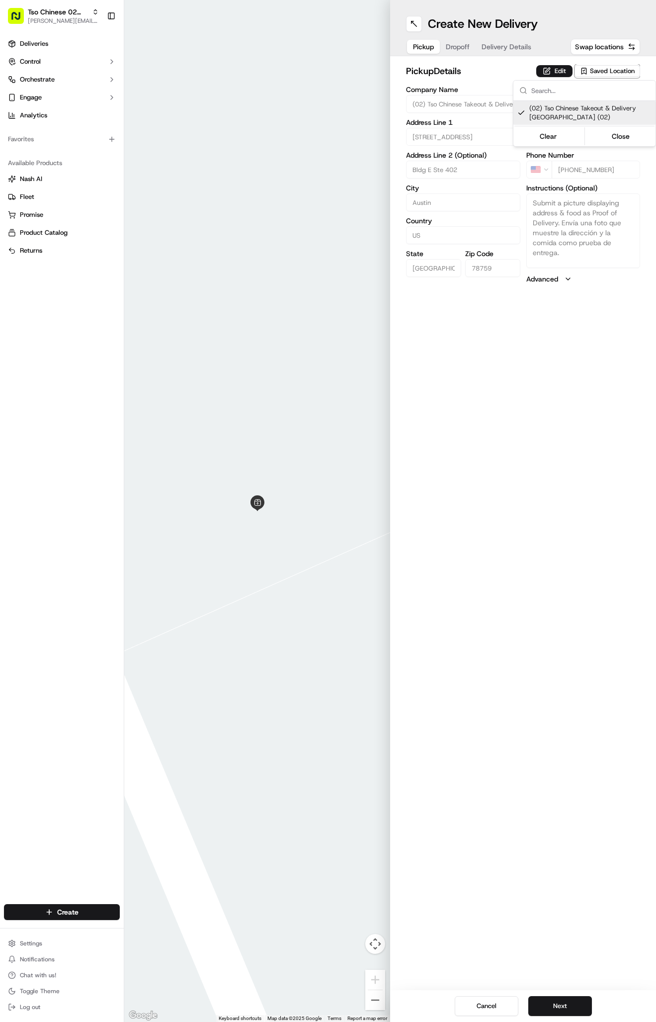
click at [517, 44] on html "Tso Chinese 02 Arbor antonia@tsochinese.com Toggle Sidebar Deliveries Control O…" at bounding box center [328, 511] width 656 height 1022
click at [527, 59] on div "pickup Details Edit Saved Location Company Name (02) Tso Chinese Takeout & Deli…" at bounding box center [523, 174] width 266 height 236
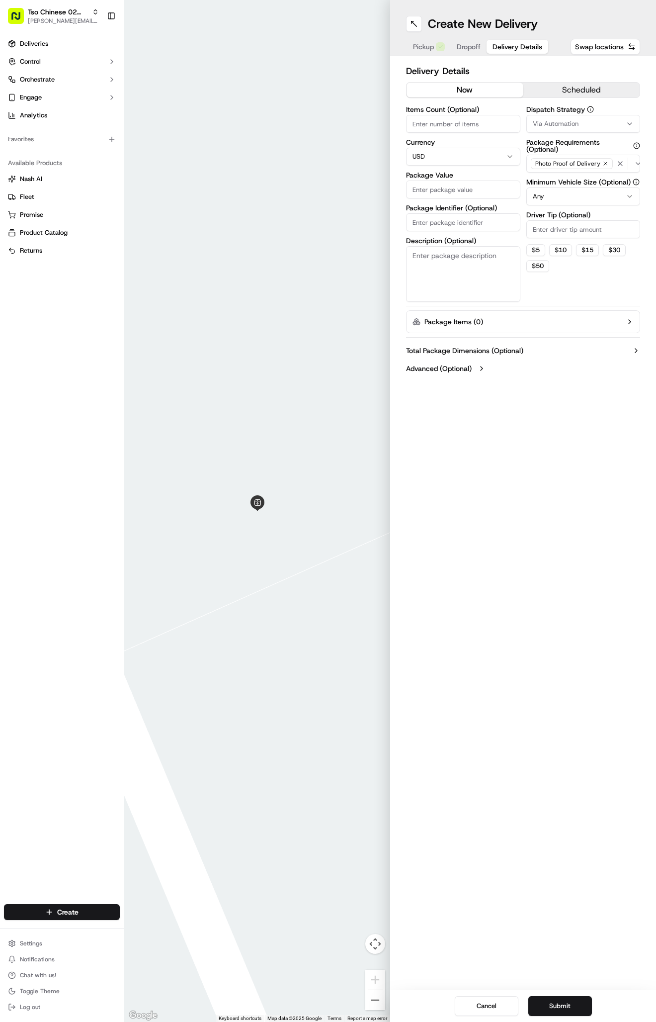
click at [514, 48] on span "Delivery Details" at bounding box center [518, 47] width 50 height 10
click at [554, 119] on span "Via Automation" at bounding box center [556, 123] width 46 height 9
click at [551, 177] on span "Tso Arbor Strategy" at bounding box center [591, 178] width 122 height 9
click at [548, 232] on html "Tso Chinese 02 Arbor antonia@tsochinese.com Toggle Sidebar Deliveries Control O…" at bounding box center [328, 511] width 656 height 1022
click at [548, 232] on input "Driver Tip (Optional)" at bounding box center [584, 229] width 114 height 18
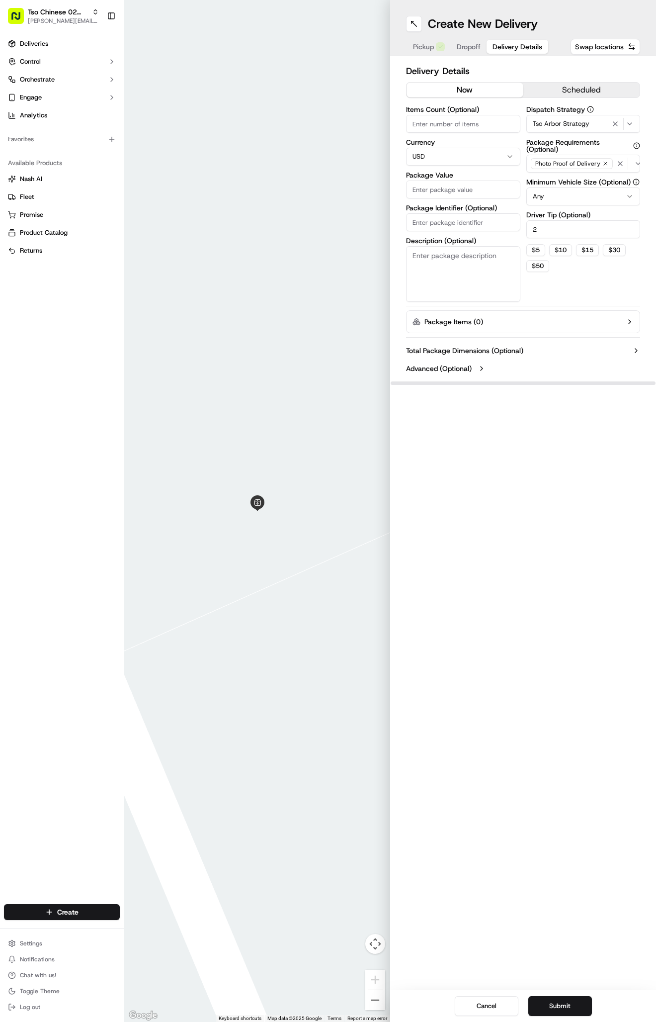
type input "2"
click at [458, 206] on label "Package Identifier (Optional)" at bounding box center [463, 207] width 114 height 7
click at [458, 213] on input "Package Identifier (Optional)" at bounding box center [463, 222] width 114 height 18
click at [458, 216] on input "Package Identifier (Optional)" at bounding box center [463, 222] width 114 height 18
paste input "URN90Q5"
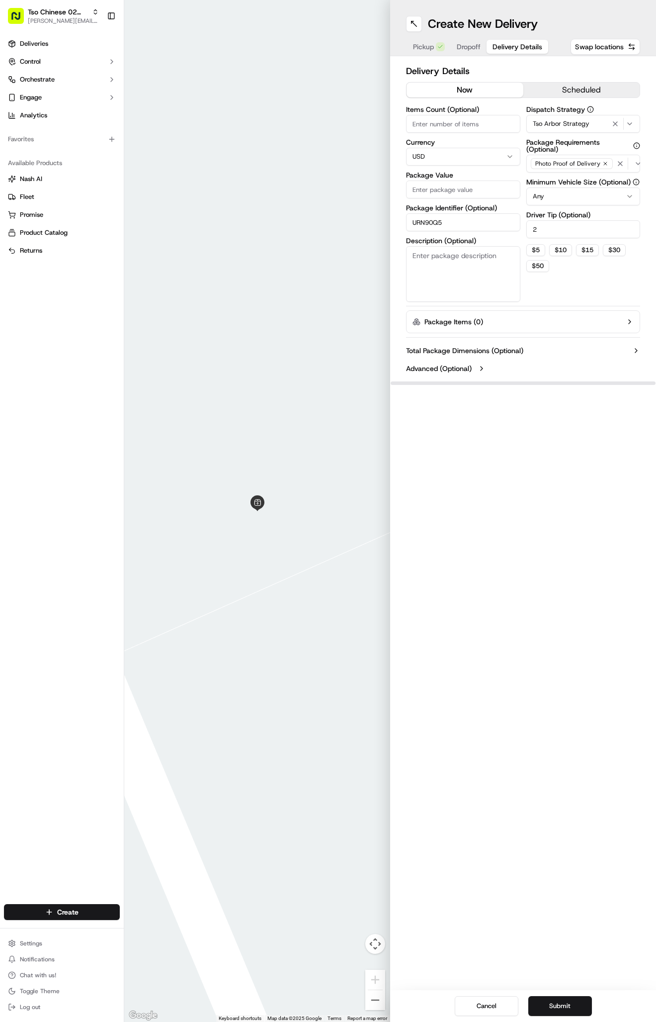
type input "URN90Q5"
click at [459, 189] on input "Package Value" at bounding box center [463, 190] width 114 height 18
click at [460, 190] on input "Package Value" at bounding box center [463, 190] width 114 height 18
type input "45.3"
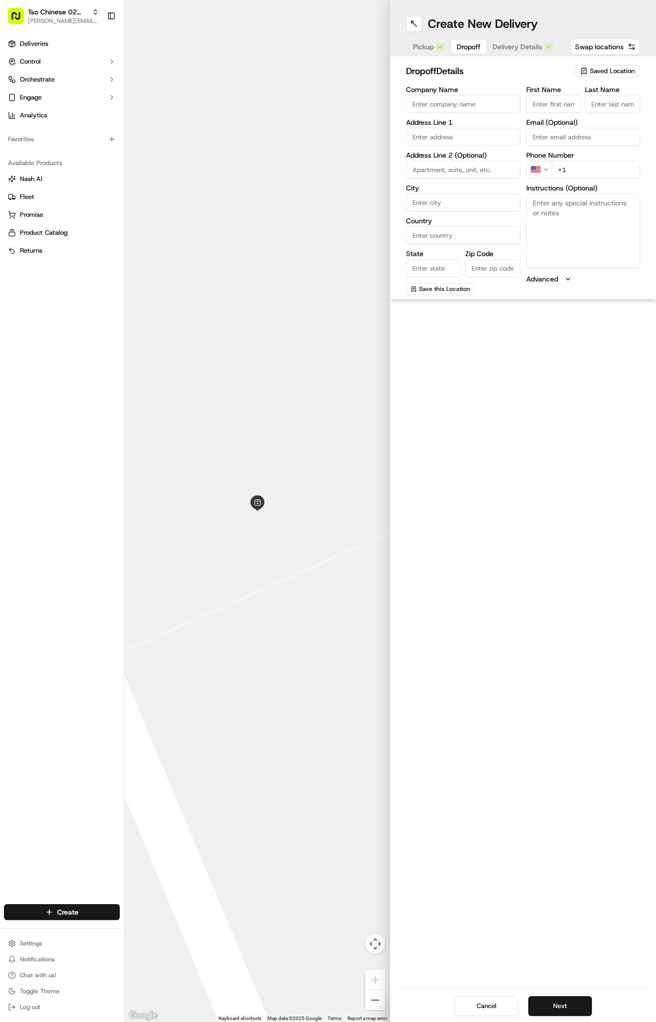
click at [467, 47] on span "Dropoff" at bounding box center [469, 47] width 24 height 10
paste input "[PERSON_NAME]"
type input "[PERSON_NAME]"
type input "."
paste input "512 369 2240"
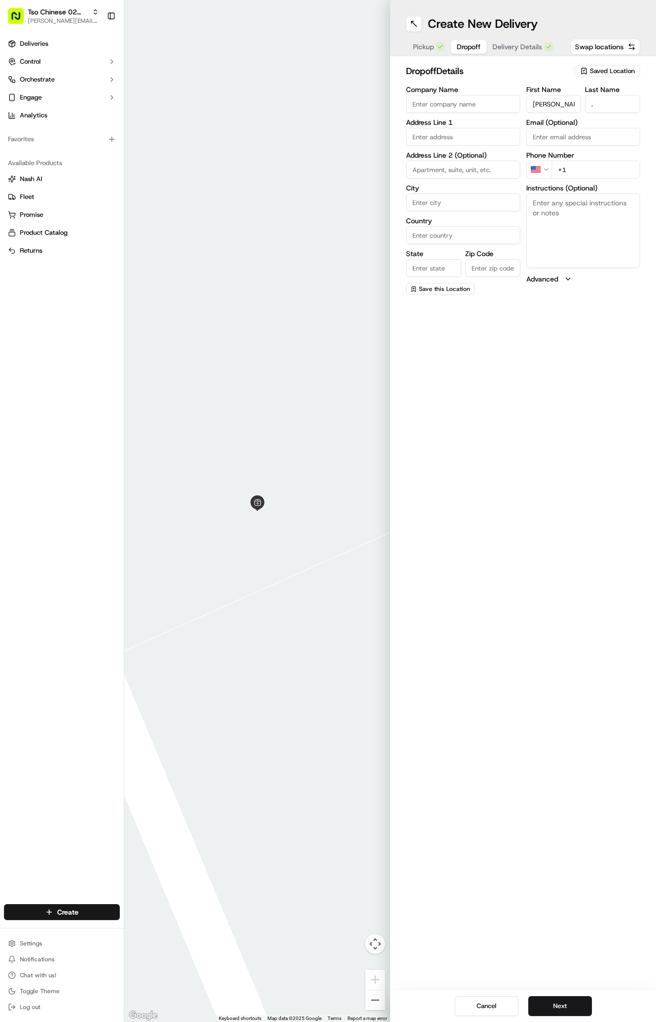
type input "[PHONE_NUMBER]"
click at [627, 224] on textarea "Instructions (Optional)" at bounding box center [584, 230] width 114 height 75
paste textarea "Please leave at door. Thank you!"
type textarea "Please leave at door. Thank you!"
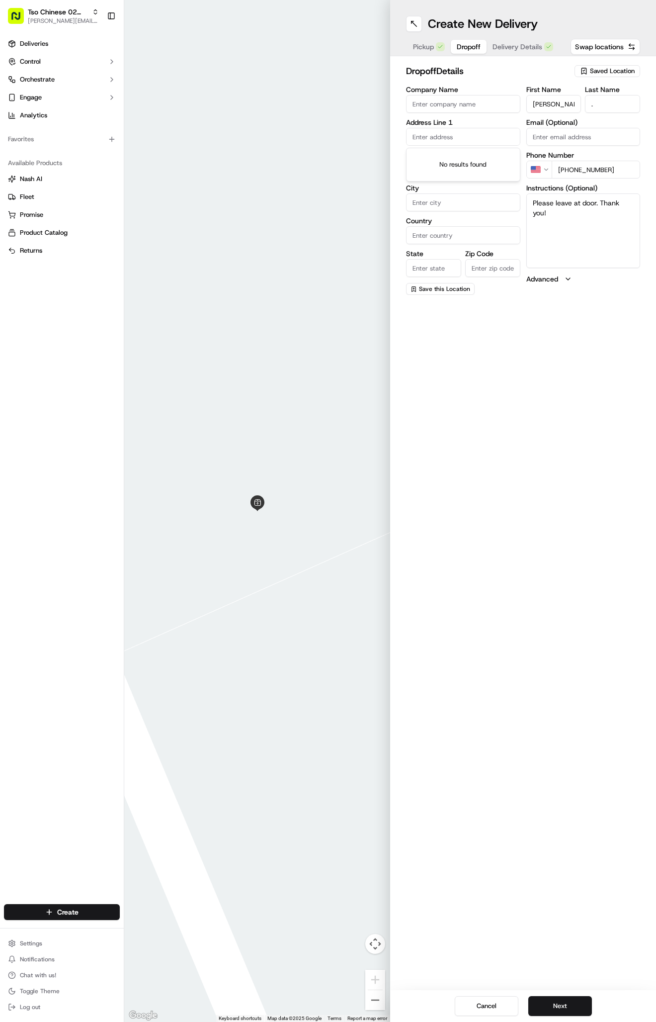
paste input "3012 Firwood Dr, Austin, TX 78757-8017, United States"
click at [454, 155] on div "3012 Firwood Drive, Austin, TX" at bounding box center [463, 157] width 109 height 15
type input "[STREET_ADDRESS]"
type input "Austin"
type input "United States"
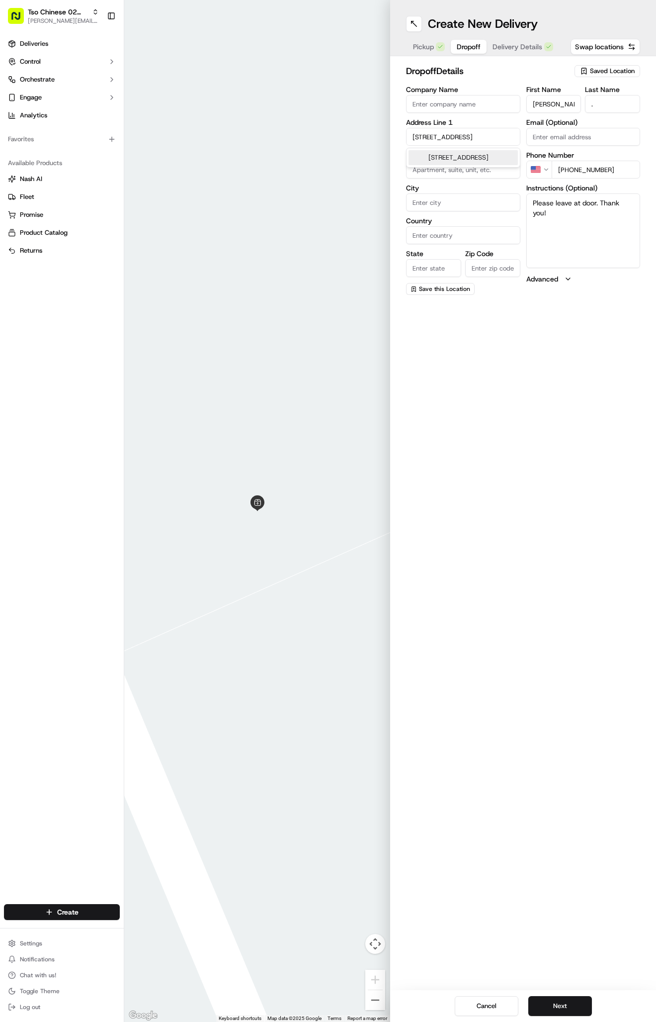
type input "[GEOGRAPHIC_DATA]"
type input "78757"
type input "3012 Firwood Drive"
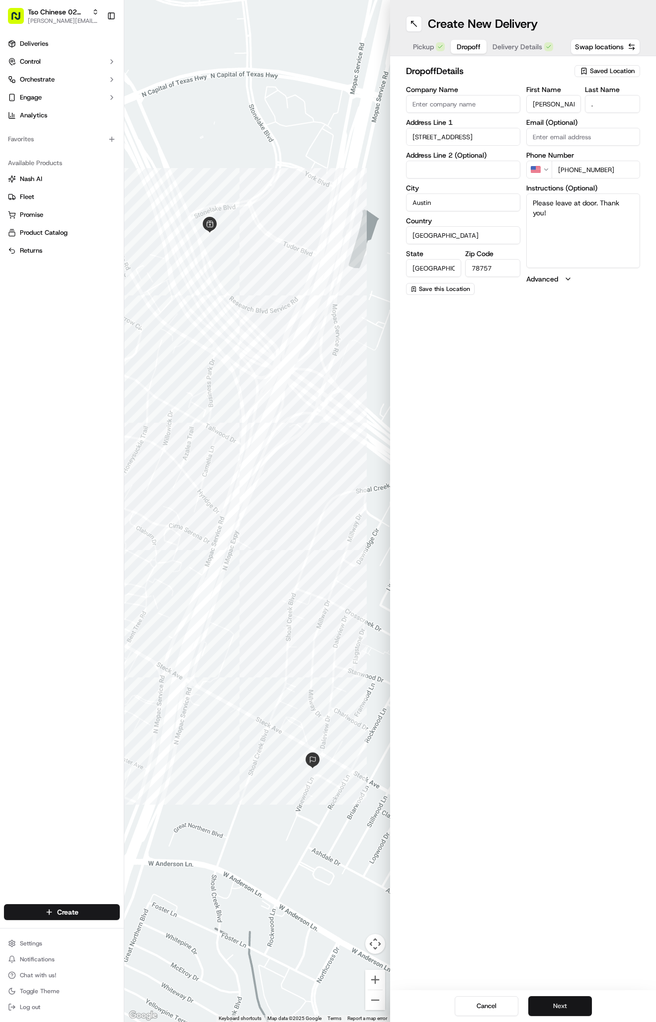
click at [569, 1009] on button "Next" at bounding box center [561, 1006] width 64 height 20
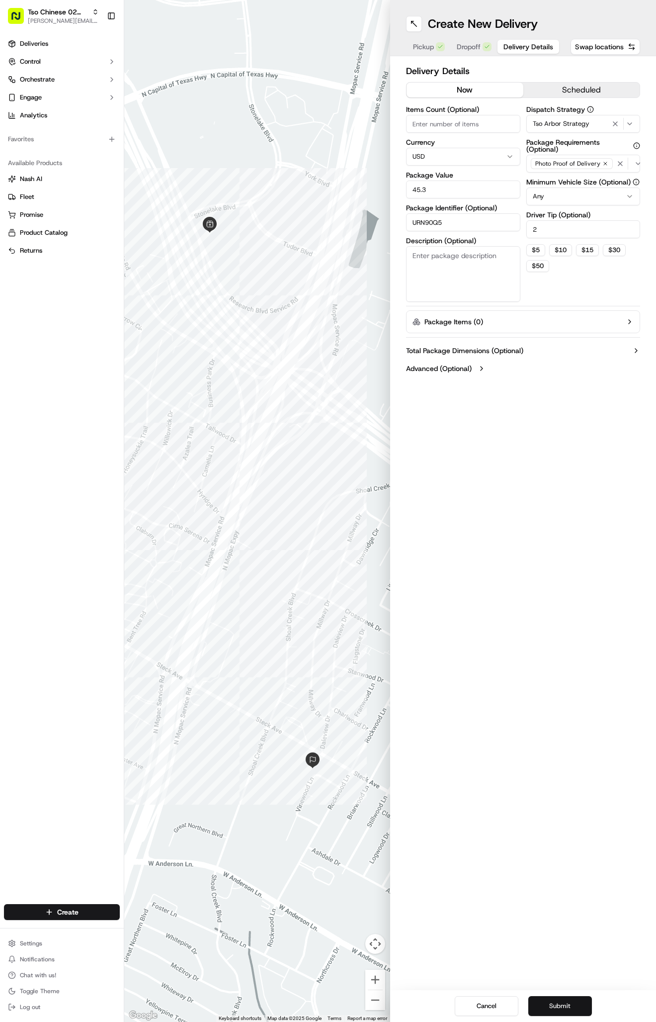
click at [569, 1009] on button "Submit" at bounding box center [561, 1006] width 64 height 20
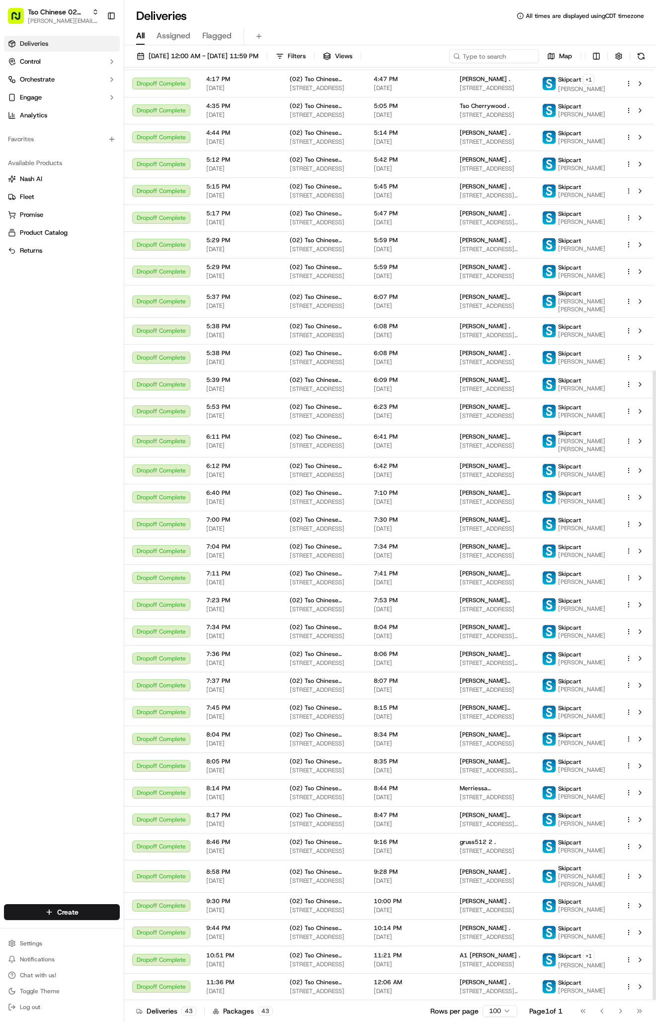
scroll to position [448, 0]
click at [195, 53] on span "[DATE] 12:00 AM - [DATE] 11:59 PM" at bounding box center [204, 56] width 110 height 9
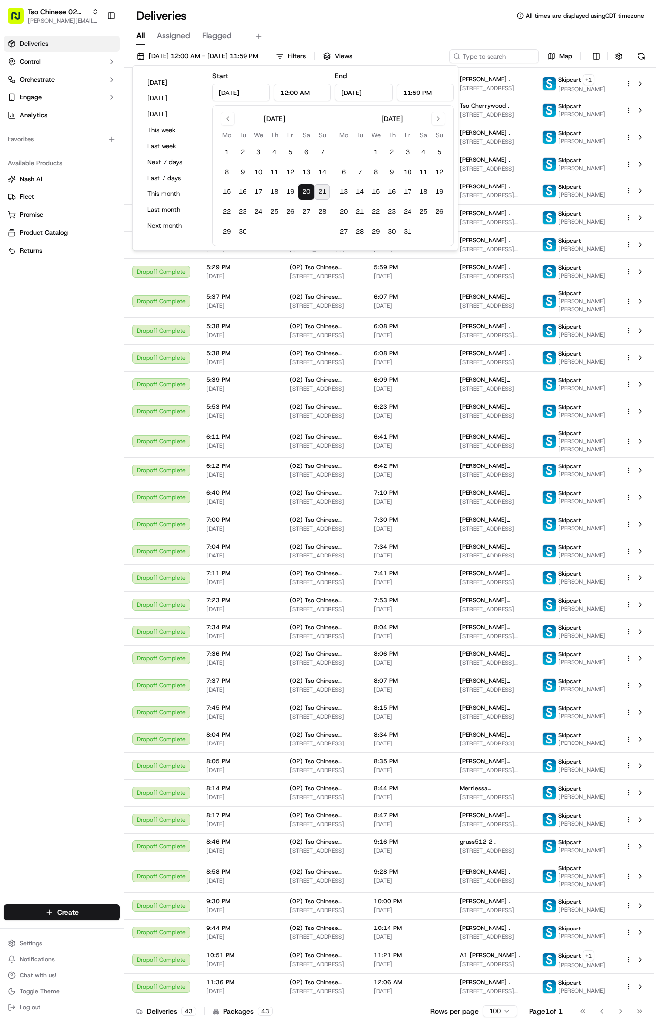
click at [323, 194] on button "21" at bounding box center [322, 192] width 16 height 16
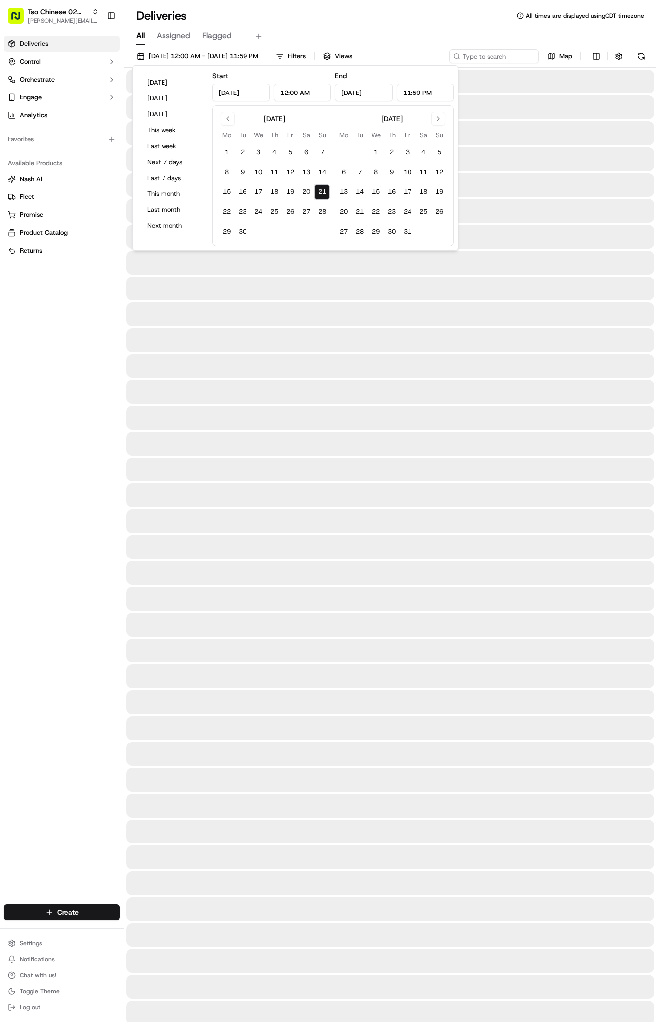
type input "[DATE]"
click at [323, 194] on button "21" at bounding box center [322, 192] width 16 height 16
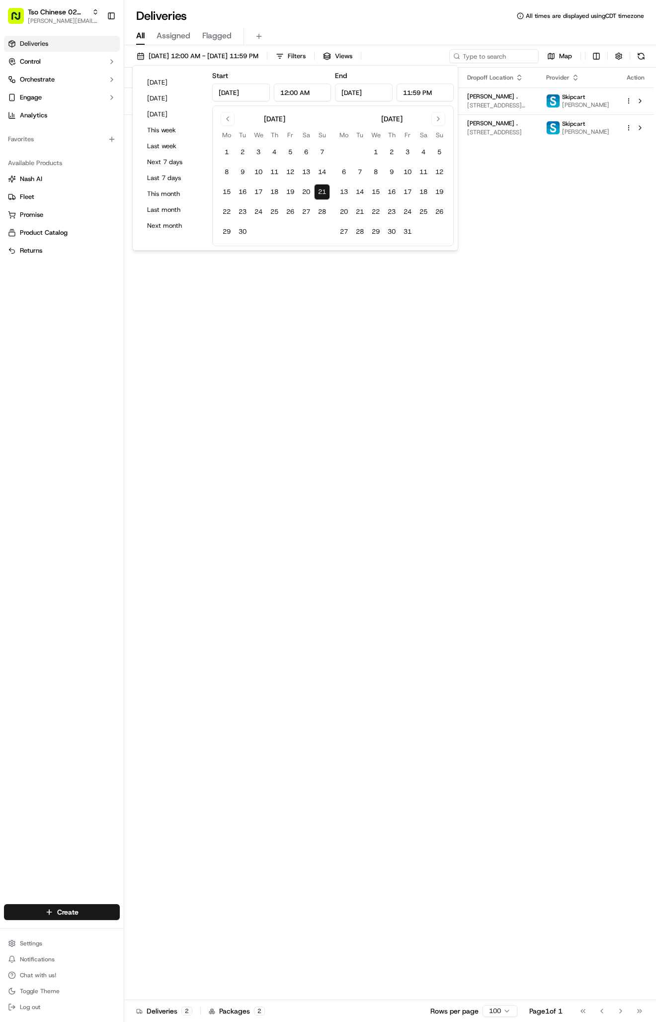
click at [380, 456] on div "Status Original Pickup Time Pickup Location Original Dropoff Time Dropoff Locat…" at bounding box center [389, 534] width 530 height 932
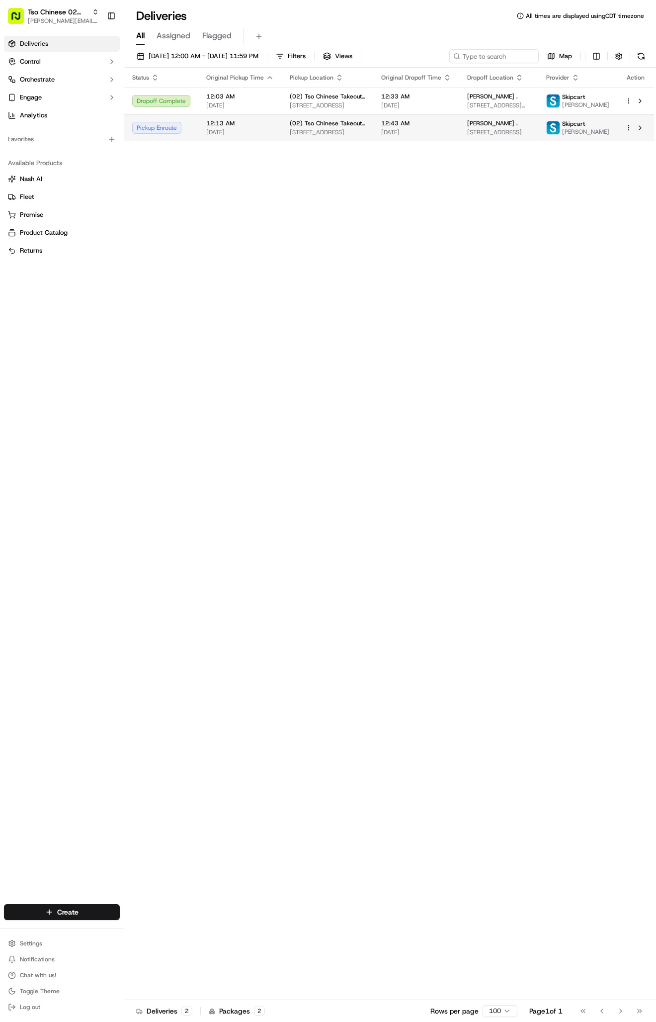
click at [460, 136] on td "12:43 AM [DATE]" at bounding box center [416, 127] width 86 height 27
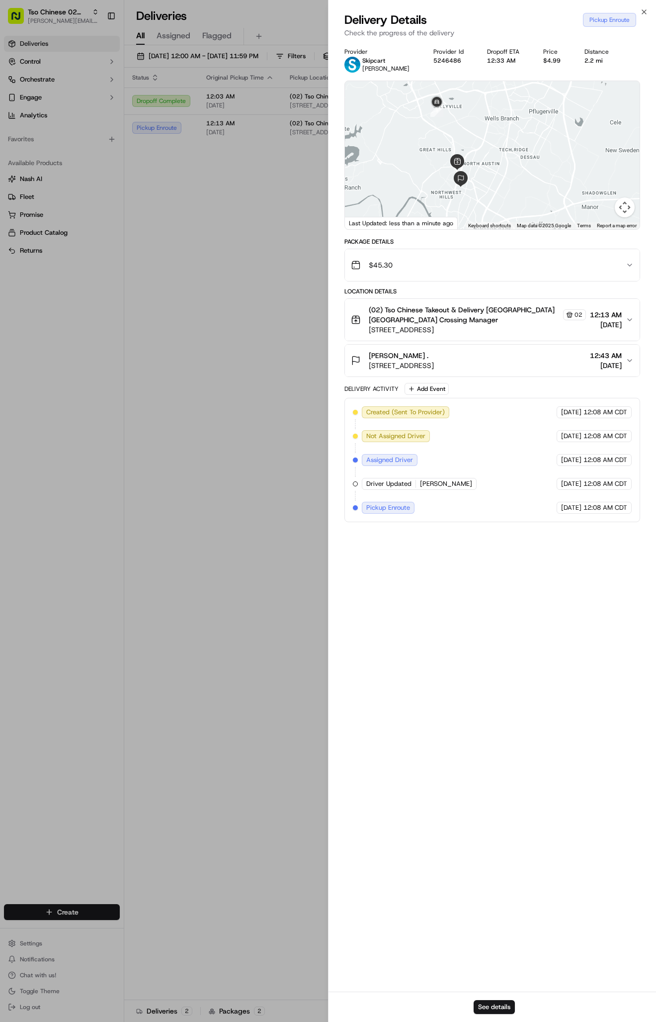
drag, startPoint x: 430, startPoint y: 131, endPoint x: 443, endPoint y: 177, distance: 47.5
click at [443, 177] on div at bounding box center [492, 155] width 295 height 148
click at [491, 1001] on button "See details" at bounding box center [494, 1007] width 41 height 14
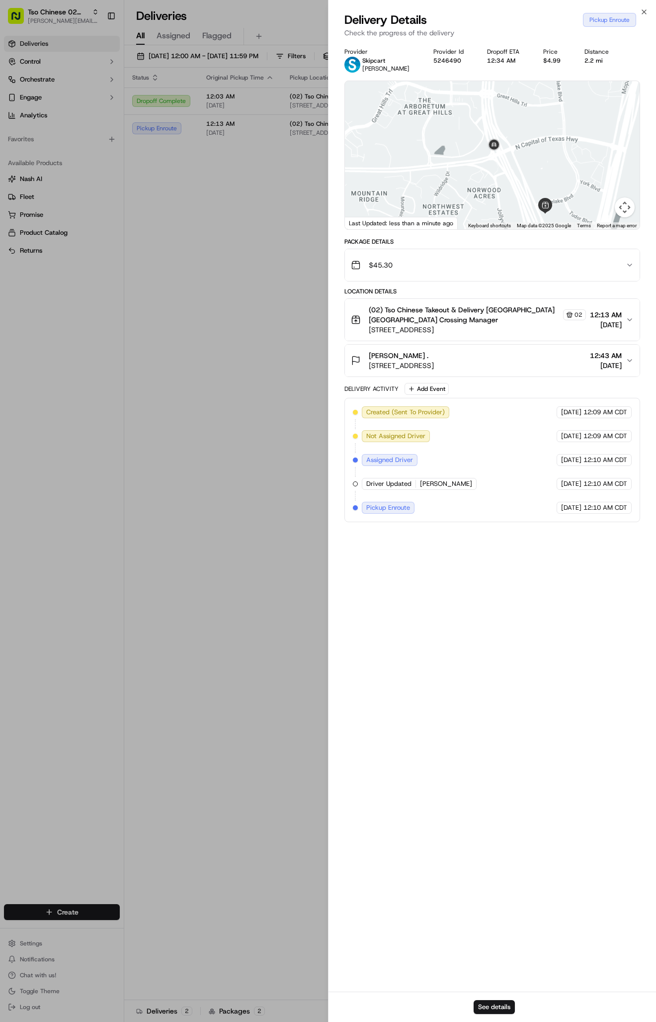
drag, startPoint x: 482, startPoint y: 176, endPoint x: 463, endPoint y: 140, distance: 40.5
click at [462, 140] on div at bounding box center [492, 155] width 295 height 148
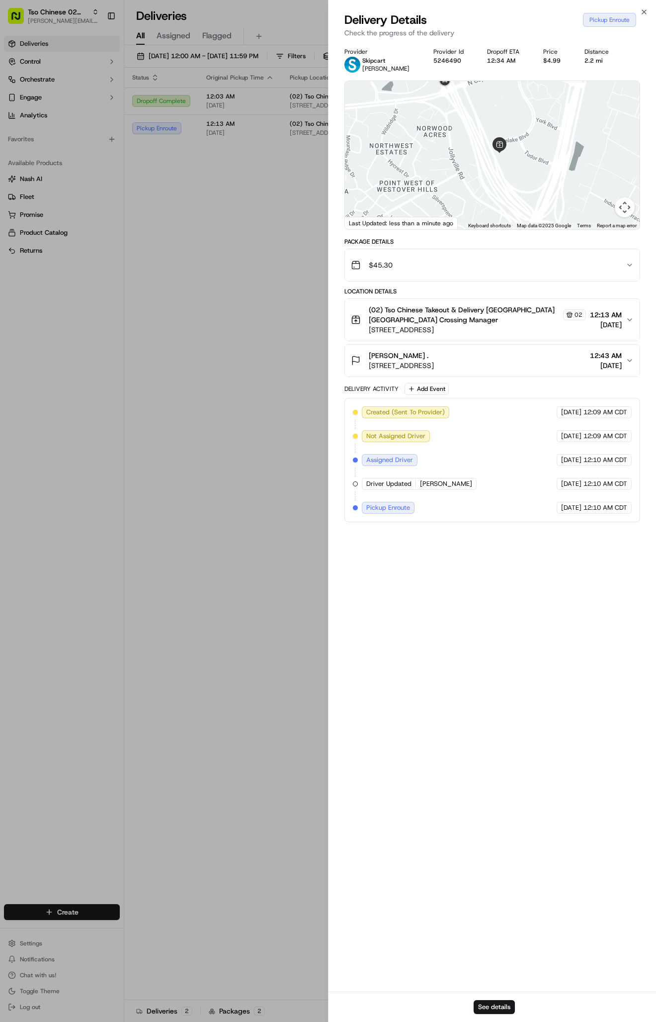
drag, startPoint x: 482, startPoint y: 174, endPoint x: 432, endPoint y: 109, distance: 81.6
click at [431, 109] on div at bounding box center [492, 155] width 295 height 148
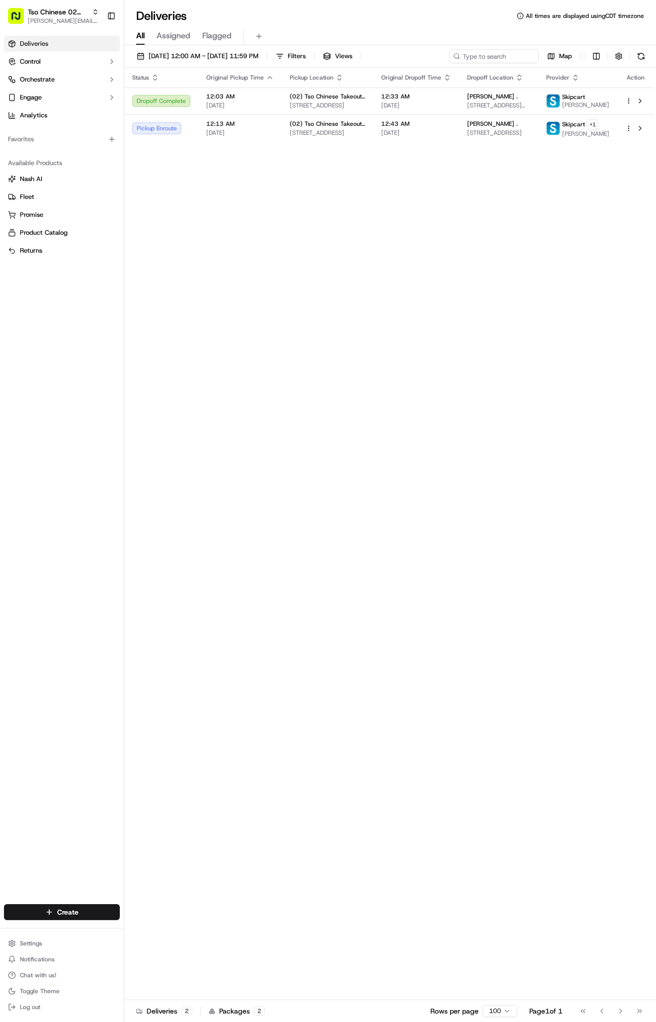
click at [219, 431] on div "Status Original Pickup Time Pickup Location Original Dropoff Time Dropoff Locat…" at bounding box center [389, 534] width 530 height 932
click at [350, 137] on span "[STREET_ADDRESS]" at bounding box center [328, 133] width 76 height 8
click at [388, 137] on span "[DATE]" at bounding box center [416, 133] width 70 height 8
click at [522, 137] on span "[STREET_ADDRESS]" at bounding box center [498, 133] width 63 height 8
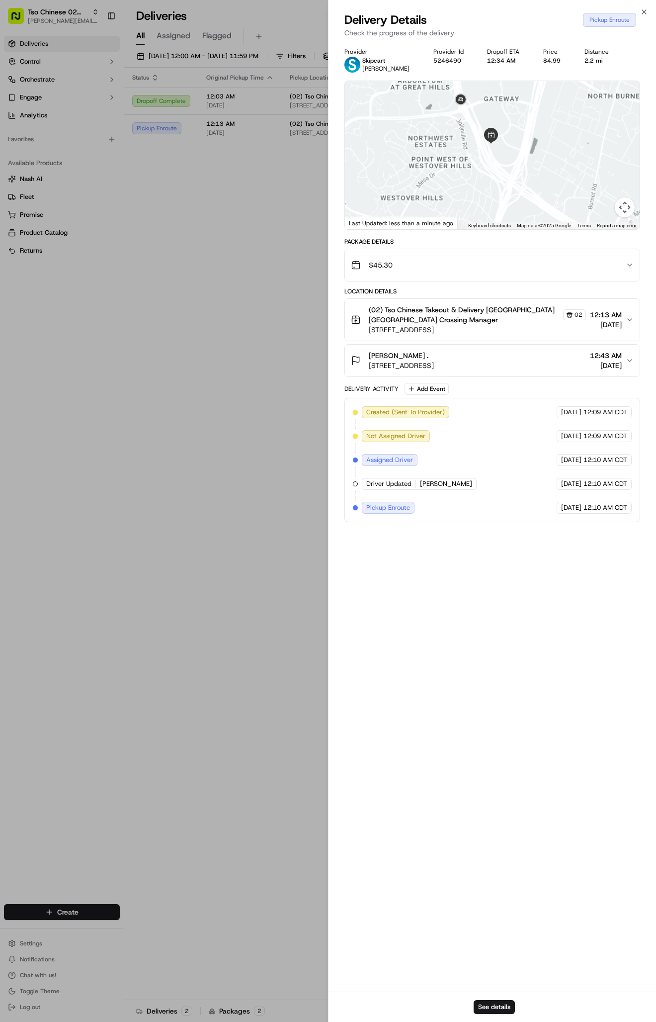
drag, startPoint x: 488, startPoint y: 127, endPoint x: 496, endPoint y: 157, distance: 31.4
click at [496, 157] on div at bounding box center [492, 155] width 295 height 148
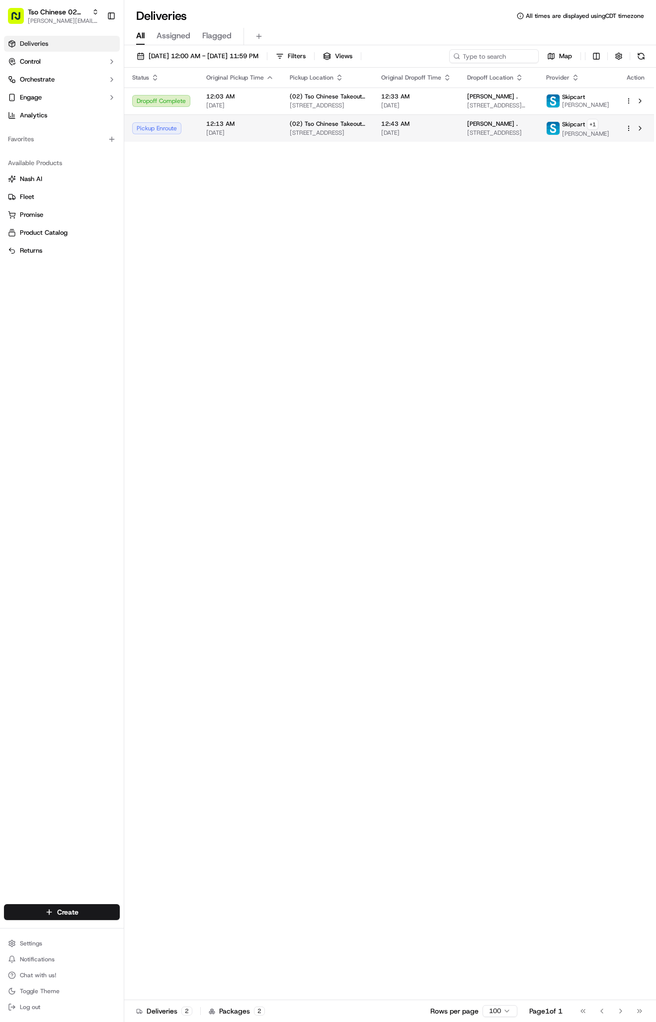
click at [298, 137] on span "[STREET_ADDRESS]" at bounding box center [328, 133] width 76 height 8
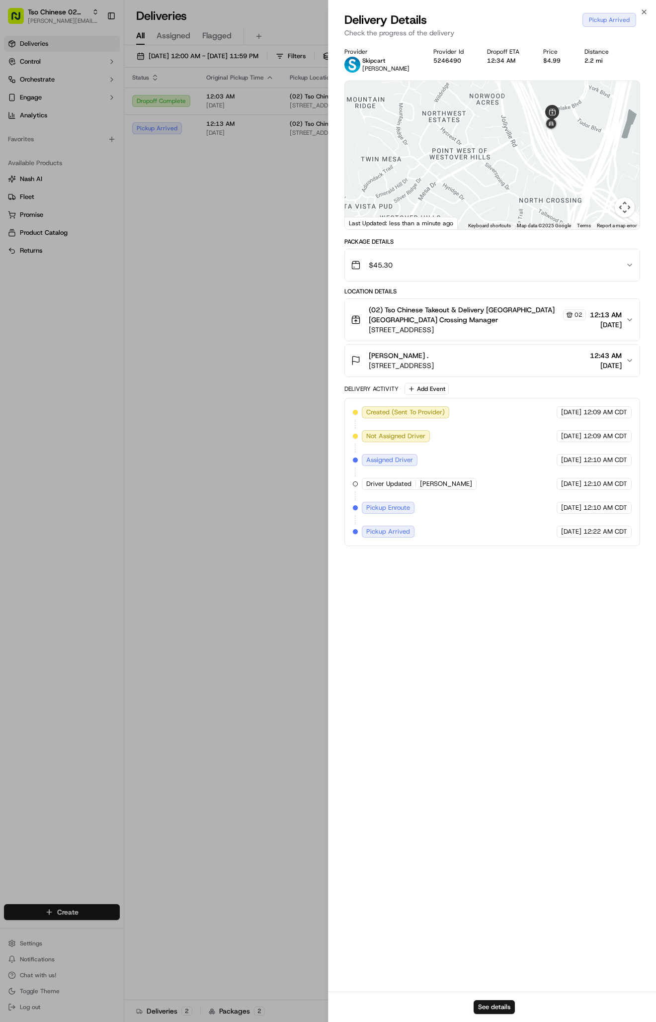
drag, startPoint x: 396, startPoint y: 150, endPoint x: 395, endPoint y: 202, distance: 51.7
click at [395, 202] on div at bounding box center [492, 155] width 295 height 148
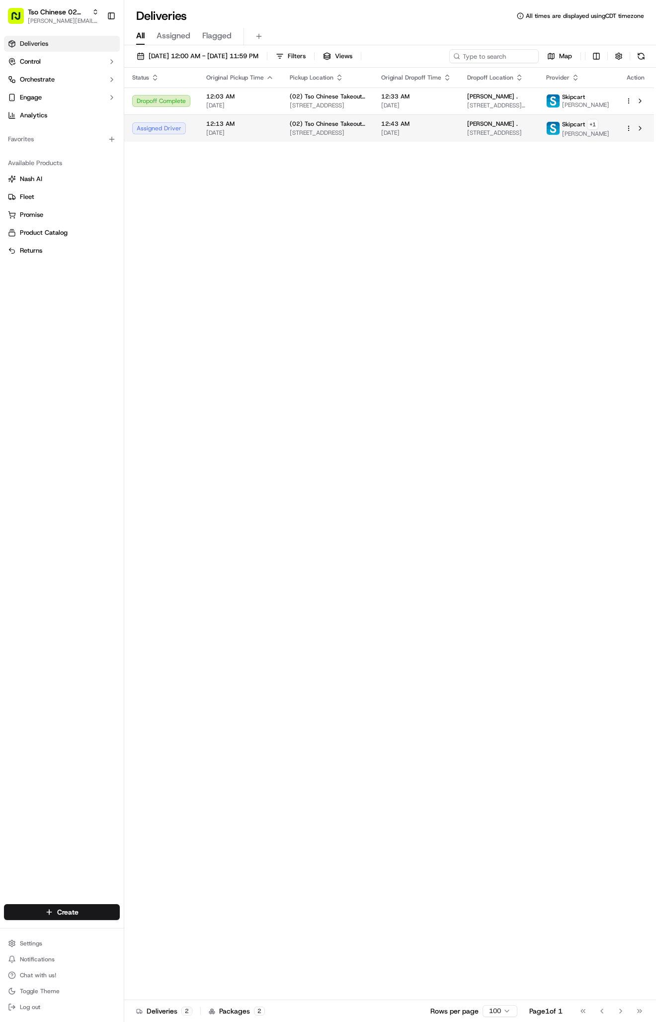
click at [433, 128] on span "12:43 AM" at bounding box center [416, 124] width 70 height 8
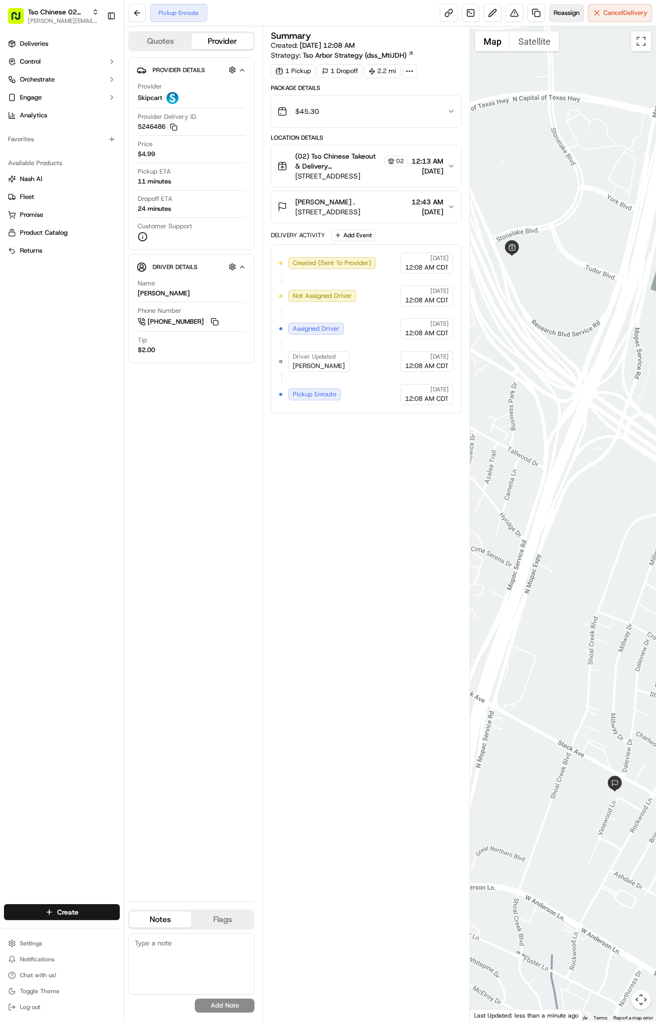
click at [560, 12] on span "Reassign" at bounding box center [567, 12] width 26 height 9
click at [53, 42] on link "Deliveries" at bounding box center [62, 44] width 116 height 16
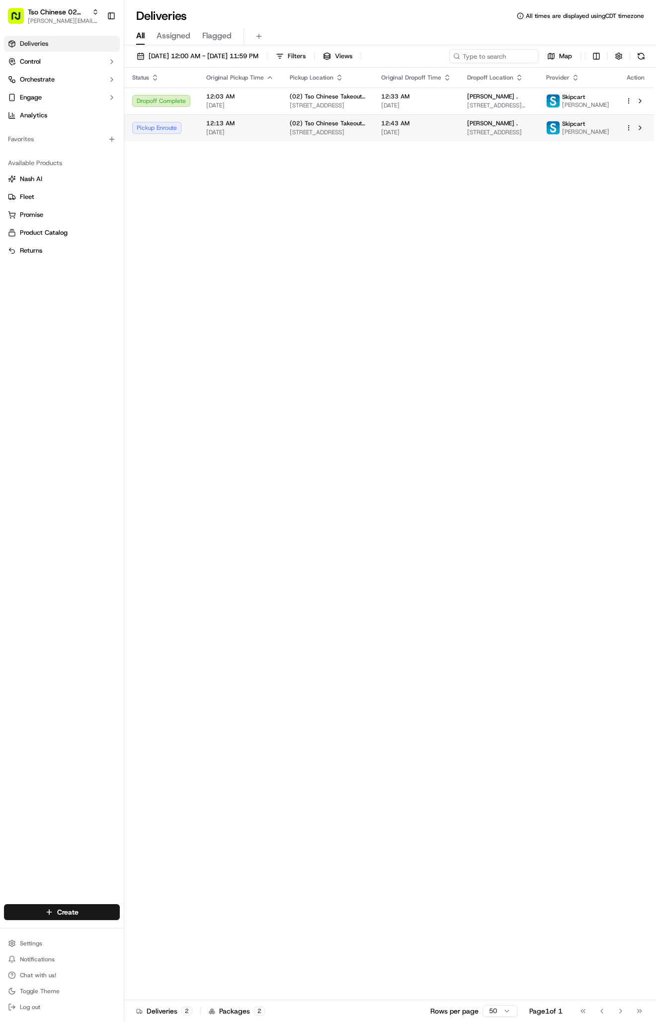
click at [527, 127] on div "[PERSON_NAME] ." at bounding box center [498, 123] width 63 height 8
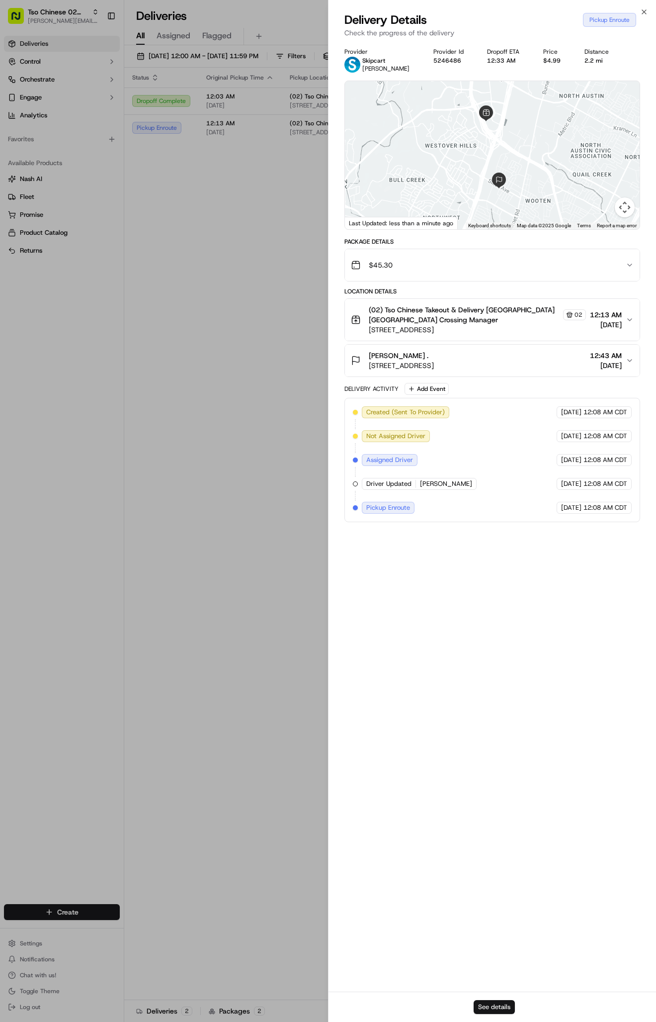
click at [498, 1005] on button "See details" at bounding box center [494, 1007] width 41 height 14
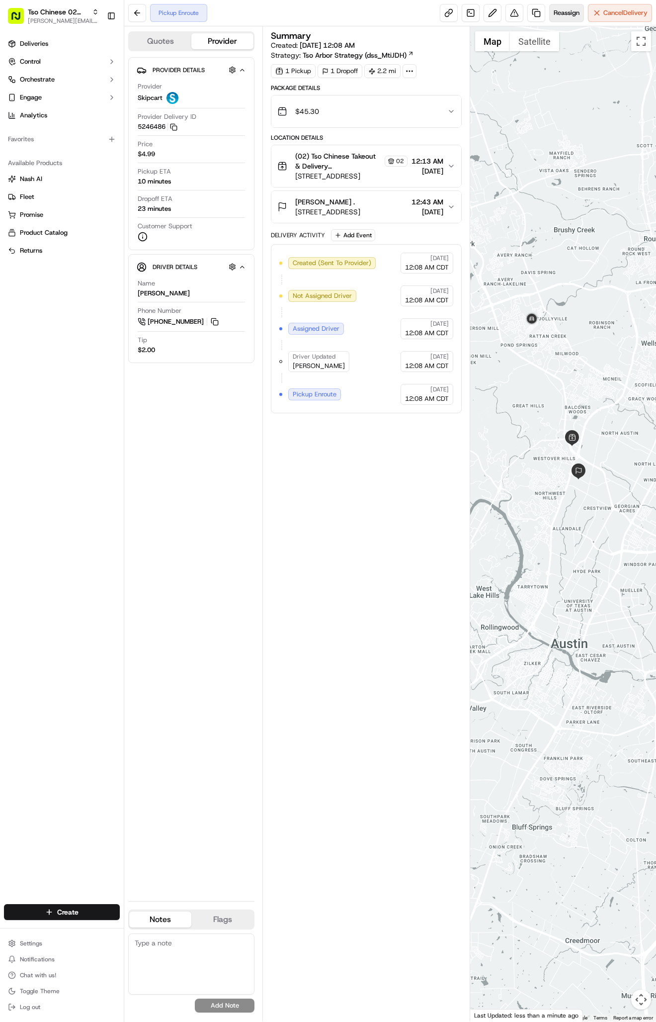
click at [576, 11] on span "Reassign" at bounding box center [567, 12] width 26 height 9
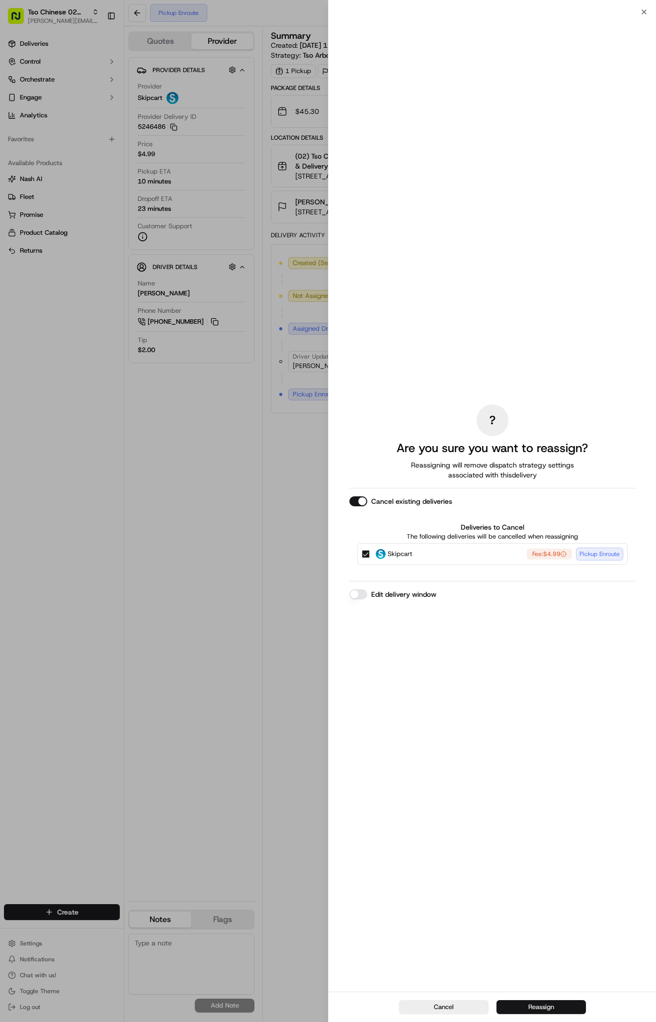
click at [527, 1001] on button "Reassign" at bounding box center [542, 1007] width 90 height 14
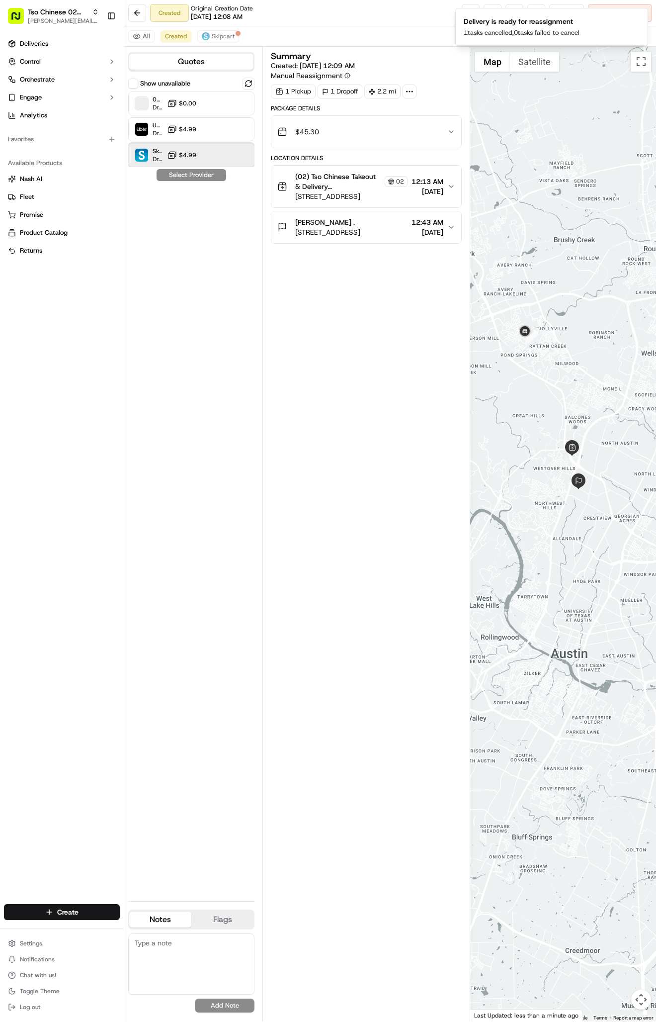
click at [140, 154] on img at bounding box center [141, 155] width 13 height 13
click at [188, 177] on button "Assign Provider" at bounding box center [191, 175] width 71 height 12
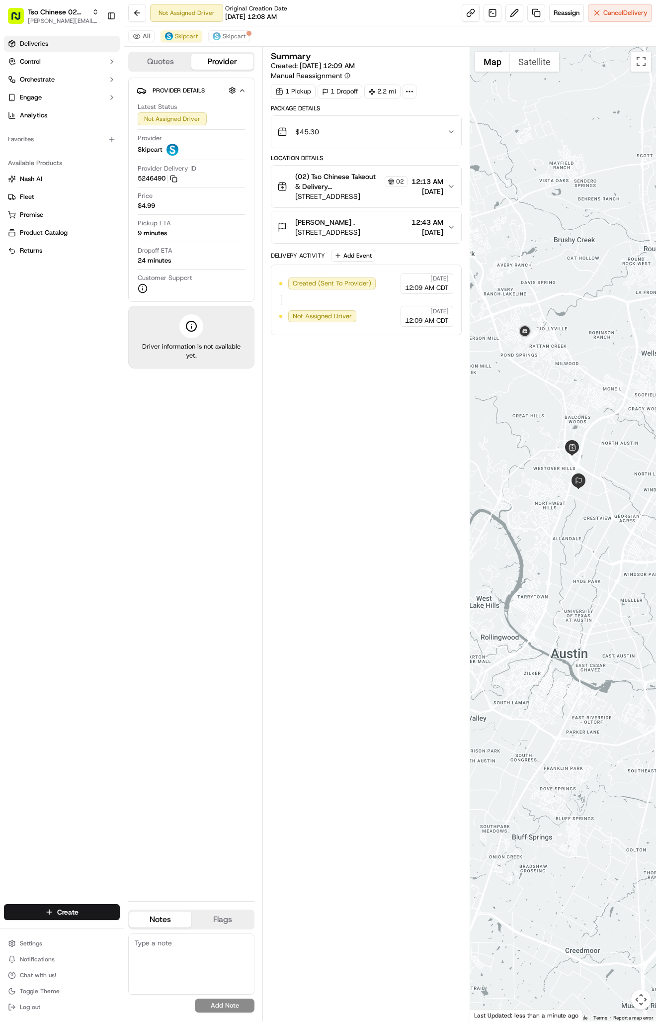
click at [67, 48] on link "Deliveries" at bounding box center [62, 44] width 116 height 16
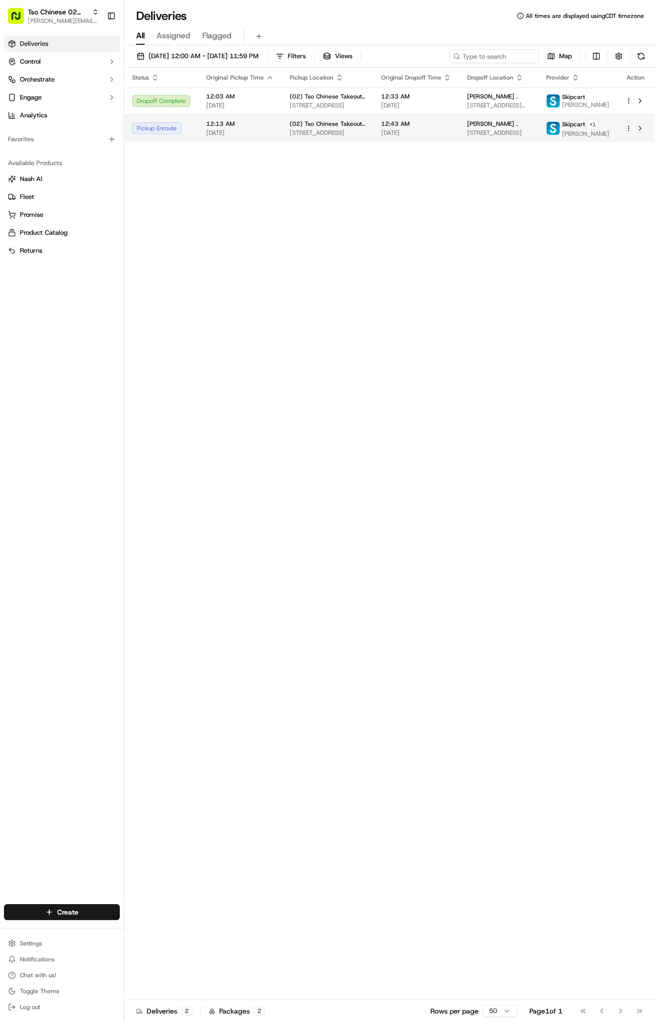
click at [415, 137] on div "12:43 AM [DATE]" at bounding box center [416, 128] width 70 height 17
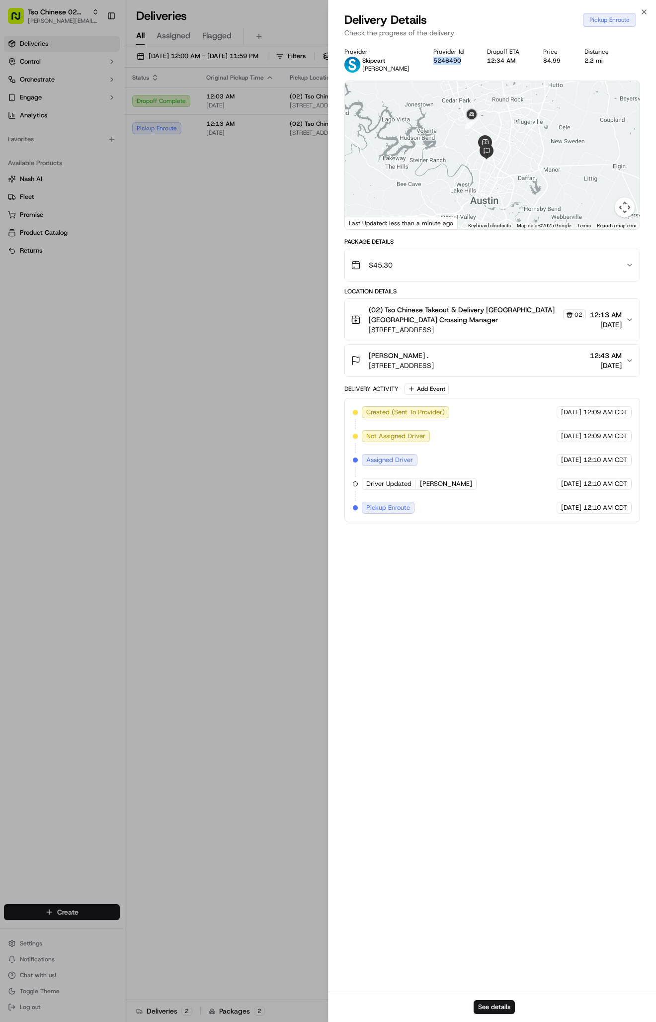
drag, startPoint x: 428, startPoint y: 62, endPoint x: 464, endPoint y: 62, distance: 36.3
click at [464, 62] on div "Provider Skipcart [PERSON_NAME] Provider Id 5246490 Dropoff ETA 12:34 AM Price …" at bounding box center [493, 60] width 296 height 25
copy button "5246490"
click at [288, 353] on div "Status Original Pickup Time Pickup Location Original Dropoff Time Dropoff Locat…" at bounding box center [389, 534] width 530 height 932
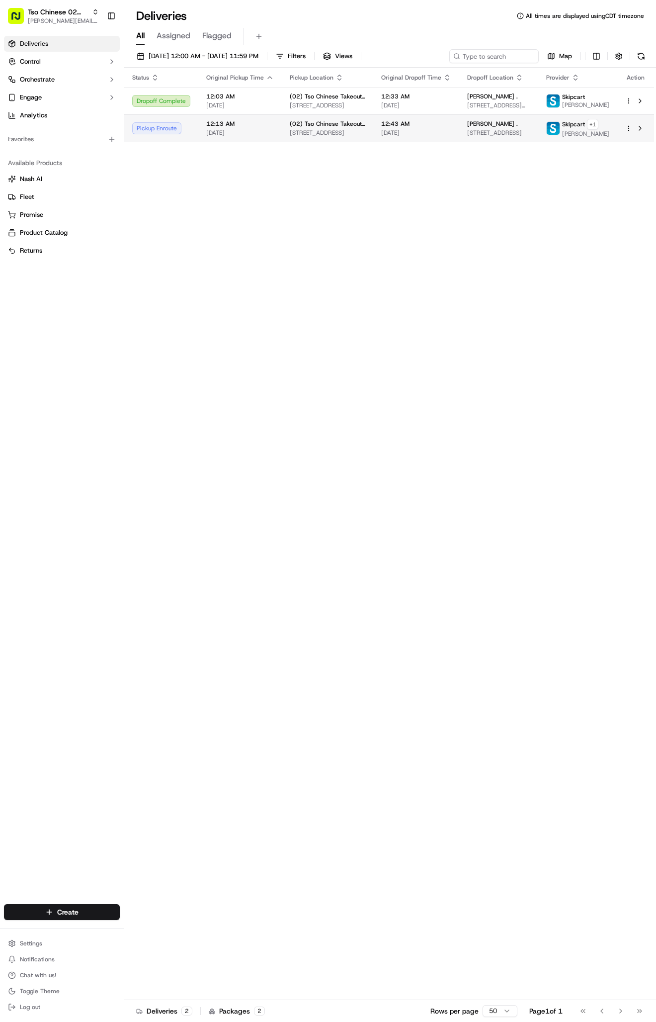
click at [482, 128] on span "[PERSON_NAME] ." at bounding box center [492, 124] width 51 height 8
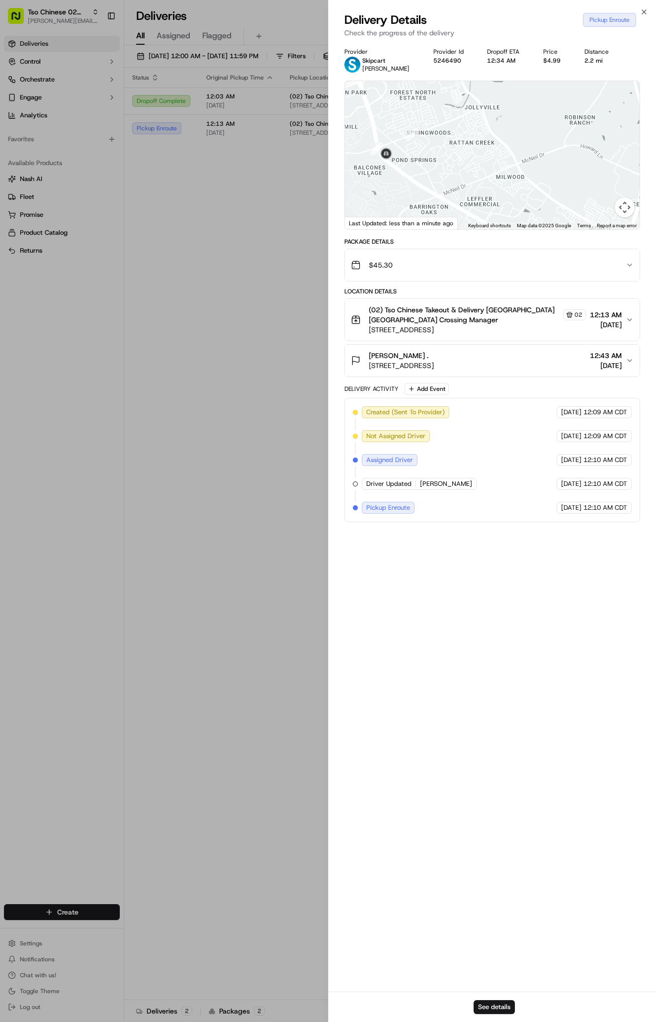
drag, startPoint x: 473, startPoint y: 122, endPoint x: 508, endPoint y: 364, distance: 243.6
click at [508, 364] on div "Provider Skipcart [PERSON_NAME] Provider Id 5246490 Dropoff ETA 12:34 AM Price …" at bounding box center [493, 285] width 296 height 474
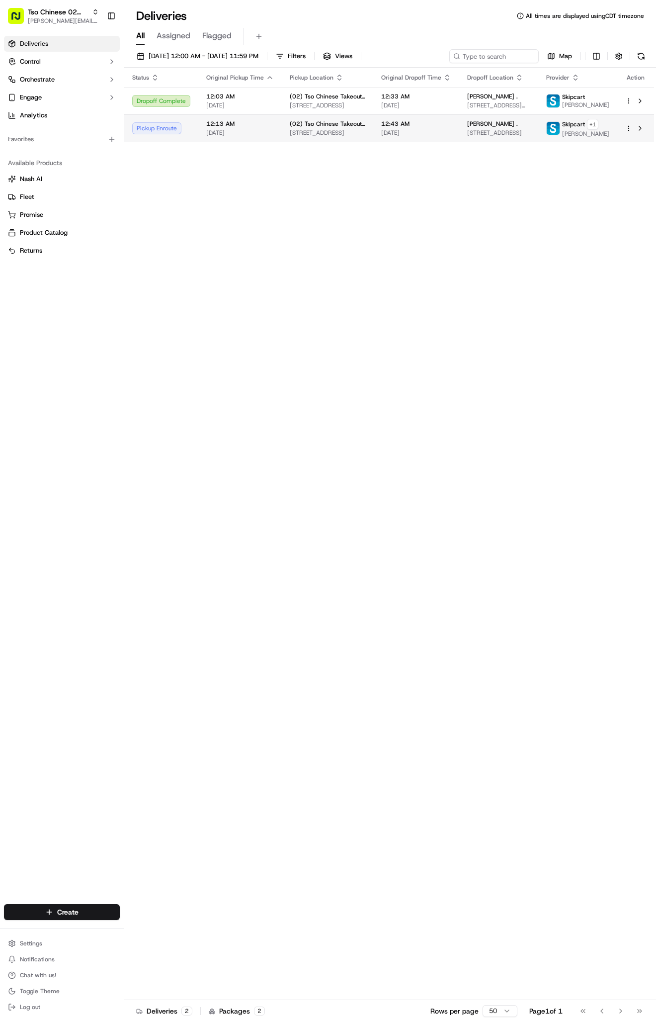
click at [460, 138] on td "12:43 AM [DATE]" at bounding box center [416, 127] width 86 height 27
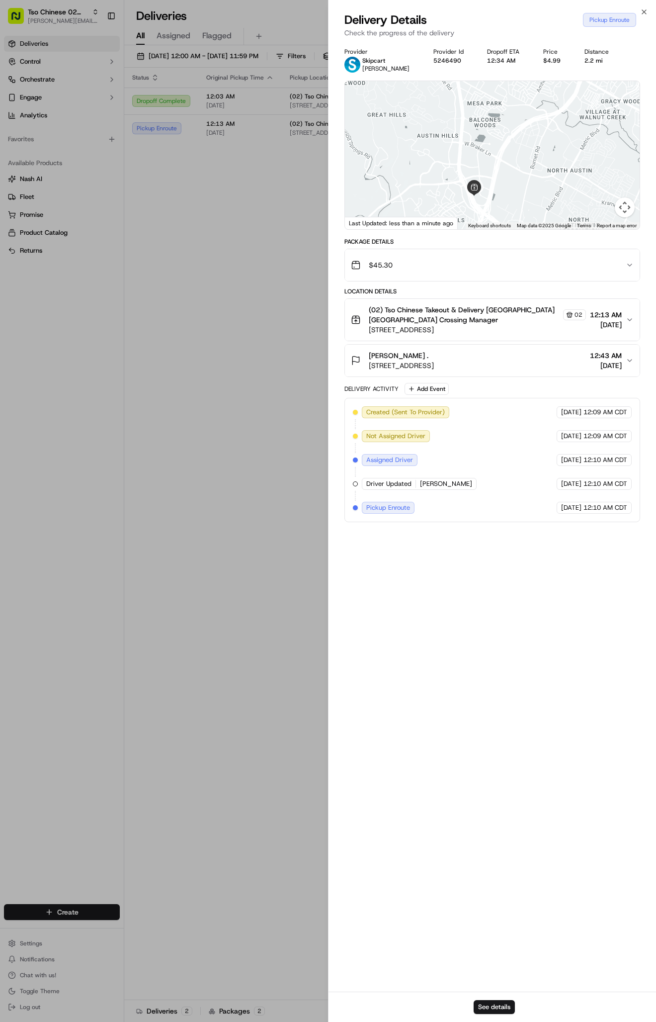
drag, startPoint x: 470, startPoint y: 188, endPoint x: 459, endPoint y: 265, distance: 77.4
click at [459, 265] on div "Provider Skipcart [PERSON_NAME] Provider Id 5246490 Dropoff ETA 12:34 AM Price …" at bounding box center [493, 285] width 296 height 474
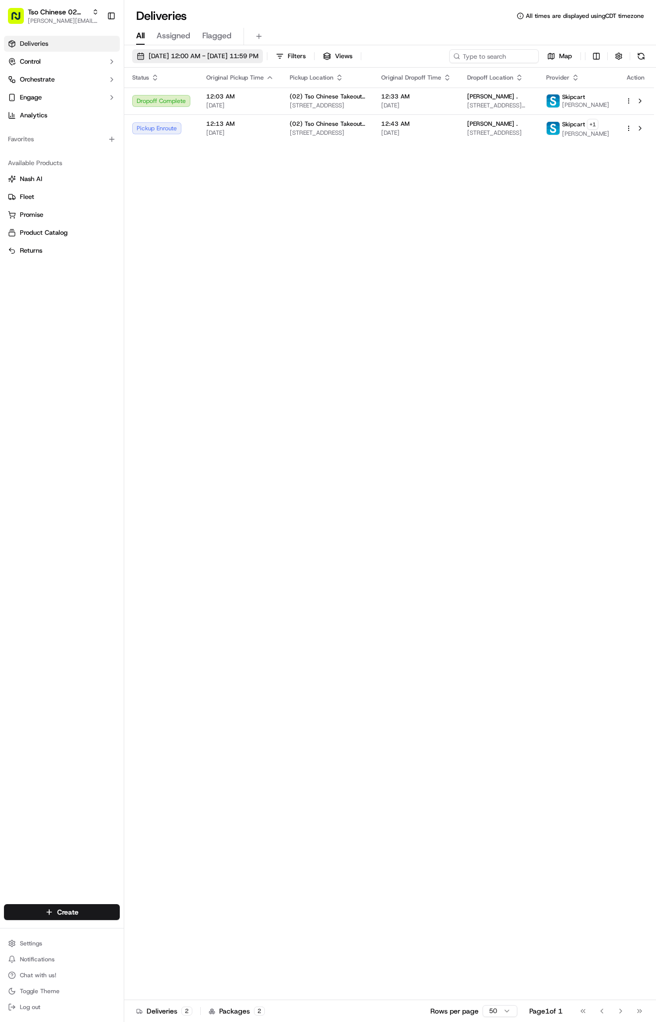
click at [211, 50] on button "[DATE] 12:00 AM - [DATE] 11:59 PM" at bounding box center [197, 56] width 131 height 14
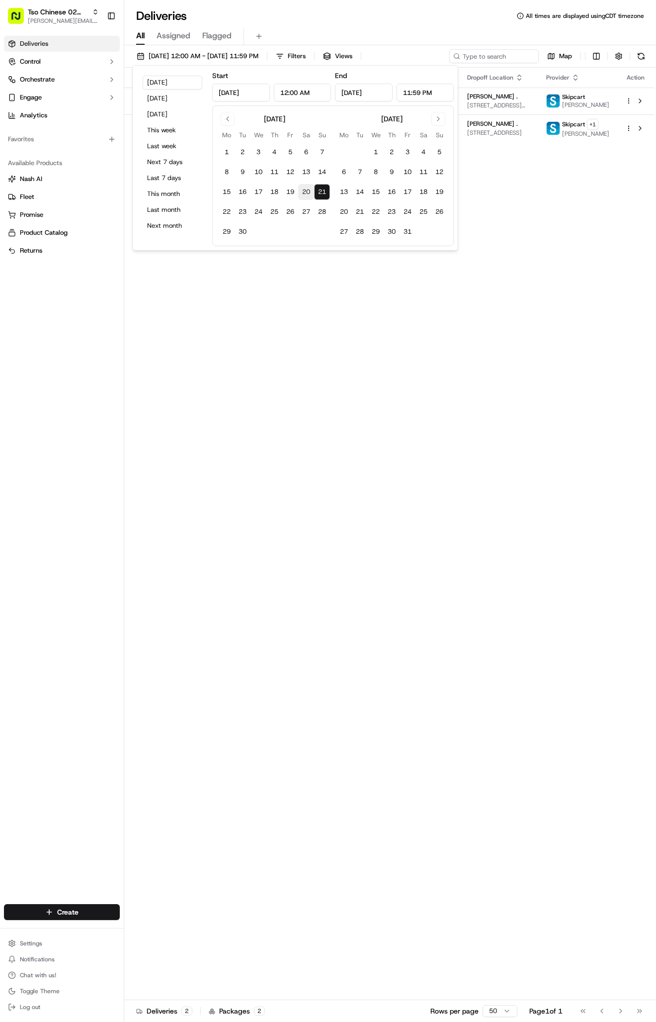
click at [303, 191] on button "20" at bounding box center [306, 192] width 16 height 16
type input "[DATE]"
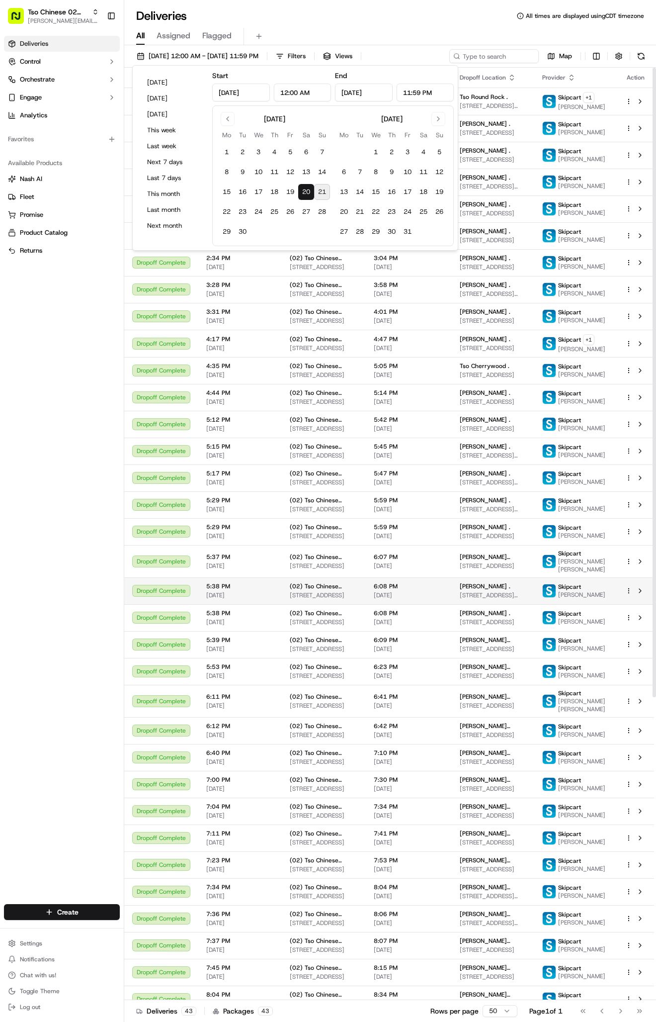
click at [266, 599] on div "5:38 PM 09/20/2025" at bounding box center [240, 590] width 68 height 17
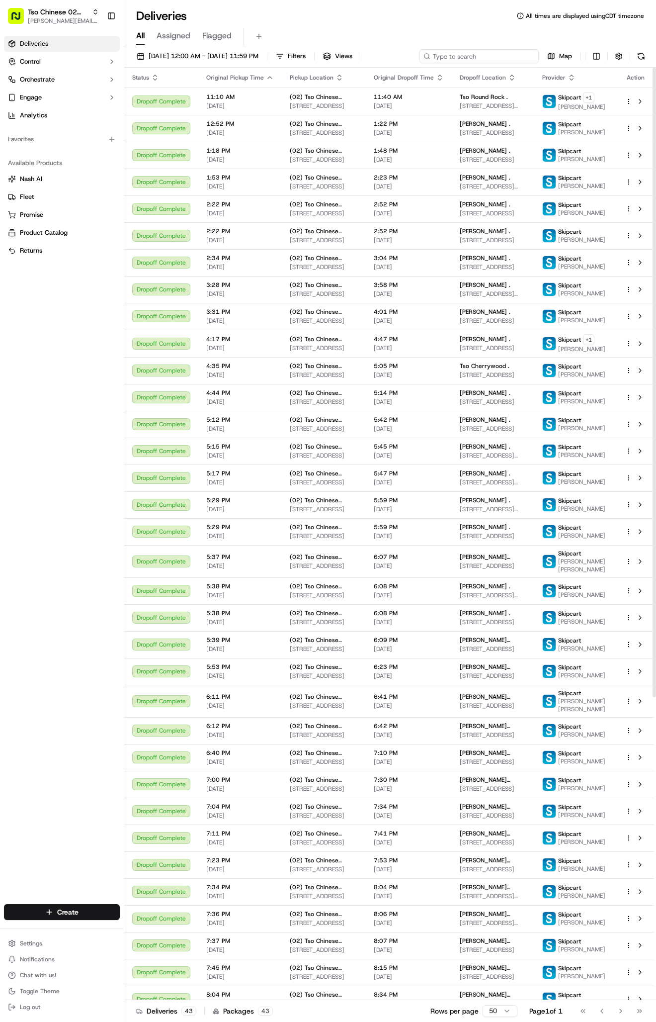
click at [516, 52] on input at bounding box center [479, 56] width 119 height 14
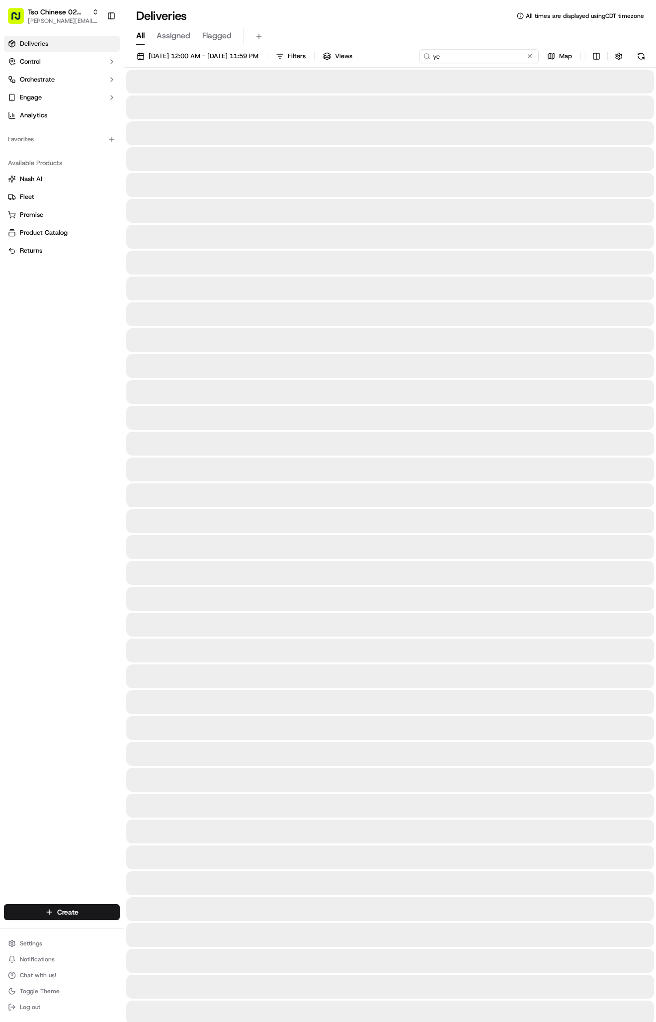
type input "y"
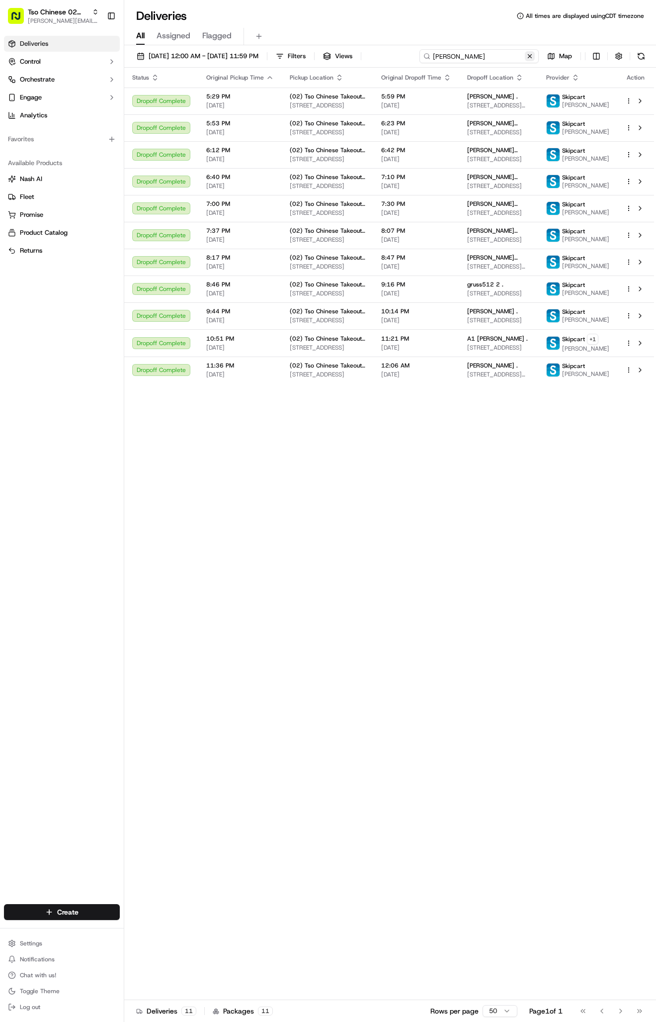
type input "javier rod"
click at [530, 55] on button at bounding box center [530, 56] width 10 height 10
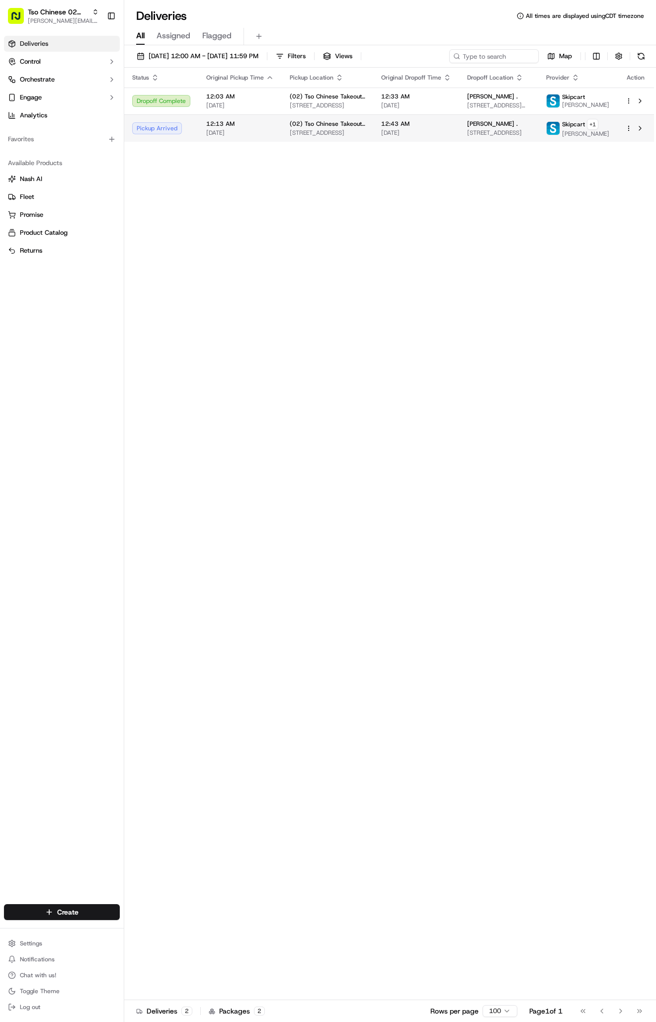
click at [383, 142] on td "12:43 AM [DATE]" at bounding box center [416, 127] width 86 height 27
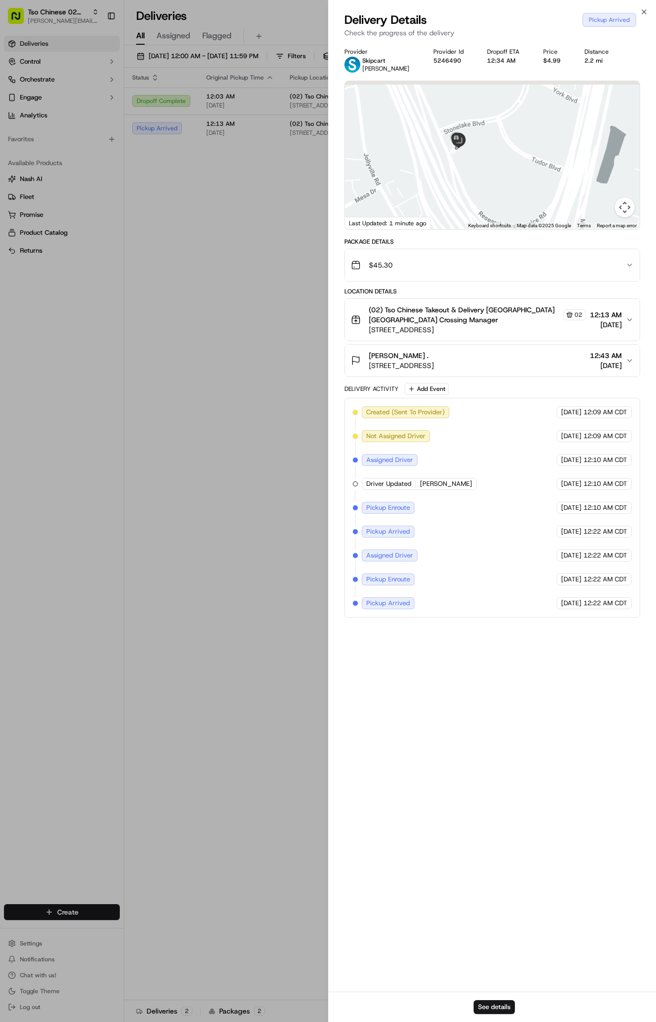
drag, startPoint x: 483, startPoint y: 138, endPoint x: 431, endPoint y: 273, distance: 144.1
click at [431, 267] on div "Provider Skipcart Sarah Vanzandt Provider Id 5246490 Dropoff ETA 12:34 AM Price…" at bounding box center [493, 333] width 296 height 570
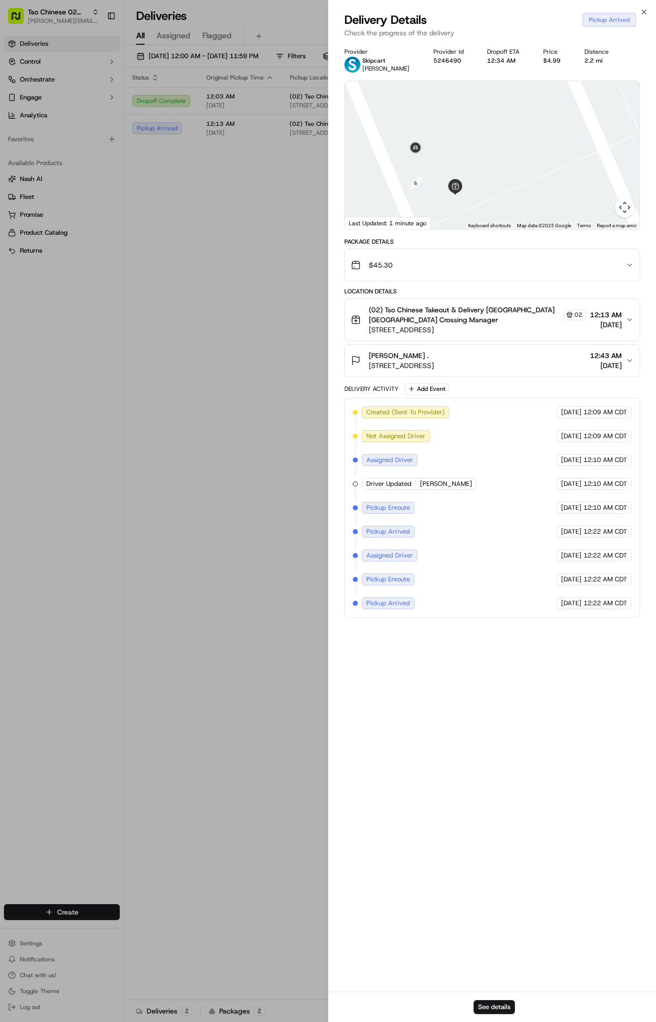
drag, startPoint x: 470, startPoint y: 164, endPoint x: 488, endPoint y: 164, distance: 18.4
click at [484, 164] on div at bounding box center [492, 155] width 295 height 148
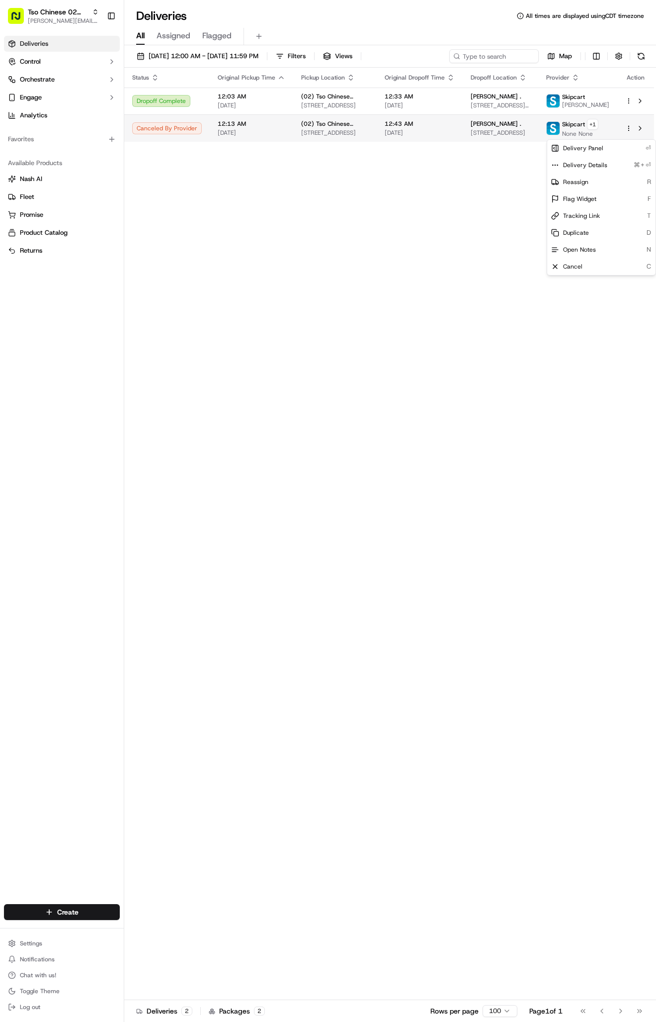
click at [630, 136] on html "Tso Chinese 02 Arbor [PERSON_NAME][EMAIL_ADDRESS][DOMAIN_NAME] Toggle Sidebar D…" at bounding box center [328, 511] width 656 height 1022
click at [580, 233] on span "Duplicate" at bounding box center [576, 233] width 26 height 8
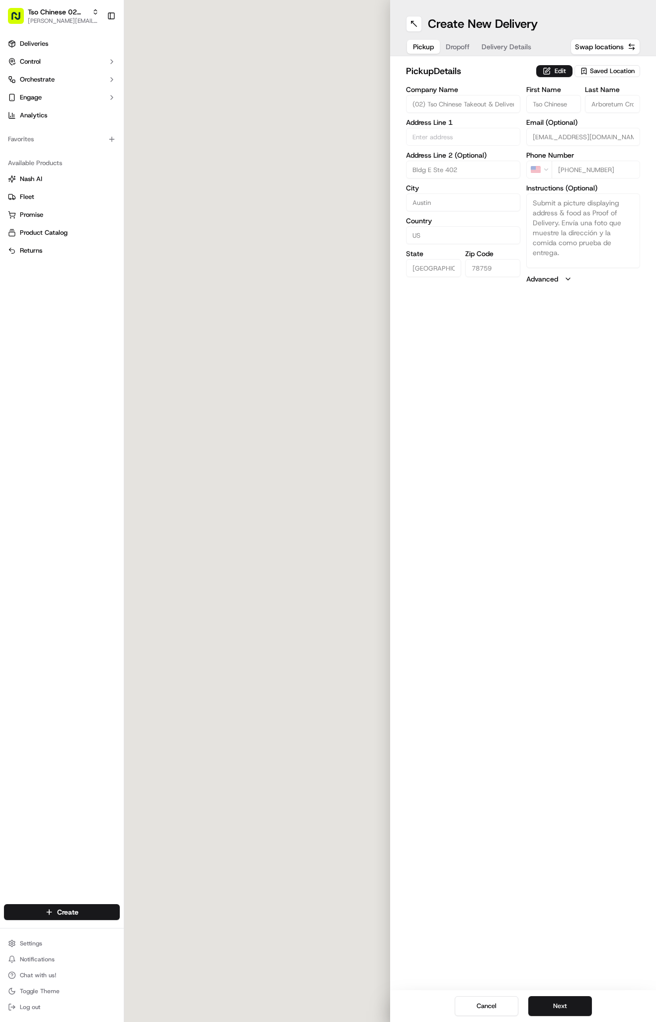
type input "[STREET_ADDRESS]"
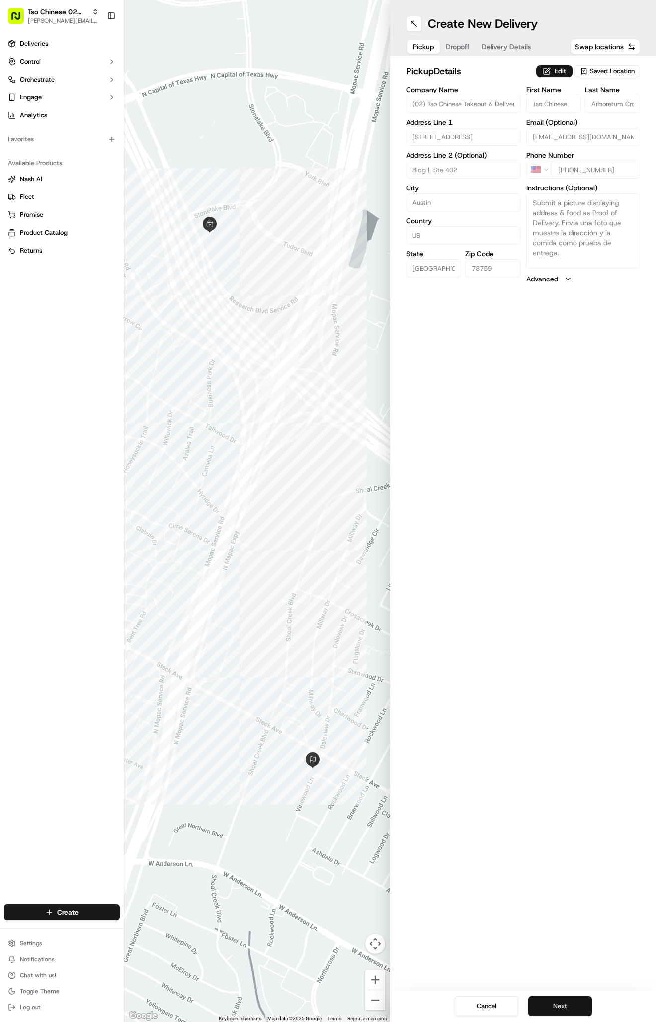
click at [569, 1003] on button "Next" at bounding box center [561, 1006] width 64 height 20
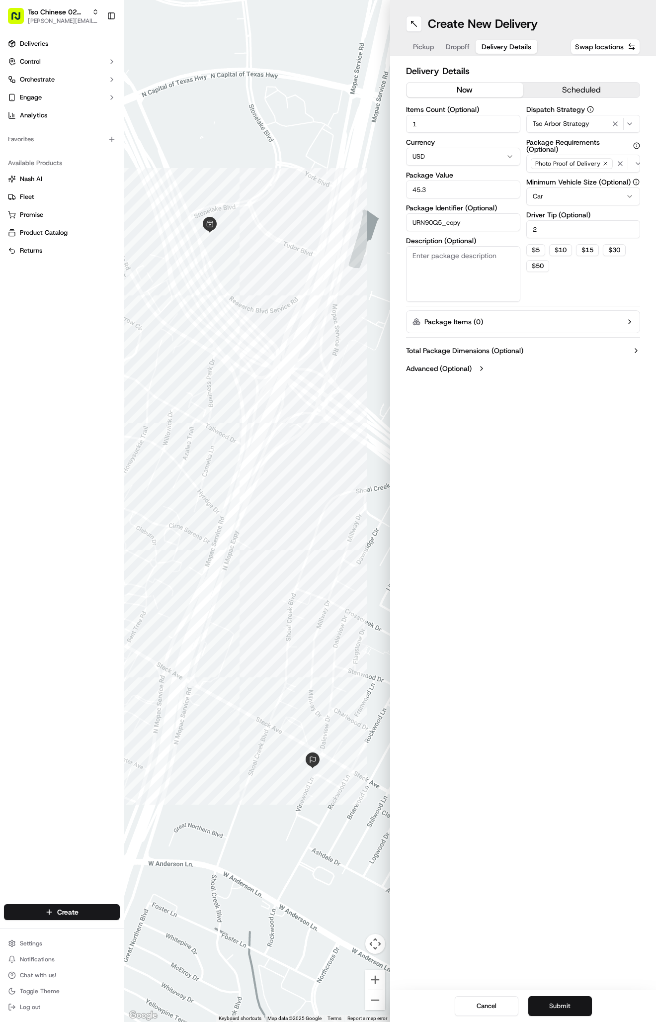
click at [569, 1003] on button "Submit" at bounding box center [561, 1006] width 64 height 20
click at [569, 1003] on div "Cancel Submit" at bounding box center [523, 1006] width 266 height 32
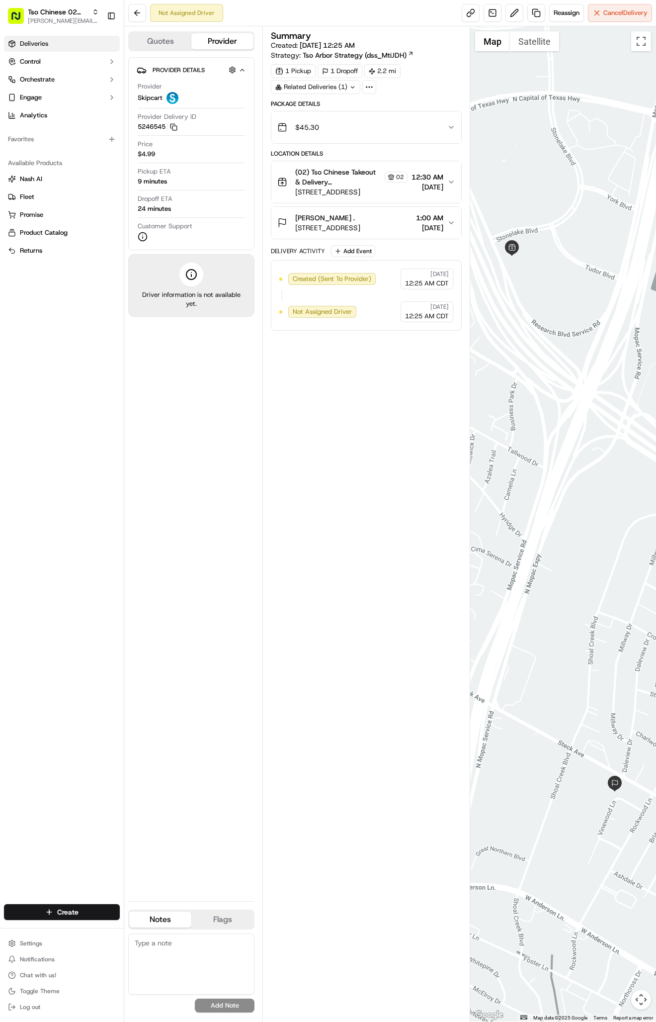
click at [64, 42] on link "Deliveries" at bounding box center [62, 44] width 116 height 16
